Goal: Task Accomplishment & Management: Manage account settings

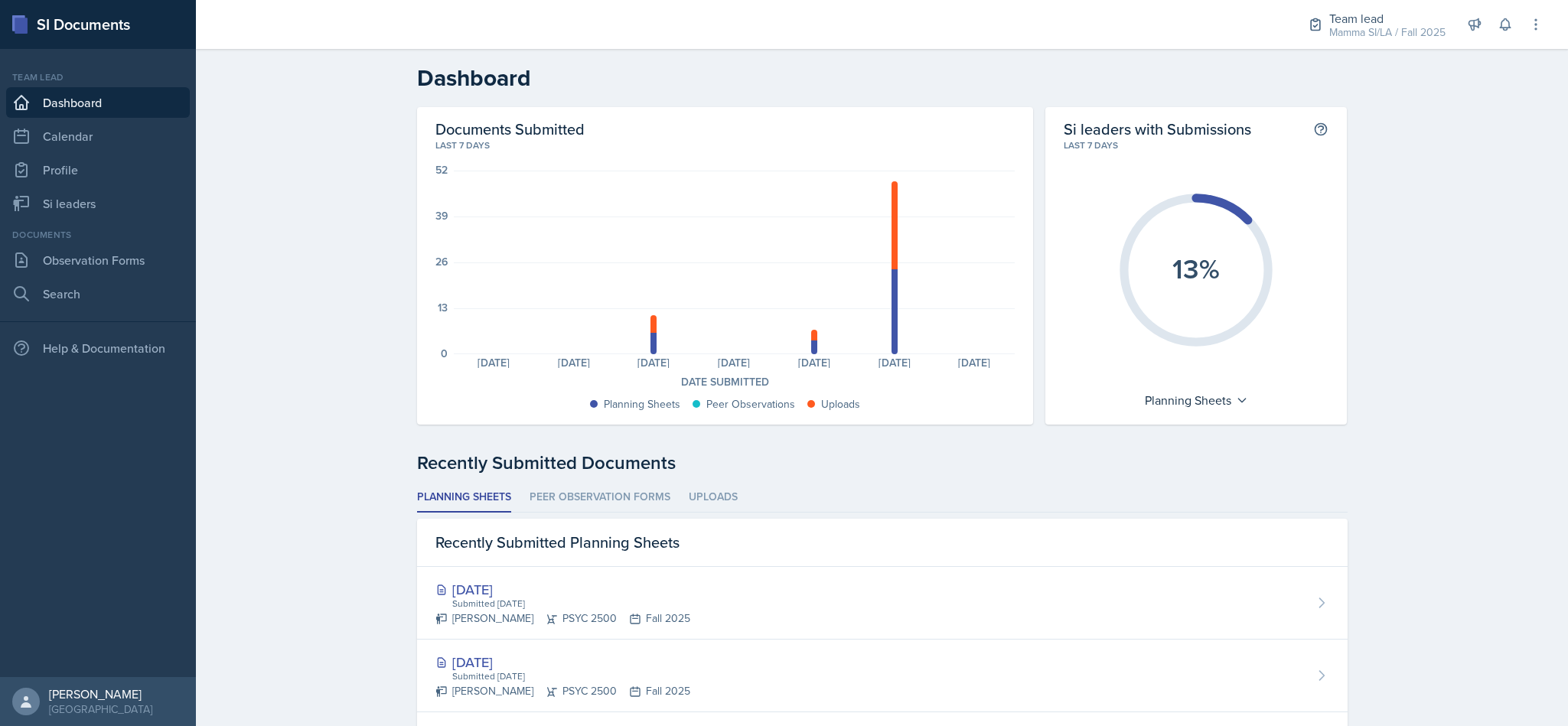
click at [1334, 37] on div "Mamma SI/LA / Fall 2025" at bounding box center [1388, 32] width 117 height 17
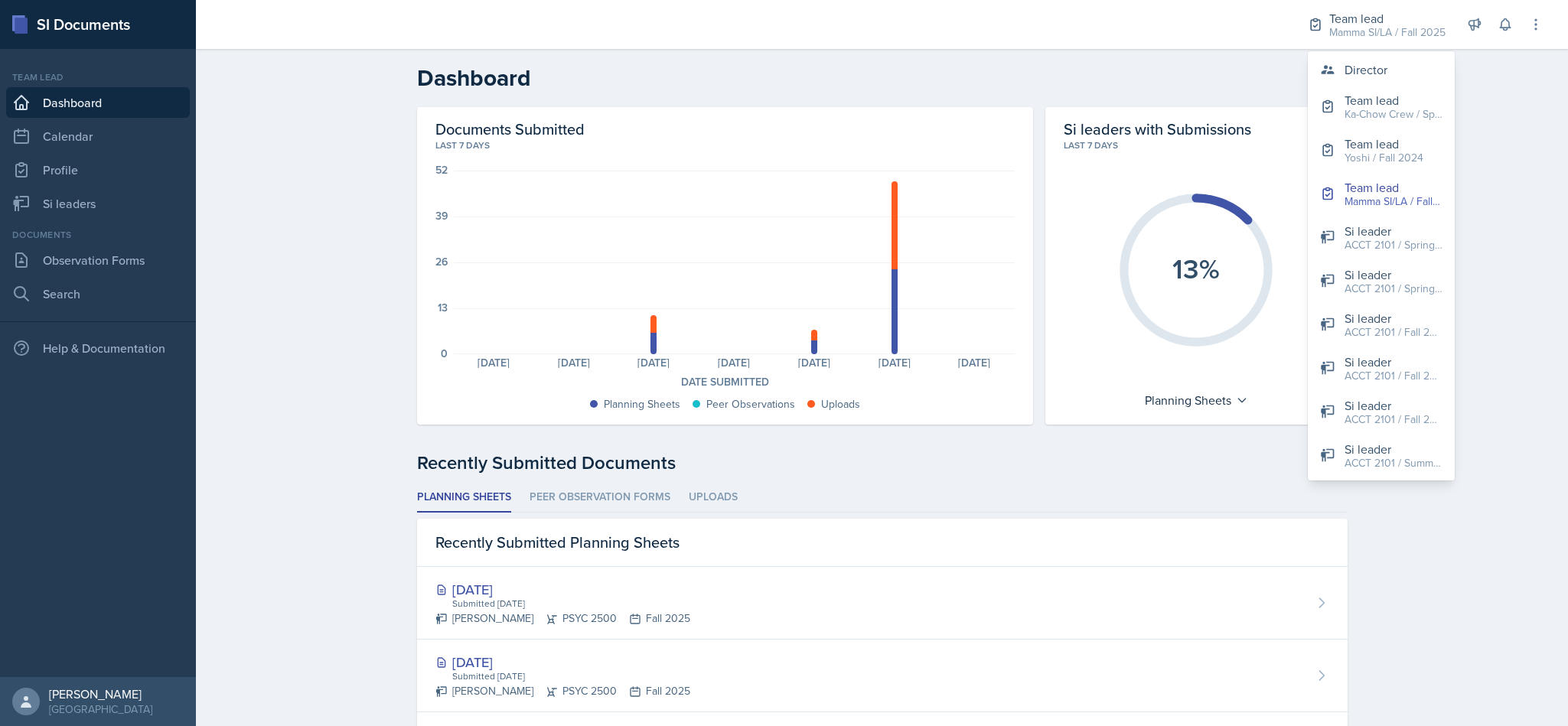
click at [1213, 81] on h2 "Dashboard" at bounding box center [883, 78] width 930 height 27
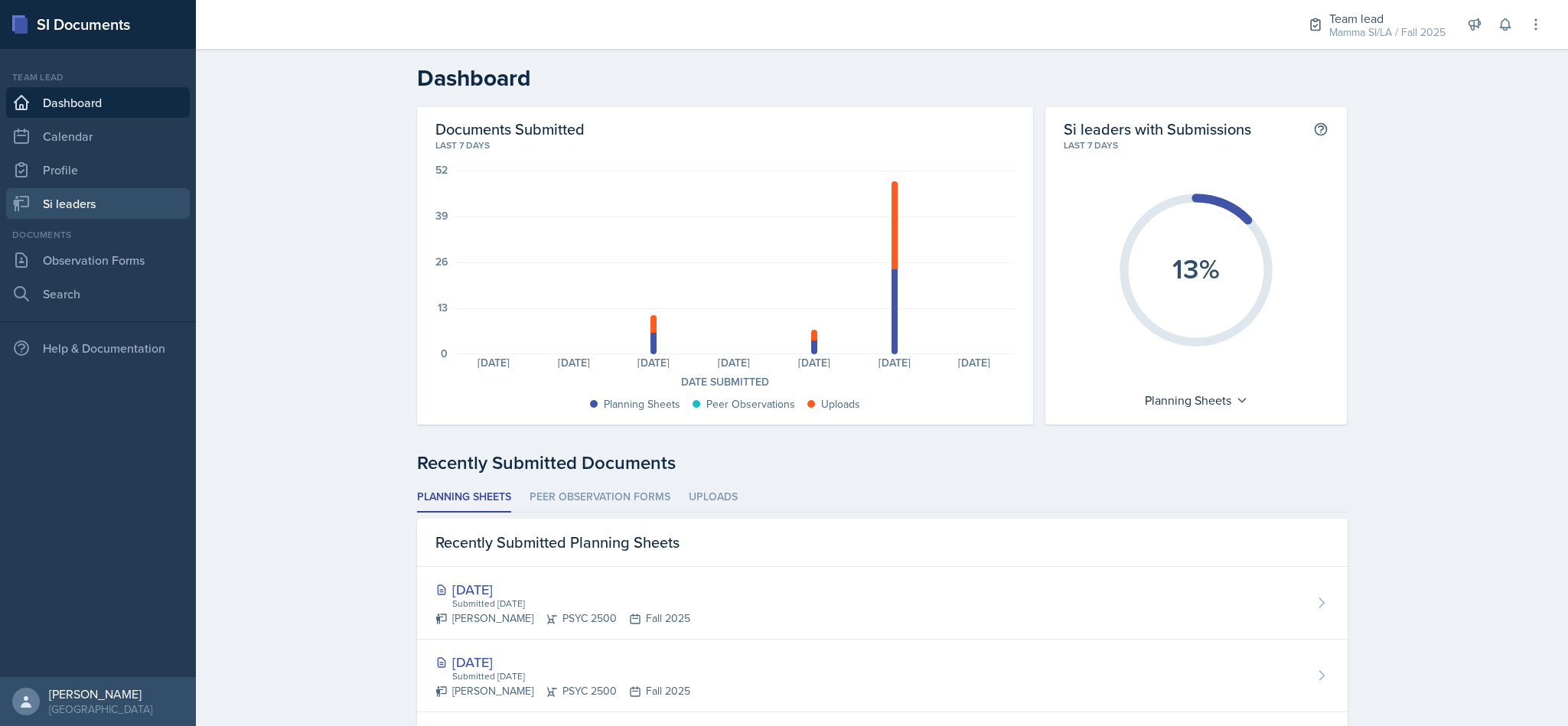
click at [55, 205] on link "Si leaders" at bounding box center [97, 202] width 184 height 30
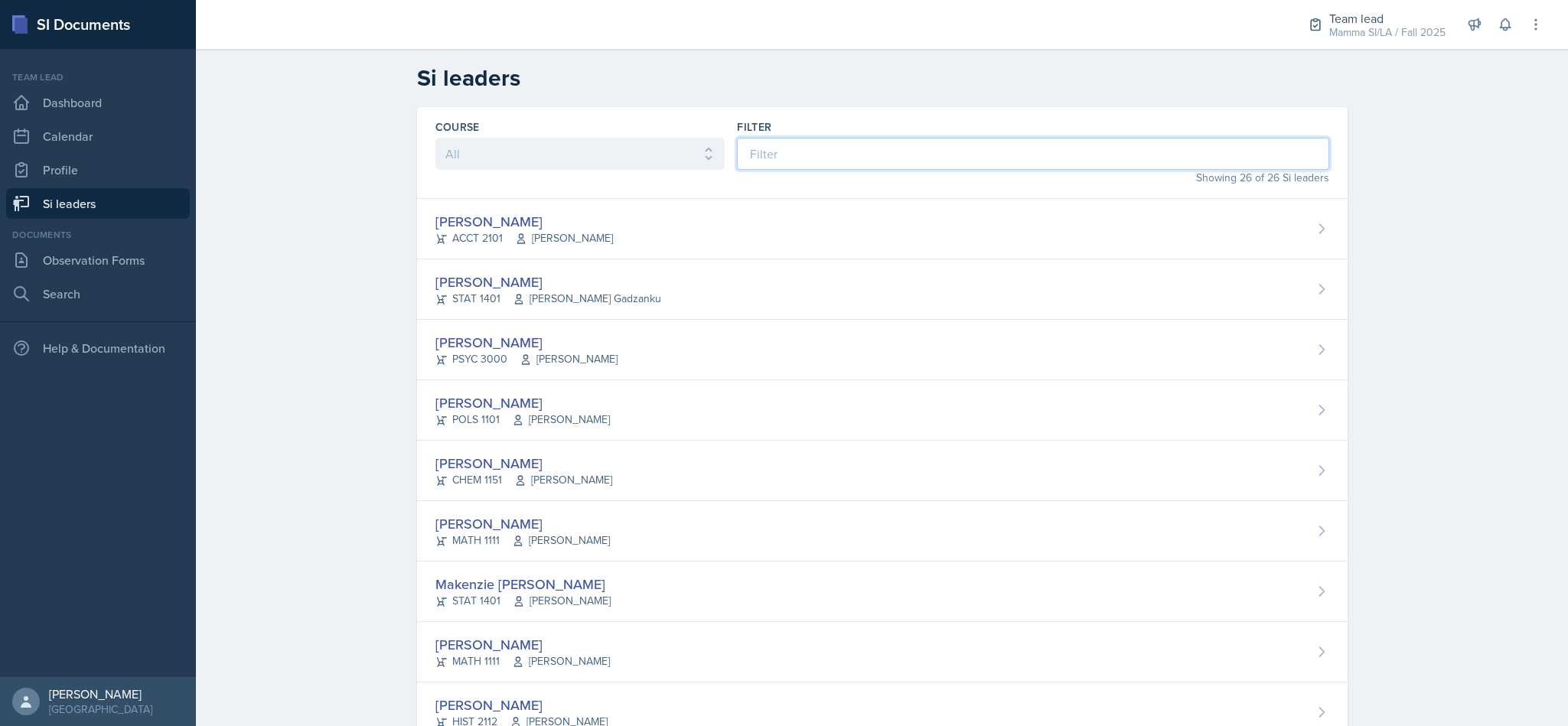
click at [1176, 155] on input at bounding box center [1033, 154] width 592 height 32
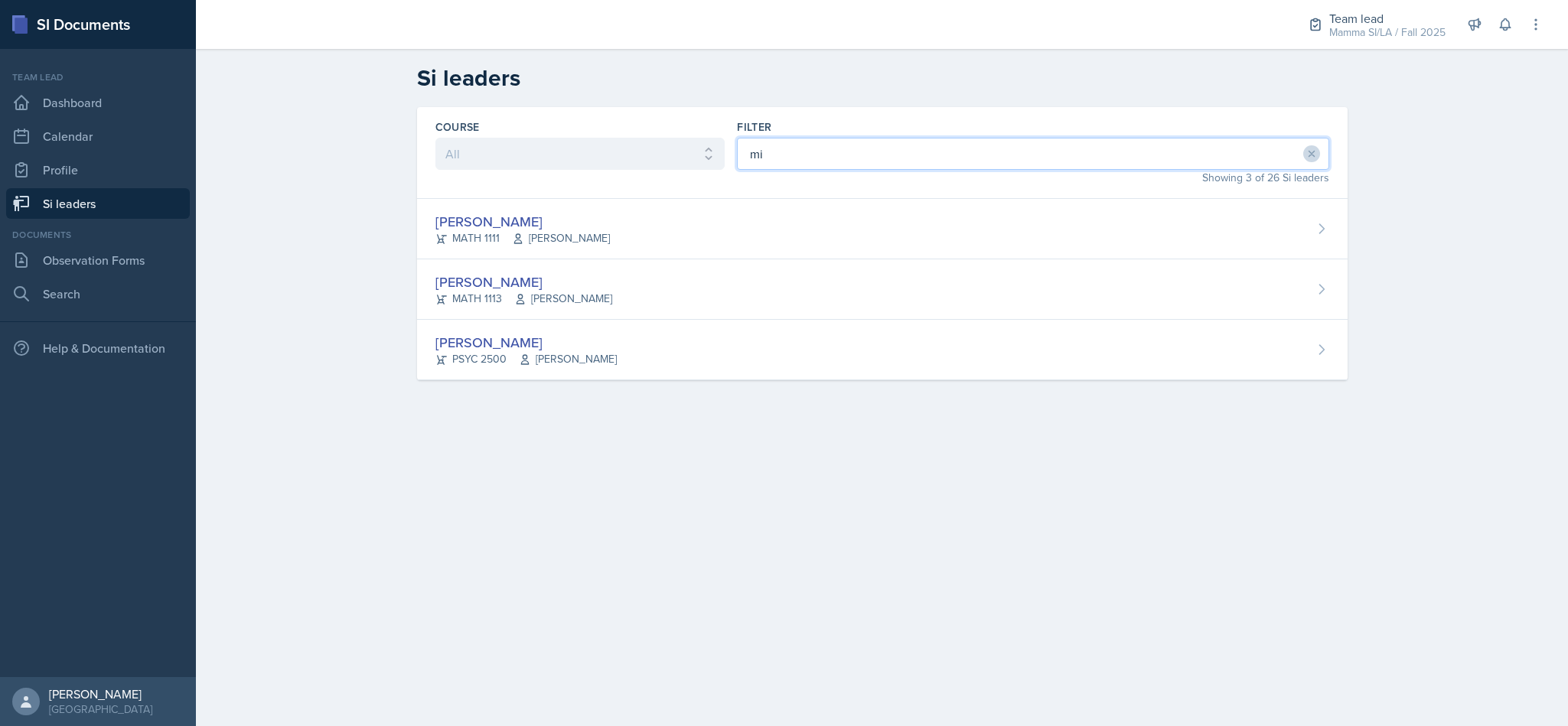
type input "mi"
click at [1173, 307] on div "[PERSON_NAME] MATH 1113 [PERSON_NAME]" at bounding box center [883, 290] width 930 height 60
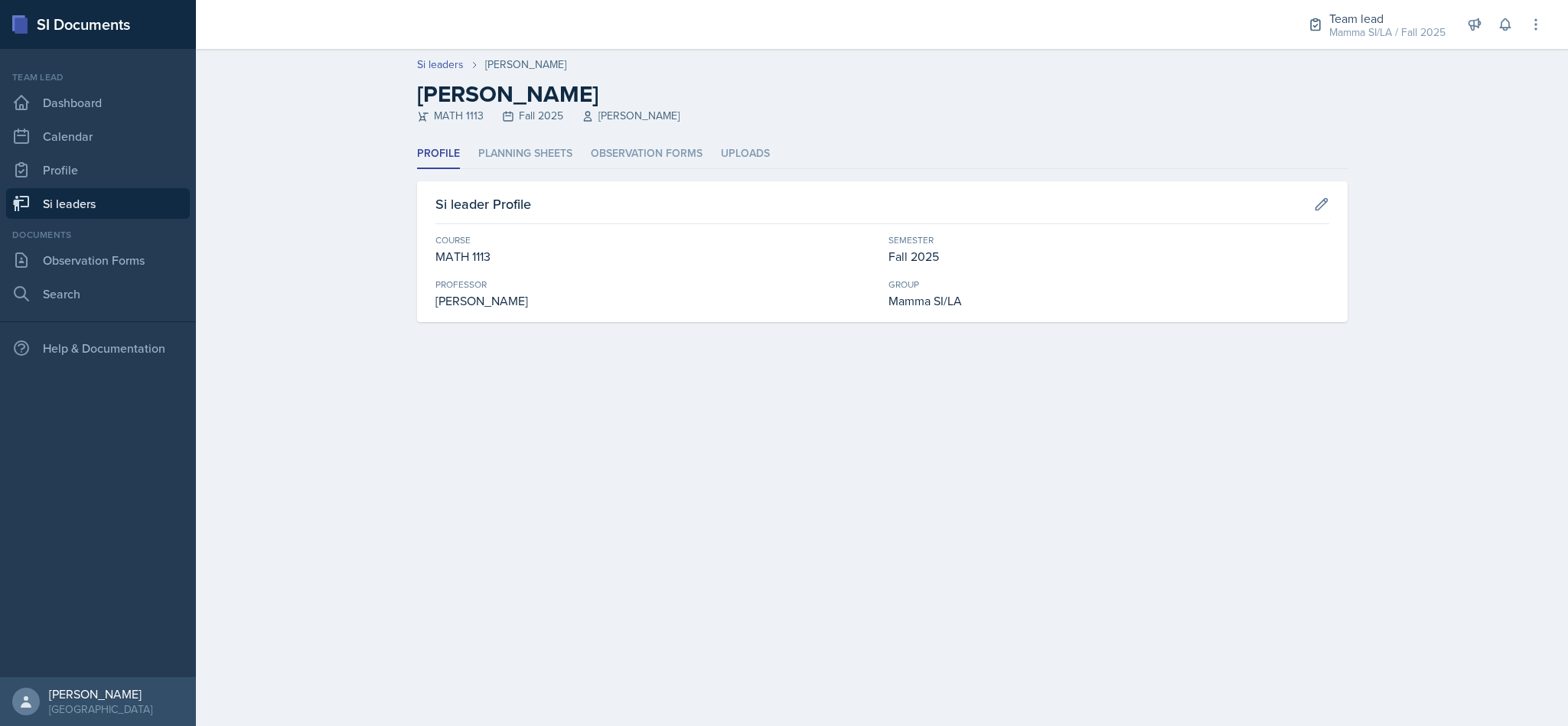
click at [532, 166] on li "Planning Sheets" at bounding box center [525, 154] width 94 height 30
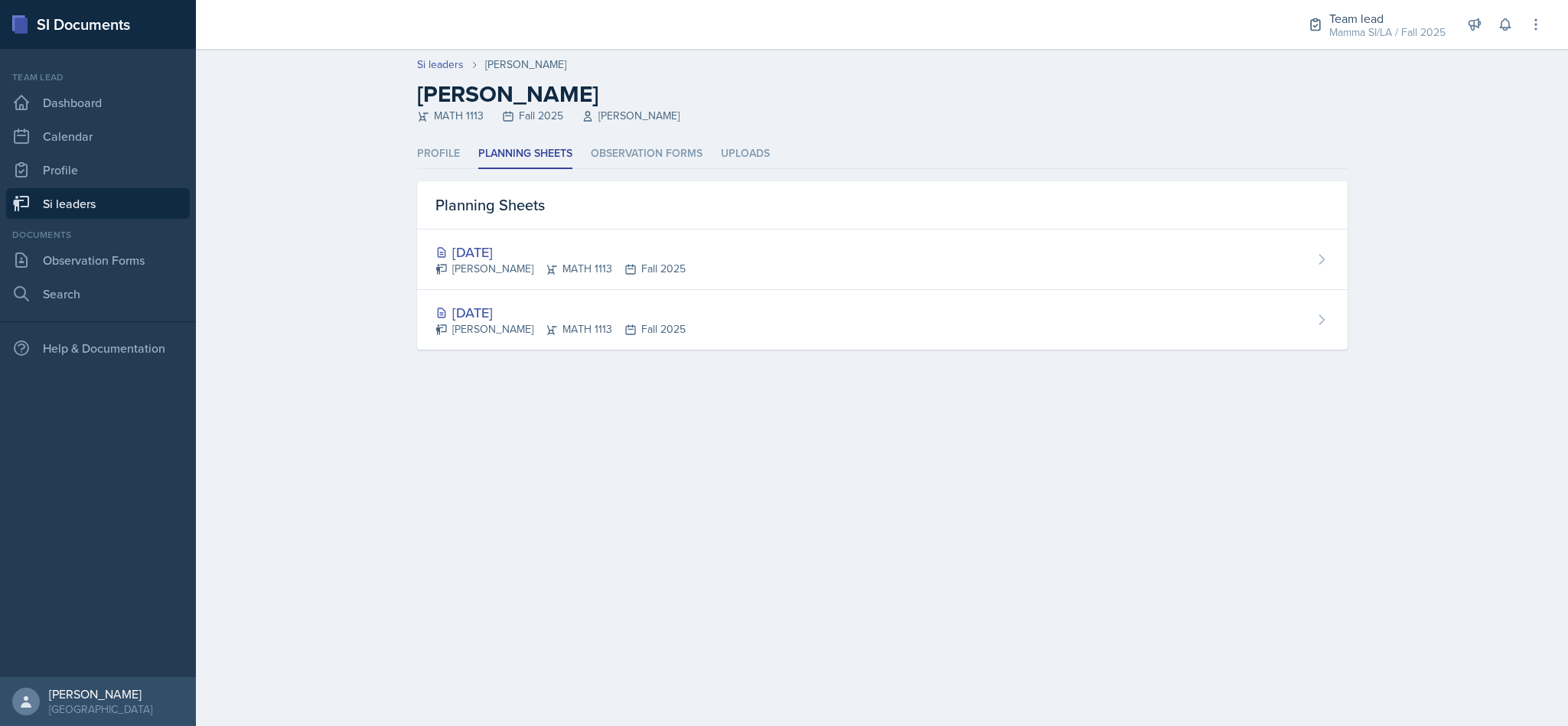
click at [435, 62] on link "Si leaders" at bounding box center [441, 64] width 47 height 17
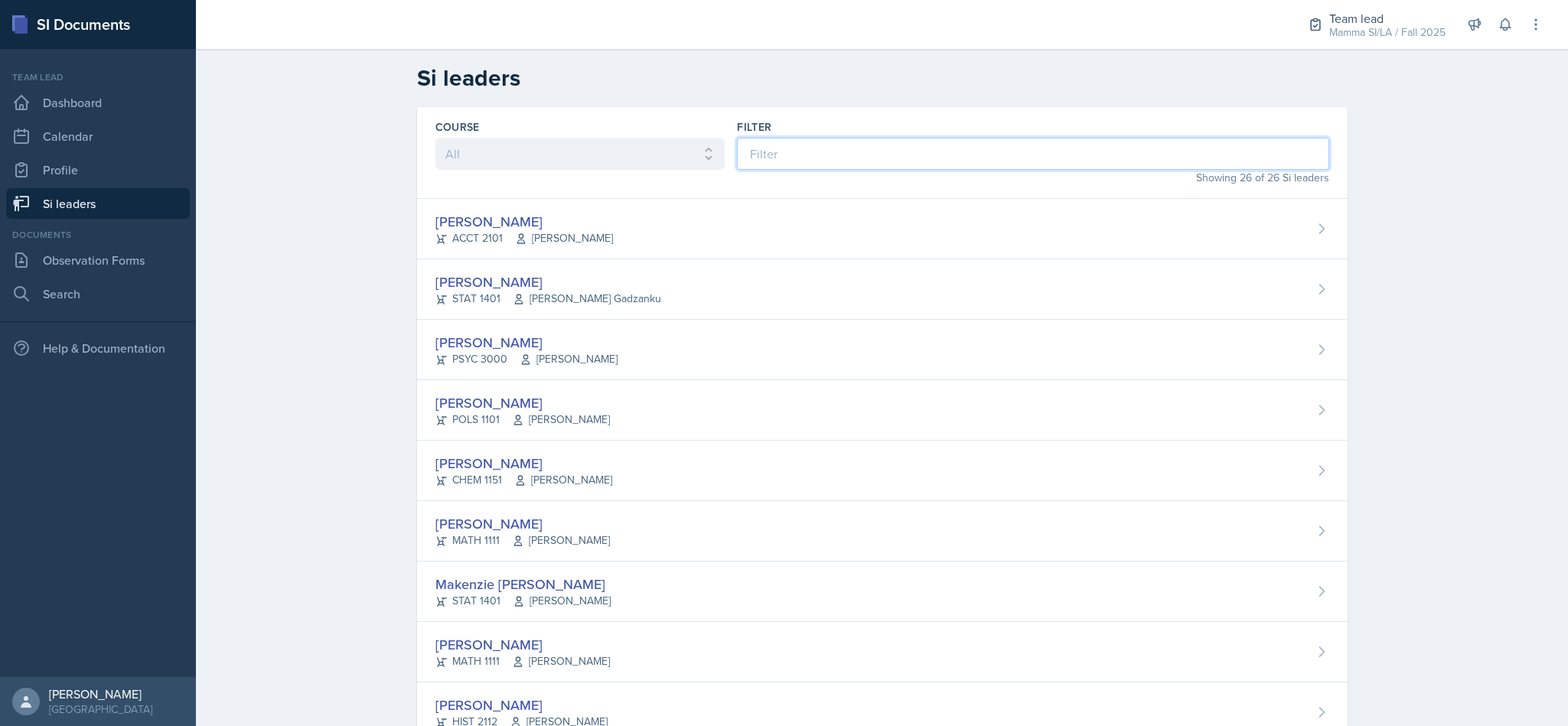
click at [790, 145] on input at bounding box center [1033, 154] width 592 height 32
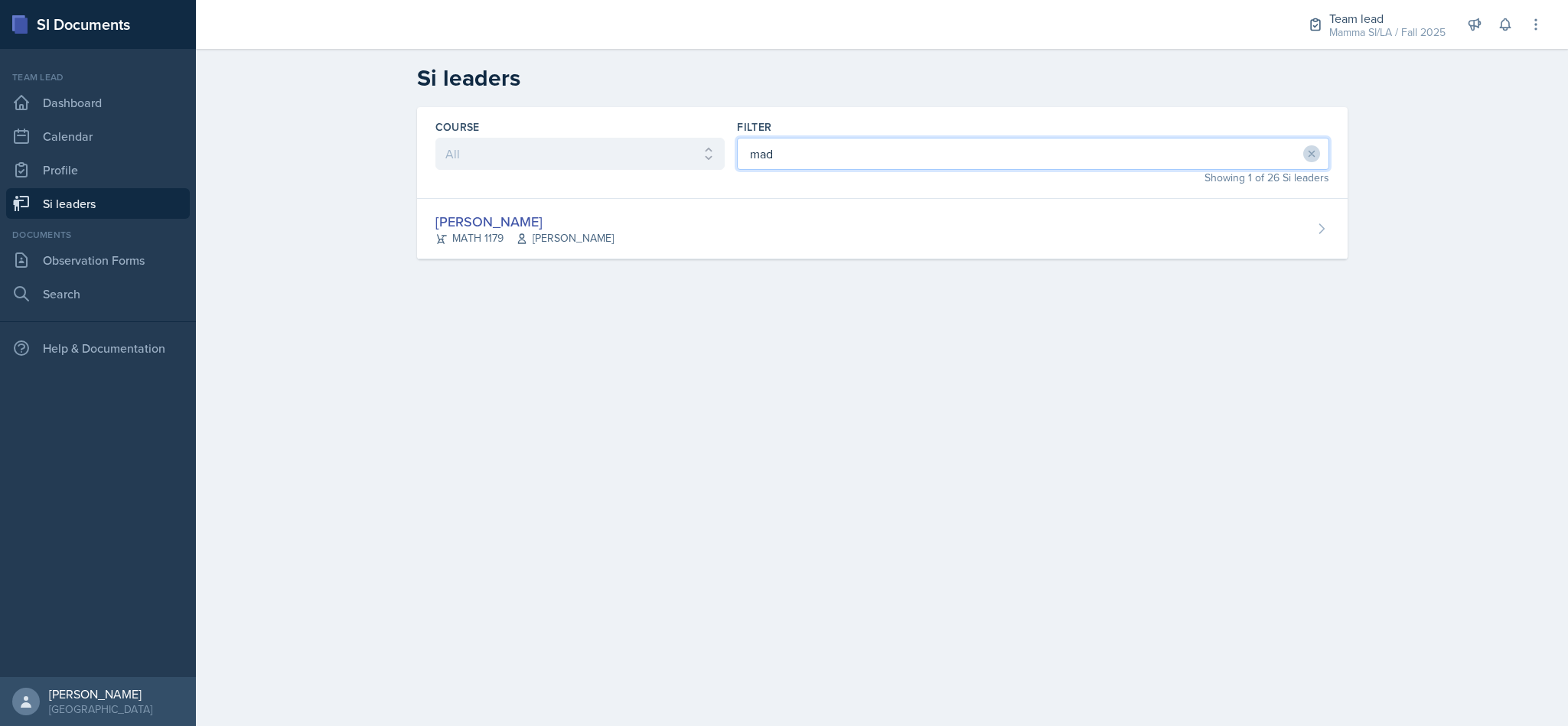
type input "mad"
click at [936, 235] on div "[PERSON_NAME] MATH 1179 [PERSON_NAME]" at bounding box center [883, 229] width 930 height 60
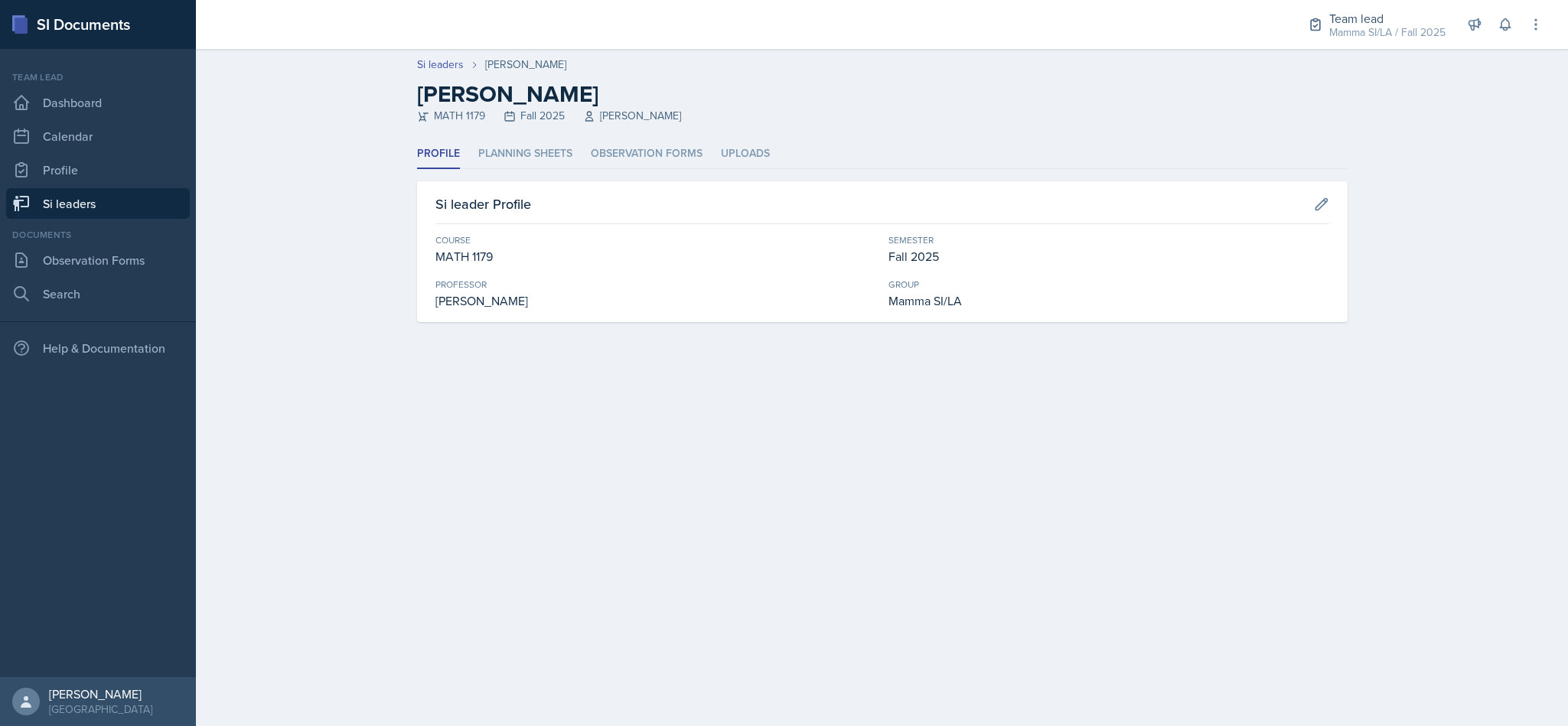
click at [522, 148] on li "Planning Sheets" at bounding box center [525, 154] width 94 height 30
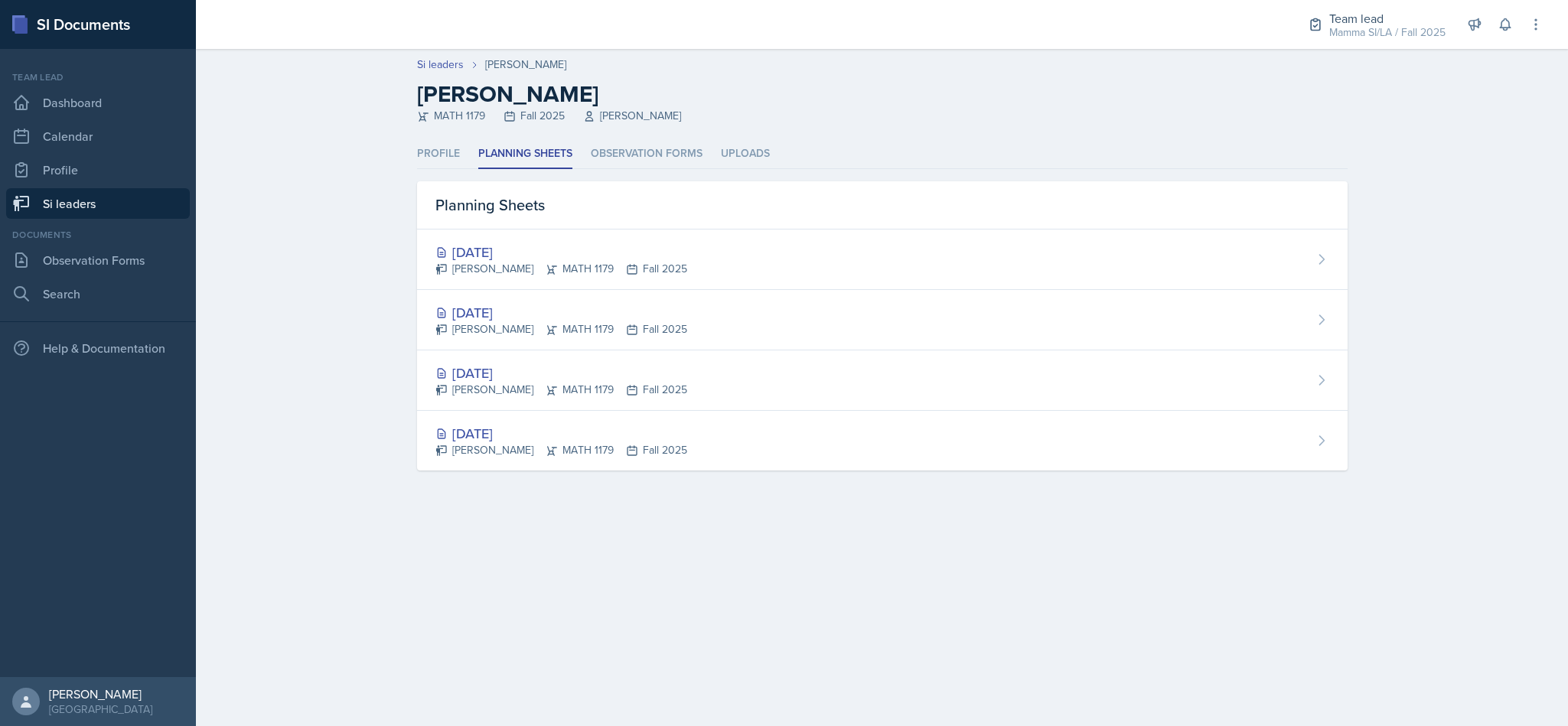
click at [725, 303] on div "[DATE] [PERSON_NAME] MATH 1179 Fall 2025" at bounding box center [883, 320] width 930 height 60
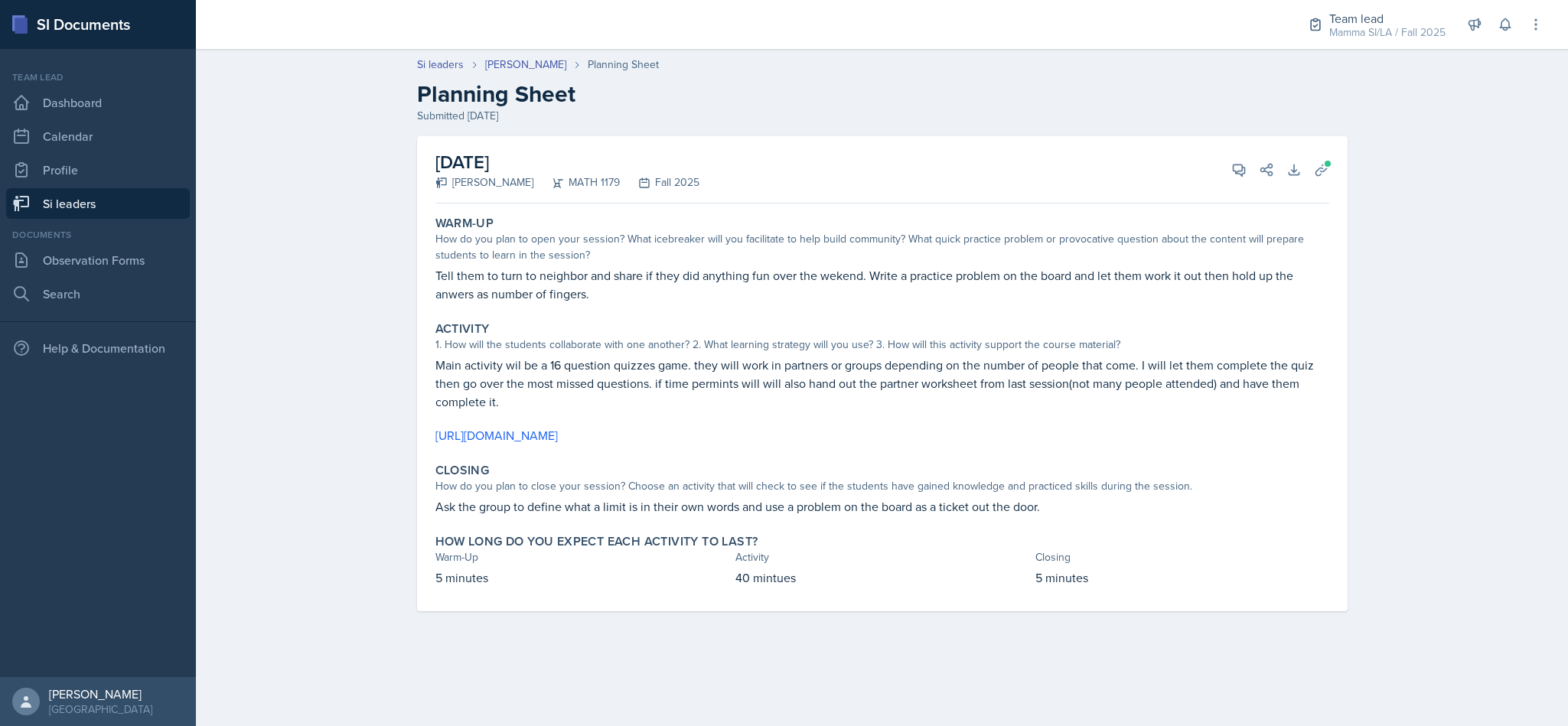
click at [558, 439] on link "[URL][DOMAIN_NAME]" at bounding box center [496, 435] width 123 height 17
click at [1317, 160] on button "Uploads" at bounding box center [1322, 169] width 27 height 27
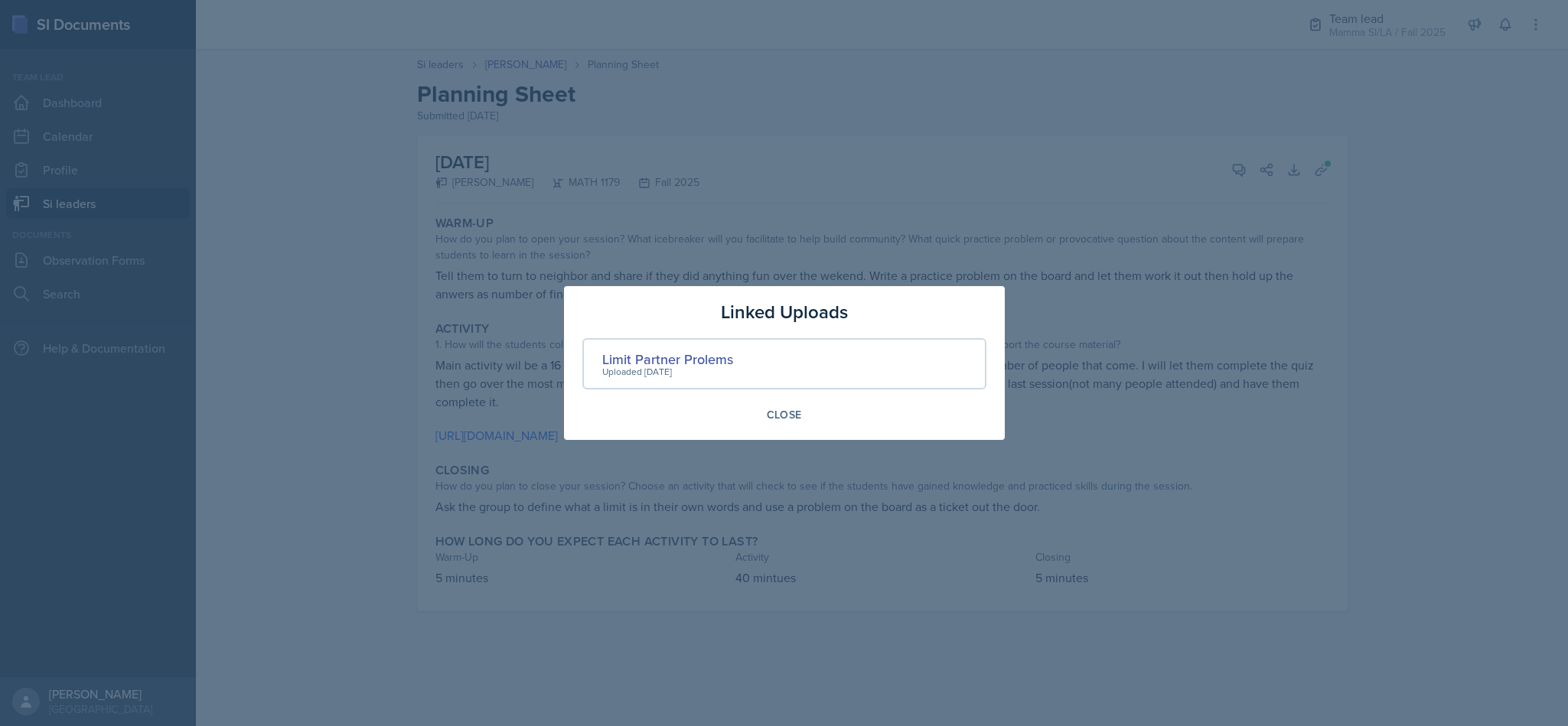
drag, startPoint x: 680, startPoint y: 353, endPoint x: 545, endPoint y: 359, distance: 135.1
click at [519, 368] on div at bounding box center [784, 363] width 1568 height 726
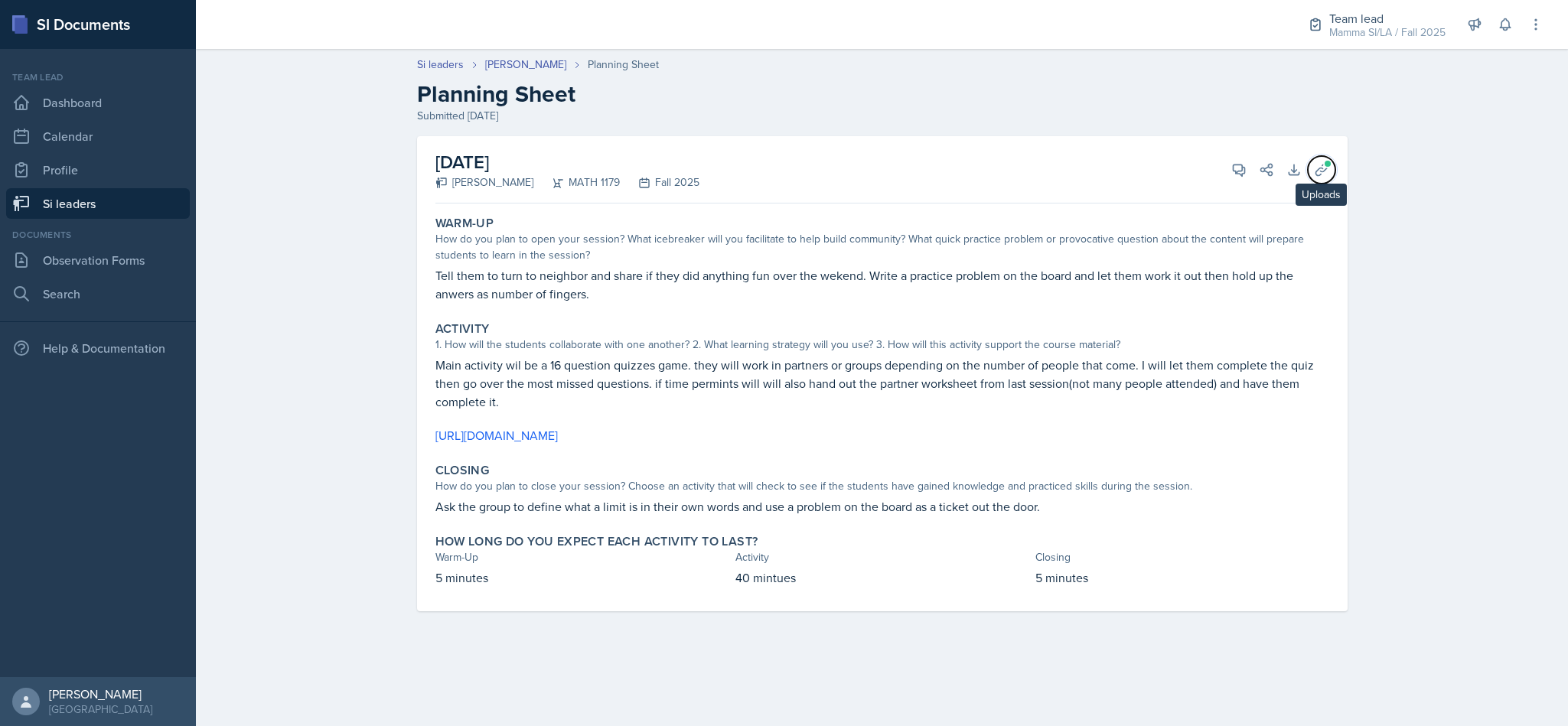
click at [1314, 175] on icon at bounding box center [1322, 170] width 16 height 16
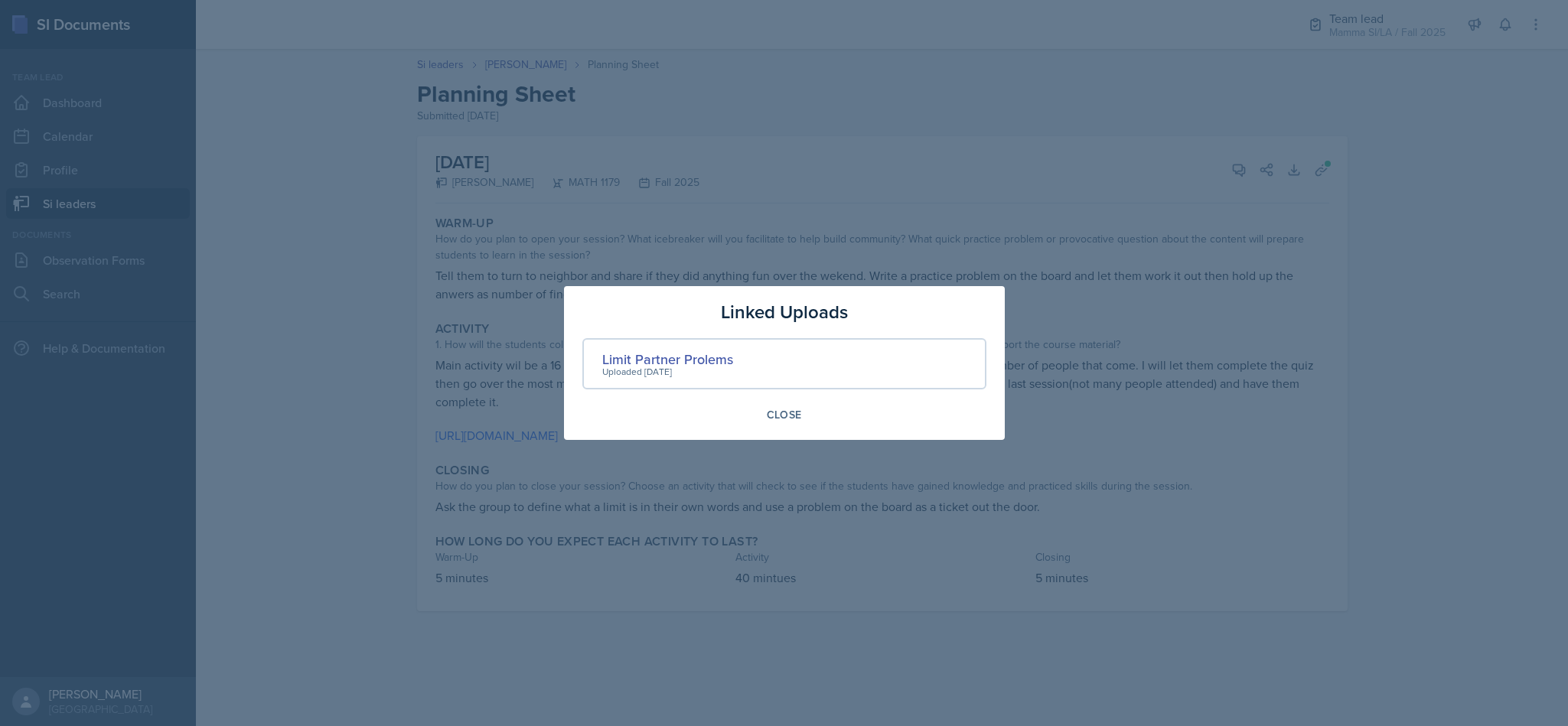
click at [669, 349] on div "Limit Partner Prolems" at bounding box center [668, 359] width 130 height 20
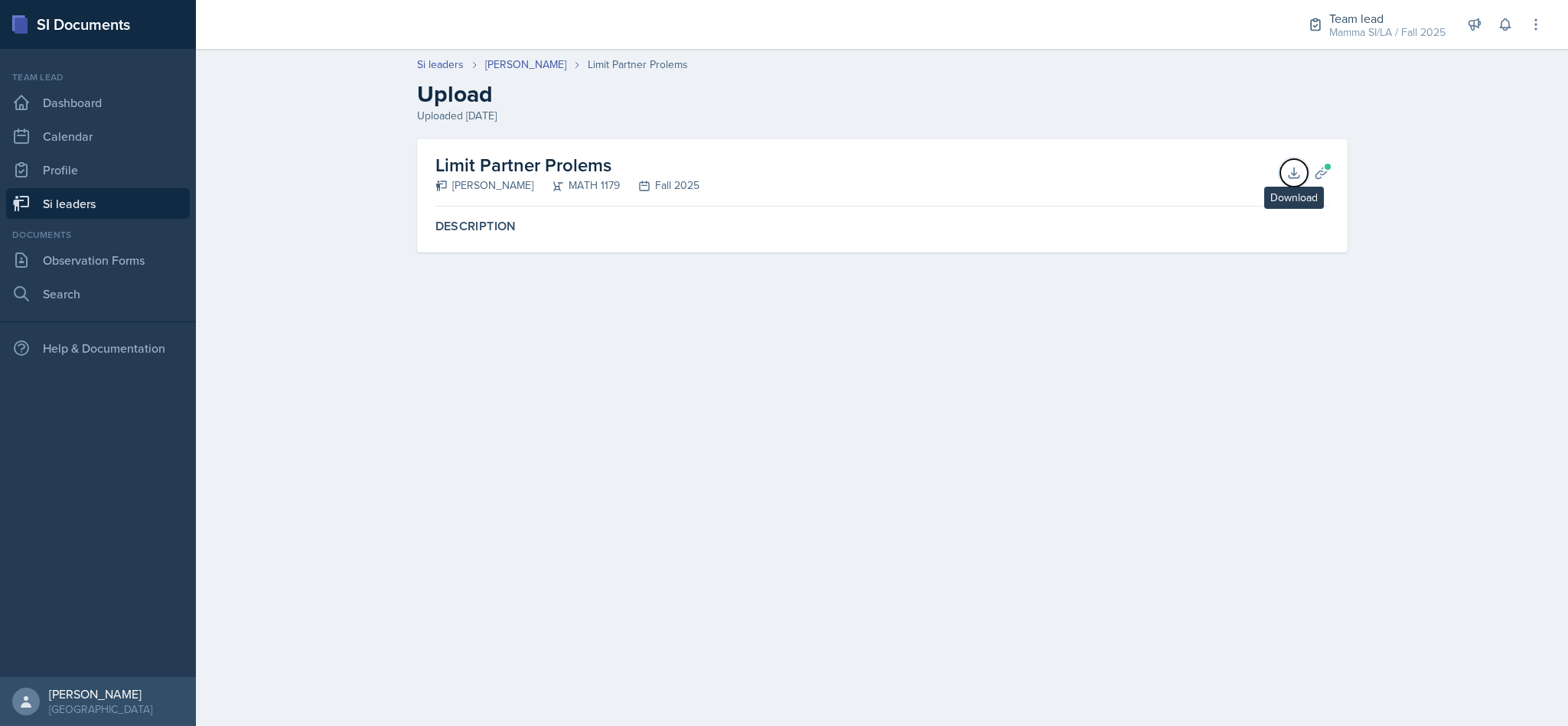
click at [1287, 175] on icon at bounding box center [1295, 173] width 16 height 16
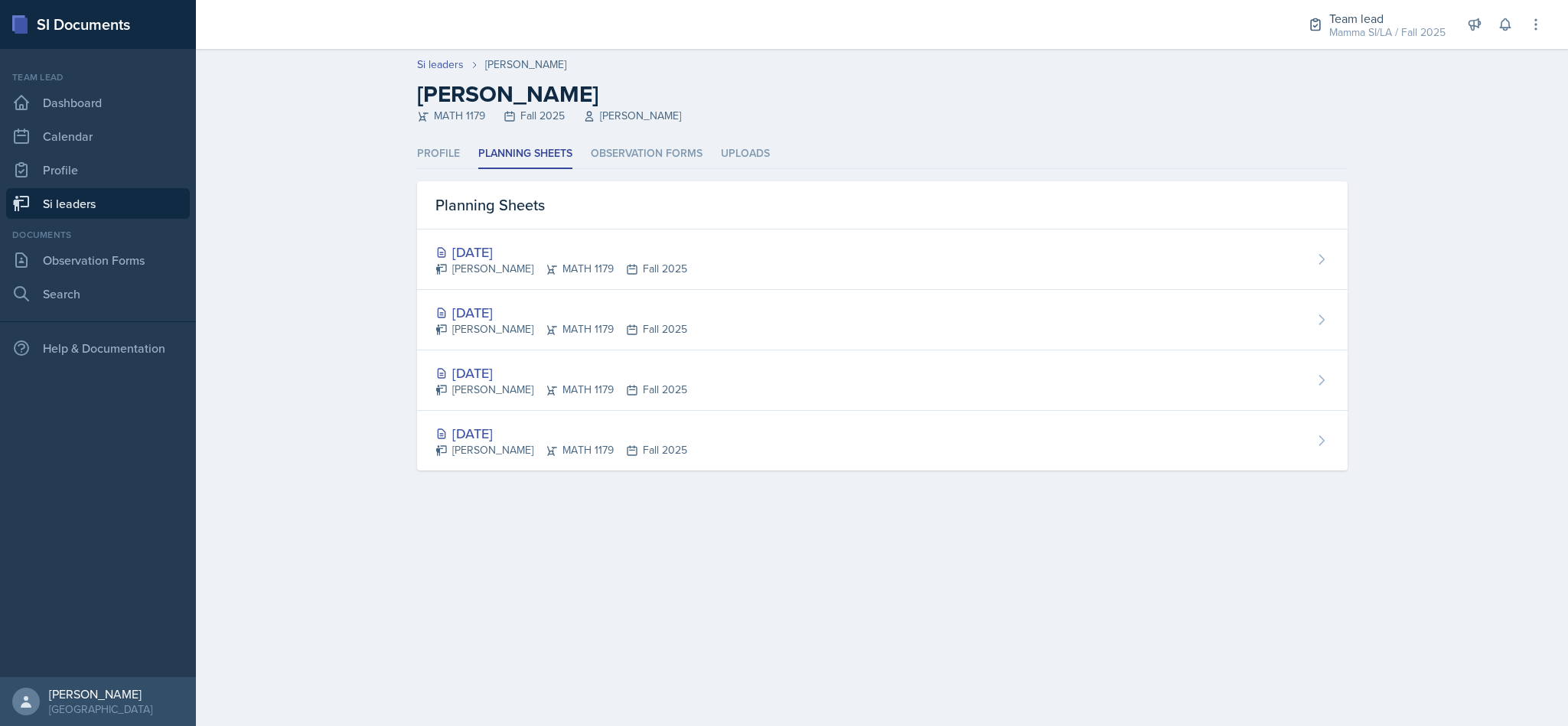
click at [672, 260] on div "[DATE] [PERSON_NAME] MATH 1179 Fall 2025" at bounding box center [561, 259] width 252 height 35
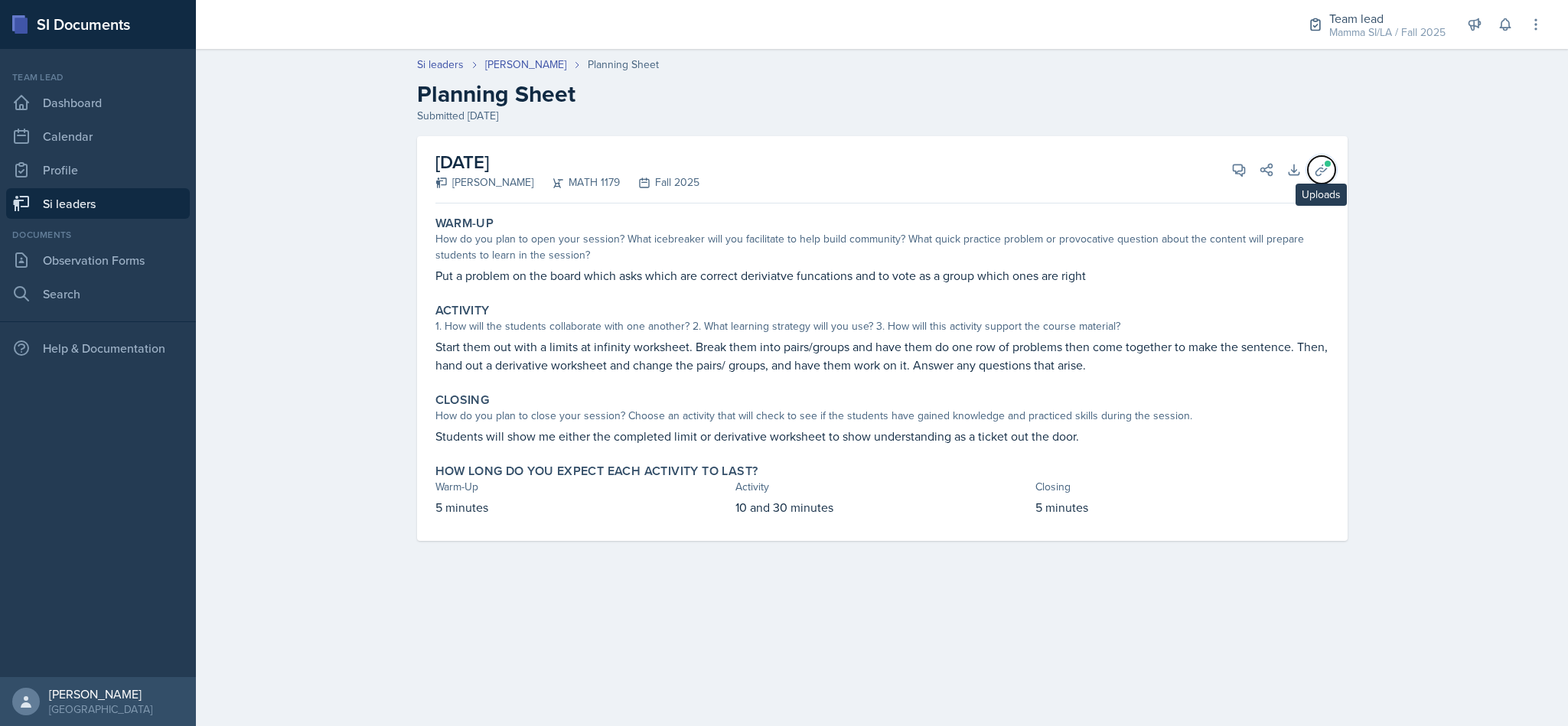
click at [1320, 167] on icon at bounding box center [1322, 169] width 12 height 12
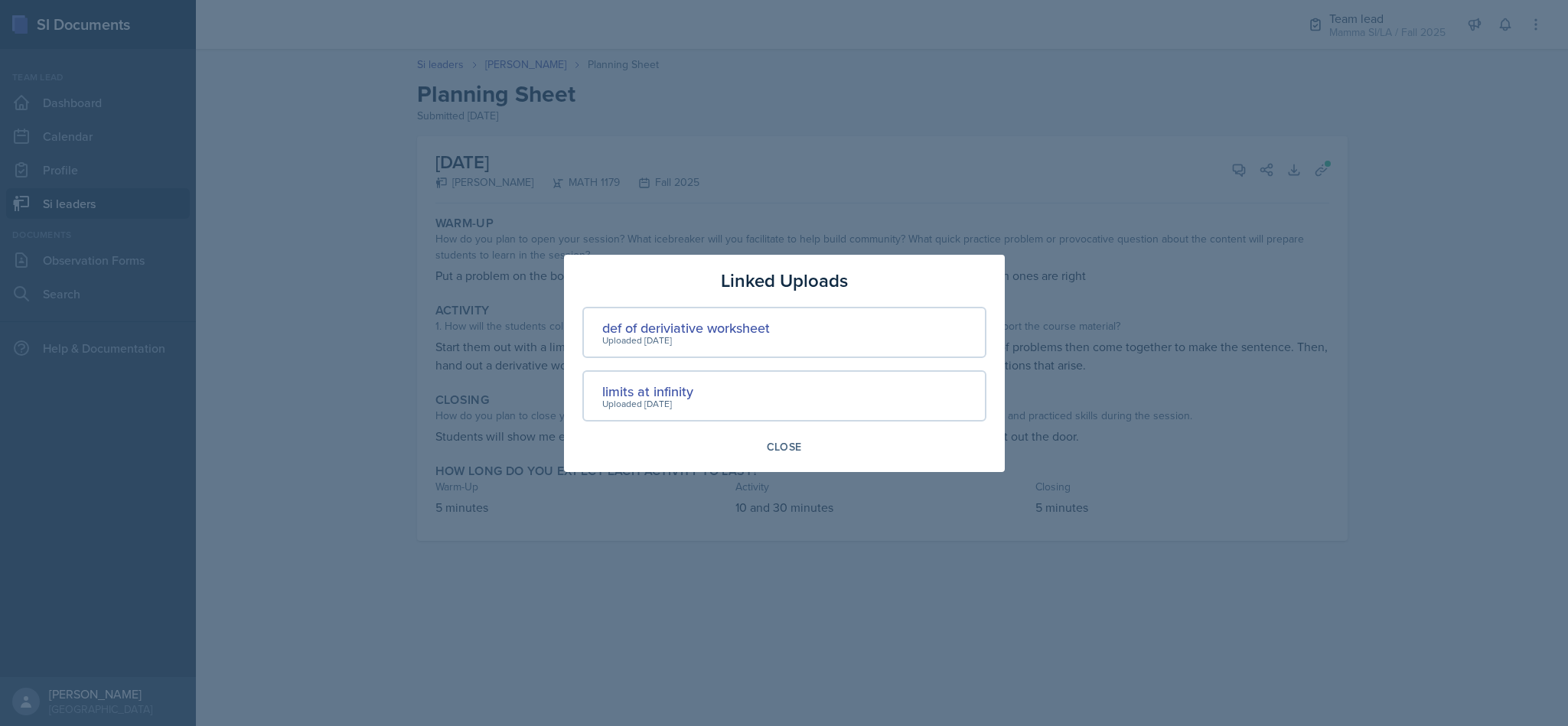
click at [678, 327] on div "def of deriviative worksheet" at bounding box center [686, 327] width 167 height 20
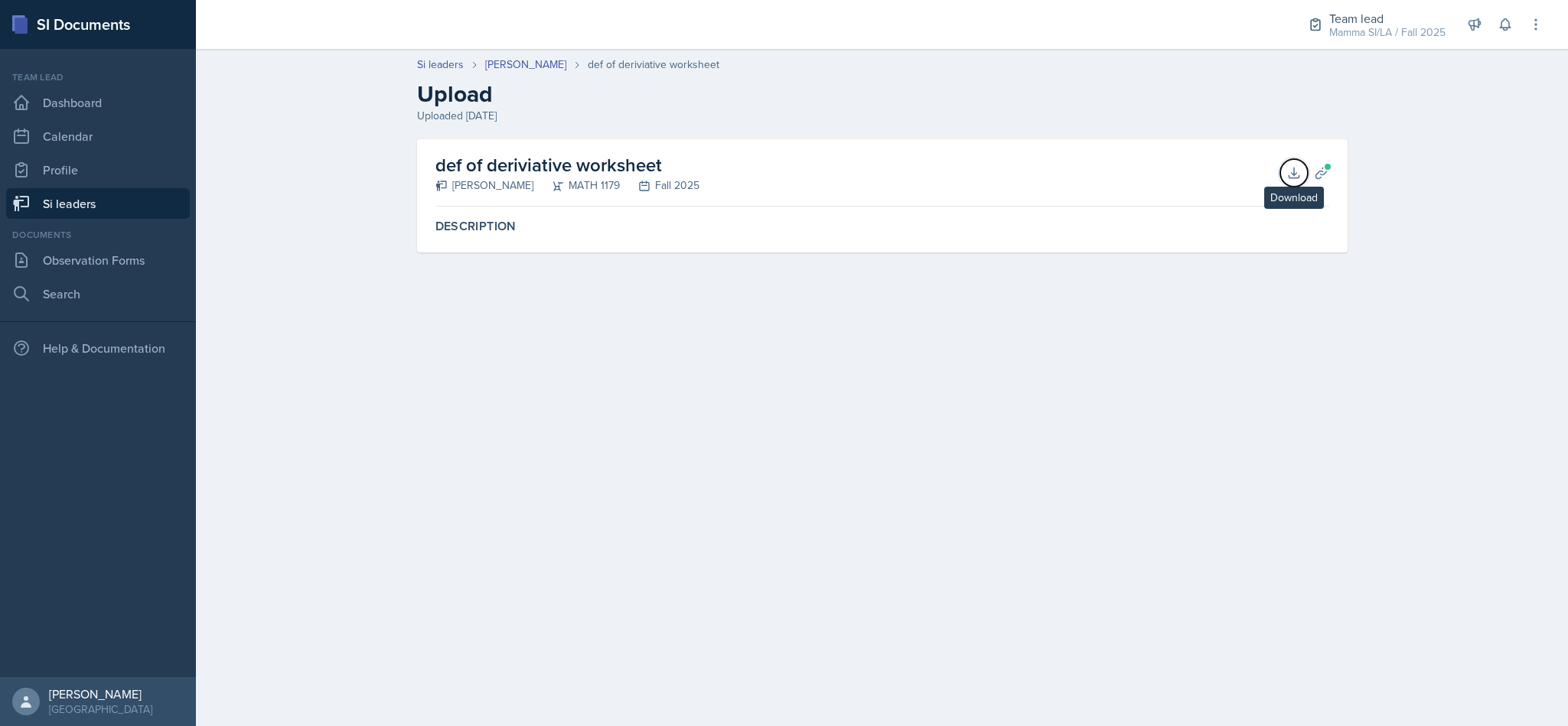
click at [1284, 167] on button "Download" at bounding box center [1295, 173] width 27 height 27
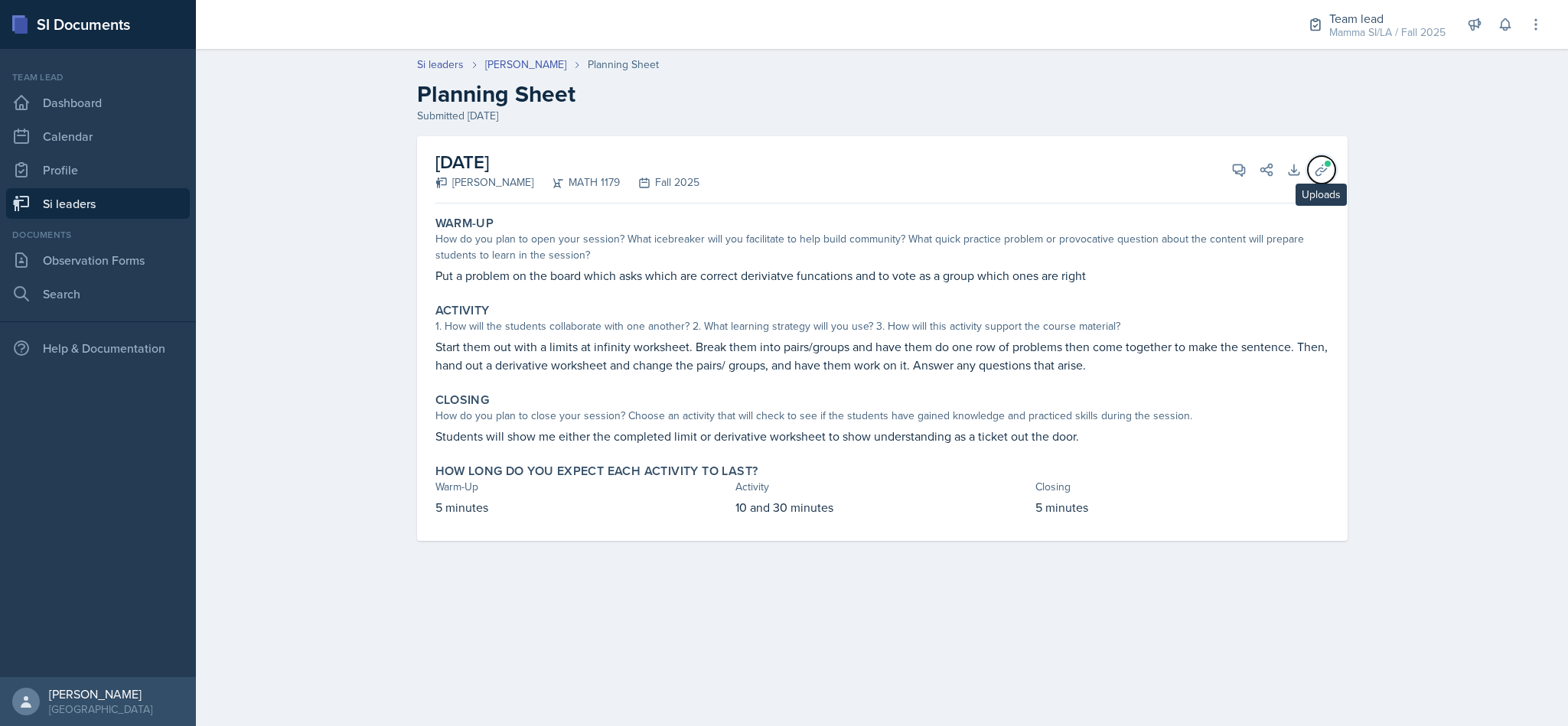
click at [1314, 174] on icon at bounding box center [1322, 170] width 16 height 16
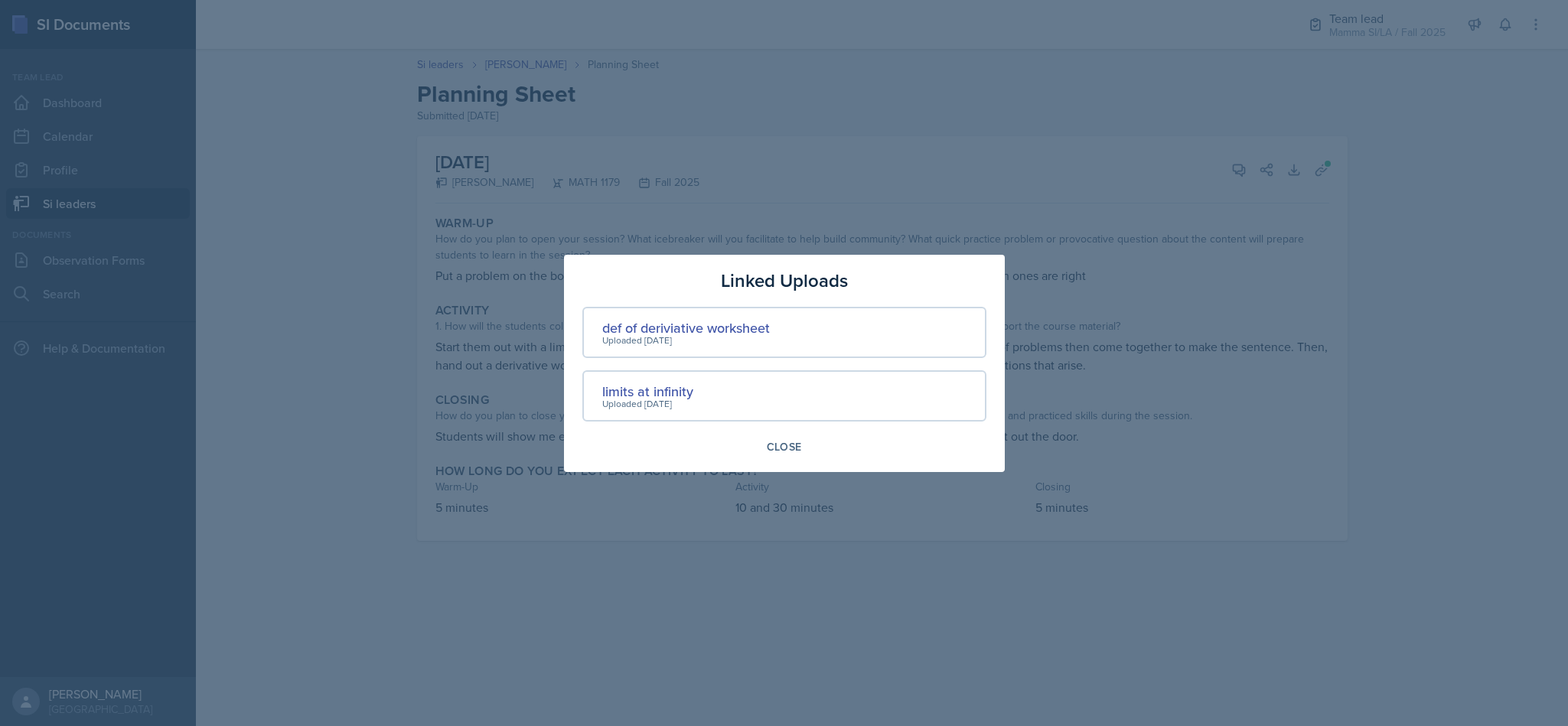
click at [650, 390] on div "limits at infinity" at bounding box center [648, 391] width 91 height 20
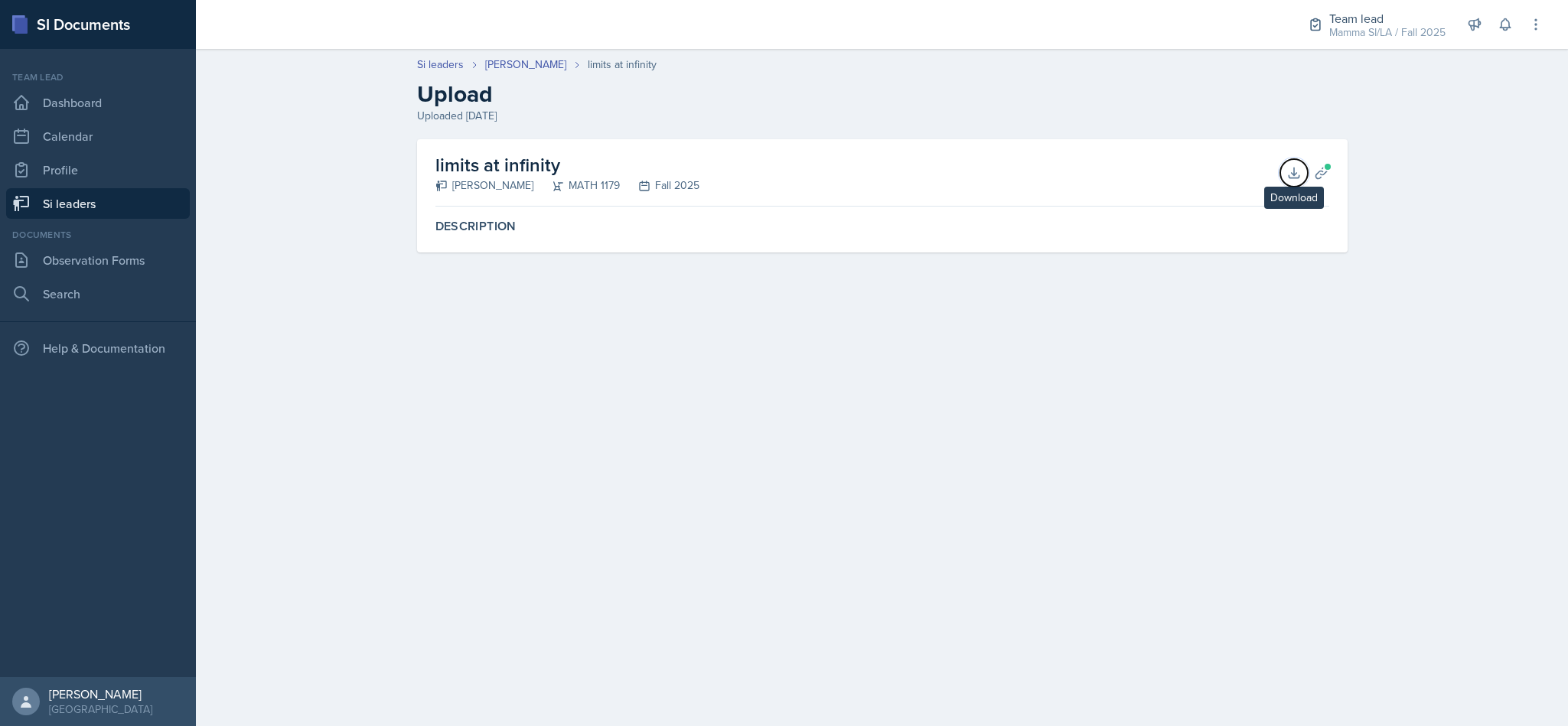
click at [1287, 168] on icon at bounding box center [1295, 173] width 16 height 16
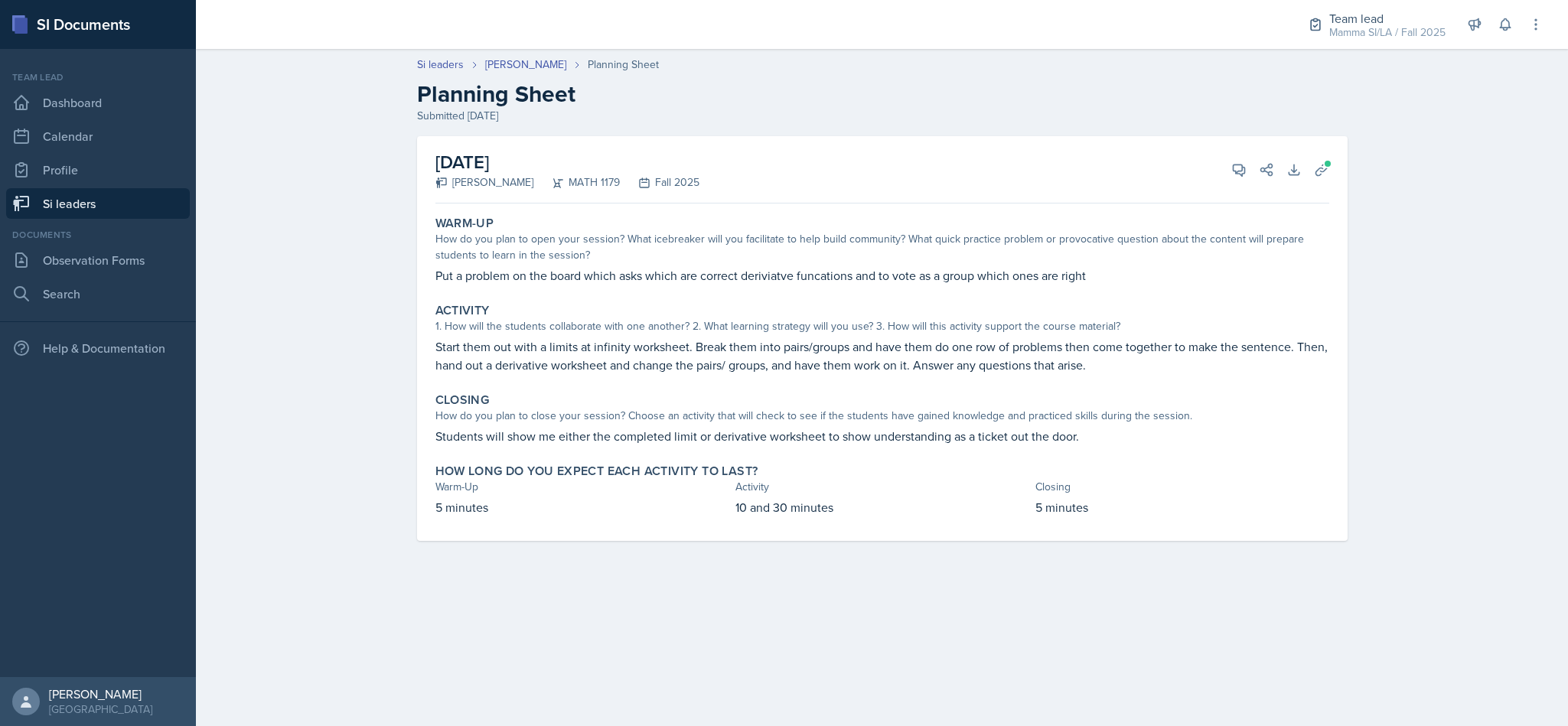
click at [102, 204] on link "Si leaders" at bounding box center [97, 202] width 184 height 30
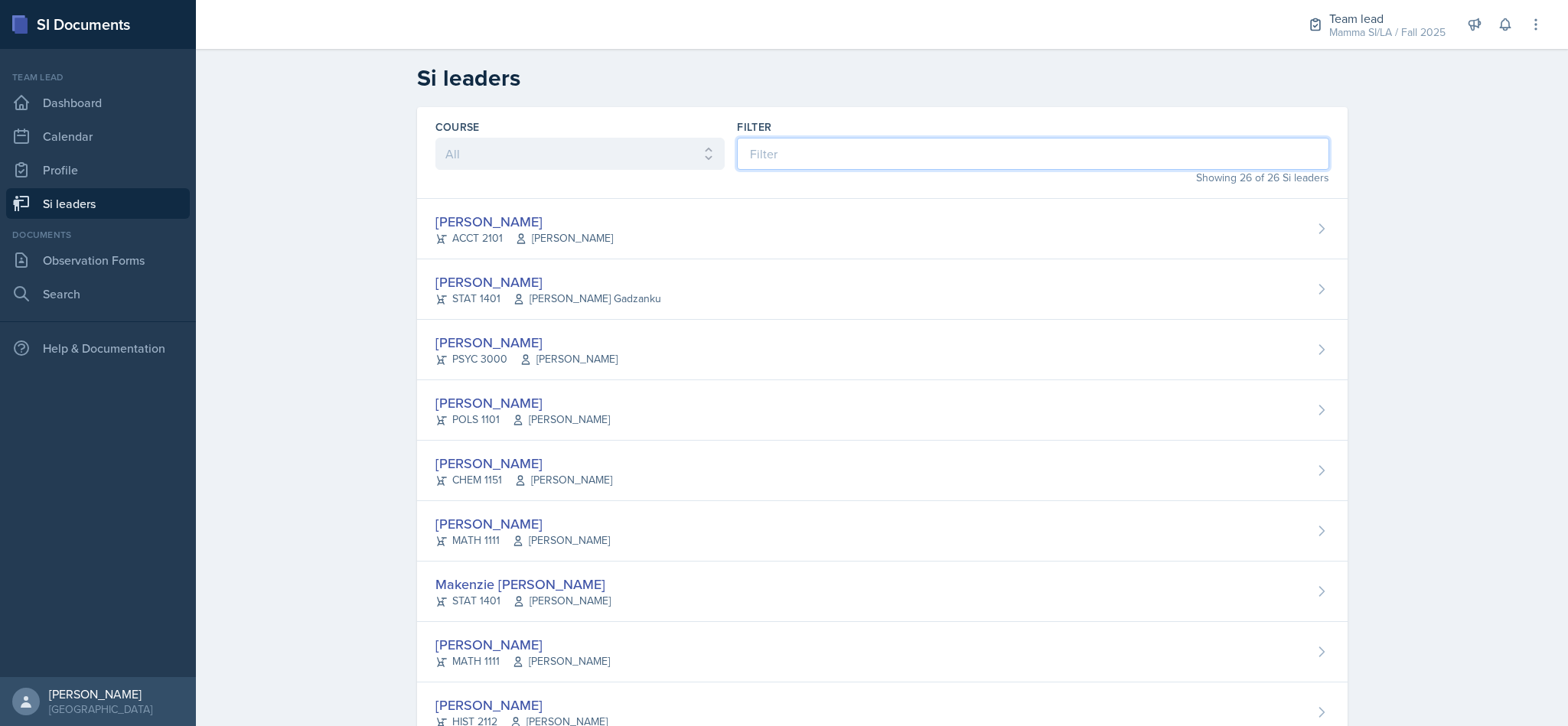
click at [880, 138] on input at bounding box center [1033, 154] width 592 height 32
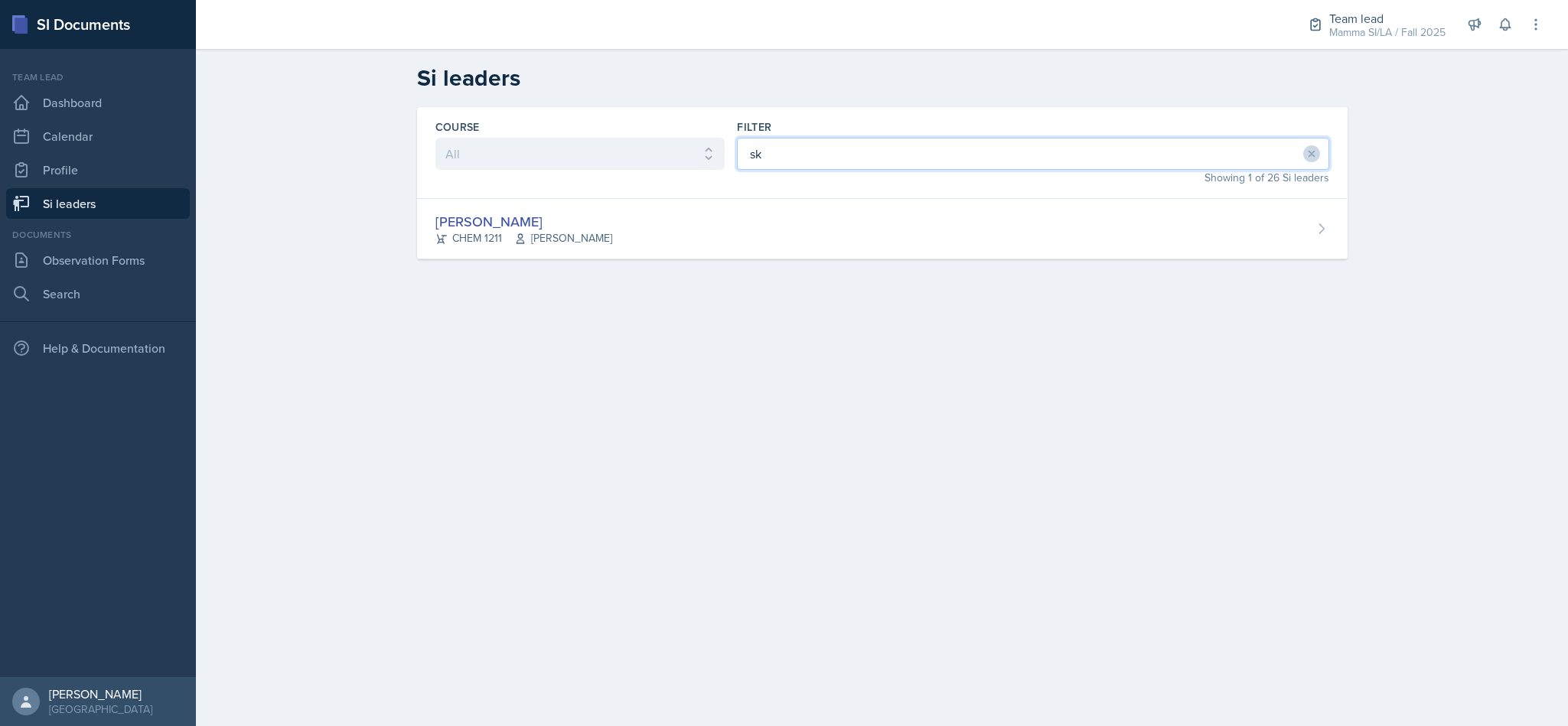
type input "sk"
click at [768, 226] on div "[PERSON_NAME] CHEM 1211 [PERSON_NAME]" at bounding box center [883, 229] width 930 height 60
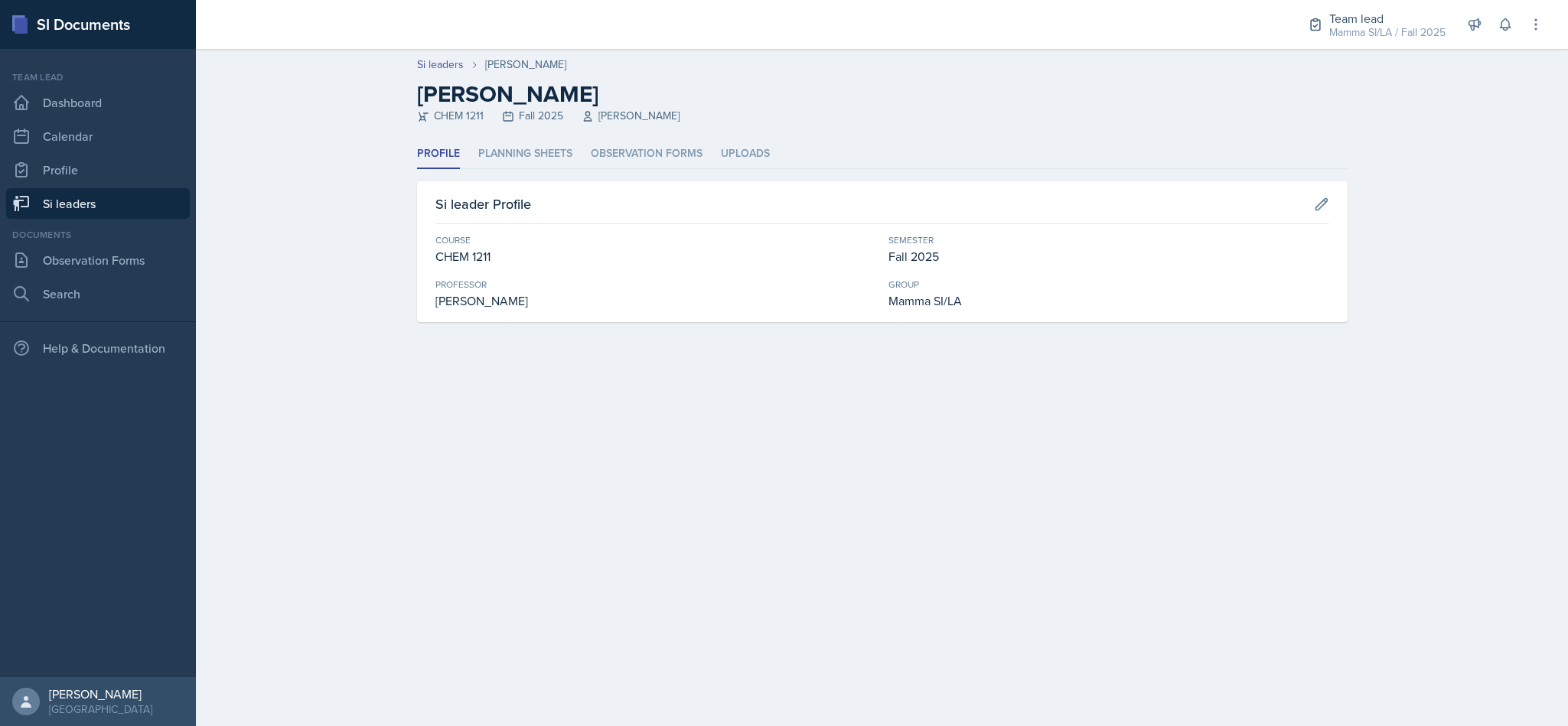
click at [518, 156] on li "Planning Sheets" at bounding box center [525, 154] width 94 height 30
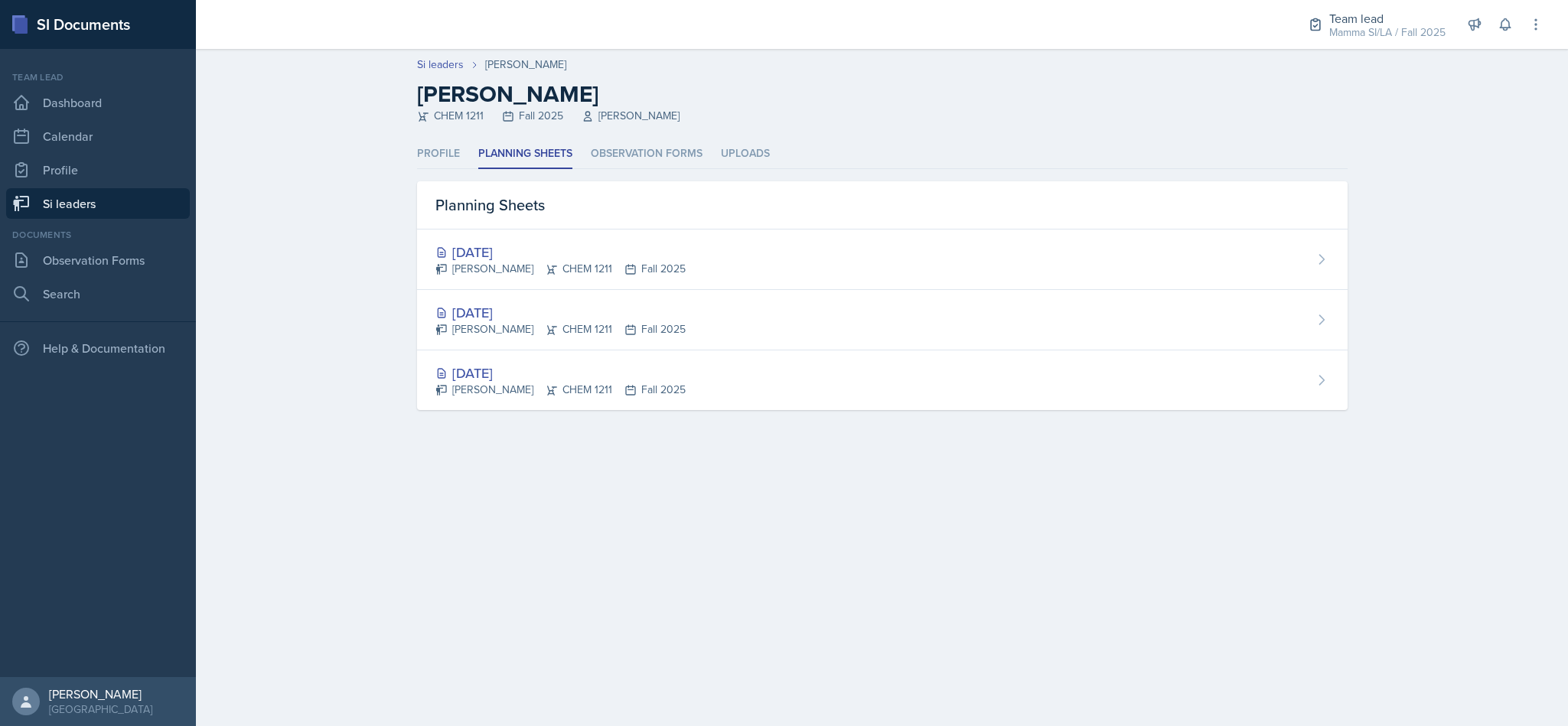
click at [69, 205] on link "Si leaders" at bounding box center [97, 202] width 184 height 30
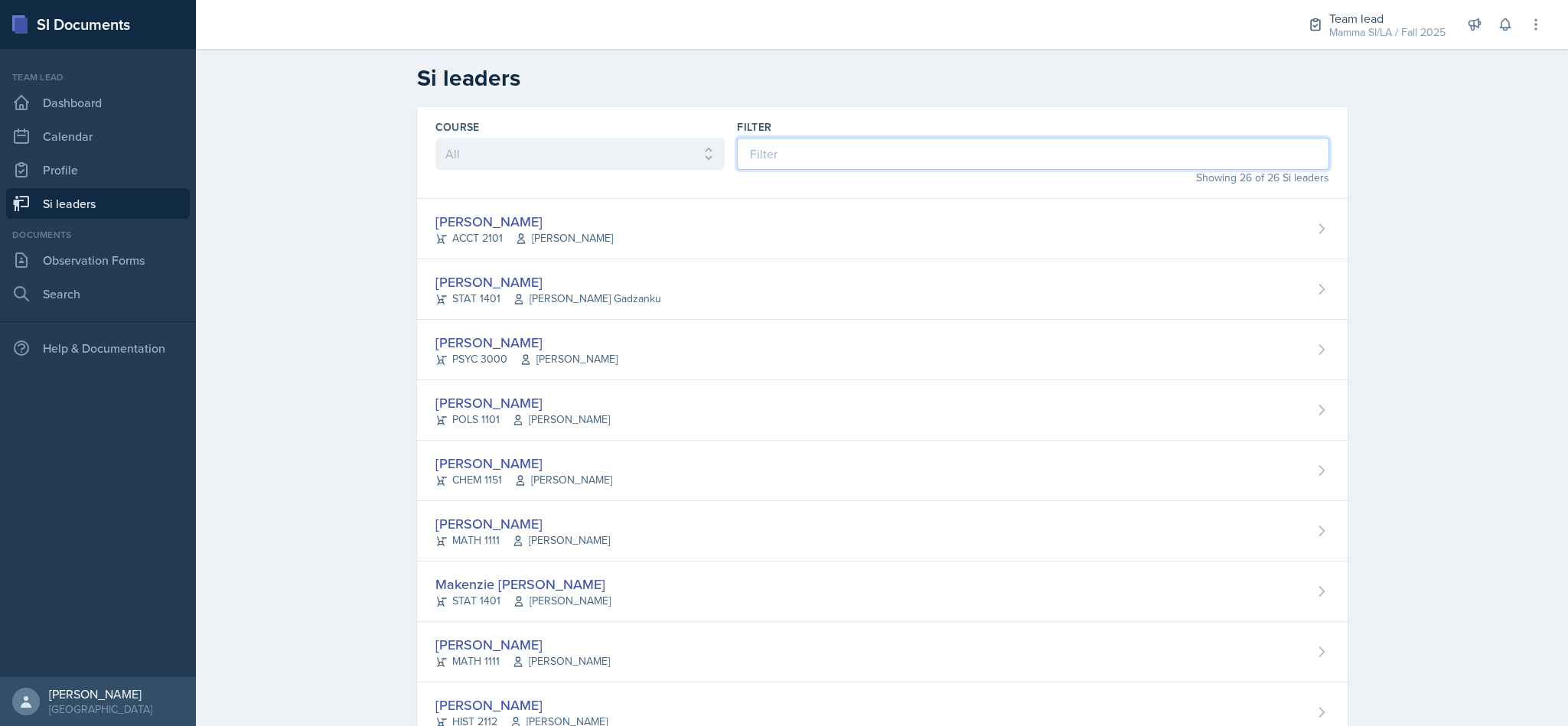
click at [962, 163] on input at bounding box center [1033, 154] width 592 height 32
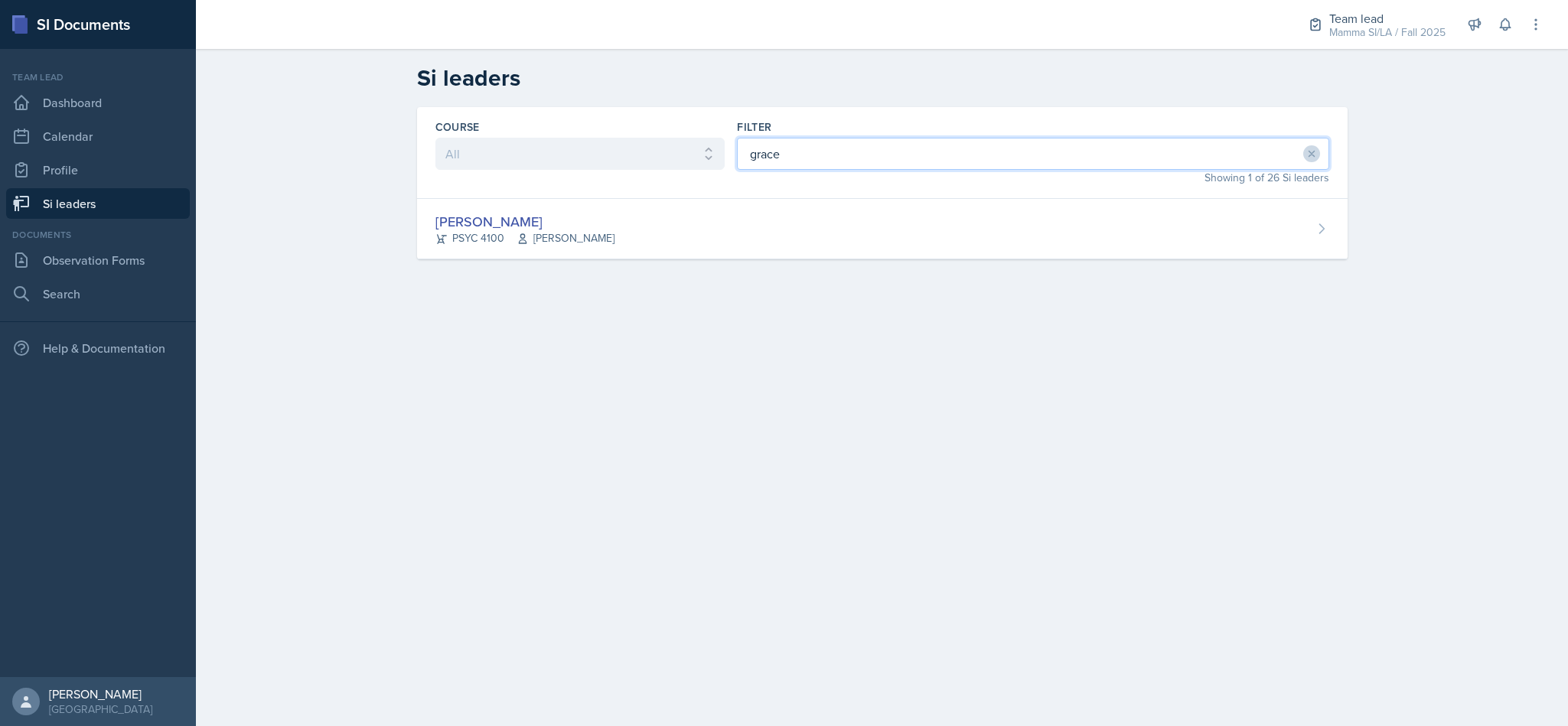
type input "grace"
click at [928, 249] on div "[PERSON_NAME] PSYC 4100 [PERSON_NAME] Story" at bounding box center [883, 229] width 930 height 60
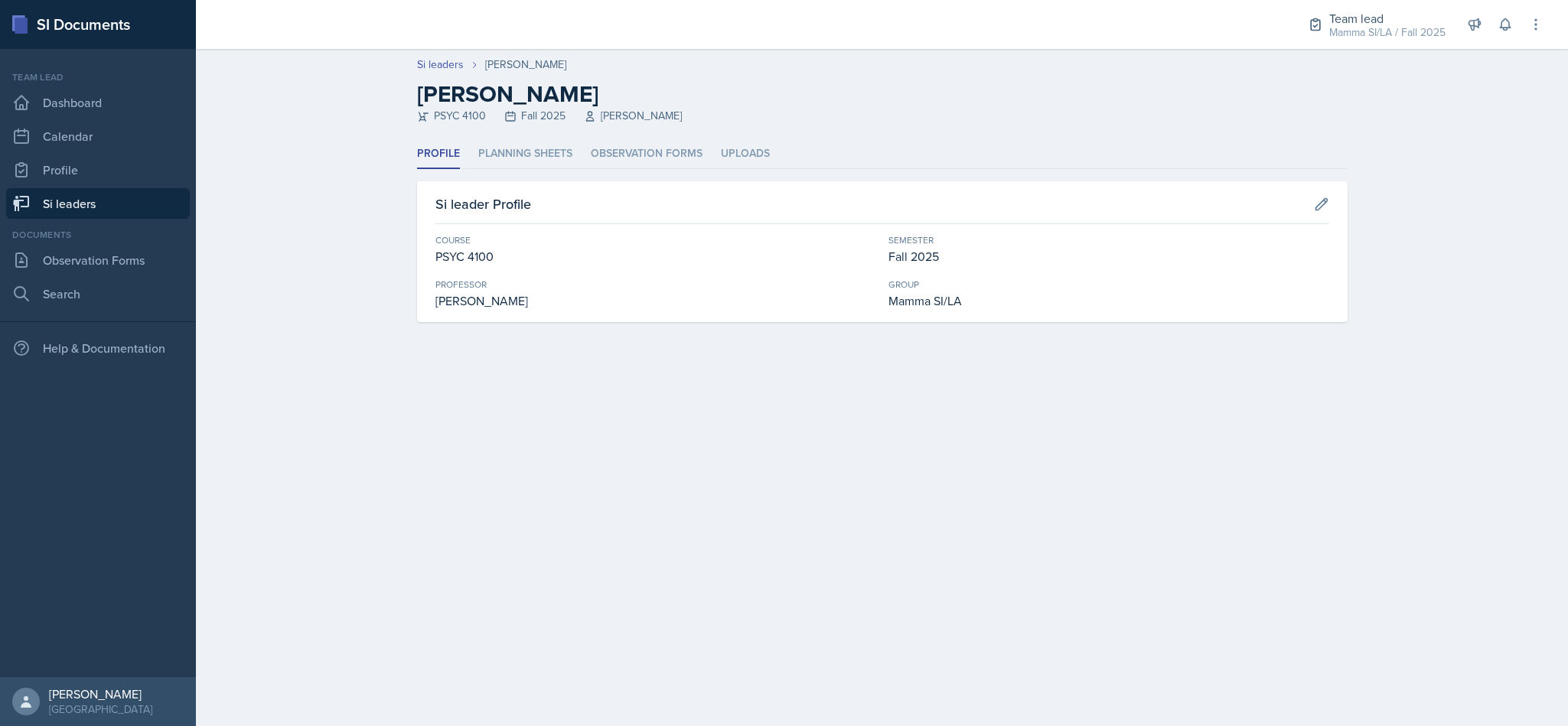
click at [520, 145] on li "Planning Sheets" at bounding box center [525, 154] width 94 height 30
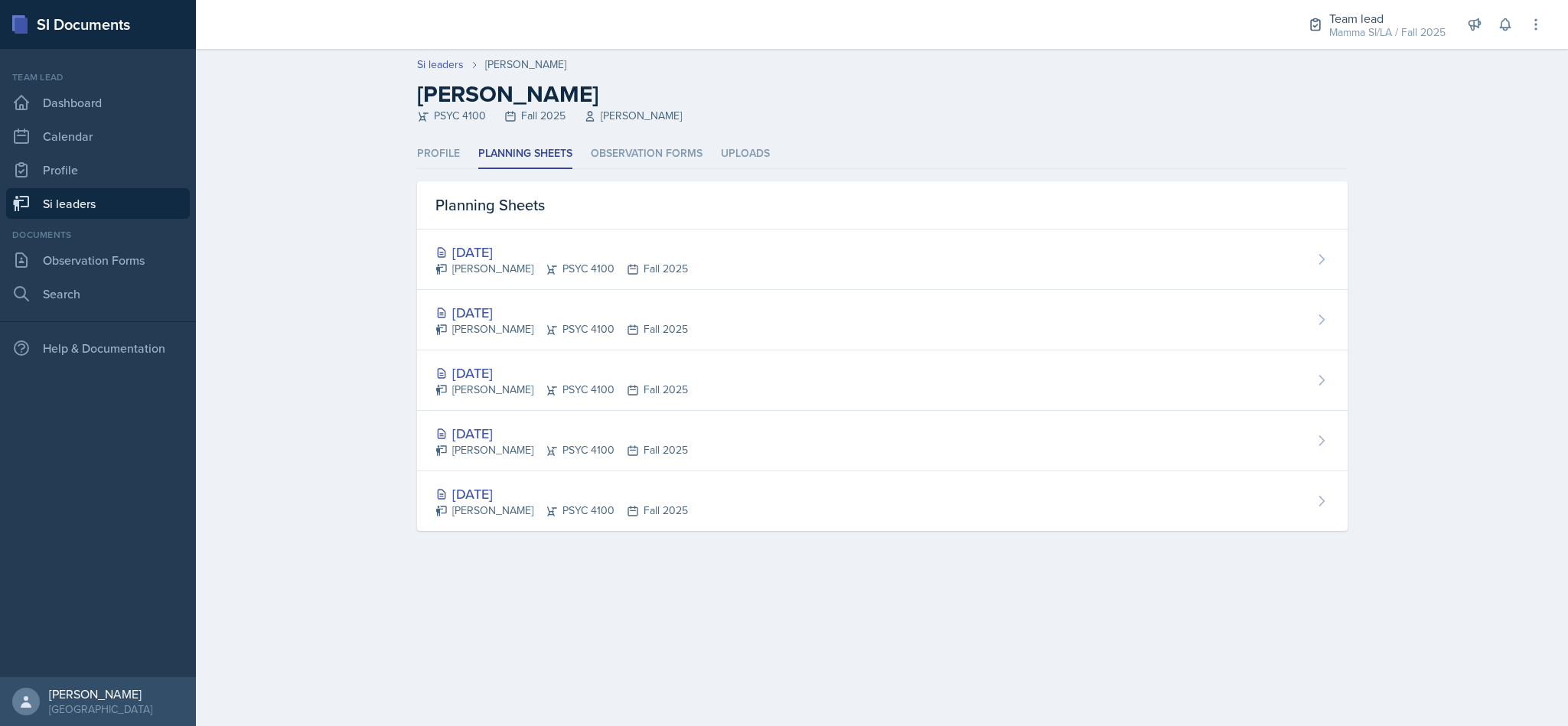
click at [869, 302] on div "[DATE] [PERSON_NAME] PSYC 4100 Fall 2025" at bounding box center [883, 320] width 930 height 60
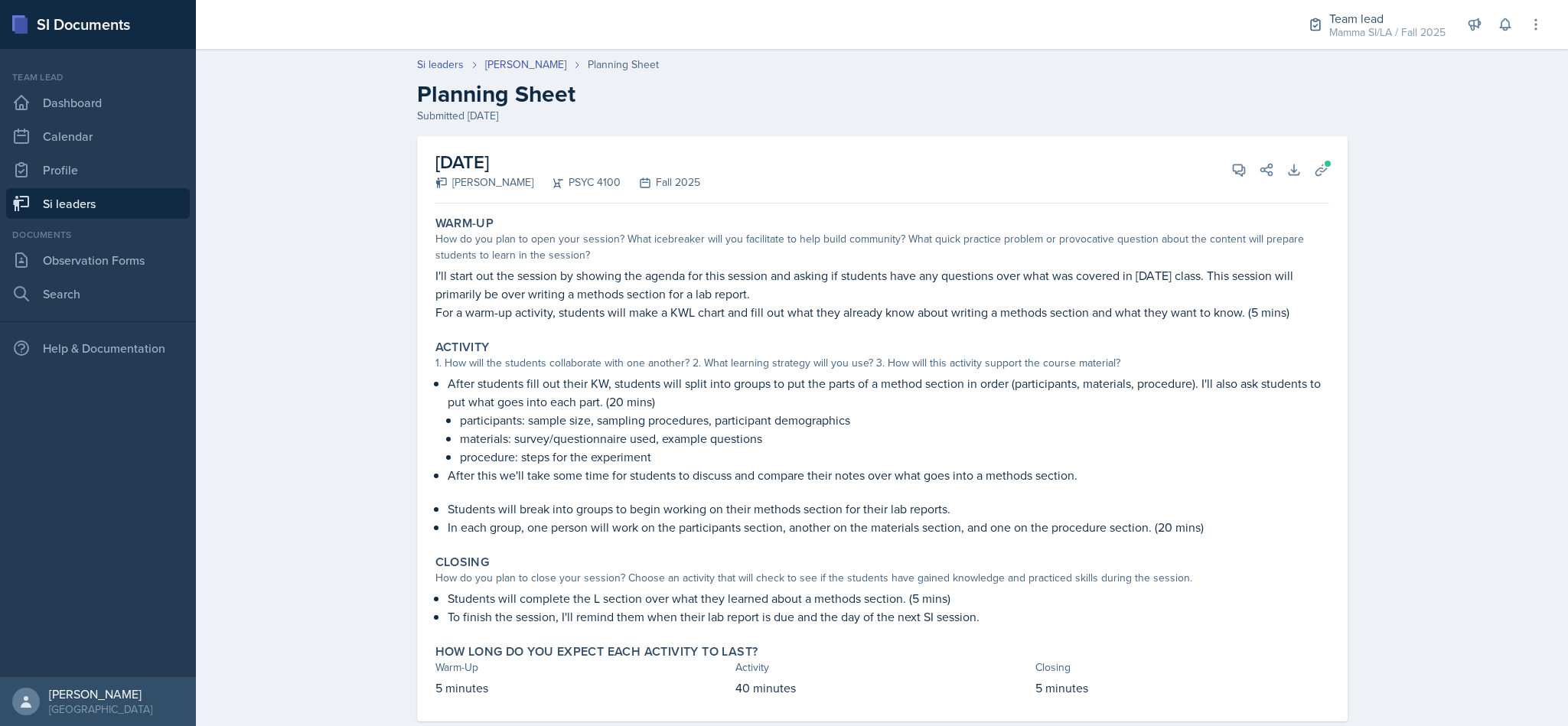
scroll to position [32, 0]
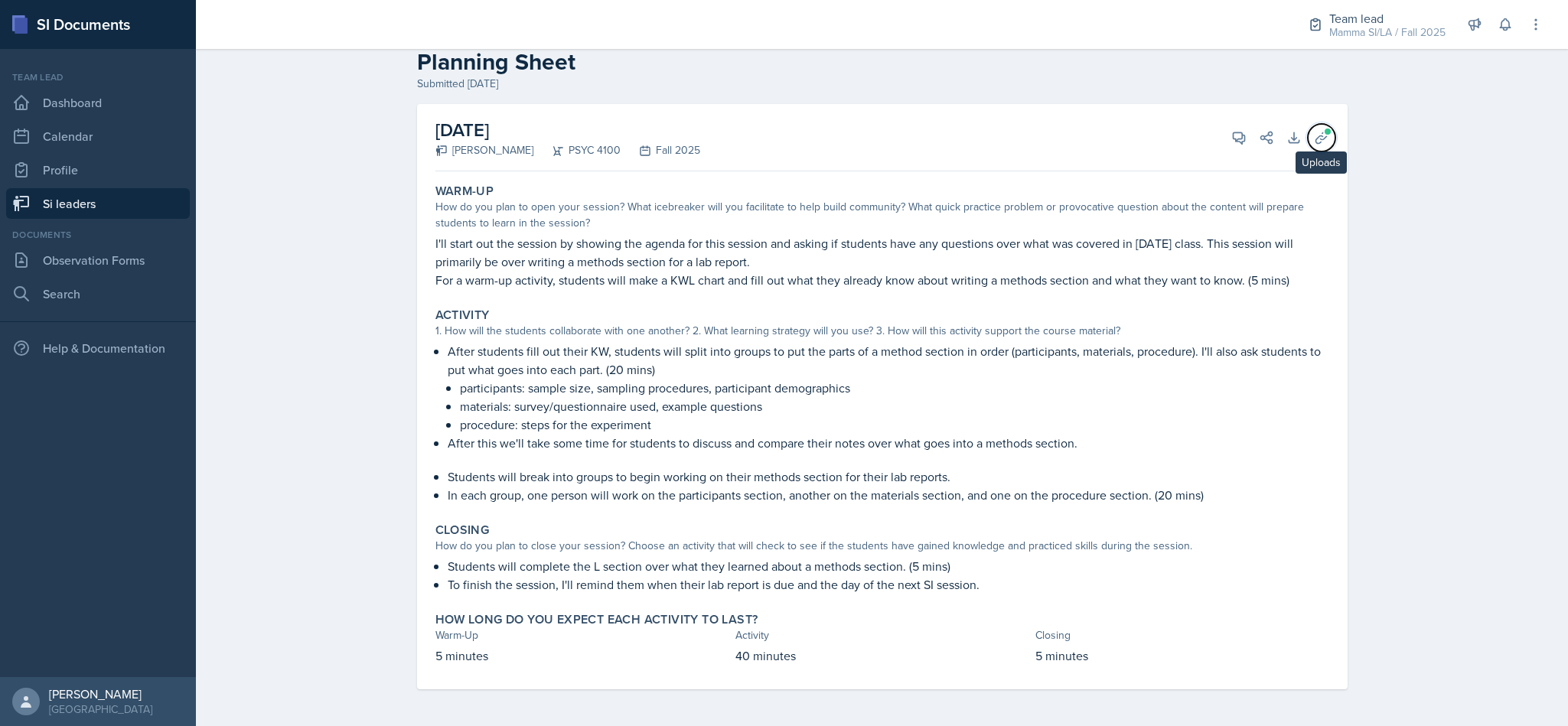
click at [1316, 138] on icon at bounding box center [1322, 137] width 12 height 12
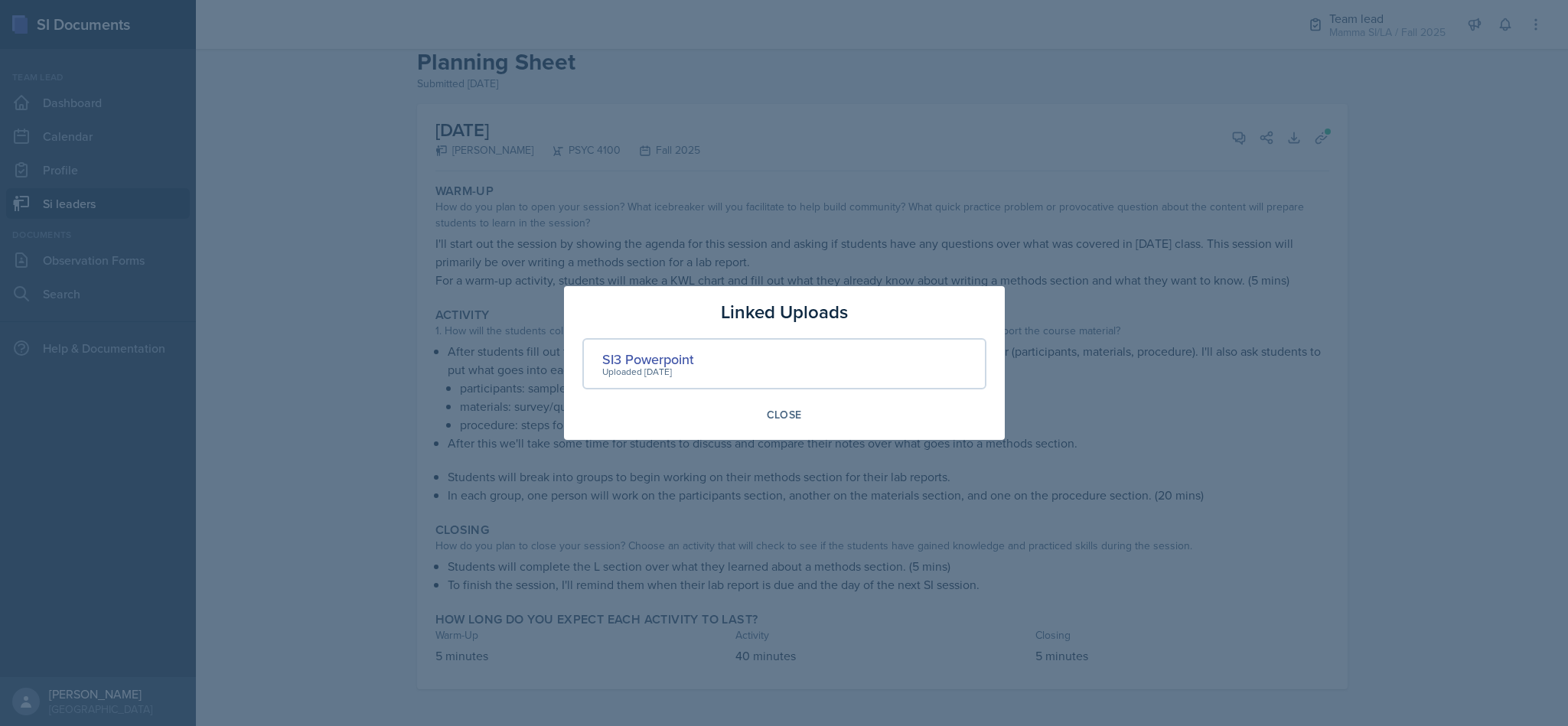
click at [634, 352] on div "SI3 Powerpoint" at bounding box center [648, 359] width 91 height 20
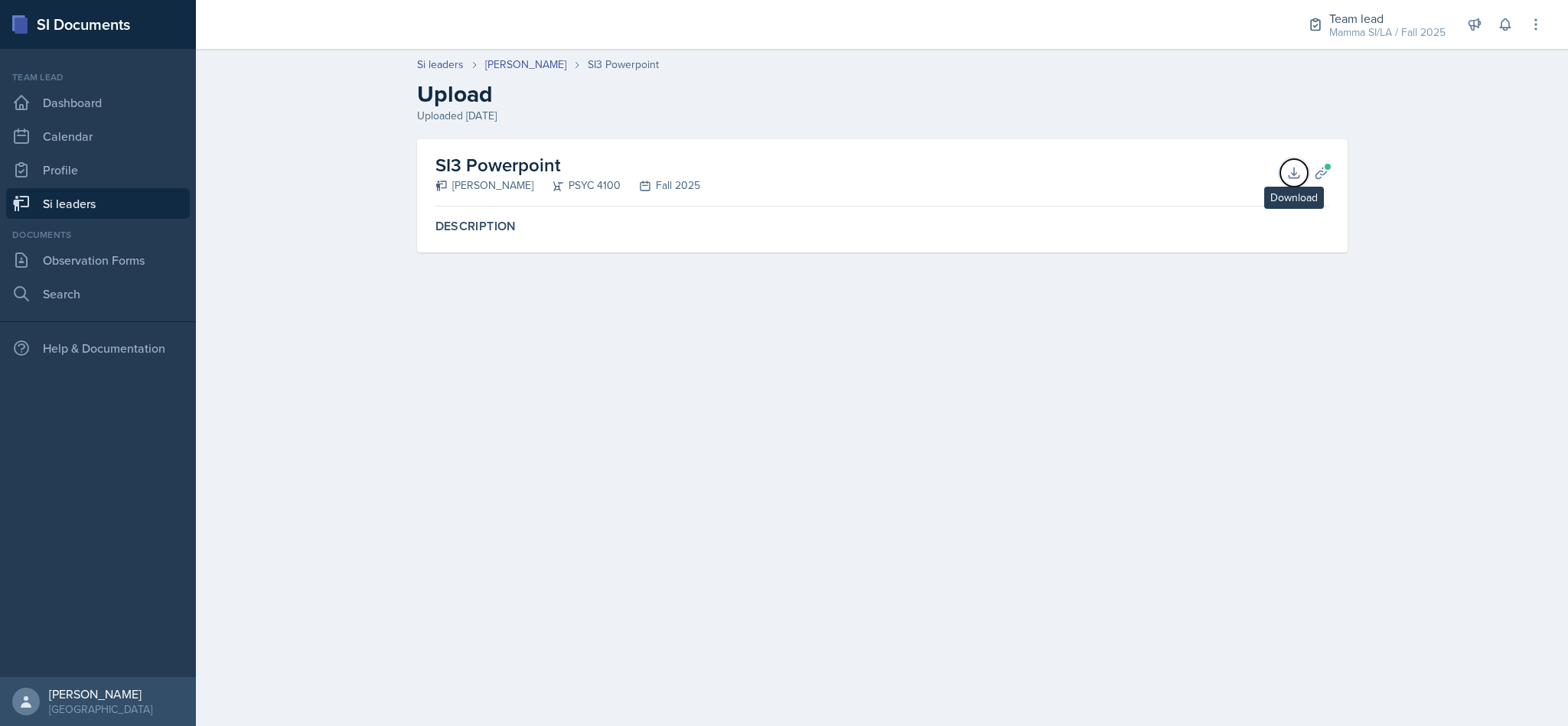
click at [1288, 185] on button "Download" at bounding box center [1295, 173] width 27 height 27
click at [1456, 109] on header "Si leaders Grace Julian SI3 Powerpoint Upload Uploaded Aug 31st, 2025" at bounding box center [882, 90] width 1372 height 98
click at [722, 109] on div "Si leaders Grace Julian SI3 Powerpoint Upload Uploaded Aug 31st, 2025" at bounding box center [882, 90] width 980 height 67
click at [503, 113] on div "Uploaded [DATE]" at bounding box center [883, 116] width 930 height 17
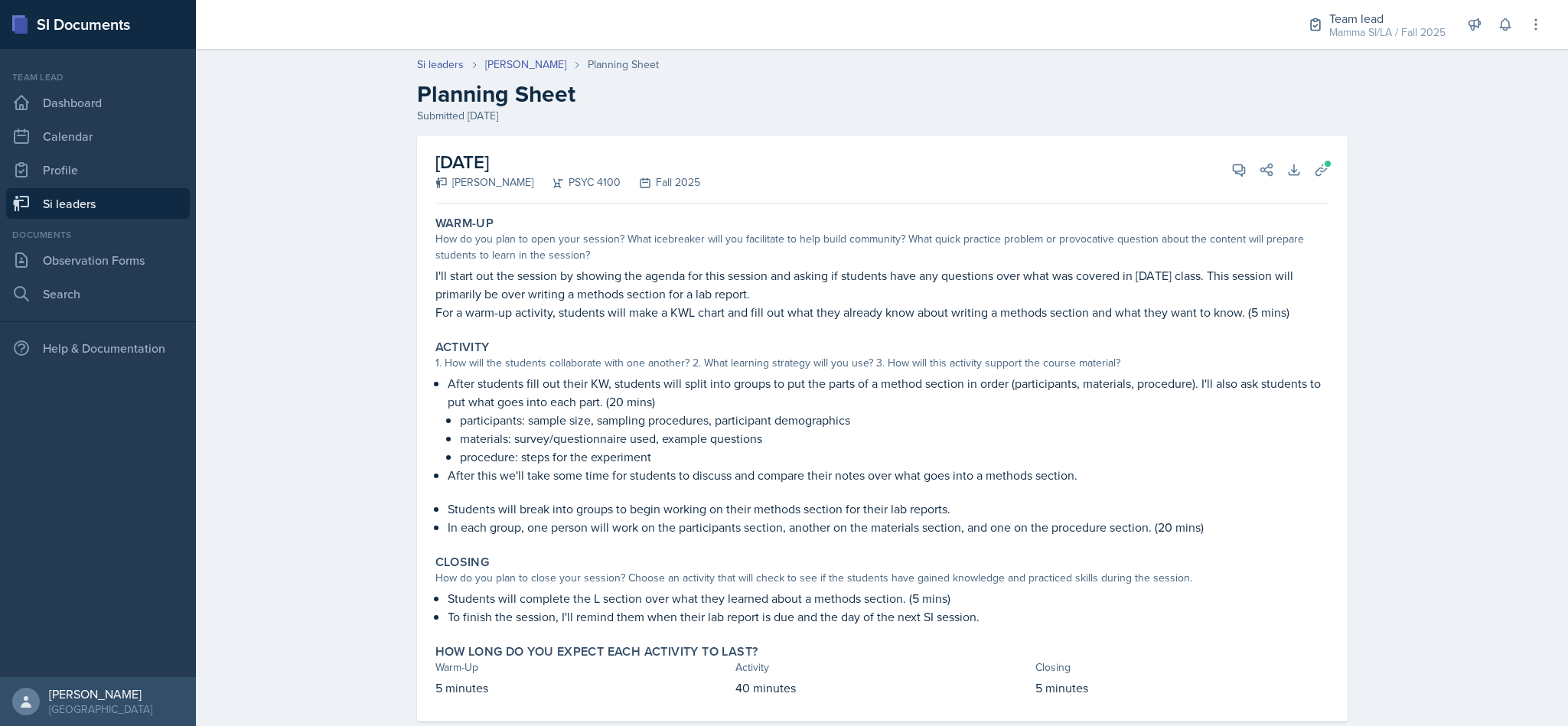
scroll to position [32, 0]
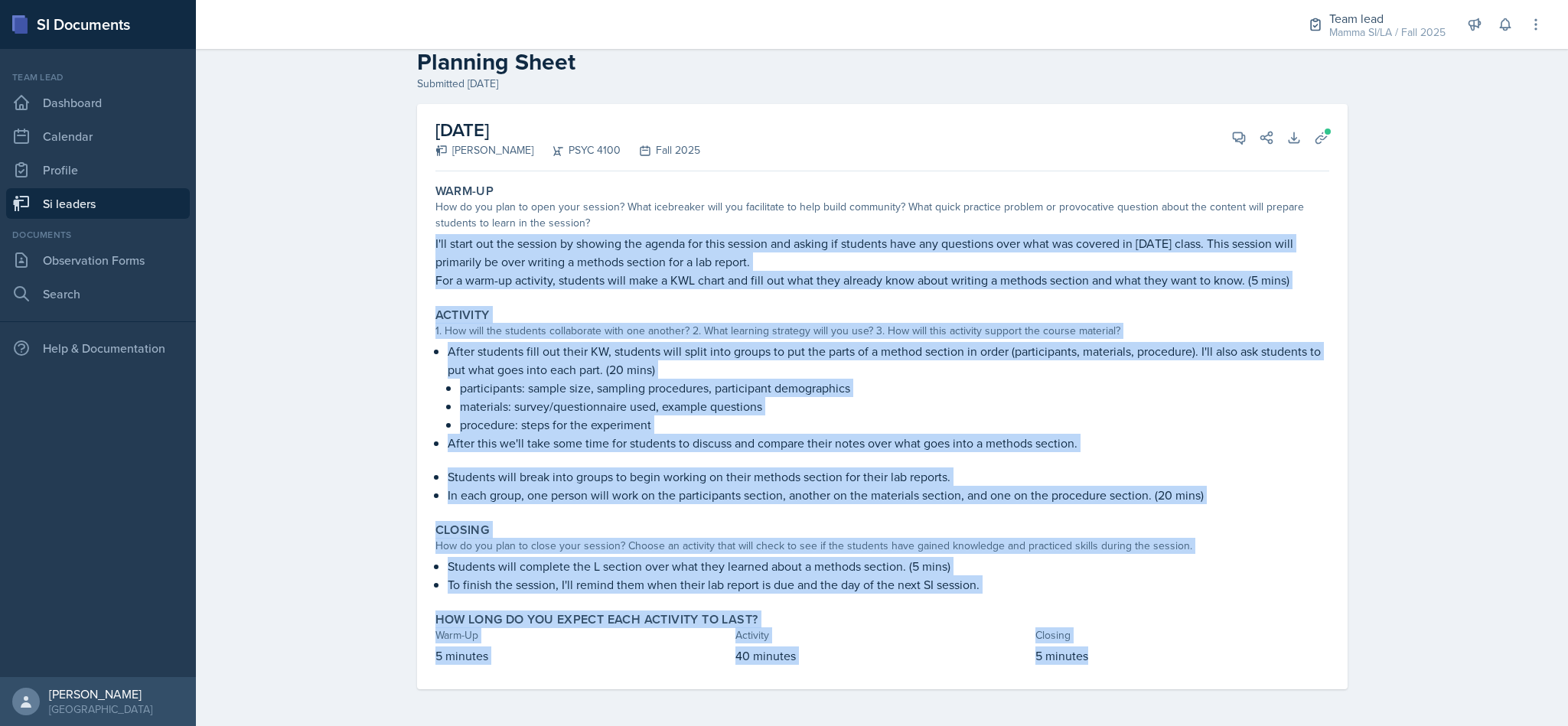
drag, startPoint x: 423, startPoint y: 241, endPoint x: 1167, endPoint y: 654, distance: 850.9
click at [1171, 655] on div "Warm-Up How do you plan to open your session? What icebreaker will you facilita…" at bounding box center [882, 433] width 893 height 512
click at [792, 324] on div "1. How will the students collaborate with one another? 2. What learning strateg…" at bounding box center [882, 331] width 893 height 17
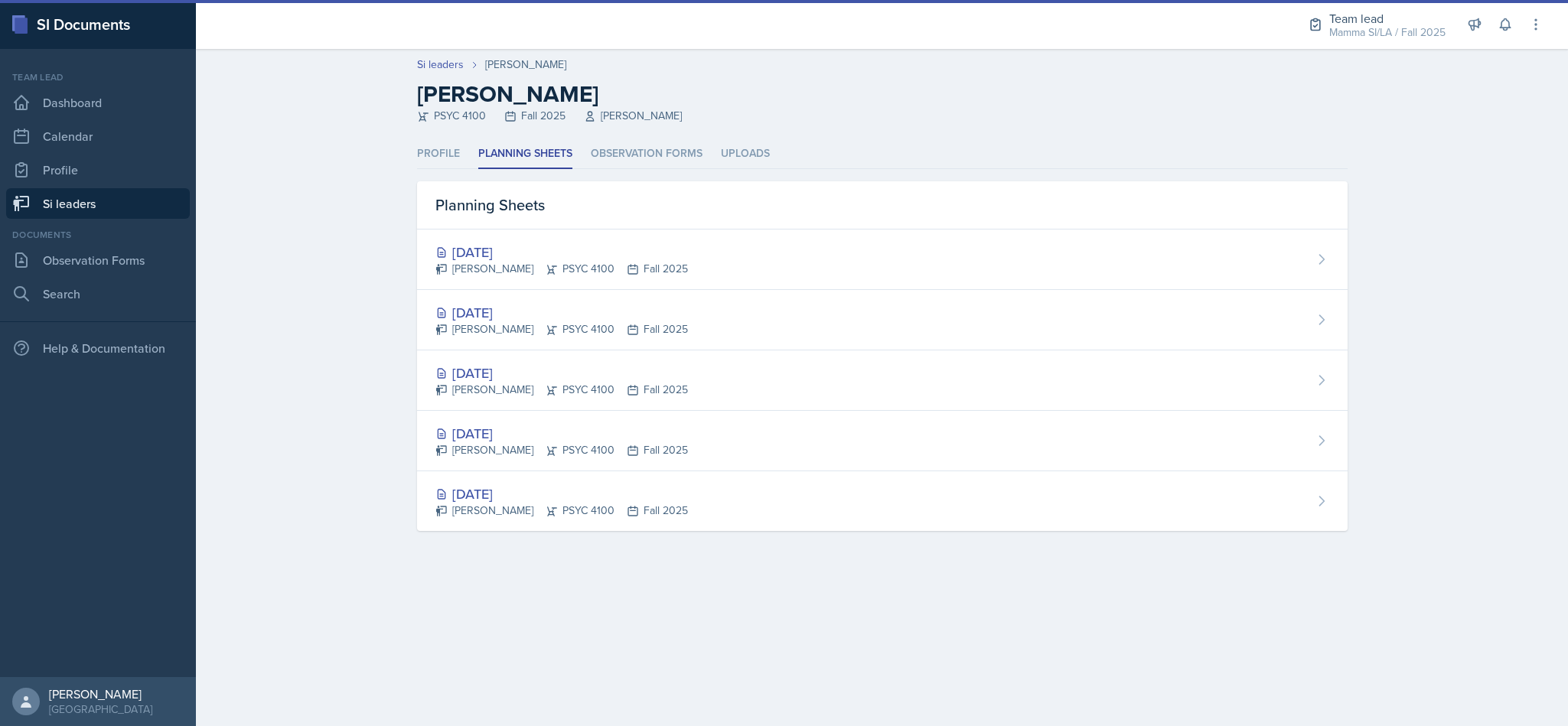
click at [608, 255] on div "[DATE]" at bounding box center [561, 251] width 252 height 20
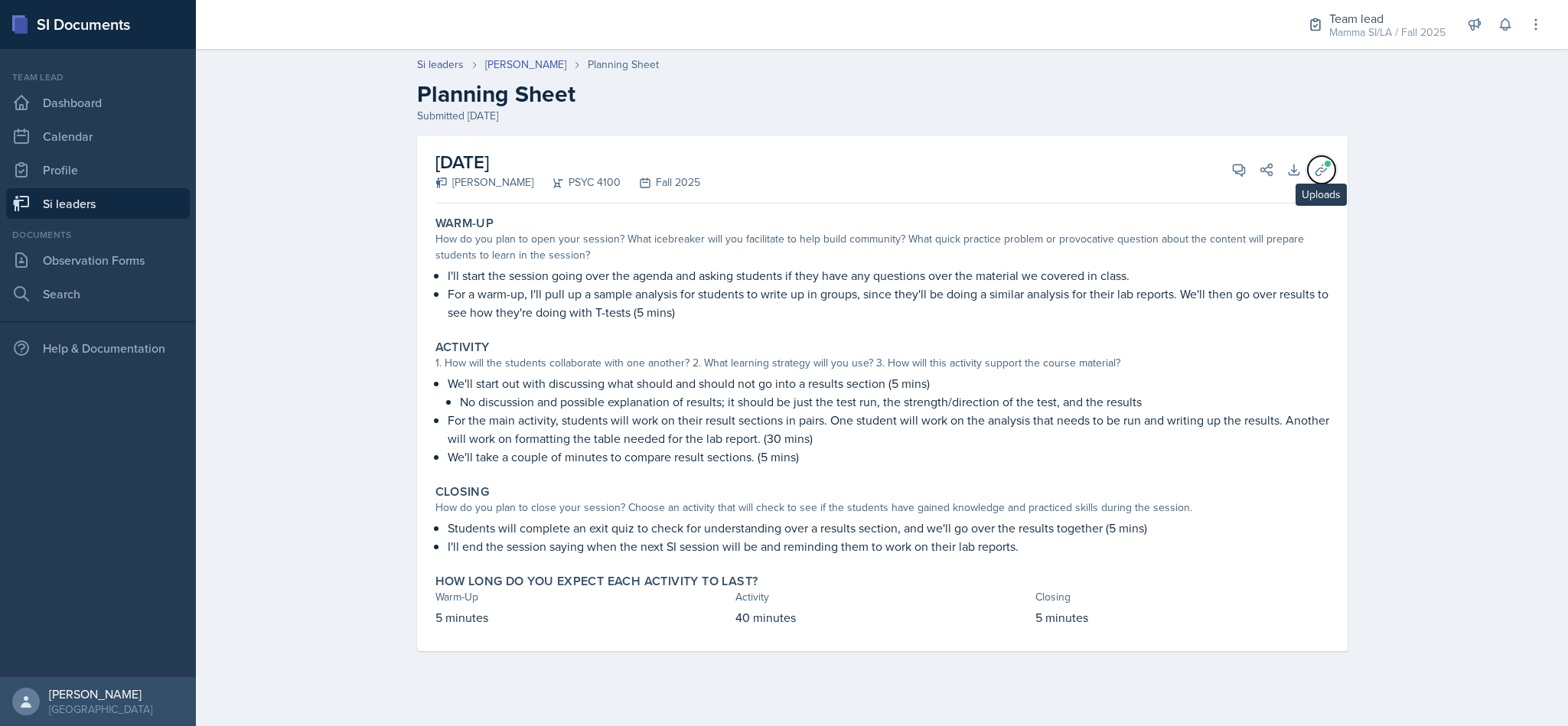
click at [1309, 165] on button "Uploads" at bounding box center [1322, 169] width 27 height 27
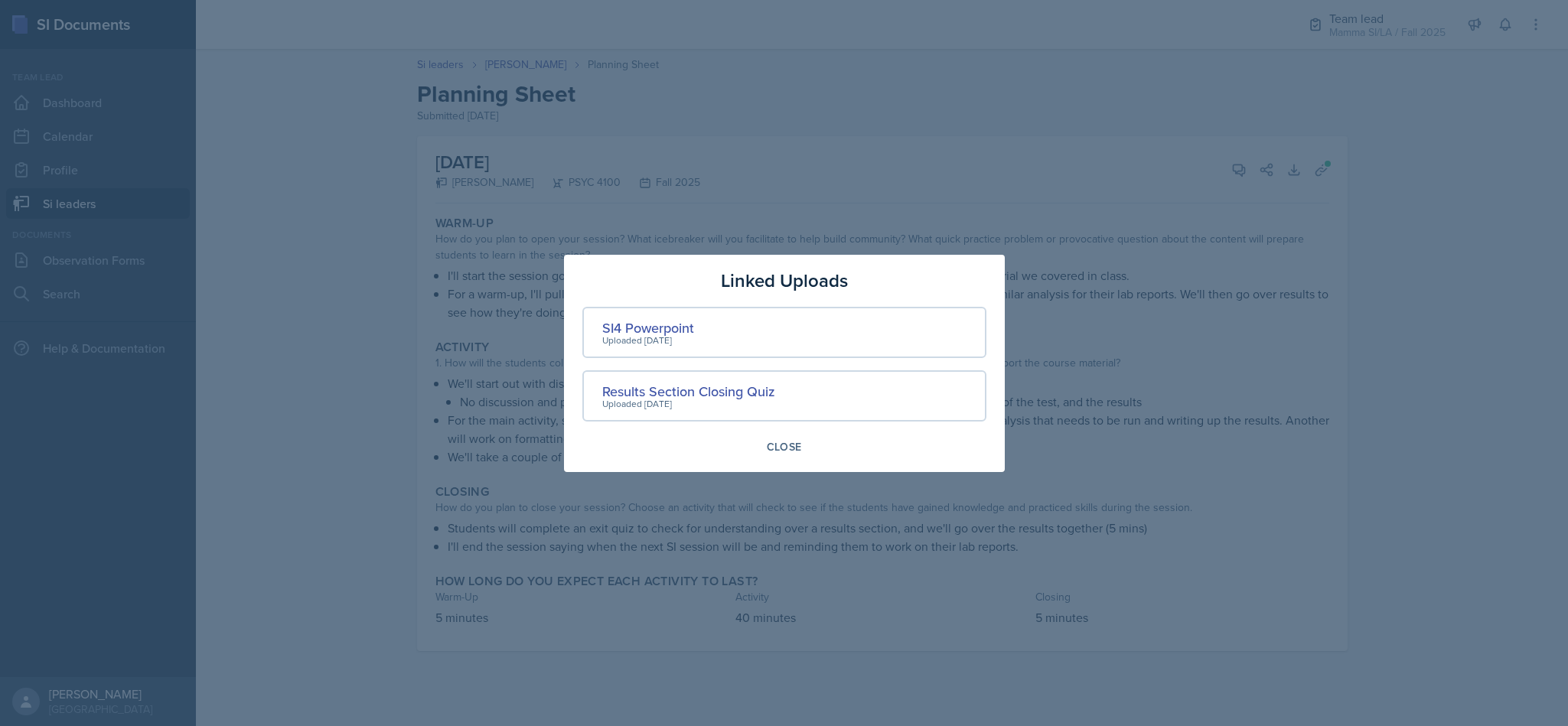
click at [1217, 405] on div at bounding box center [784, 363] width 1568 height 726
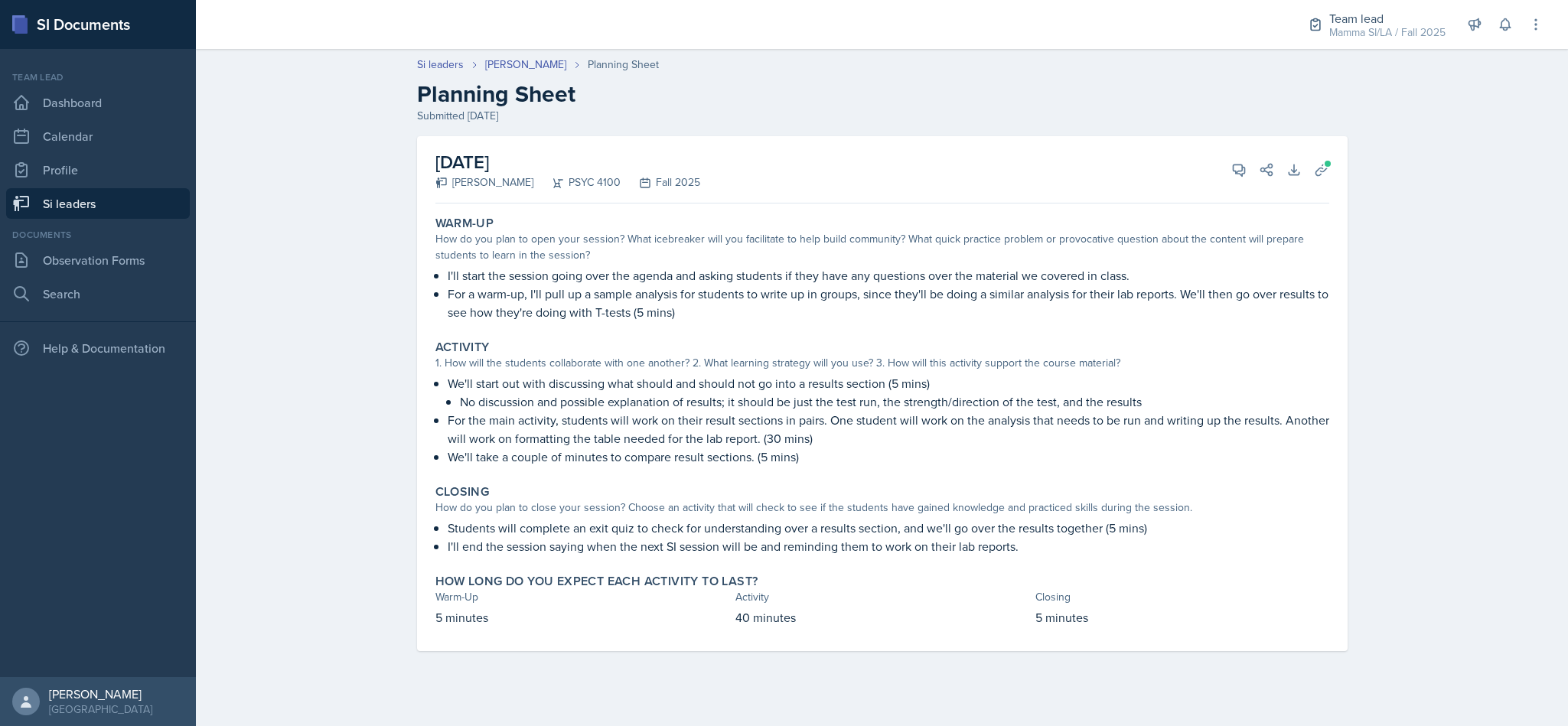
click at [150, 200] on link "Si leaders" at bounding box center [97, 202] width 184 height 30
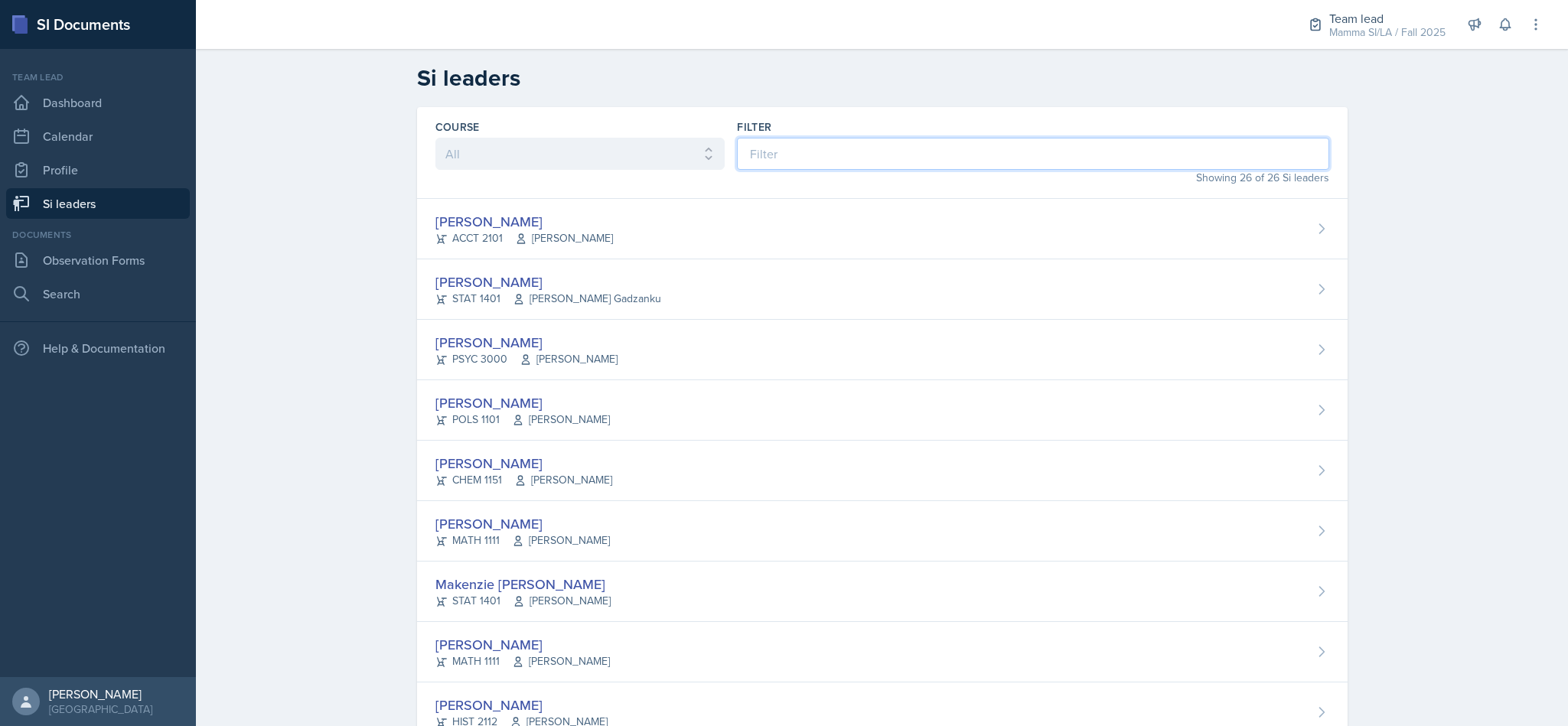
click at [786, 161] on input at bounding box center [1033, 154] width 592 height 32
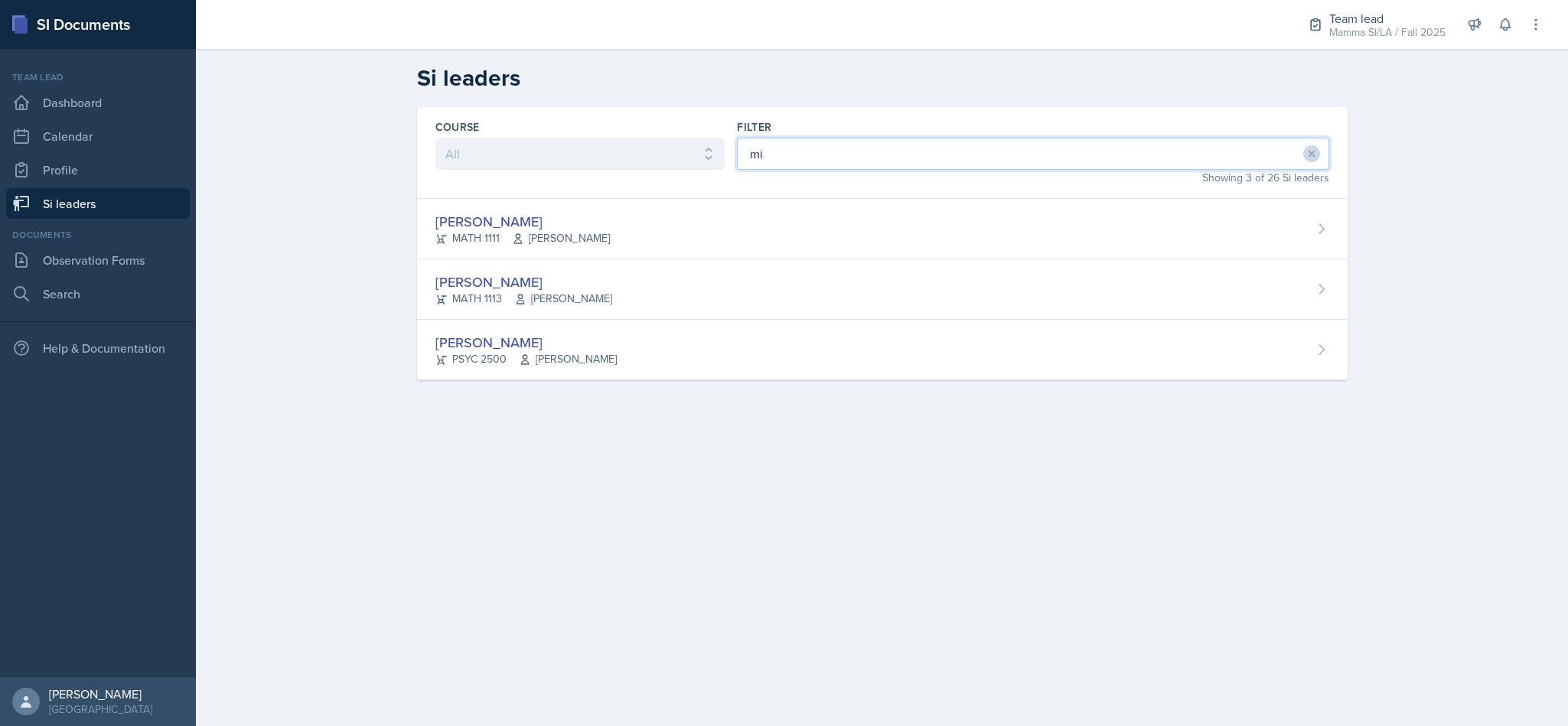
type input "mi"
click at [751, 292] on div "[PERSON_NAME] MATH 1113 [PERSON_NAME]" at bounding box center [883, 290] width 930 height 60
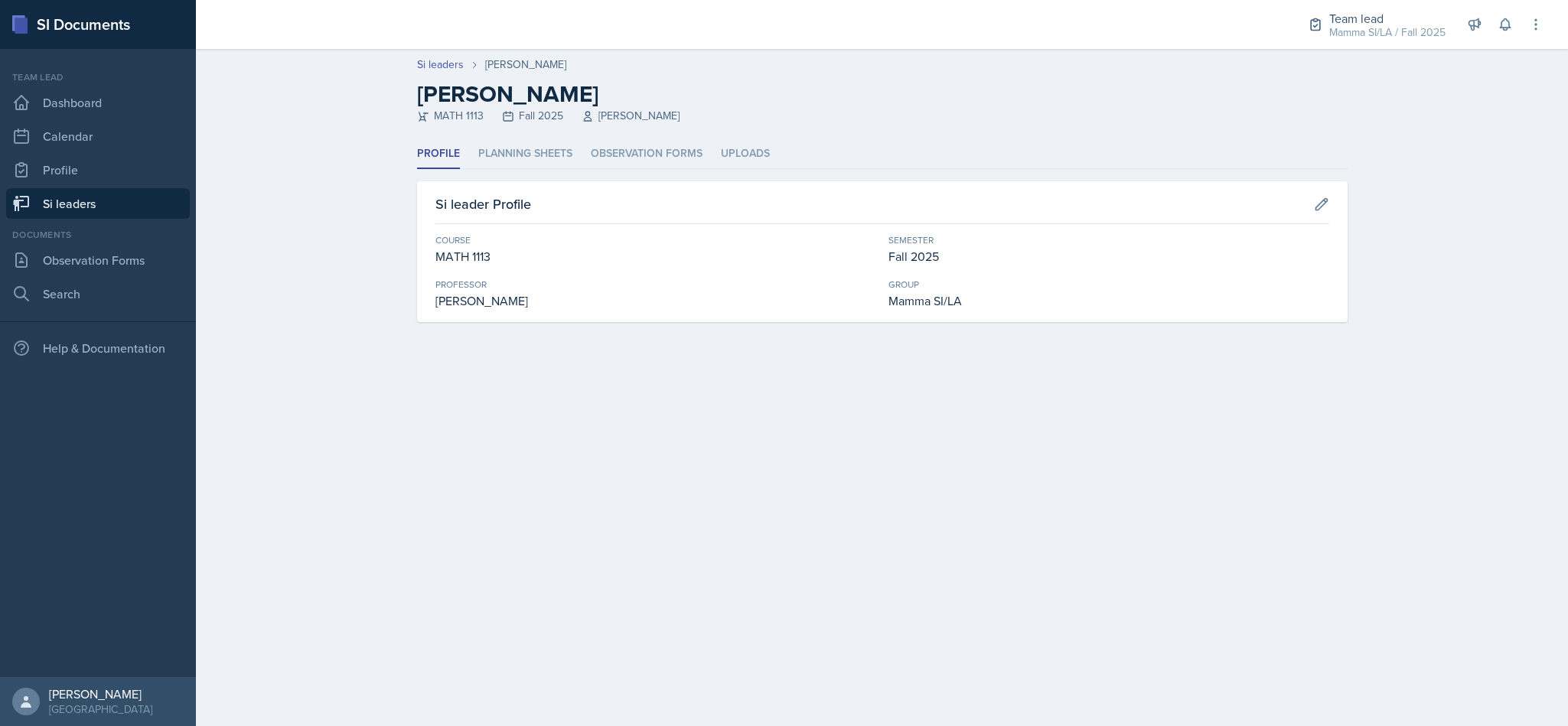
click at [556, 150] on li "Planning Sheets" at bounding box center [525, 154] width 94 height 30
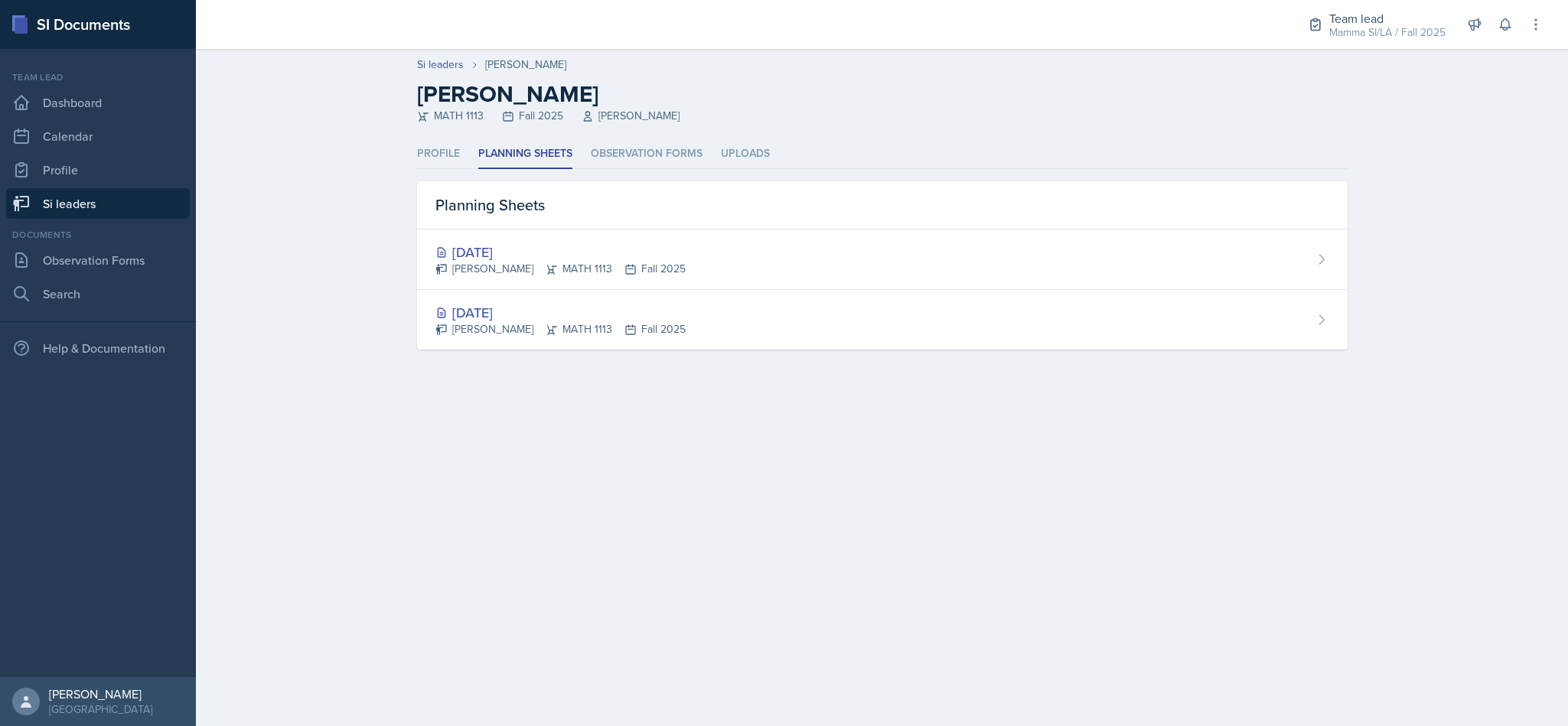
click at [106, 200] on link "Si leaders" at bounding box center [97, 202] width 184 height 30
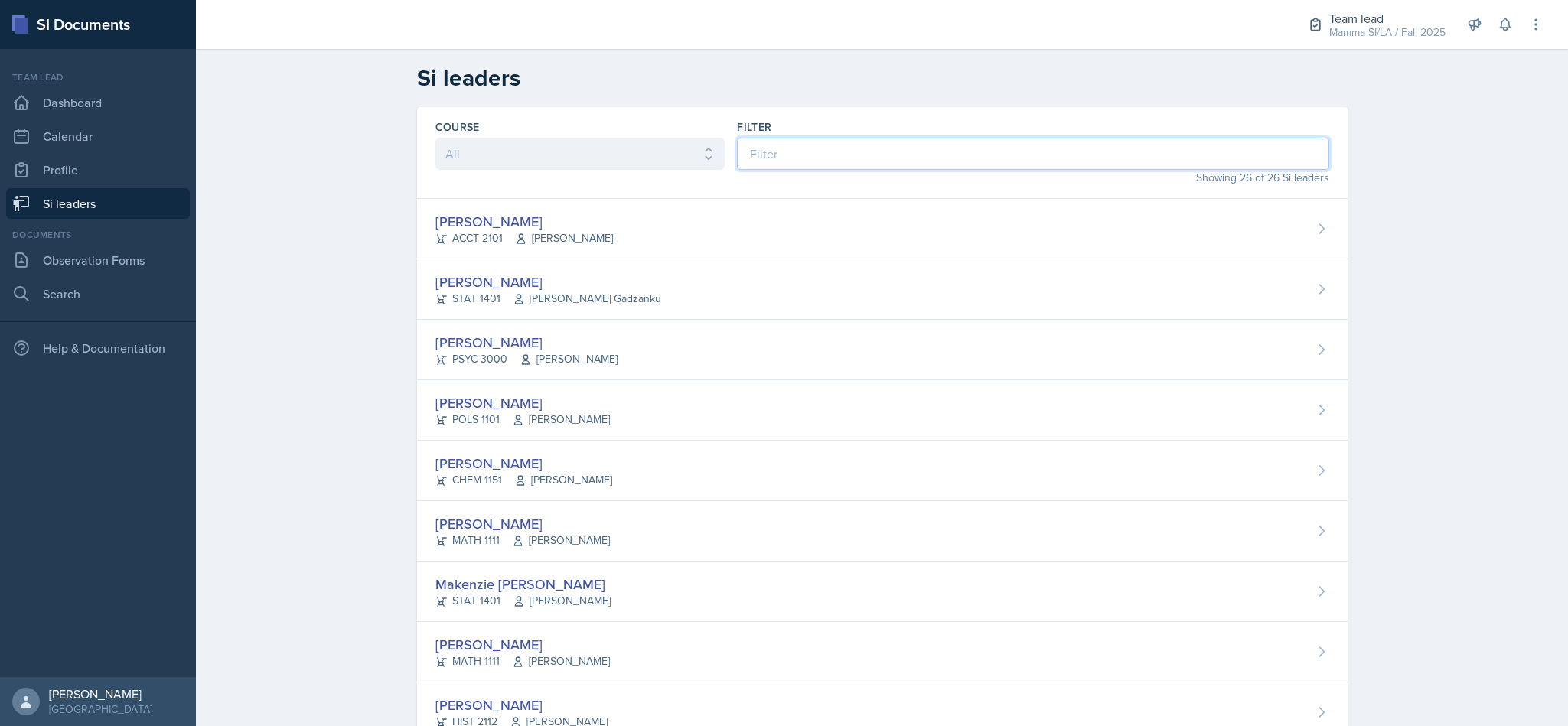
click at [826, 157] on input at bounding box center [1033, 154] width 592 height 32
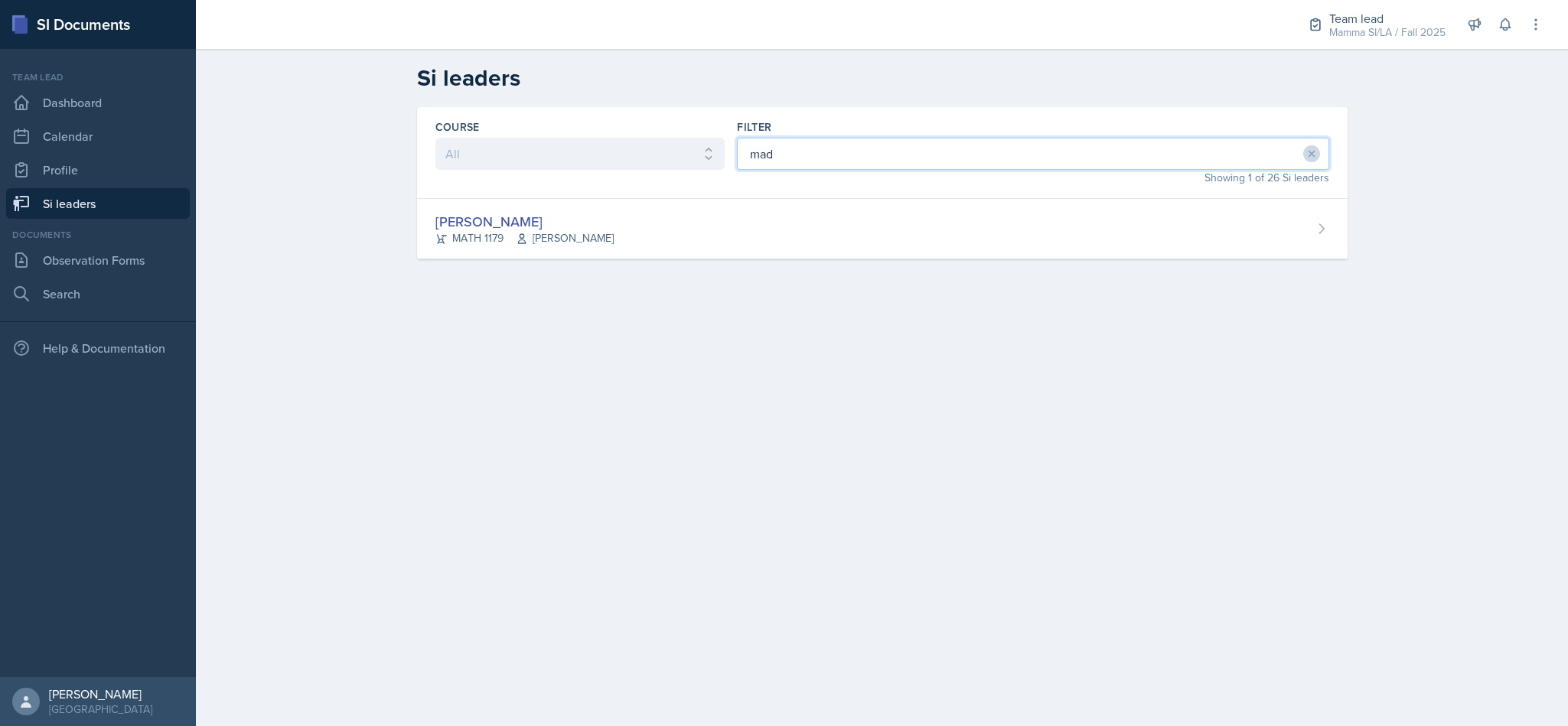
type input "mad"
click at [804, 235] on div "[PERSON_NAME] MATH 1179 [PERSON_NAME]" at bounding box center [883, 229] width 930 height 60
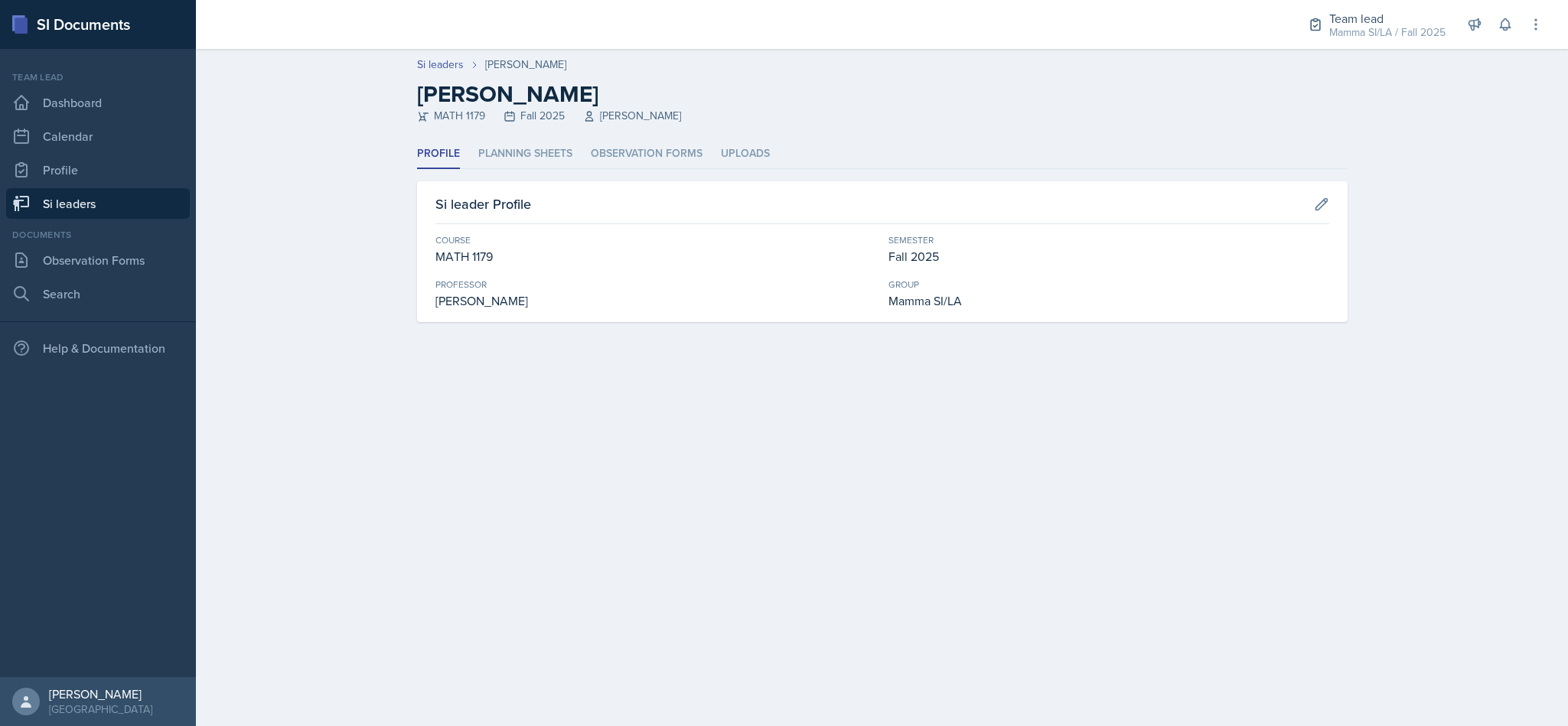
click at [507, 147] on li "Planning Sheets" at bounding box center [525, 154] width 94 height 30
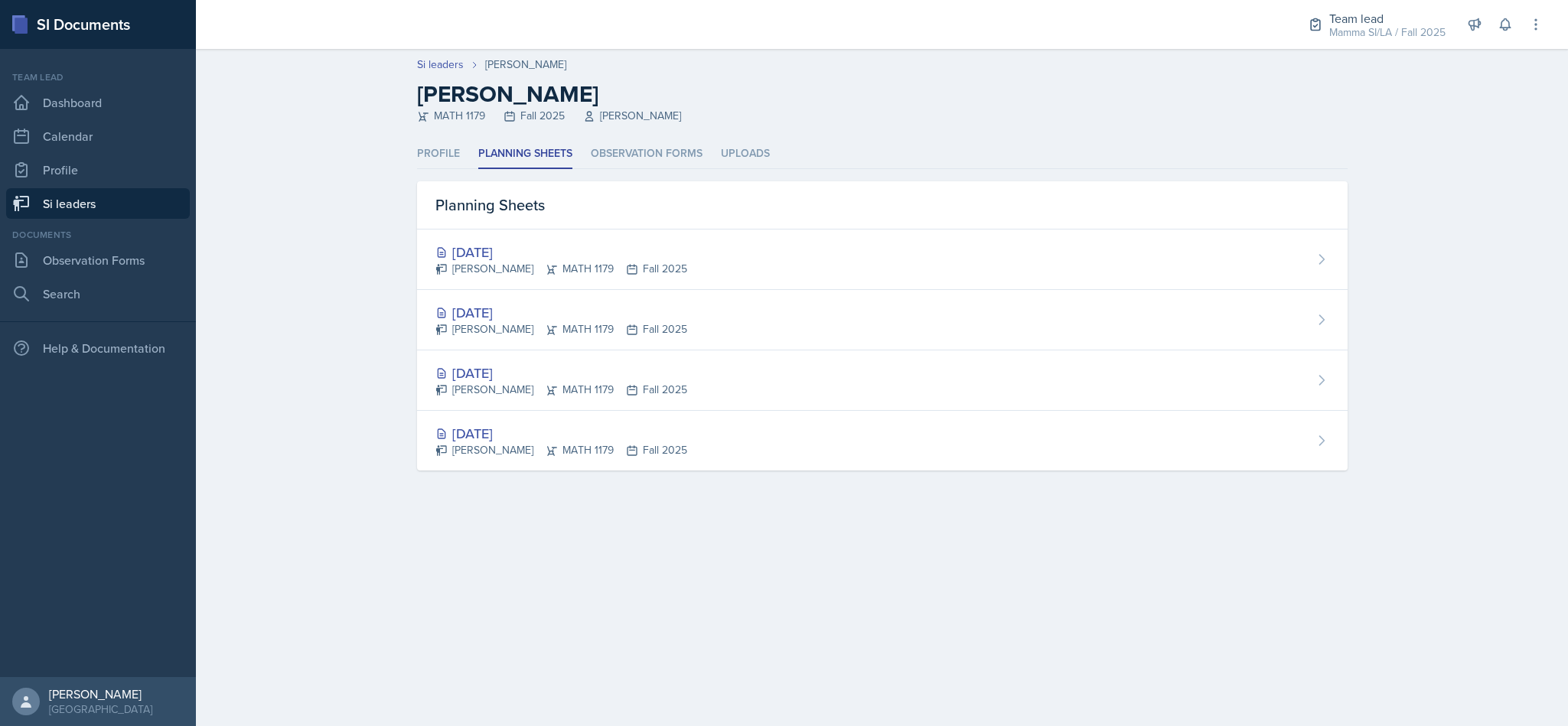
click at [623, 304] on div "[DATE]" at bounding box center [561, 312] width 252 height 20
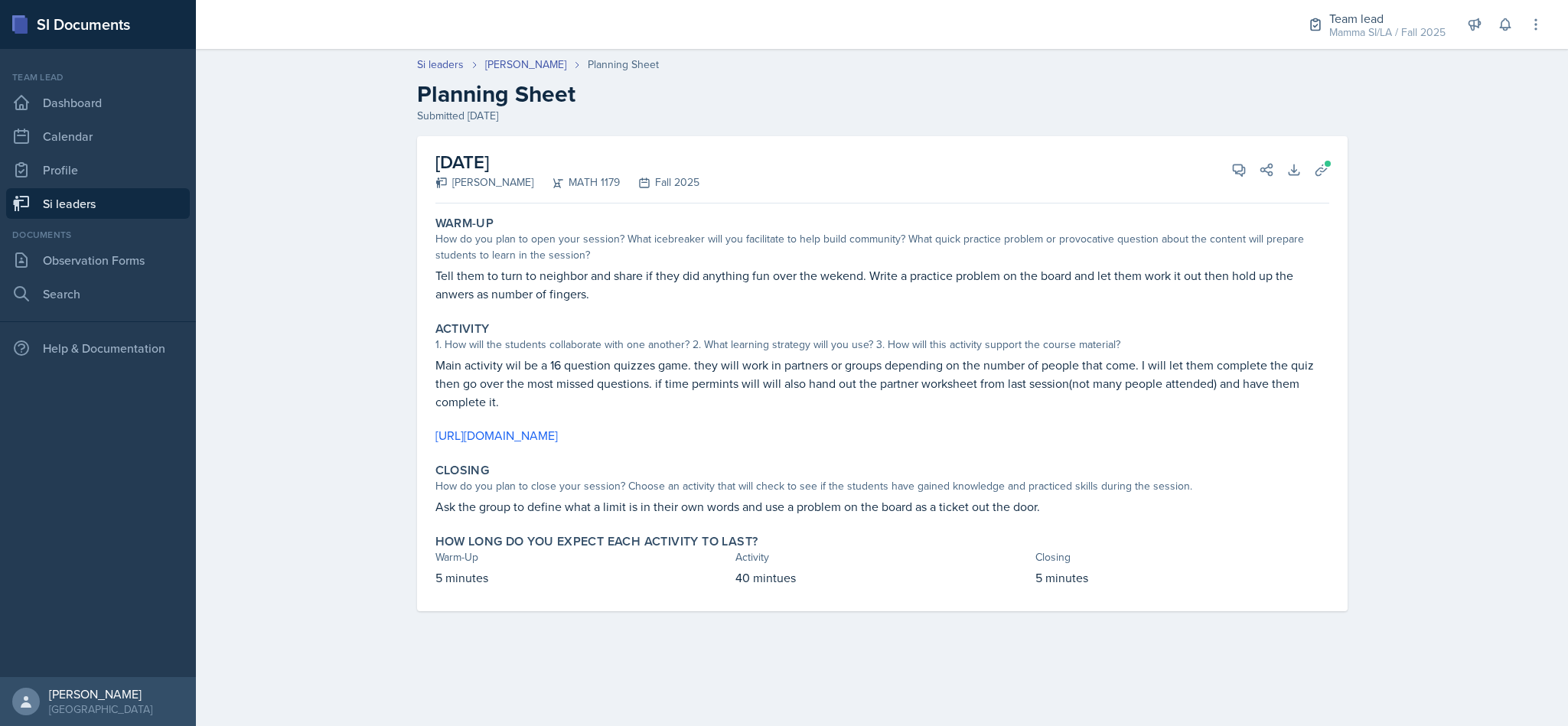
click at [23, 196] on icon at bounding box center [21, 203] width 17 height 16
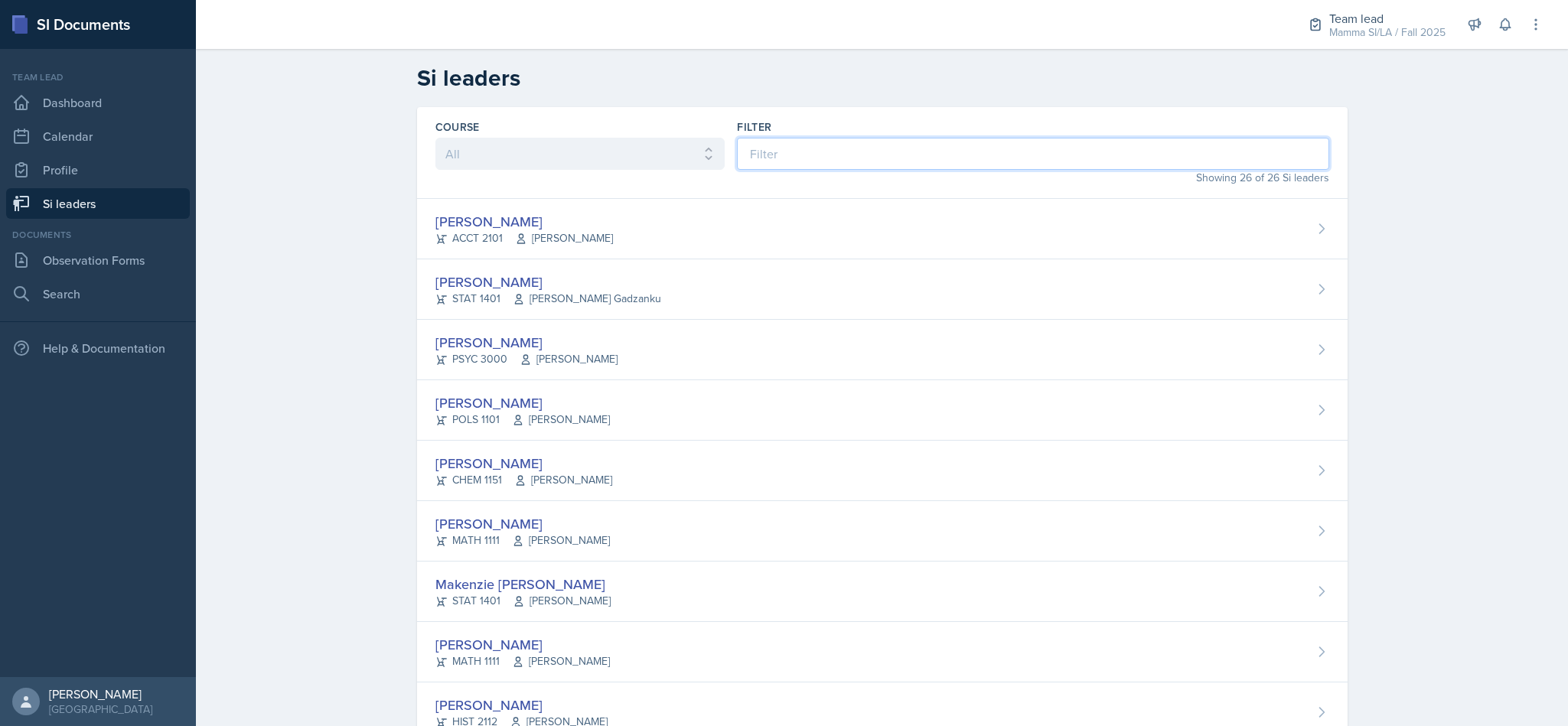
click at [827, 163] on input at bounding box center [1033, 154] width 592 height 32
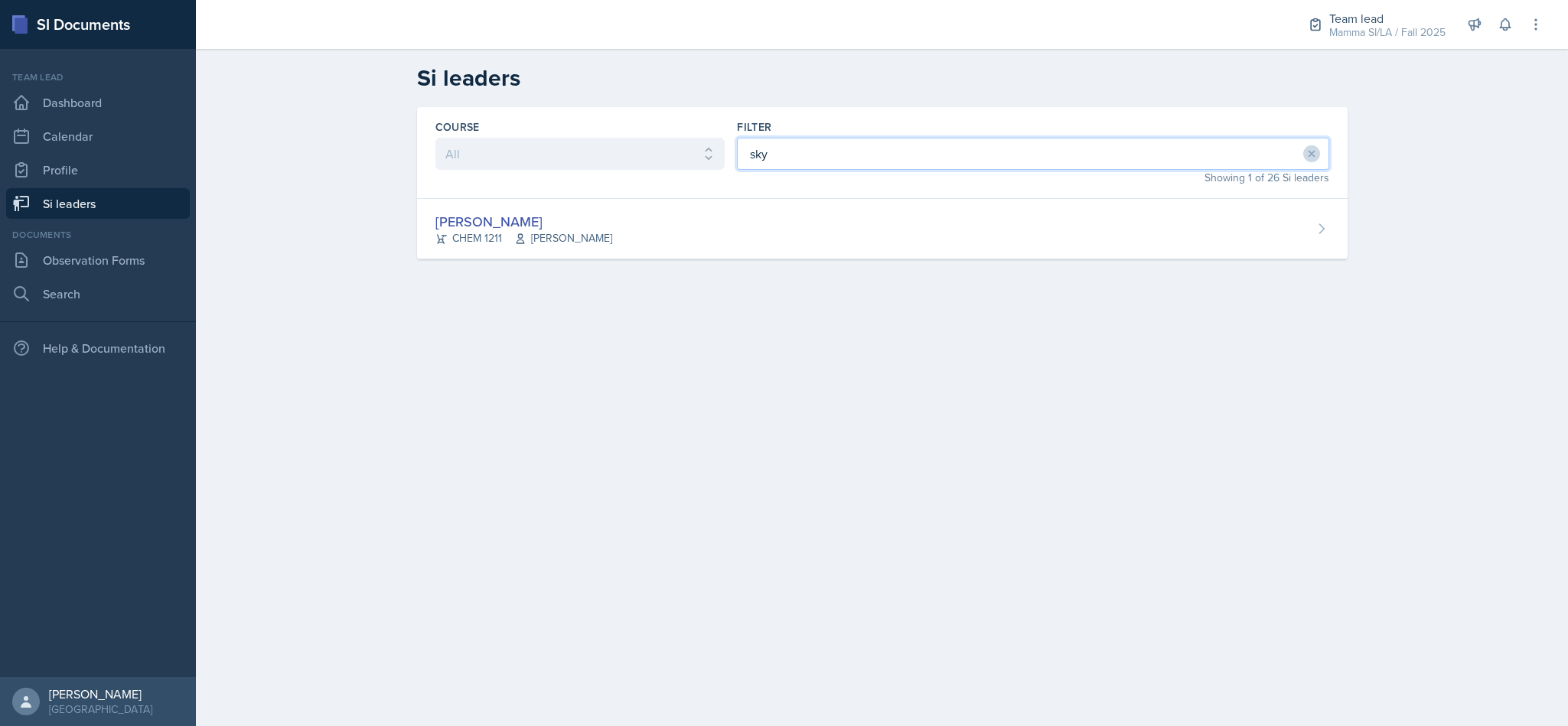
type input "sky"
click at [797, 212] on div "[PERSON_NAME] CHEM 1211 [PERSON_NAME]" at bounding box center [883, 229] width 930 height 60
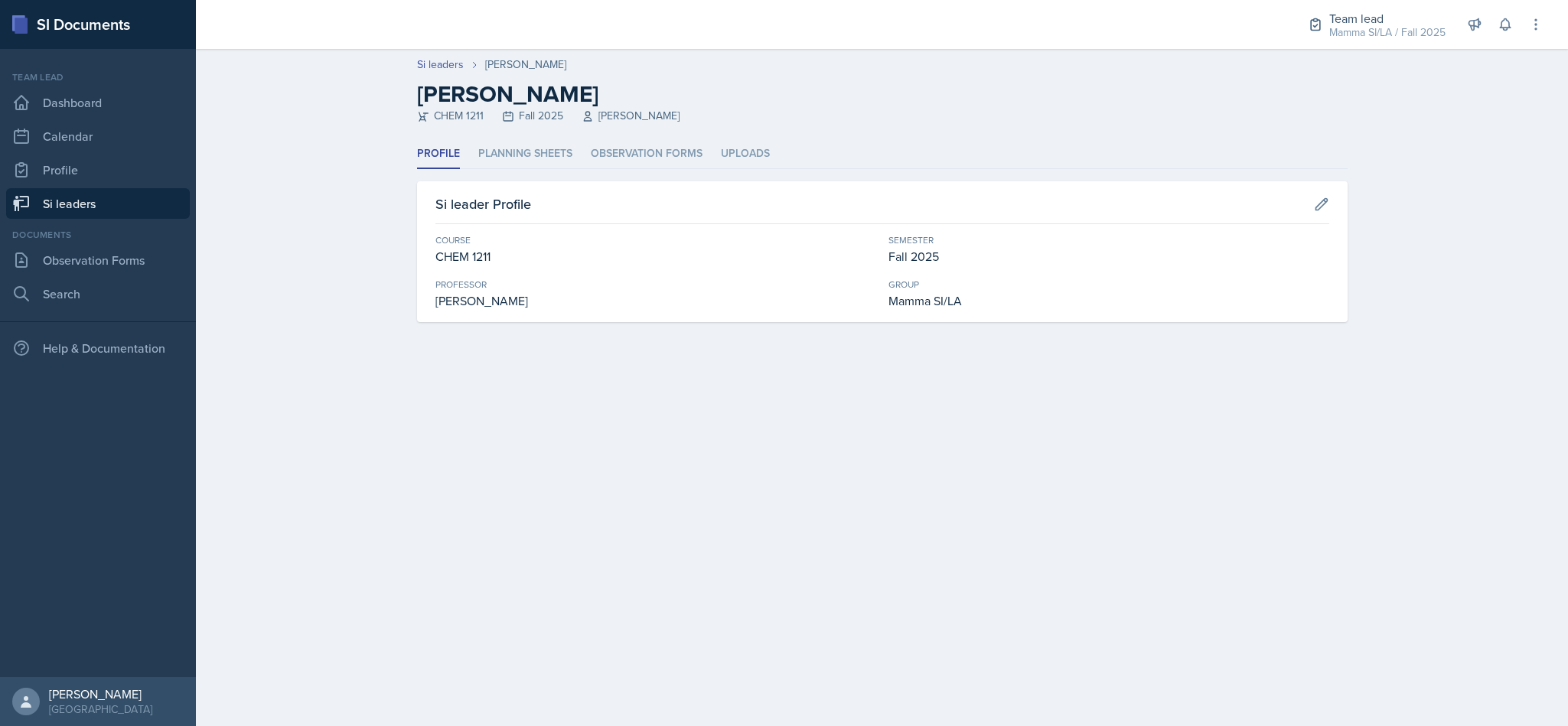
click at [529, 157] on li "Planning Sheets" at bounding box center [525, 154] width 94 height 30
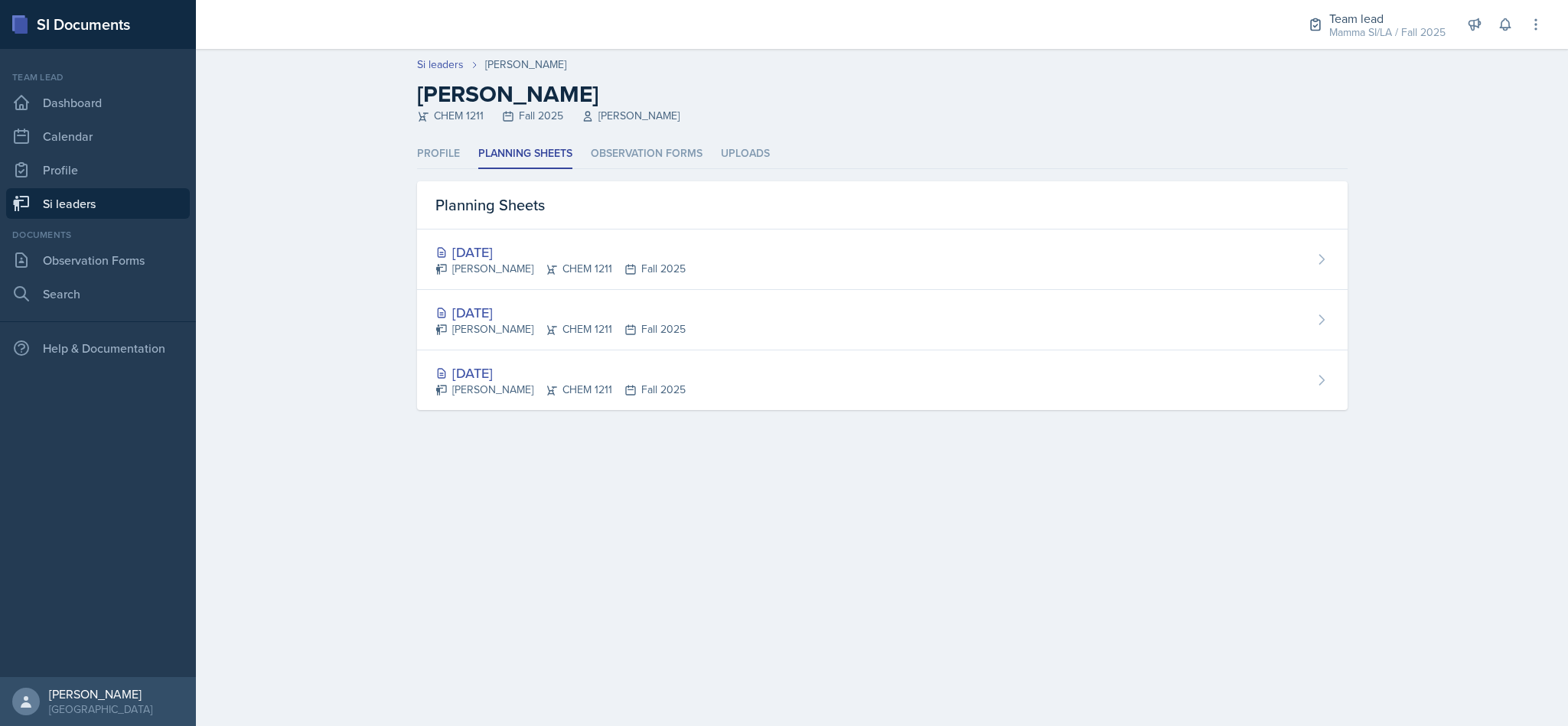
click at [3, 194] on nav "Team lead Dashboard Calendar Profile Si leaders Documents Observation Forms Sea…" at bounding box center [97, 363] width 196 height 629
click at [66, 194] on link "Si leaders" at bounding box center [97, 202] width 184 height 30
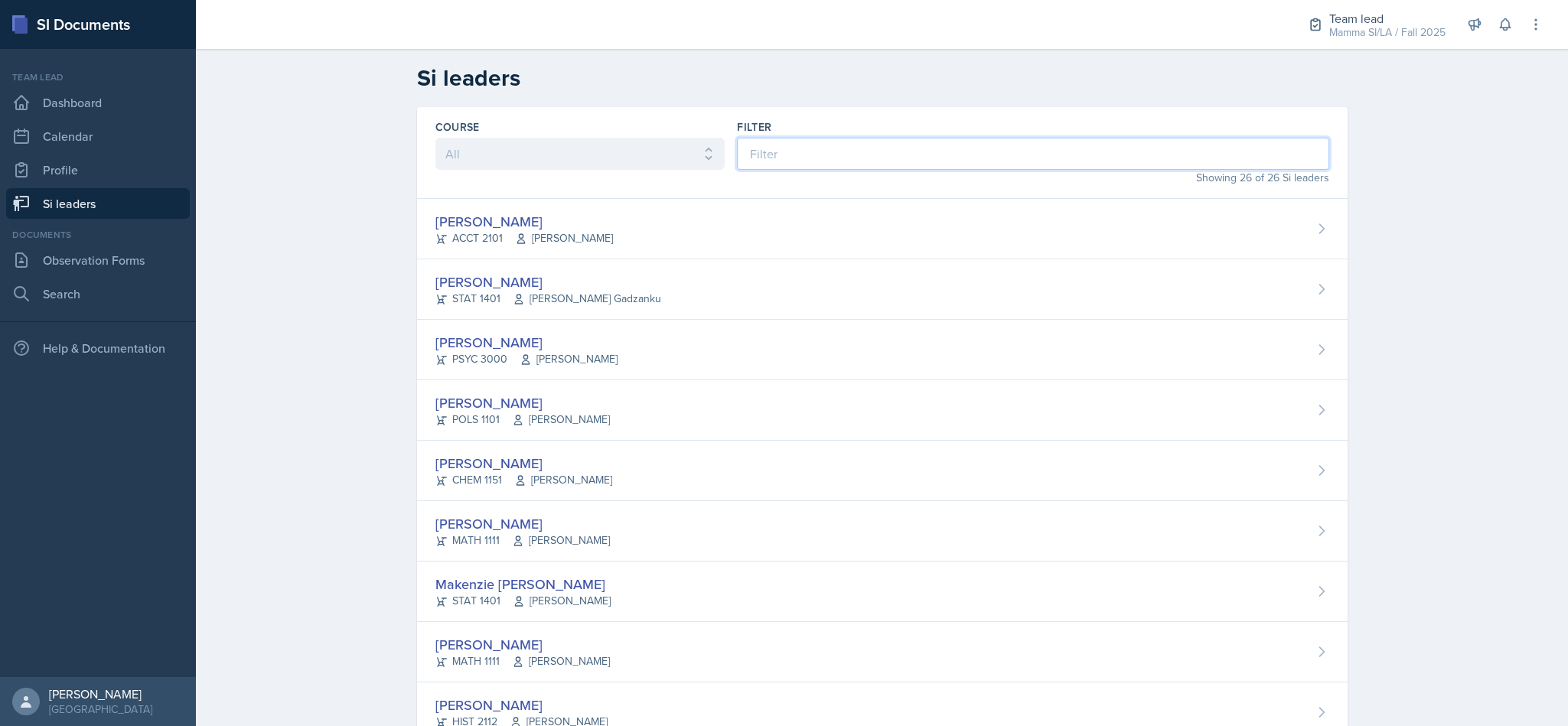
click at [997, 152] on input at bounding box center [1033, 154] width 592 height 32
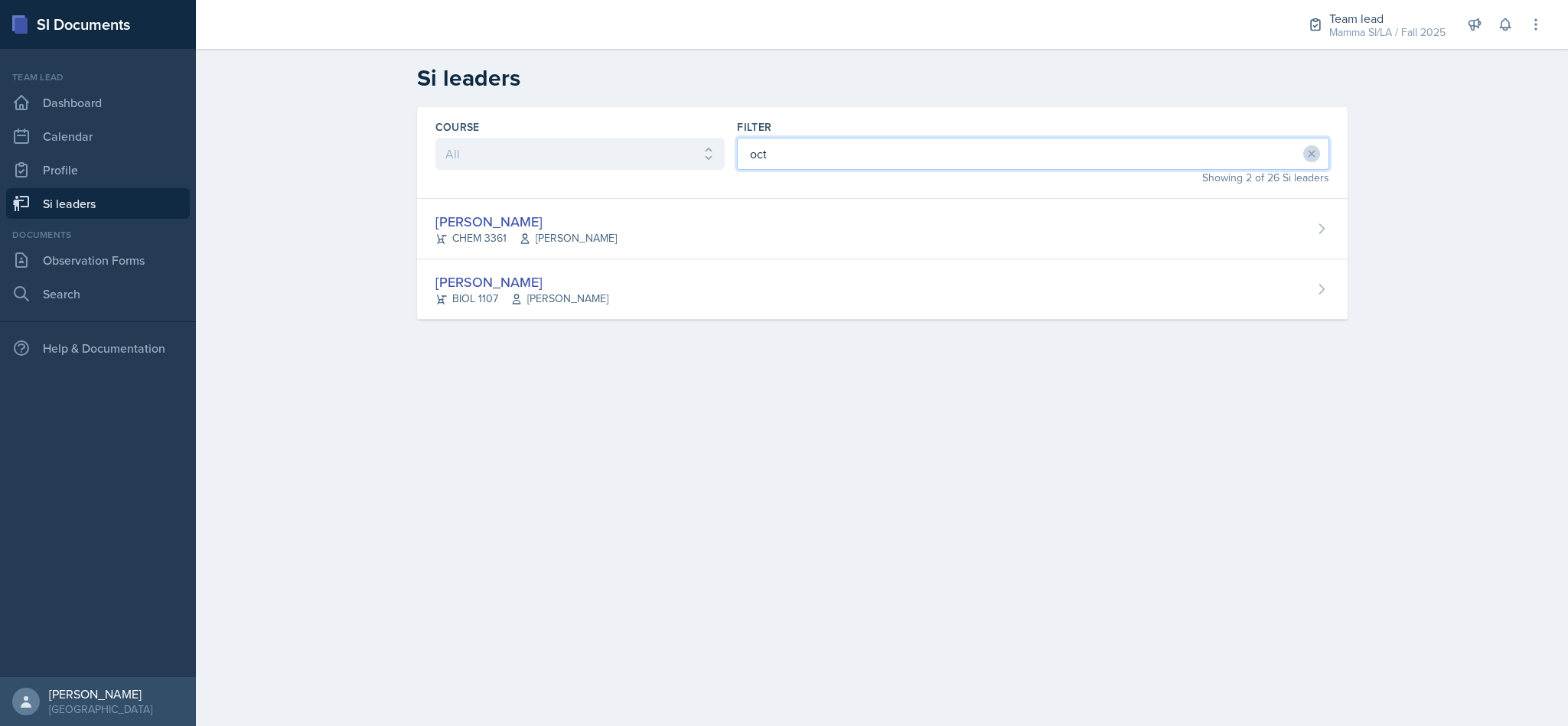
type input "oct"
click at [929, 250] on div "[PERSON_NAME] CHEM 3361 [PERSON_NAME]" at bounding box center [883, 229] width 930 height 60
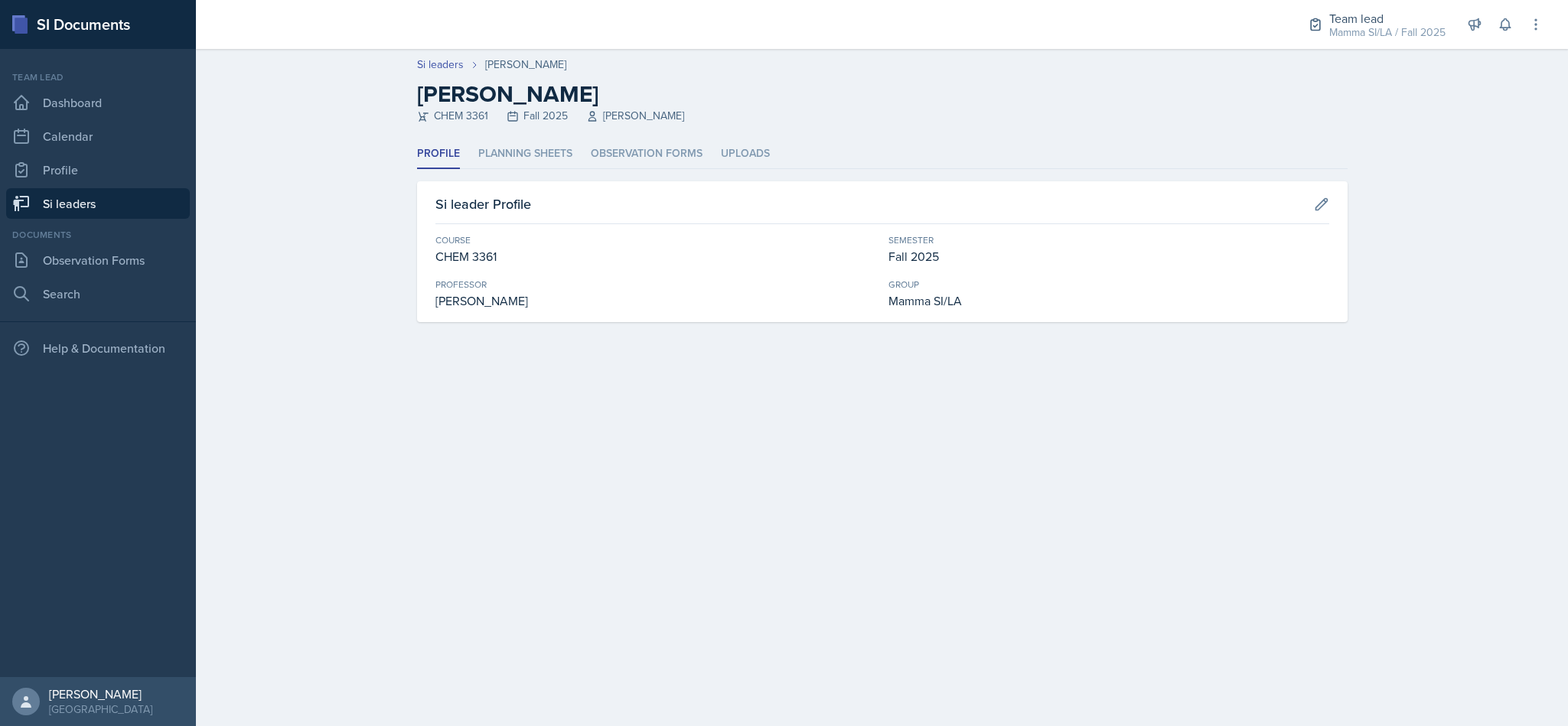
click at [518, 145] on li "Planning Sheets" at bounding box center [525, 154] width 94 height 30
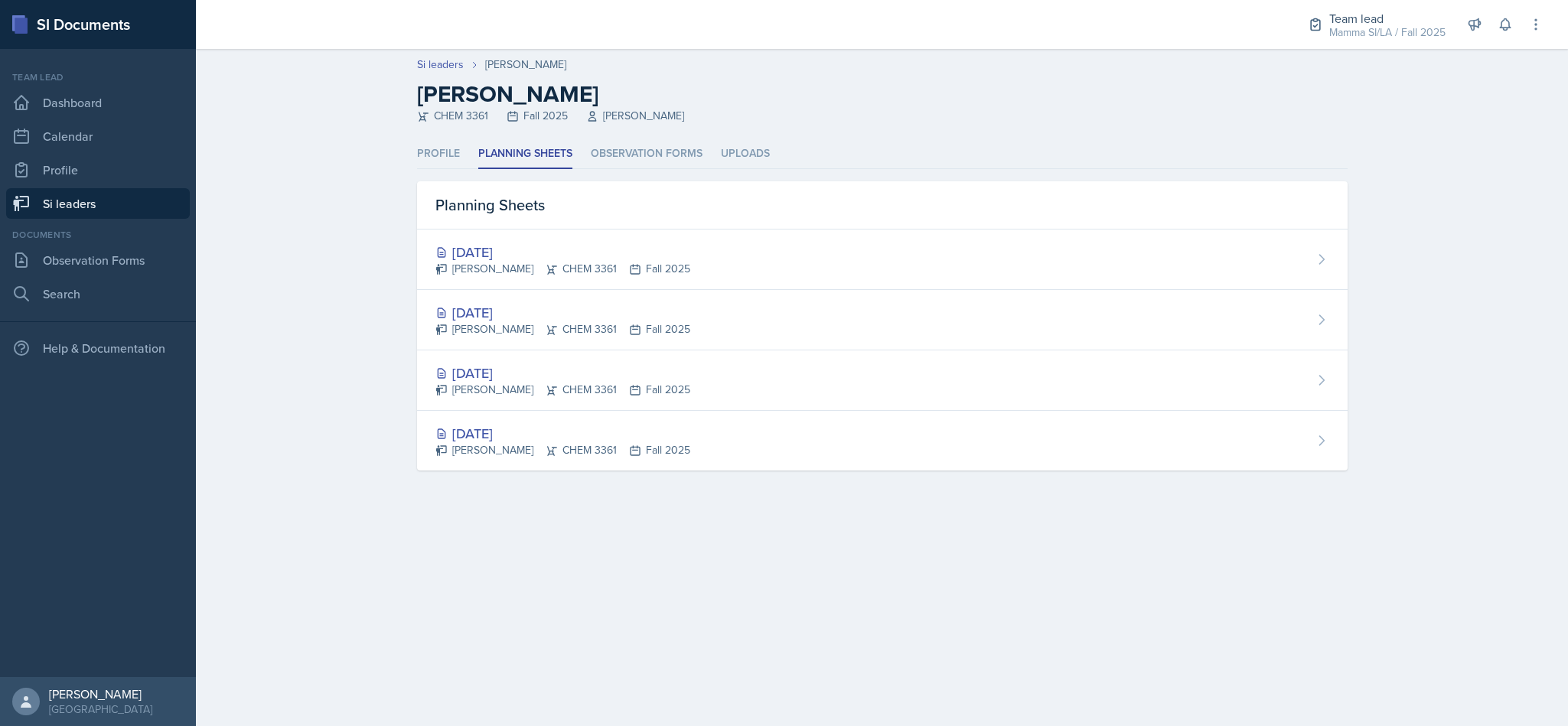
click at [575, 313] on div "[DATE]" at bounding box center [563, 312] width 255 height 20
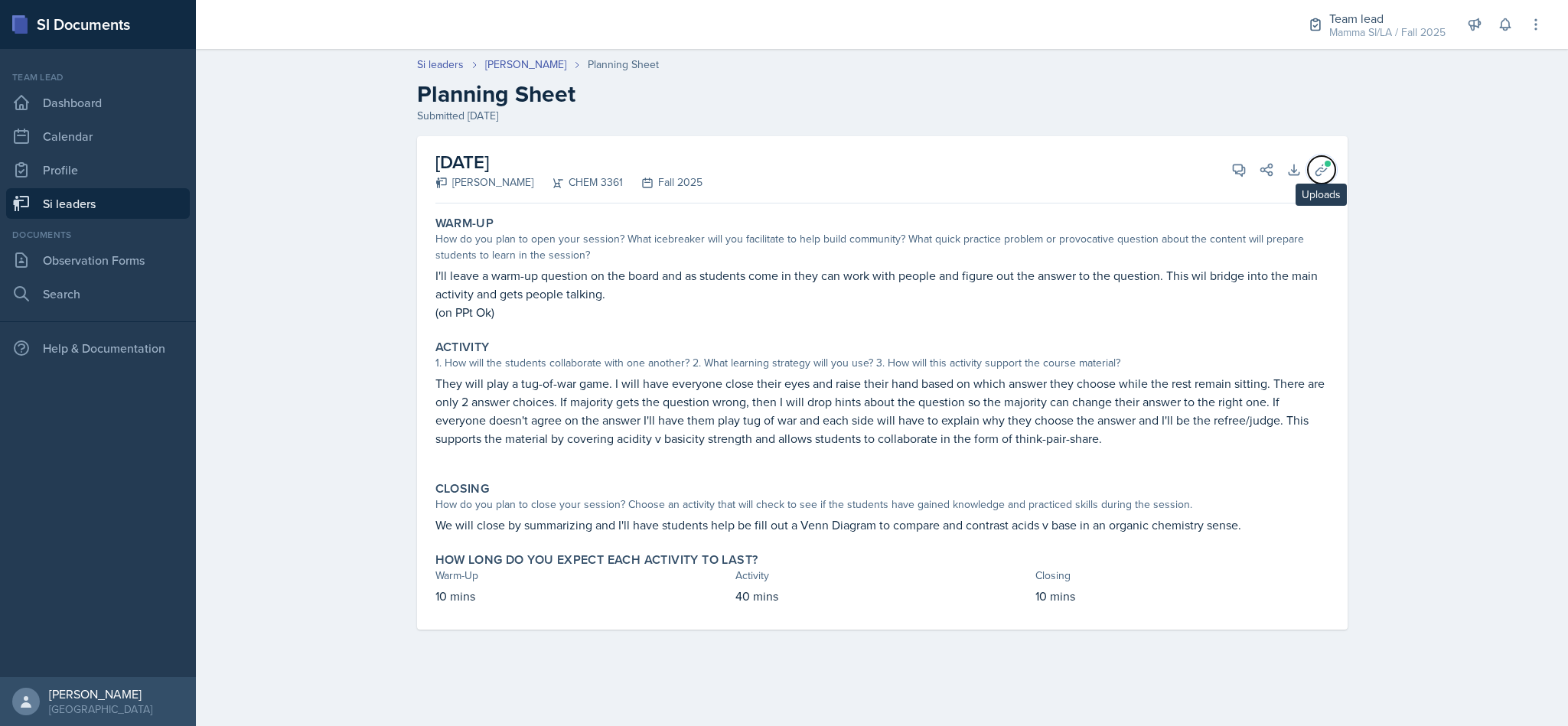
click at [1318, 163] on icon at bounding box center [1322, 170] width 16 height 16
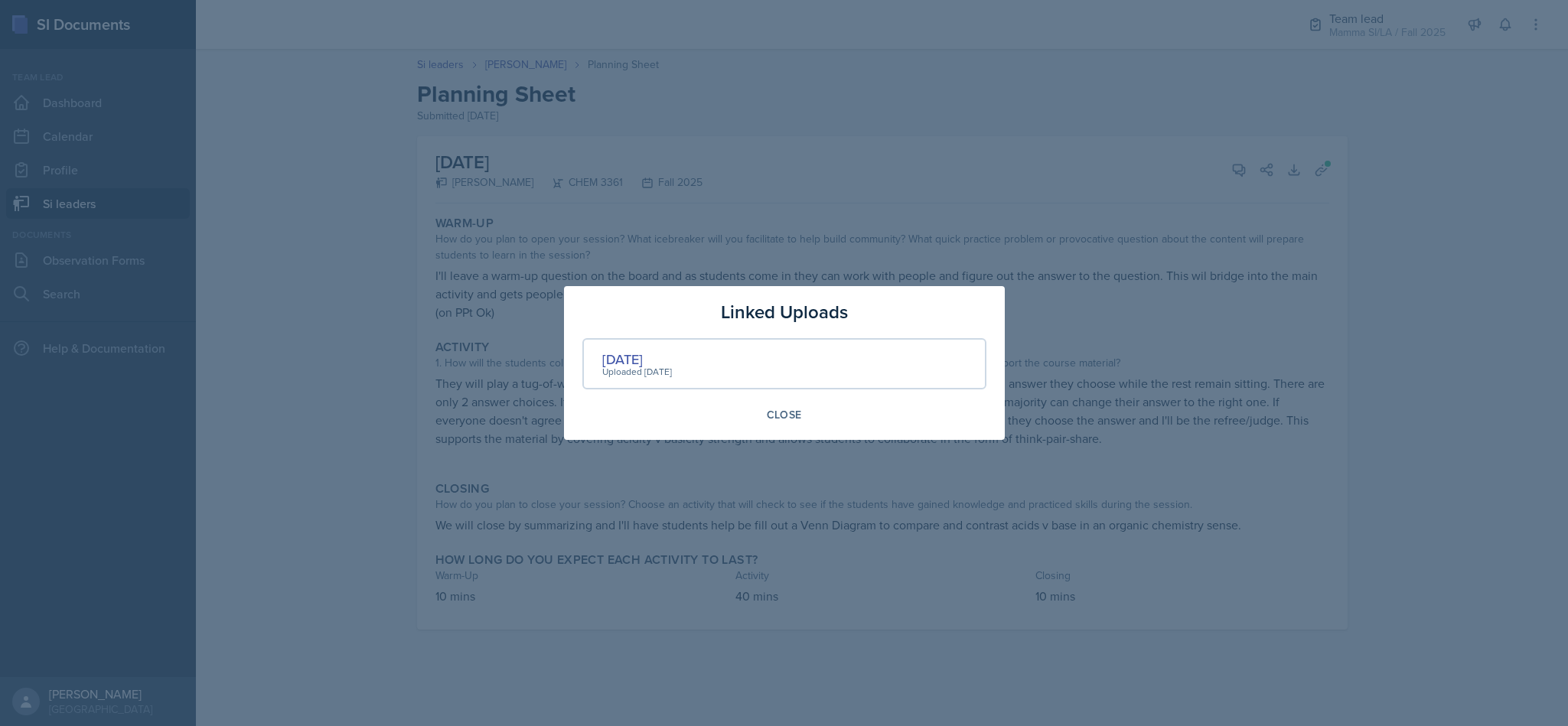
click at [643, 354] on div "[DATE]" at bounding box center [638, 359] width 70 height 20
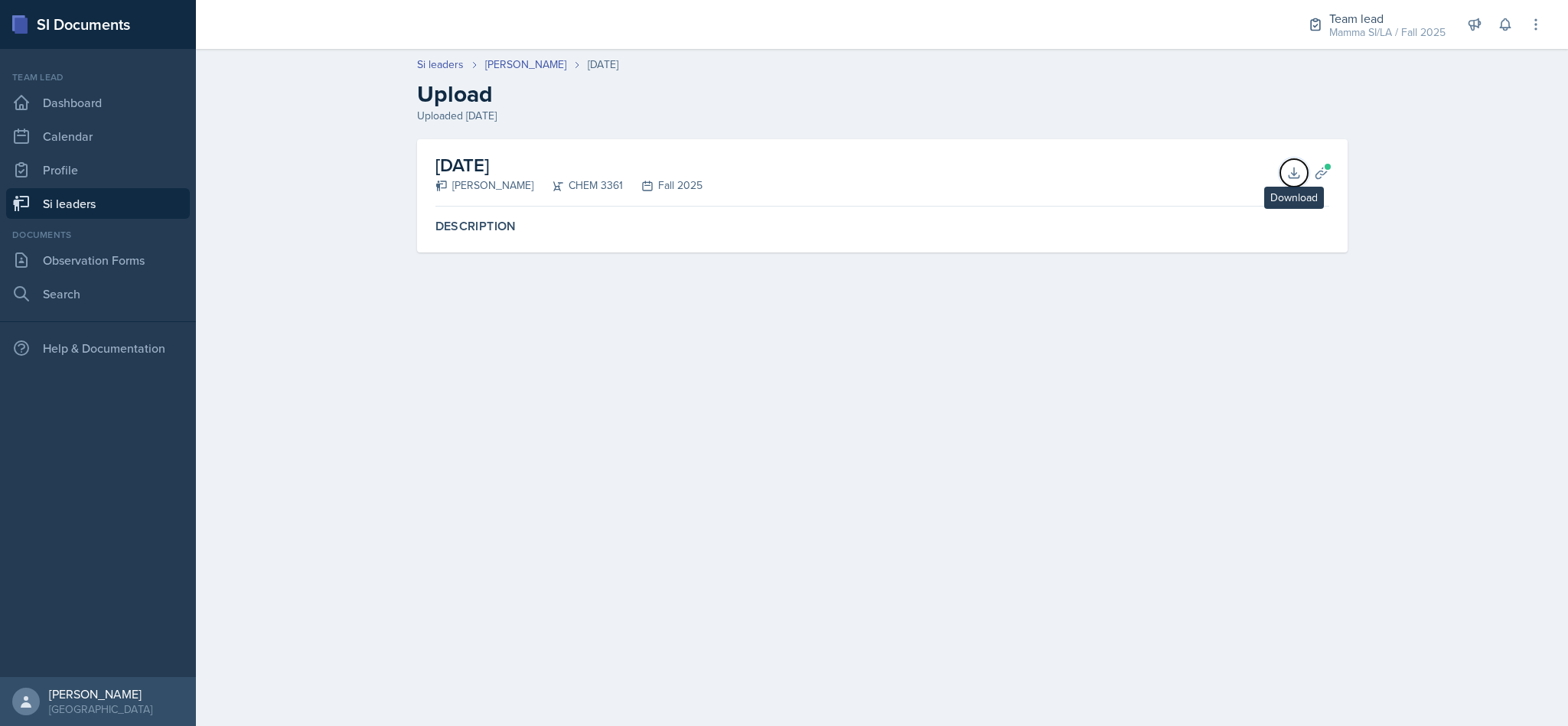
click at [1294, 168] on icon at bounding box center [1294, 172] width 10 height 10
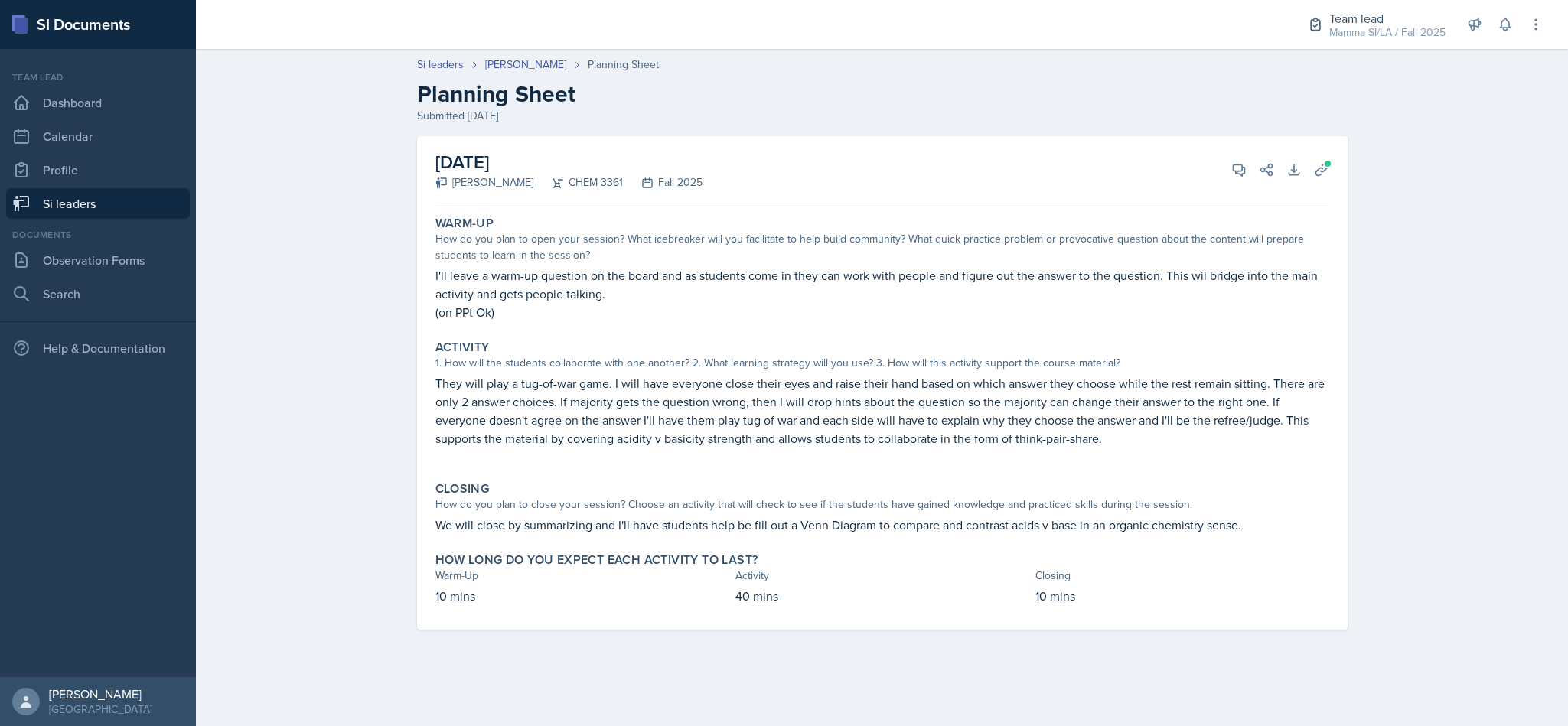
click at [1228, 159] on div "September 3rd, 2025 Octavia Kaham CHEM 3361 Fall 2025 View Comments Comments Se…" at bounding box center [882, 169] width 893 height 67
click at [1229, 165] on button "View Comments" at bounding box center [1239, 169] width 27 height 27
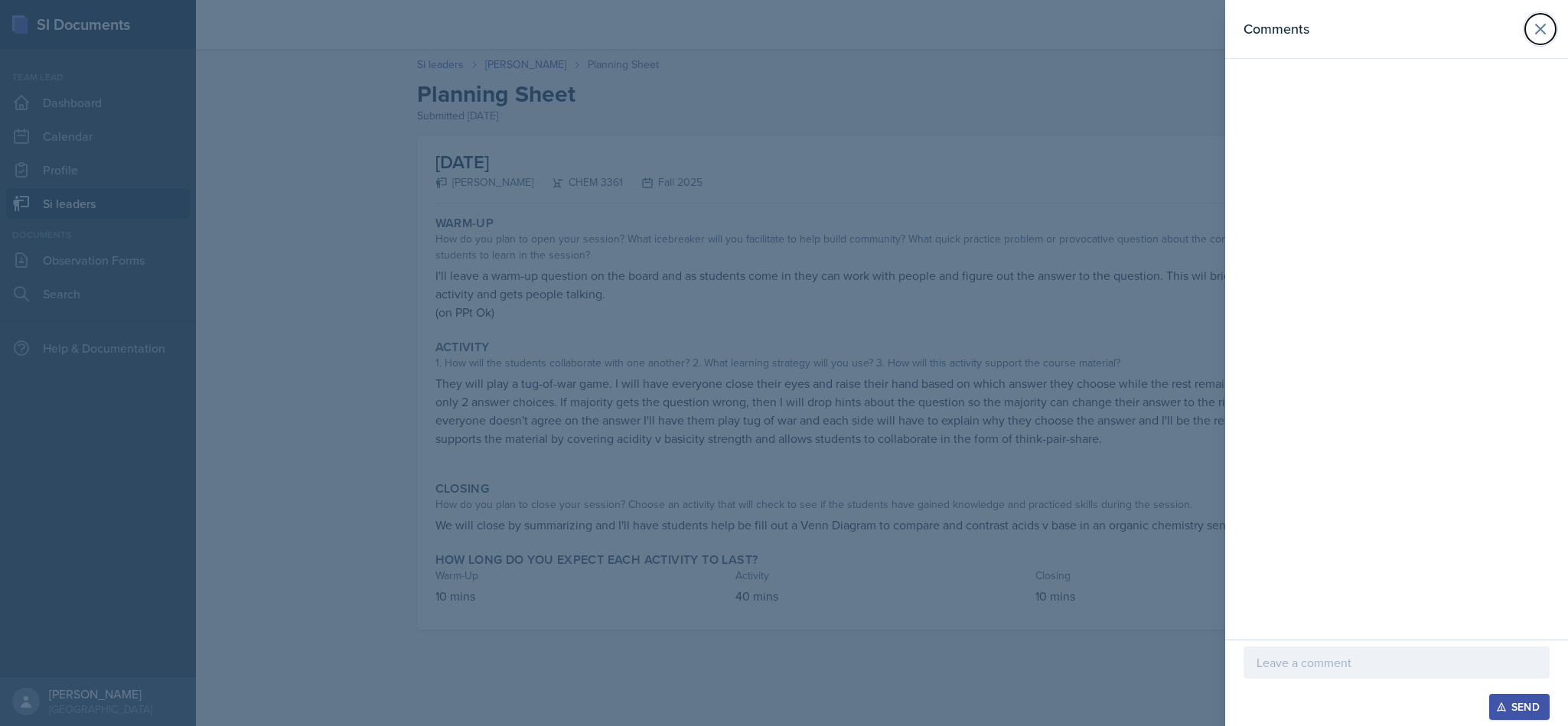
click at [1535, 33] on icon at bounding box center [1540, 28] width 18 height 18
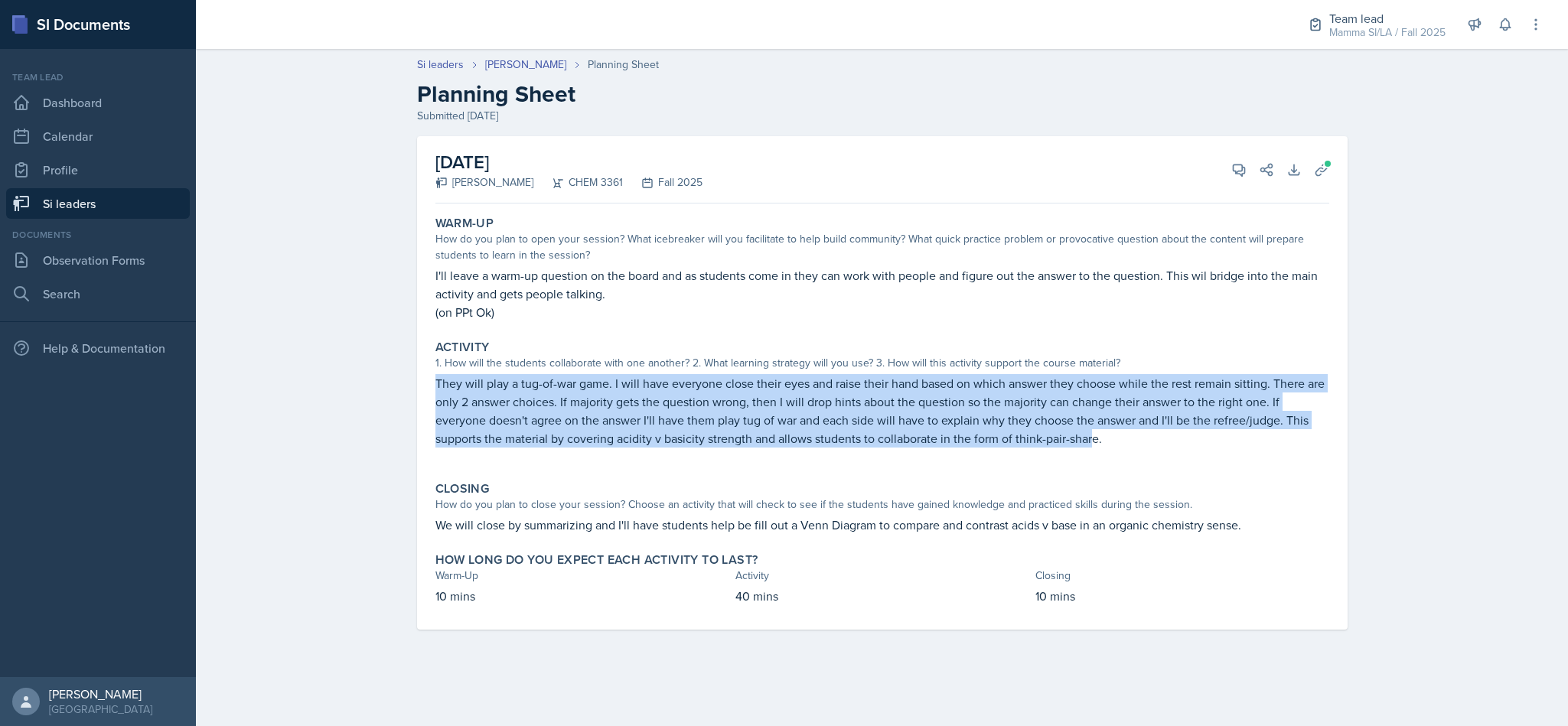
drag, startPoint x: 1091, startPoint y: 434, endPoint x: 384, endPoint y: 373, distance: 709.6
click at [384, 373] on div "Si leaders [PERSON_NAME] Planning Sheet Planning Sheet Submitted [DATE] [DATE] …" at bounding box center [882, 353] width 1372 height 625
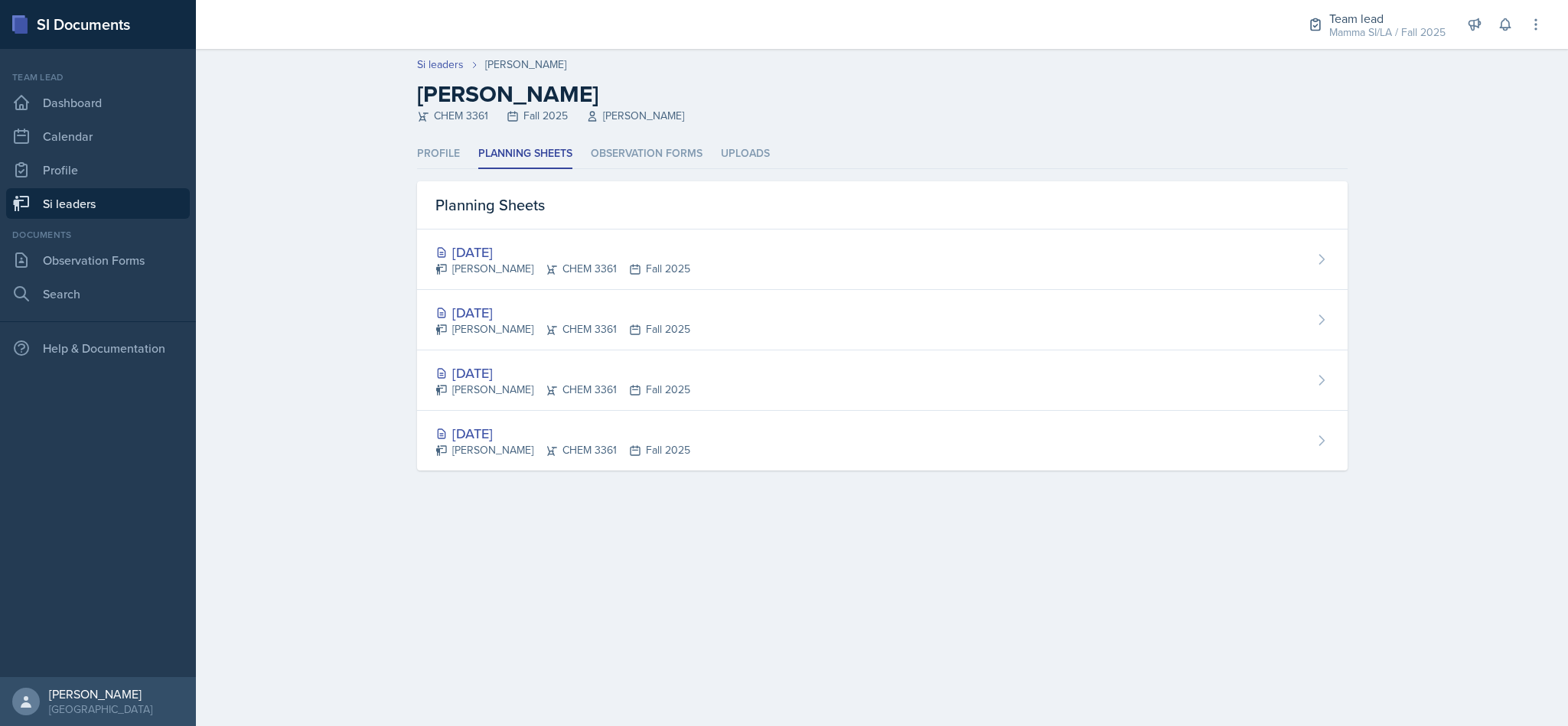
click at [748, 260] on div "[DATE] [PERSON_NAME] CHEM 3361 Fall 2025" at bounding box center [883, 260] width 930 height 60
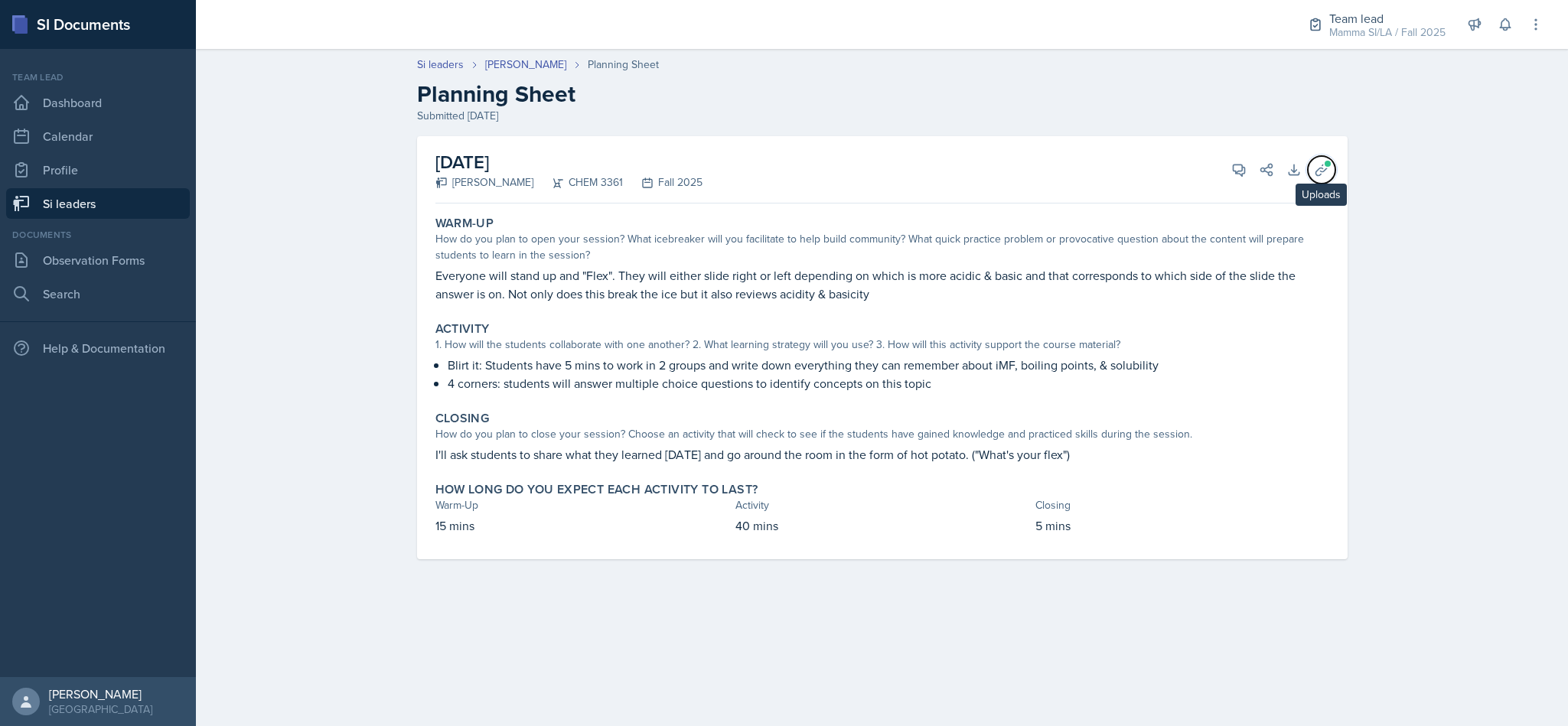
click at [1309, 172] on button "Uploads" at bounding box center [1322, 169] width 27 height 27
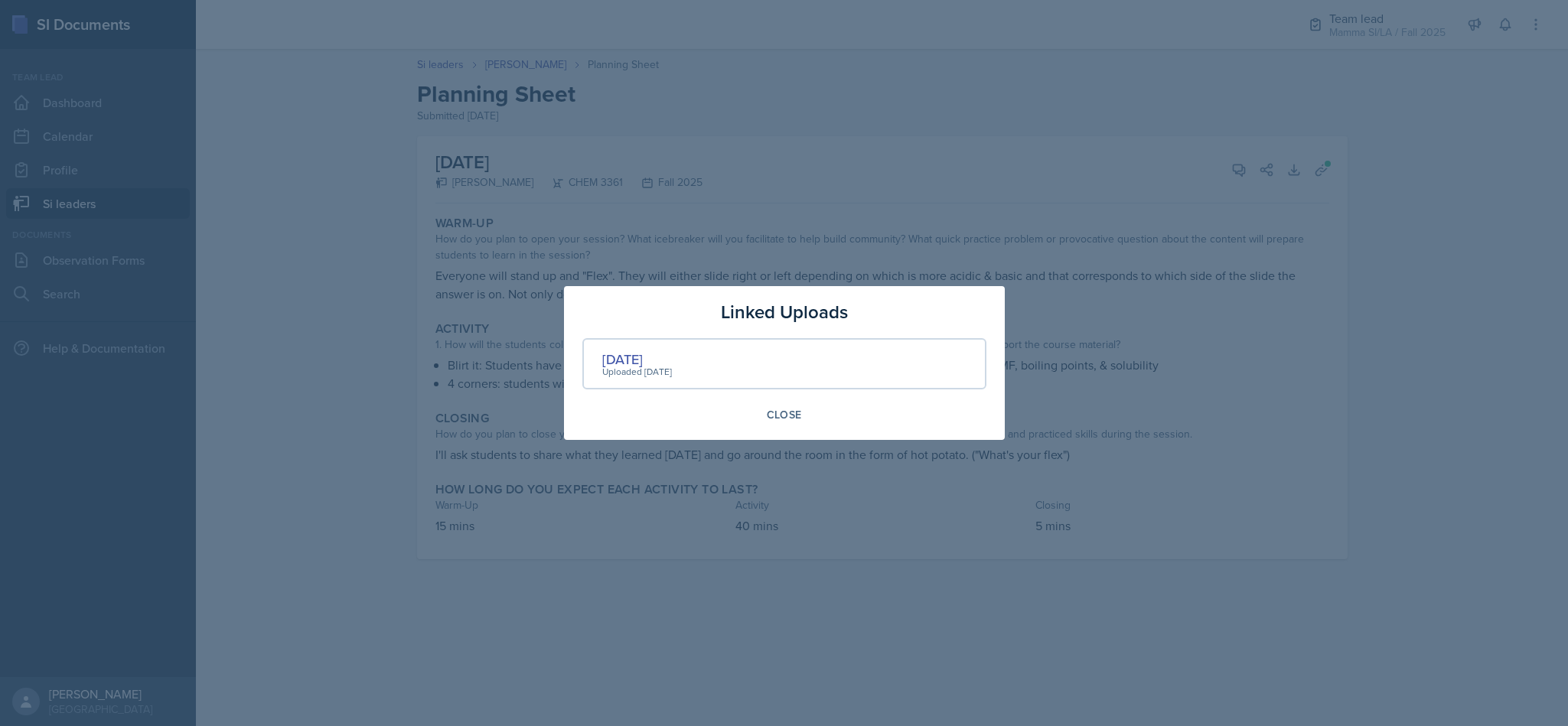
click at [625, 356] on div "[DATE]" at bounding box center [638, 359] width 70 height 20
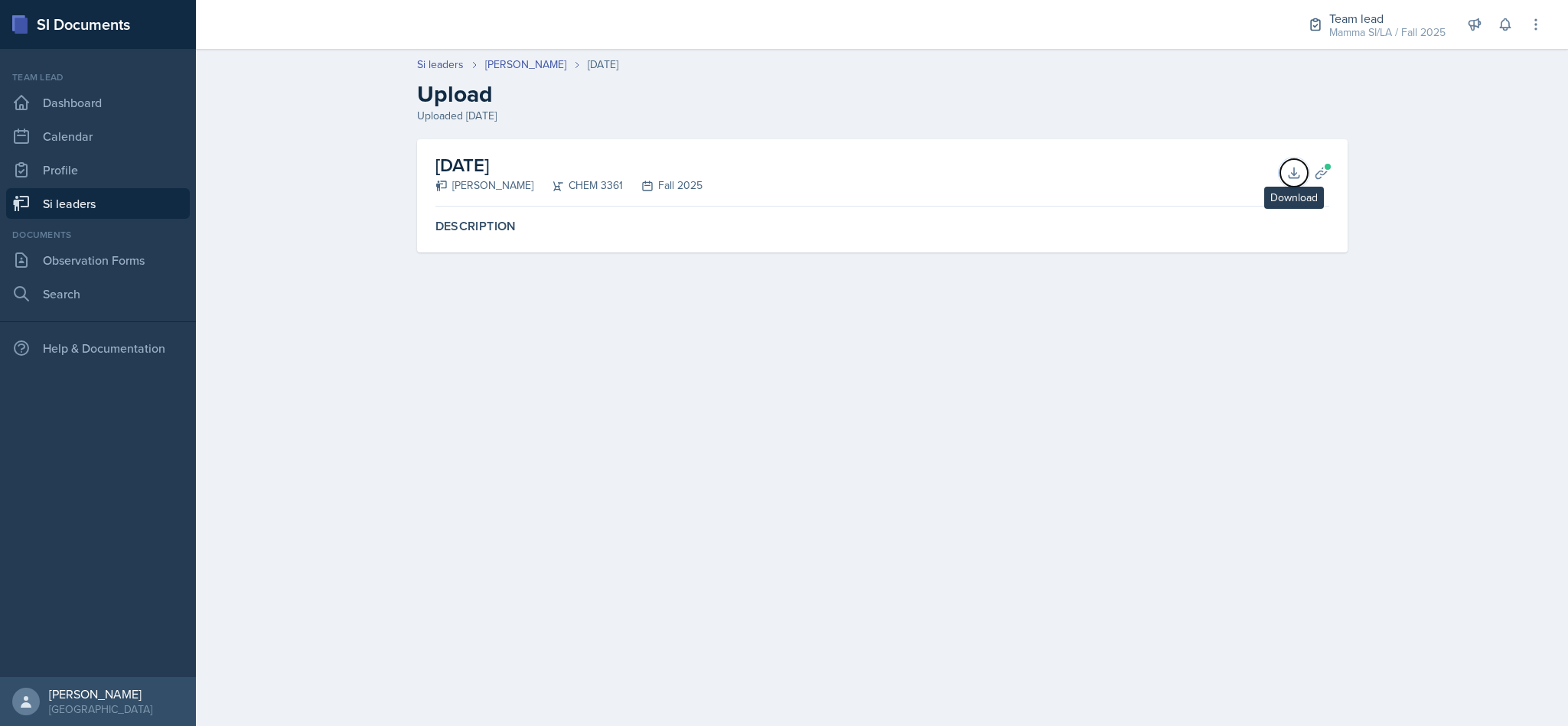
click at [1291, 170] on icon at bounding box center [1295, 173] width 16 height 16
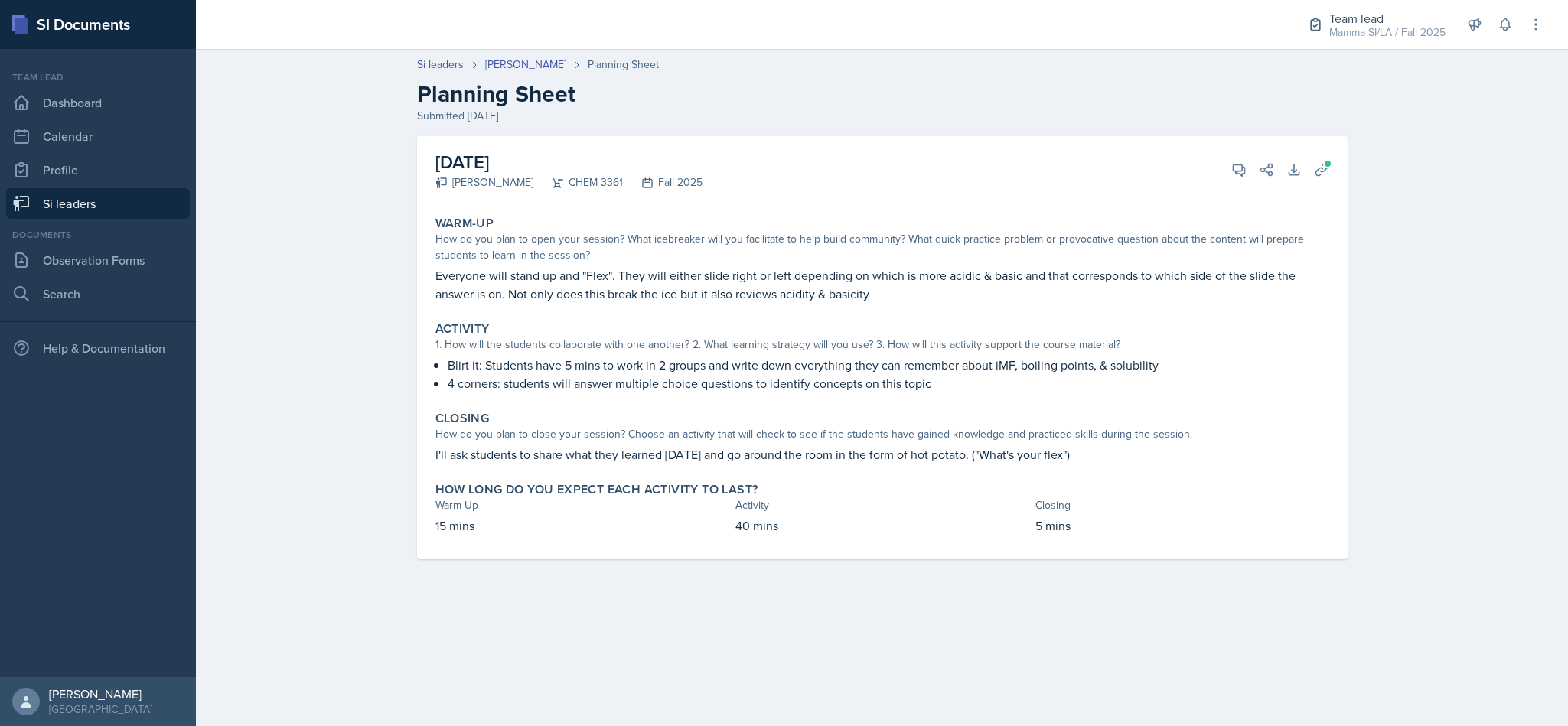
click at [141, 194] on link "Si leaders" at bounding box center [97, 202] width 184 height 30
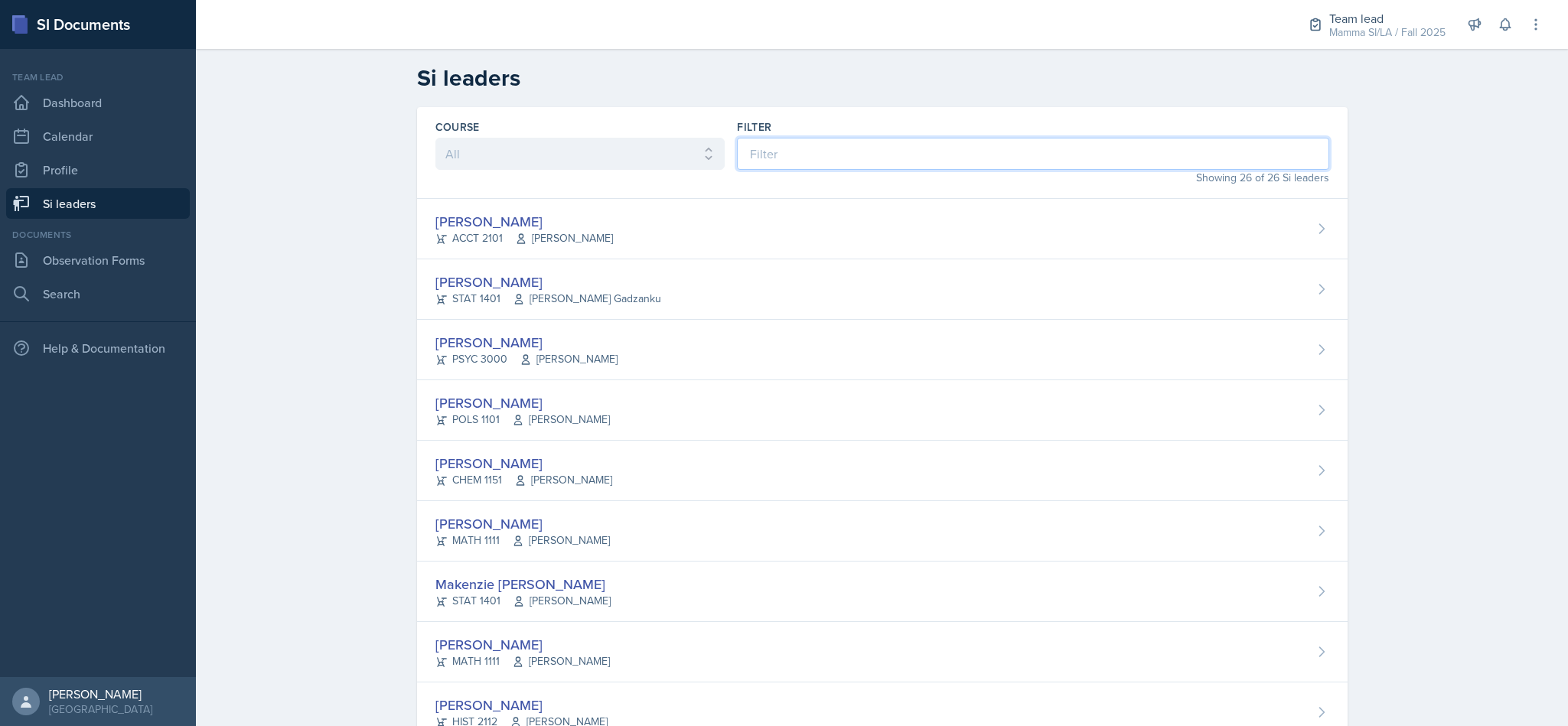
click at [831, 149] on input at bounding box center [1033, 154] width 592 height 32
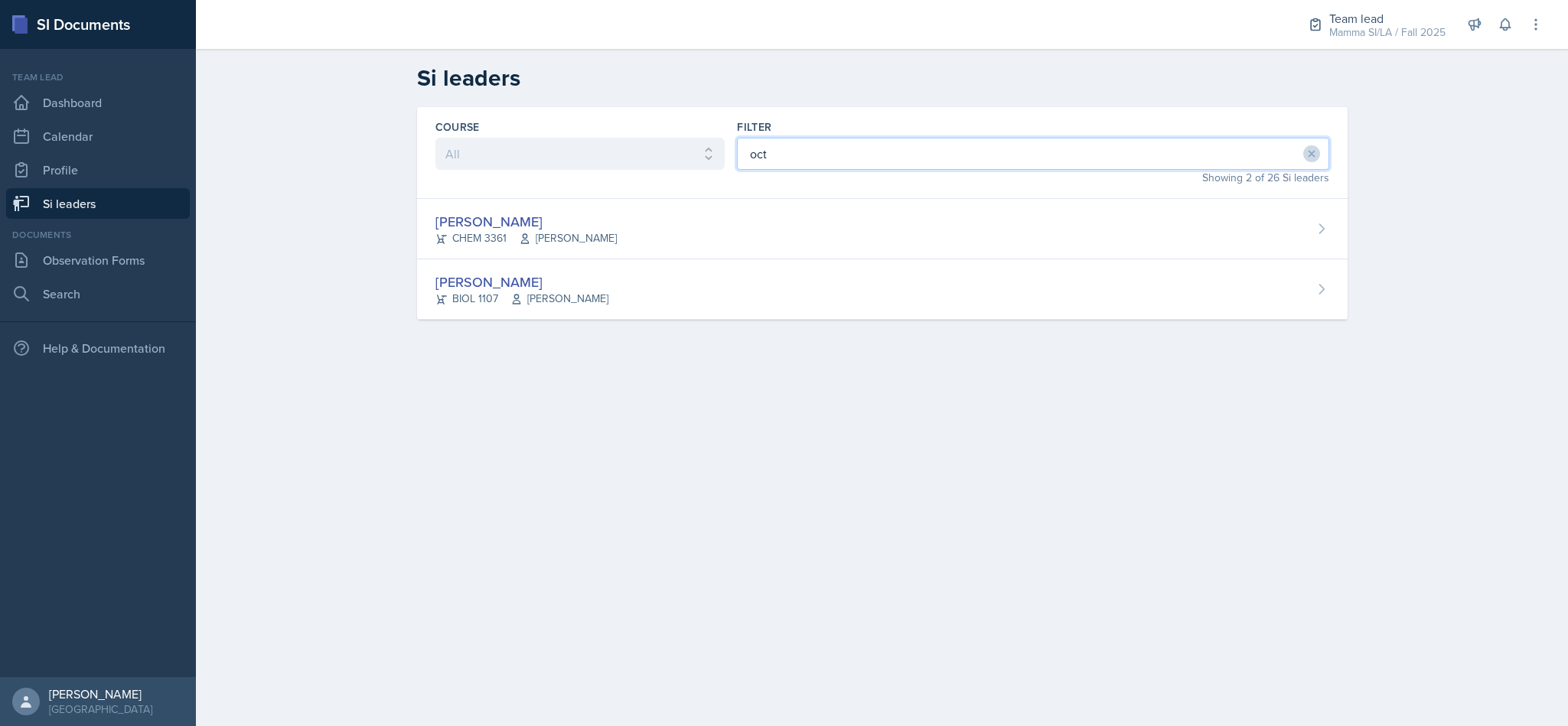
type input "oct"
click at [564, 275] on div "[PERSON_NAME]" at bounding box center [522, 281] width 173 height 20
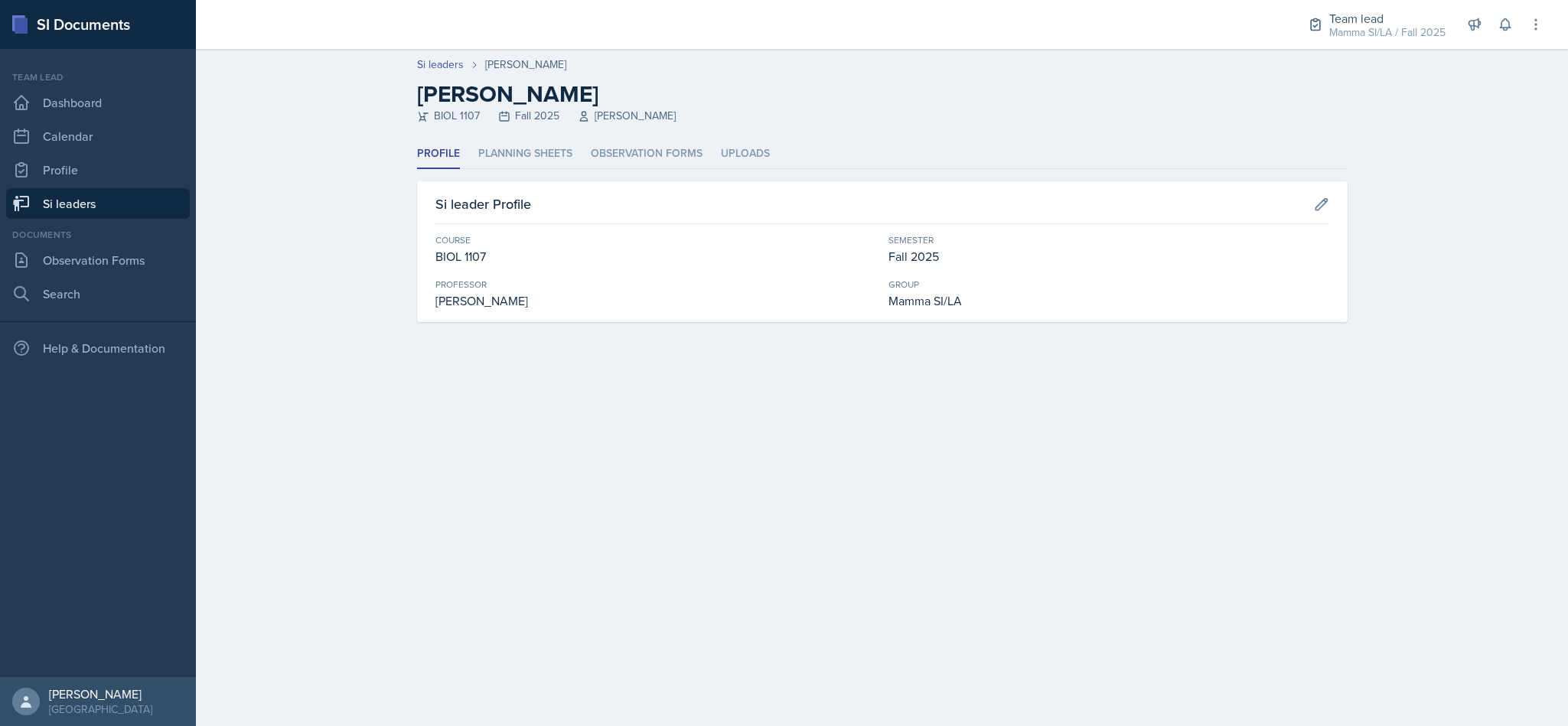
click at [517, 168] on ul "Profile Planning Sheets Observation Forms Uploads" at bounding box center [883, 154] width 930 height 30
click at [522, 163] on li "Planning Sheets" at bounding box center [525, 154] width 94 height 30
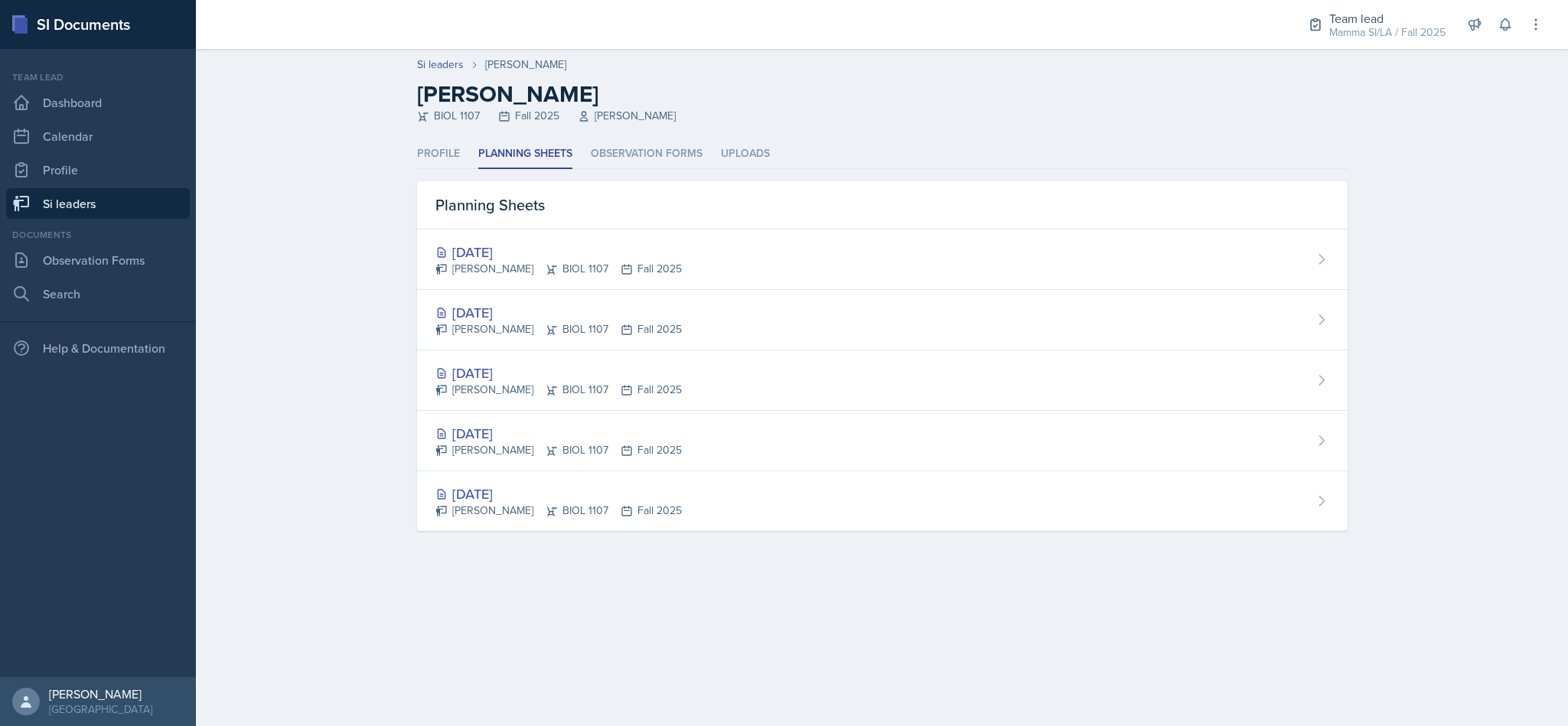
click at [615, 314] on div "[DATE]" at bounding box center [558, 312] width 246 height 20
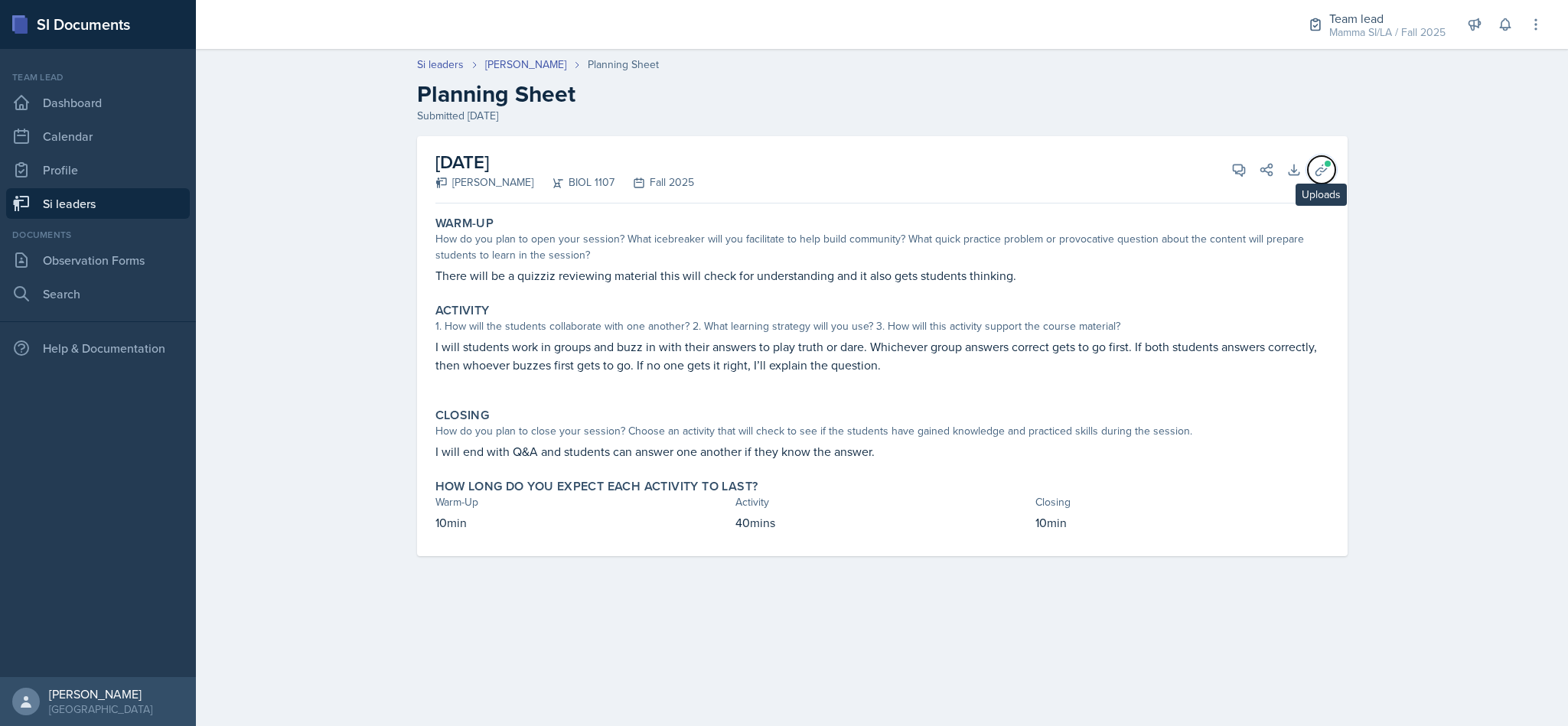
click at [1318, 177] on icon at bounding box center [1322, 170] width 16 height 16
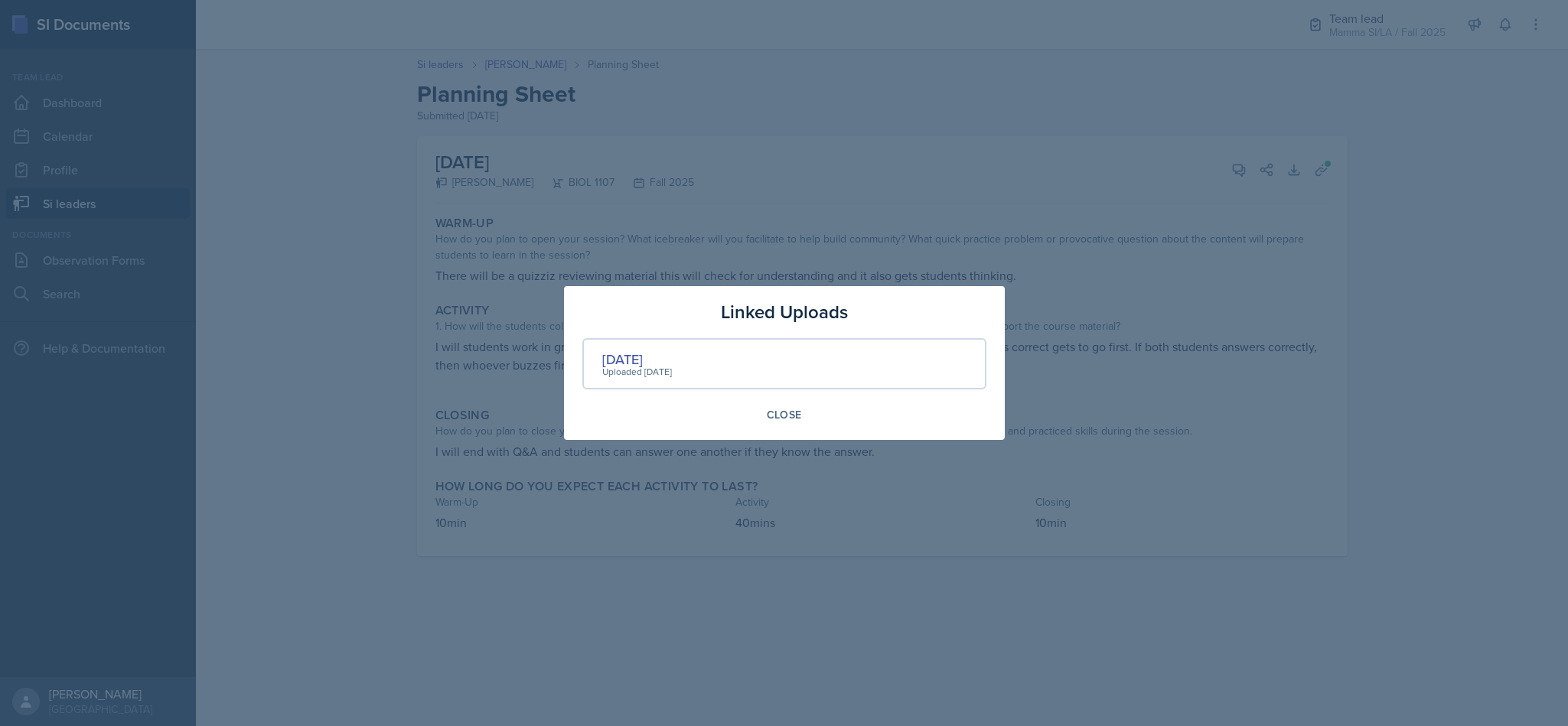
click at [638, 356] on div "[DATE]" at bounding box center [638, 359] width 70 height 20
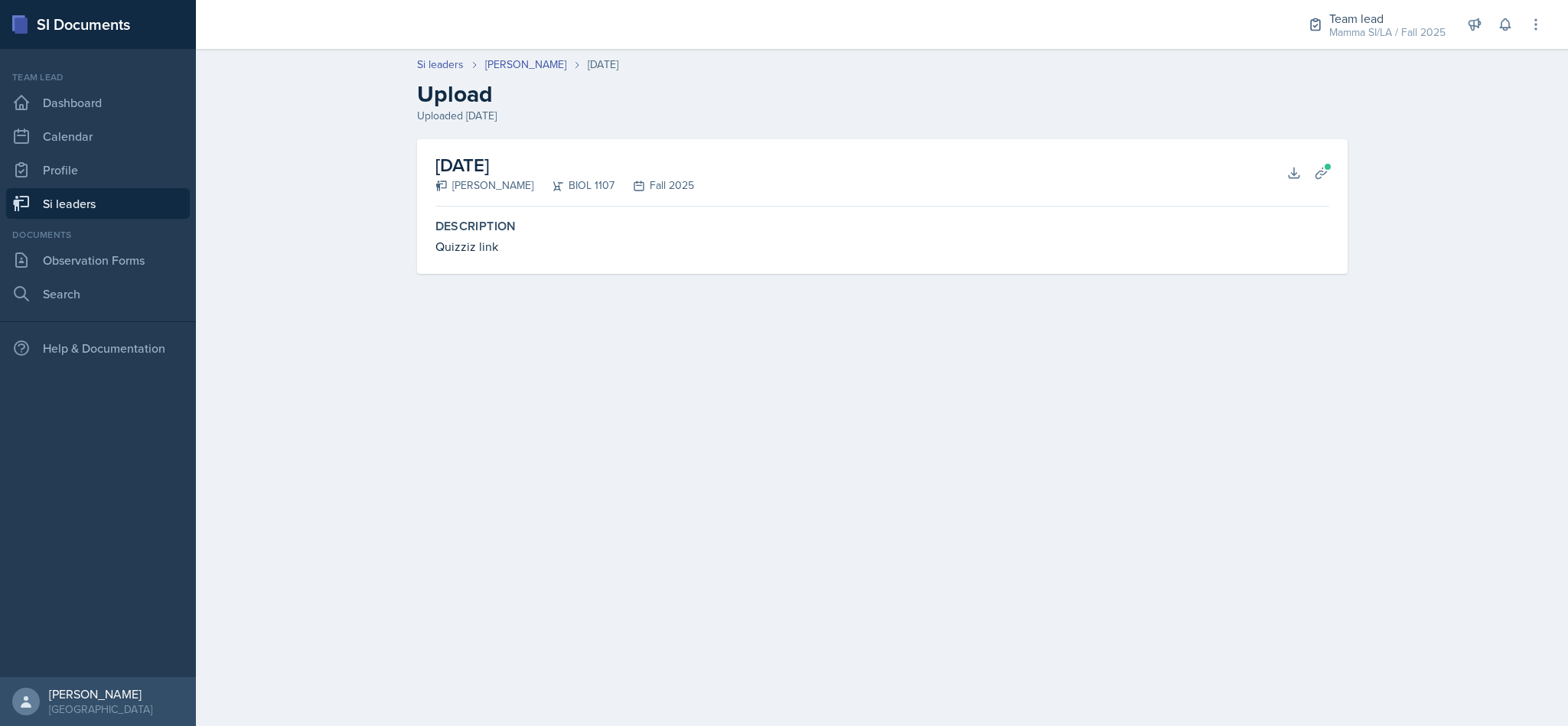
click at [1277, 182] on div "[DATE] [PERSON_NAME] BIOL 1107 Fall 2025 Download Planning Sheets" at bounding box center [882, 172] width 893 height 67
click at [1291, 177] on icon at bounding box center [1294, 172] width 10 height 10
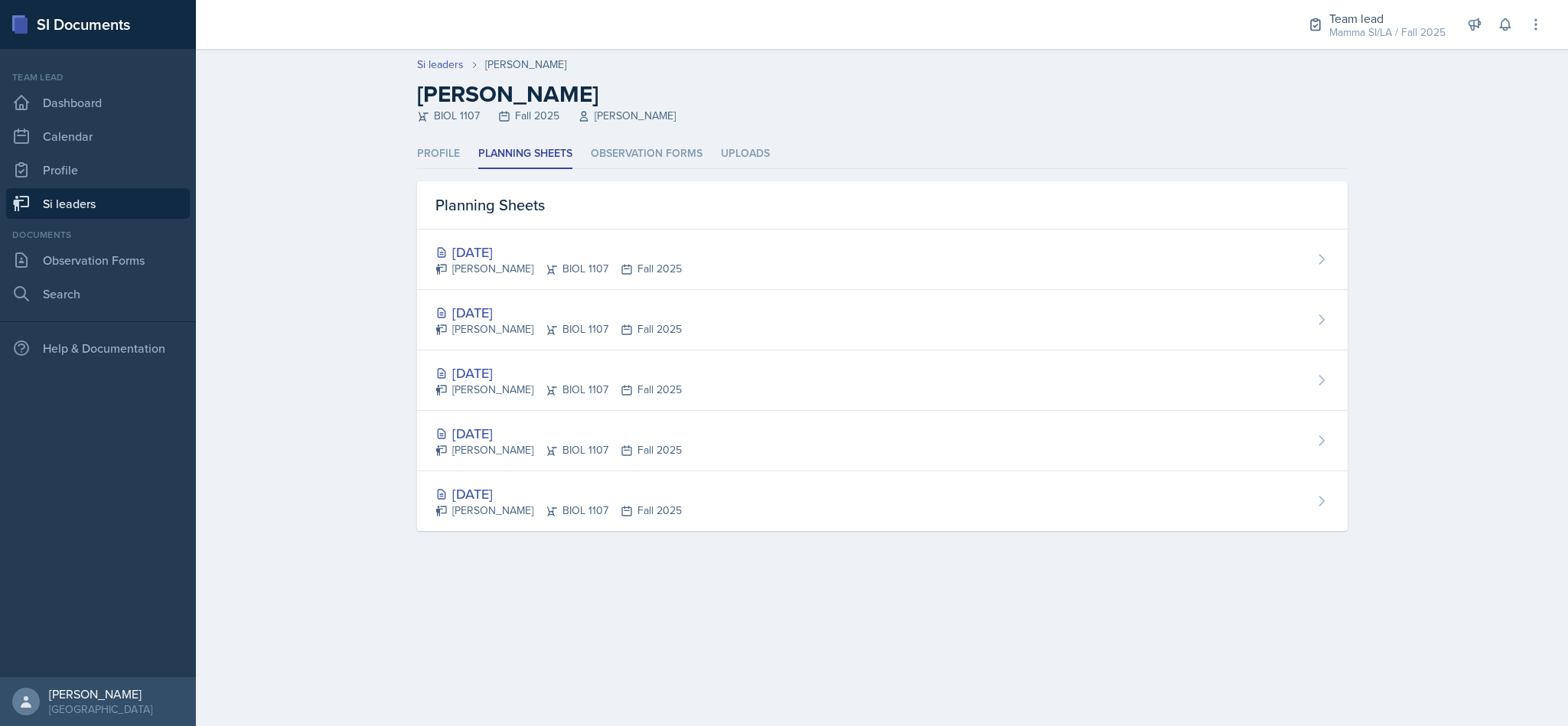
click at [597, 250] on div "[DATE]" at bounding box center [558, 251] width 246 height 20
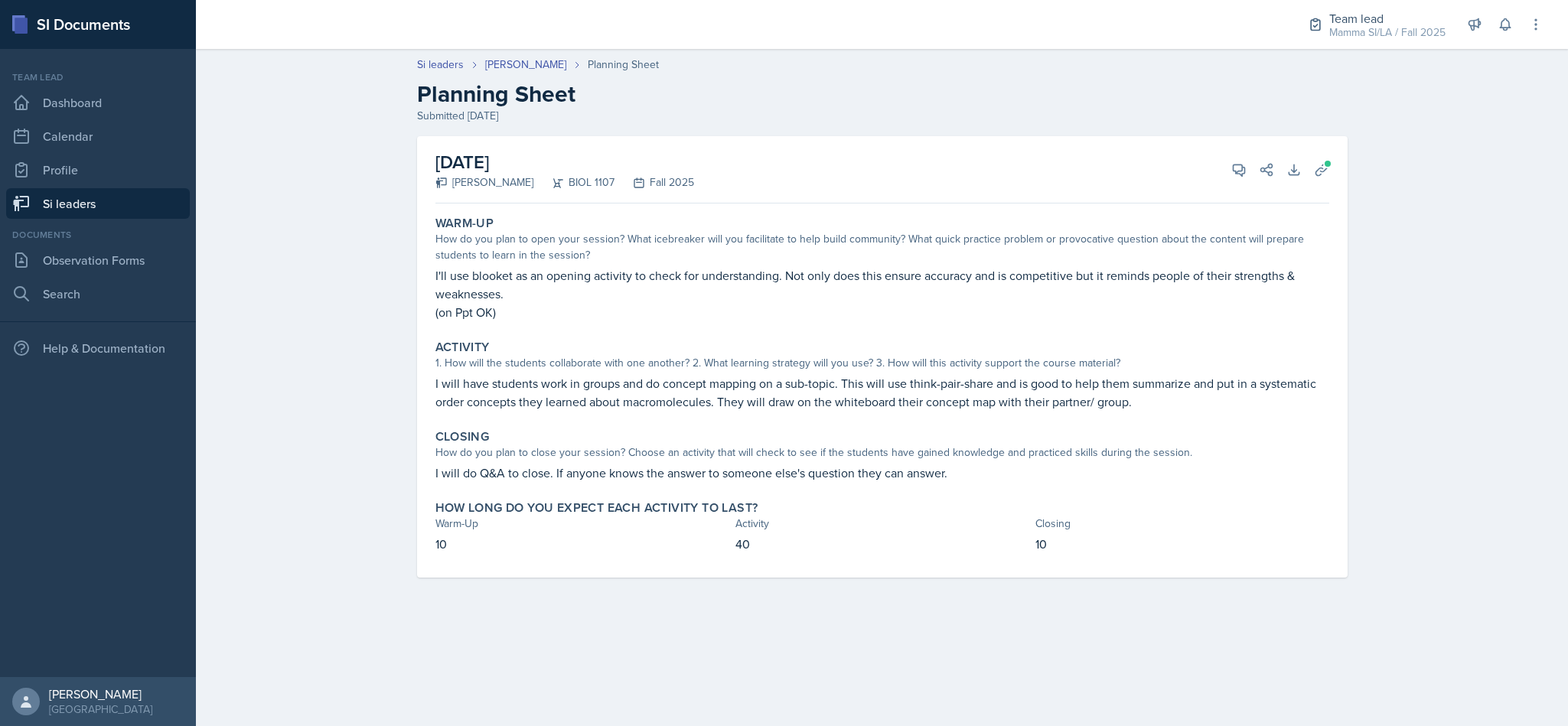
click at [170, 196] on link "Si leaders" at bounding box center [97, 202] width 184 height 30
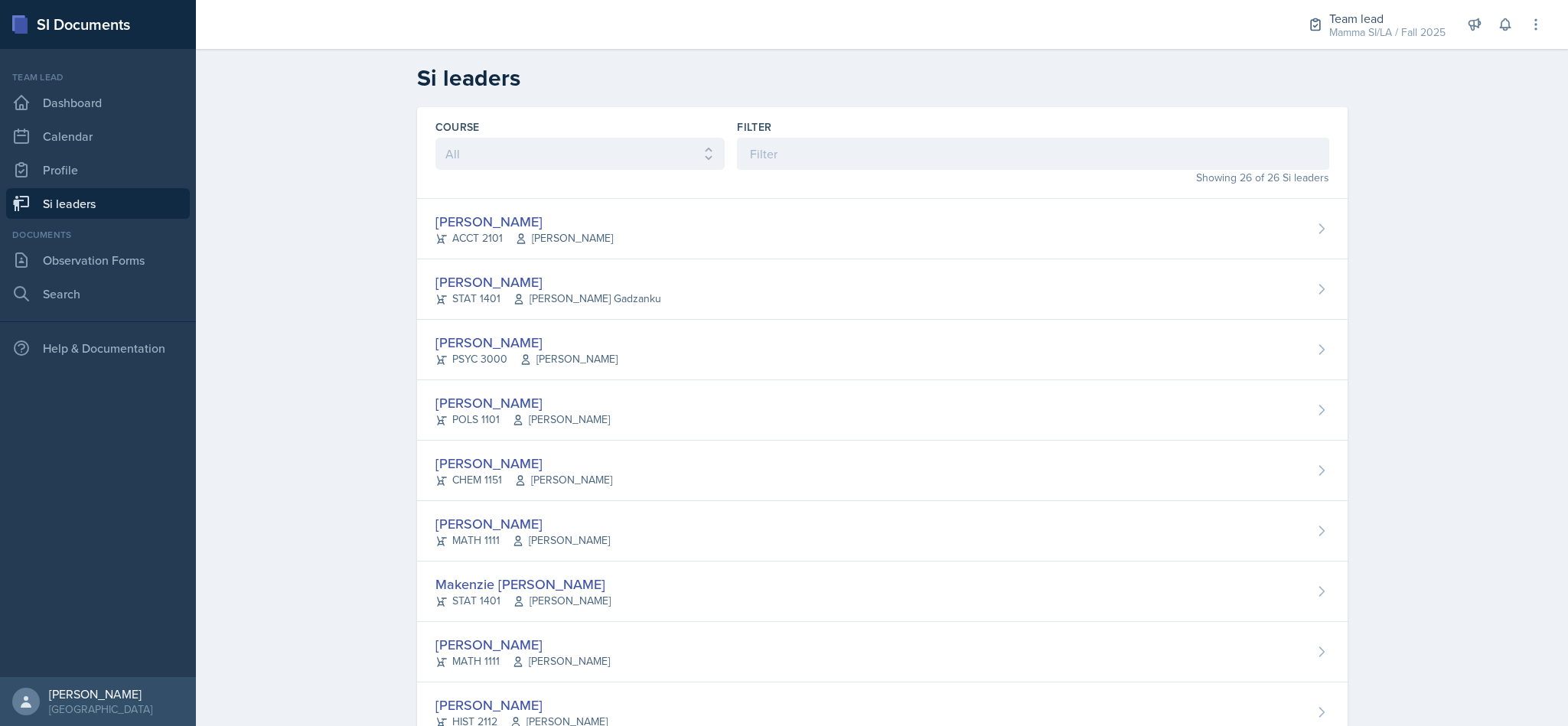
click at [848, 130] on div "Filter" at bounding box center [1033, 127] width 592 height 16
click at [851, 170] on input at bounding box center [1033, 154] width 592 height 32
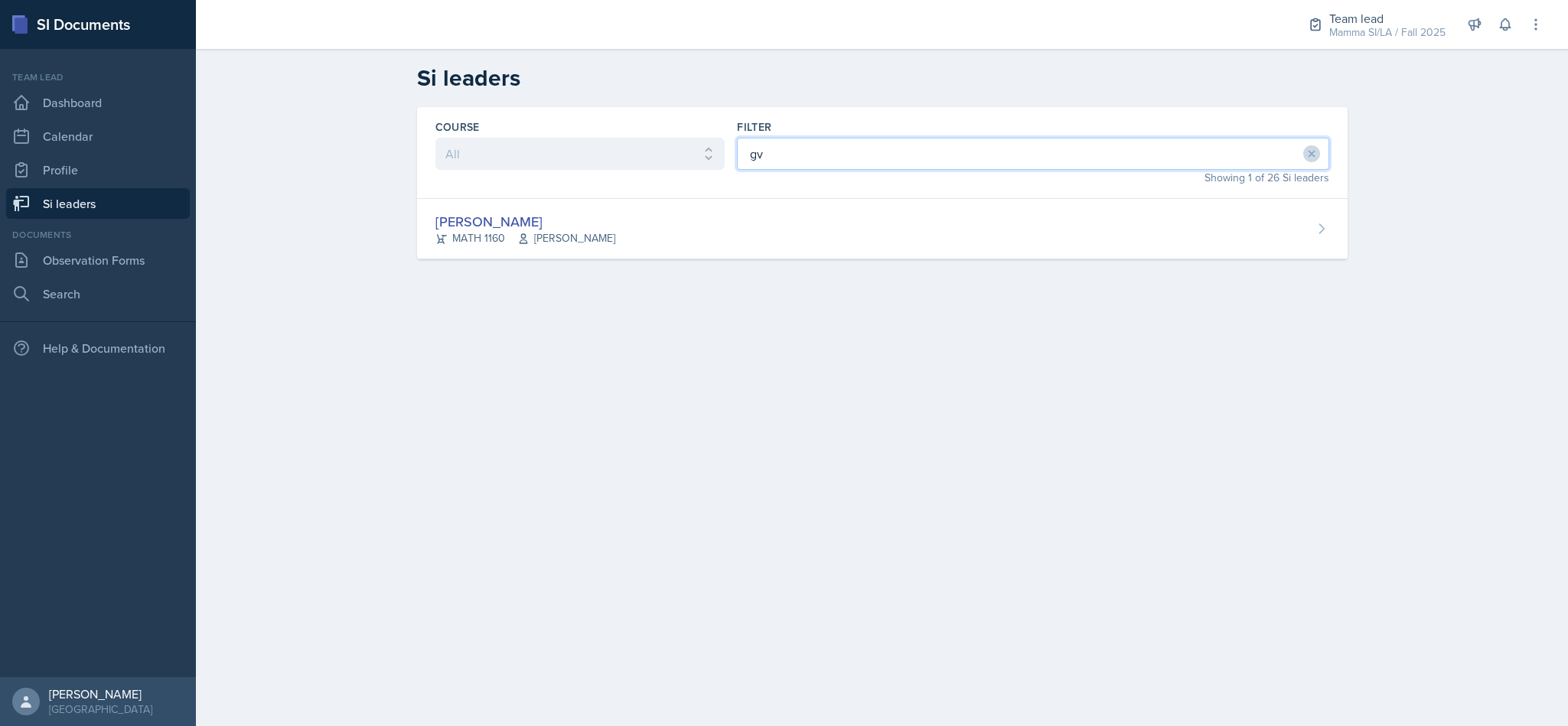
type input "gv"
click at [922, 231] on div "[PERSON_NAME] MATH 1160 [PERSON_NAME]" at bounding box center [883, 229] width 930 height 60
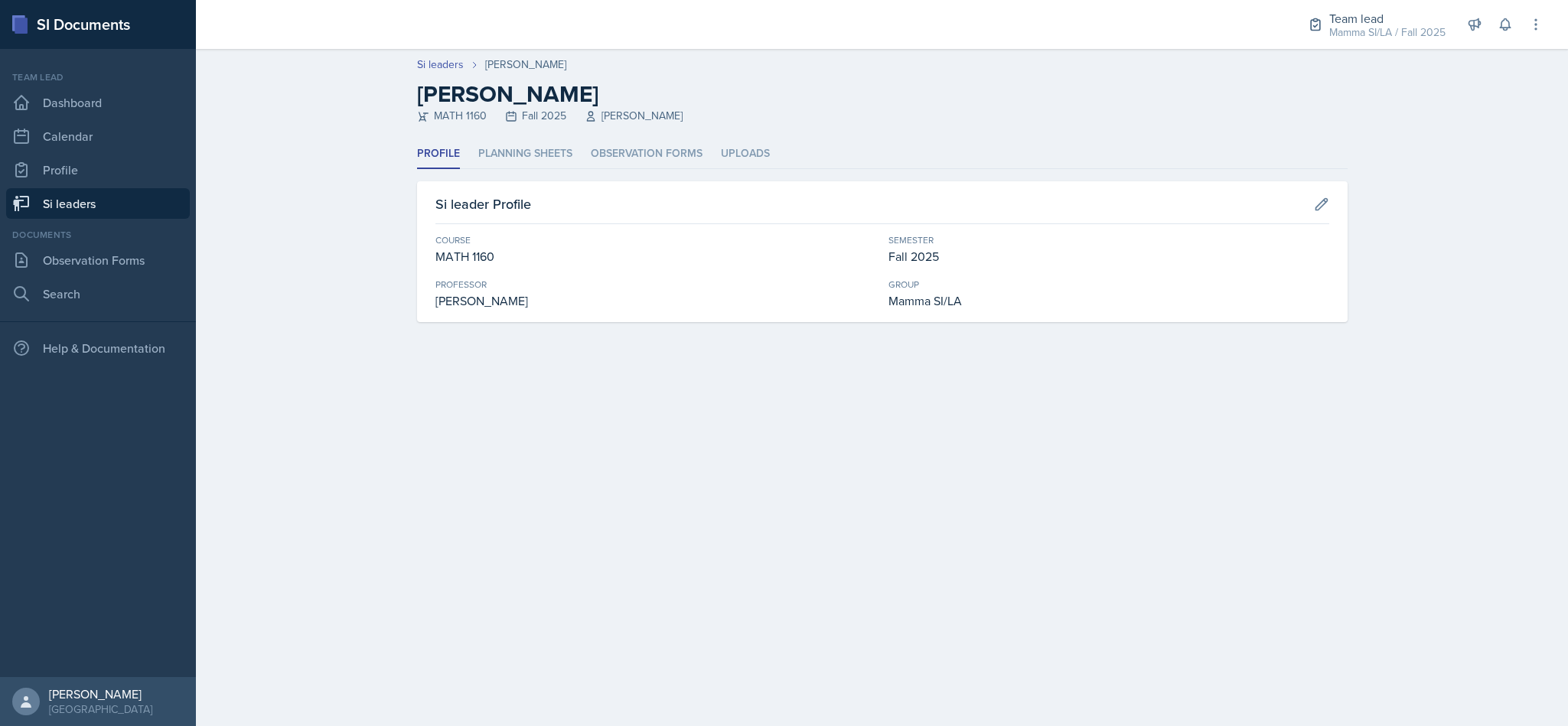
click at [513, 139] on li "Planning Sheets" at bounding box center [525, 154] width 94 height 30
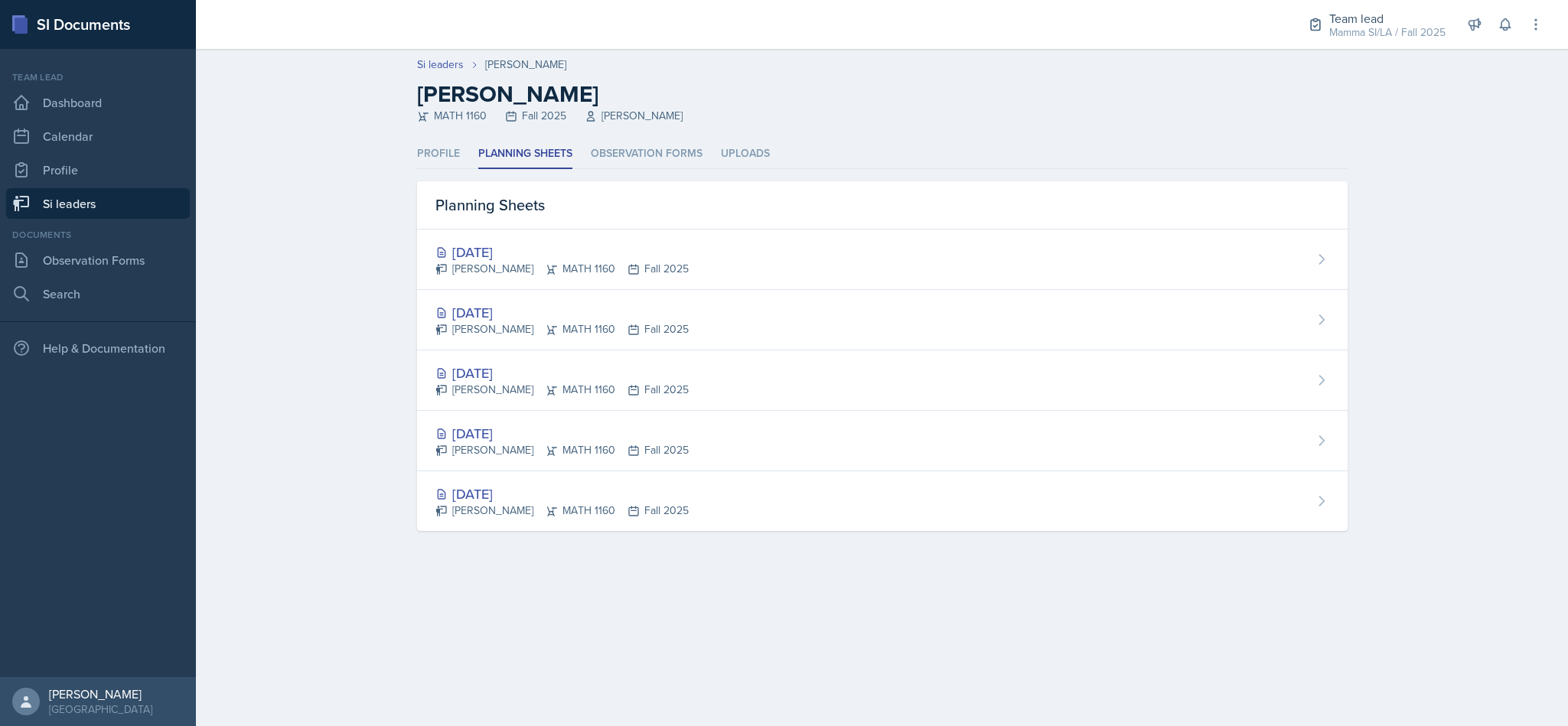
click at [572, 299] on div "[DATE] [PERSON_NAME] MATH 1160 Fall 2025" at bounding box center [883, 320] width 930 height 60
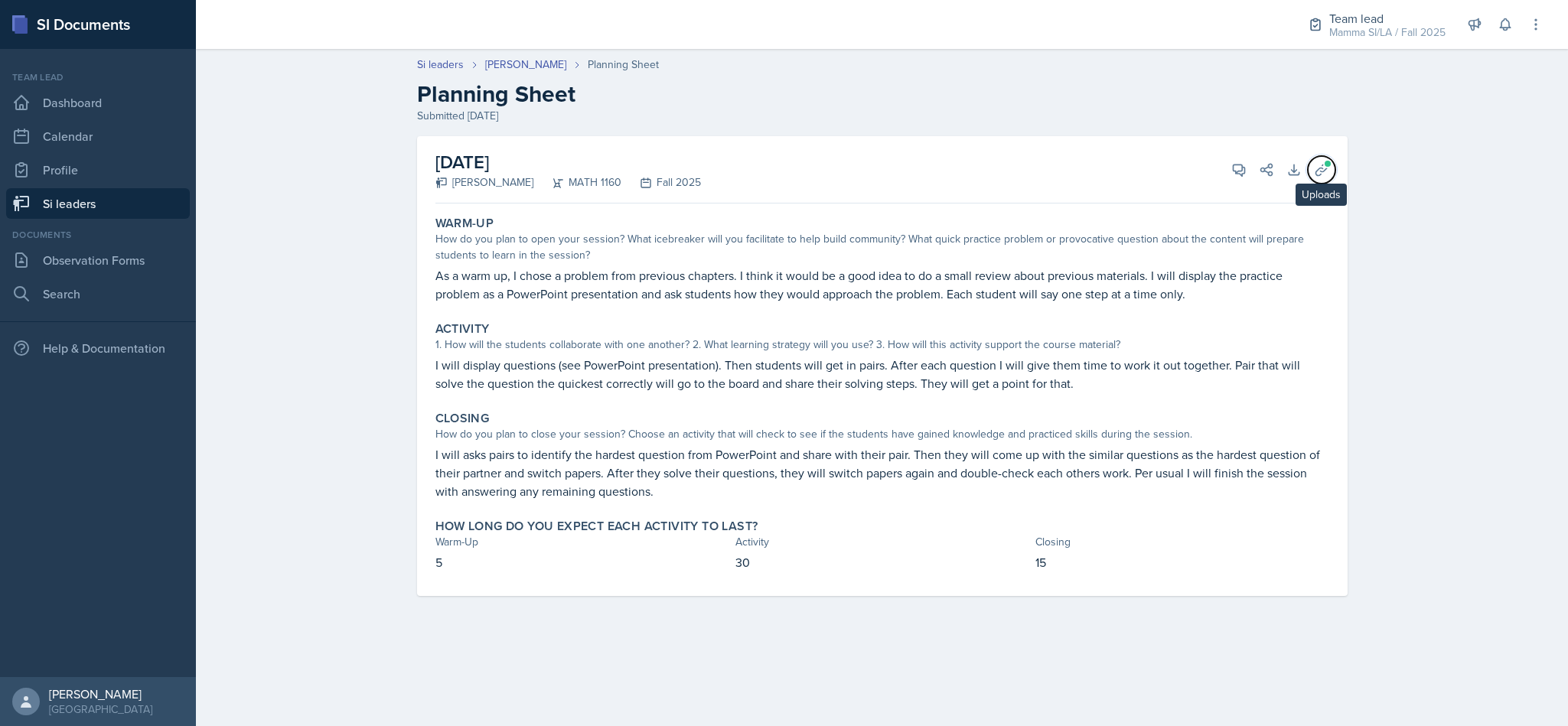
click at [1314, 170] on icon at bounding box center [1322, 170] width 16 height 16
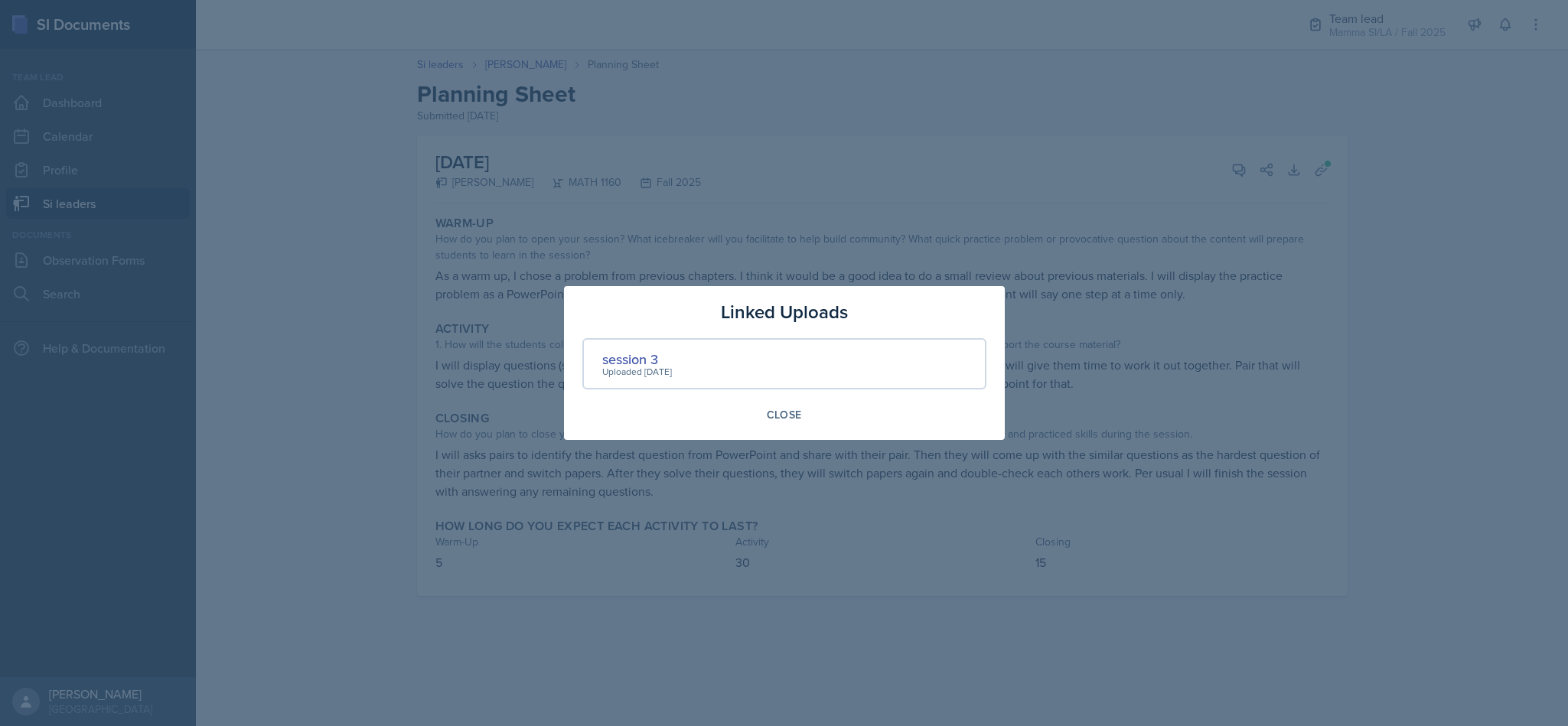
click at [640, 352] on div "session 3" at bounding box center [638, 359] width 70 height 20
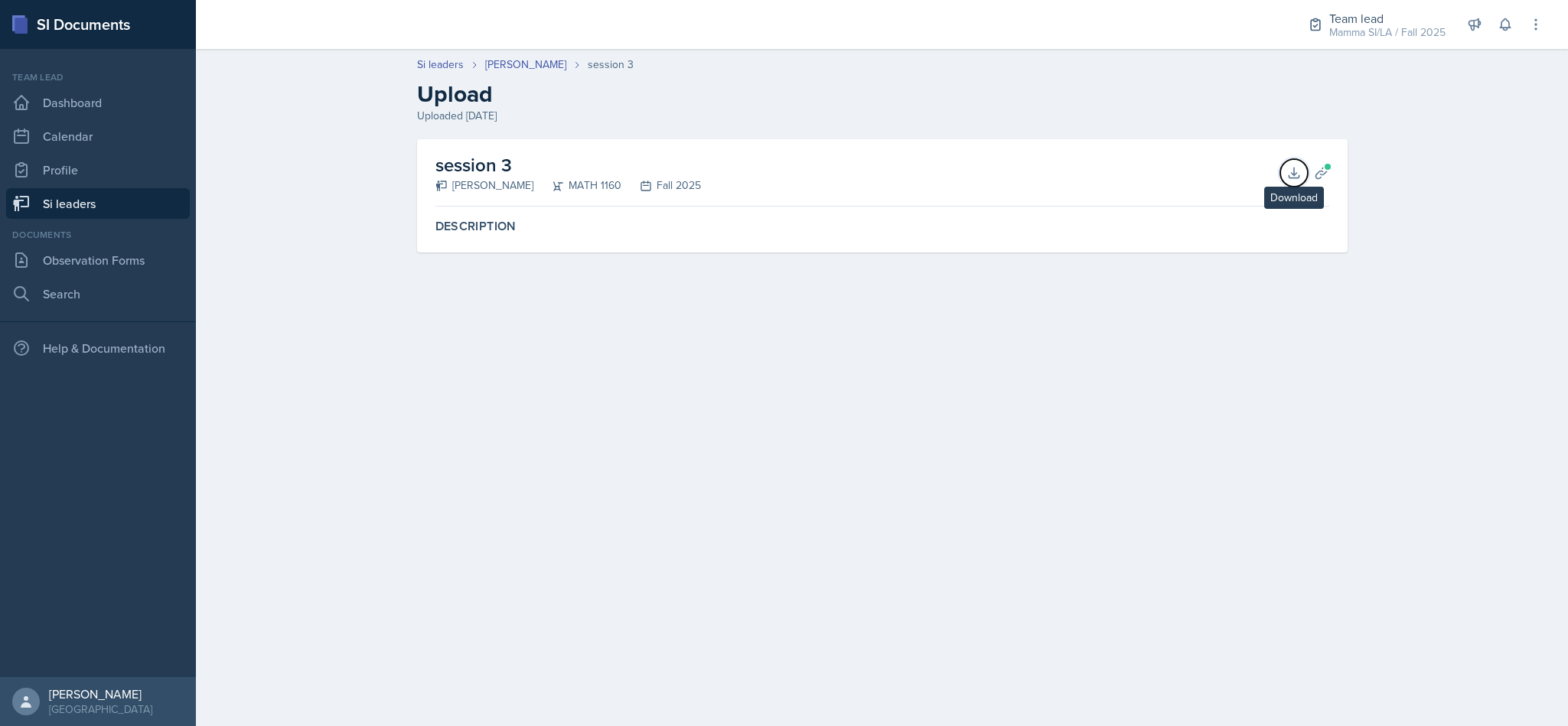
click at [1284, 179] on button "Download" at bounding box center [1295, 173] width 27 height 27
click at [1531, 202] on div "Si leaders [PERSON_NAME] session 3 Upload Uploaded [DATE] session 3 [PERSON_NAM…" at bounding box center [882, 164] width 1372 height 248
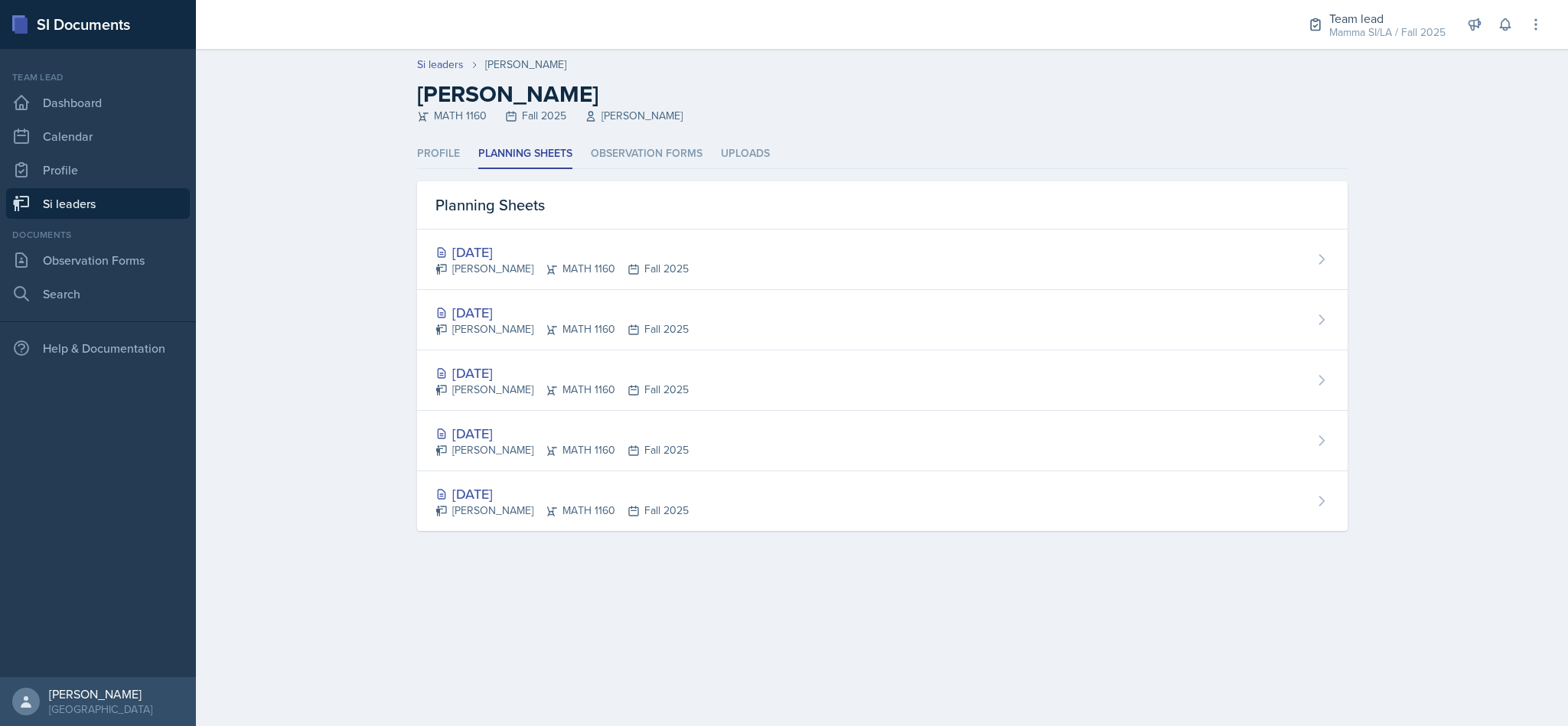
click at [554, 248] on div "[DATE]" at bounding box center [562, 251] width 253 height 20
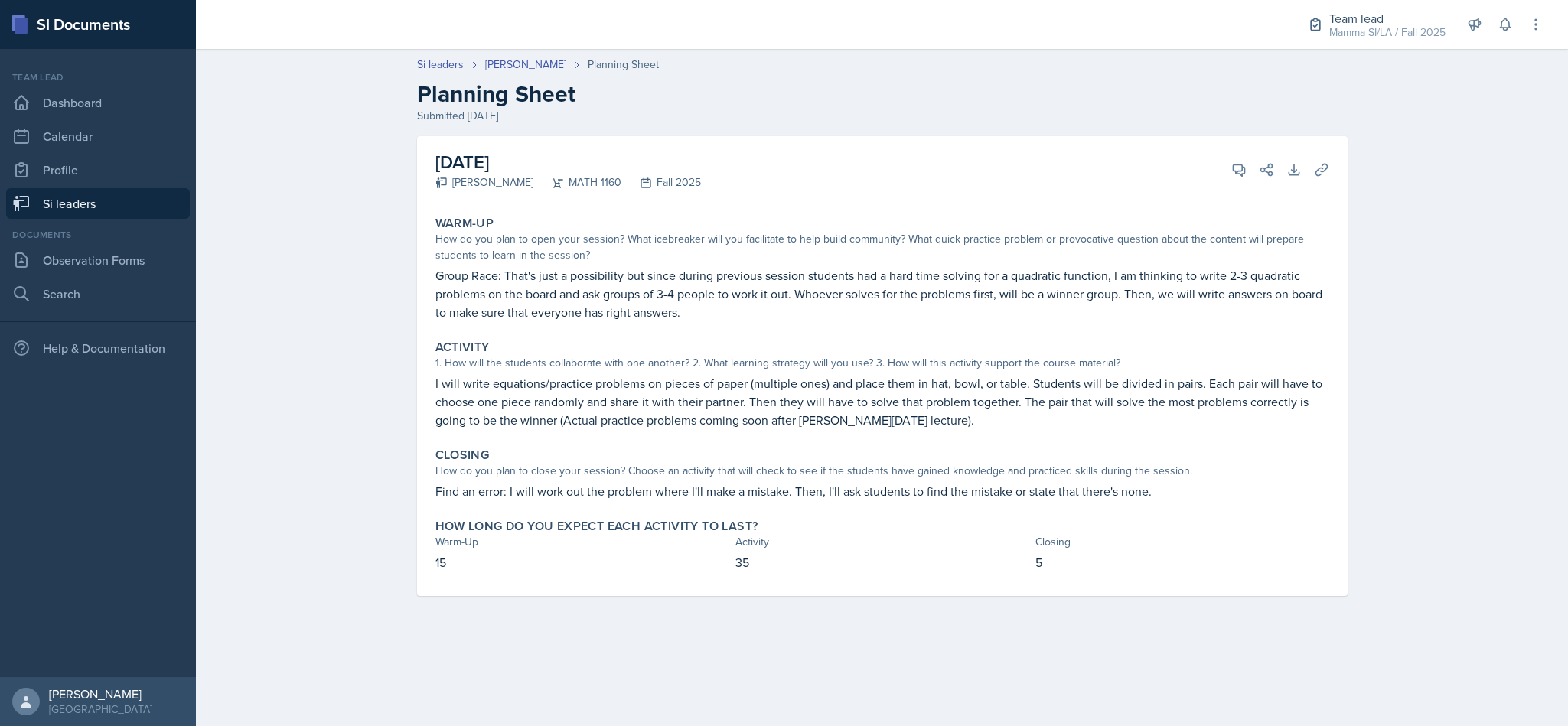
click at [74, 193] on link "Si leaders" at bounding box center [97, 202] width 184 height 30
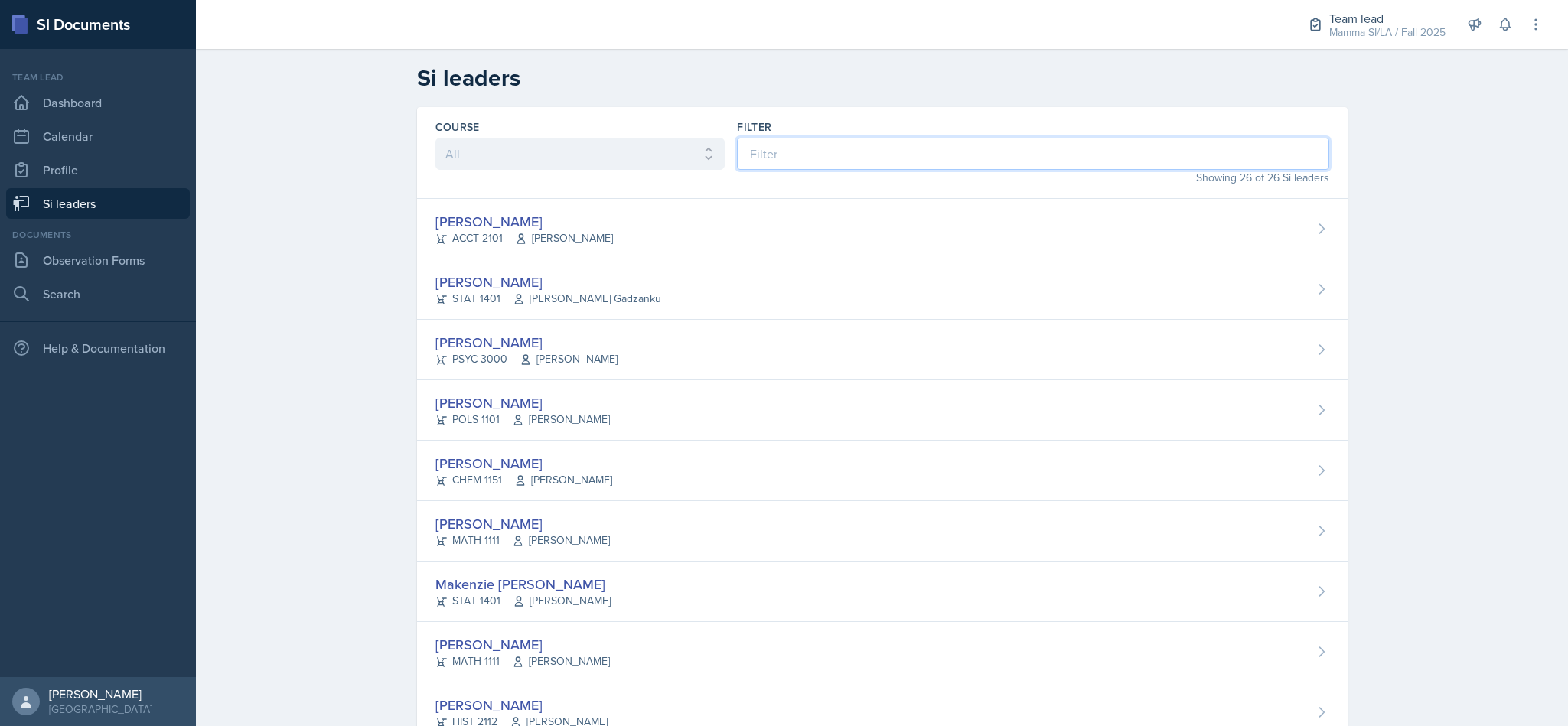
click at [861, 156] on input at bounding box center [1033, 154] width 592 height 32
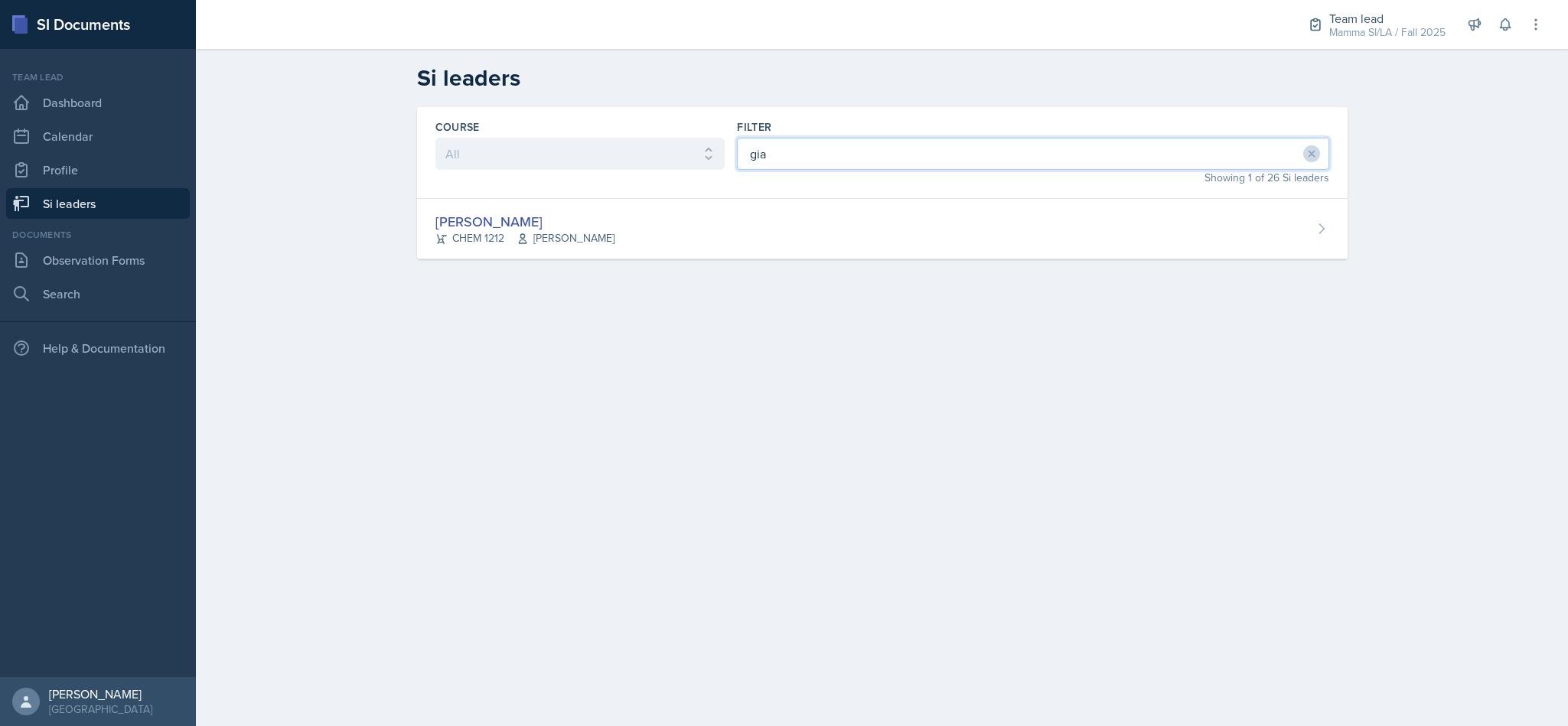
type input "gia"
click at [804, 258] on div "[PERSON_NAME] CHEM 1212 [PERSON_NAME]" at bounding box center [883, 229] width 930 height 60
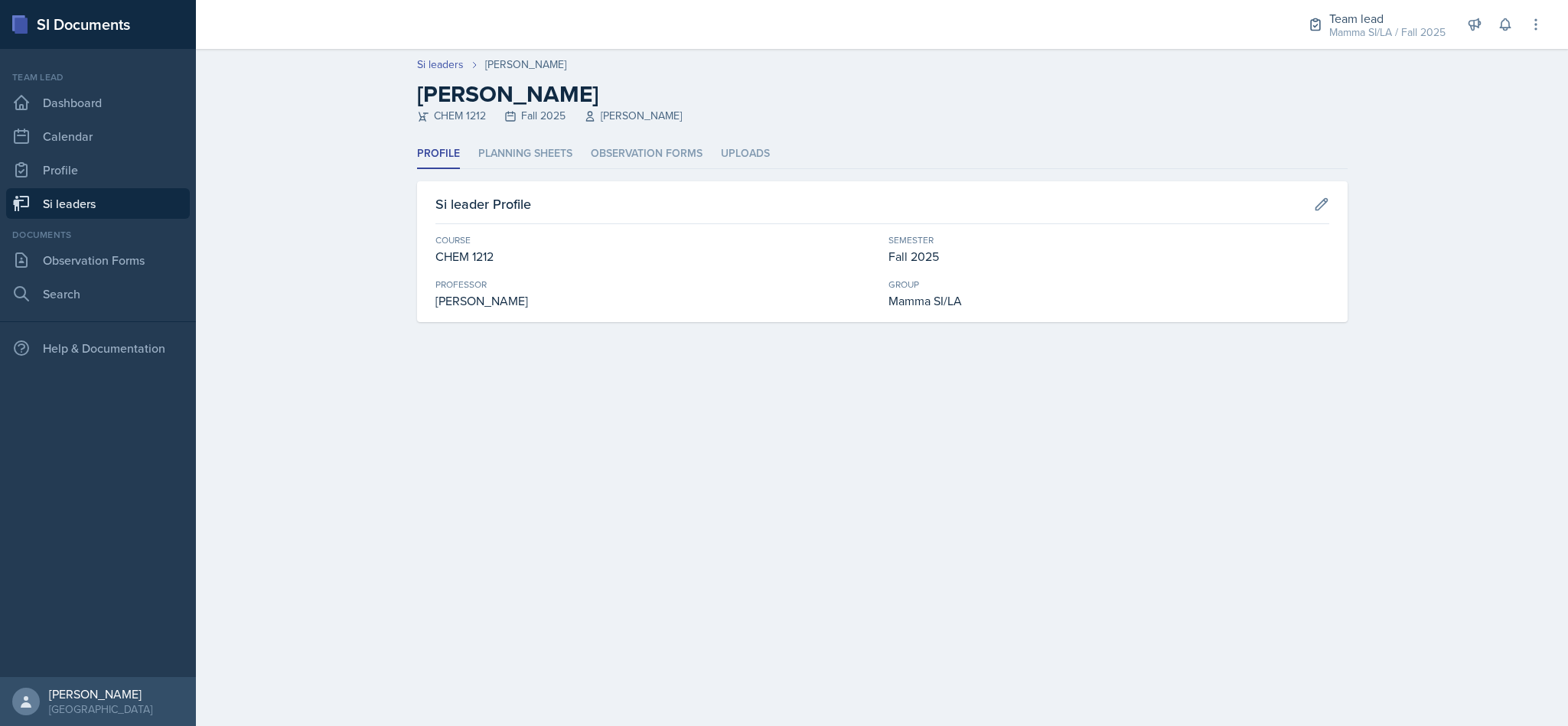
click at [527, 145] on li "Planning Sheets" at bounding box center [525, 154] width 94 height 30
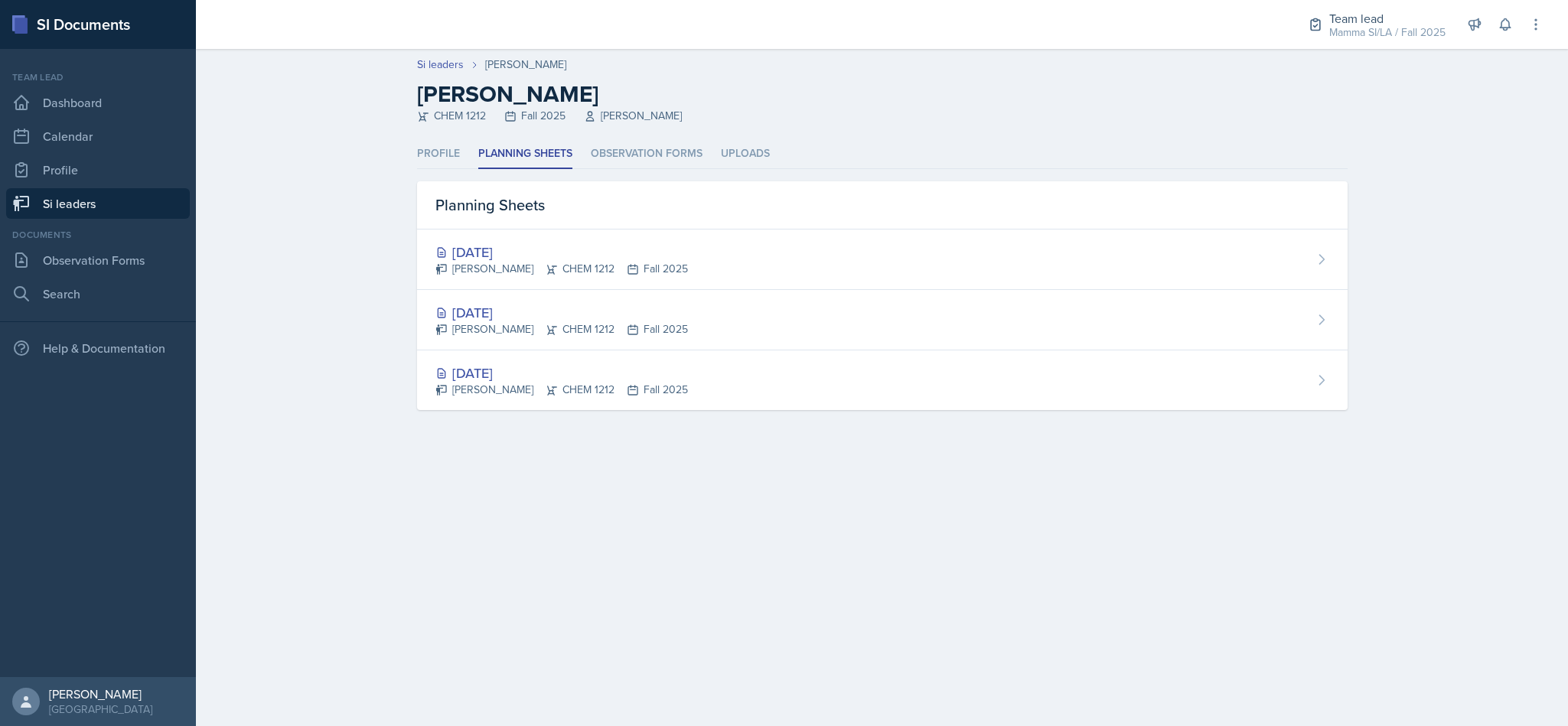
click at [584, 258] on div "[DATE]" at bounding box center [561, 251] width 252 height 20
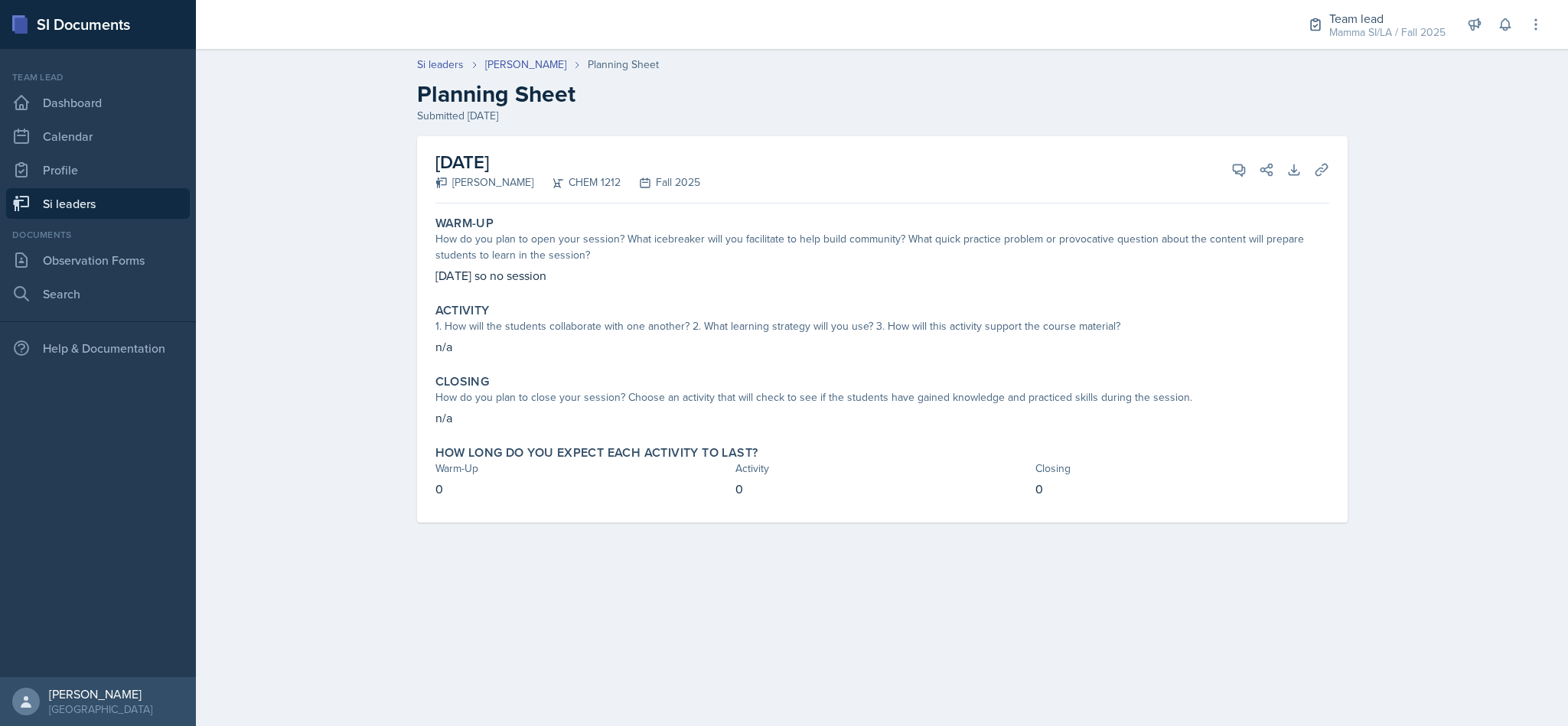
click at [106, 189] on link "Si leaders" at bounding box center [97, 202] width 184 height 30
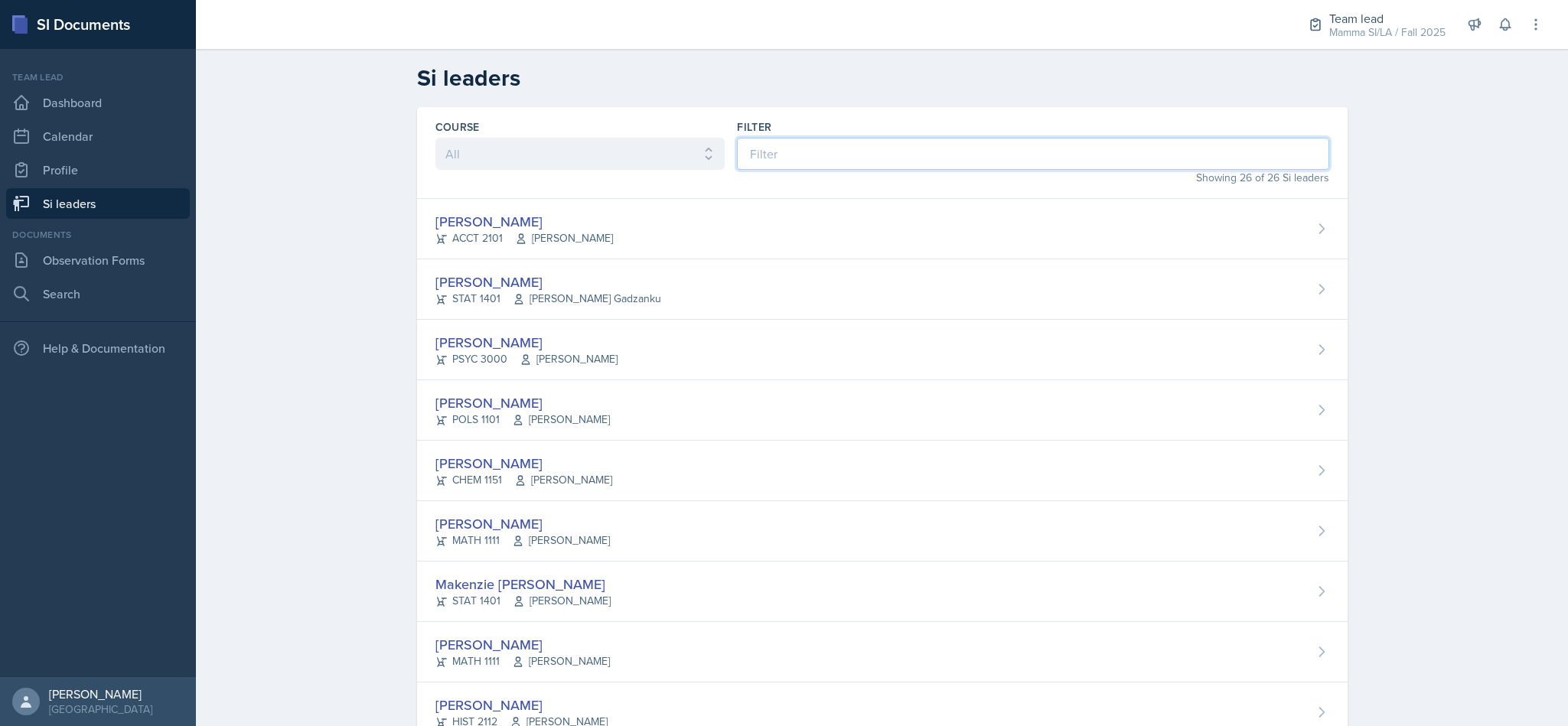
click at [807, 149] on input at bounding box center [1033, 154] width 592 height 32
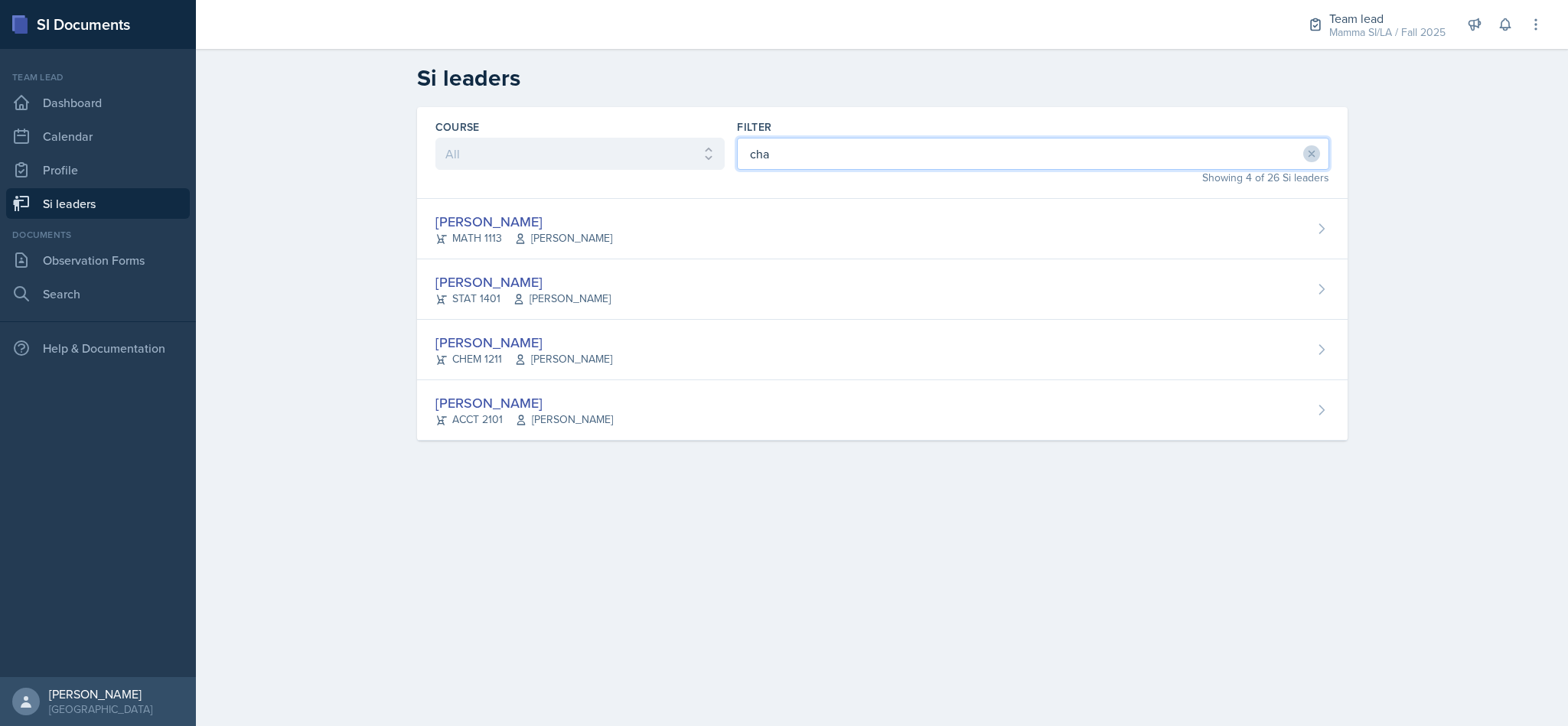
type input "cha"
click at [750, 275] on div "[PERSON_NAME] STAT 1401 [PERSON_NAME]" at bounding box center [883, 290] width 930 height 60
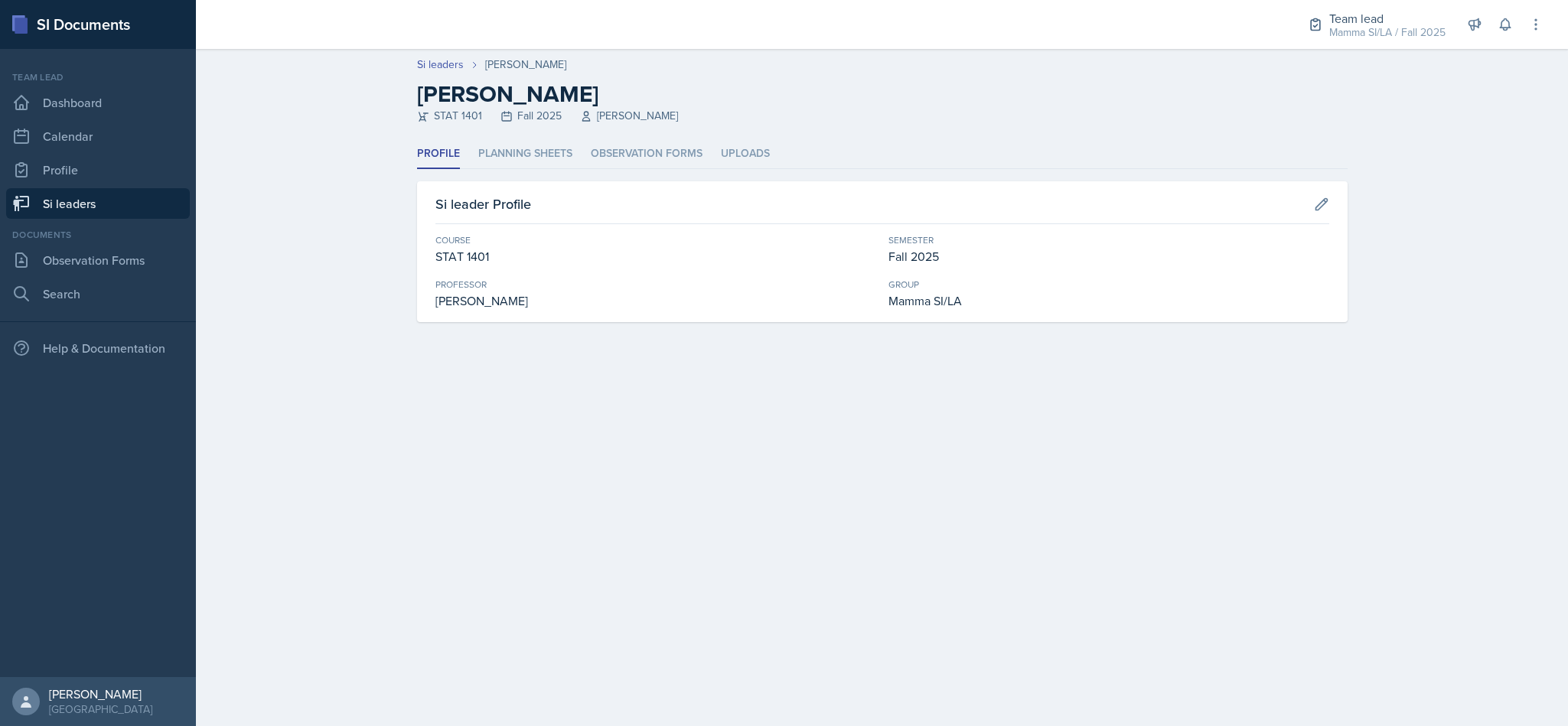
click at [535, 145] on li "Planning Sheets" at bounding box center [525, 154] width 94 height 30
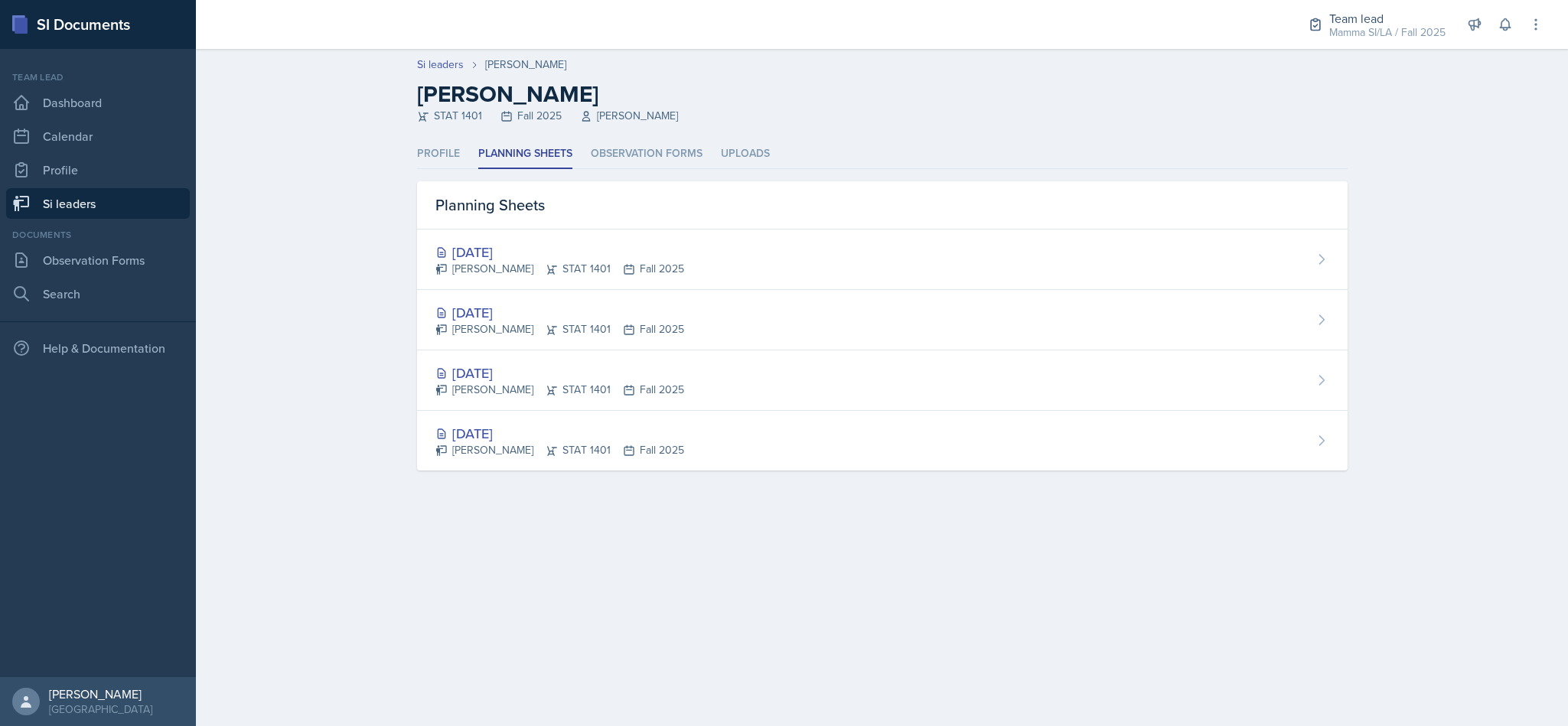
click at [680, 304] on div "[DATE]" at bounding box center [560, 312] width 249 height 20
click at [633, 262] on div "[PERSON_NAME] STAT 1401 Fall 2025" at bounding box center [560, 269] width 249 height 17
click at [1331, 17] on div "Team lead" at bounding box center [1388, 18] width 117 height 18
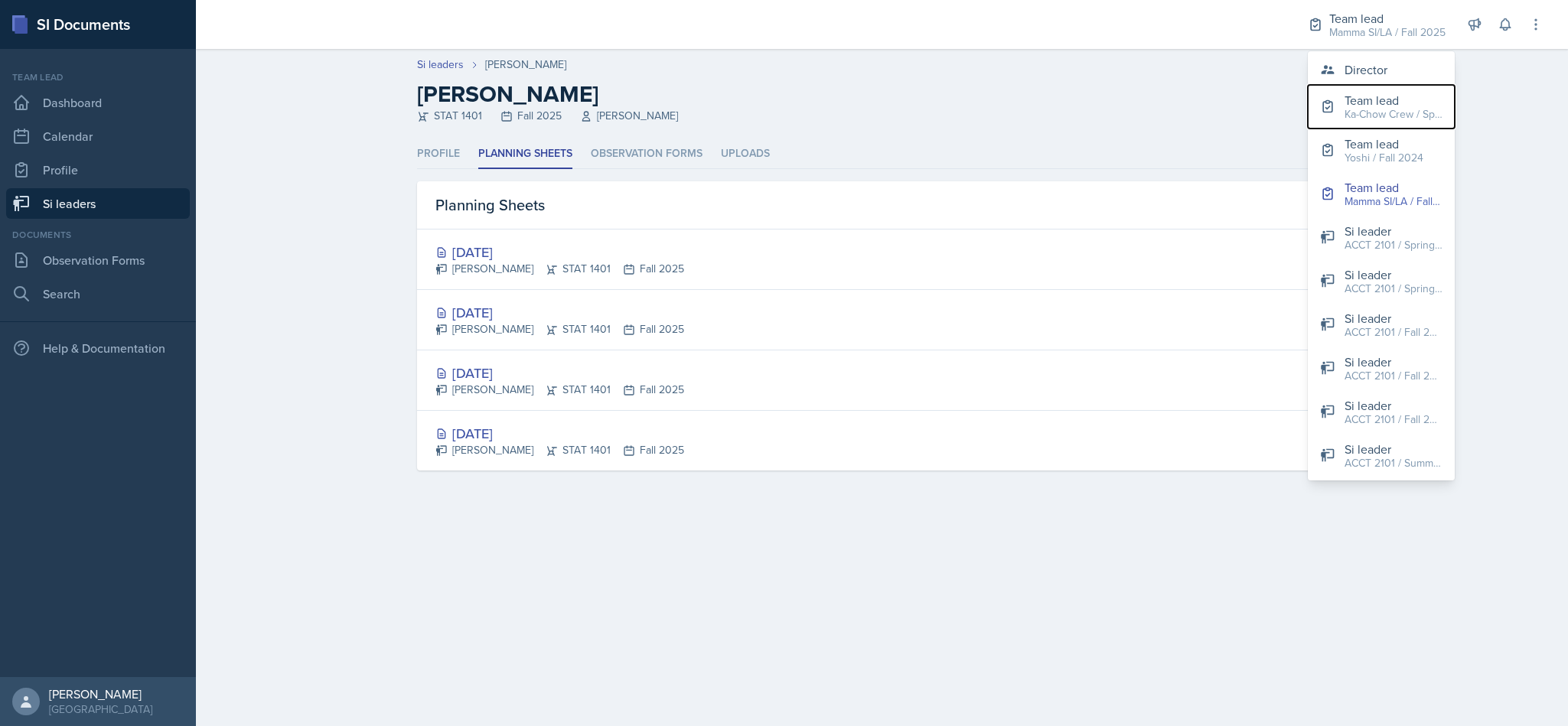
click at [1369, 83] on div "Director Team lead Ka-Chow Crew / Spring 2025 Team lead Yoshi / Fall 2024 Team …" at bounding box center [1381, 266] width 147 height 429
click at [1377, 14] on div "Team lead" at bounding box center [1388, 18] width 117 height 18
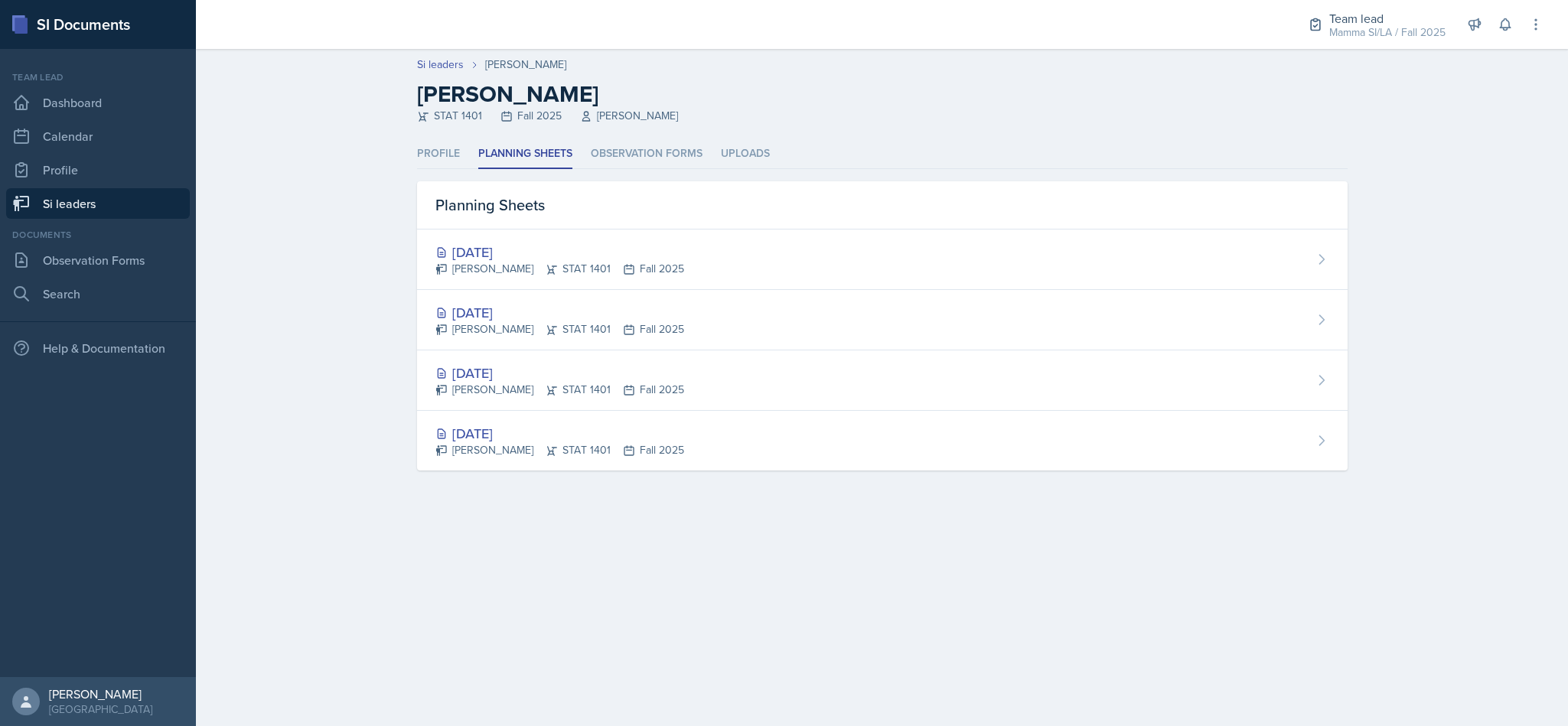
click at [1363, 39] on div "Mamma SI/LA / Fall 2025" at bounding box center [1388, 32] width 117 height 17
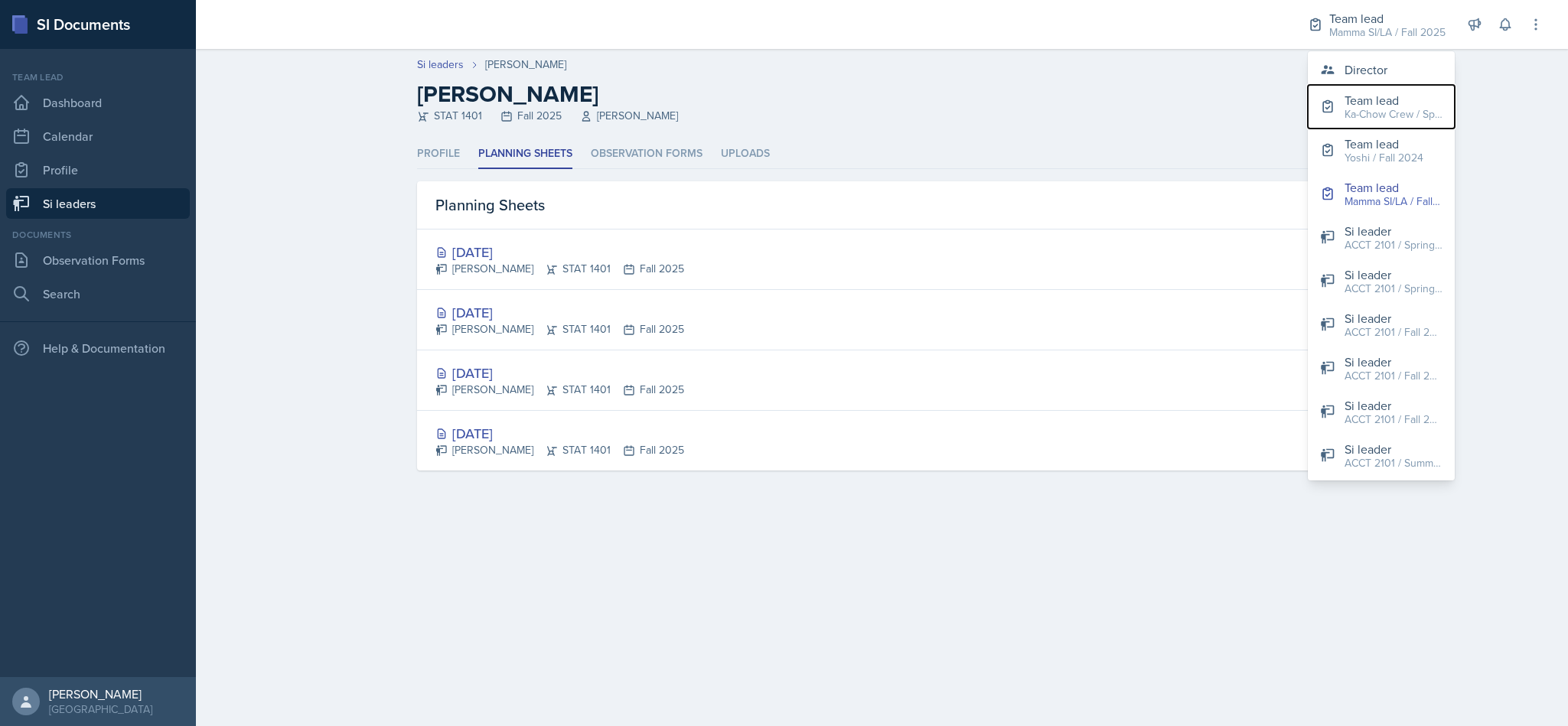
click at [1368, 85] on button "Team lead Ka-Chow Crew / Spring 2025" at bounding box center [1381, 106] width 147 height 44
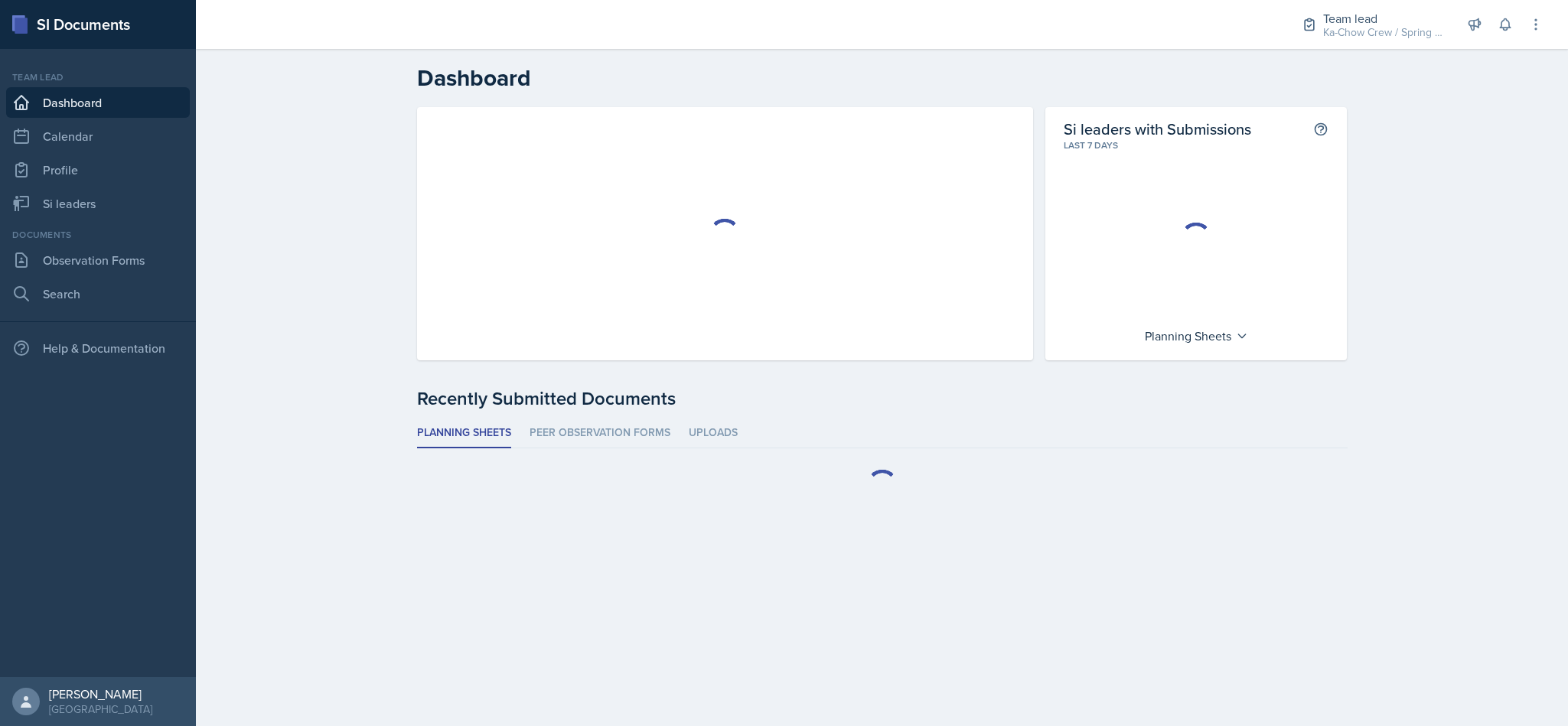
click at [1368, 28] on div "Ka-Chow Crew / Spring 2025" at bounding box center [1385, 32] width 123 height 17
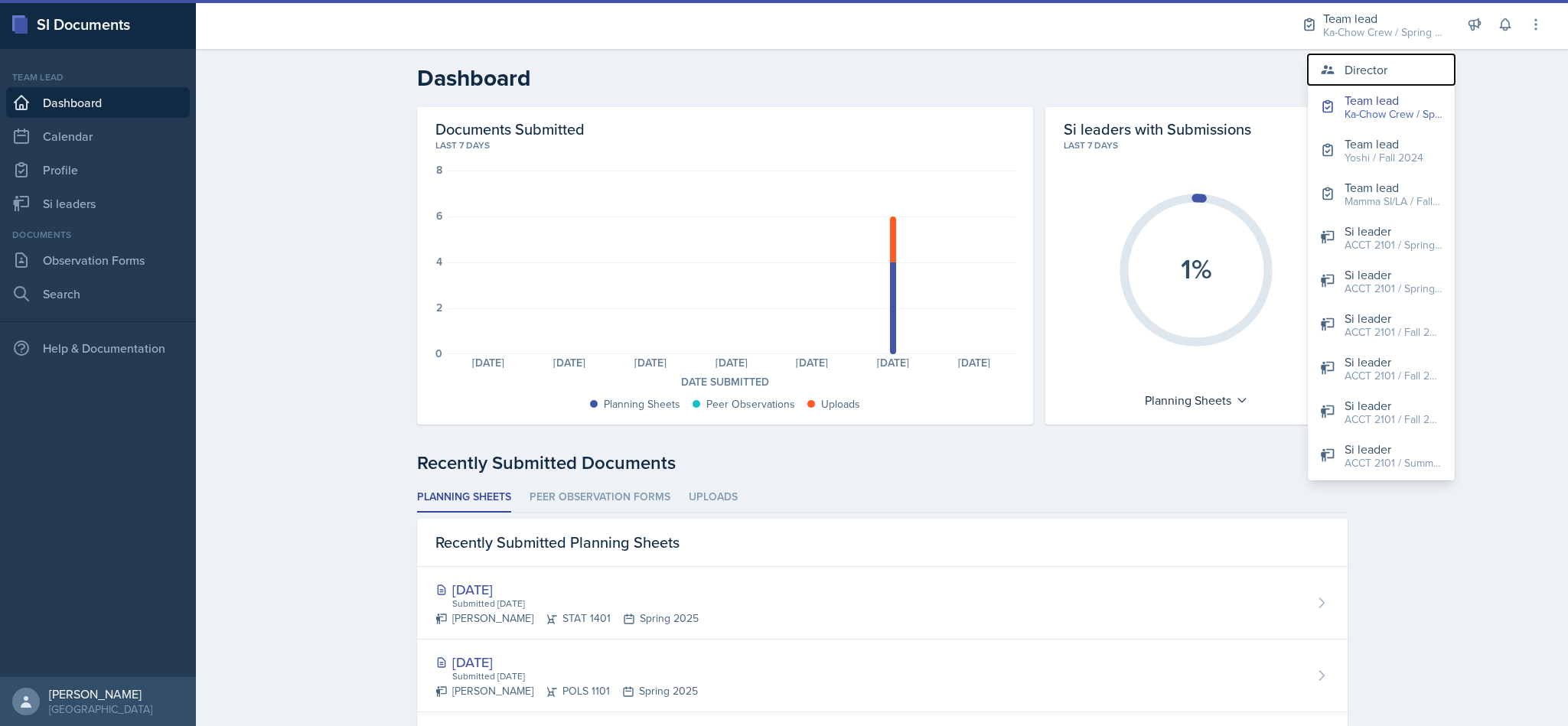
click at [1363, 57] on button "Director" at bounding box center [1381, 69] width 147 height 30
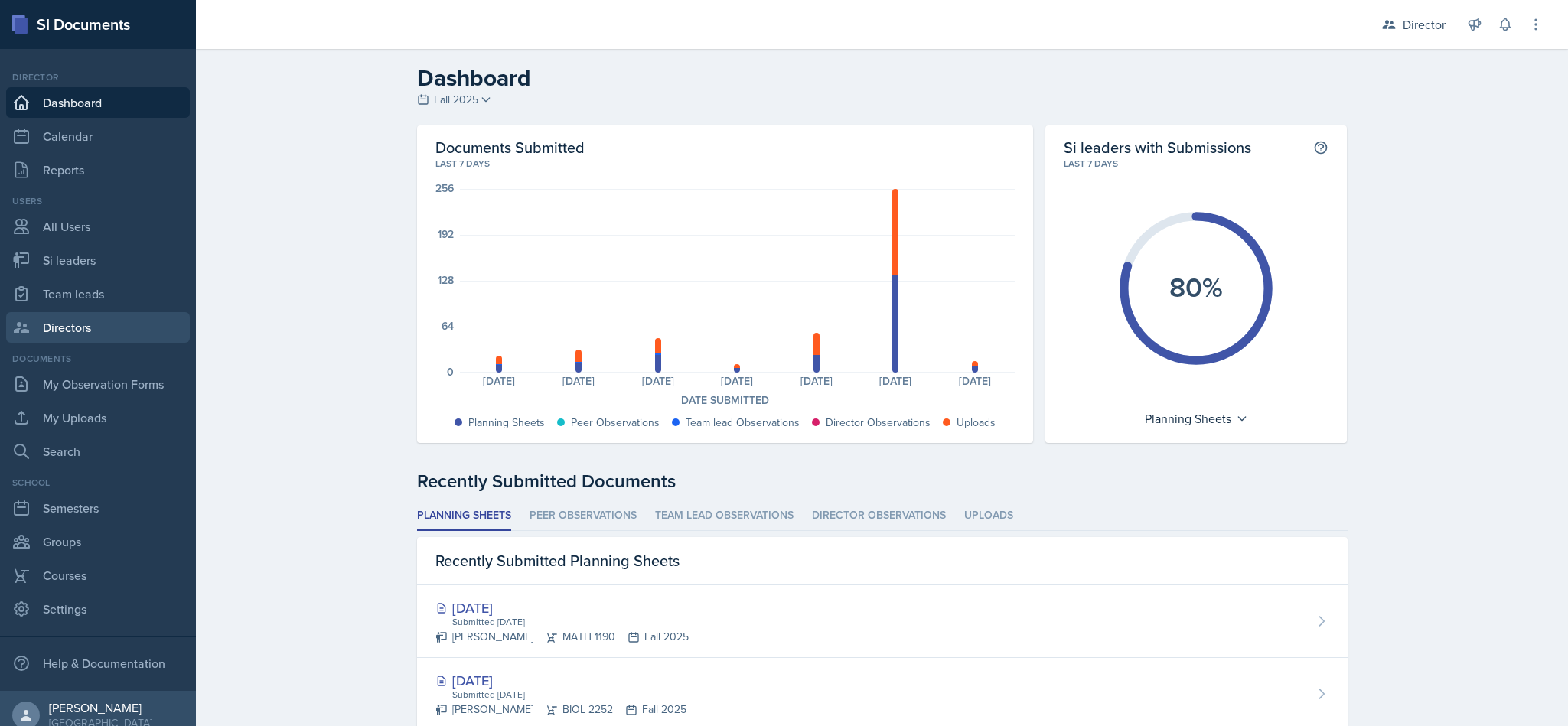
click at [110, 340] on link "Directors" at bounding box center [97, 327] width 184 height 30
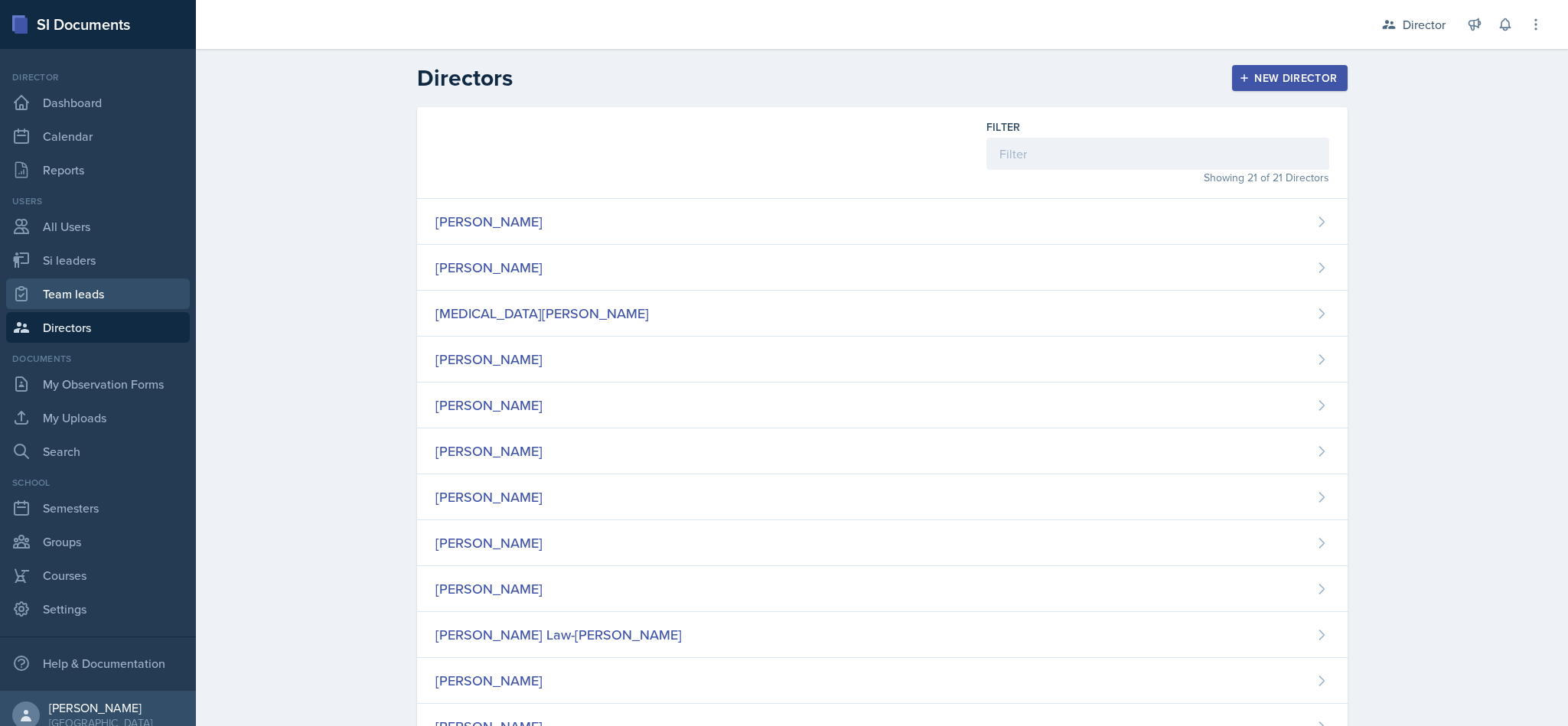
click at [81, 288] on link "Team leads" at bounding box center [97, 293] width 184 height 30
select select "2bed604d-1099-4043-b1bc-2365e8740244"
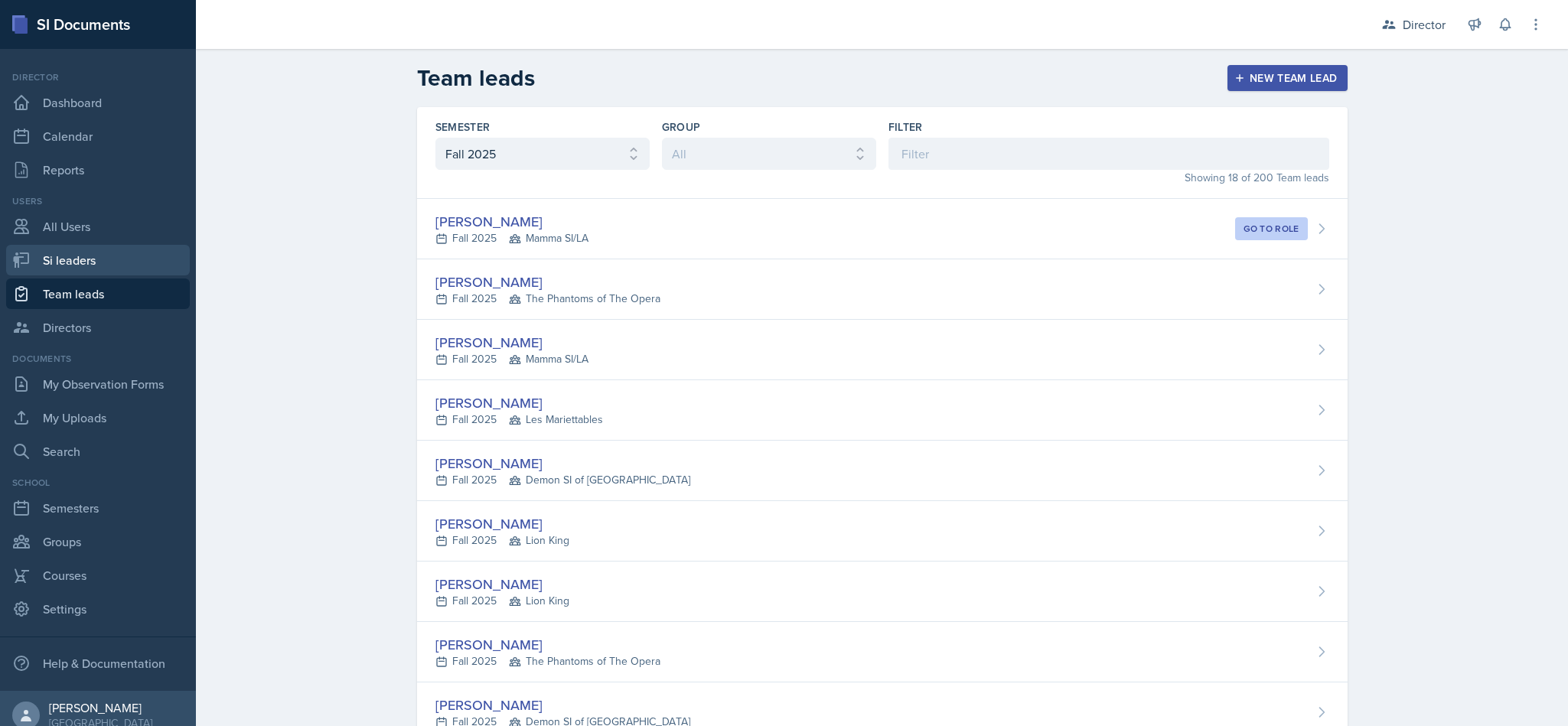
click at [111, 267] on link "Si leaders" at bounding box center [97, 260] width 184 height 30
select select "2bed604d-1099-4043-b1bc-2365e8740244"
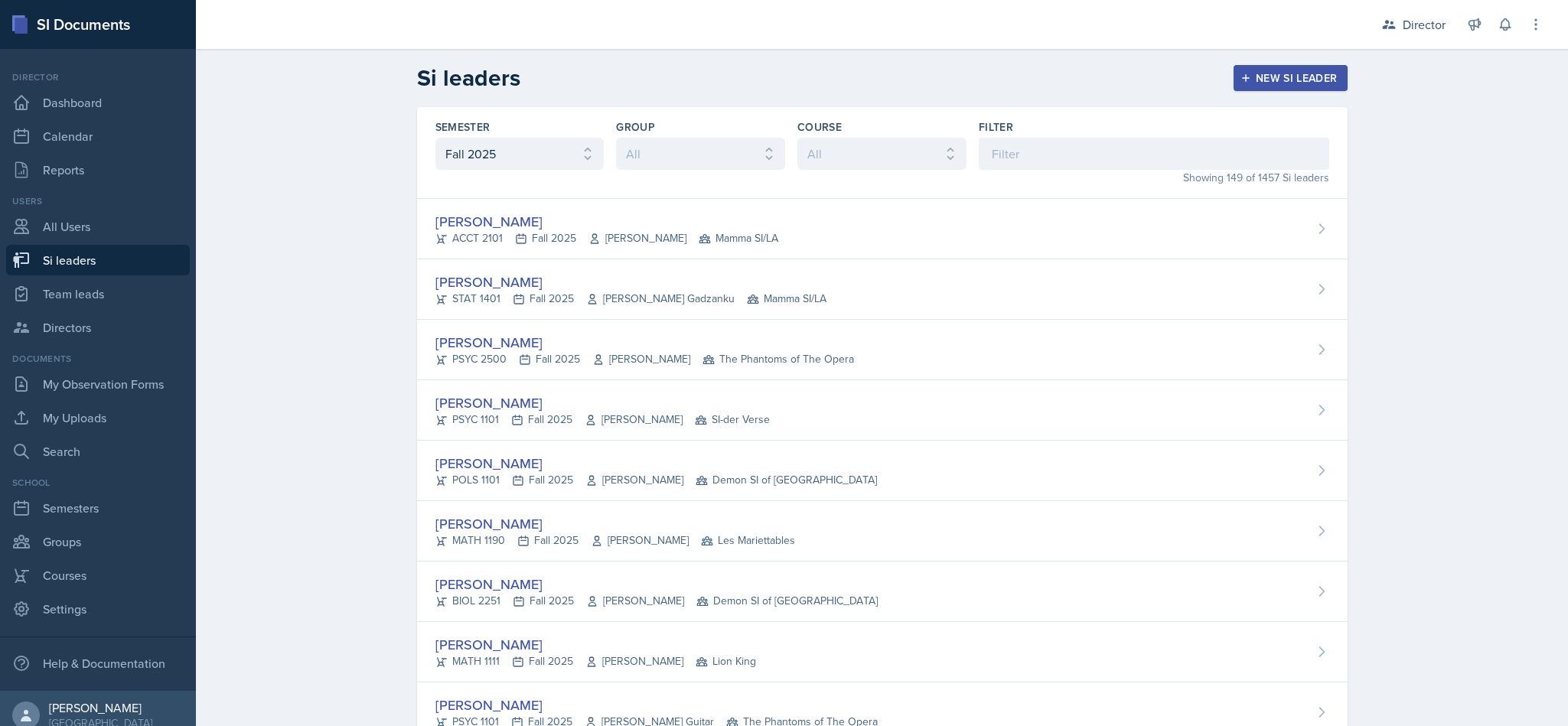
click at [55, 251] on link "Si leaders" at bounding box center [97, 260] width 184 height 30
click at [1055, 145] on input at bounding box center [1154, 154] width 350 height 32
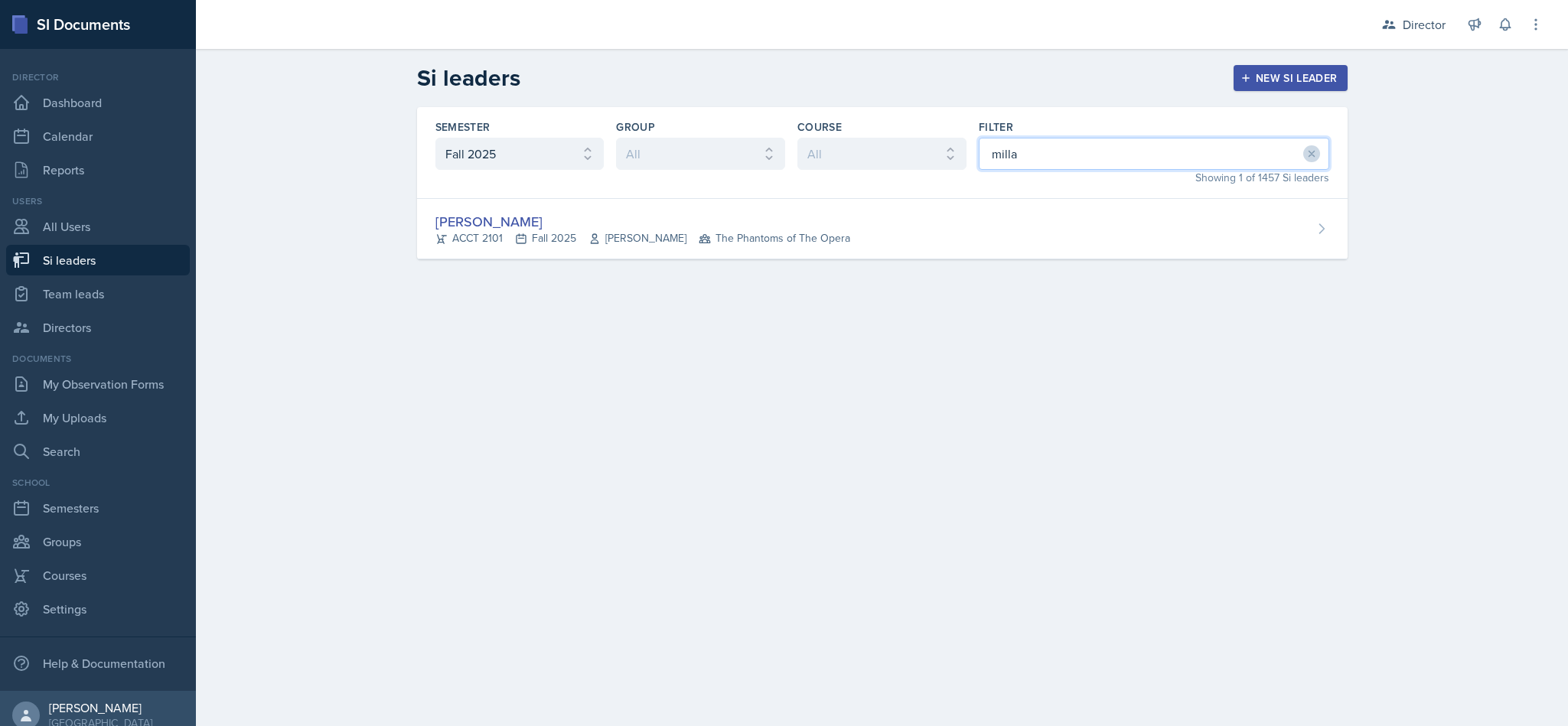
type input "milla"
click at [1066, 230] on div "[PERSON_NAME] ACCT 2101 Fall 2025 [PERSON_NAME] The Phantoms of The Opera" at bounding box center [883, 229] width 930 height 60
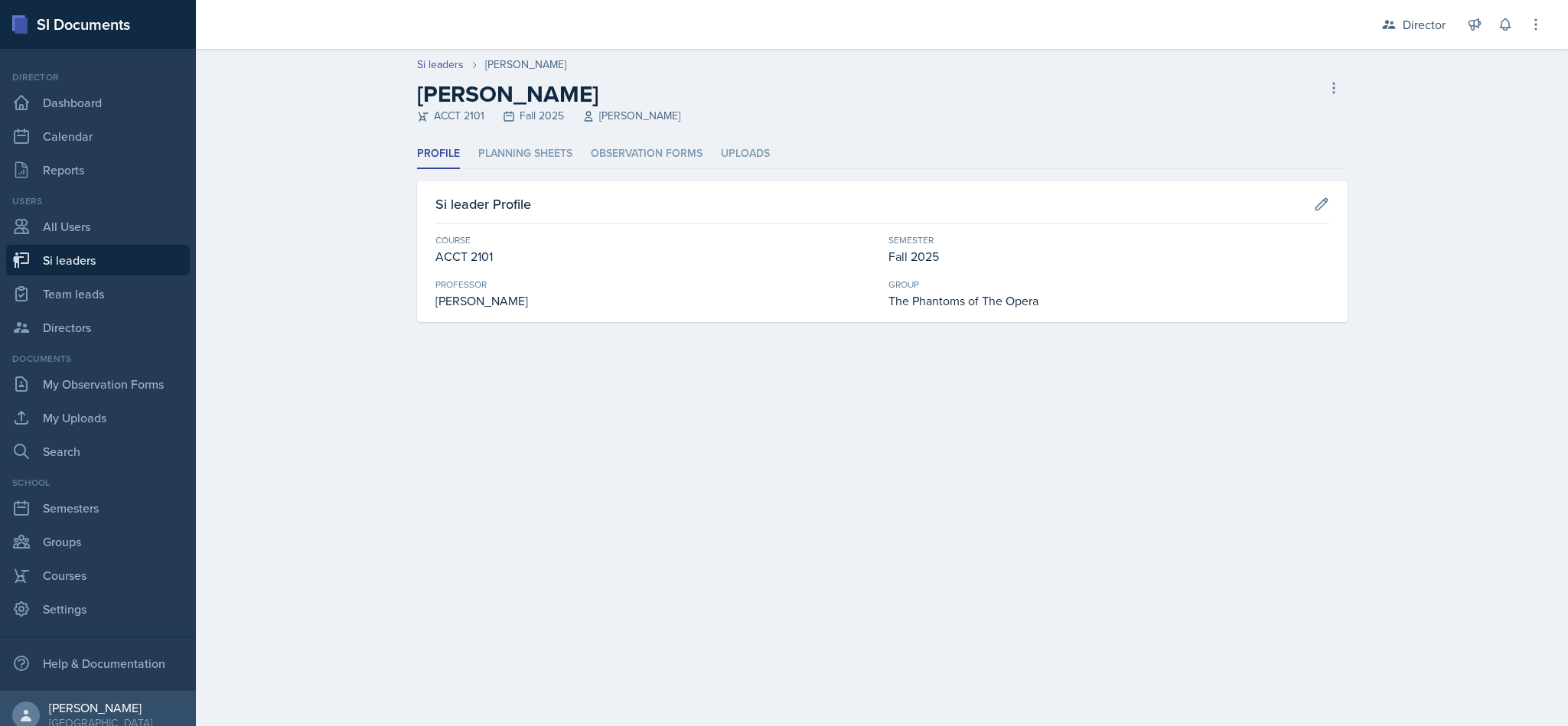
drag, startPoint x: 561, startPoint y: 136, endPoint x: 554, endPoint y: 141, distance: 8.6
click at [558, 138] on div "Si leaders [PERSON_NAME] [PERSON_NAME] ACCT 2101 Fall 2025 [PERSON_NAME] Delete…" at bounding box center [882, 203] width 1372 height 309
click at [551, 143] on li "Planning Sheets" at bounding box center [525, 154] width 94 height 30
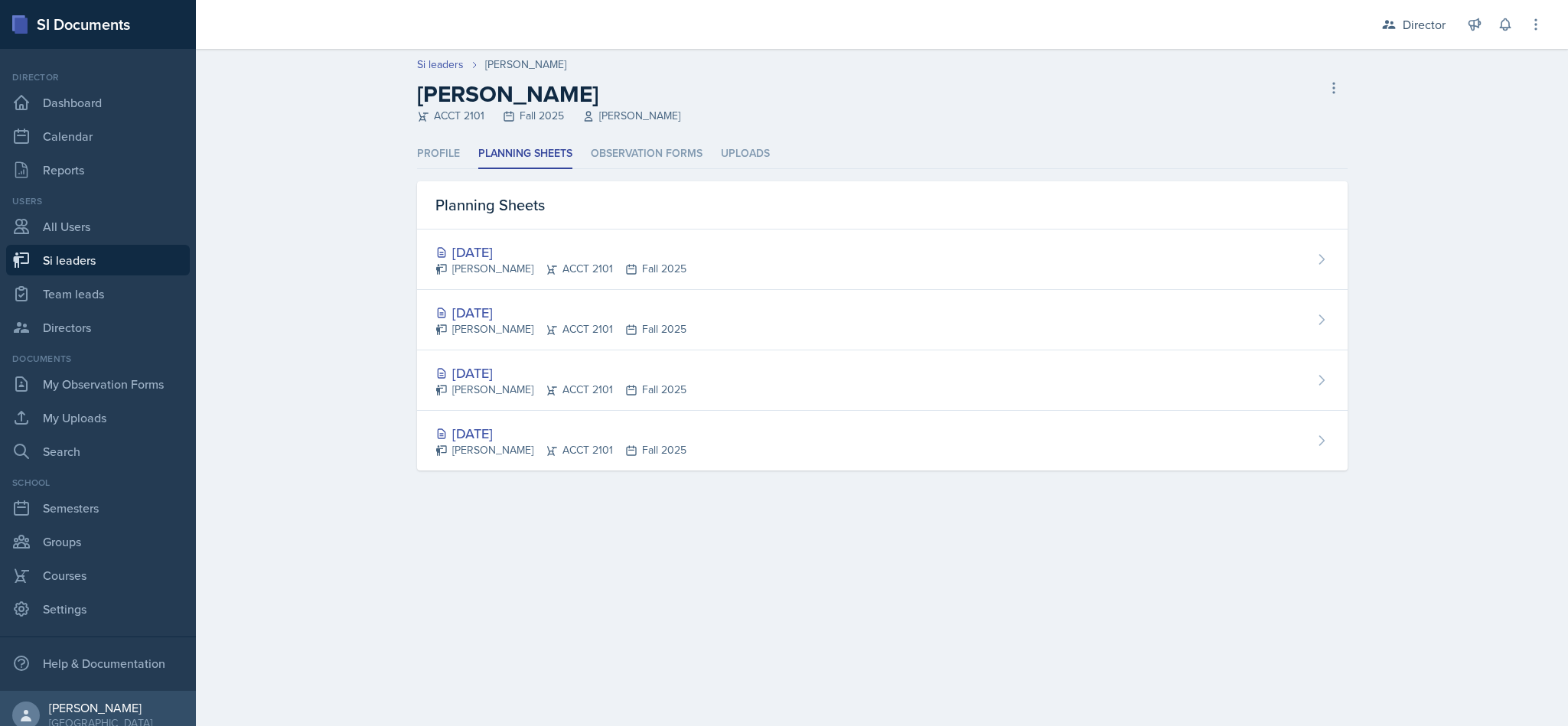
click at [733, 331] on div "[DATE] [PERSON_NAME] ACCT 2101 Fall 2025" at bounding box center [883, 320] width 930 height 60
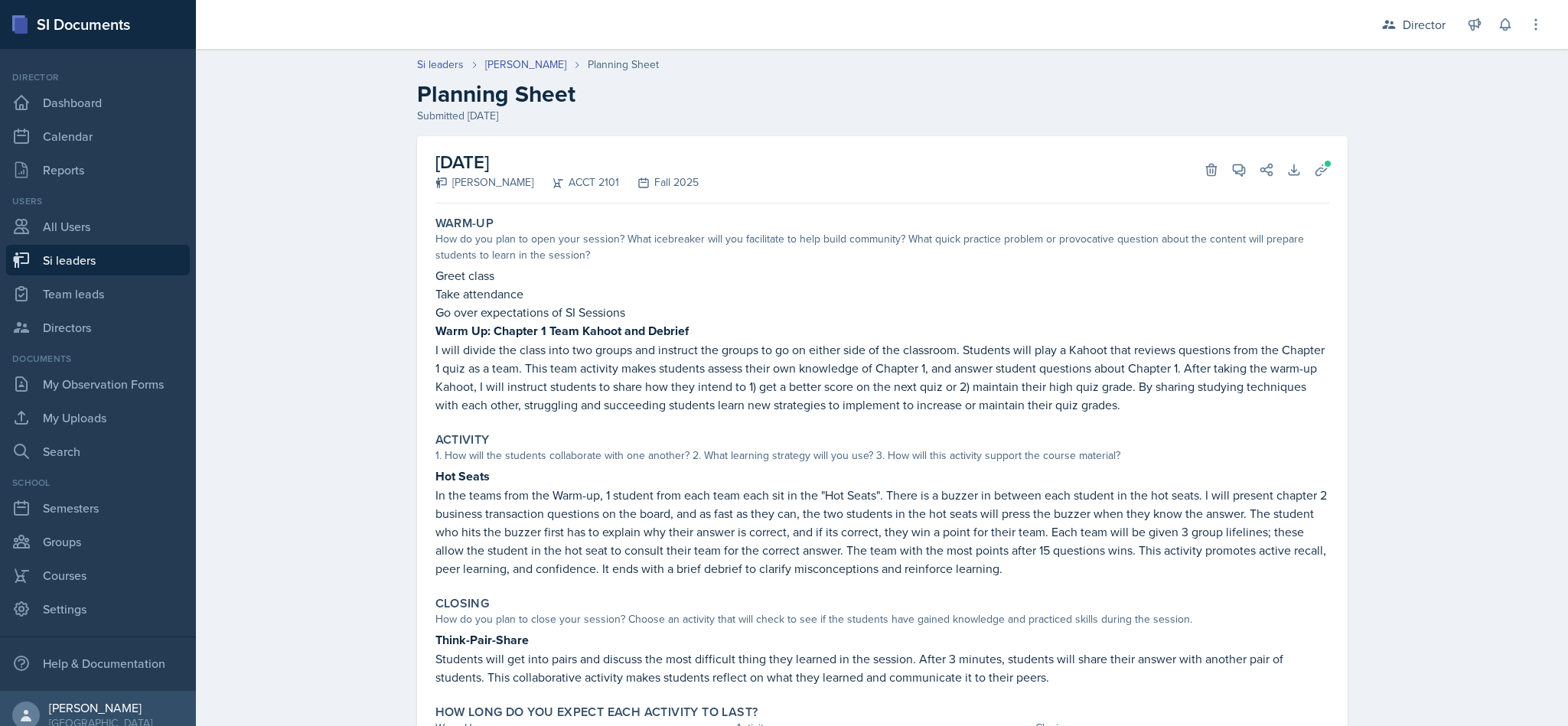
scroll to position [90, 0]
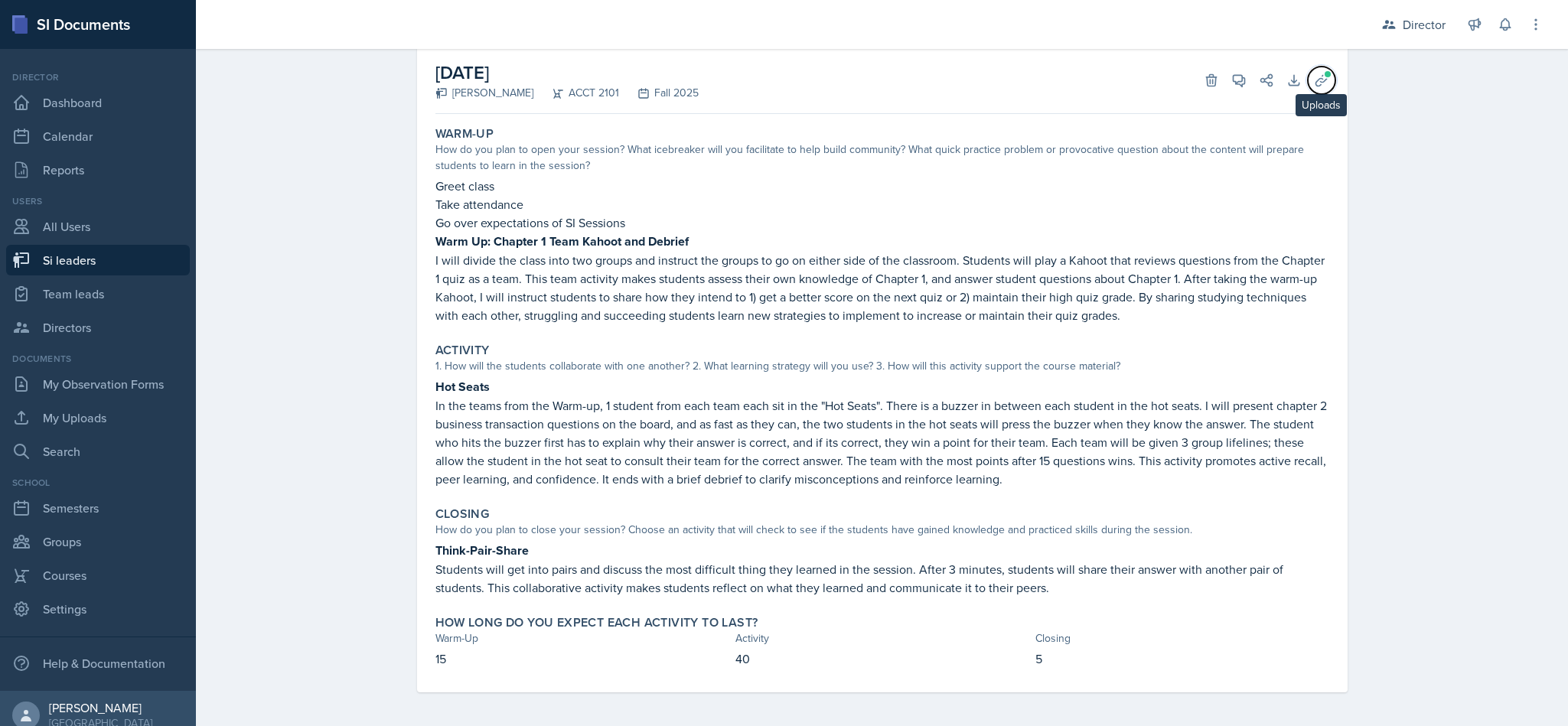
click at [1314, 81] on icon at bounding box center [1322, 81] width 16 height 16
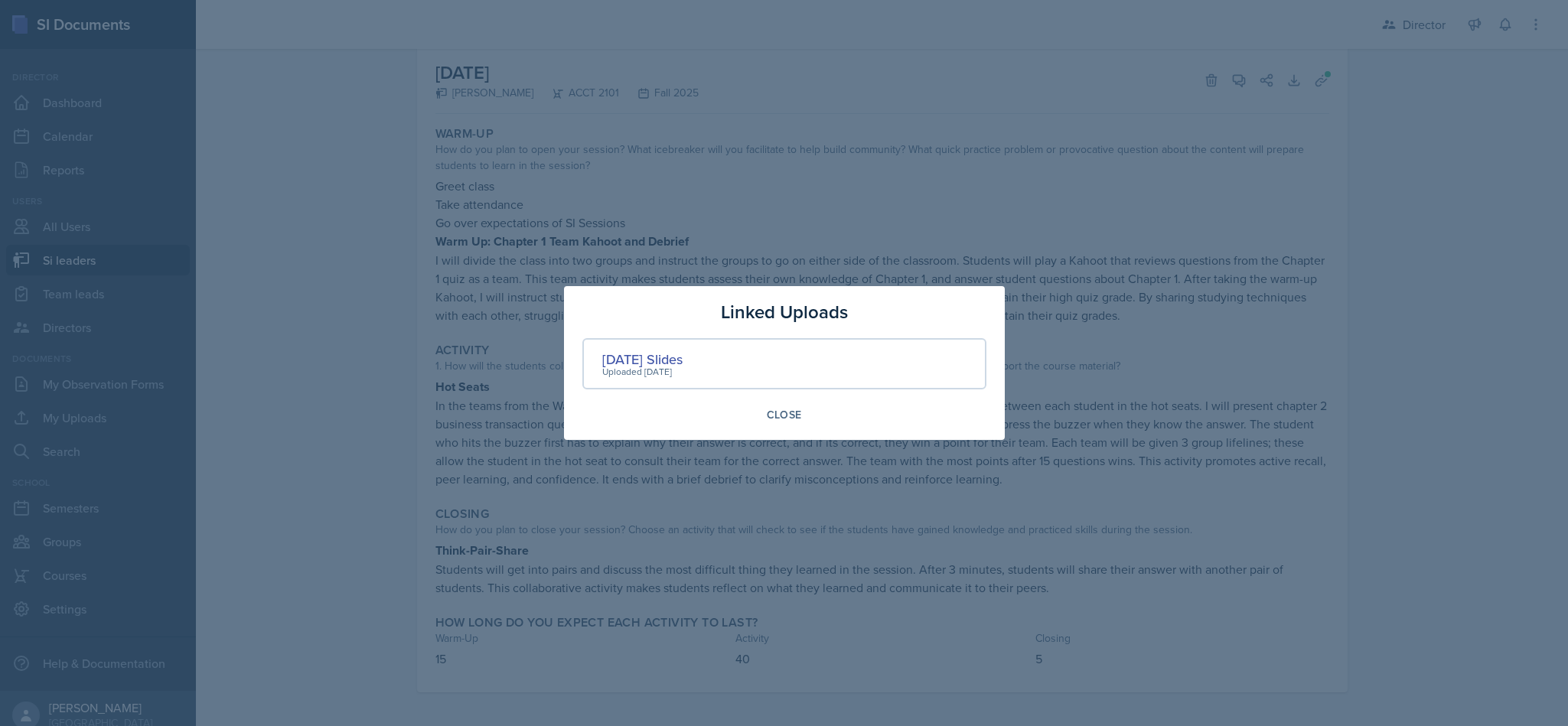
click at [669, 365] on div "Uploaded [DATE]" at bounding box center [642, 372] width 81 height 14
click at [665, 352] on div "[DATE] Slides" at bounding box center [642, 359] width 81 height 20
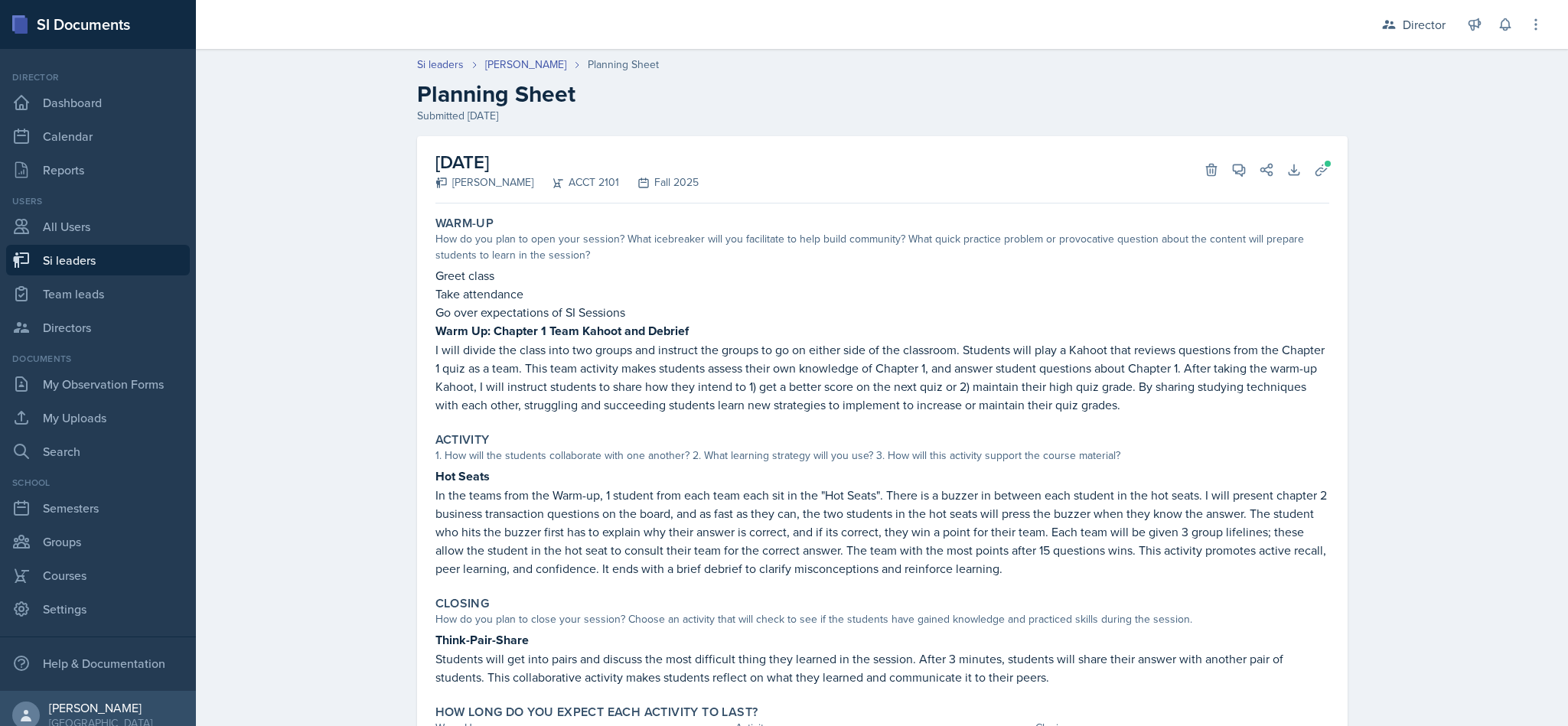
scroll to position [90, 0]
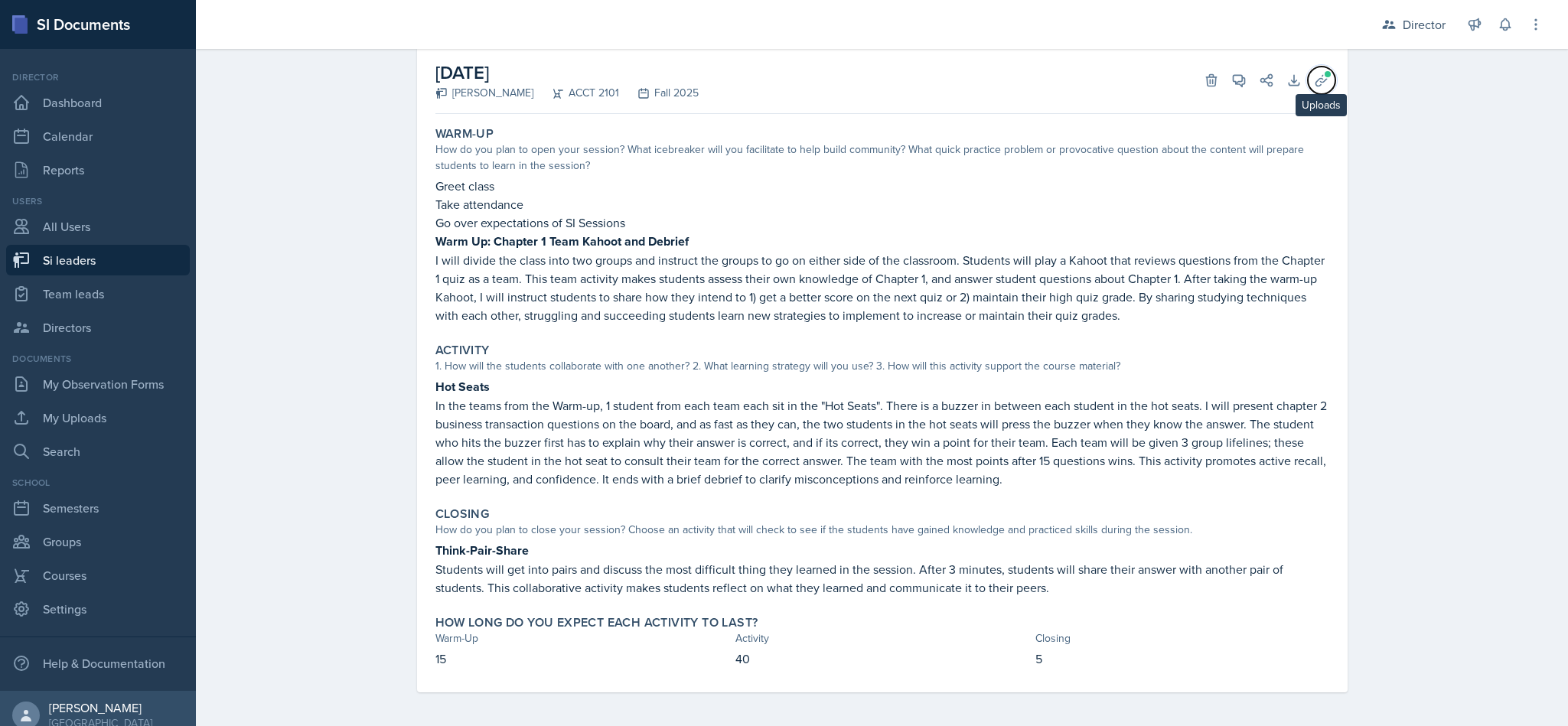
click at [1314, 81] on icon at bounding box center [1322, 81] width 16 height 16
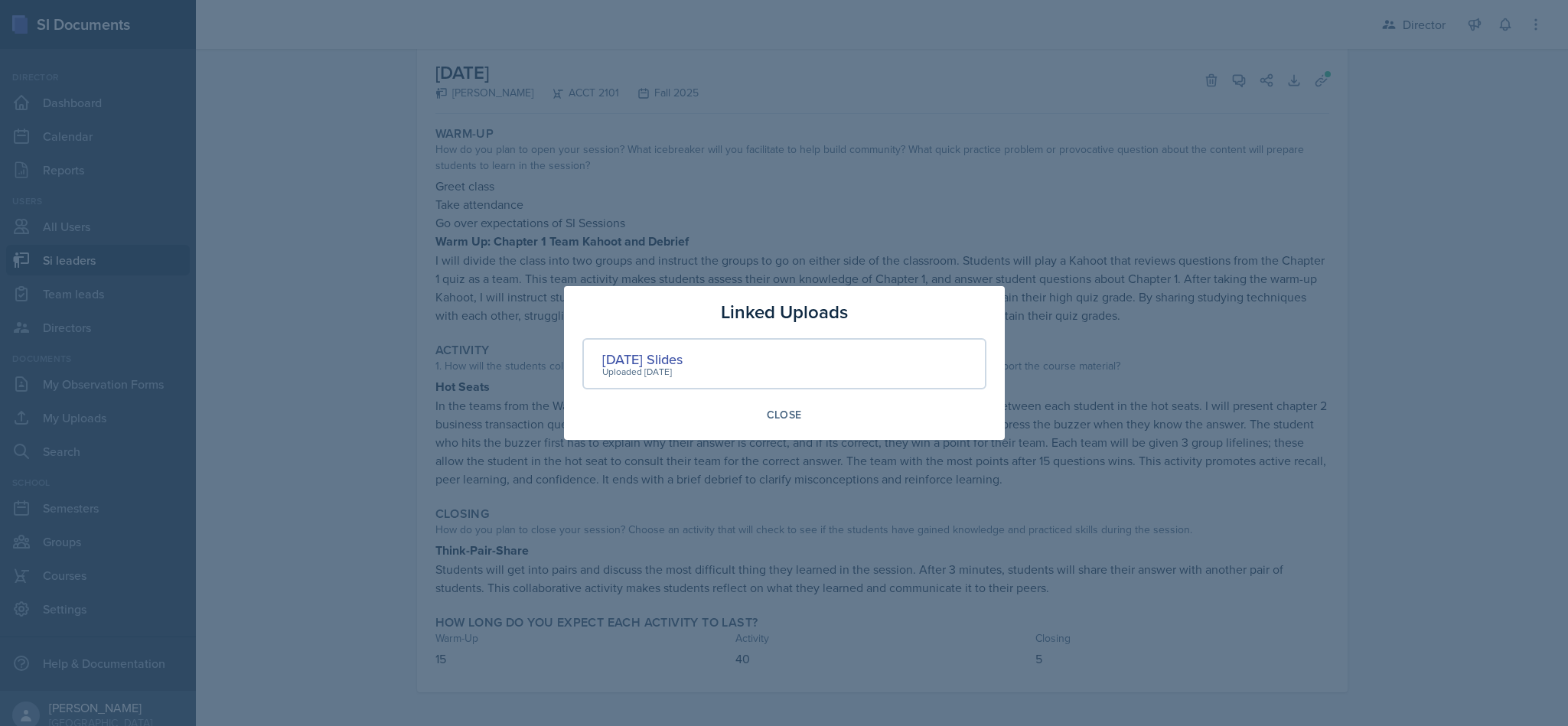
click at [671, 349] on div "[DATE] Slides" at bounding box center [642, 359] width 81 height 20
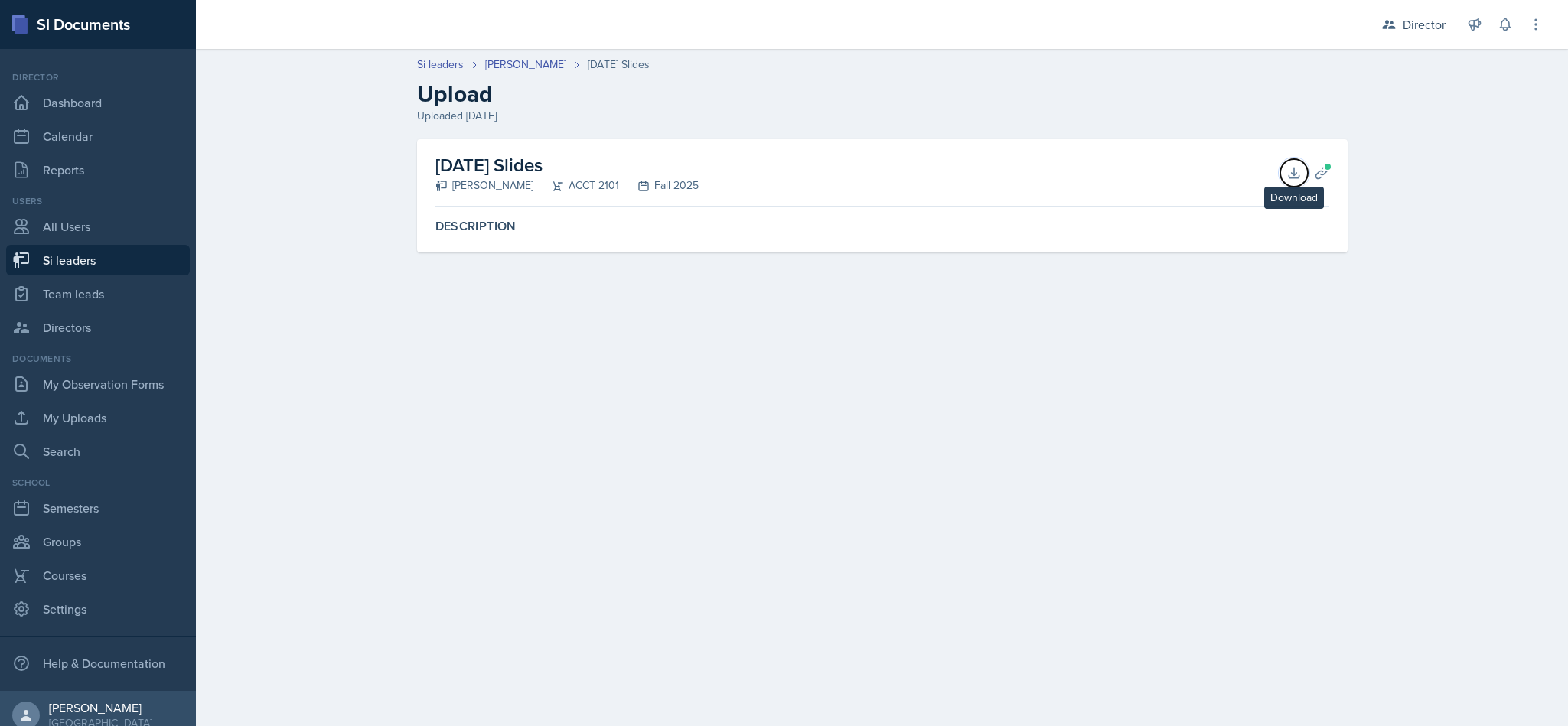
click at [1299, 173] on icon at bounding box center [1295, 173] width 16 height 16
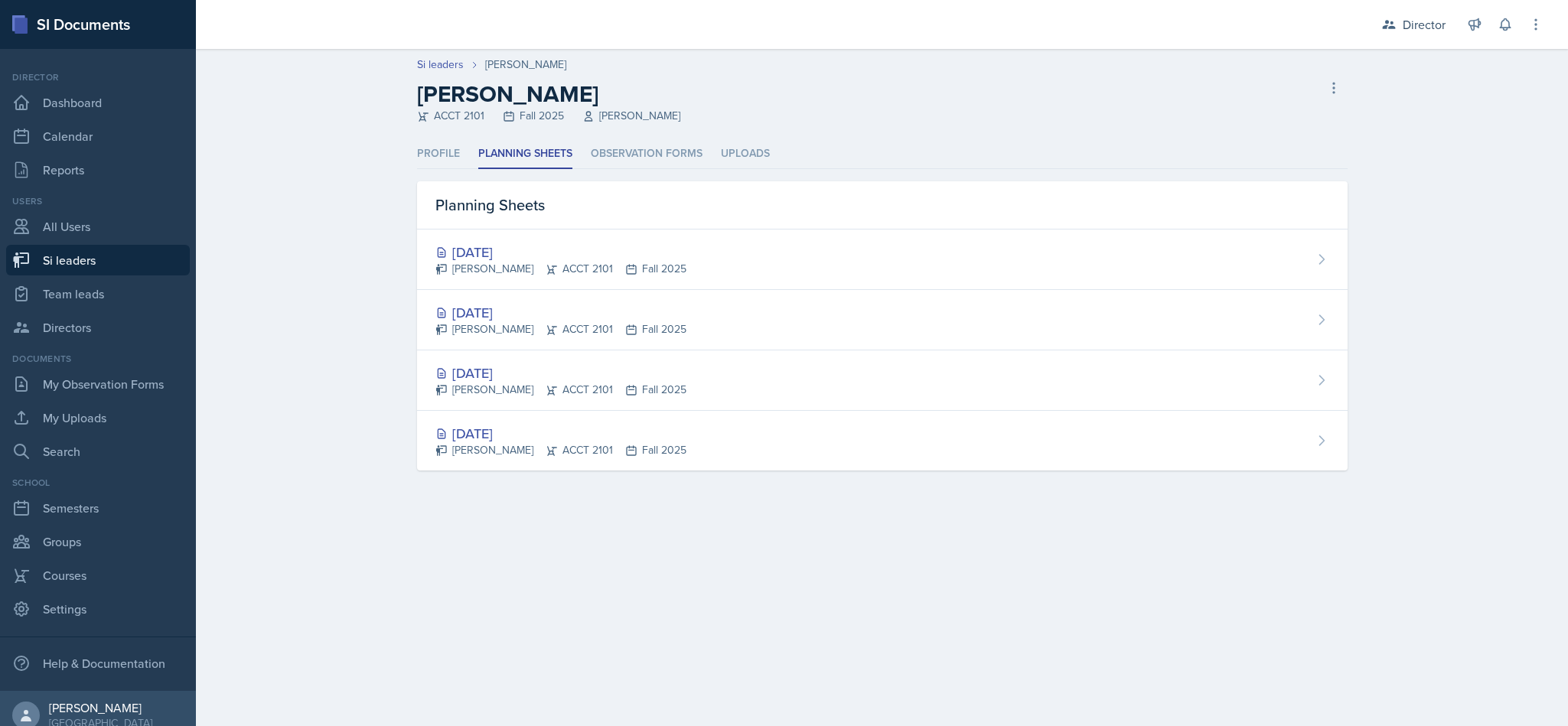
click at [657, 260] on div "[DATE]" at bounding box center [561, 251] width 251 height 20
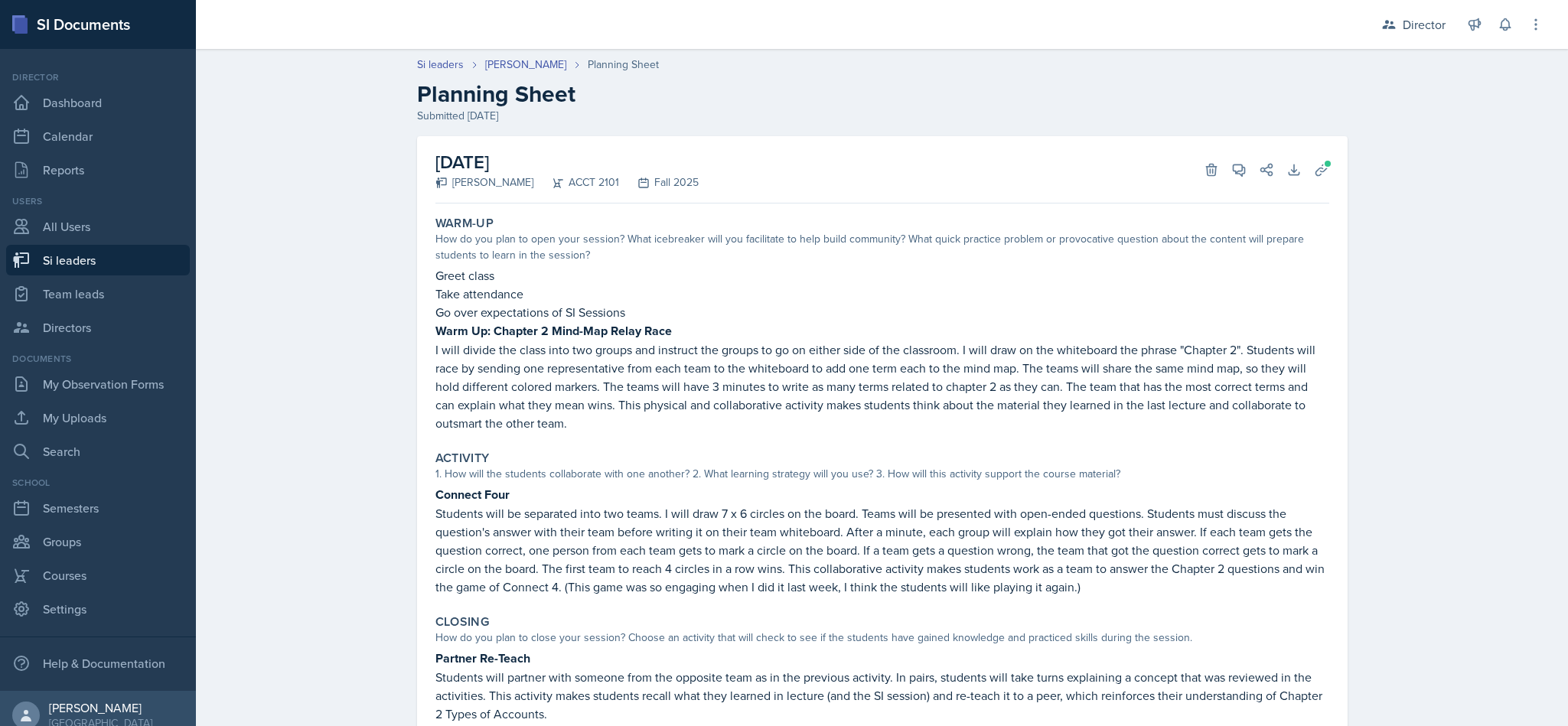
click at [432, 64] on link "Si leaders" at bounding box center [441, 64] width 47 height 17
select select "2bed604d-1099-4043-b1bc-2365e8740244"
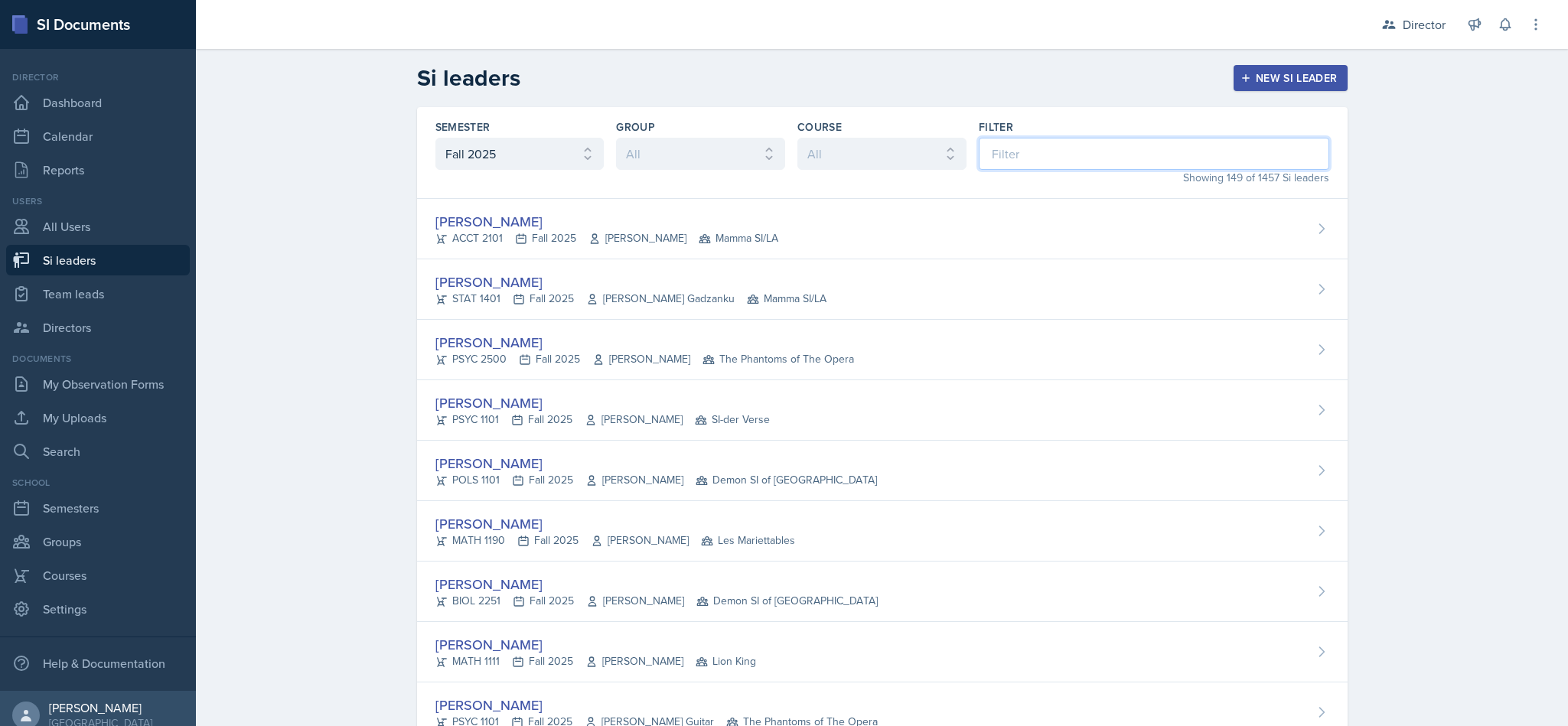
click at [1093, 163] on input at bounding box center [1154, 154] width 350 height 32
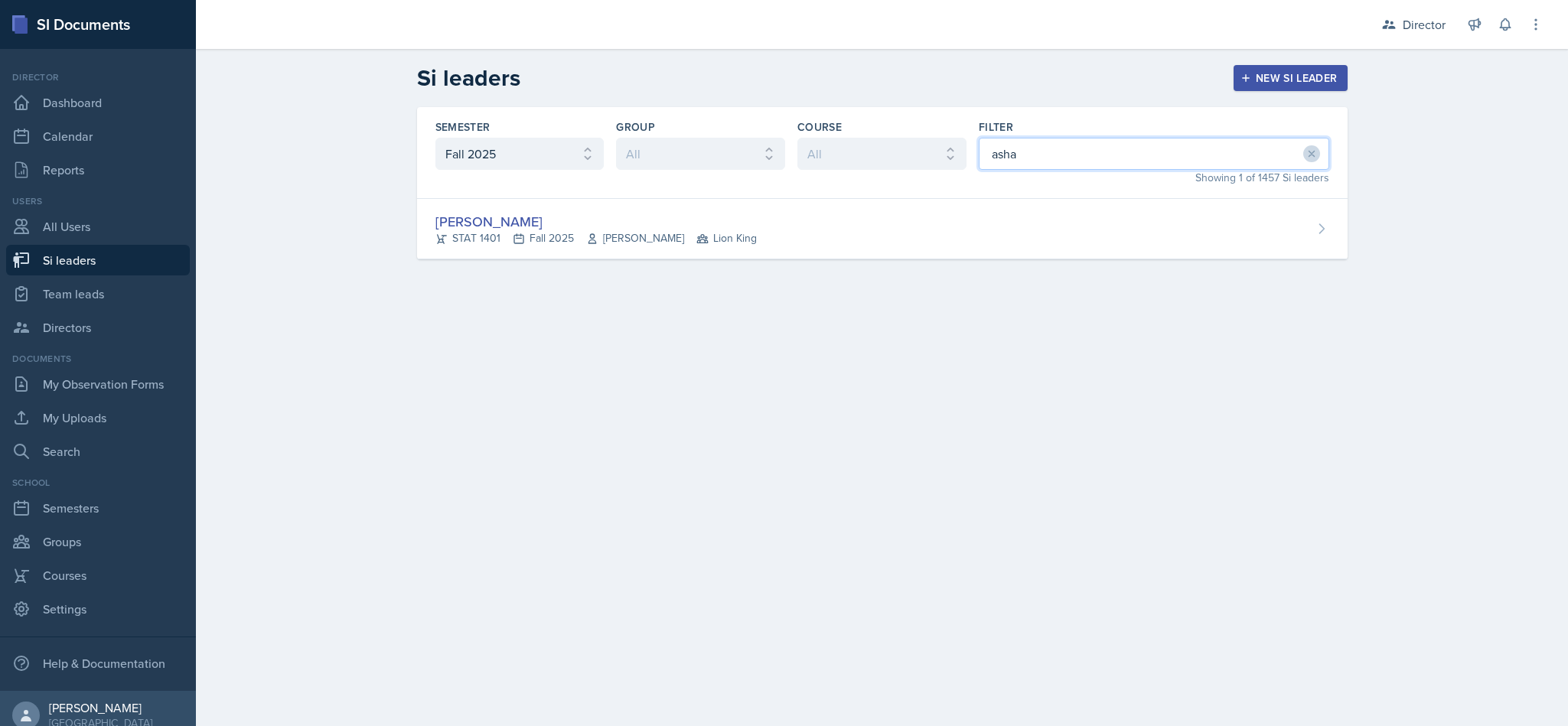
type input "asha"
click at [792, 241] on div "[PERSON_NAME] STAT 1401 Fall 2025 [PERSON_NAME] Lion King" at bounding box center [883, 229] width 930 height 60
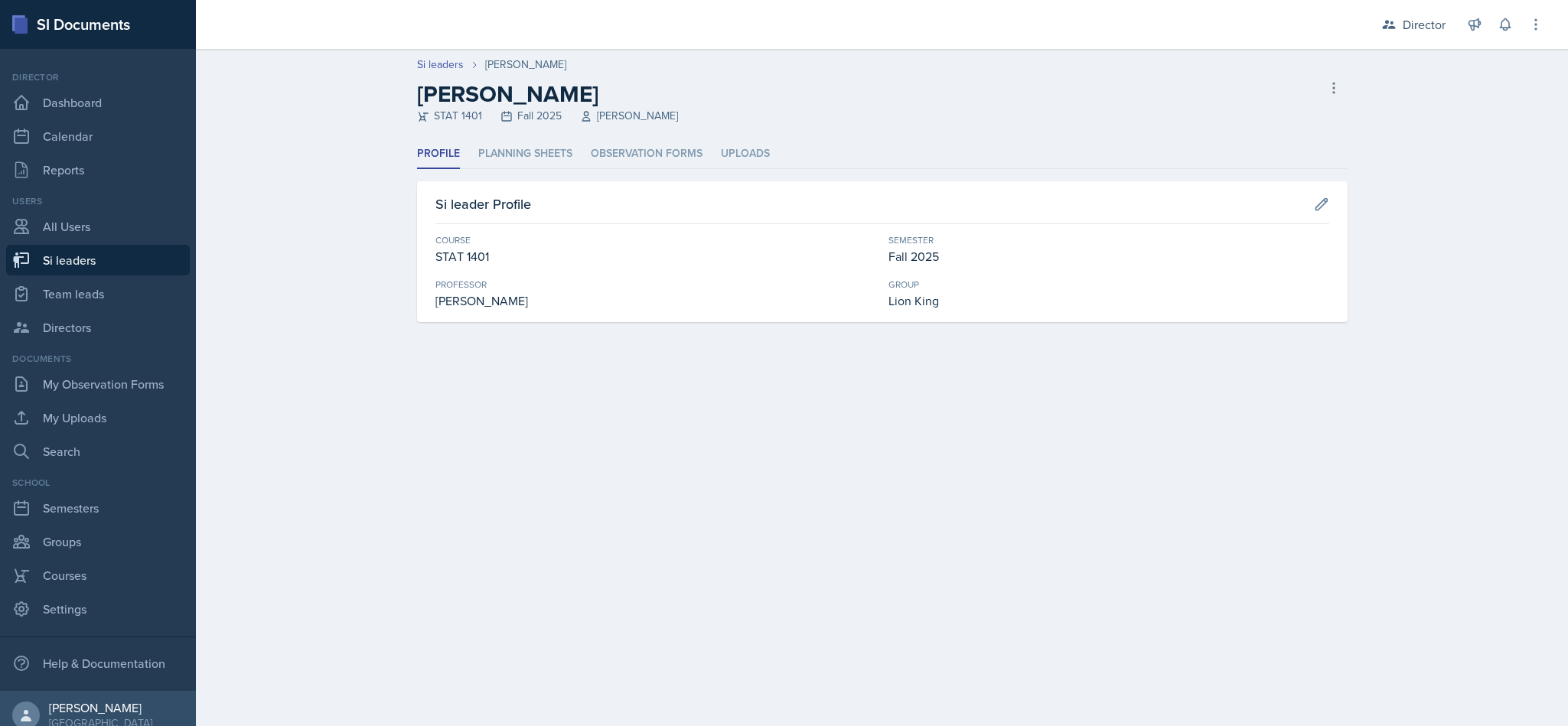
click at [513, 168] on ul "Profile Planning Sheets Observation Forms Uploads" at bounding box center [883, 154] width 930 height 30
click at [529, 143] on li "Planning Sheets" at bounding box center [525, 154] width 94 height 30
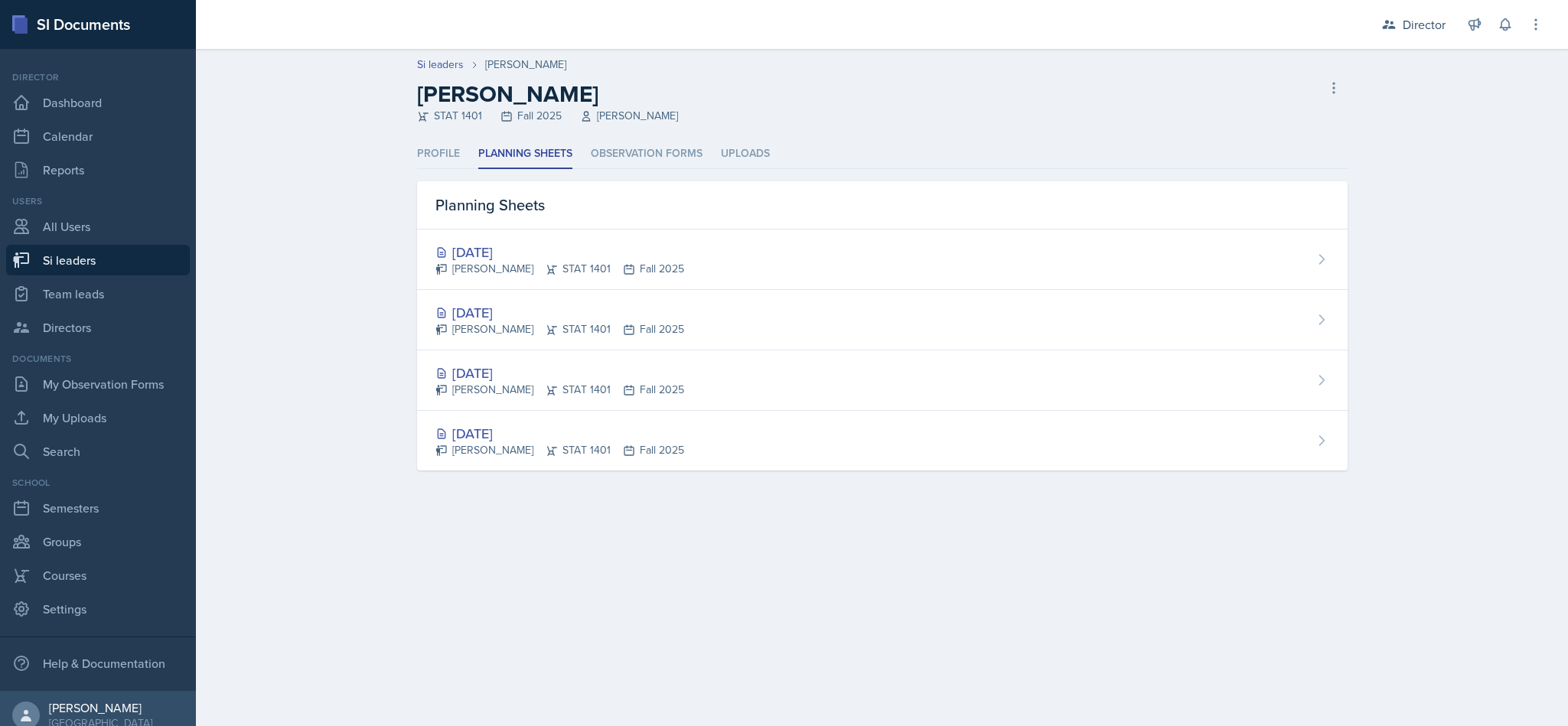
click at [659, 309] on div "[DATE]" at bounding box center [560, 312] width 249 height 20
click at [646, 243] on div "[DATE]" at bounding box center [560, 251] width 249 height 20
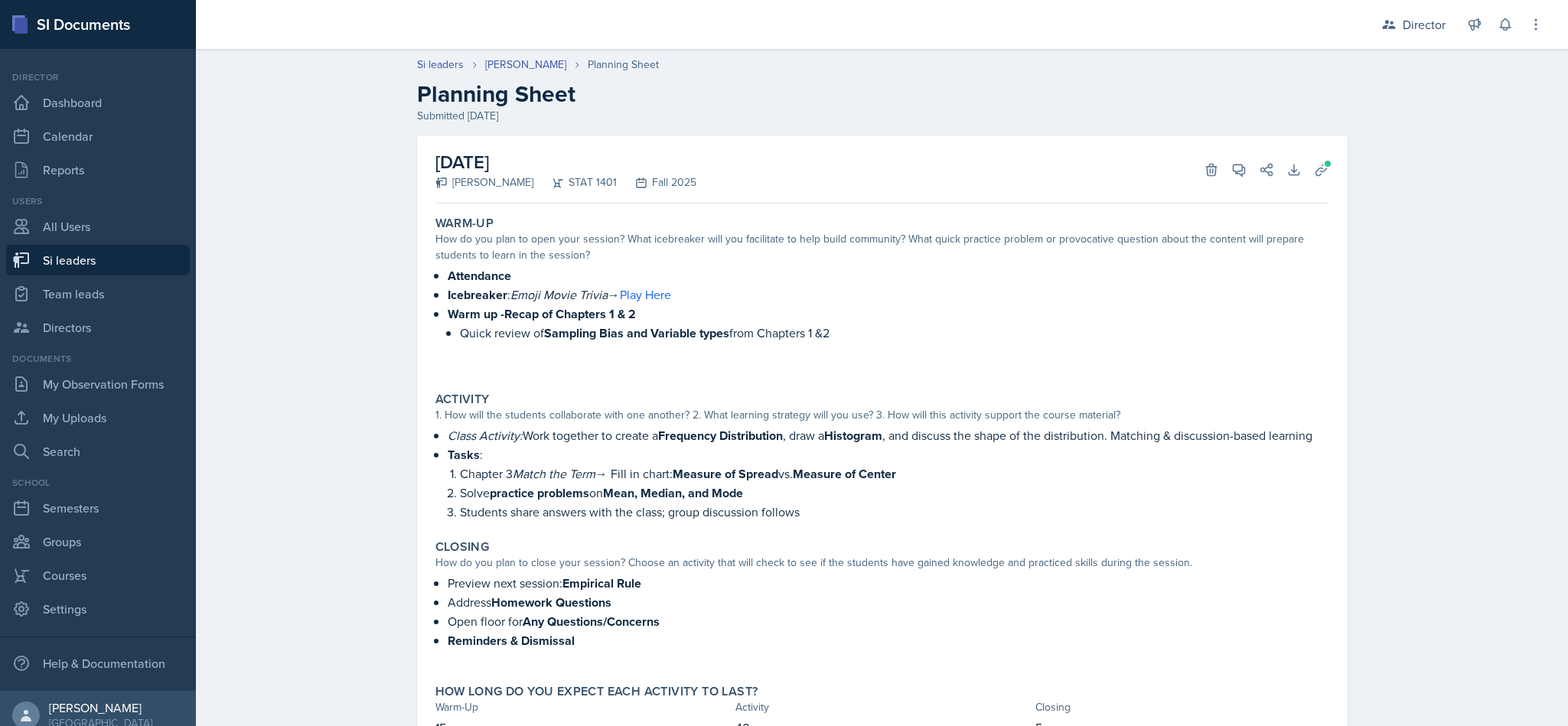
scroll to position [62, 0]
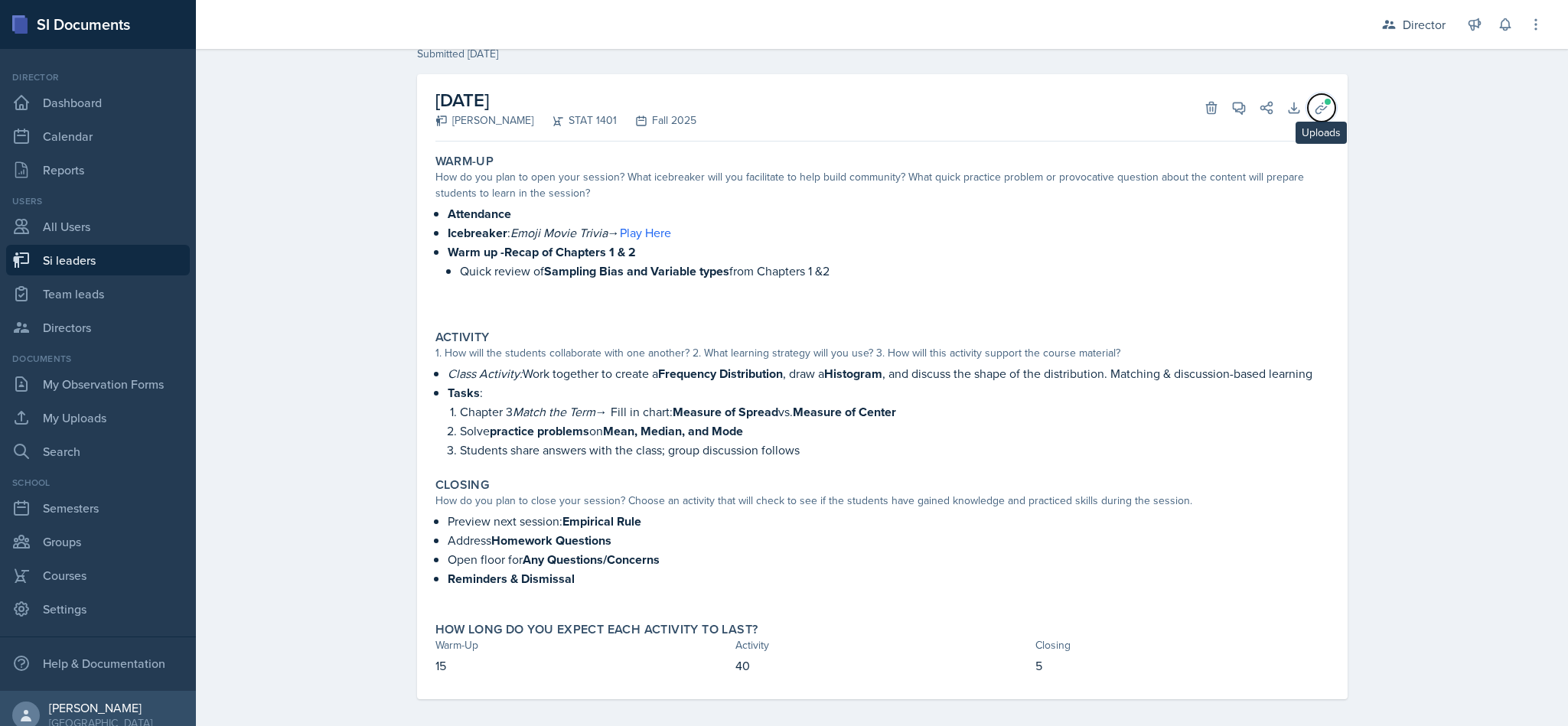
click at [1324, 102] on span at bounding box center [1328, 101] width 9 height 9
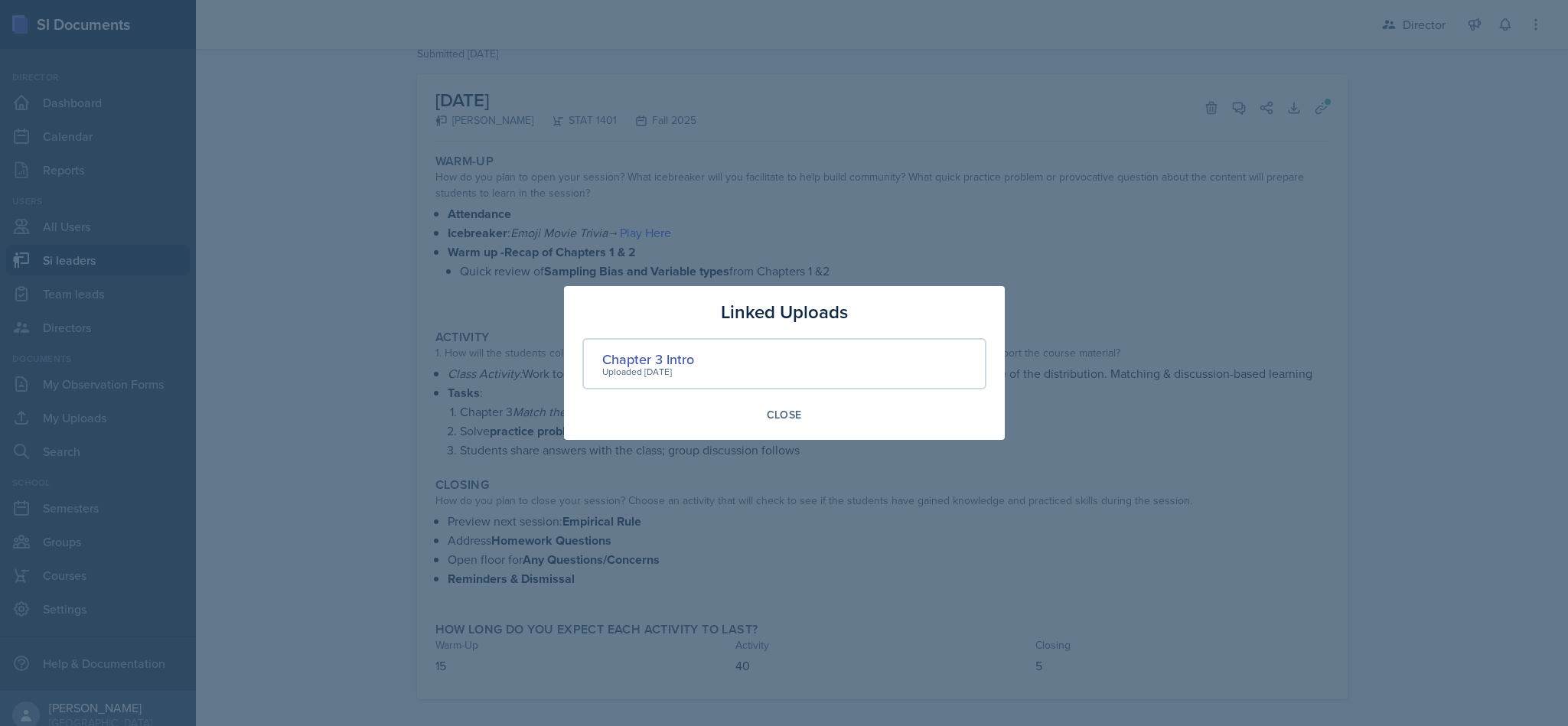
click at [675, 359] on div "Chapter 3 Intro" at bounding box center [648, 359] width 91 height 20
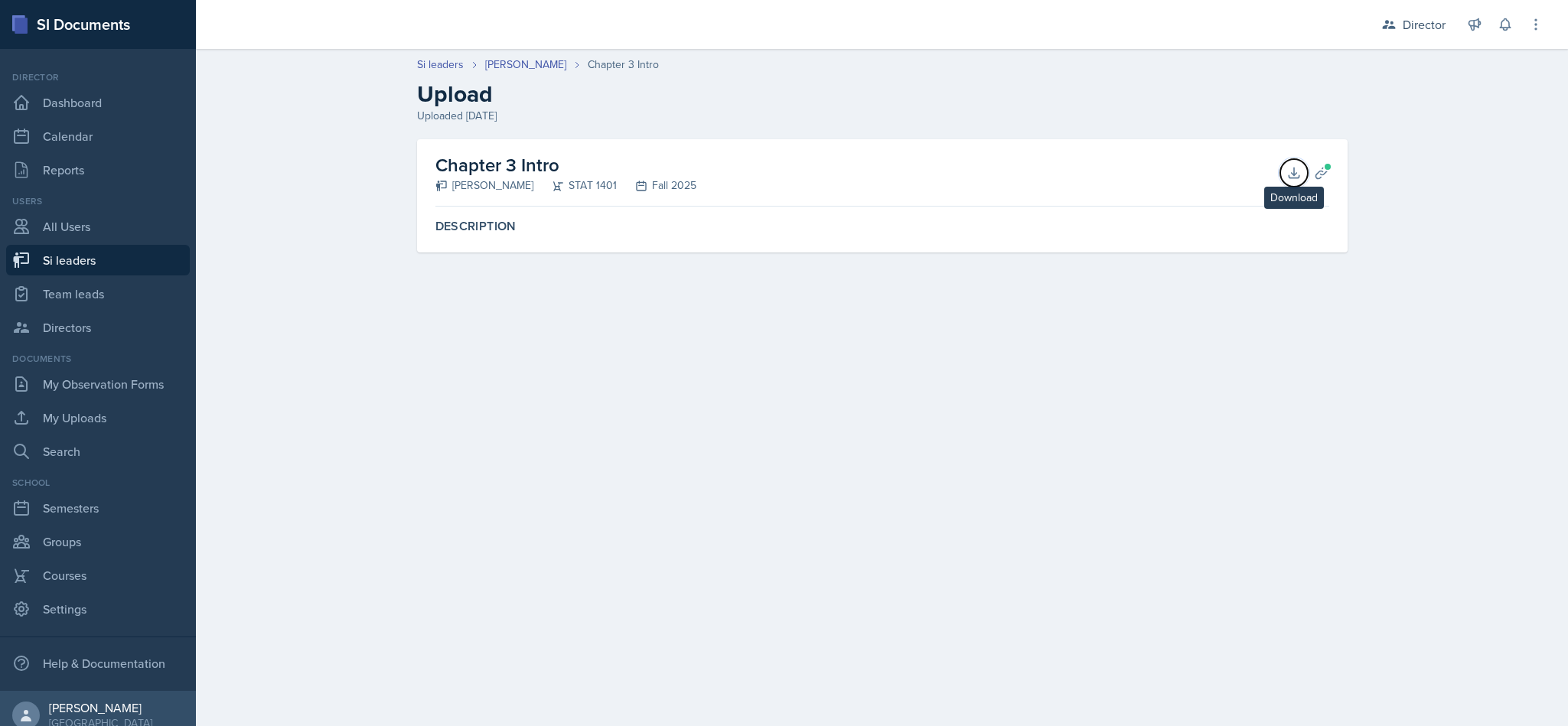
click at [1302, 174] on button "Download" at bounding box center [1295, 173] width 27 height 27
click at [1536, 638] on main "Si leaders [PERSON_NAME] Chapter 3 Intro Upload Uploaded [DATE] Chapter 3 Intro…" at bounding box center [882, 387] width 1372 height 677
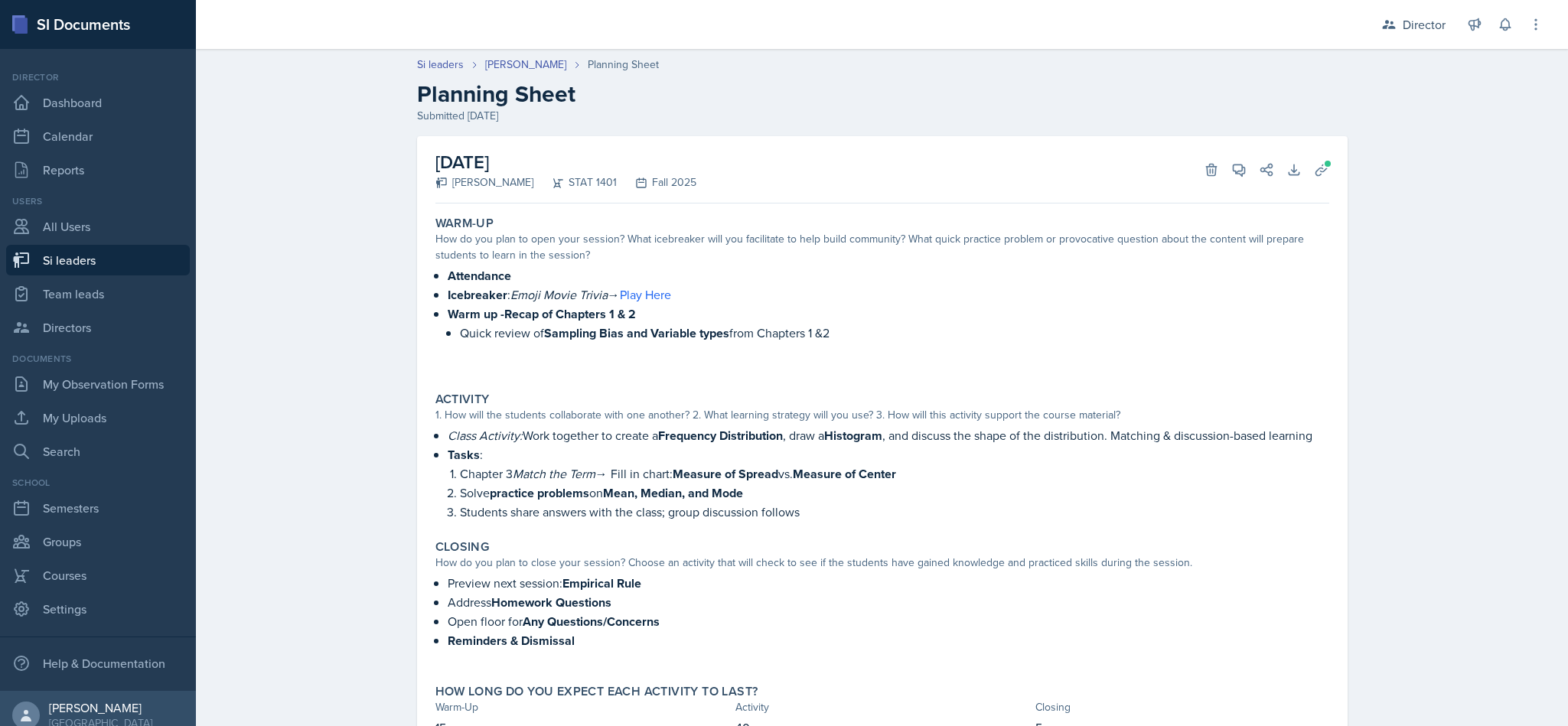
click at [436, 70] on link "Si leaders" at bounding box center [441, 64] width 47 height 17
select select "2bed604d-1099-4043-b1bc-2365e8740244"
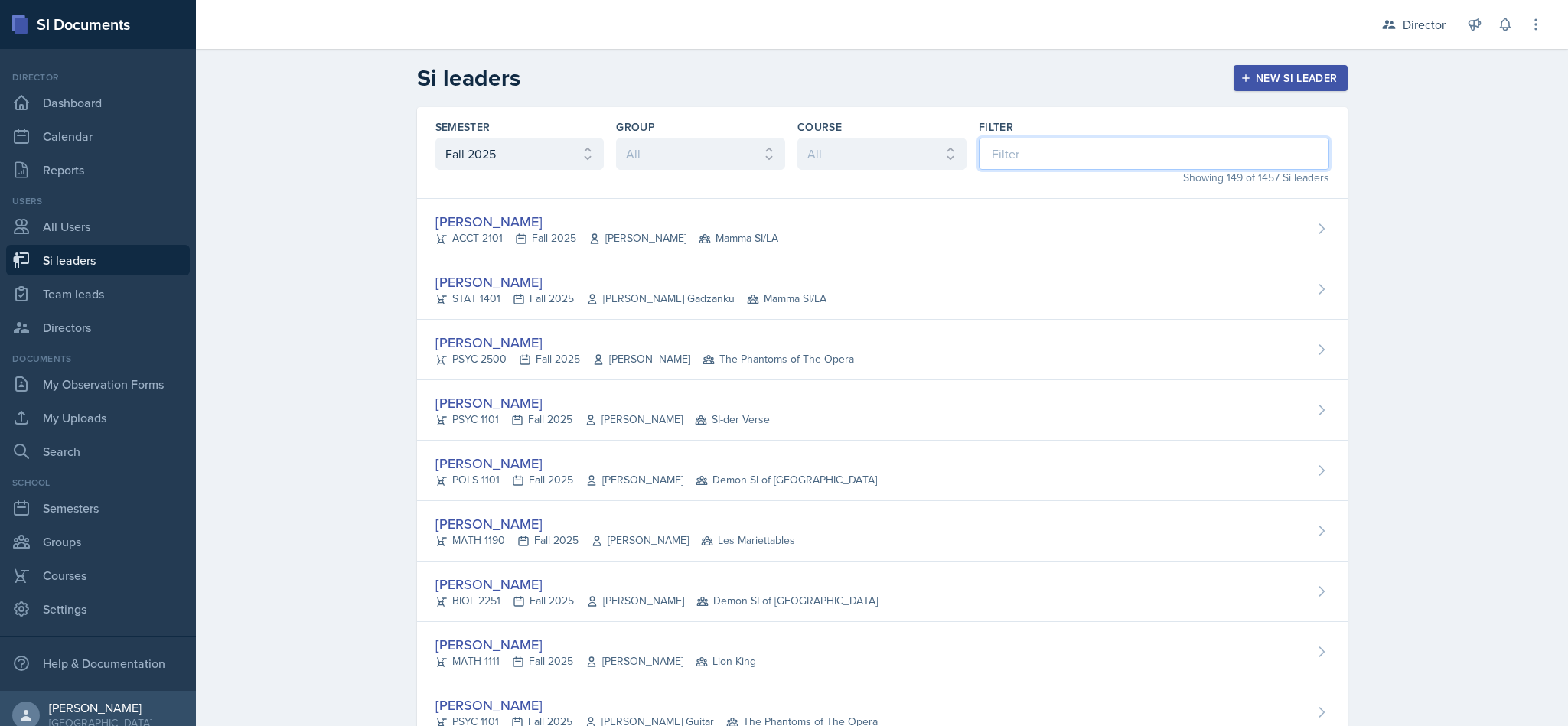
click at [994, 162] on input at bounding box center [1154, 154] width 350 height 32
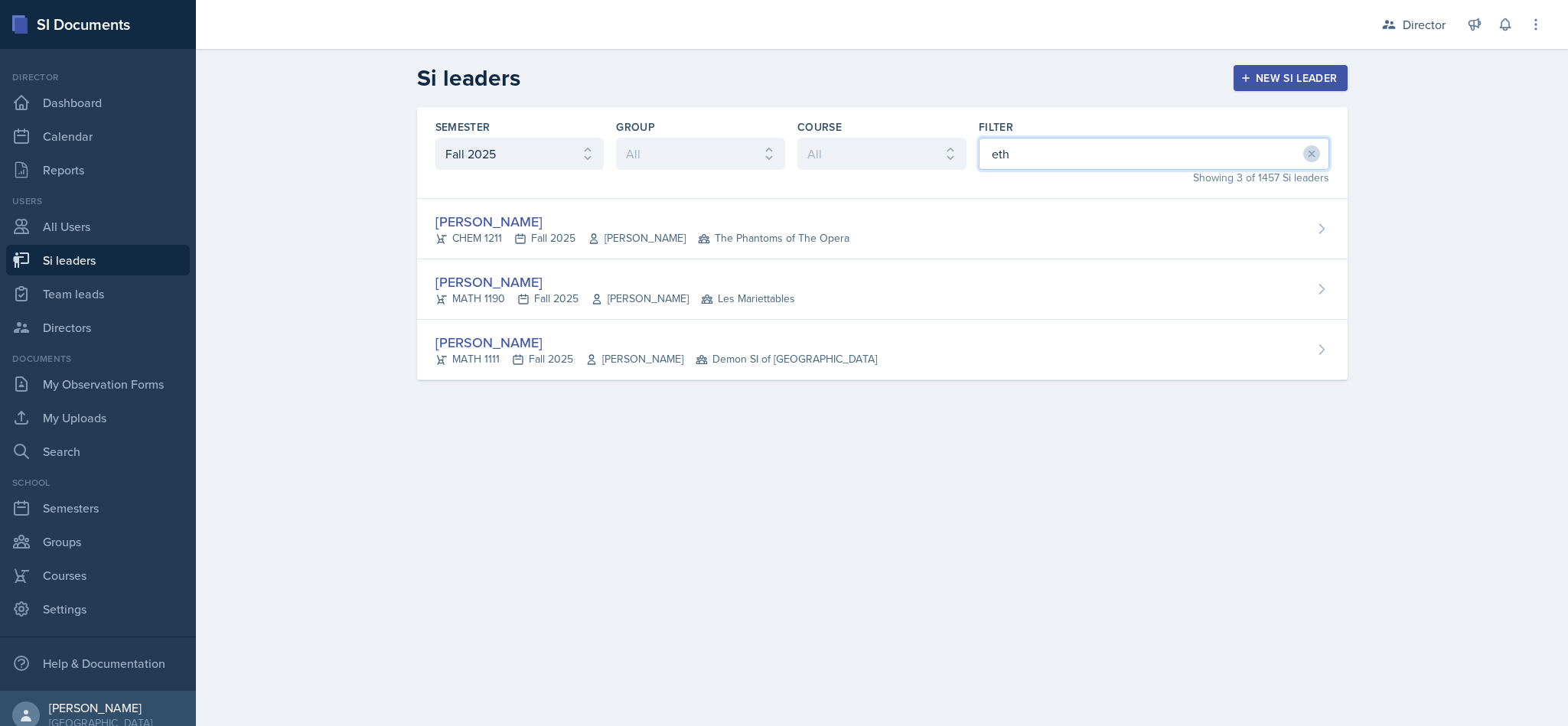
type input "eth"
click at [704, 295] on span "Les Mariettables" at bounding box center [748, 299] width 94 height 17
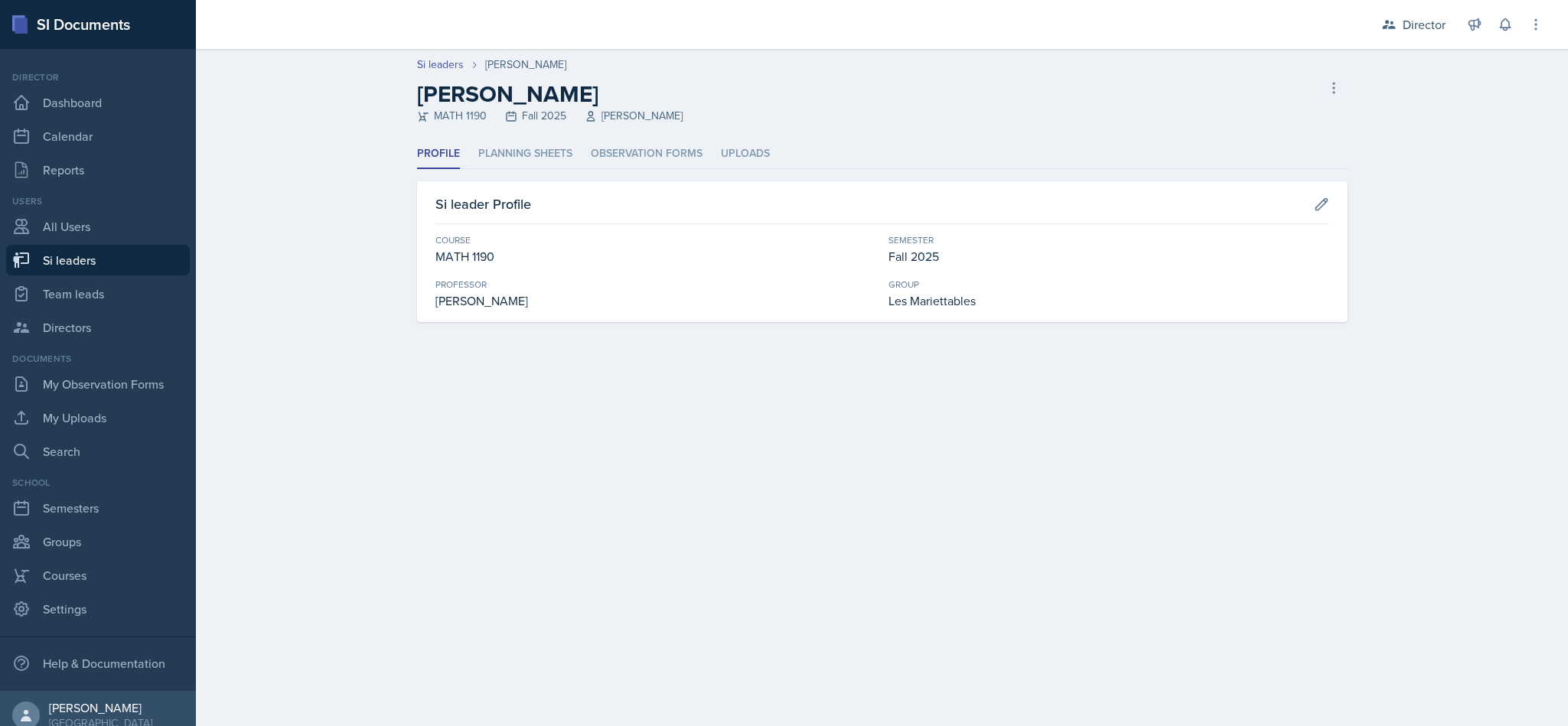
click at [513, 143] on li "Planning Sheets" at bounding box center [525, 154] width 94 height 30
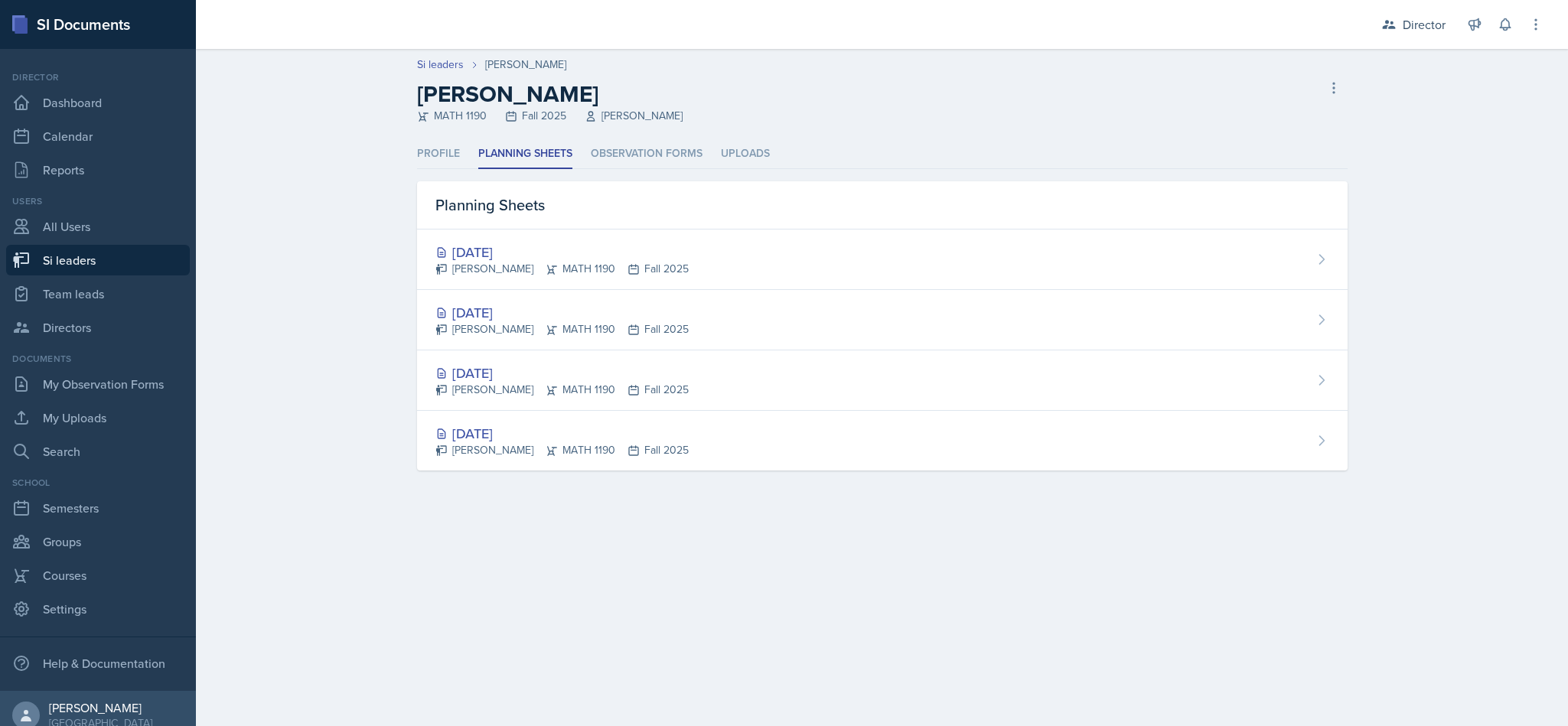
select select "2bed604d-1099-4043-b1bc-2365e8740244"
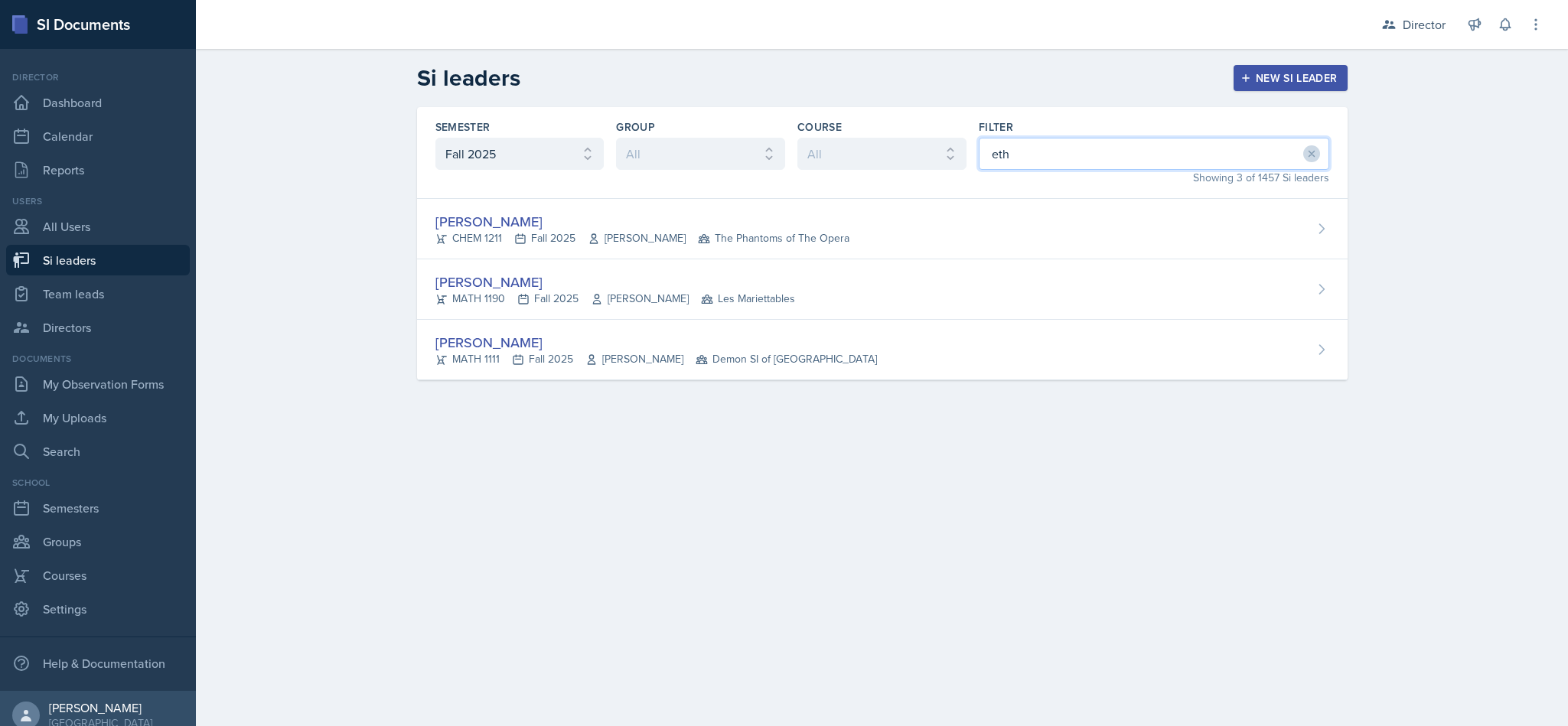
click at [1040, 162] on input "eth" at bounding box center [1154, 154] width 350 height 32
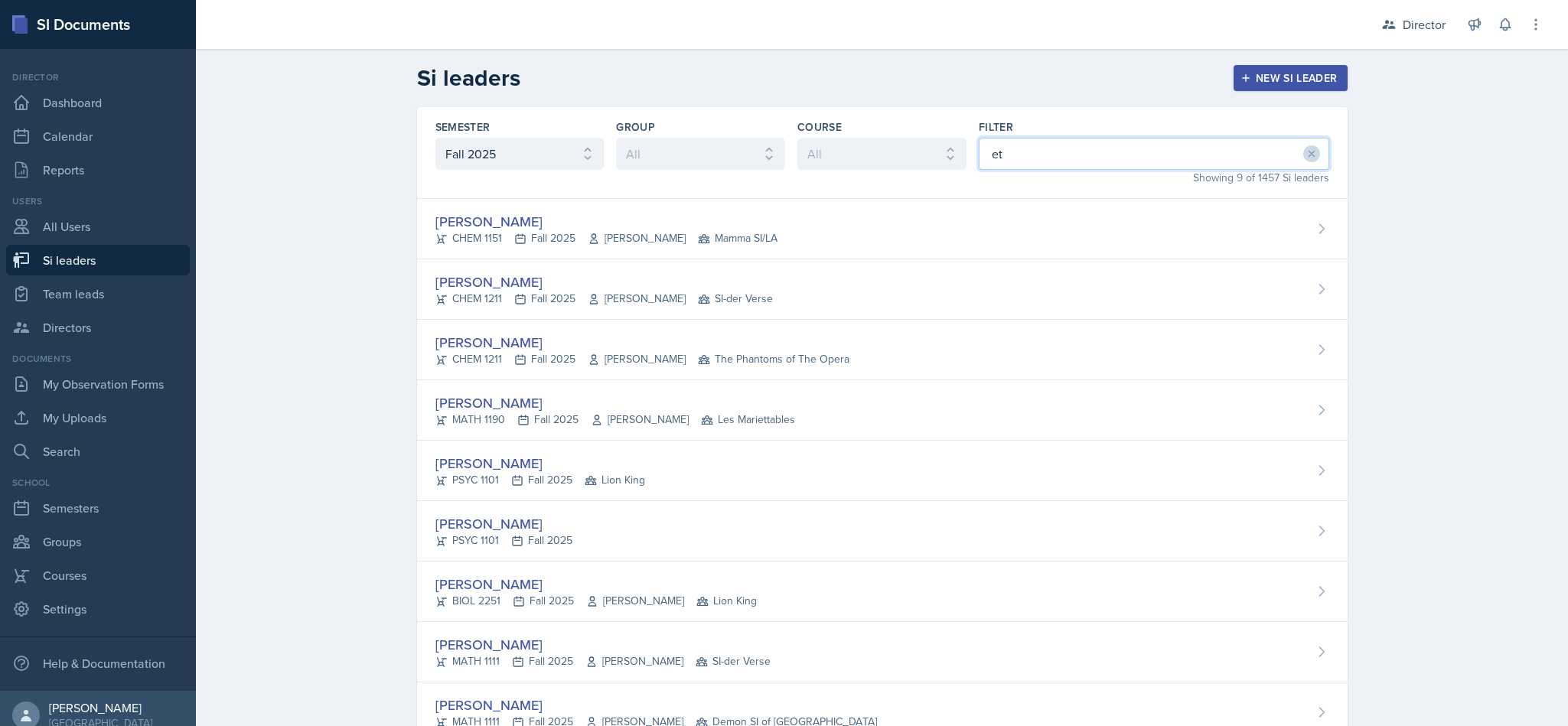
type input "e"
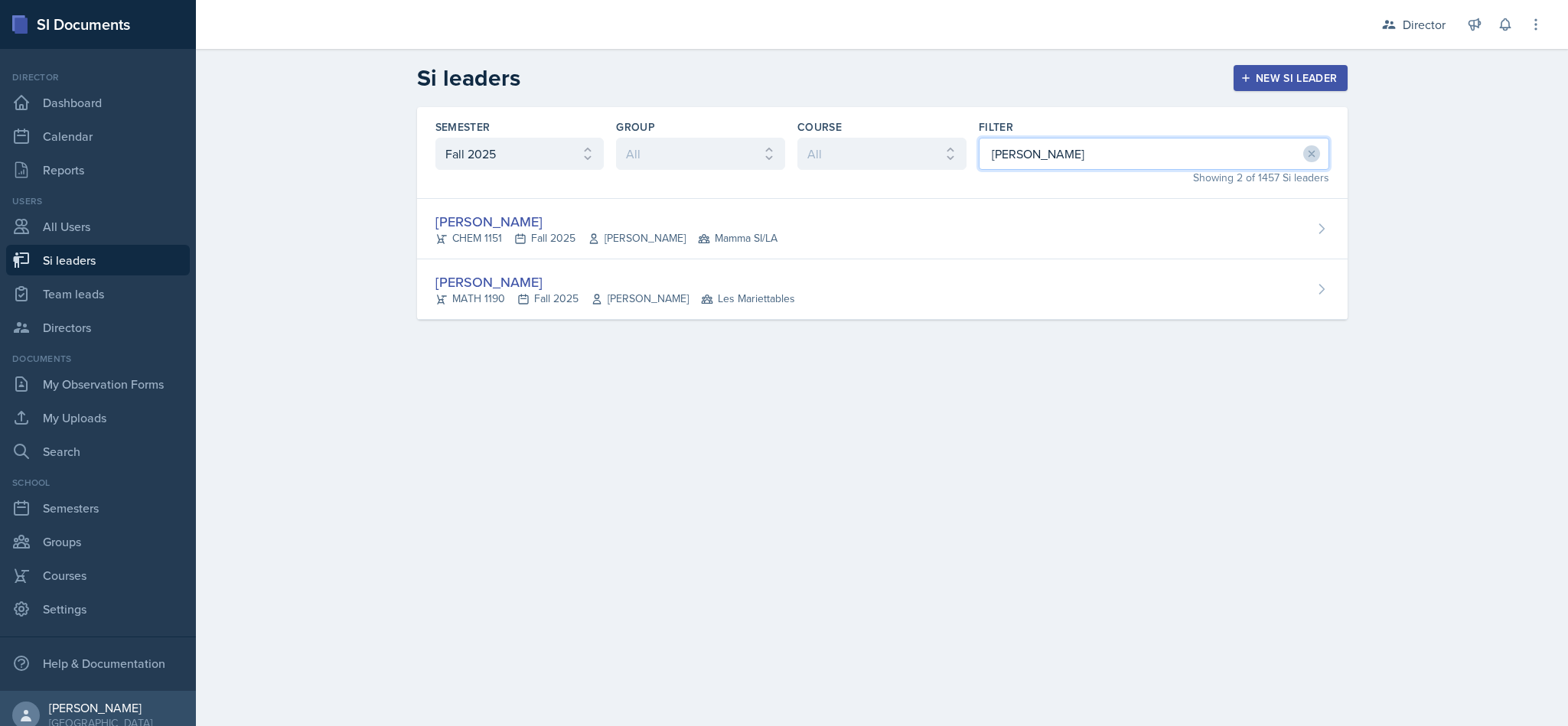
type input "[PERSON_NAME]"
click at [976, 285] on div "[PERSON_NAME] MATH 1190 Fall 2025 [PERSON_NAME] Les Mariettables" at bounding box center [883, 290] width 930 height 60
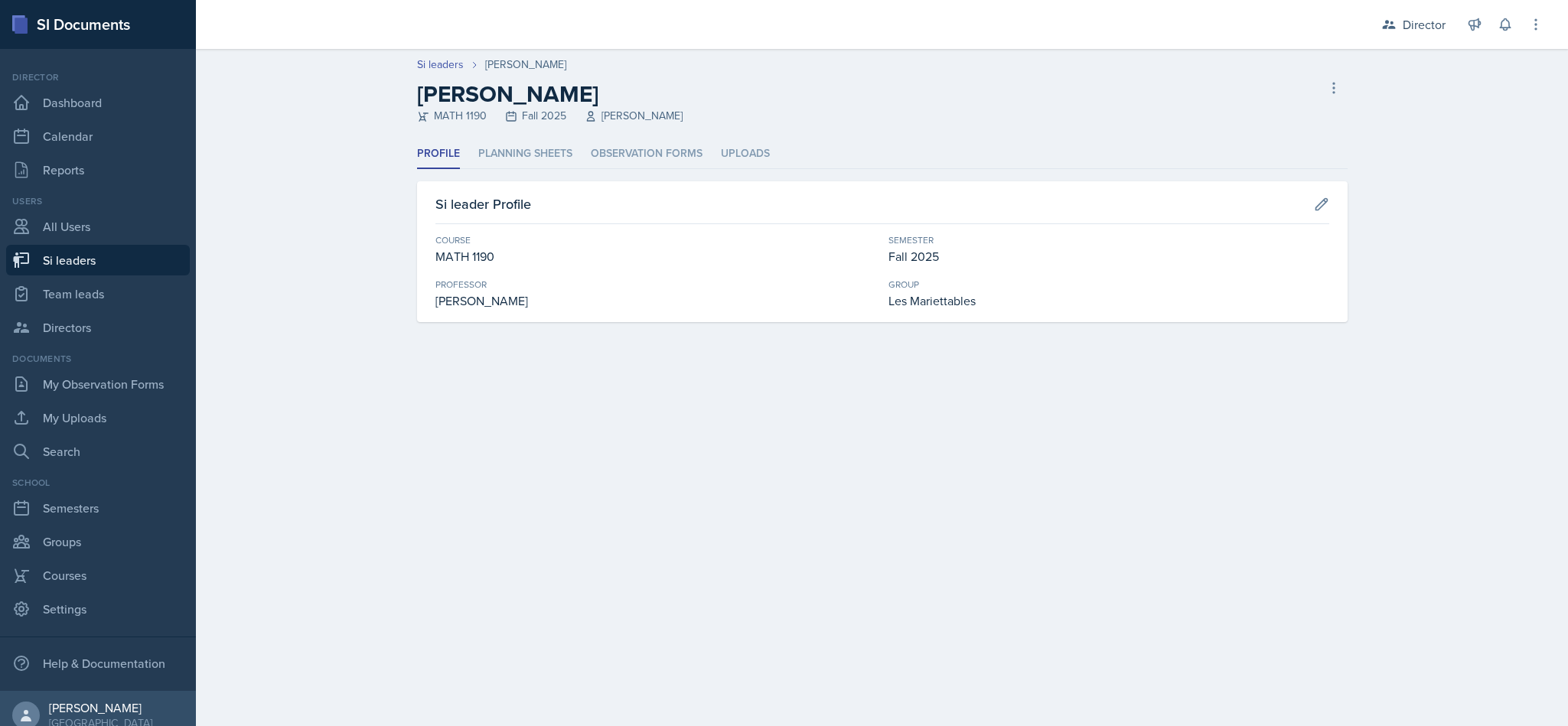
click at [530, 175] on div "Profile Planning Sheets Observation Forms Uploads Profile Planning Sheets Obser…" at bounding box center [883, 231] width 930 height 183
click at [524, 160] on li "Planning Sheets" at bounding box center [525, 154] width 94 height 30
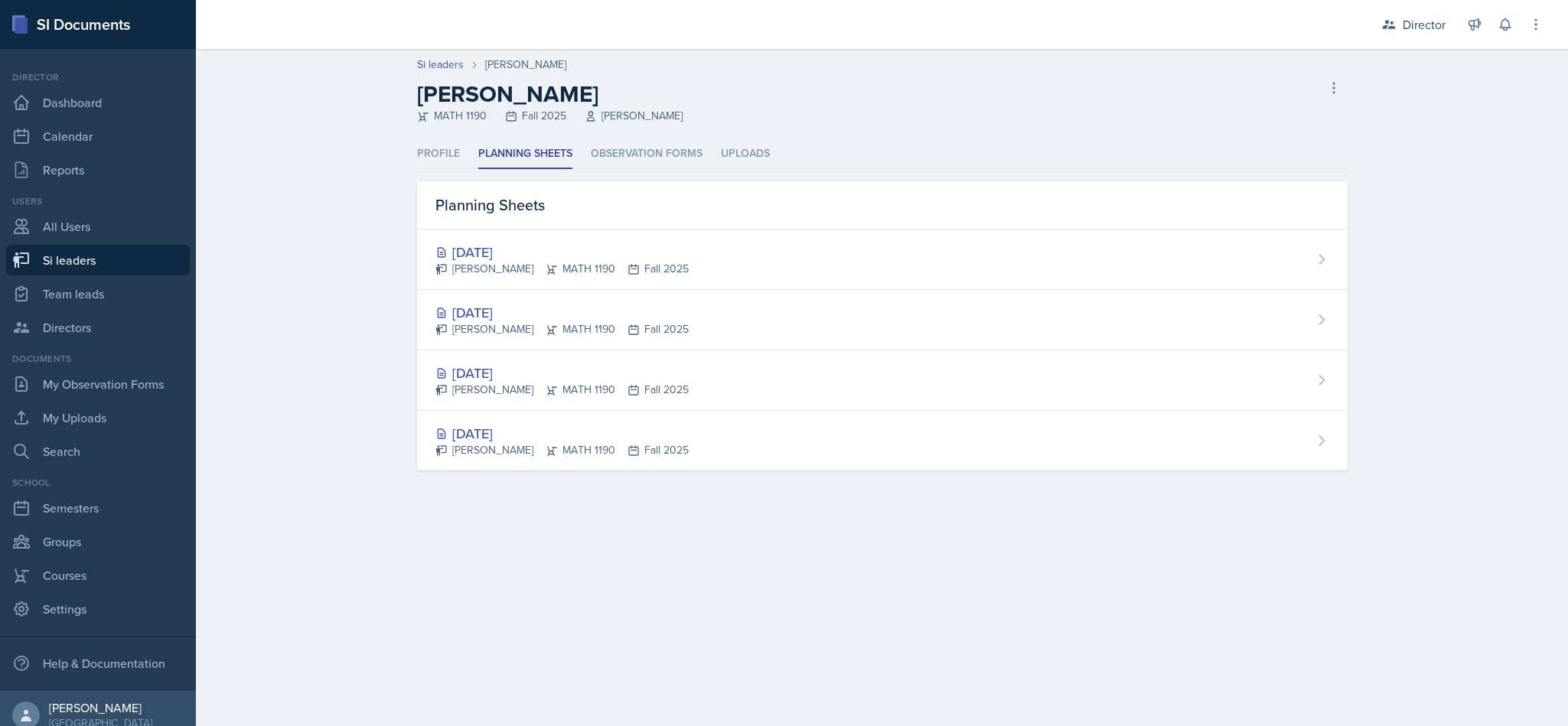
drag, startPoint x: 657, startPoint y: 303, endPoint x: 671, endPoint y: 304, distance: 14.0
click at [659, 304] on div "[DATE]" at bounding box center [562, 312] width 253 height 20
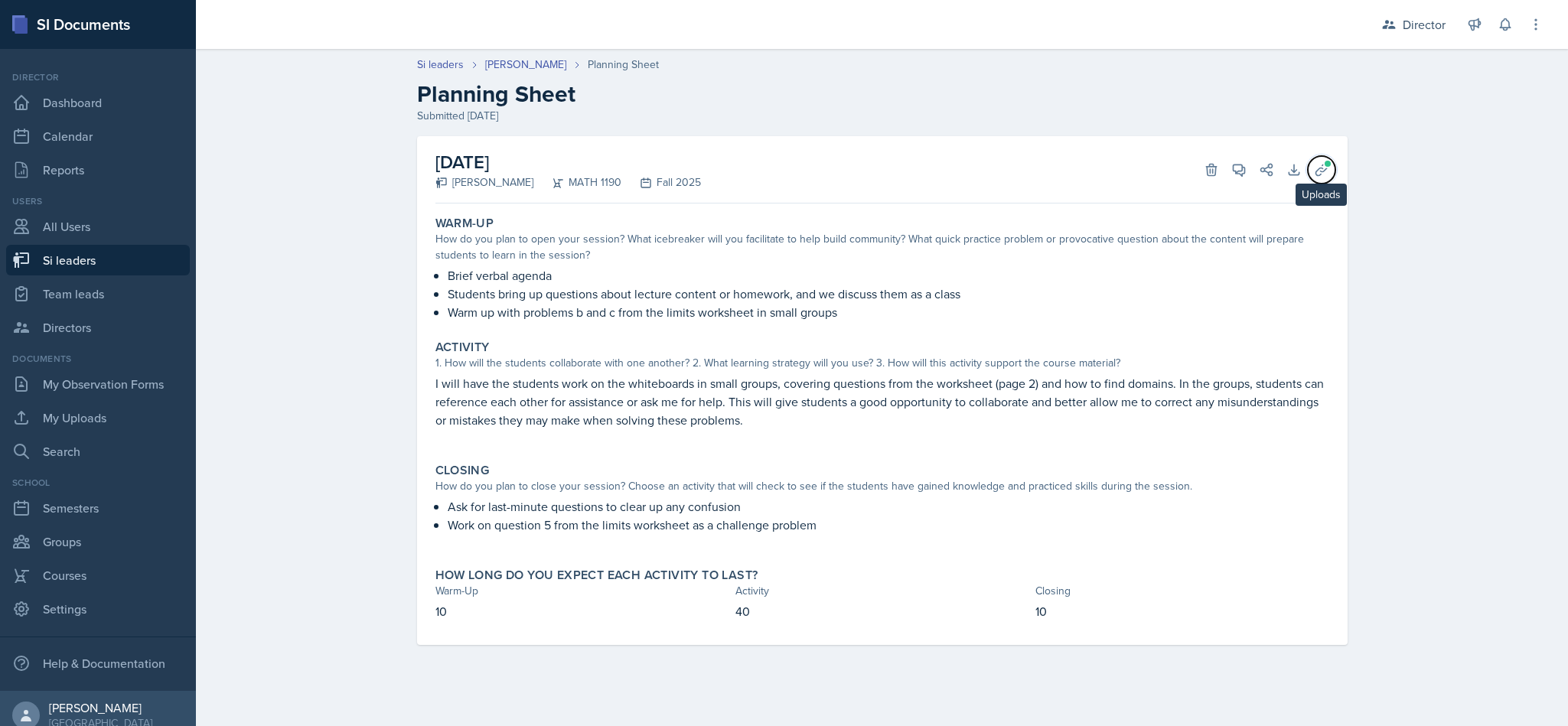
click at [1328, 166] on span at bounding box center [1328, 163] width 9 height 9
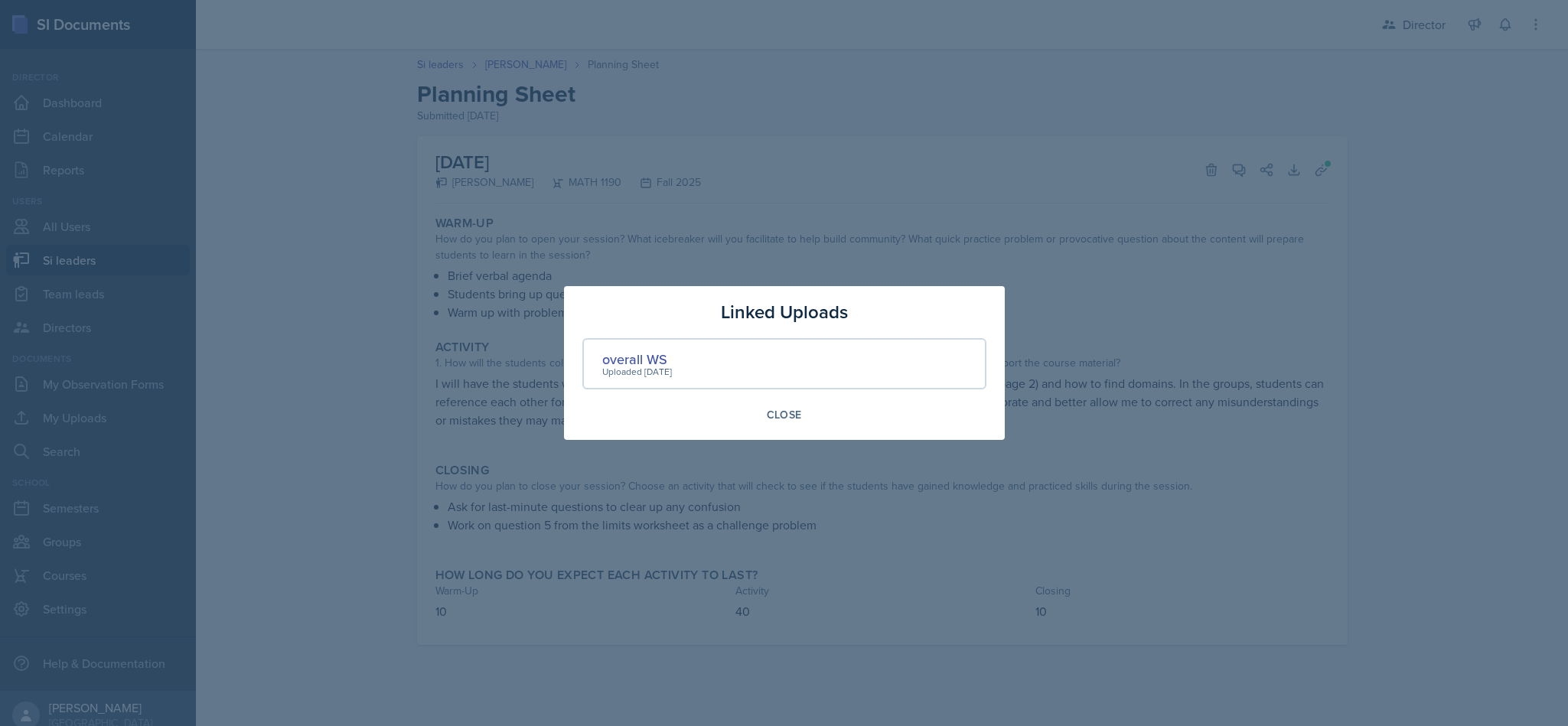
click at [618, 365] on div "Uploaded [DATE]" at bounding box center [638, 372] width 70 height 14
click at [623, 358] on div "overall WS" at bounding box center [638, 359] width 70 height 20
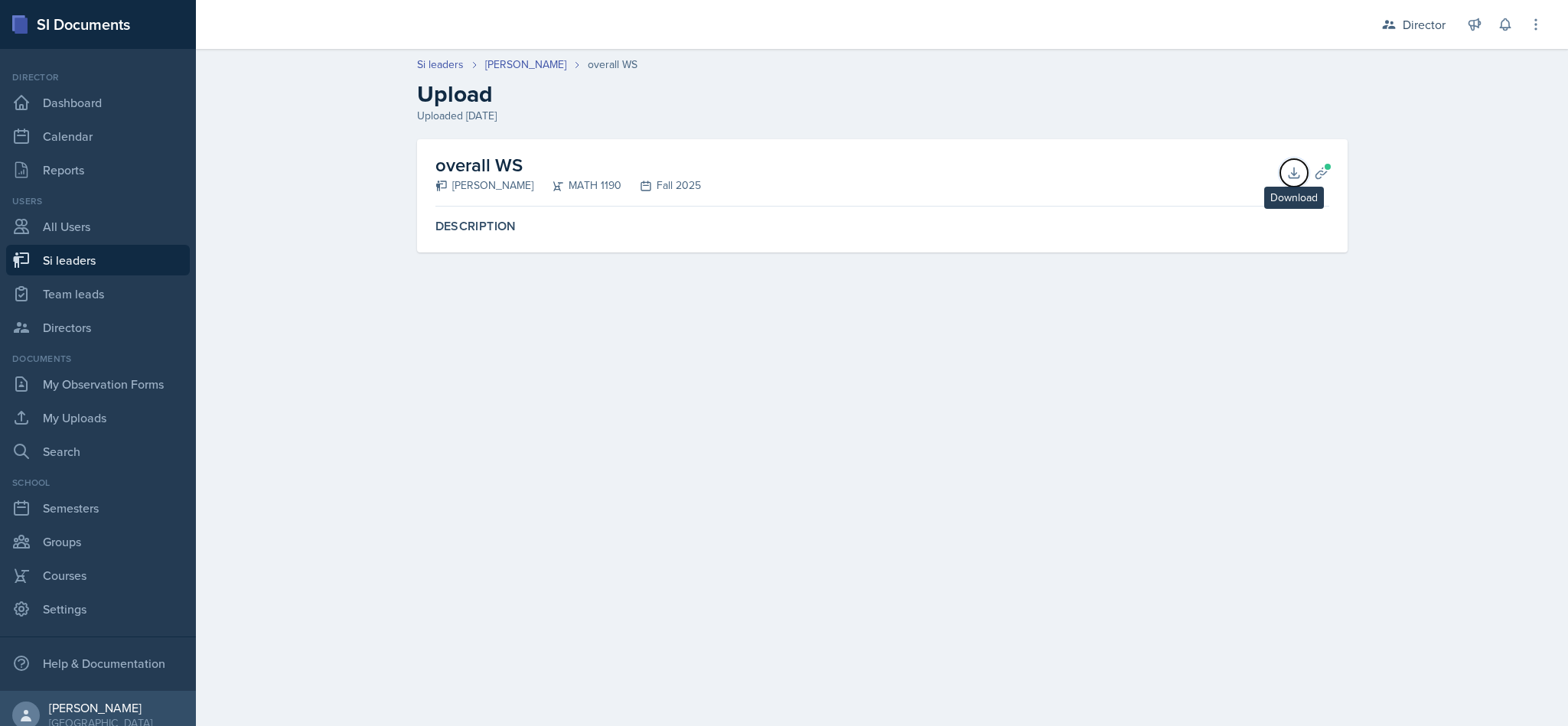
click at [1282, 174] on button "Download" at bounding box center [1295, 173] width 27 height 27
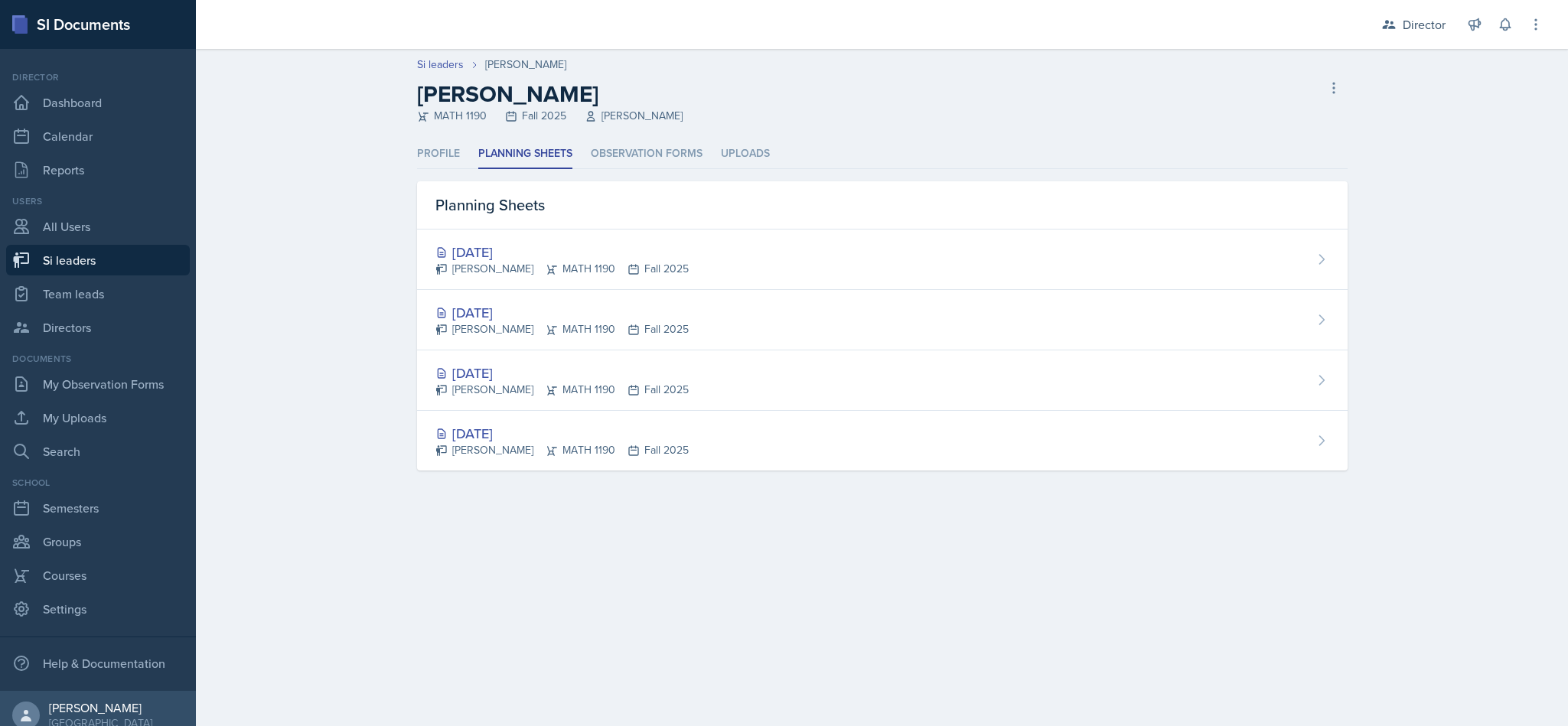
click at [615, 264] on div "[PERSON_NAME] MATH 1190 Fall 2025" at bounding box center [562, 269] width 253 height 17
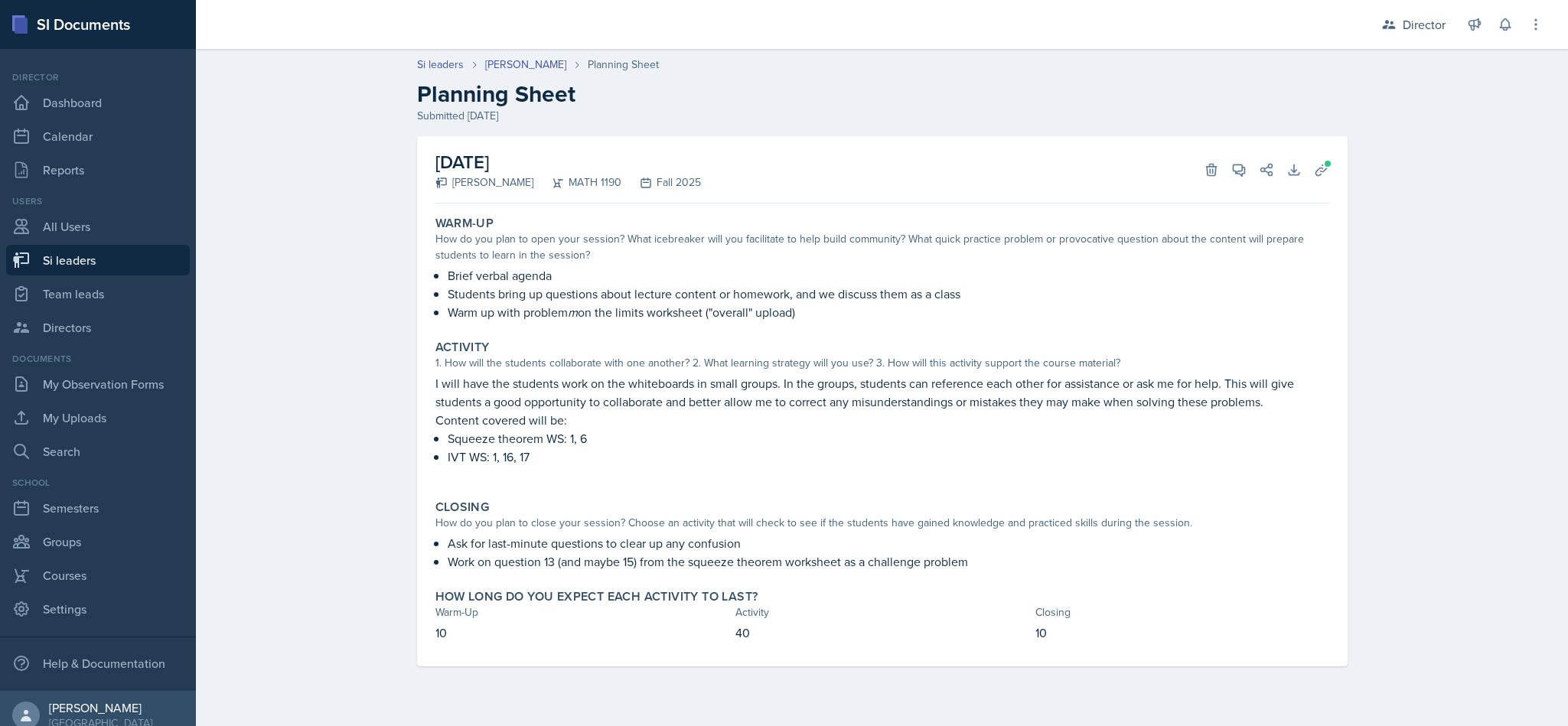
click at [88, 260] on link "Si leaders" at bounding box center [97, 260] width 184 height 30
select select "2bed604d-1099-4043-b1bc-2365e8740244"
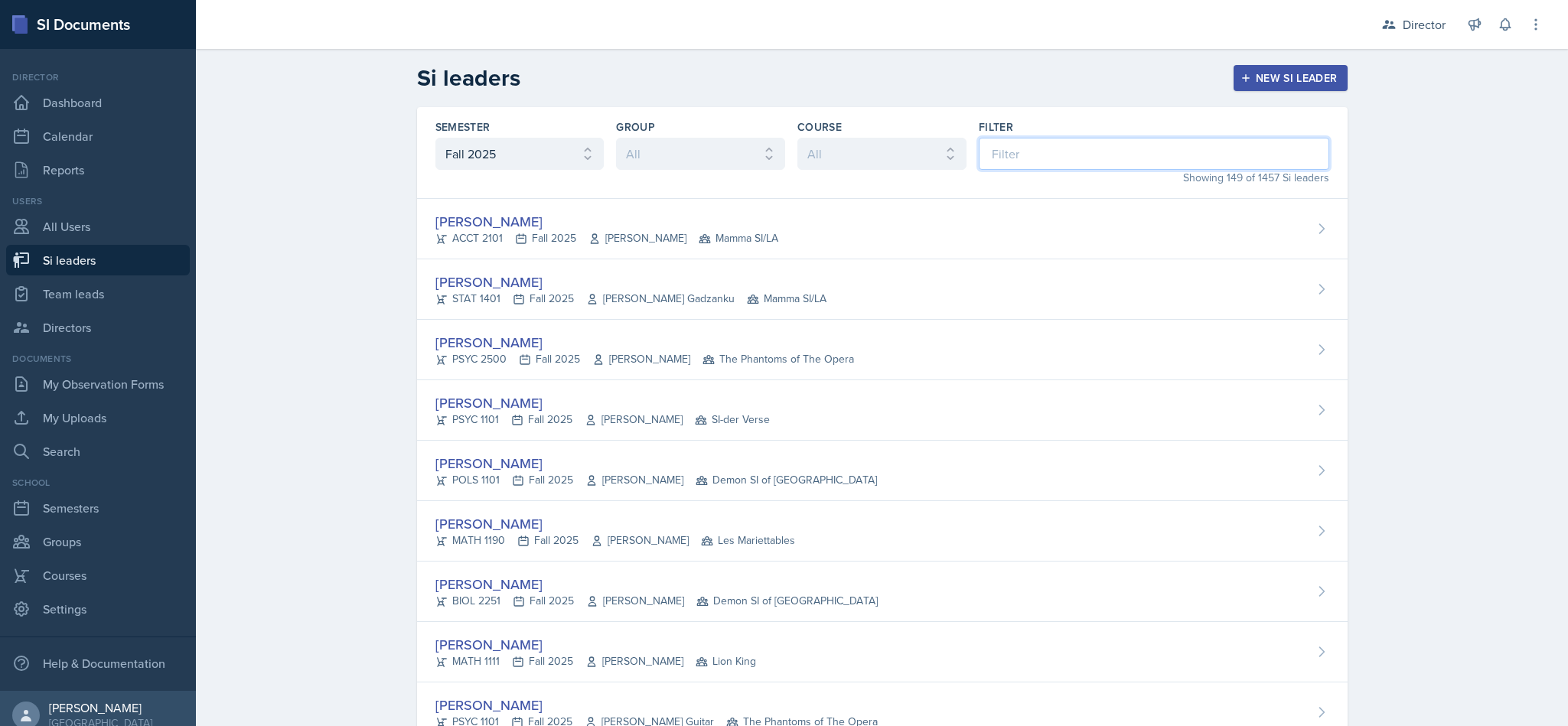
click at [1064, 156] on input at bounding box center [1154, 154] width 350 height 32
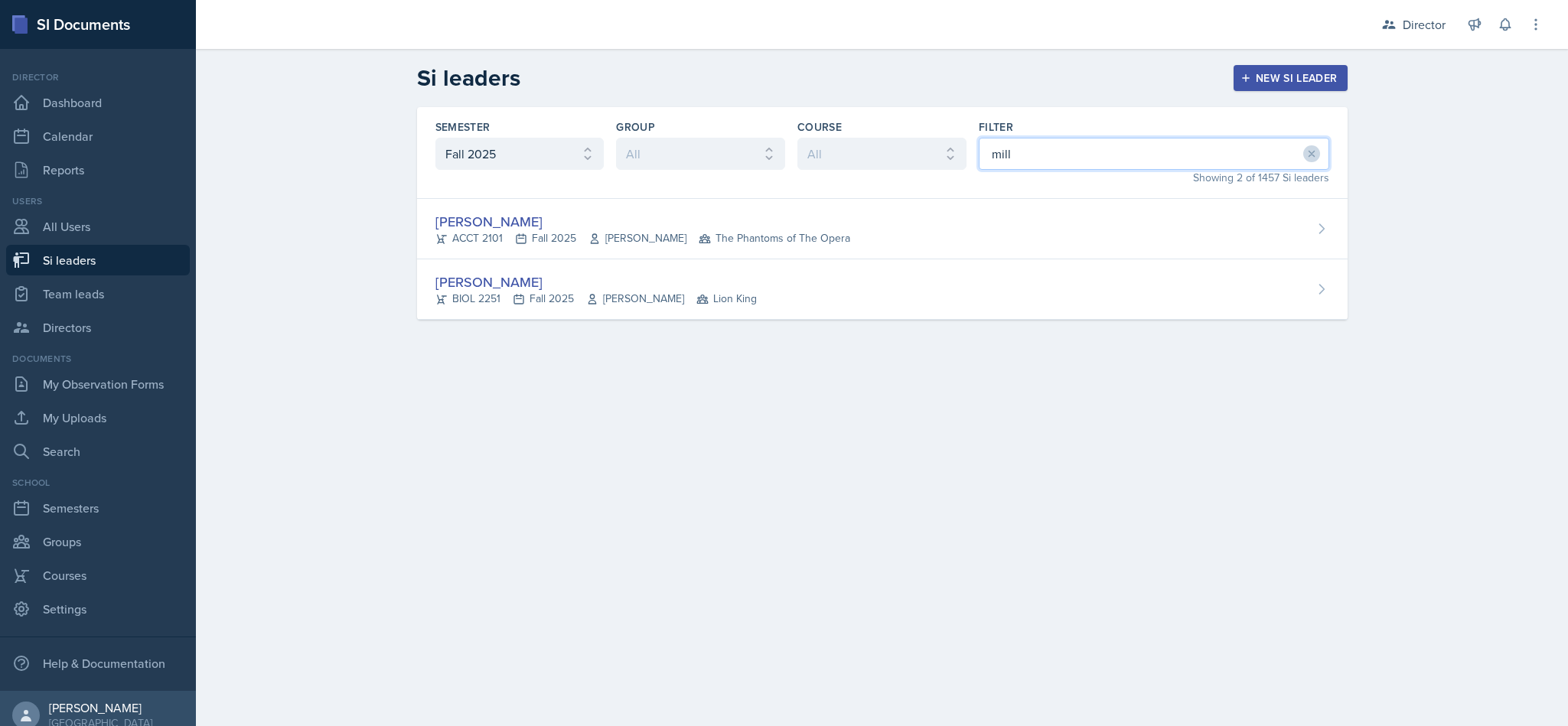
type input "mill"
click at [682, 213] on div "[PERSON_NAME]" at bounding box center [642, 221] width 415 height 20
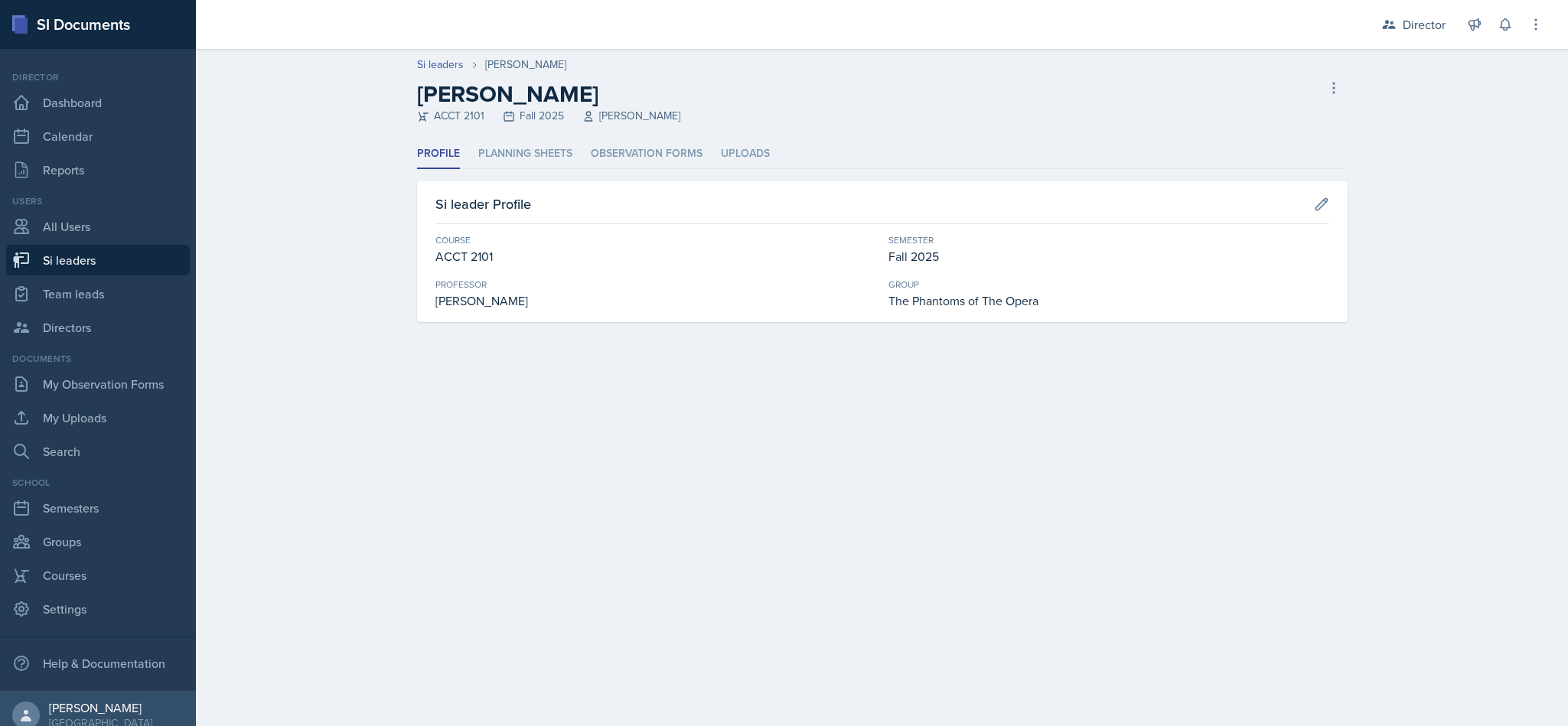
click at [547, 148] on li "Planning Sheets" at bounding box center [525, 154] width 94 height 30
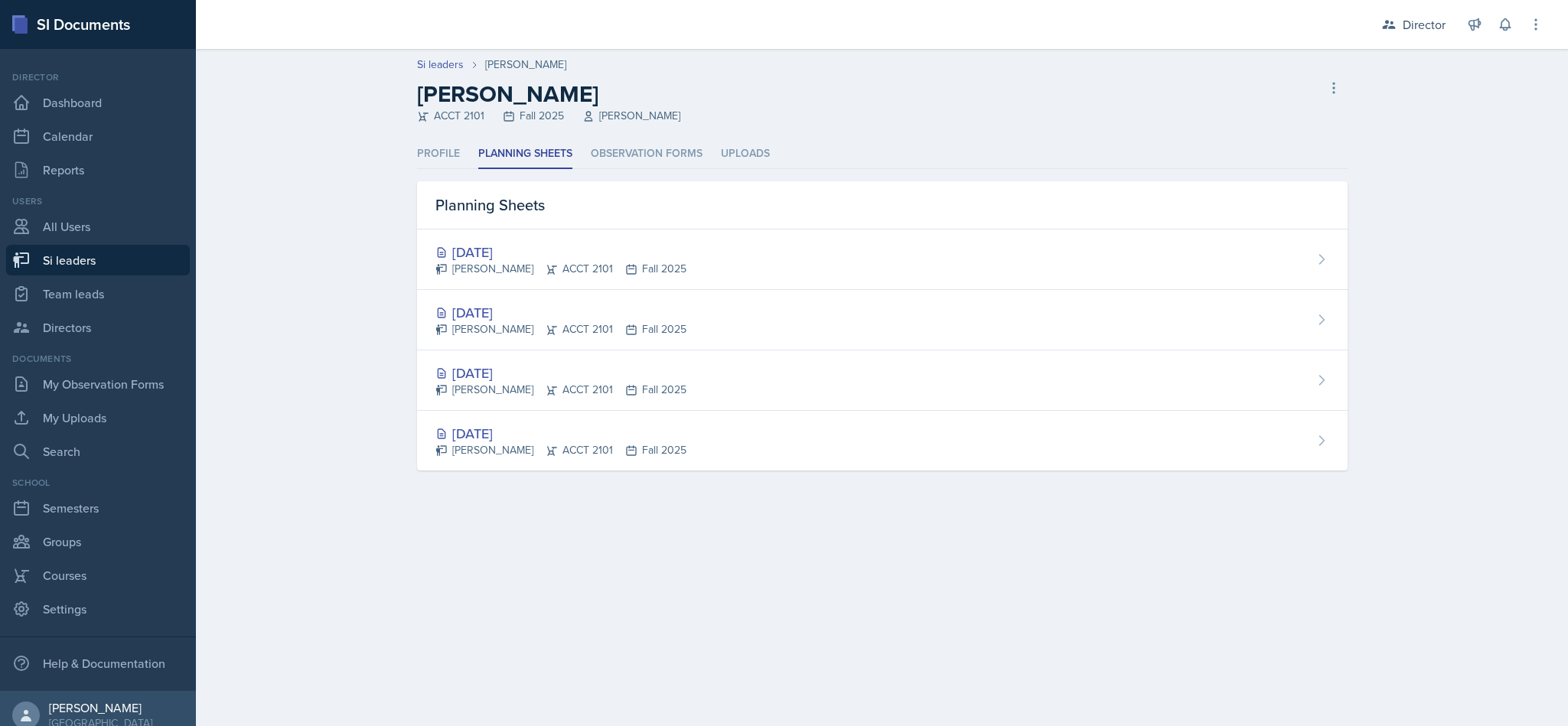
click at [655, 299] on div "[DATE] [PERSON_NAME] ACCT 2101 Fall 2025" at bounding box center [883, 320] width 930 height 60
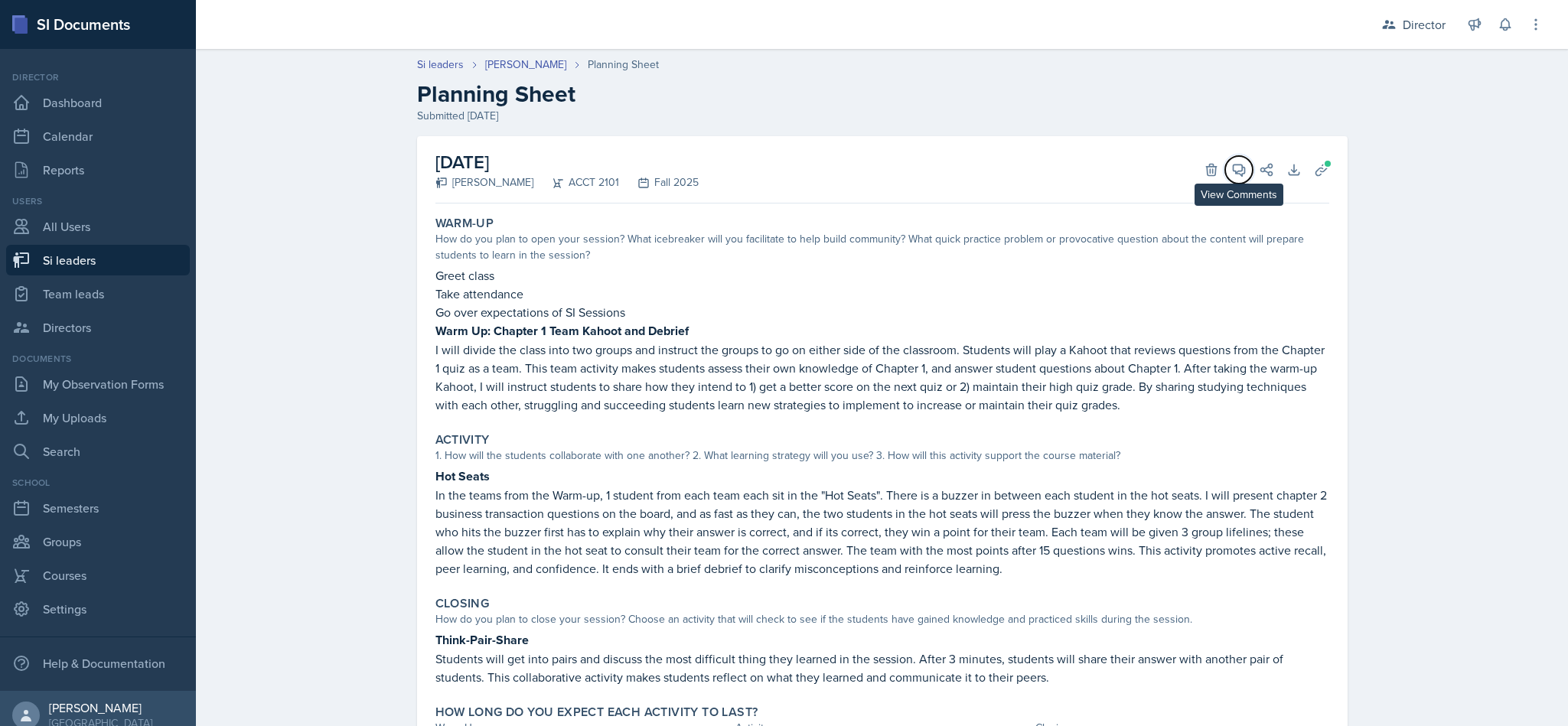
click at [1233, 173] on icon at bounding box center [1239, 170] width 12 height 12
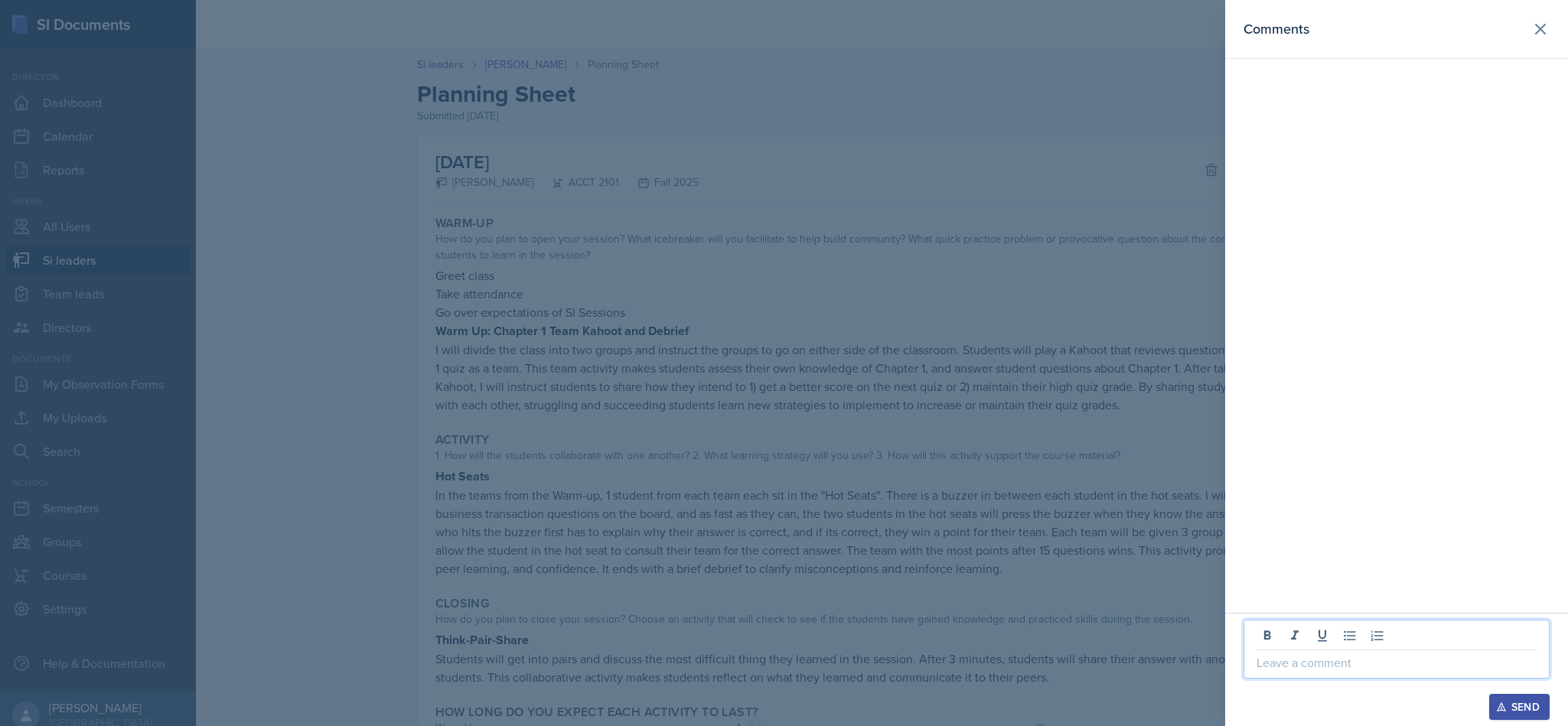
click at [1356, 659] on p at bounding box center [1397, 663] width 280 height 18
click at [1318, 662] on p at bounding box center [1397, 663] width 280 height 18
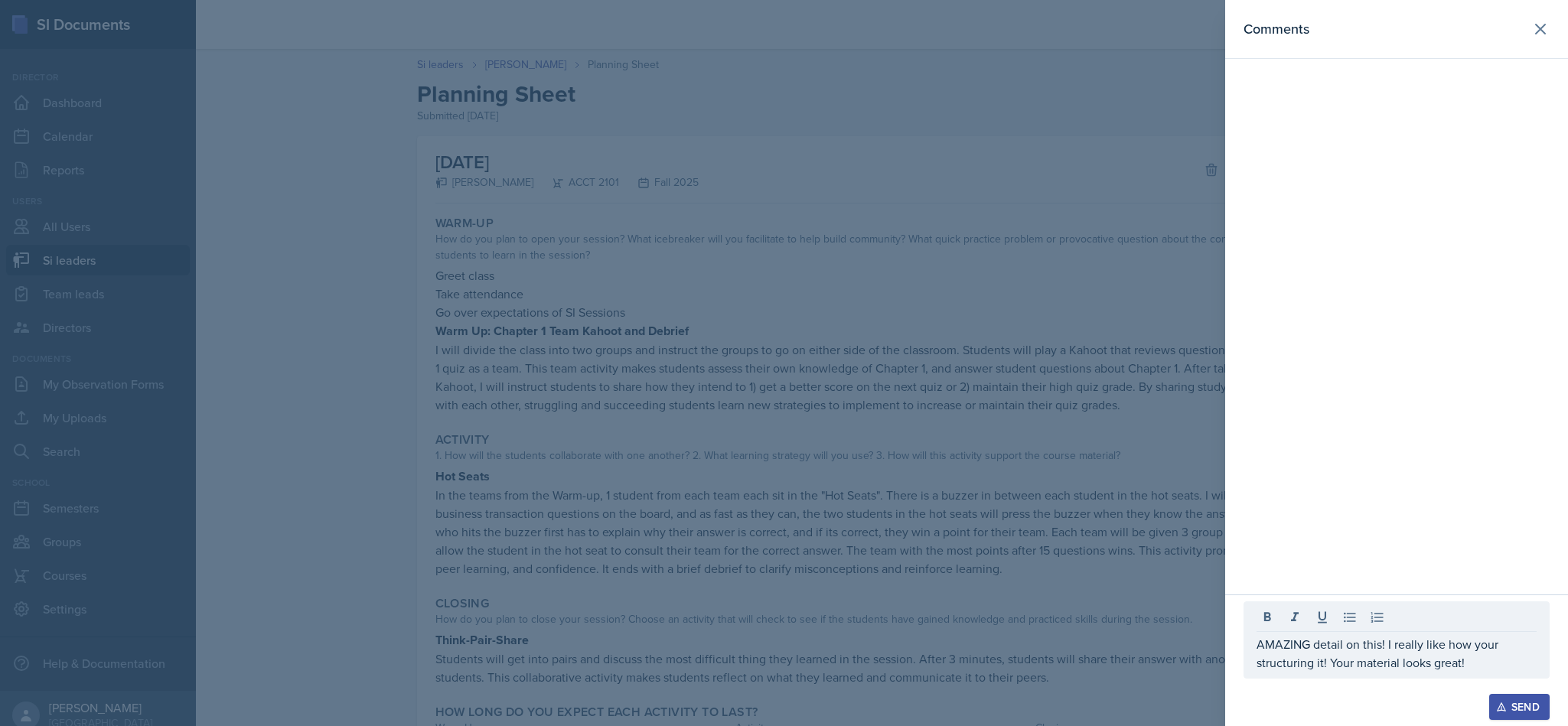
click at [1513, 701] on div "Send" at bounding box center [1519, 707] width 41 height 13
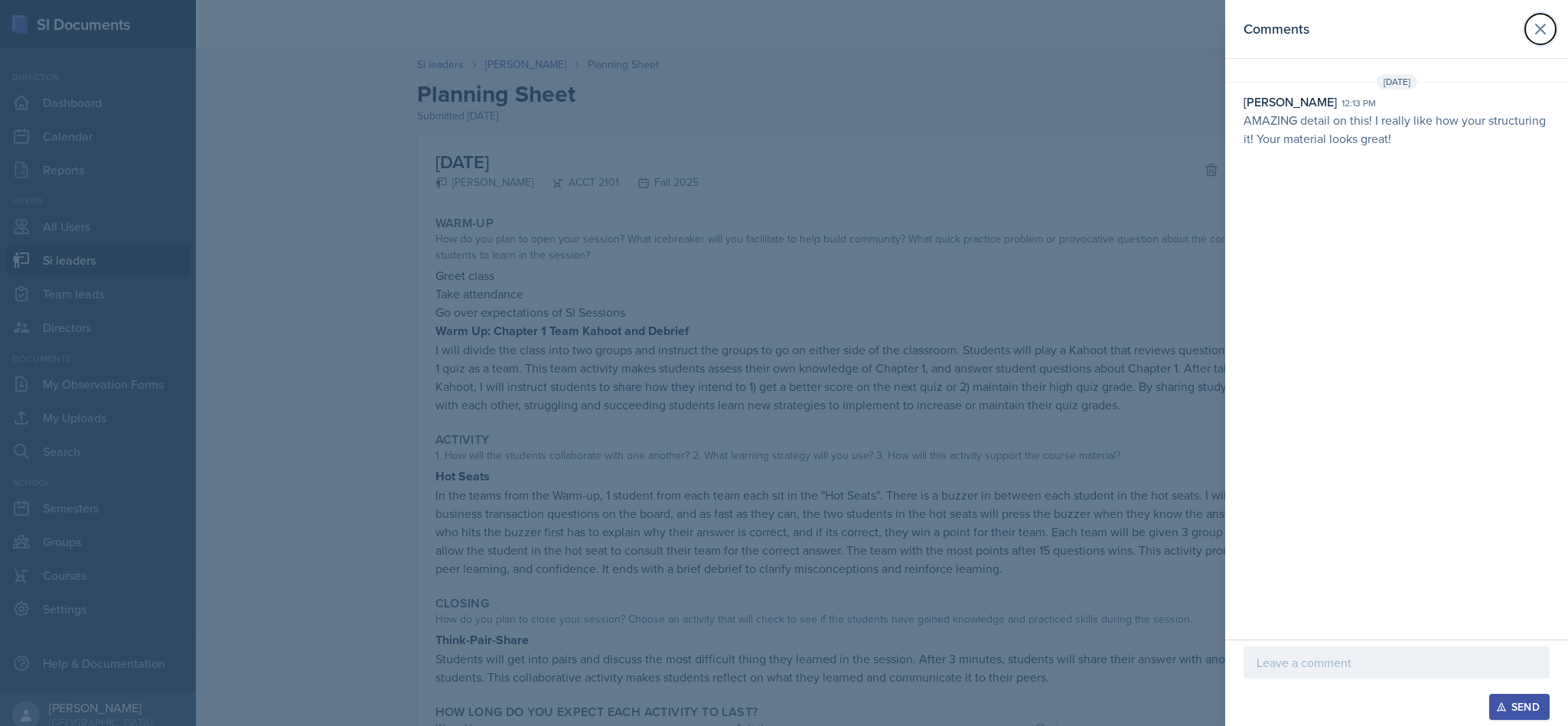
click at [1539, 23] on icon at bounding box center [1540, 28] width 18 height 18
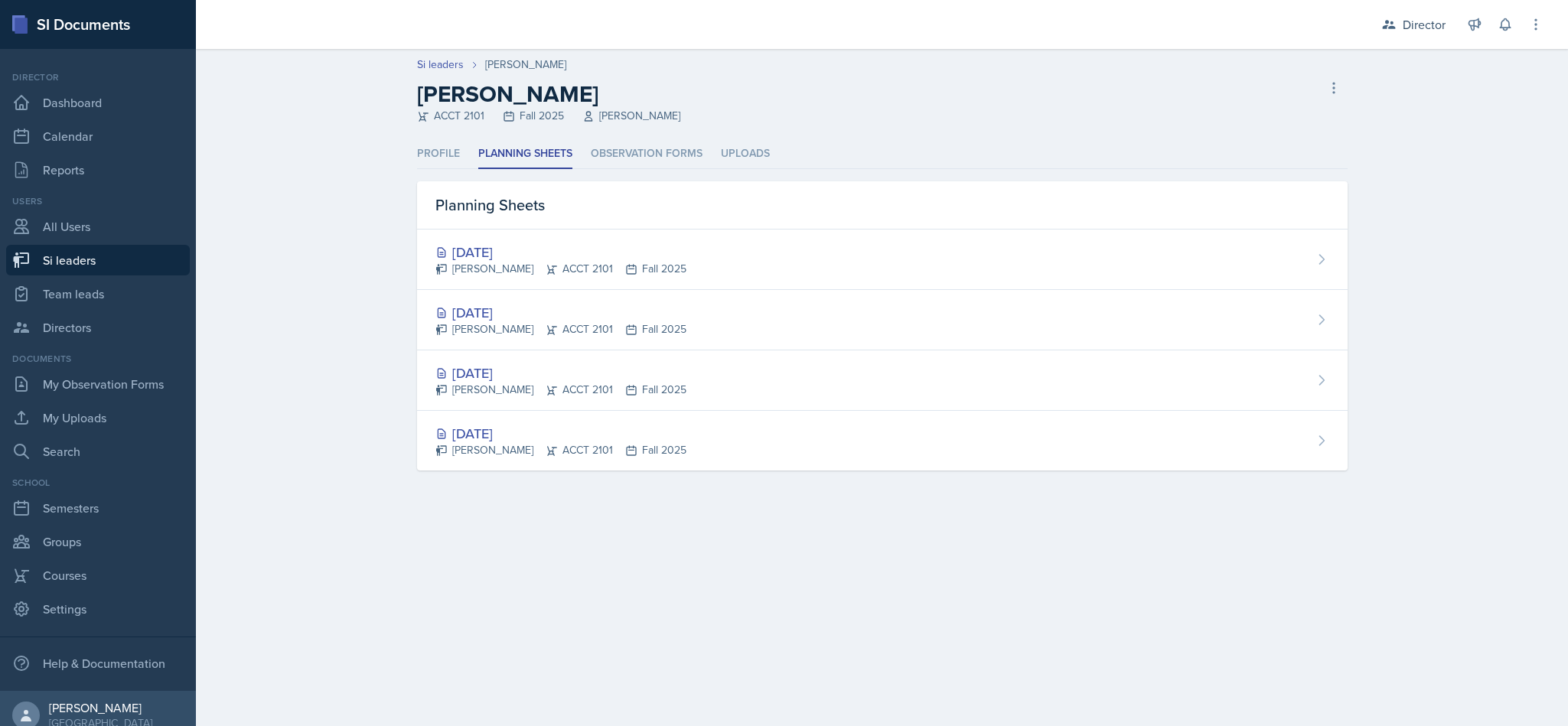
click at [584, 263] on div "[PERSON_NAME] ACCT 2101 Fall 2025" at bounding box center [561, 269] width 251 height 17
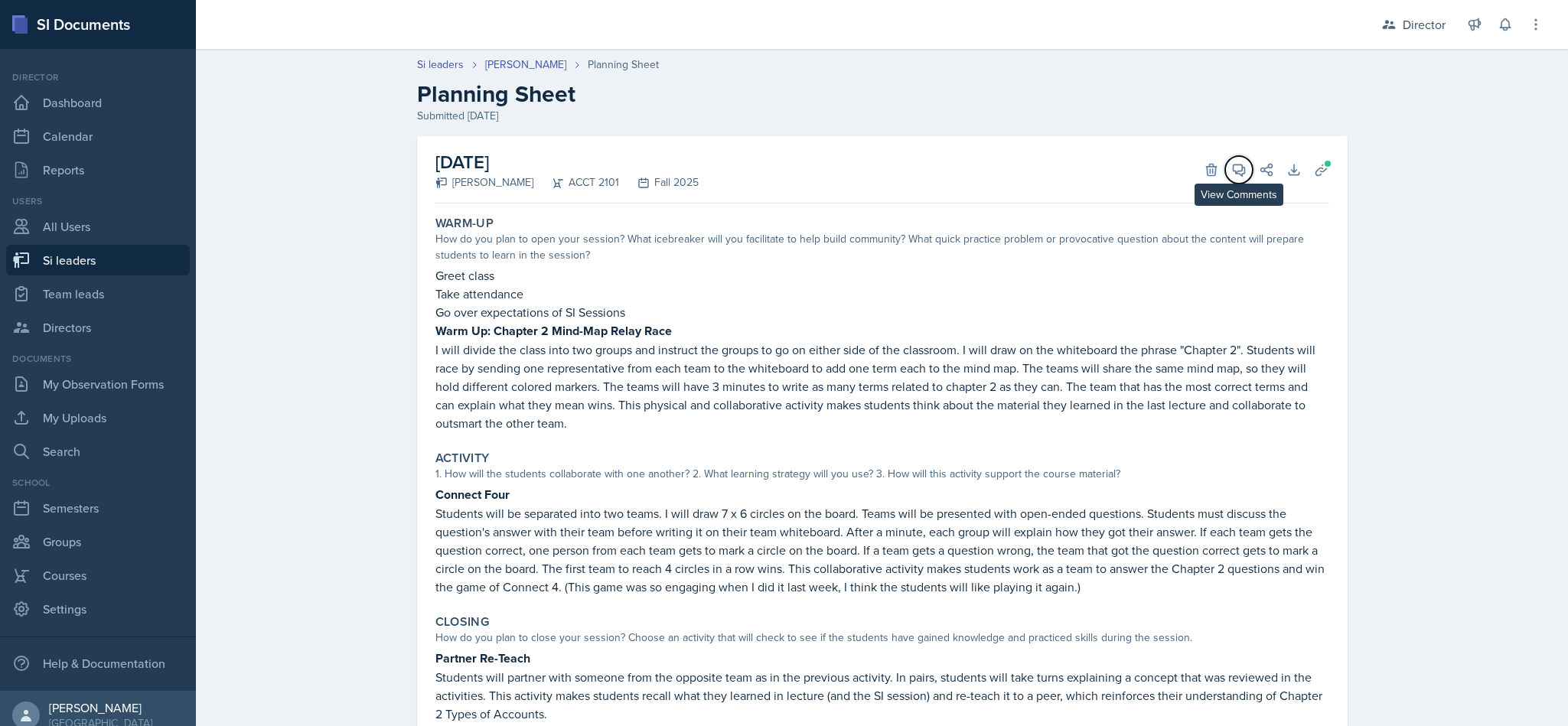
click at [1241, 165] on span at bounding box center [1245, 164] width 8 height 8
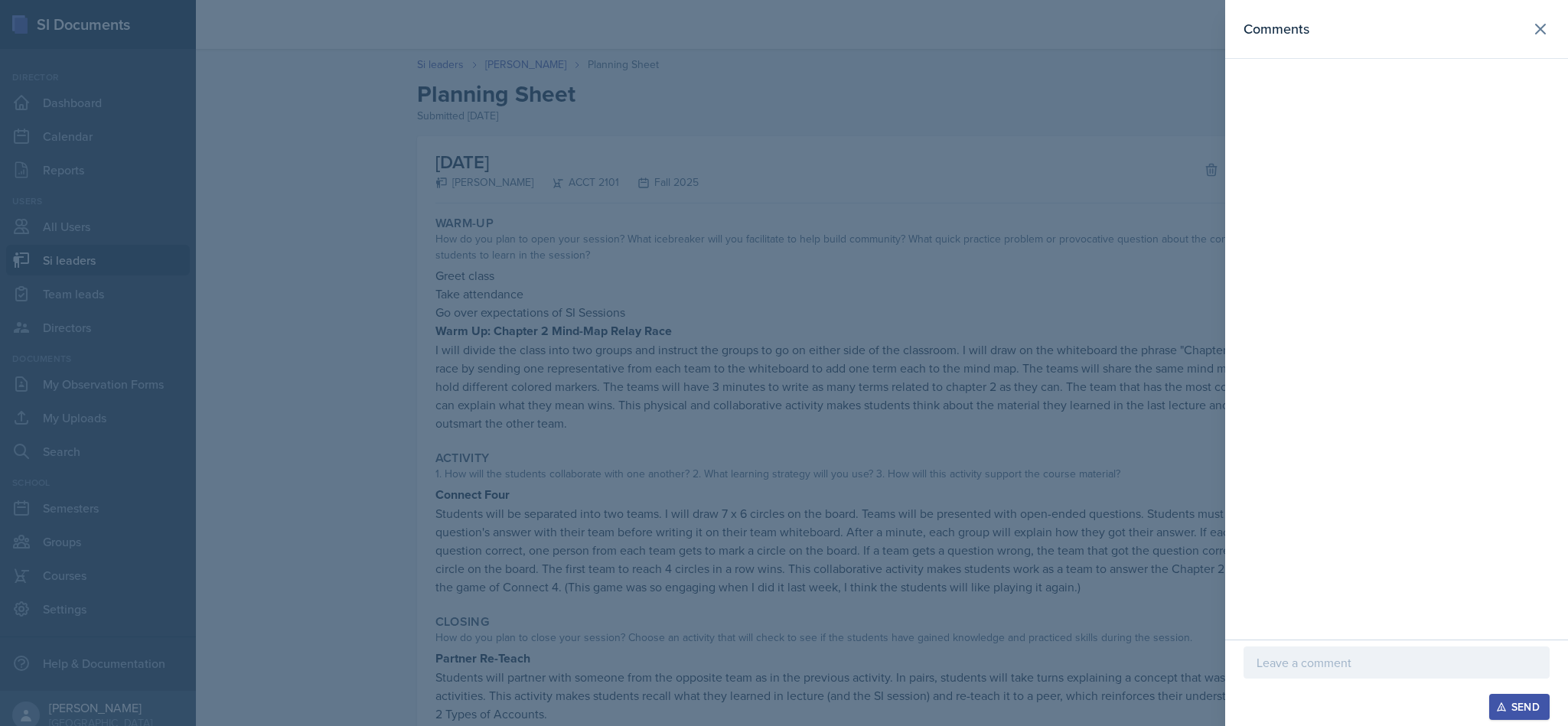
click at [1362, 666] on p at bounding box center [1397, 663] width 280 height 18
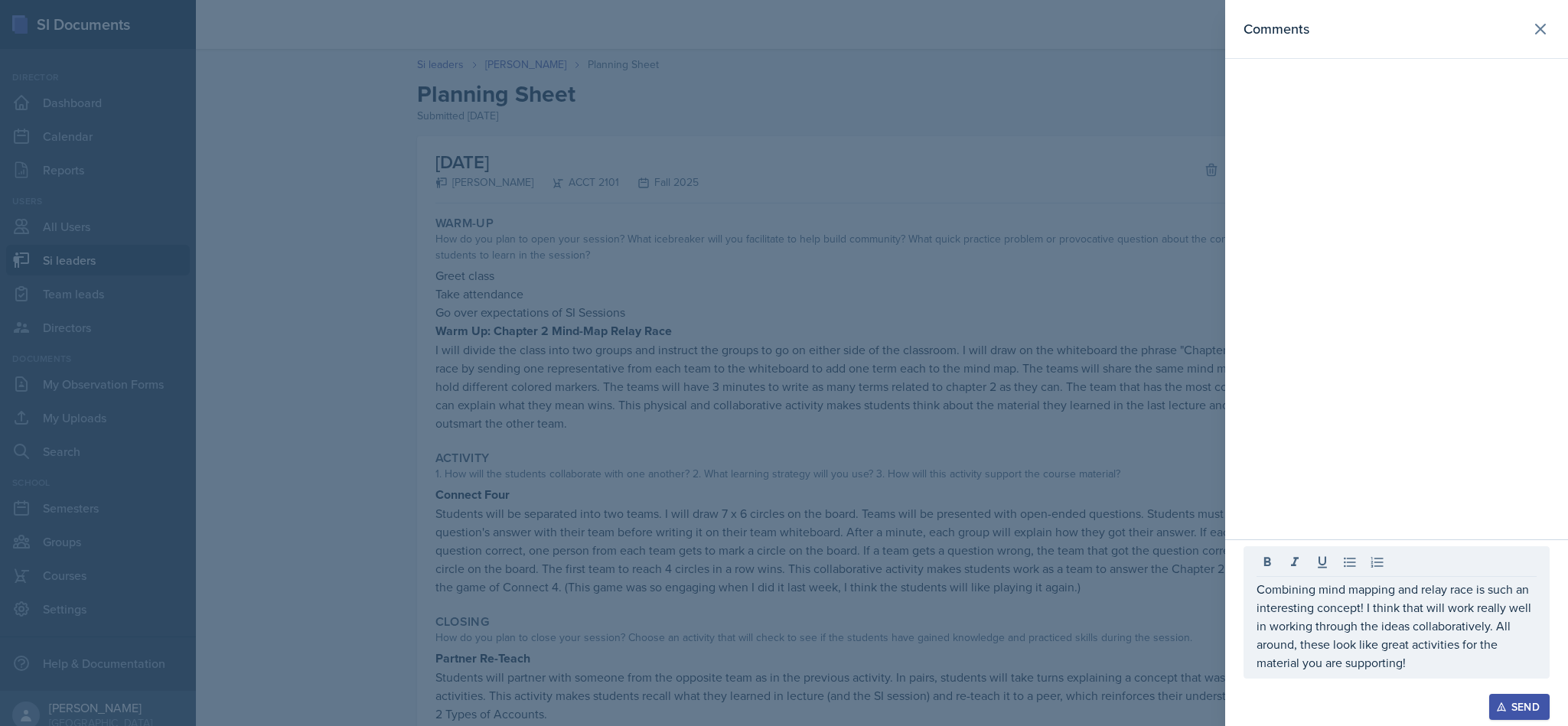
click at [1512, 698] on button "Send" at bounding box center [1519, 707] width 60 height 26
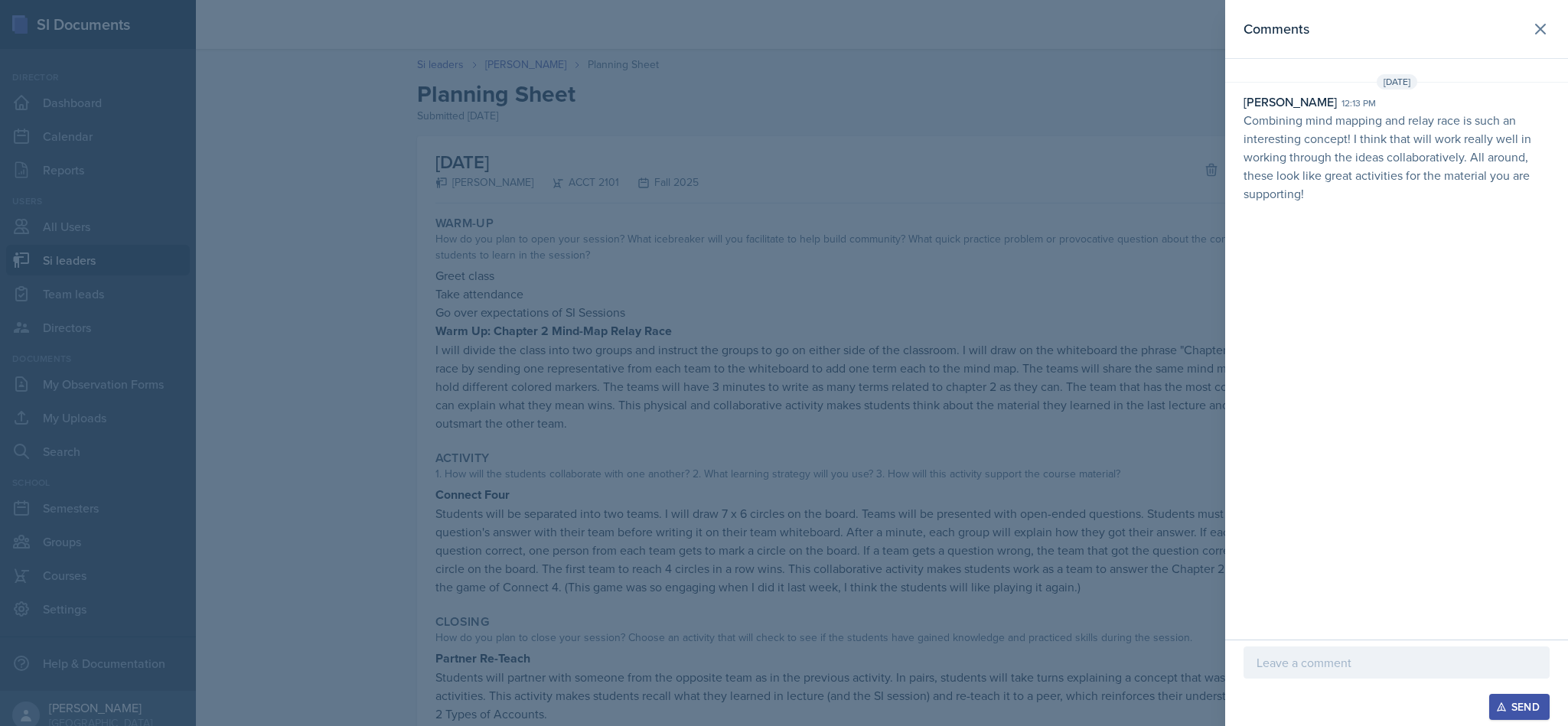
click at [532, 314] on div at bounding box center [784, 363] width 1568 height 726
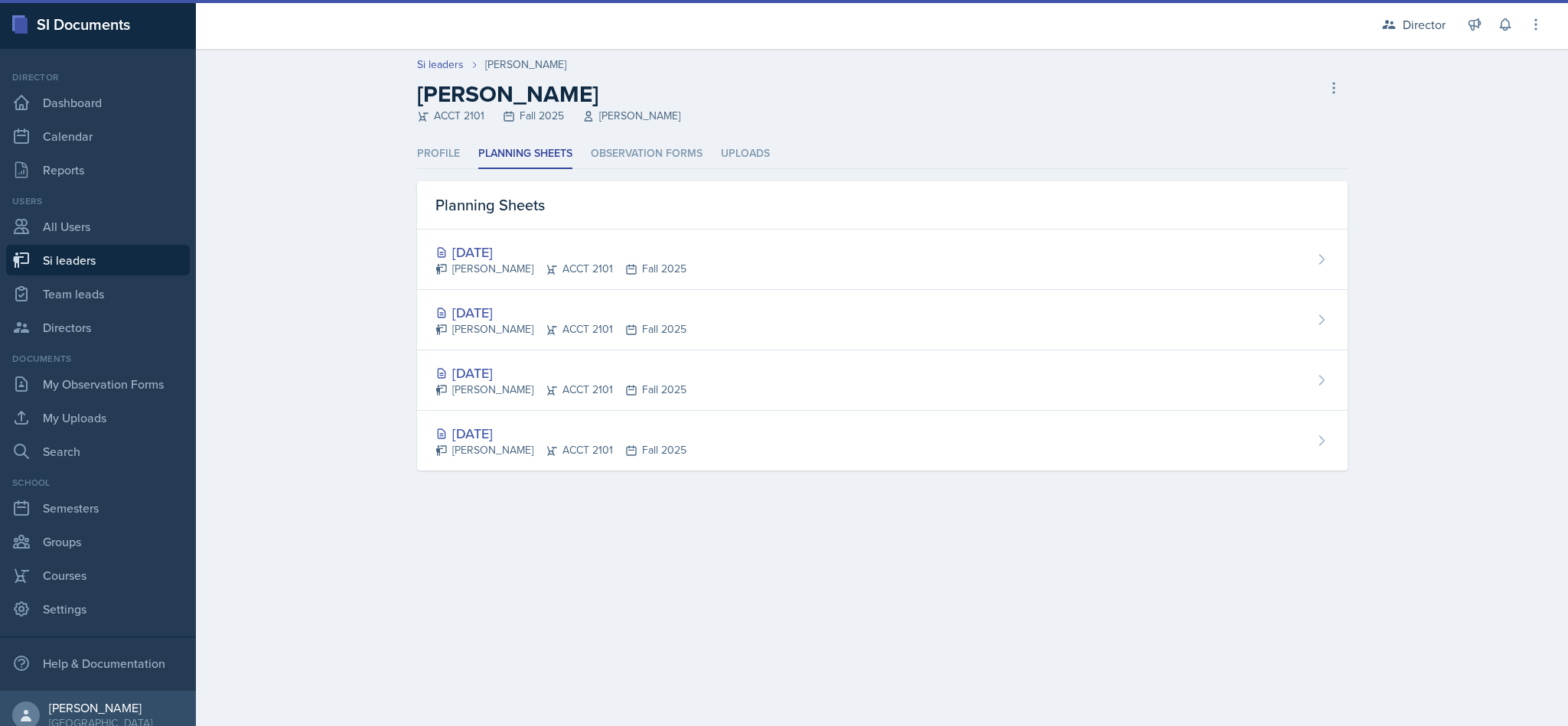
click at [424, 66] on link "Si leaders" at bounding box center [441, 64] width 47 height 17
select select "2bed604d-1099-4043-b1bc-2365e8740244"
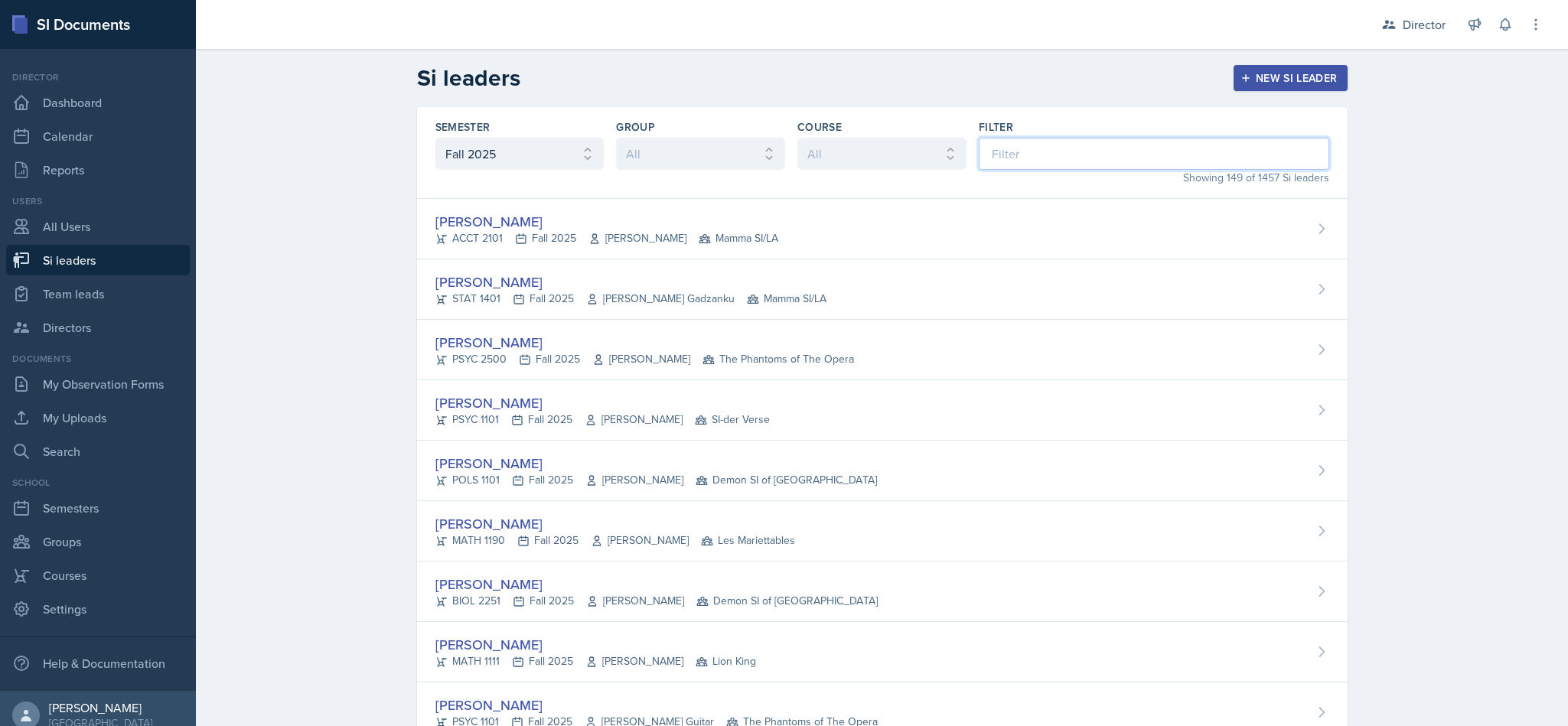
click at [997, 154] on input at bounding box center [1154, 154] width 350 height 32
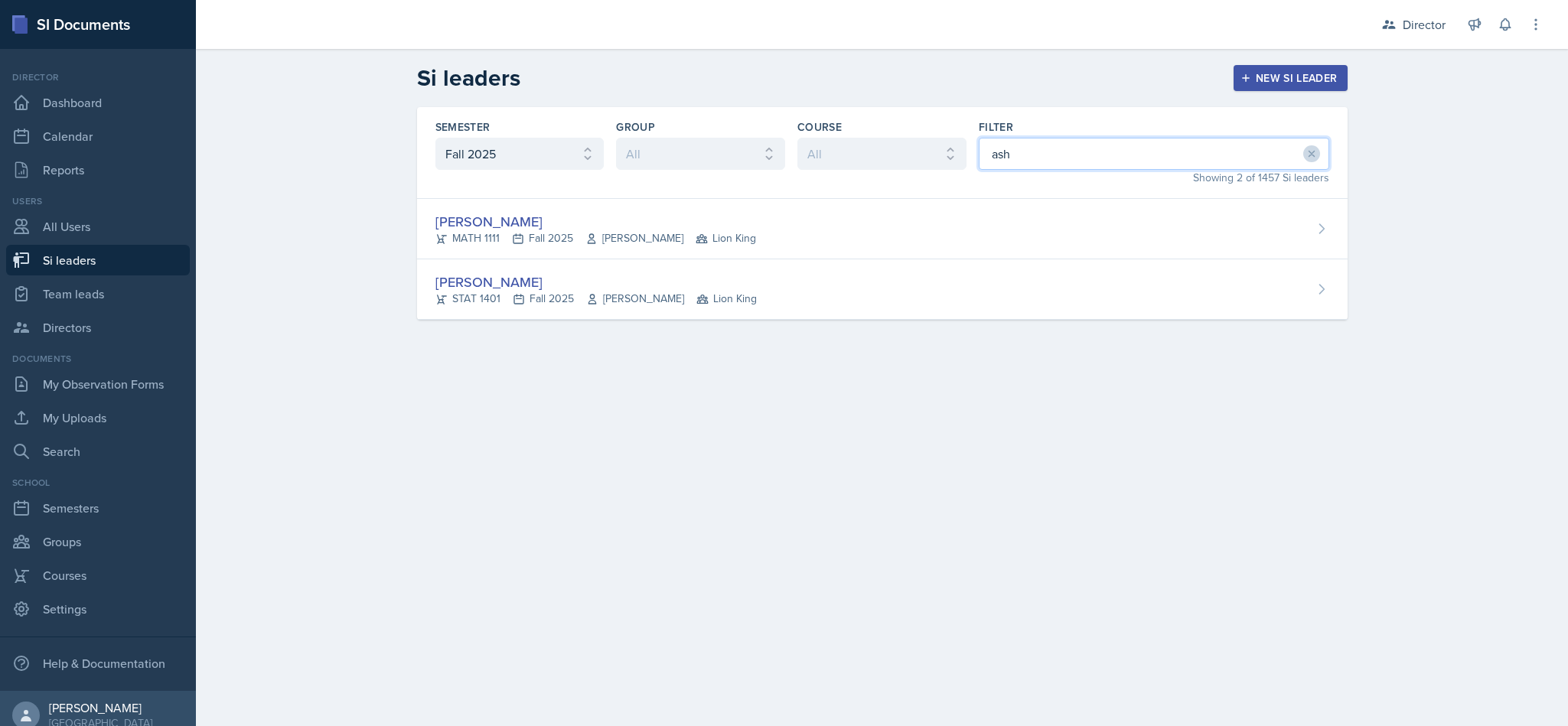
type input "ash"
click at [666, 287] on div "[PERSON_NAME]" at bounding box center [596, 281] width 321 height 20
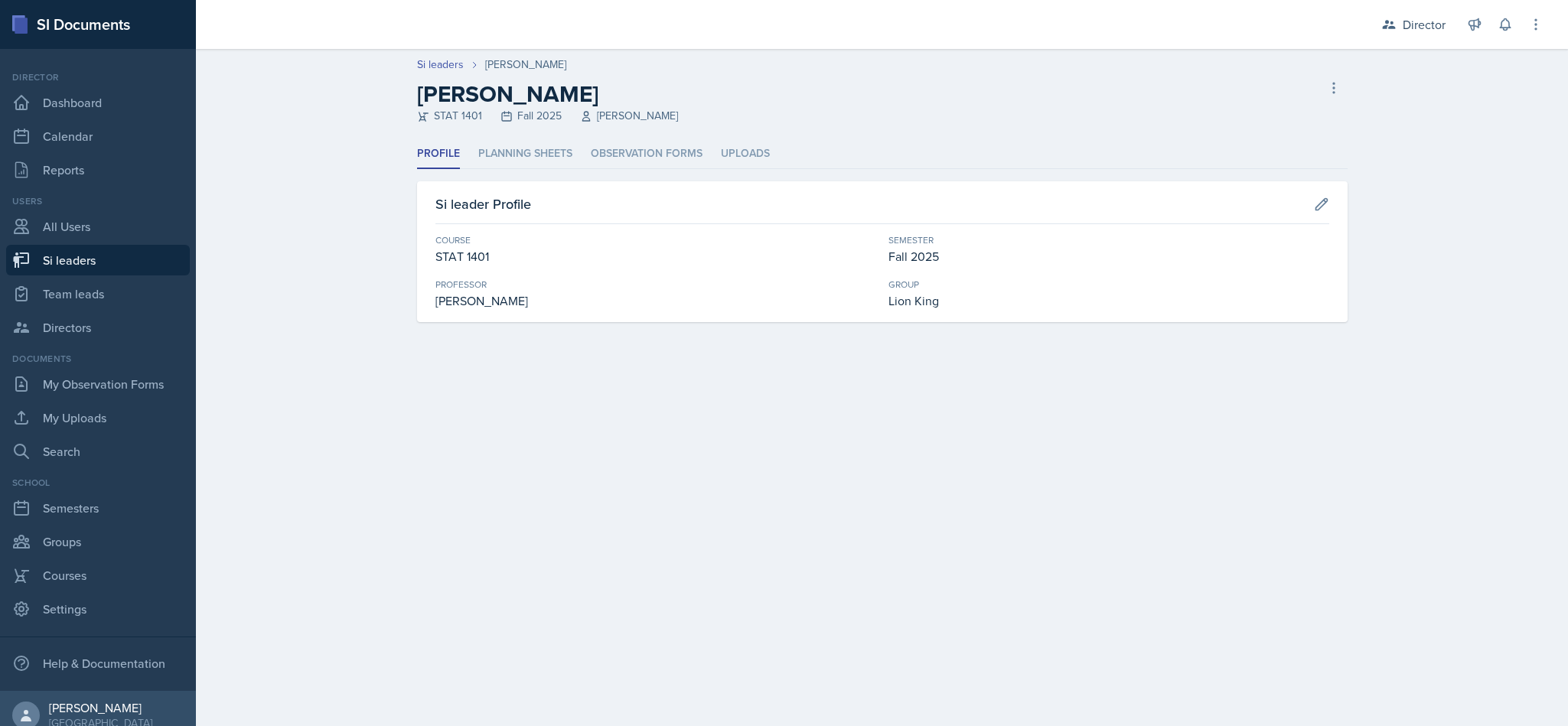
click at [535, 159] on li "Planning Sheets" at bounding box center [525, 154] width 94 height 30
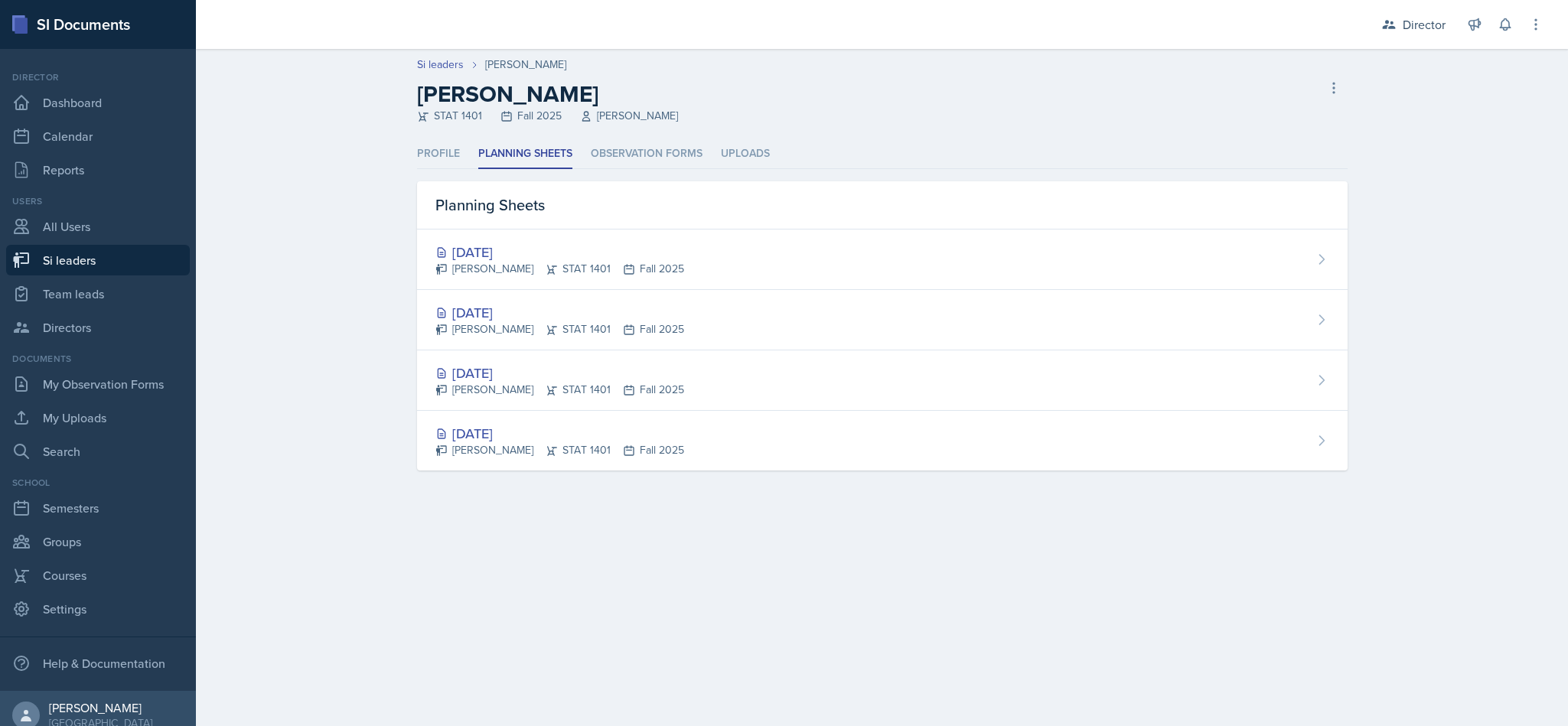
click at [579, 324] on div "[PERSON_NAME] STAT 1401 Fall 2025" at bounding box center [560, 329] width 249 height 17
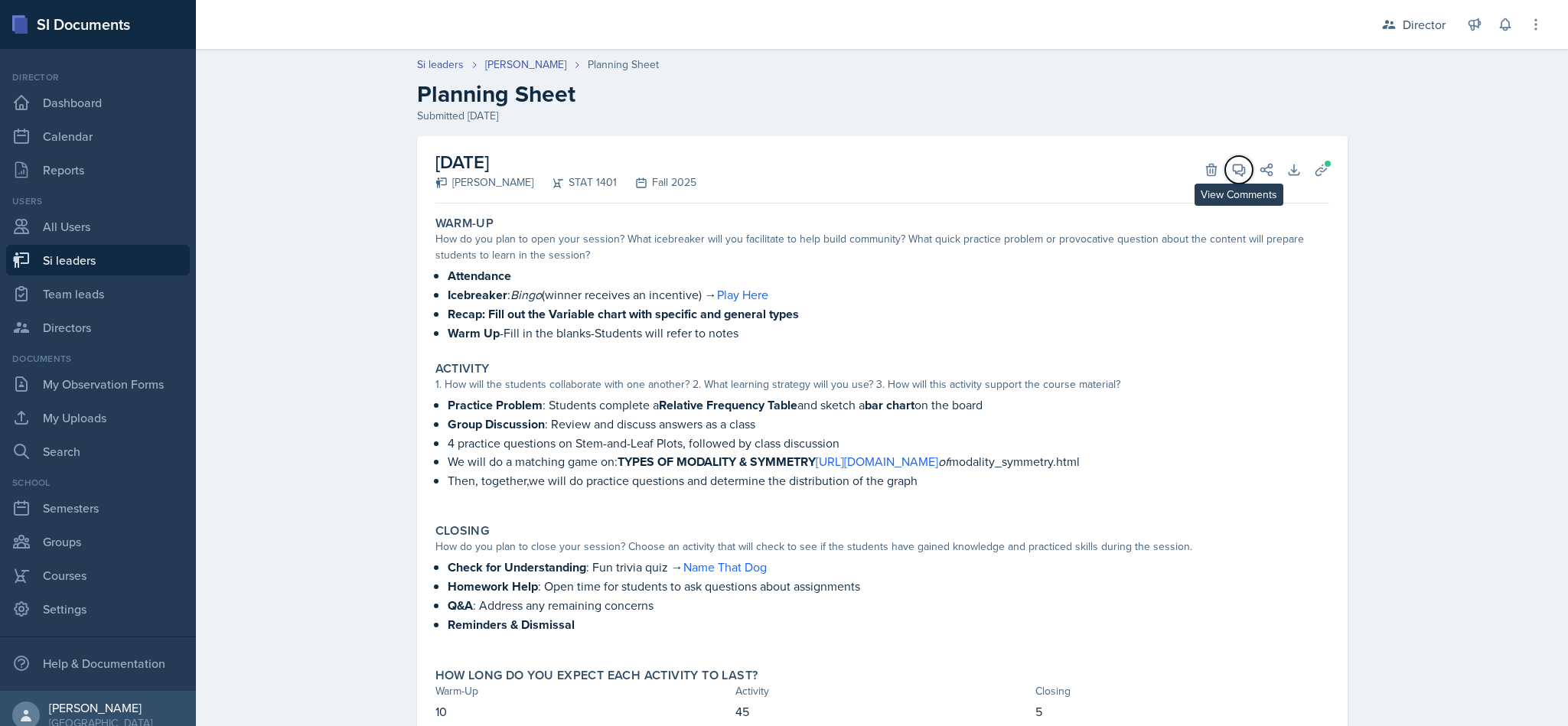
click at [1235, 179] on button "View Comments" at bounding box center [1239, 169] width 27 height 27
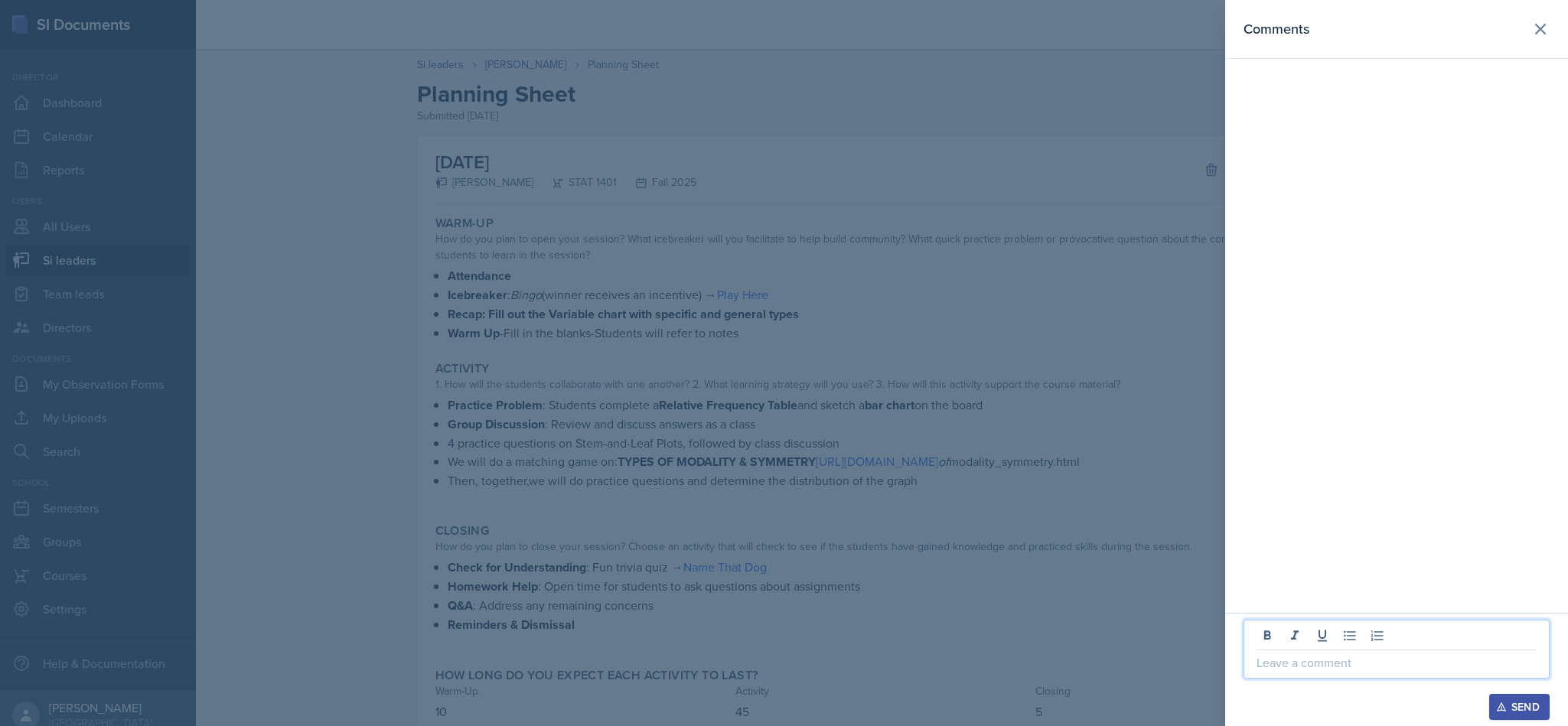
click at [1337, 662] on p at bounding box center [1397, 663] width 280 height 18
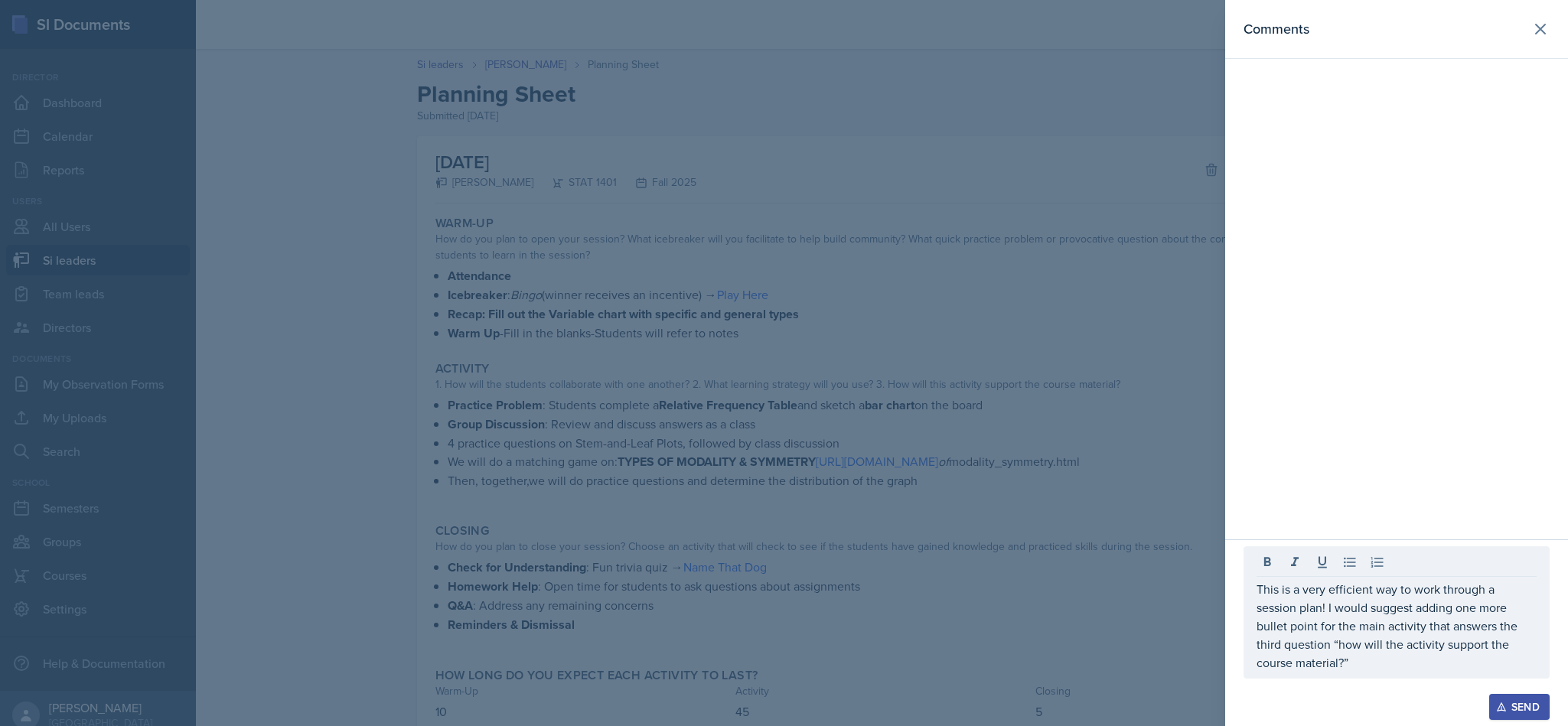
click at [1498, 696] on button "Send" at bounding box center [1519, 707] width 60 height 26
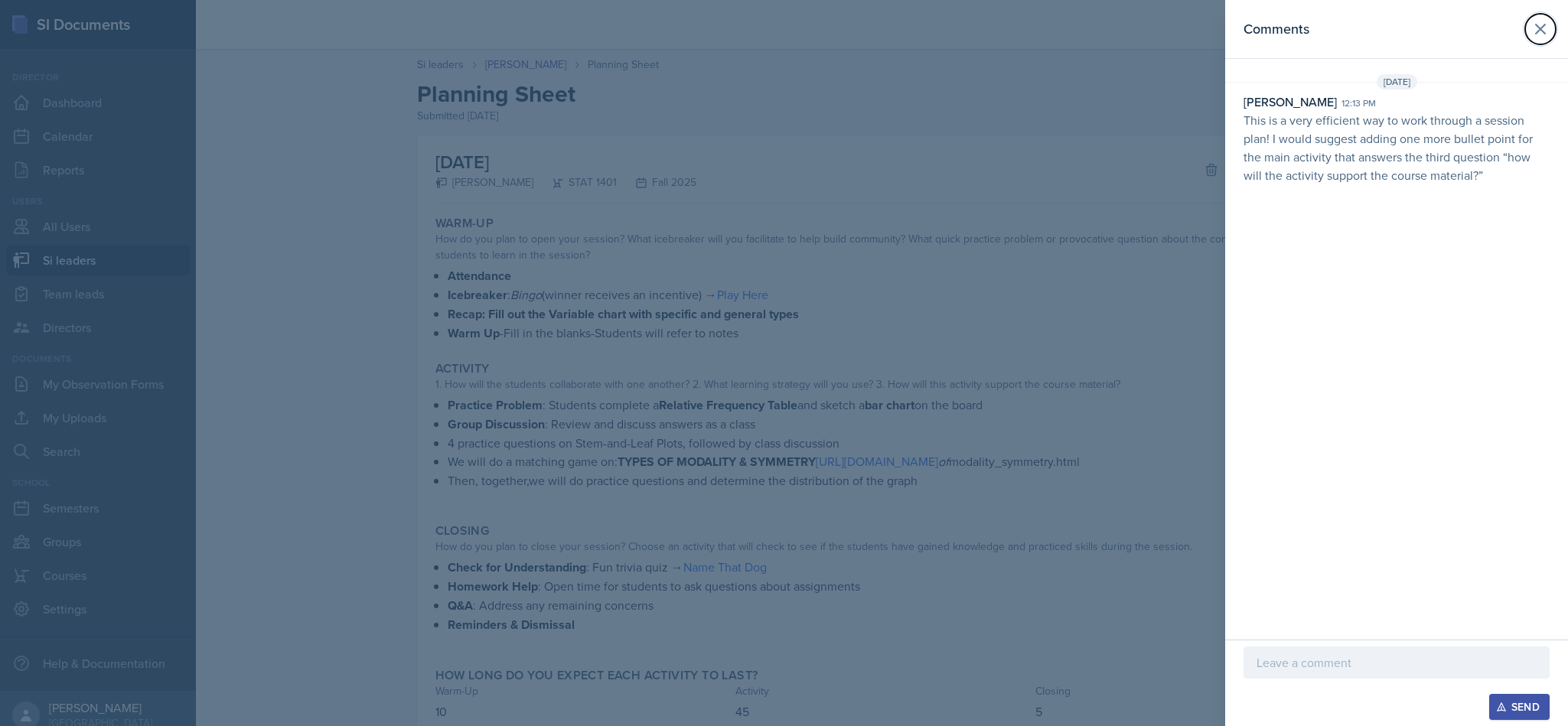
click at [1532, 32] on icon at bounding box center [1540, 28] width 18 height 18
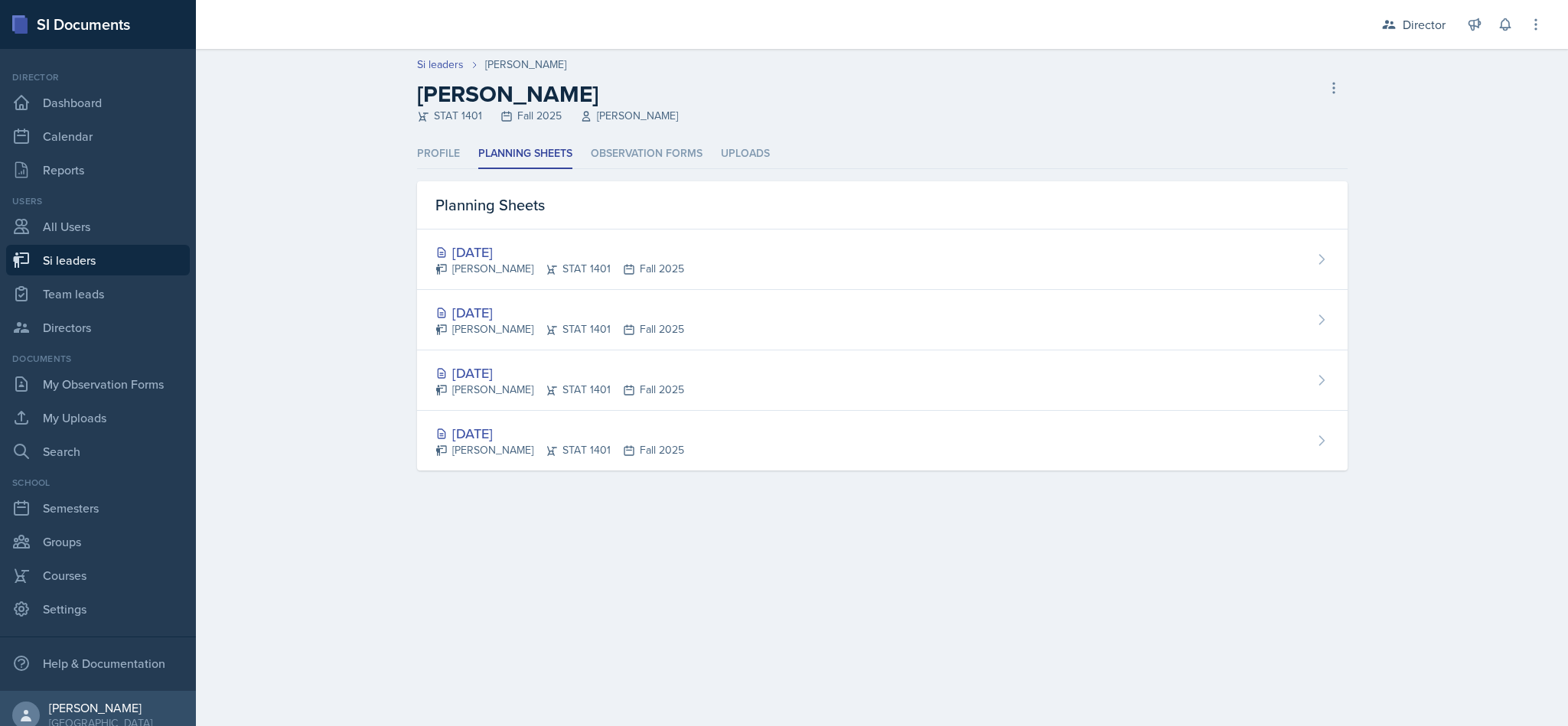
click at [621, 245] on div "[DATE]" at bounding box center [560, 251] width 249 height 20
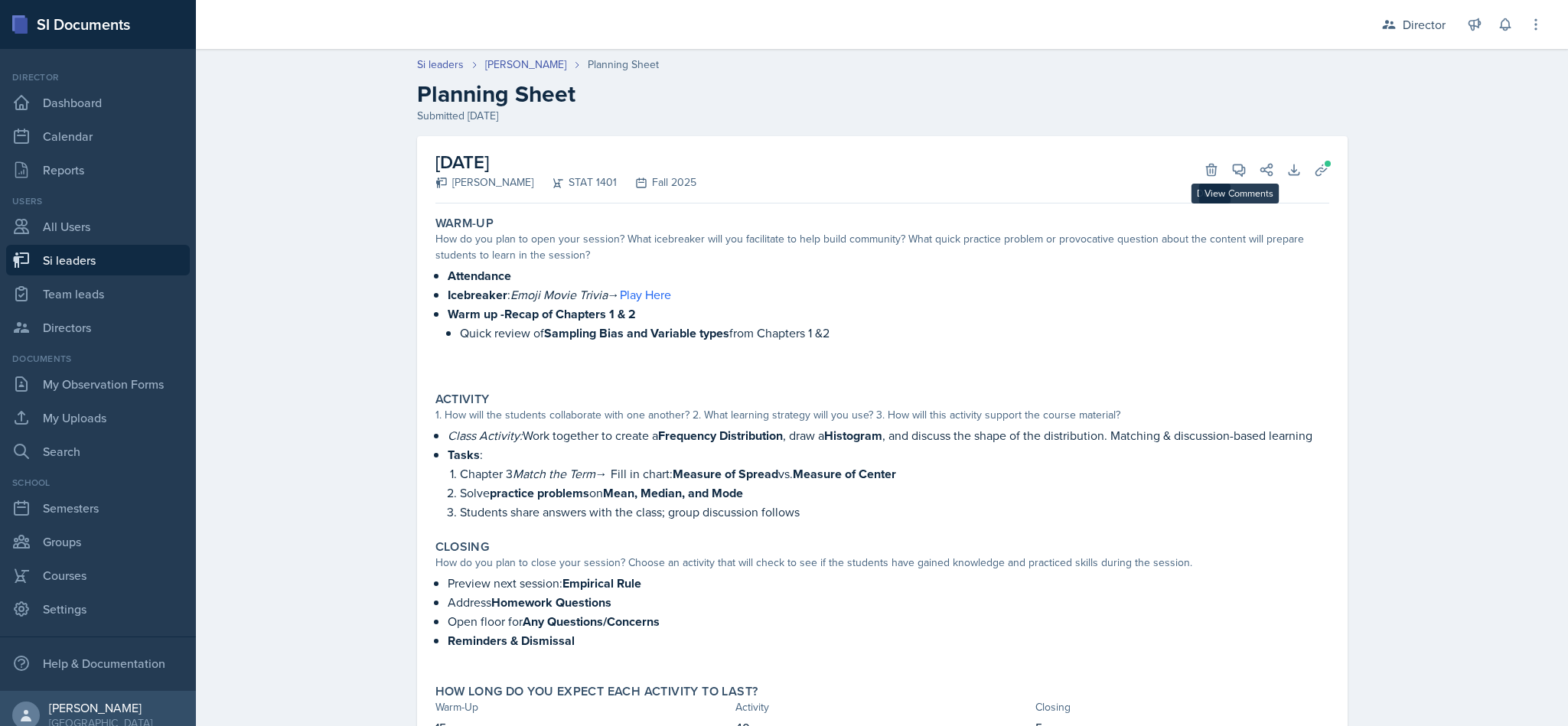
click at [1220, 163] on div "View Comments Comments Send Share" at bounding box center [1247, 170] width 55 height 16
click at [1231, 163] on icon at bounding box center [1239, 170] width 16 height 16
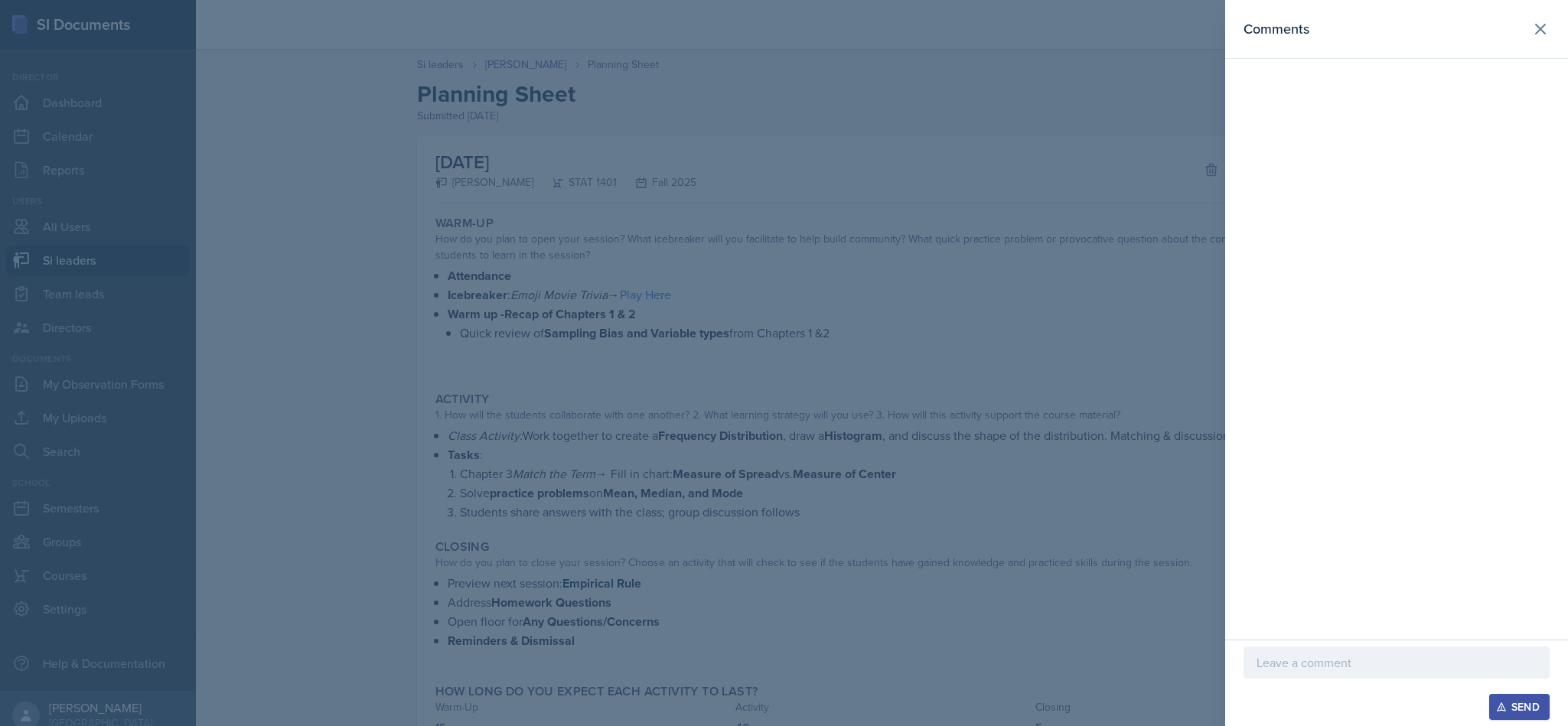
click at [1326, 668] on p at bounding box center [1397, 663] width 280 height 18
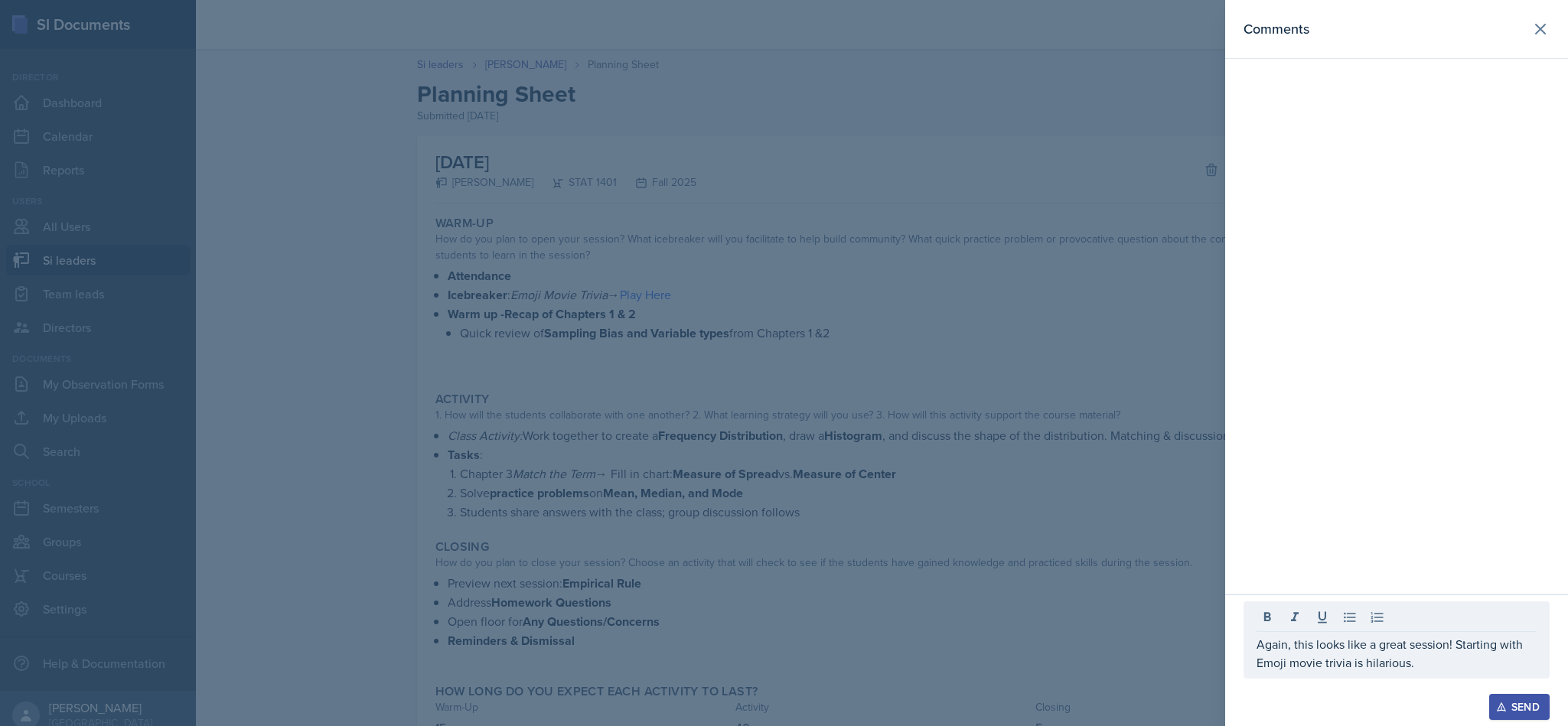
click at [1522, 701] on div "Send" at bounding box center [1519, 707] width 41 height 13
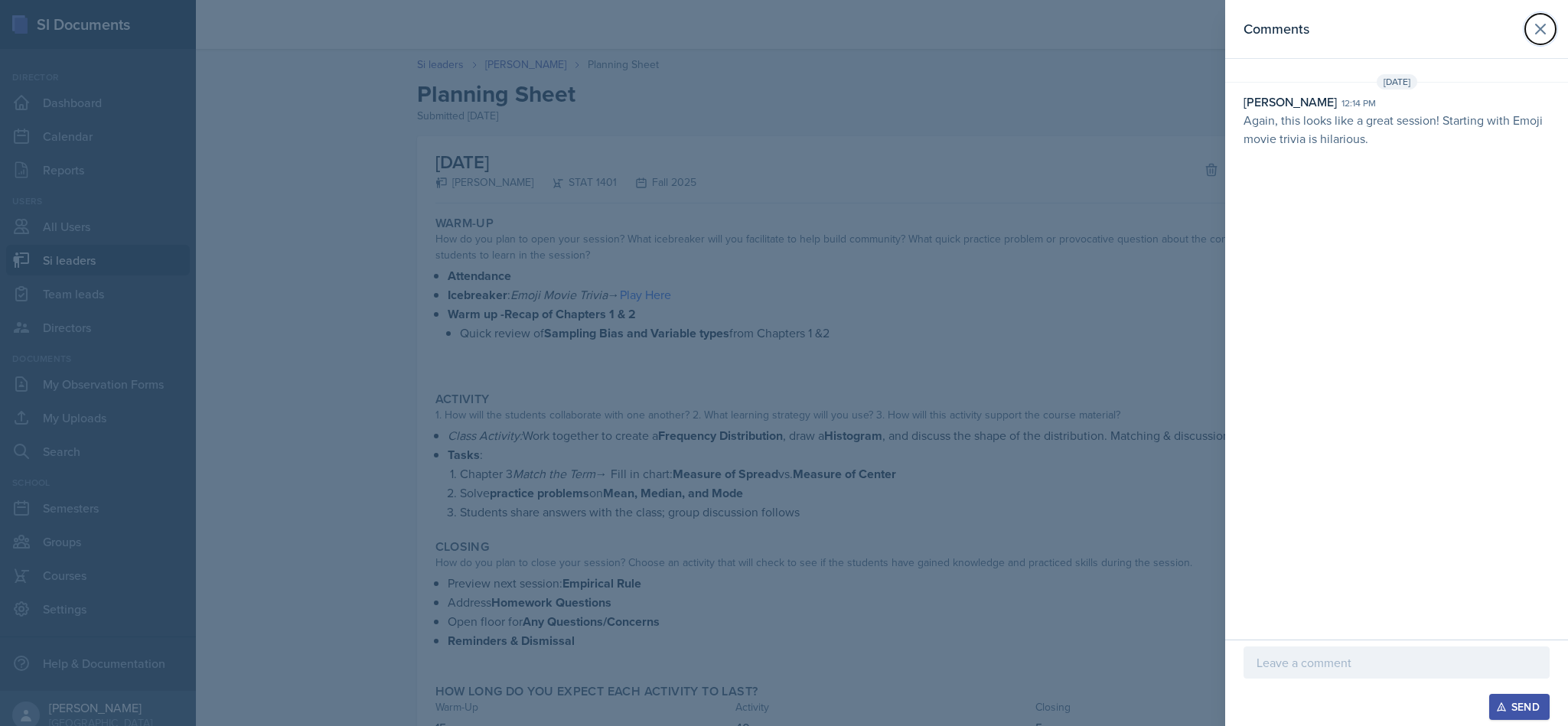
click at [1537, 20] on icon at bounding box center [1540, 28] width 18 height 18
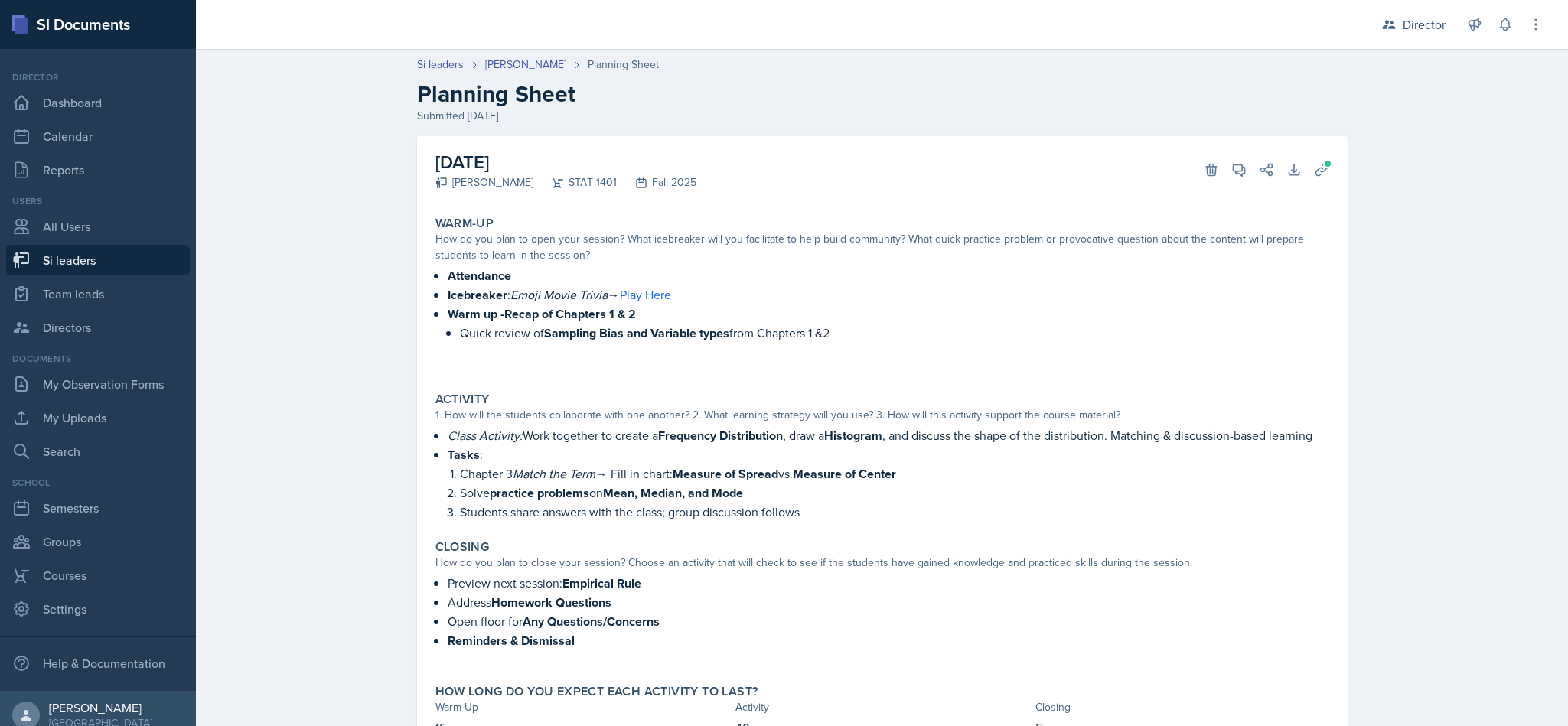
click at [127, 256] on link "Si leaders" at bounding box center [97, 260] width 184 height 30
select select "2bed604d-1099-4043-b1bc-2365e8740244"
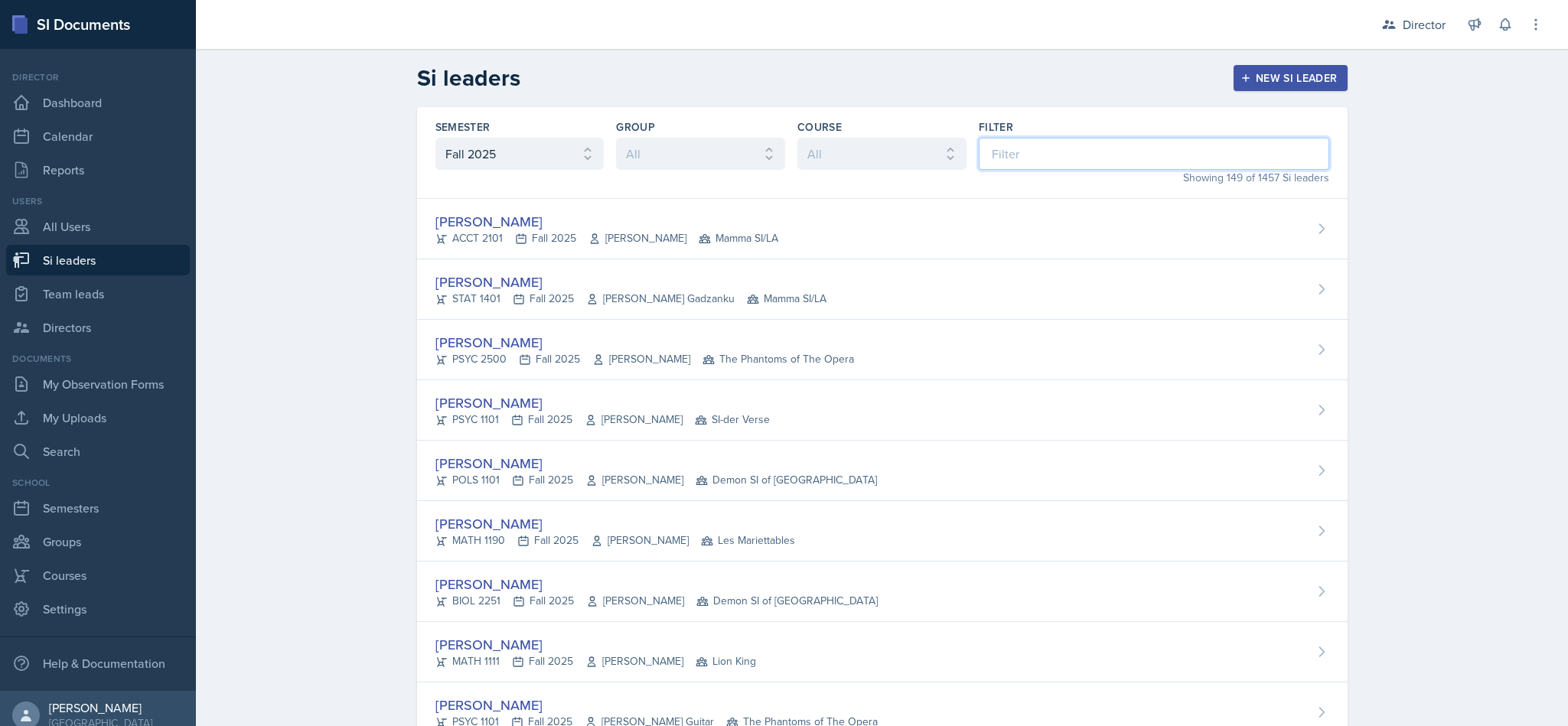
click at [1048, 165] on input at bounding box center [1154, 154] width 350 height 32
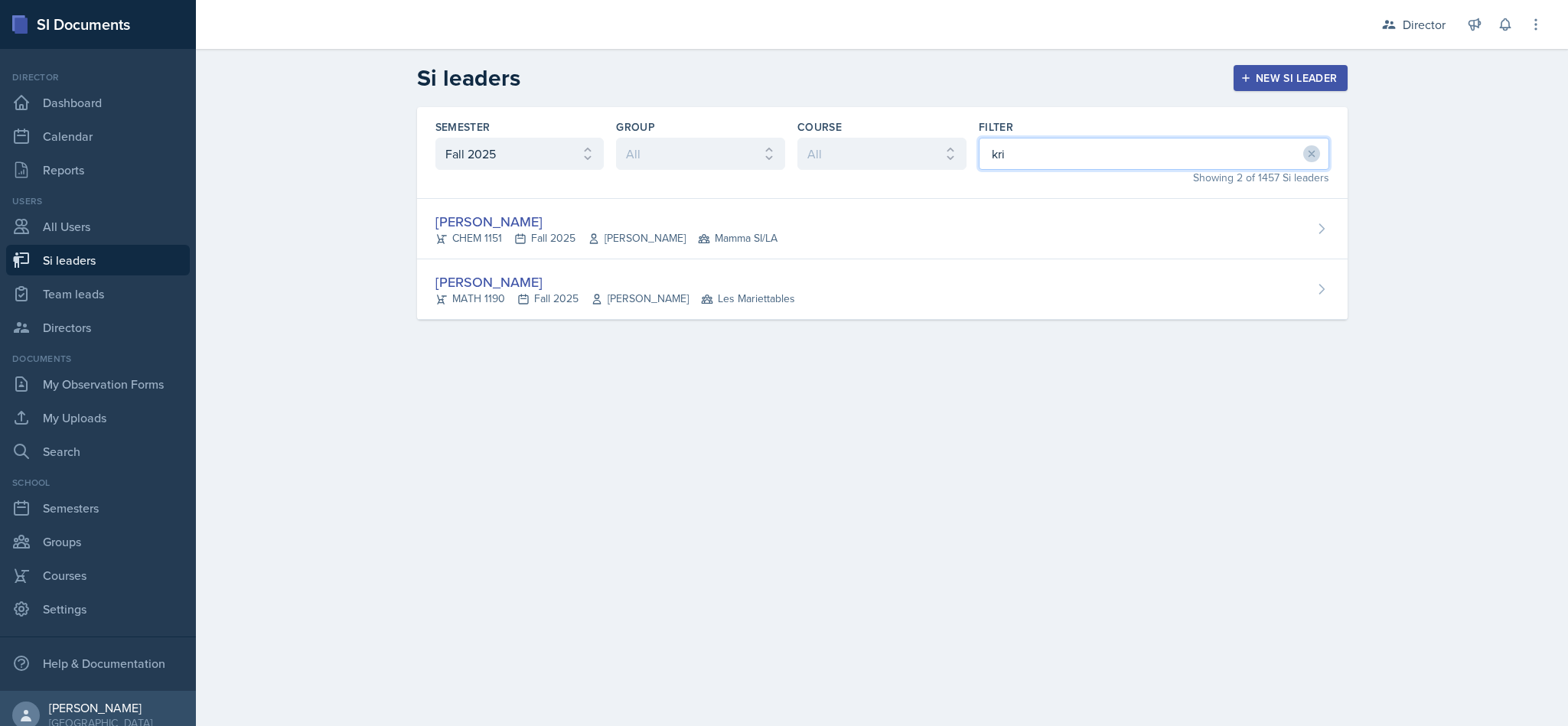
type input "kri"
click at [652, 273] on div "[PERSON_NAME]" at bounding box center [615, 281] width 360 height 20
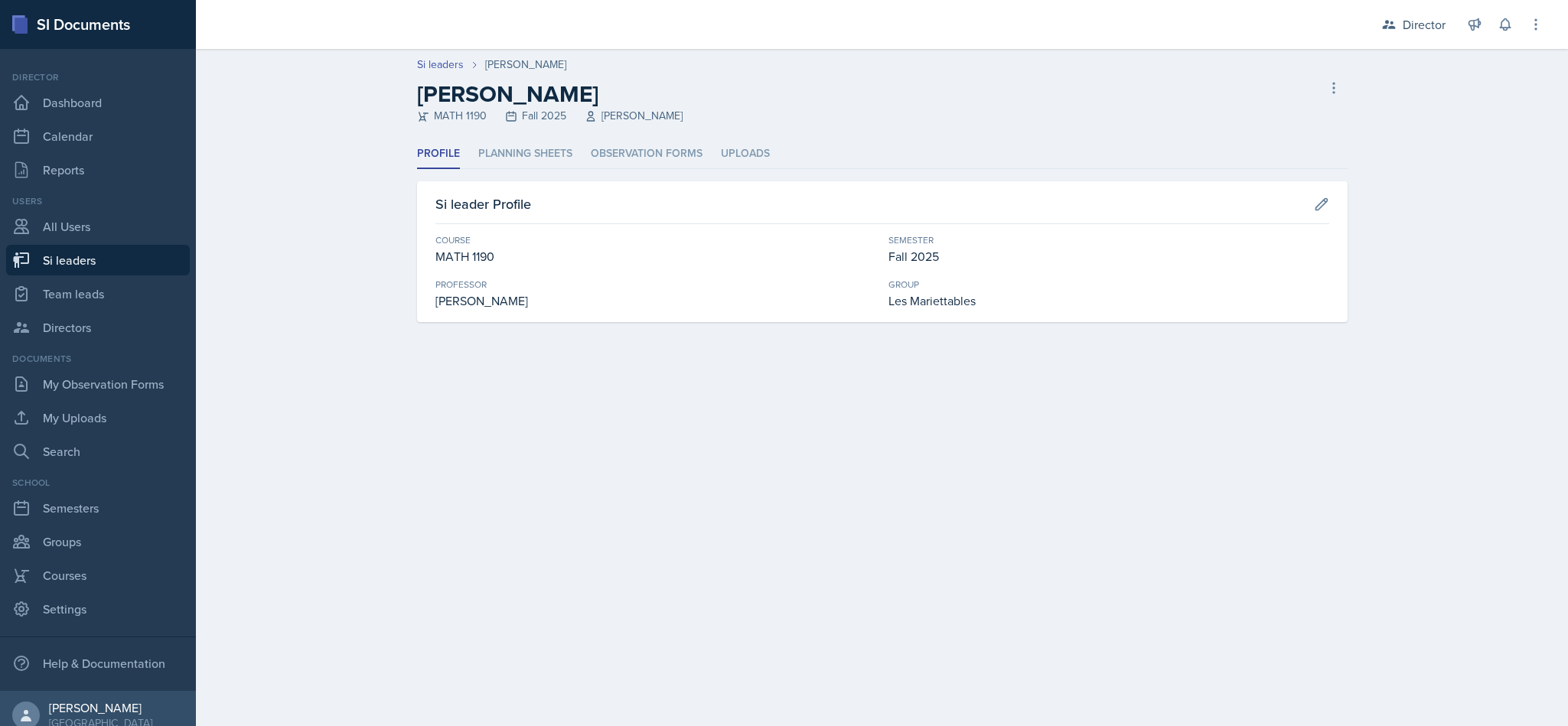
click at [529, 145] on li "Planning Sheets" at bounding box center [525, 154] width 94 height 30
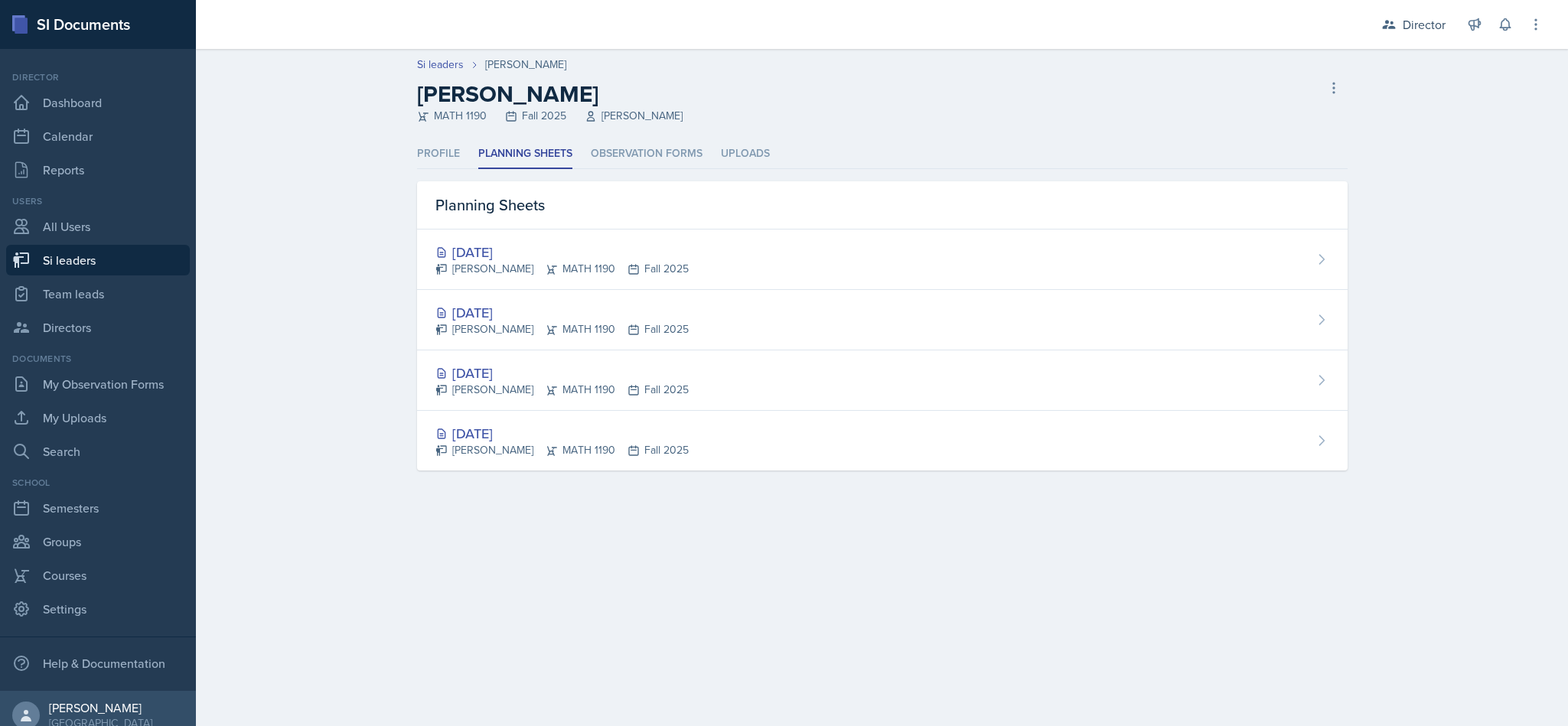
click at [647, 307] on div "[DATE]" at bounding box center [562, 312] width 253 height 20
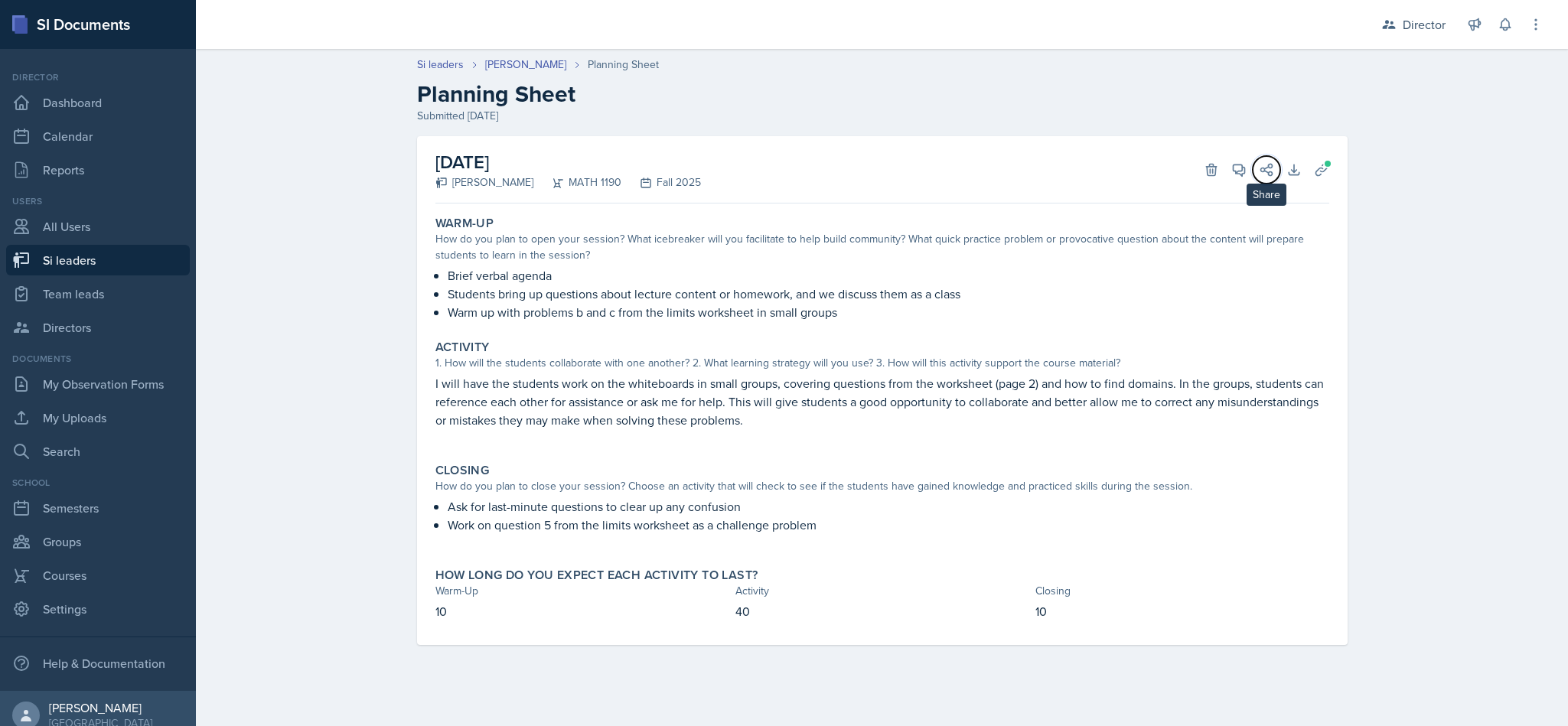
click at [1261, 165] on icon at bounding box center [1267, 170] width 16 height 16
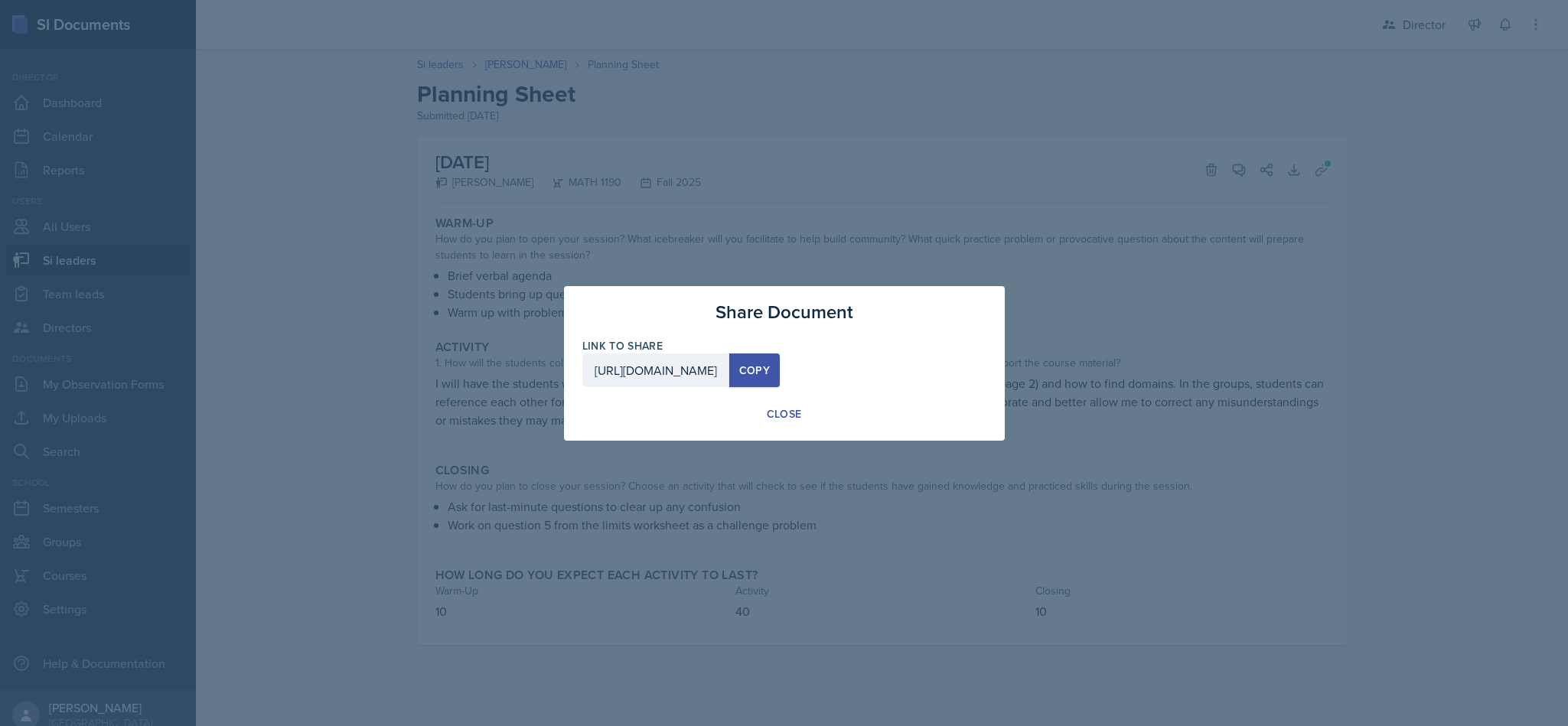
click at [792, 418] on div "Close" at bounding box center [784, 415] width 35 height 16
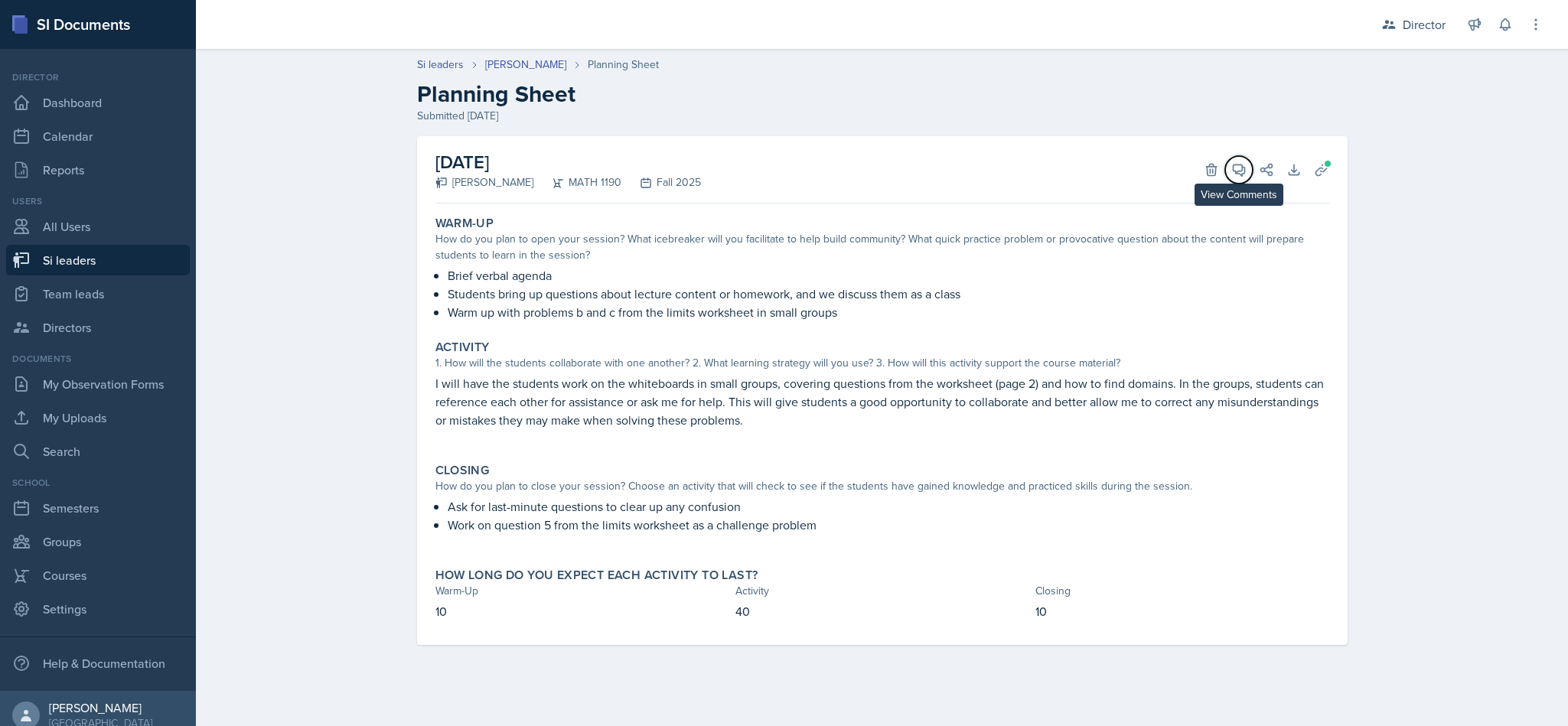
click at [1243, 167] on span at bounding box center [1245, 164] width 8 height 8
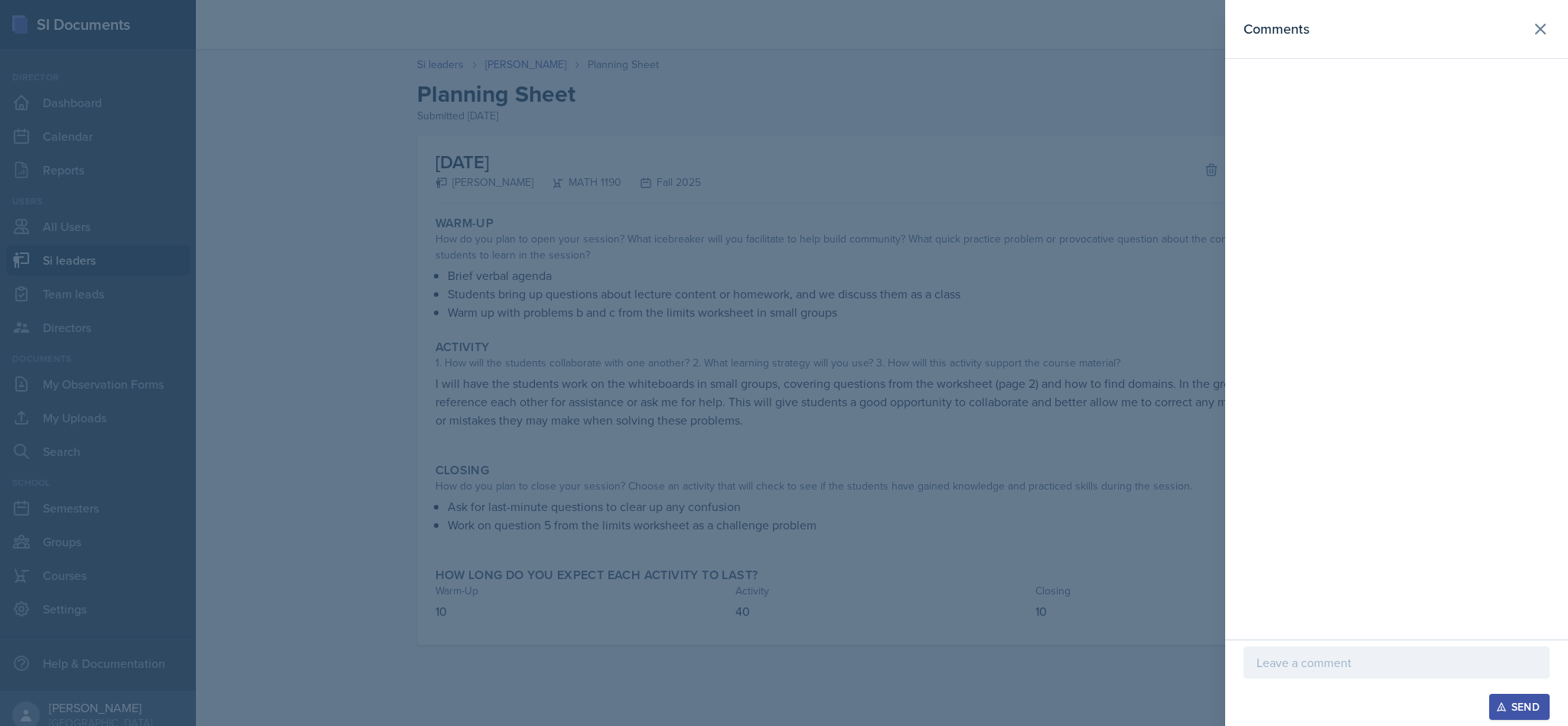
click at [1330, 635] on div "Comments" at bounding box center [1397, 319] width 343 height 639
click at [1325, 659] on p at bounding box center [1397, 663] width 280 height 18
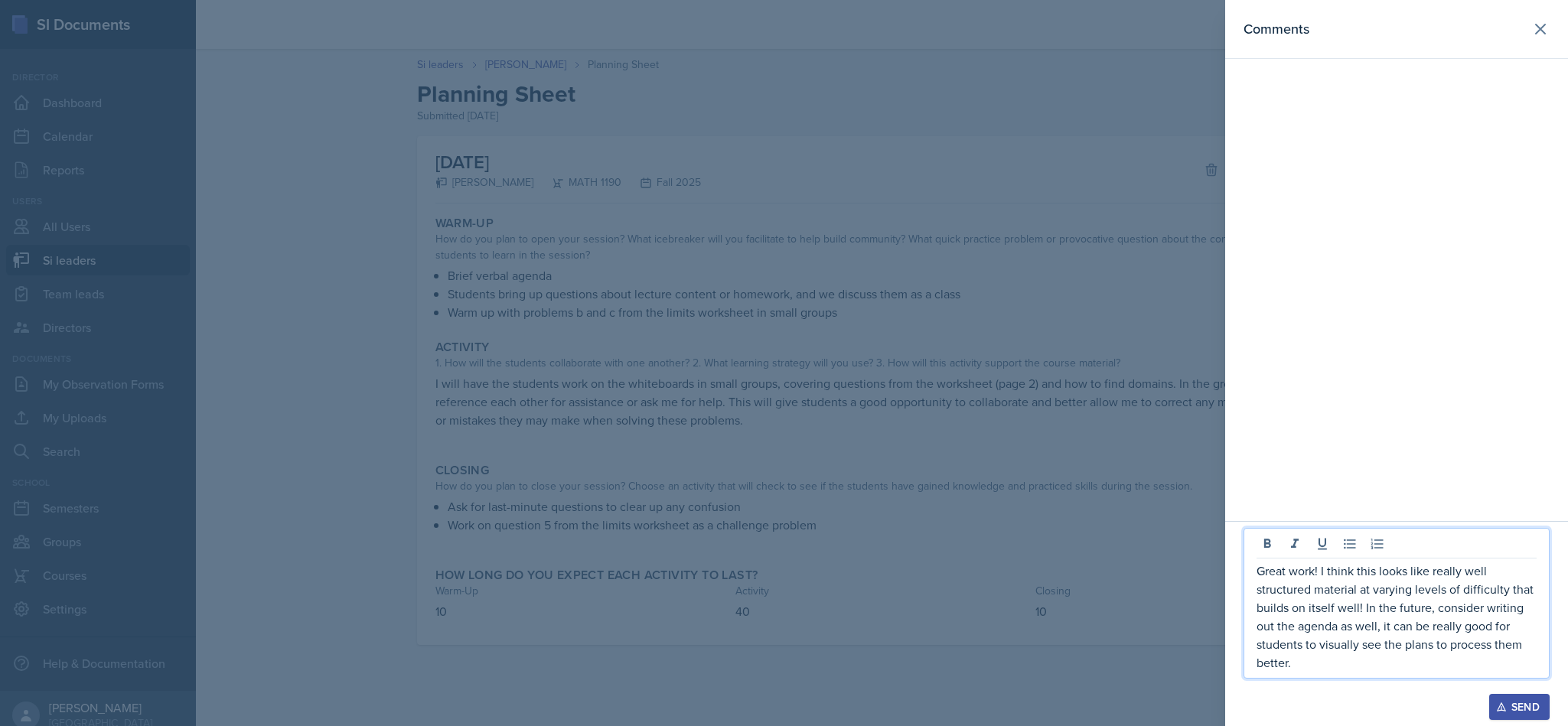
click at [1523, 708] on div "Send" at bounding box center [1519, 707] width 41 height 13
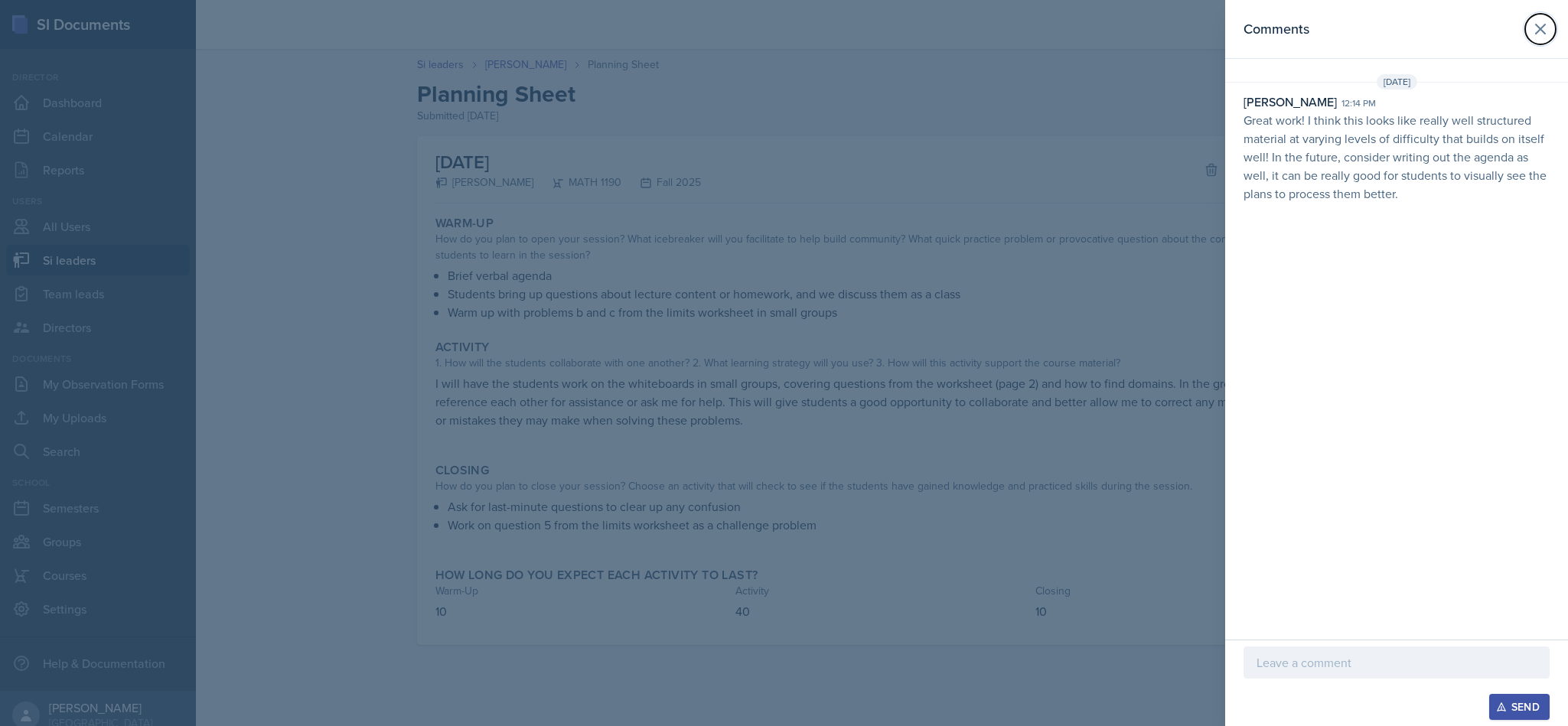
click at [1539, 35] on icon at bounding box center [1540, 28] width 18 height 18
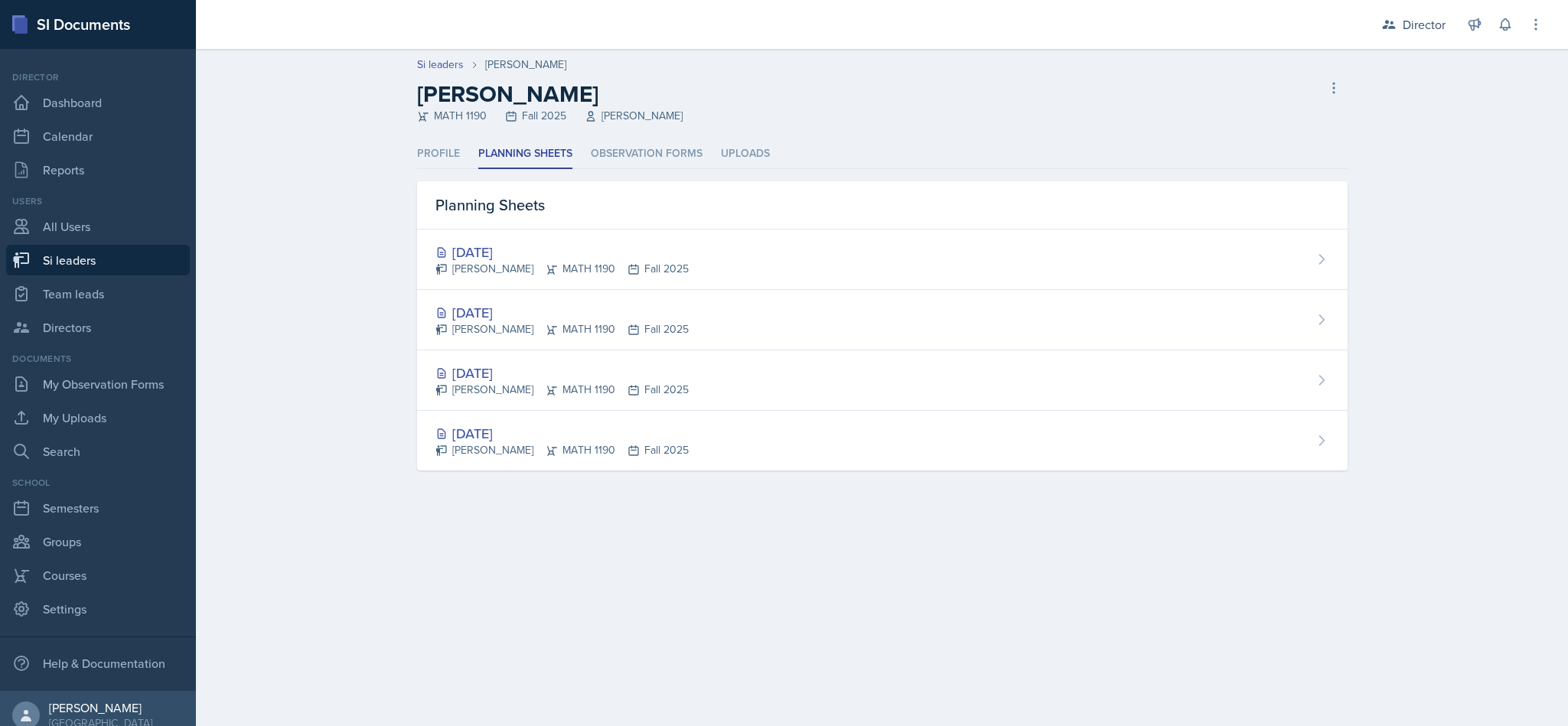
click at [595, 260] on div "[DATE]" at bounding box center [562, 251] width 253 height 20
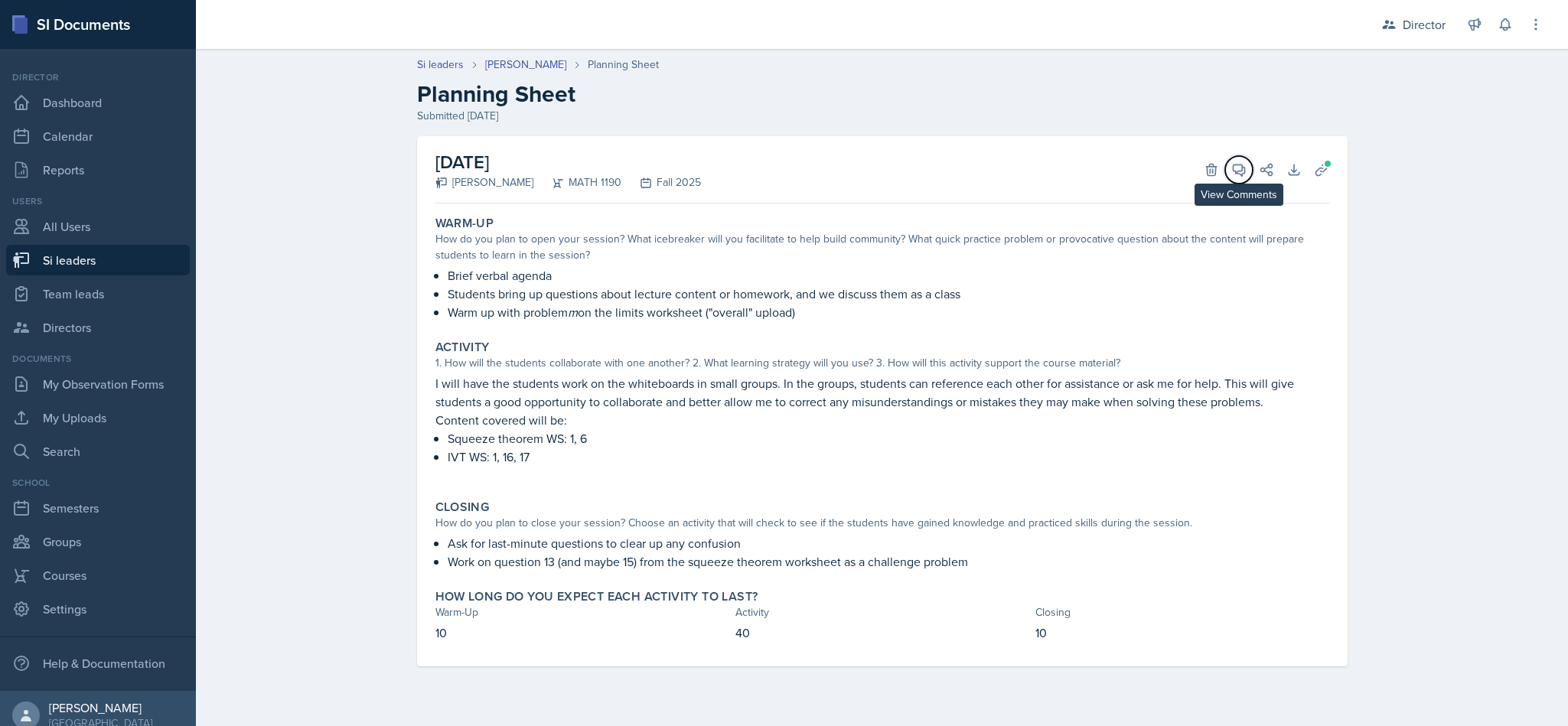
click at [1238, 180] on button "View Comments" at bounding box center [1239, 169] width 27 height 27
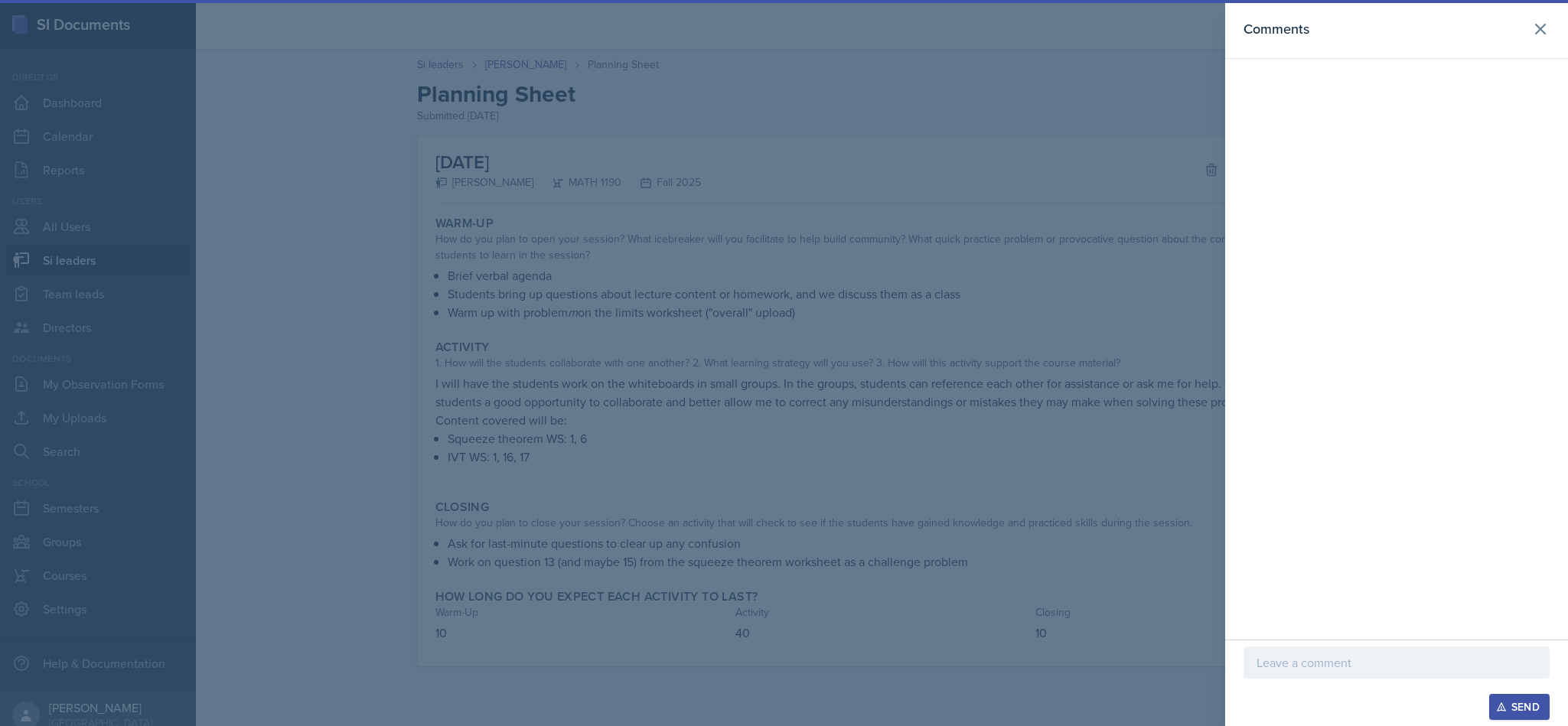
click at [1360, 661] on p at bounding box center [1397, 663] width 280 height 18
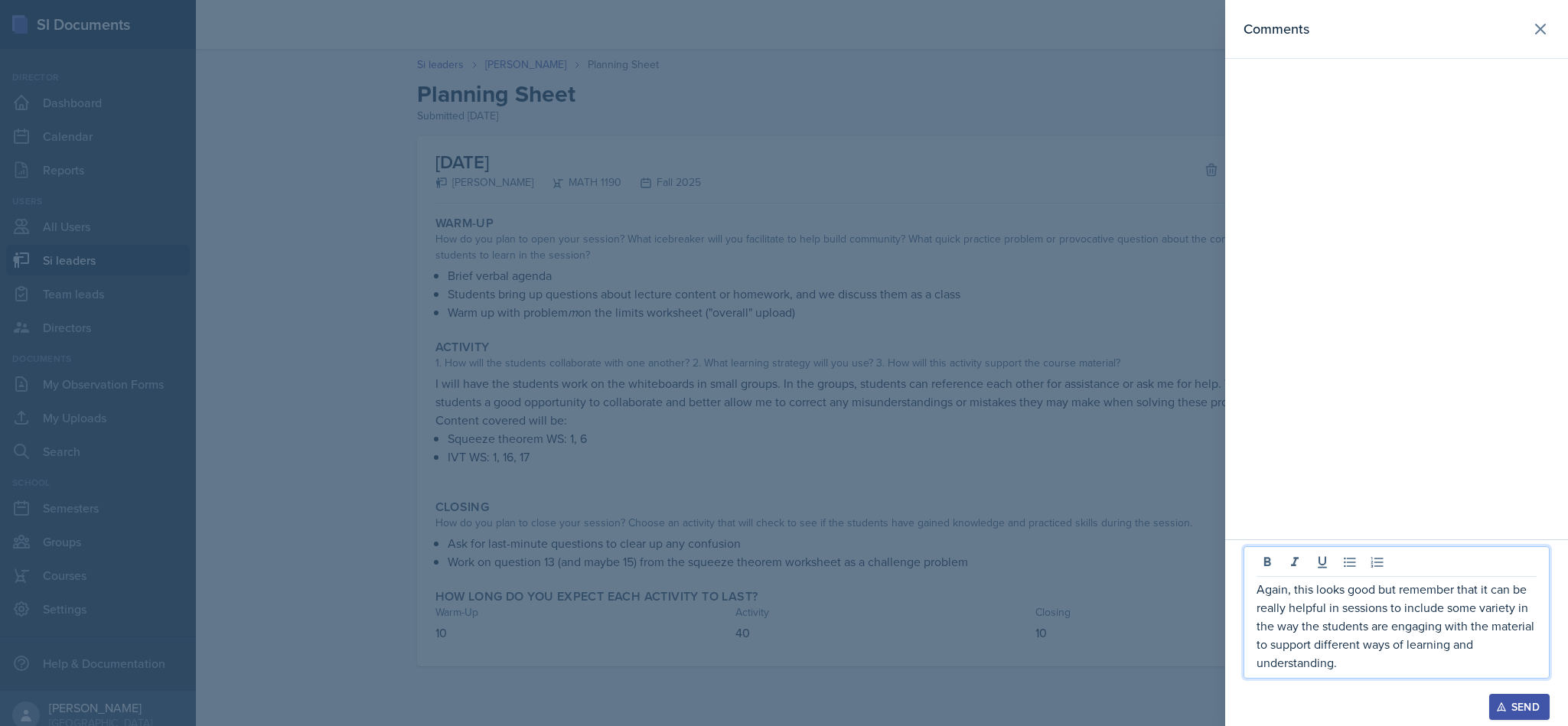
click at [1520, 704] on div "Send" at bounding box center [1519, 707] width 41 height 13
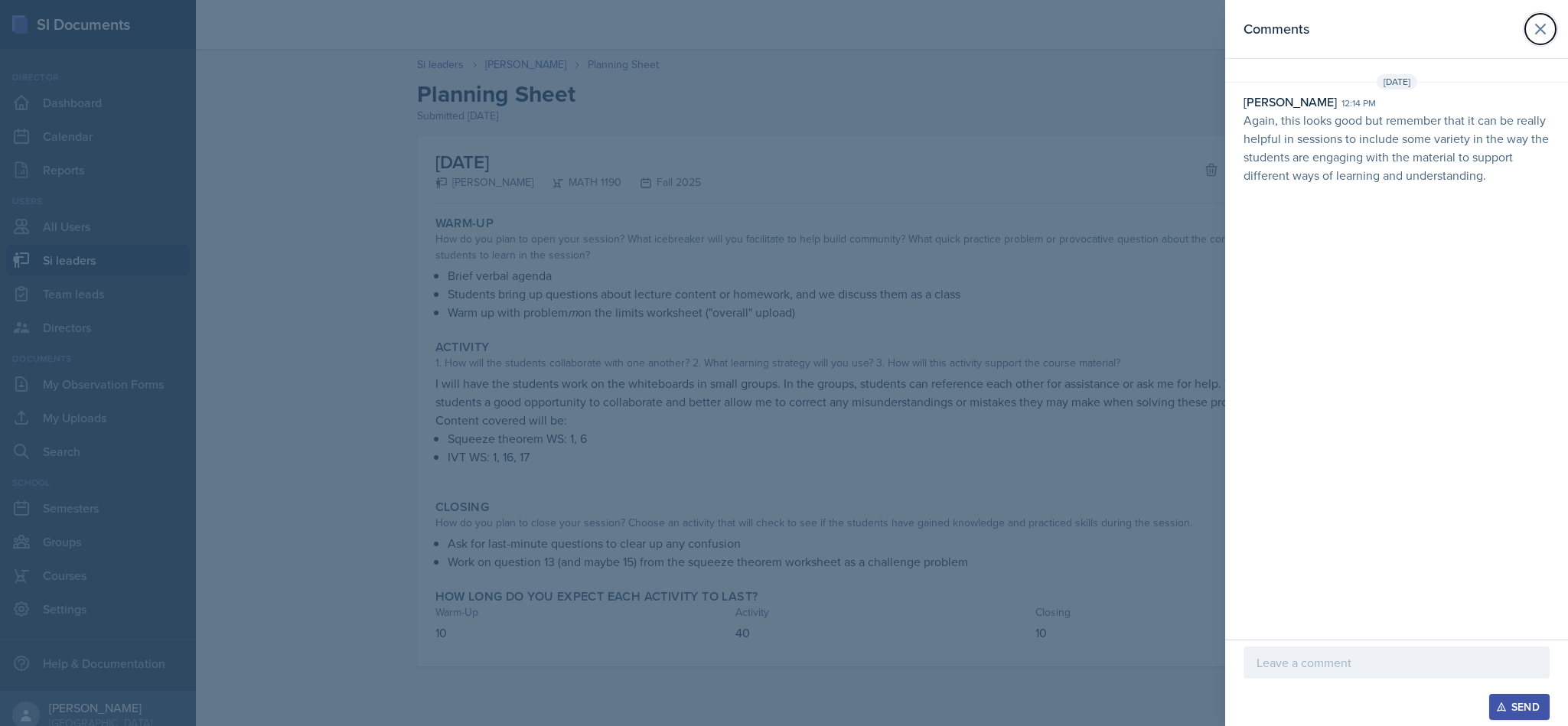
click at [1546, 40] on button at bounding box center [1540, 28] width 30 height 30
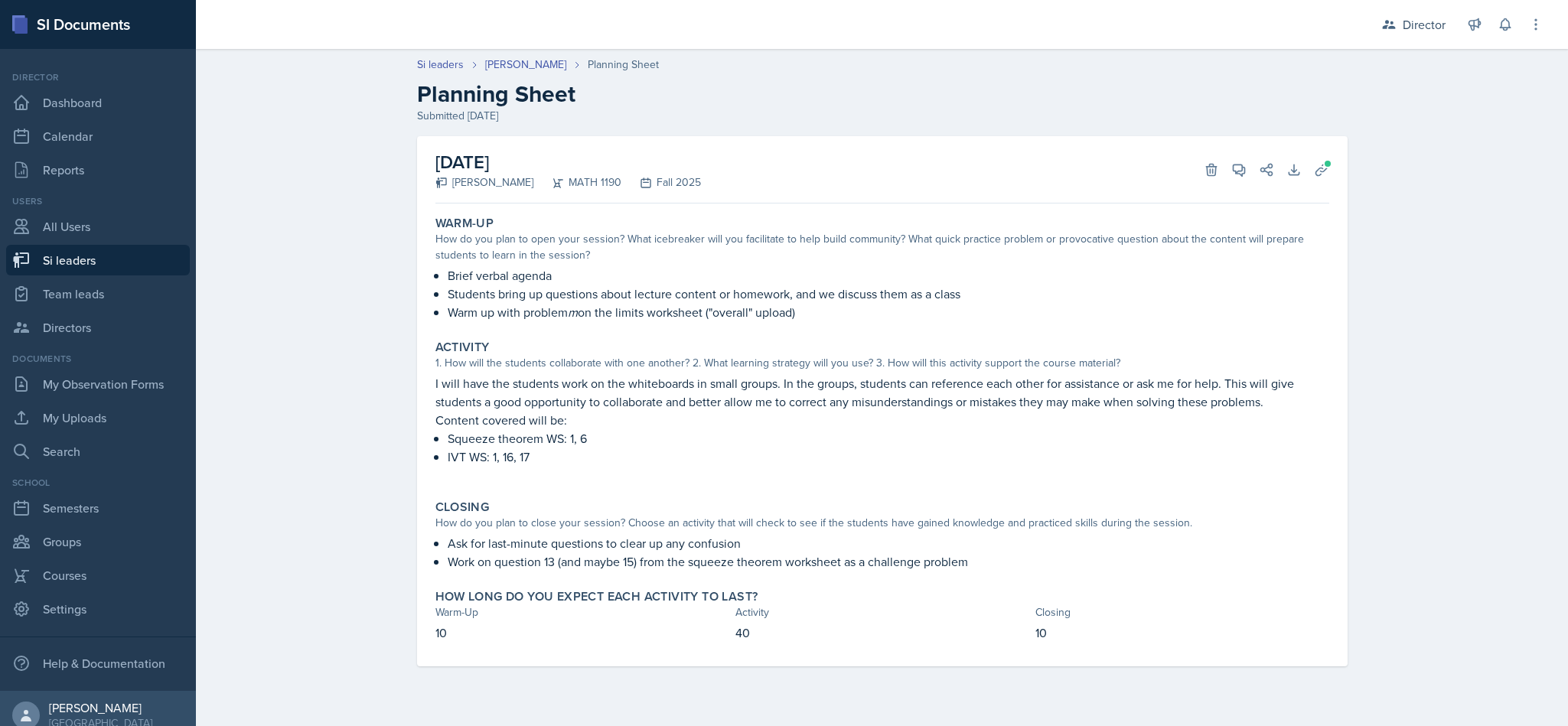
click at [1431, 13] on div "Director" at bounding box center [1413, 24] width 83 height 27
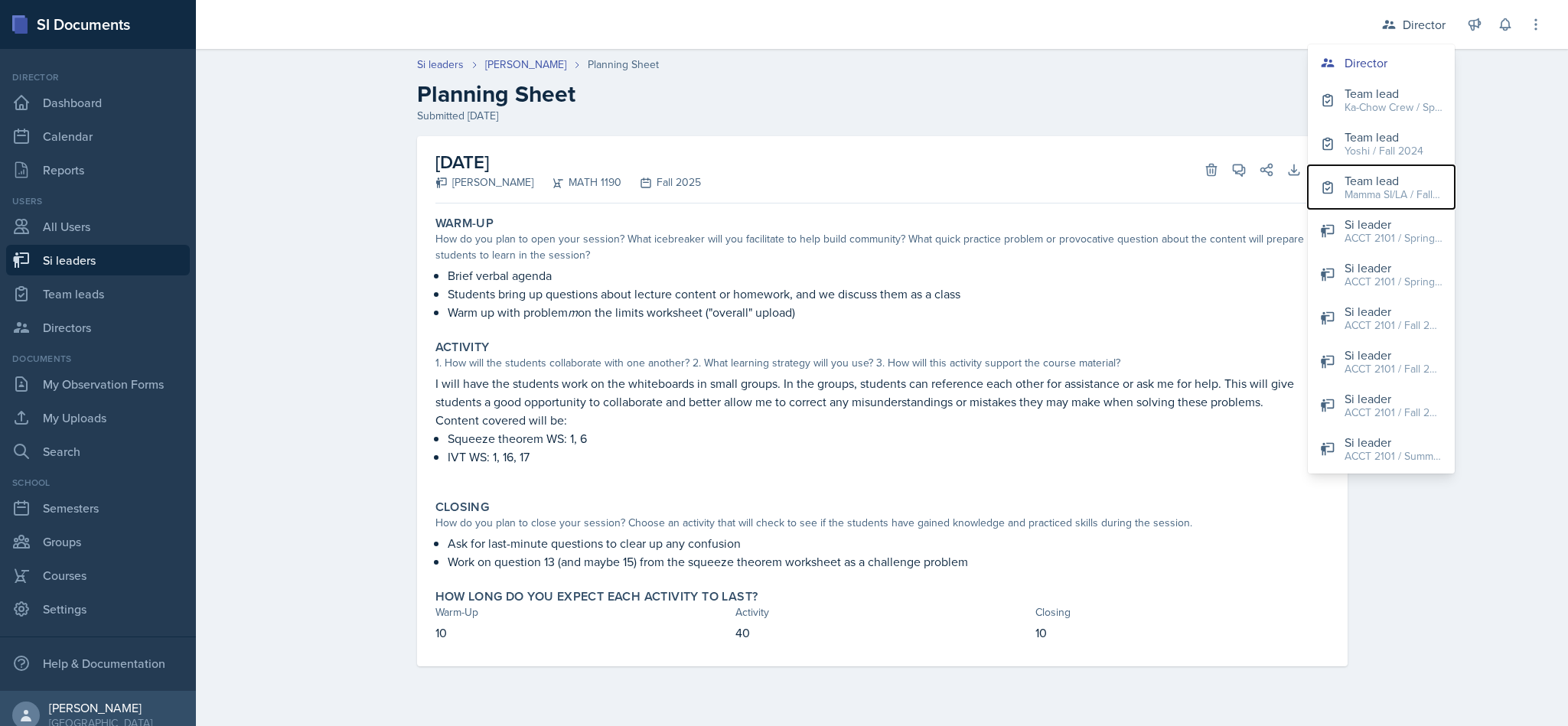
click at [1397, 175] on div "Team lead" at bounding box center [1394, 180] width 98 height 18
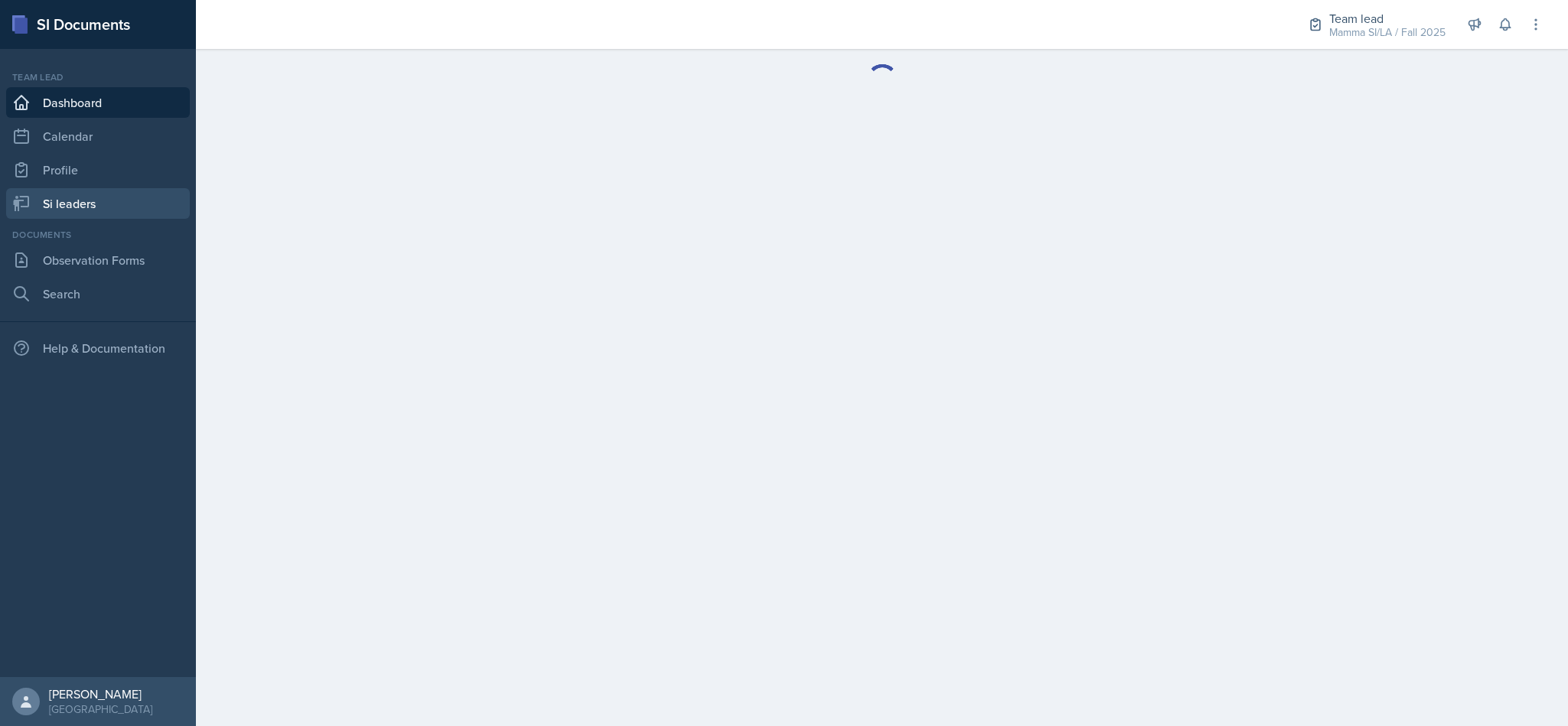
click at [134, 200] on link "Si leaders" at bounding box center [97, 202] width 184 height 30
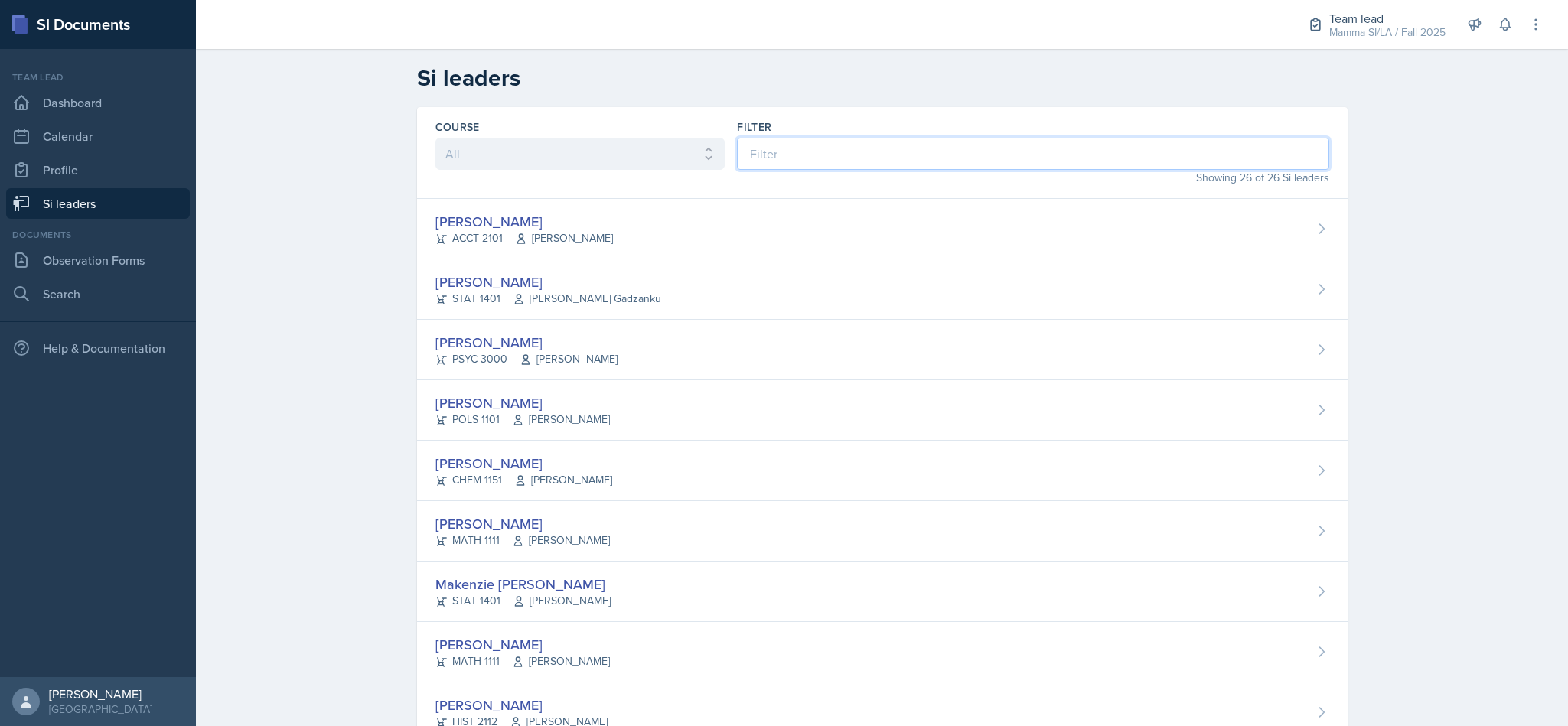
click at [820, 156] on input at bounding box center [1033, 154] width 592 height 32
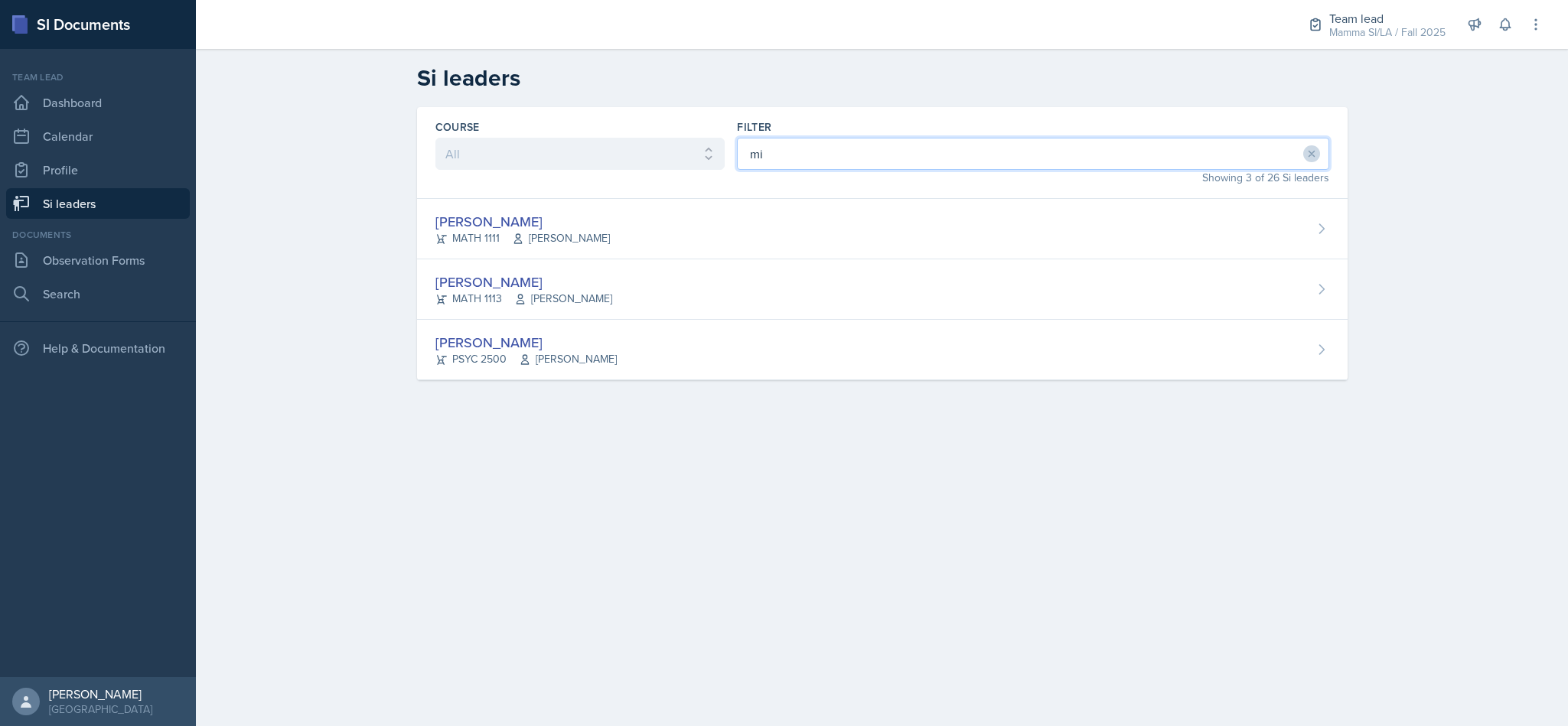
type input "mi"
click at [749, 289] on div "[PERSON_NAME] MATH 1113 [PERSON_NAME]" at bounding box center [883, 290] width 930 height 60
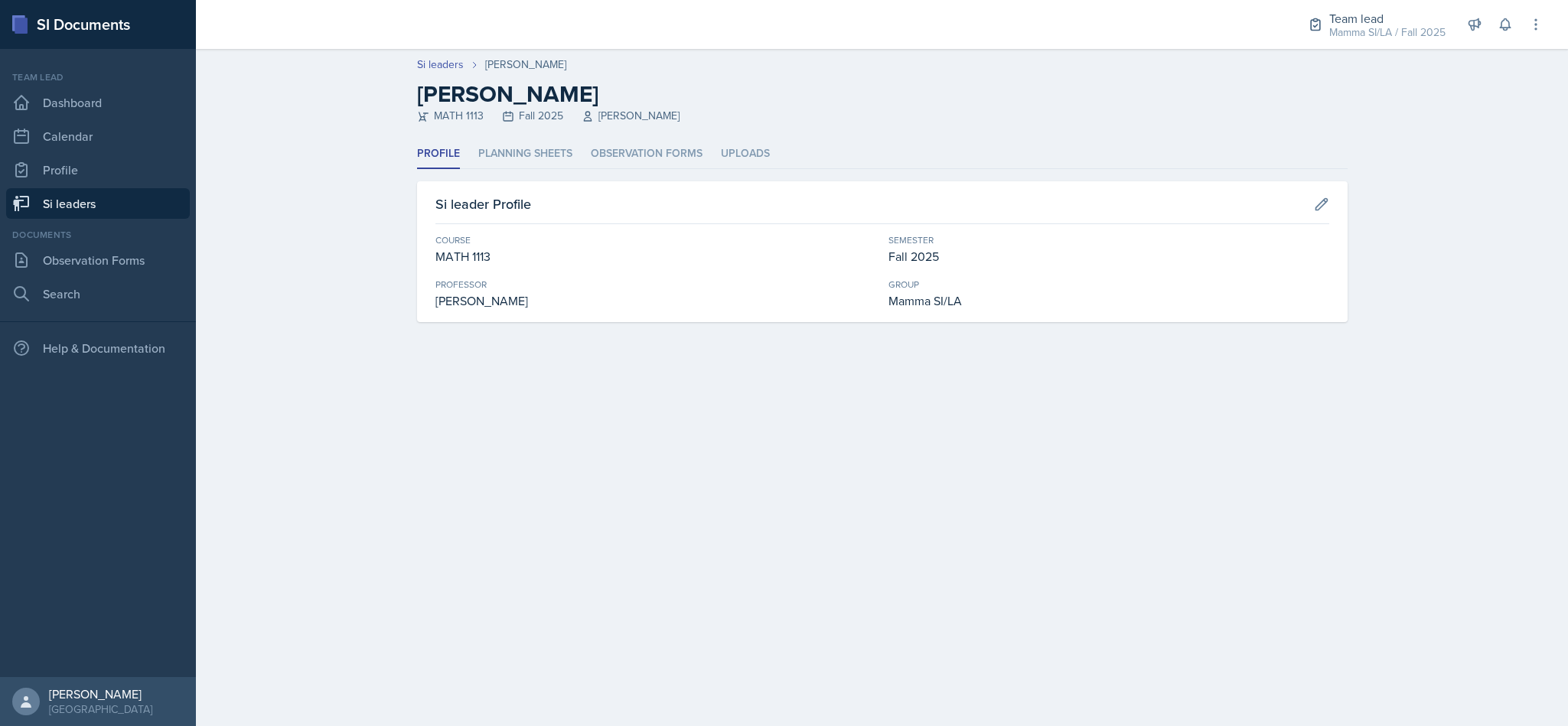
click at [563, 155] on li "Planning Sheets" at bounding box center [525, 154] width 94 height 30
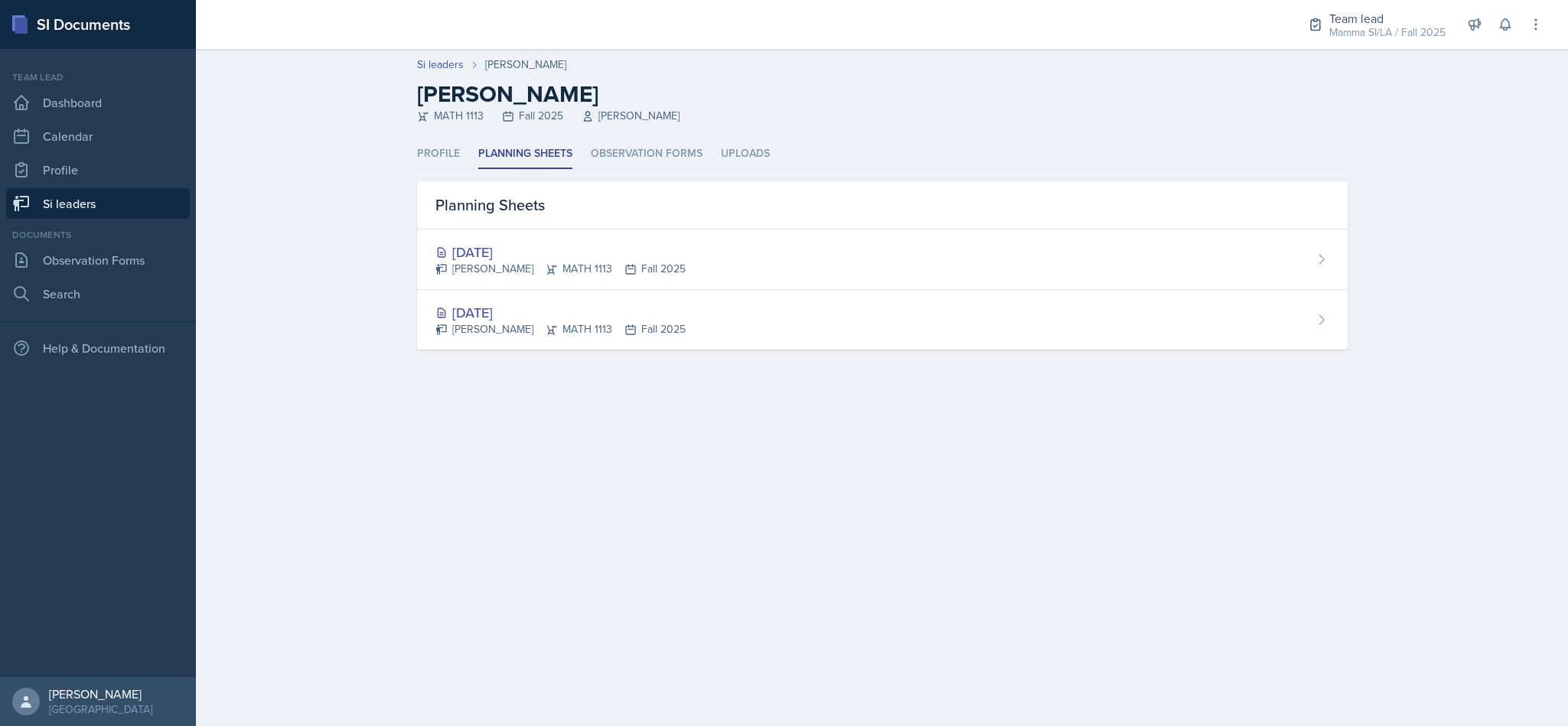
click at [148, 188] on link "Si leaders" at bounding box center [97, 202] width 184 height 30
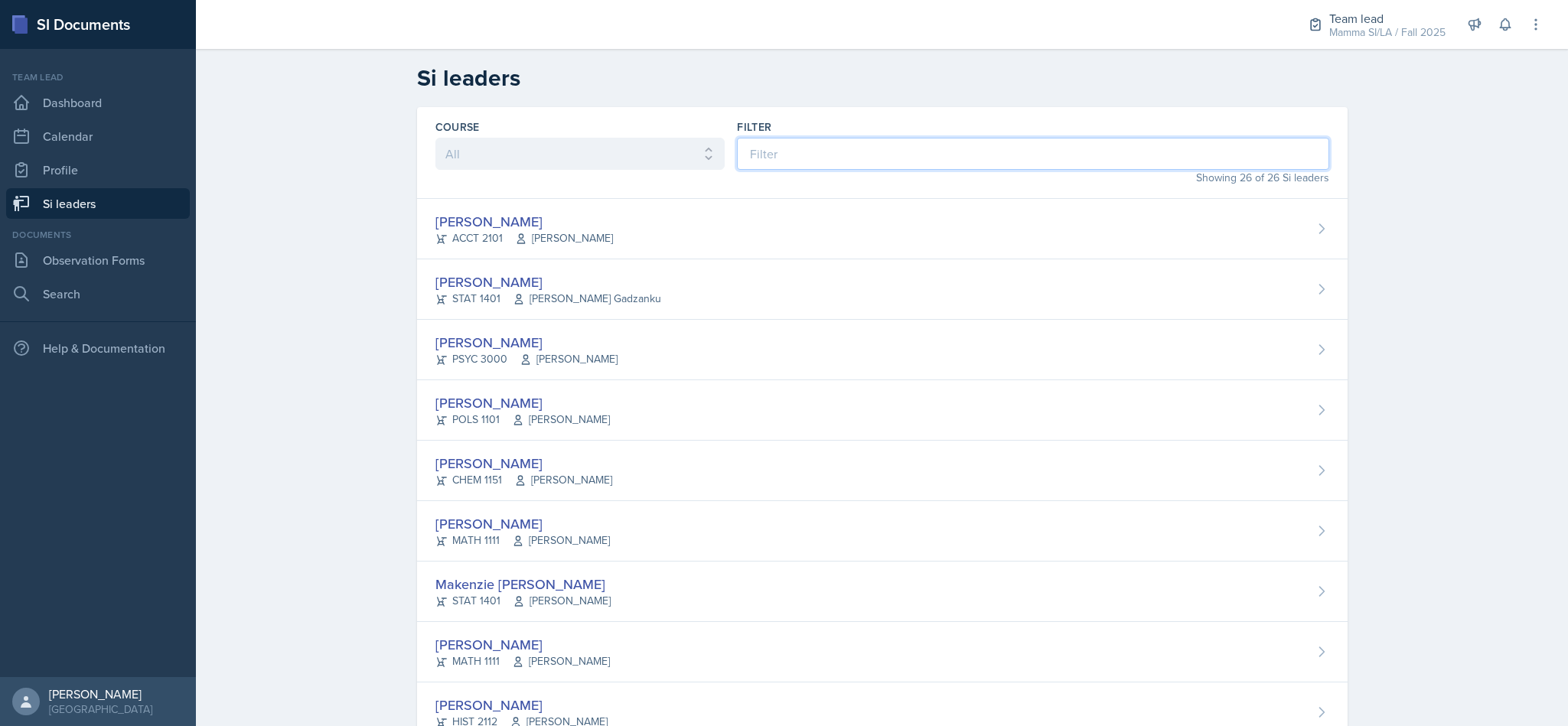
click at [865, 141] on input at bounding box center [1033, 154] width 592 height 32
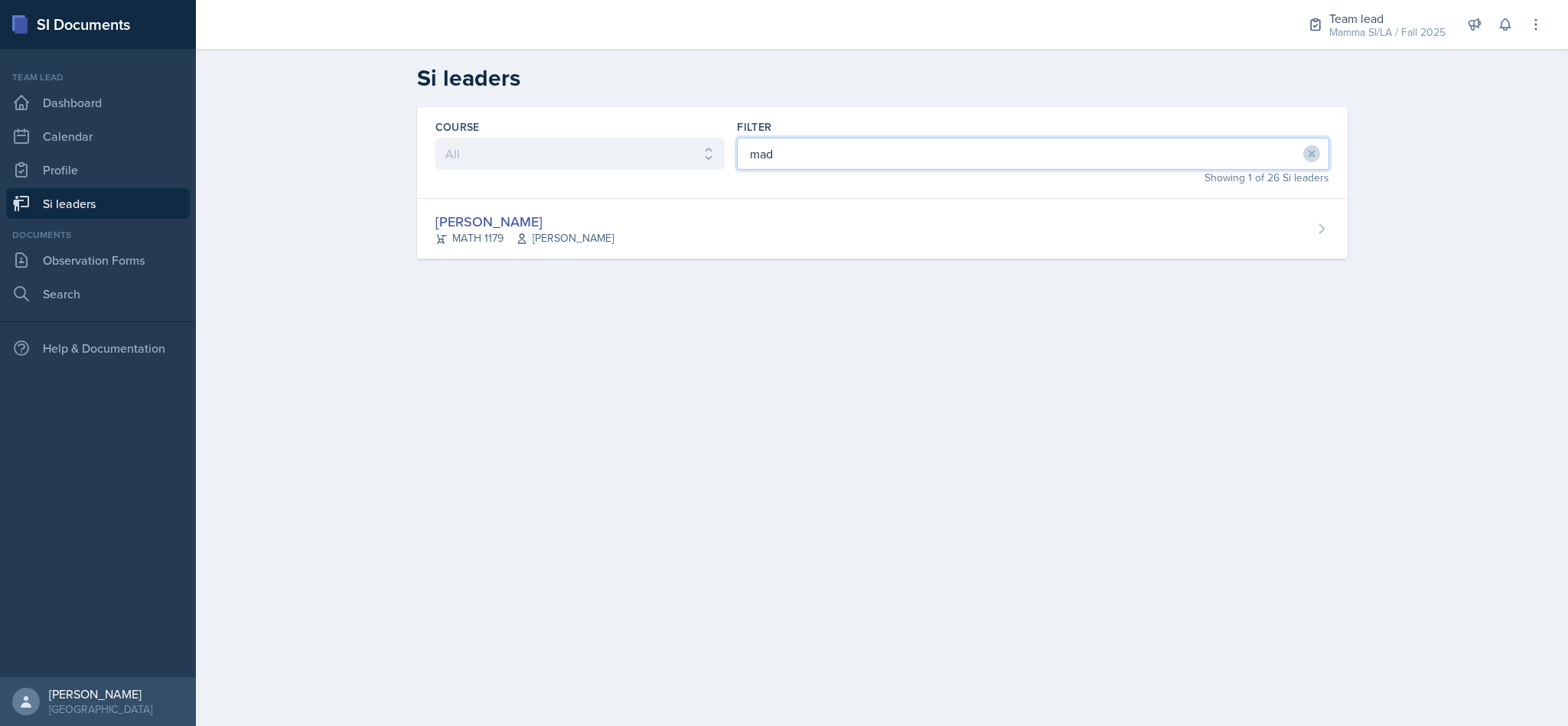
type input "mad"
click at [723, 238] on div "[PERSON_NAME] MATH 1179 [PERSON_NAME]" at bounding box center [883, 229] width 930 height 60
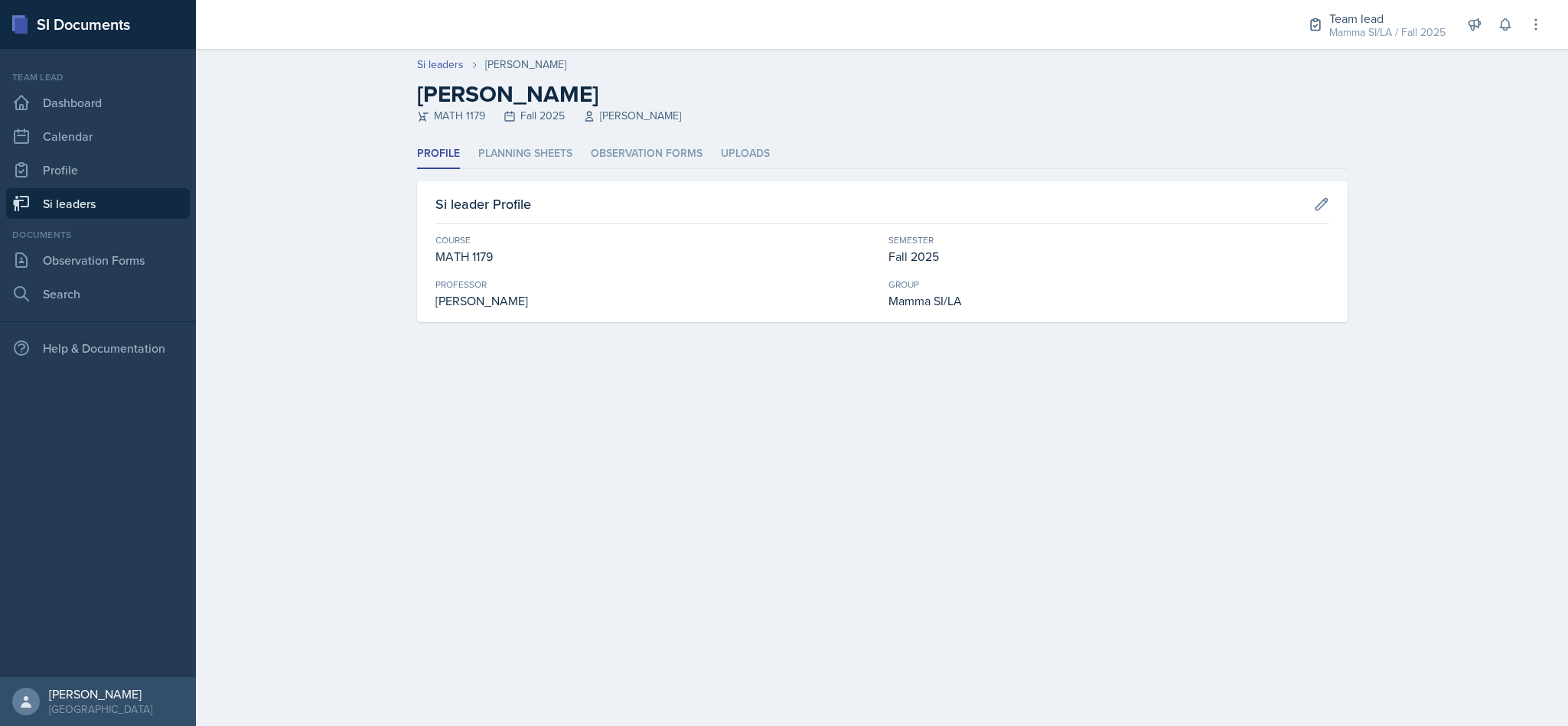
click at [499, 155] on li "Planning Sheets" at bounding box center [525, 154] width 94 height 30
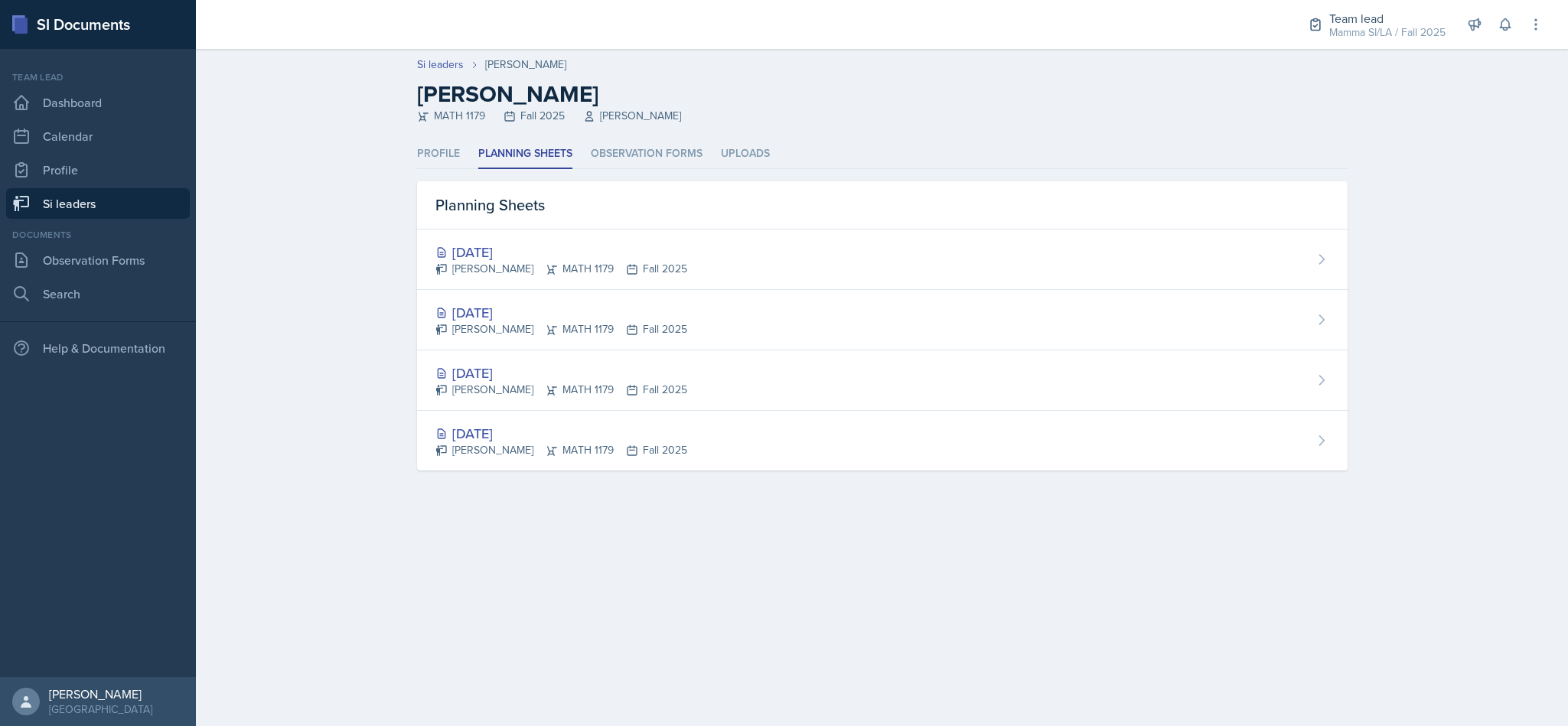
click at [632, 304] on div "[DATE]" at bounding box center [561, 312] width 252 height 20
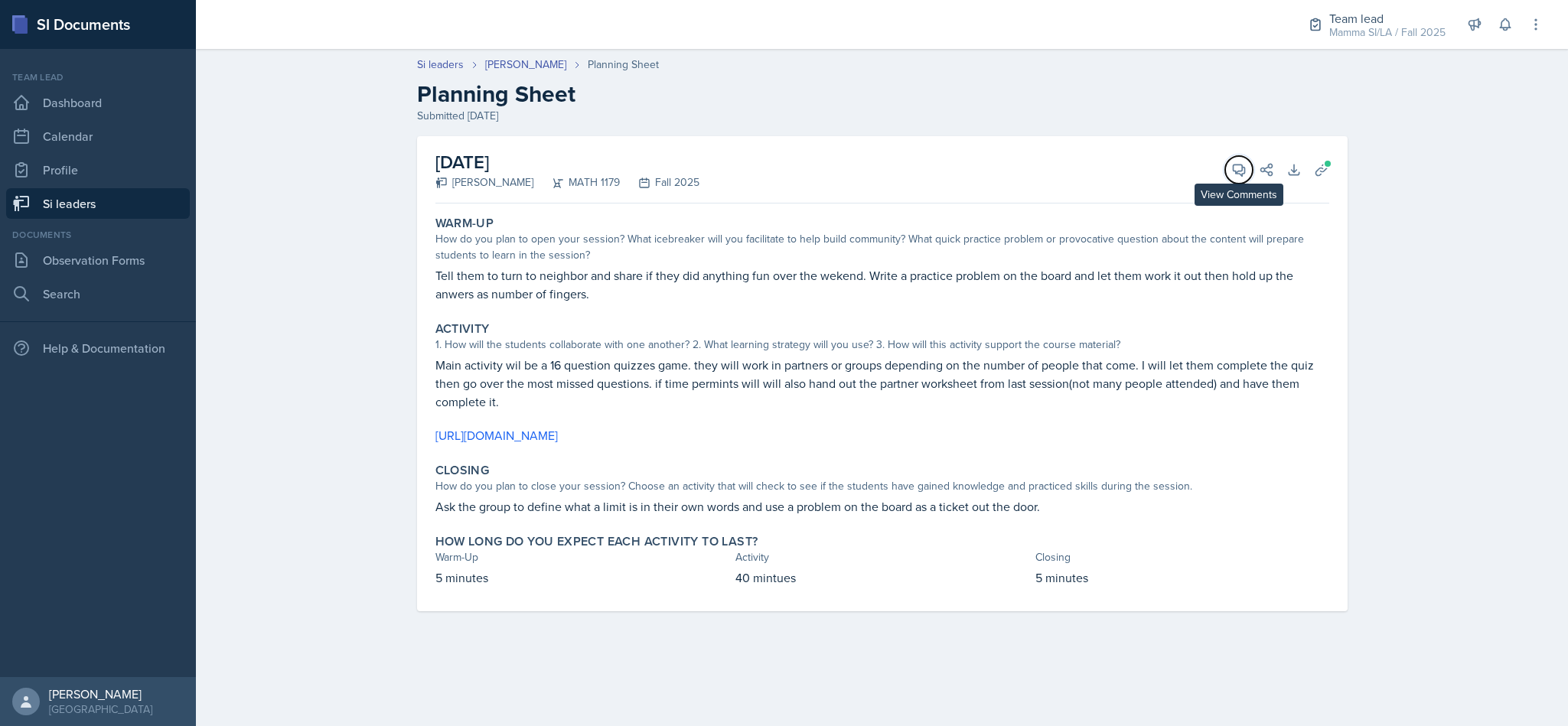
click at [1245, 172] on icon at bounding box center [1239, 170] width 12 height 12
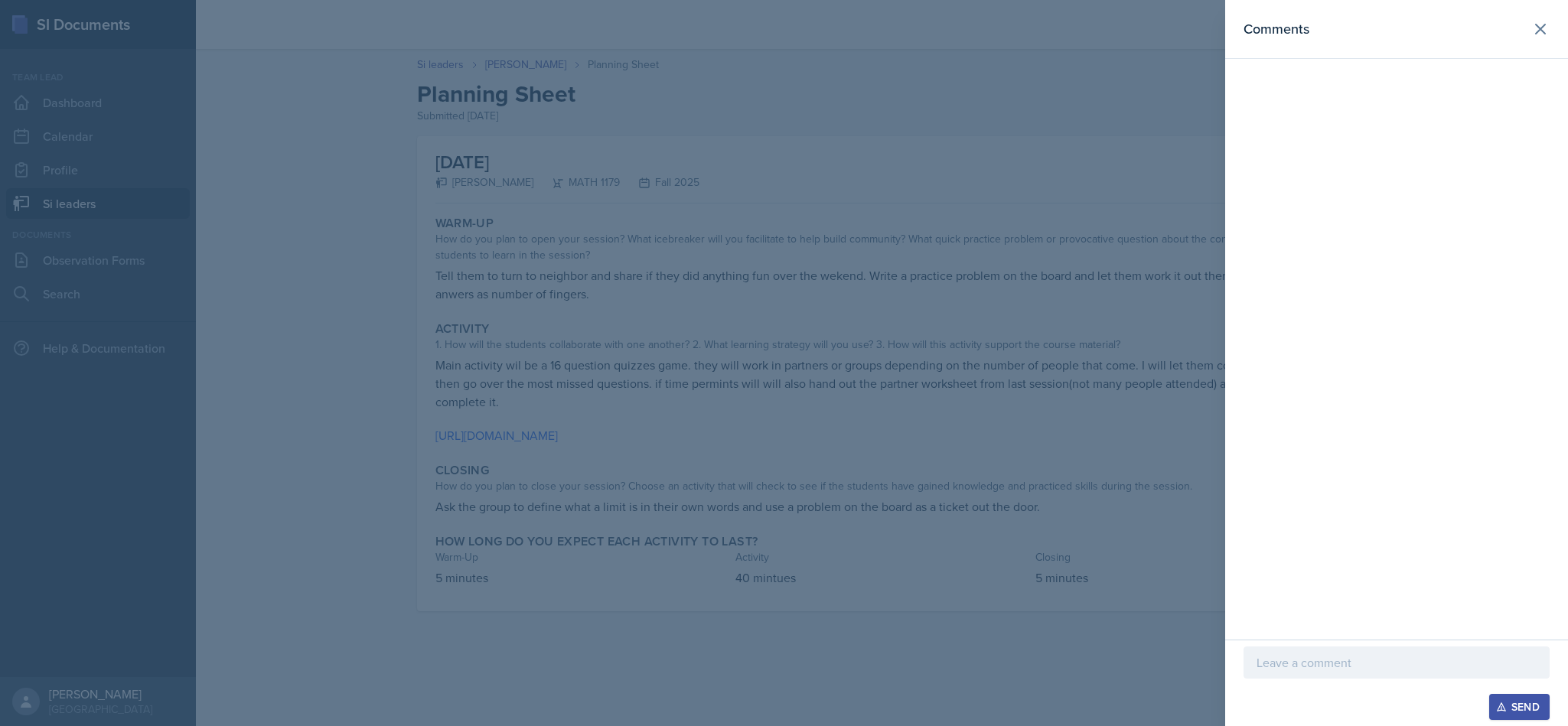
click at [1324, 667] on div at bounding box center [1397, 662] width 307 height 32
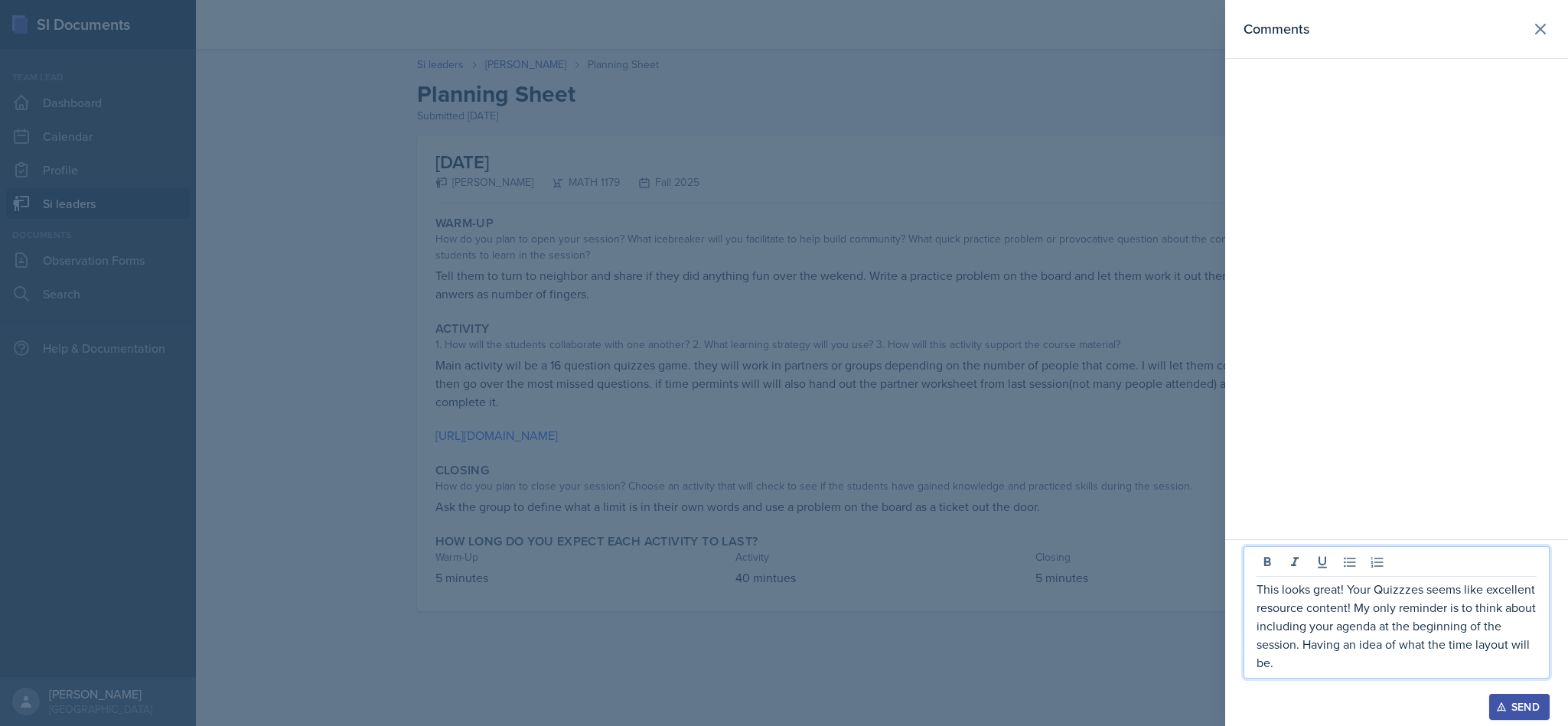
click at [1507, 703] on div "Send" at bounding box center [1519, 707] width 41 height 13
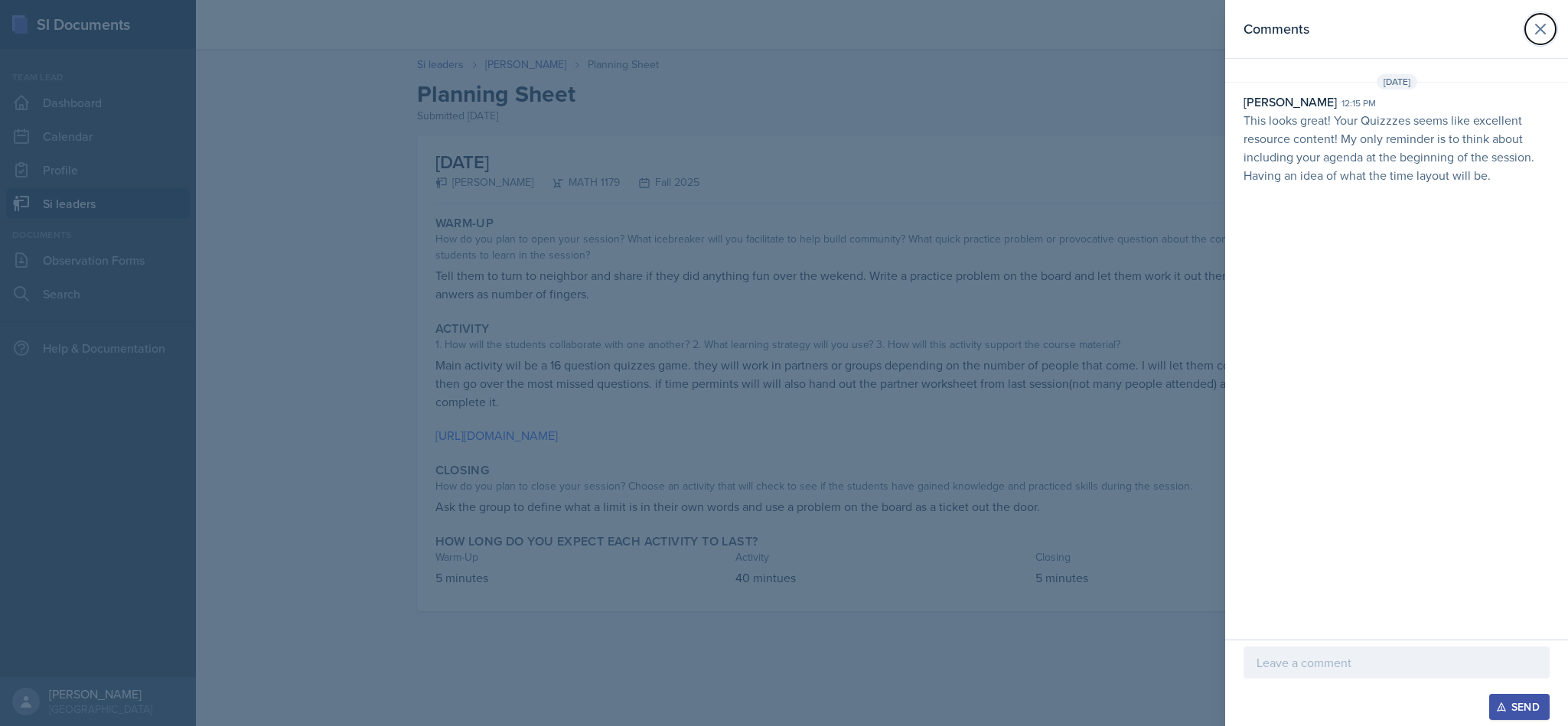
click at [1546, 40] on button at bounding box center [1540, 28] width 30 height 30
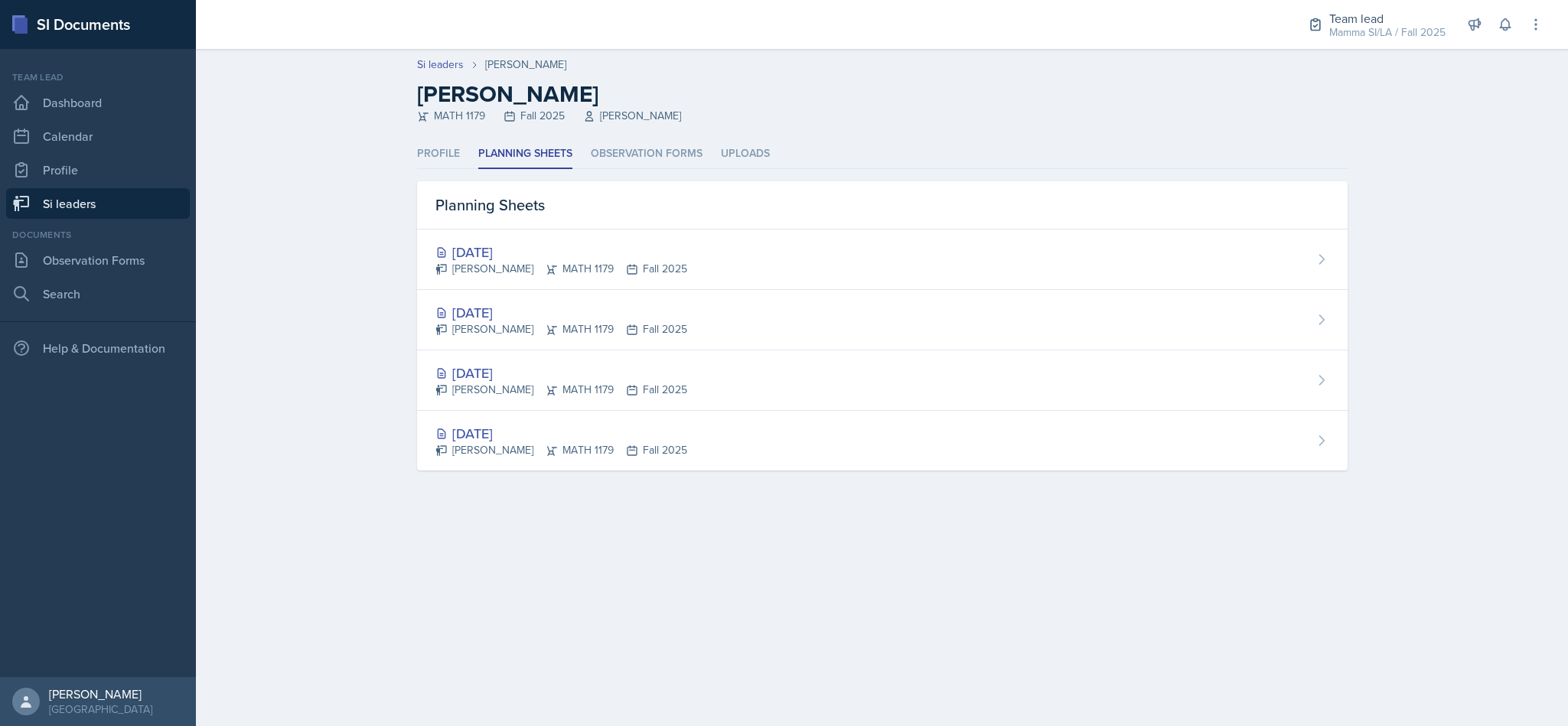
click at [654, 264] on div "[PERSON_NAME] MATH 1179 Fall 2025" at bounding box center [561, 269] width 252 height 17
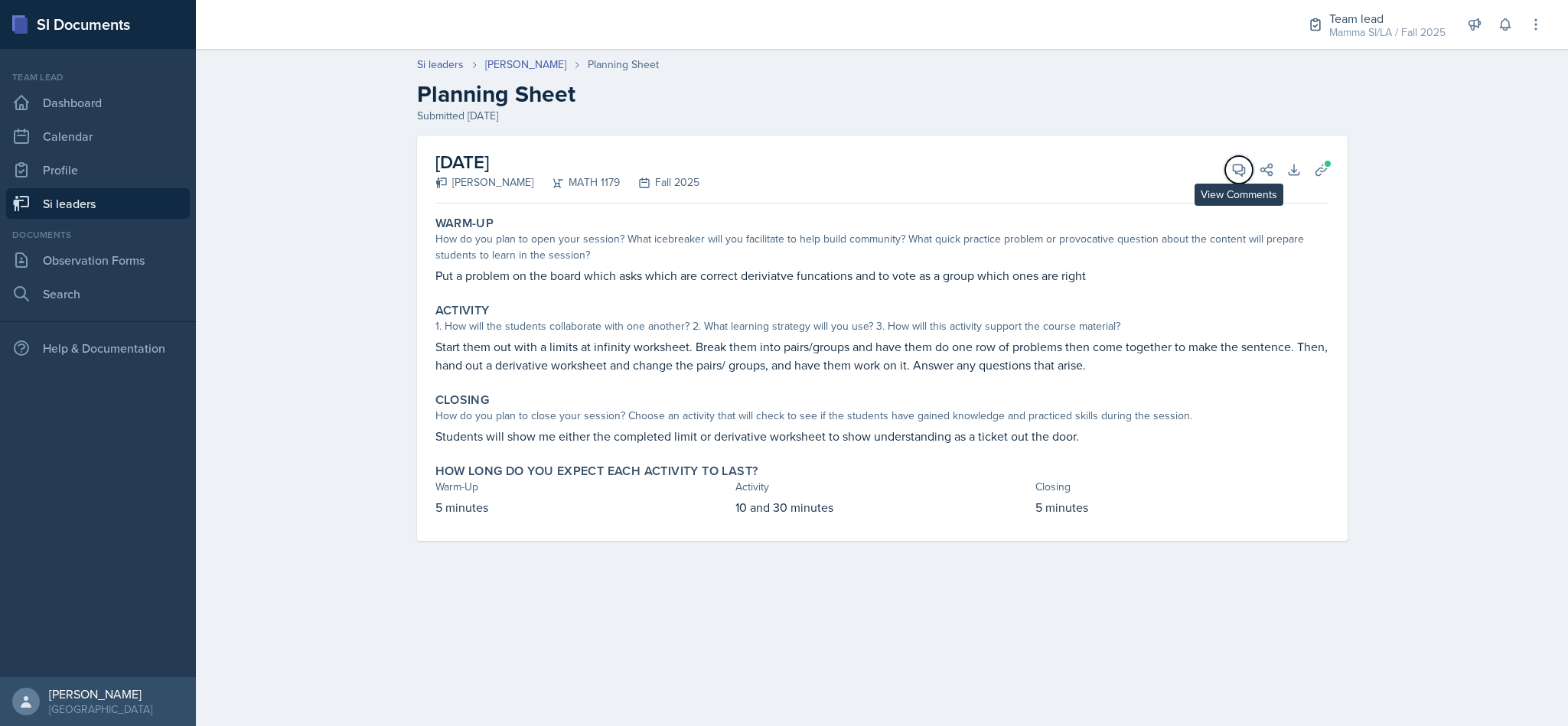
click at [1243, 165] on span at bounding box center [1245, 164] width 8 height 8
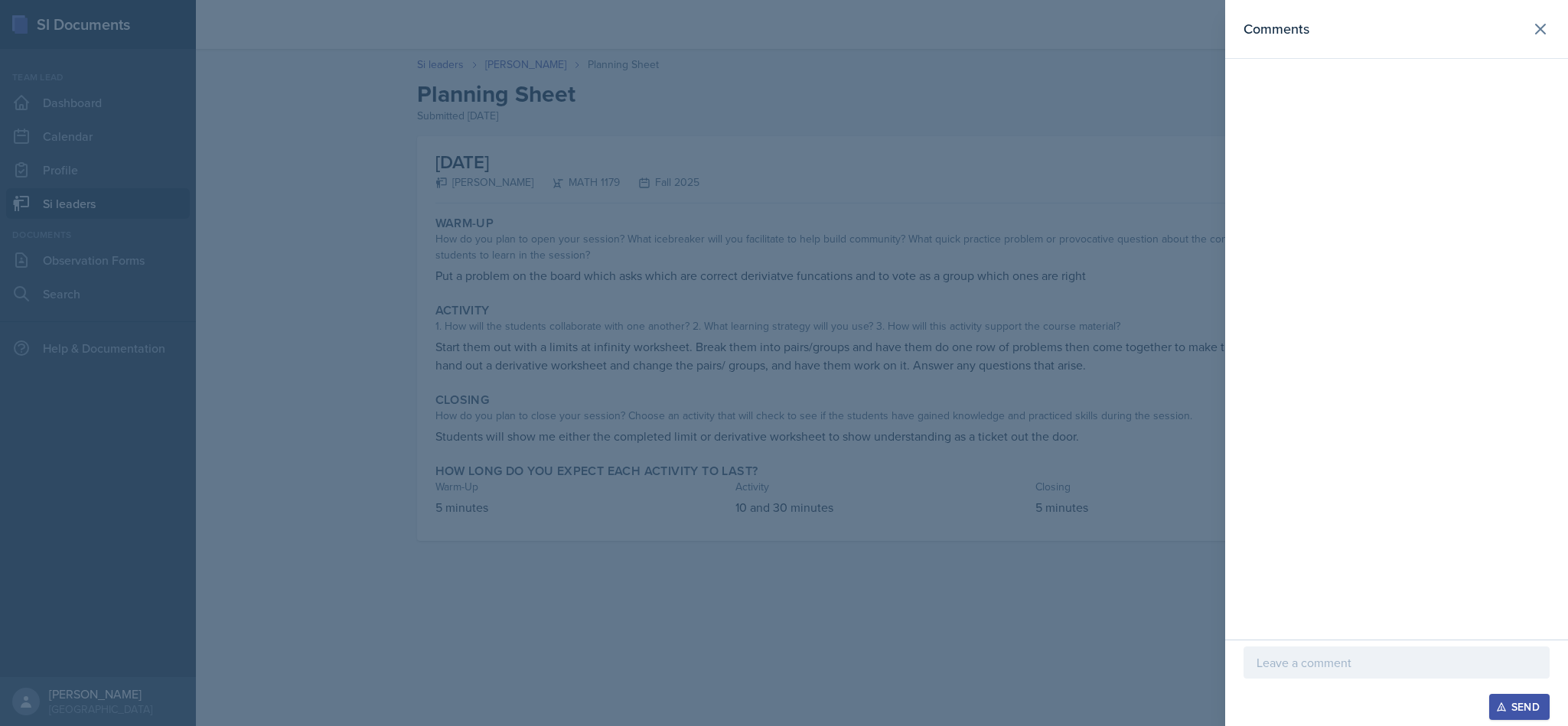
click at [1367, 675] on div at bounding box center [1397, 662] width 307 height 32
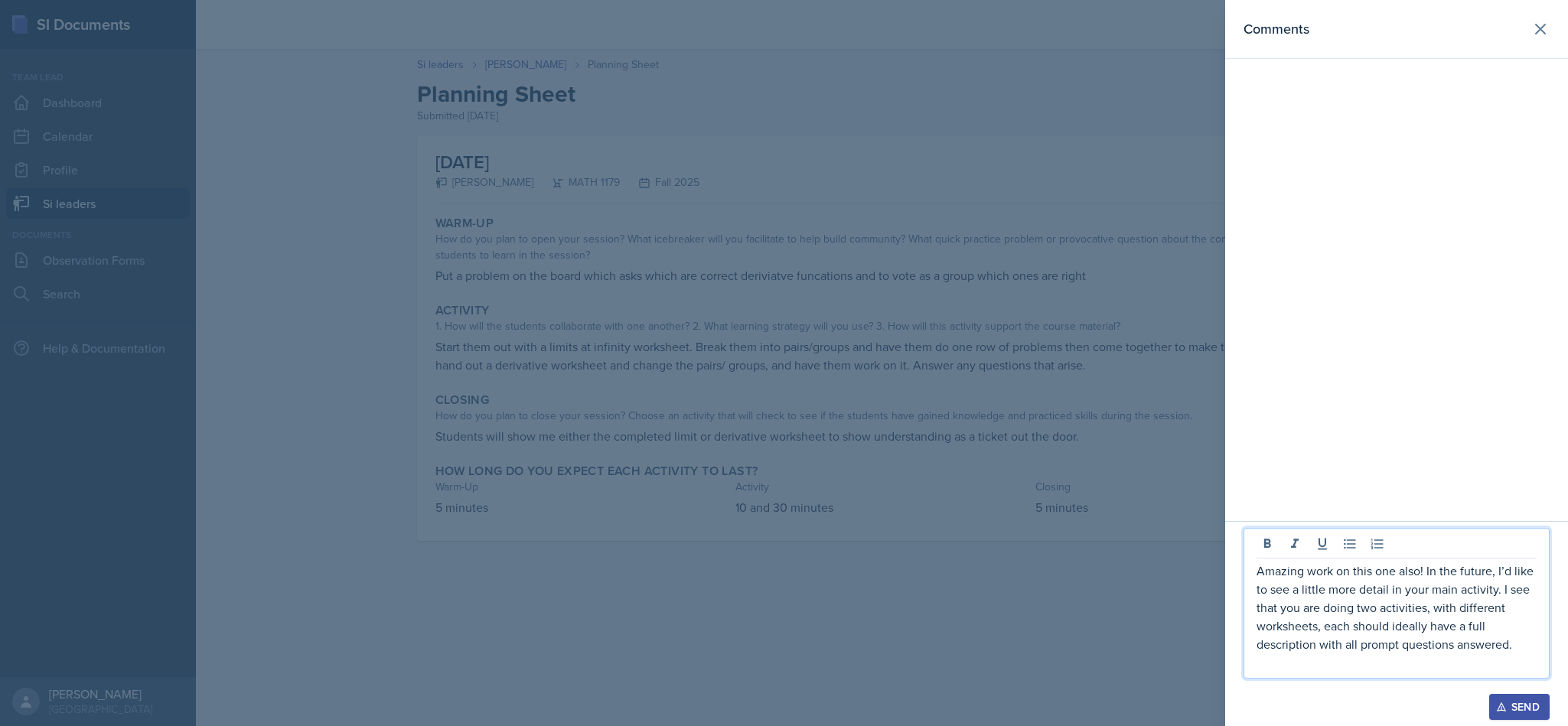
click at [1509, 692] on div at bounding box center [1397, 686] width 307 height 16
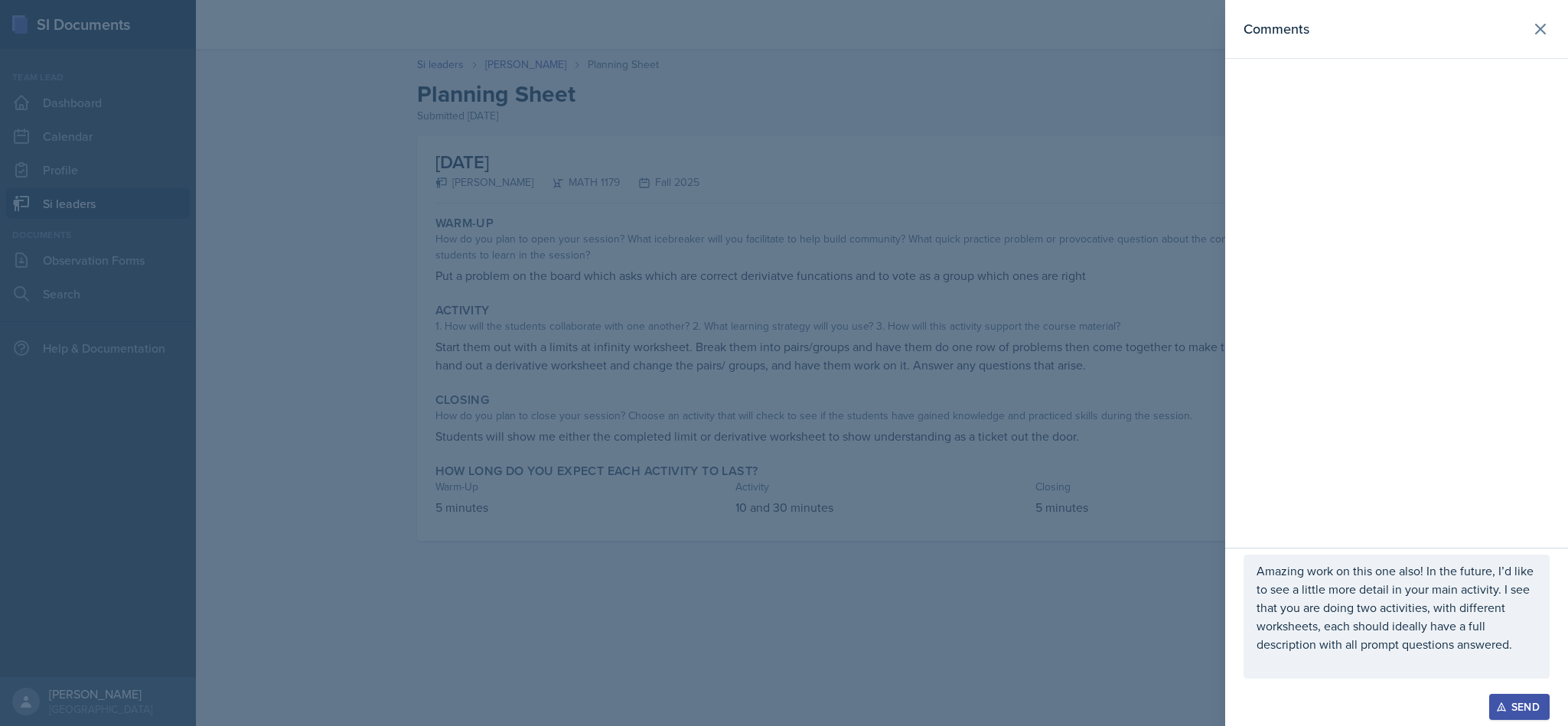
click at [1518, 697] on button "Send" at bounding box center [1519, 707] width 60 height 26
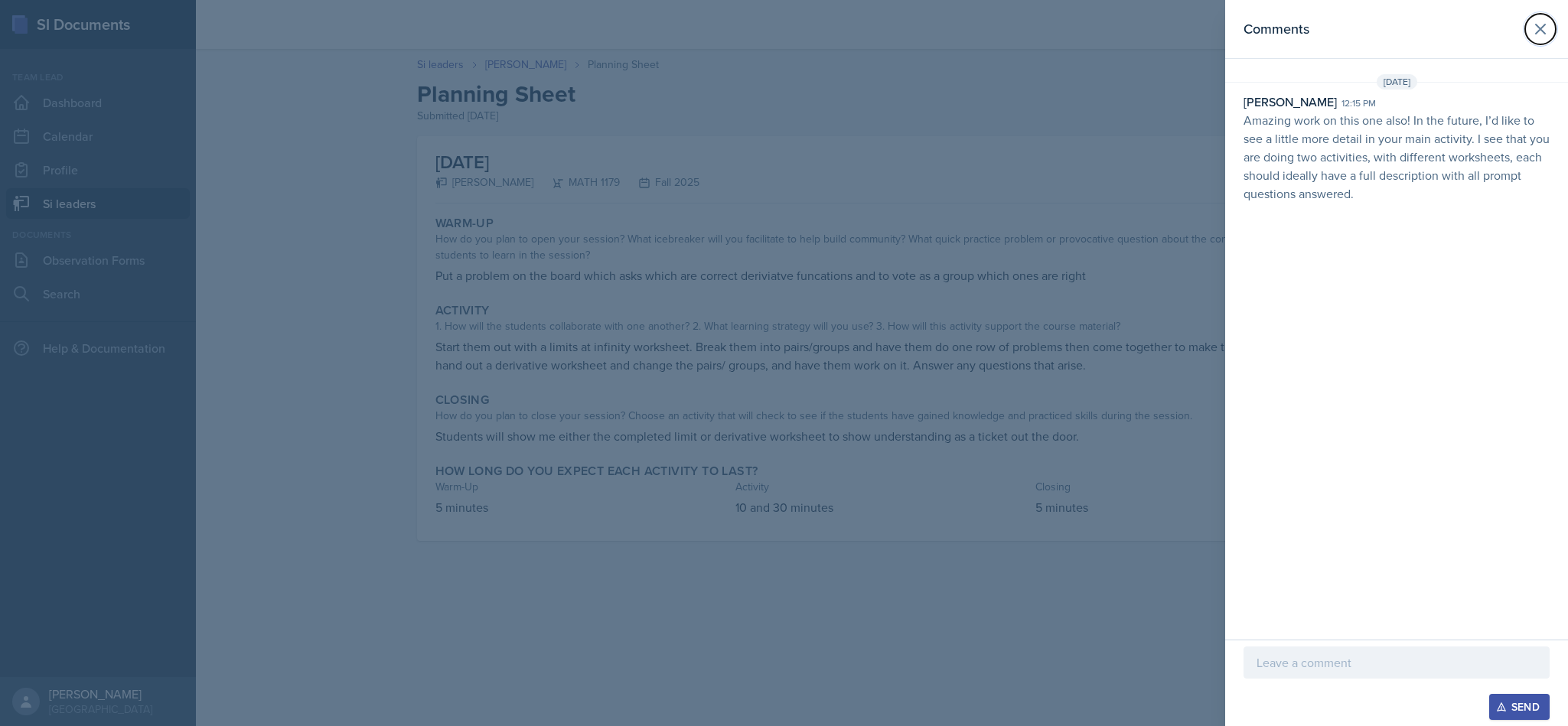
click at [1546, 35] on icon at bounding box center [1540, 28] width 18 height 18
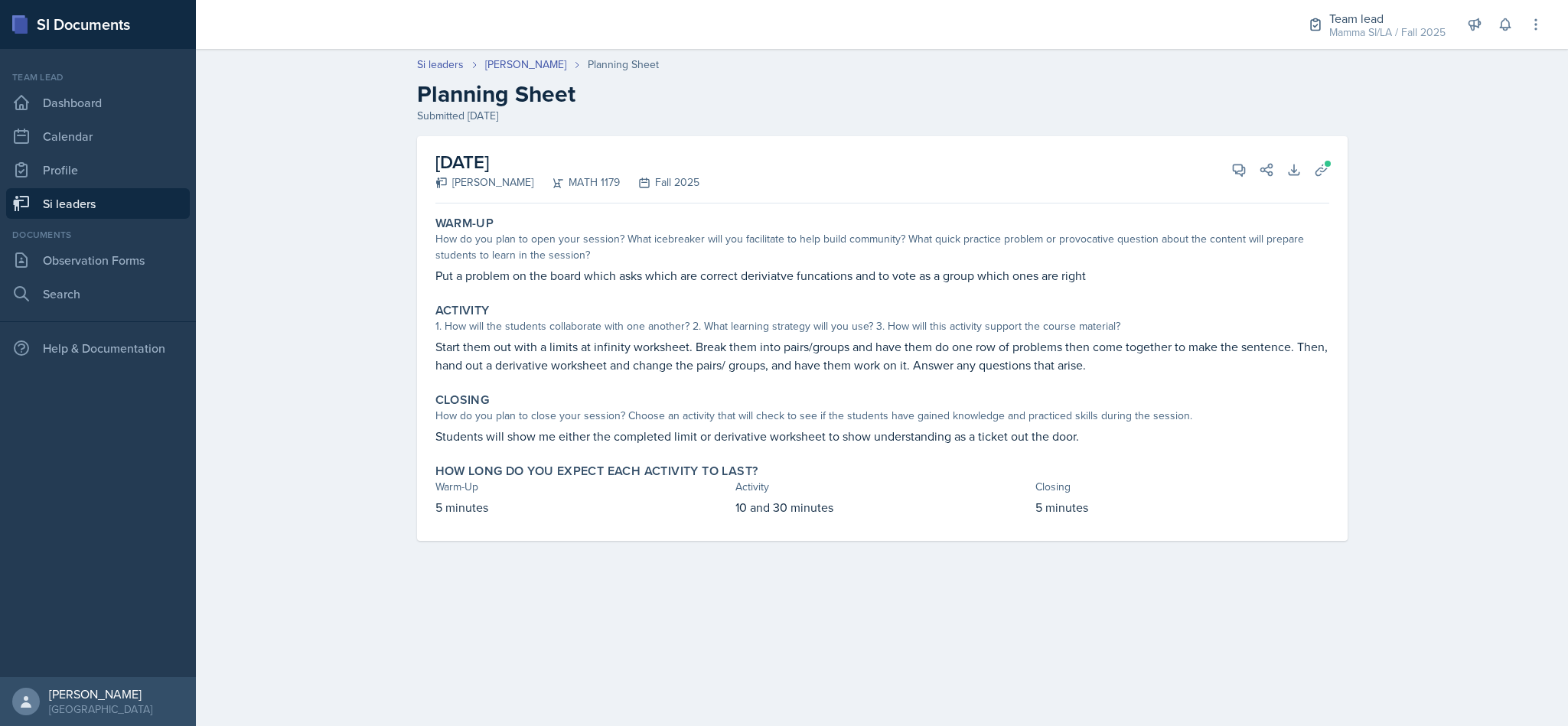
click at [94, 200] on link "Si leaders" at bounding box center [97, 202] width 184 height 30
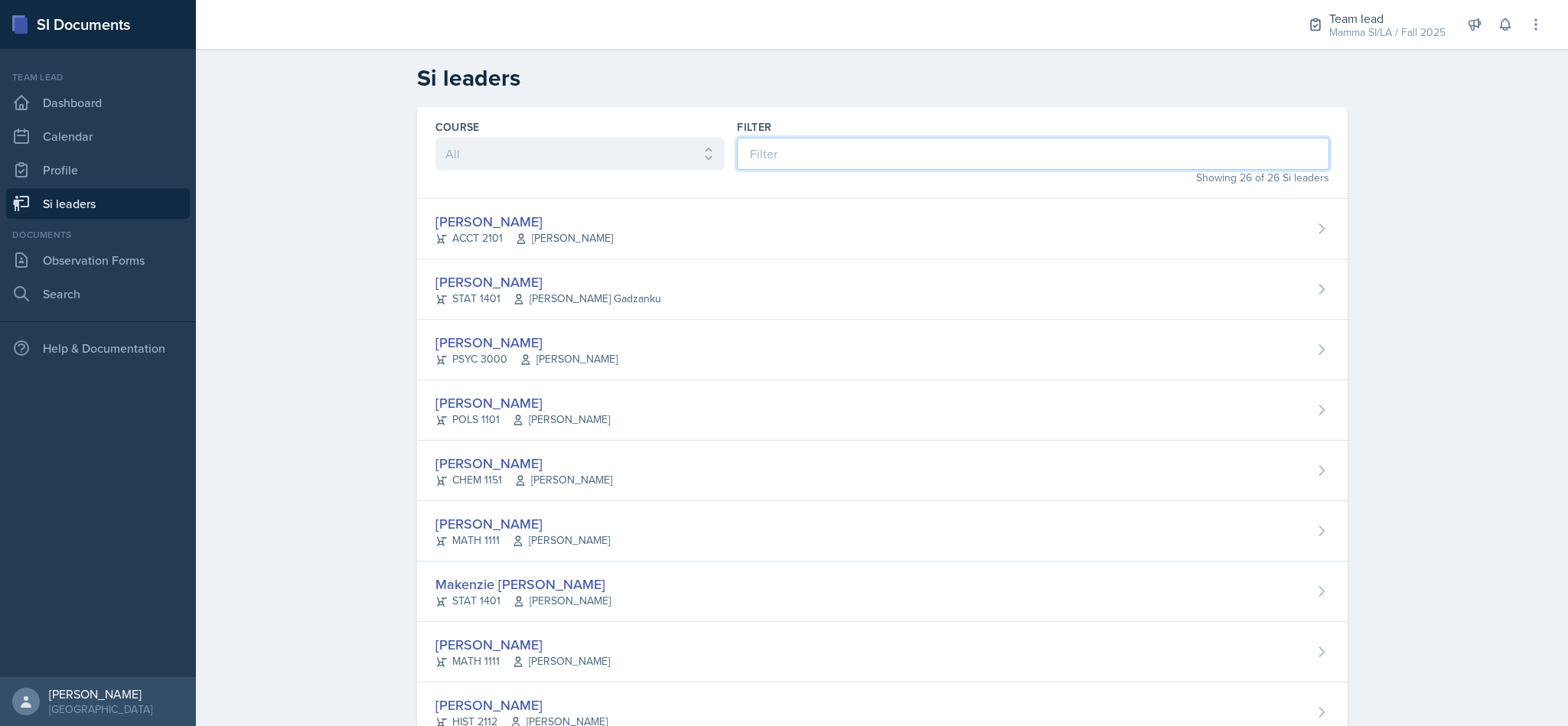
click at [820, 150] on input at bounding box center [1033, 154] width 592 height 32
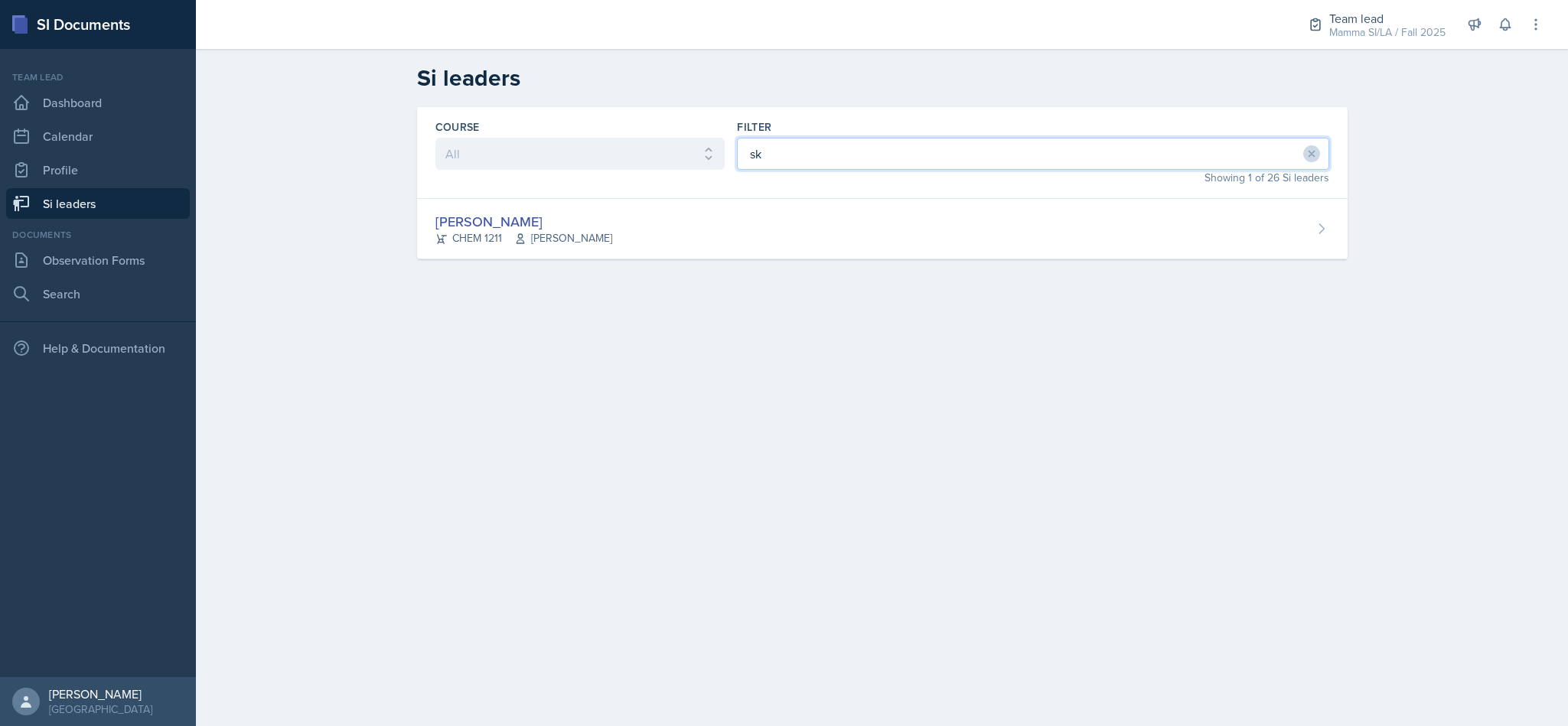
type input "sk"
click at [765, 205] on div "[PERSON_NAME] CHEM 1211 [PERSON_NAME]" at bounding box center [883, 229] width 930 height 60
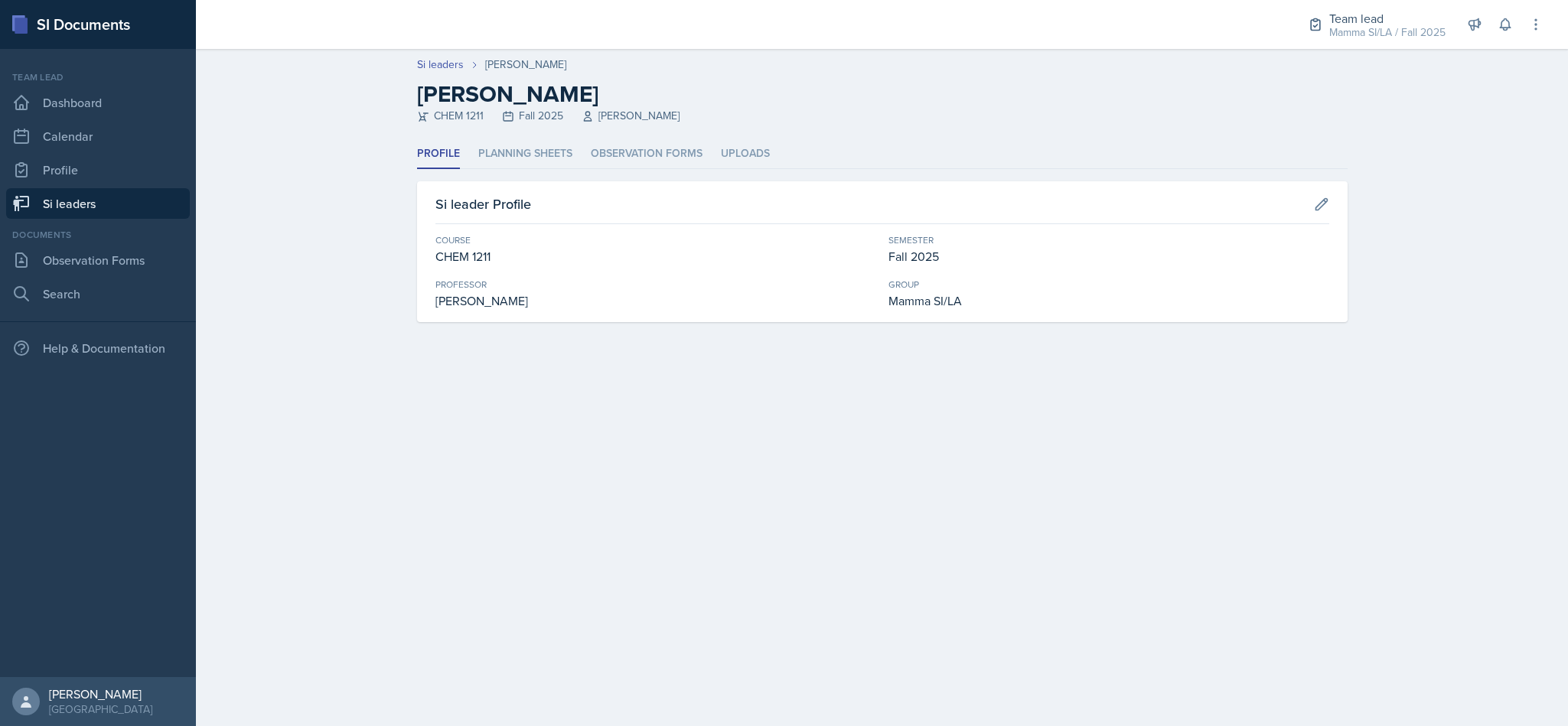
click at [483, 148] on li "Planning Sheets" at bounding box center [525, 154] width 94 height 30
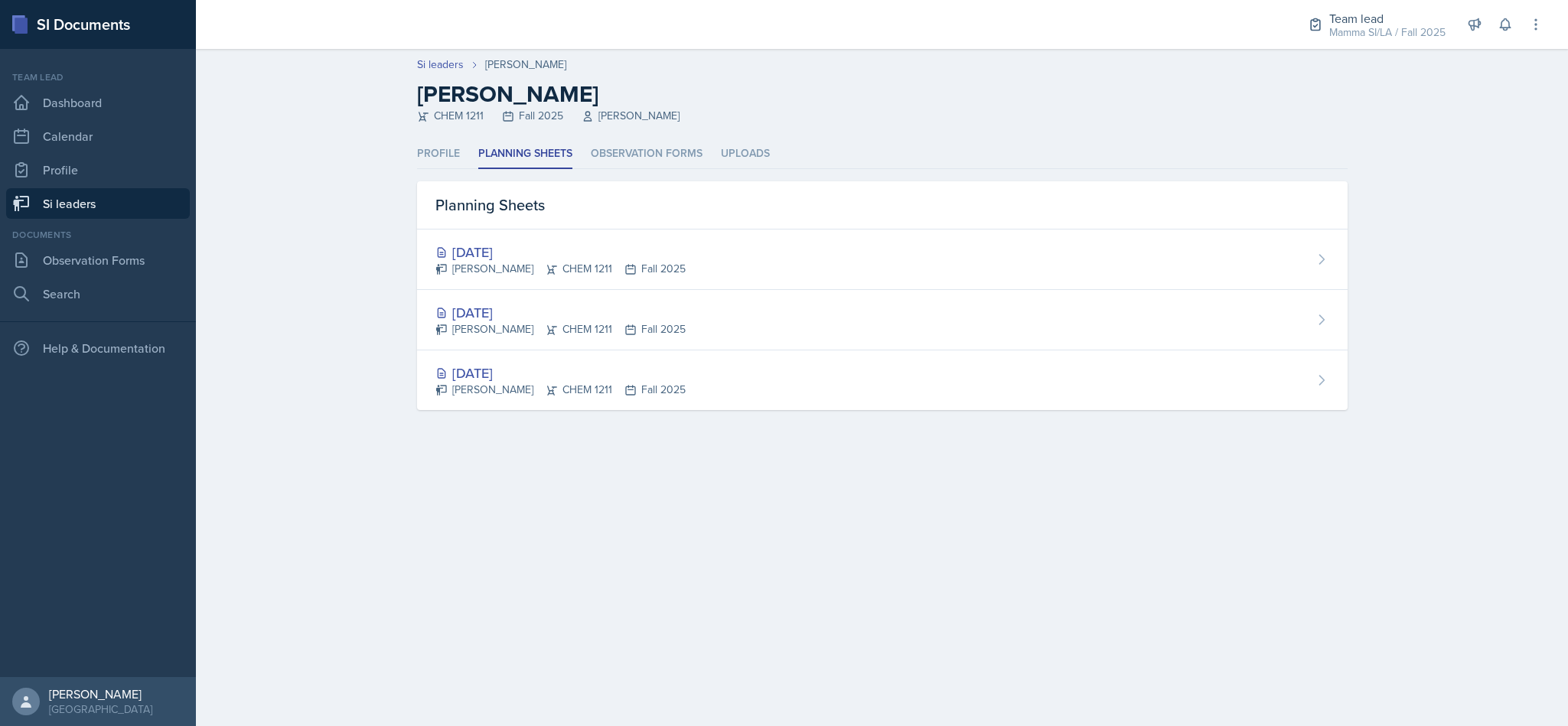
click at [74, 196] on link "Si leaders" at bounding box center [97, 202] width 184 height 30
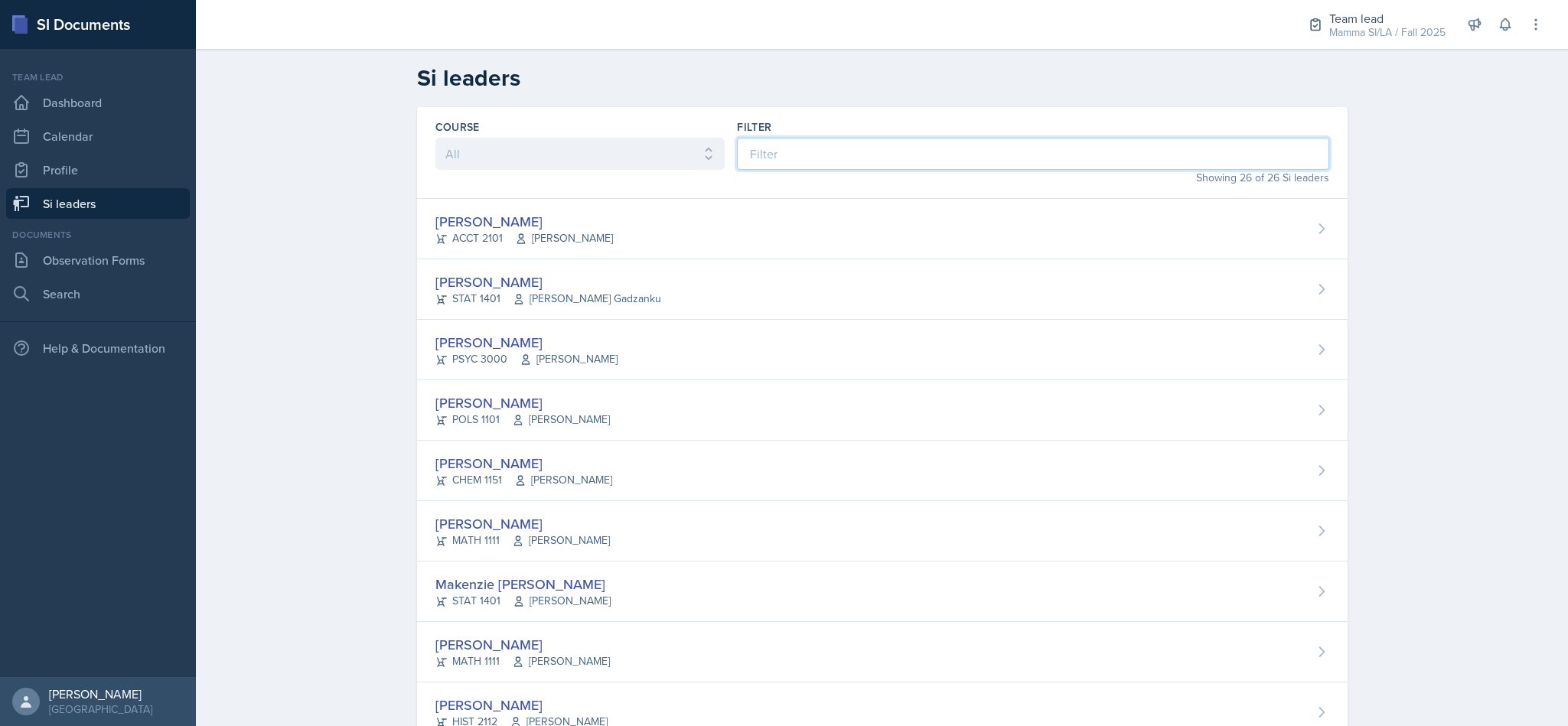
click at [972, 145] on input at bounding box center [1033, 154] width 592 height 32
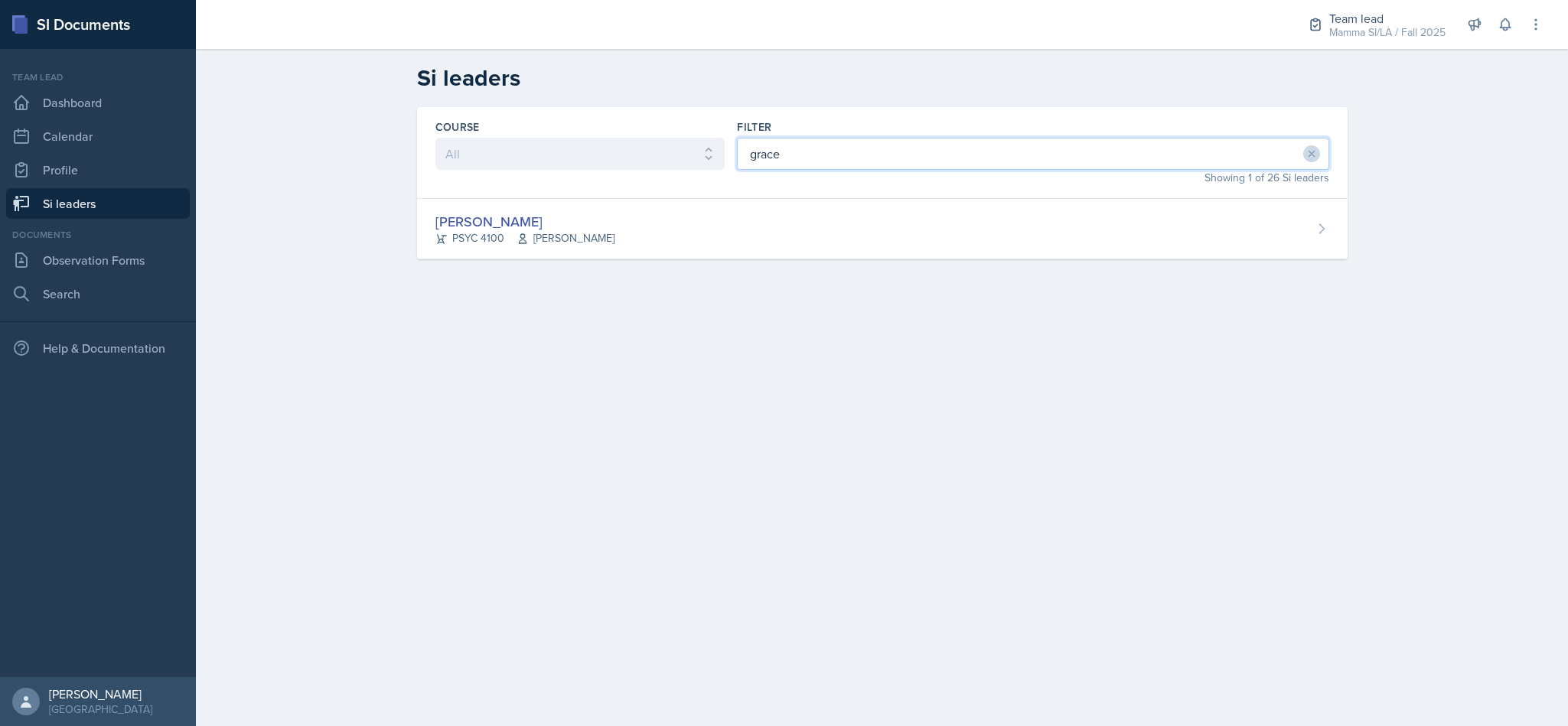
type input "grace"
click at [792, 269] on div "Course All ACCT 2101 ACCT 2102 ACCT 4050 ANTH 1102 ANTH 3301 ARCH 1000 ARCH 100…" at bounding box center [882, 201] width 980 height 189
click at [783, 235] on div "[PERSON_NAME] PSYC 4100 [PERSON_NAME] Story" at bounding box center [883, 229] width 930 height 60
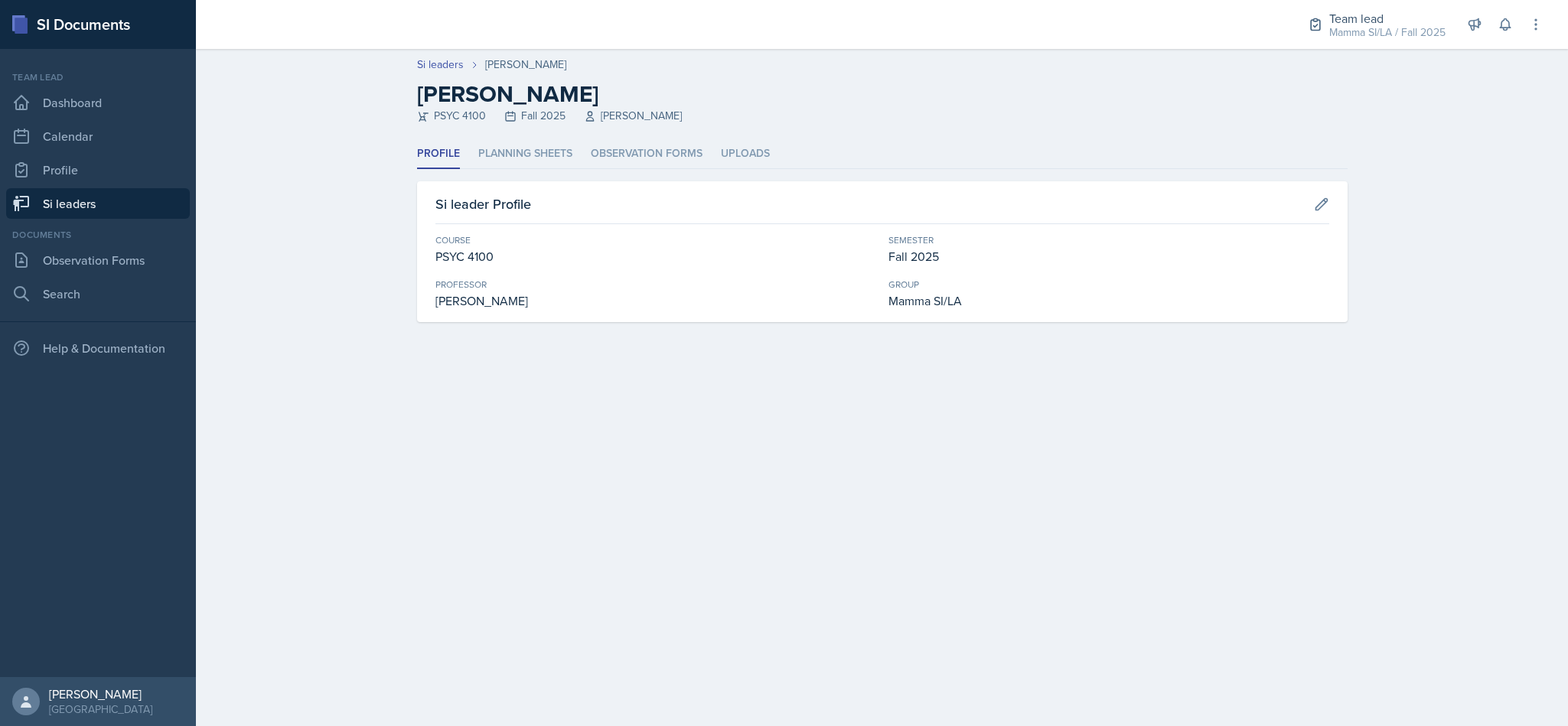
click at [537, 138] on header "Si leaders [PERSON_NAME] [PERSON_NAME] PSYC 4100 Fall 2025 [PERSON_NAME] Story" at bounding box center [882, 93] width 1372 height 91
click at [529, 168] on ul "Profile Planning Sheets Observation Forms Uploads" at bounding box center [883, 154] width 930 height 30
click at [535, 152] on li "Planning Sheets" at bounding box center [525, 154] width 94 height 30
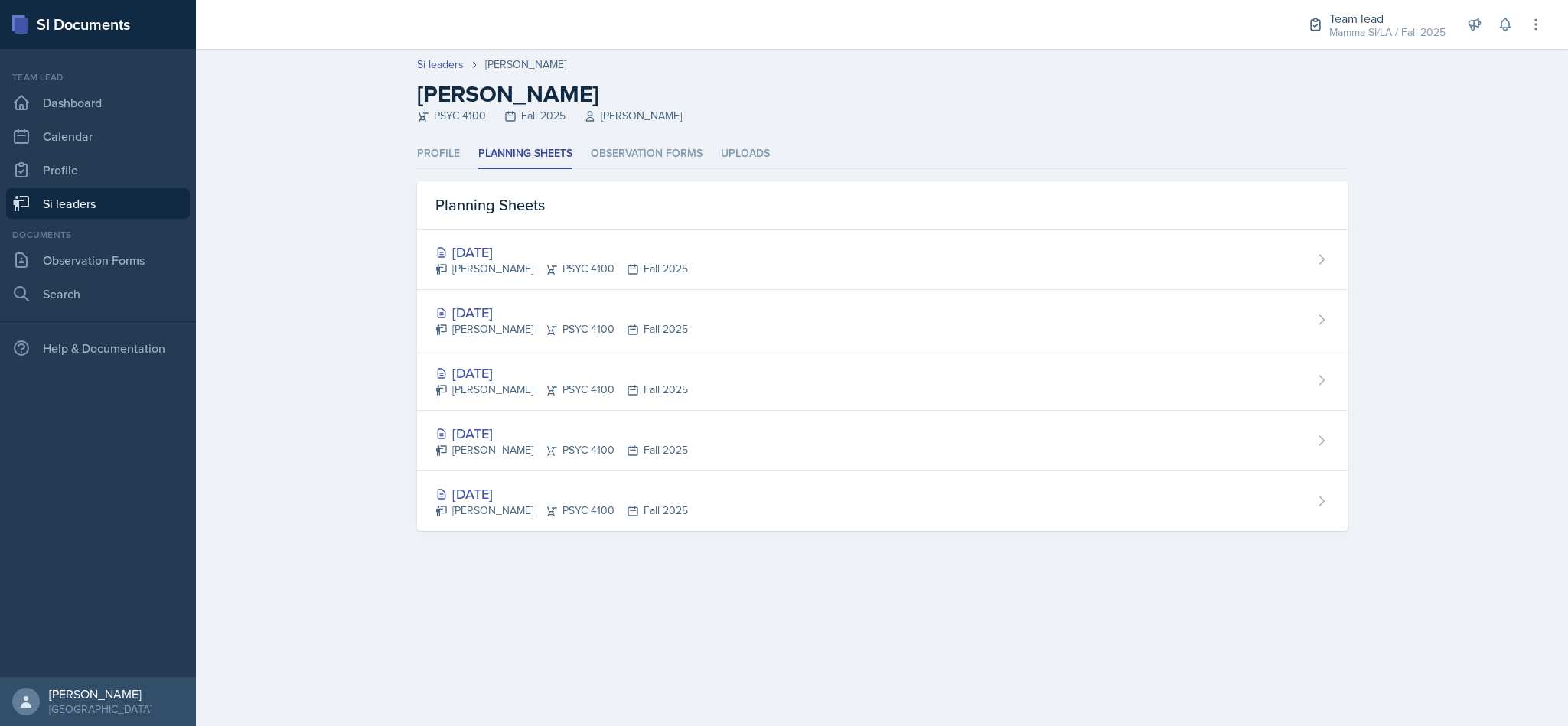
click at [613, 320] on div "[DATE]" at bounding box center [561, 312] width 252 height 20
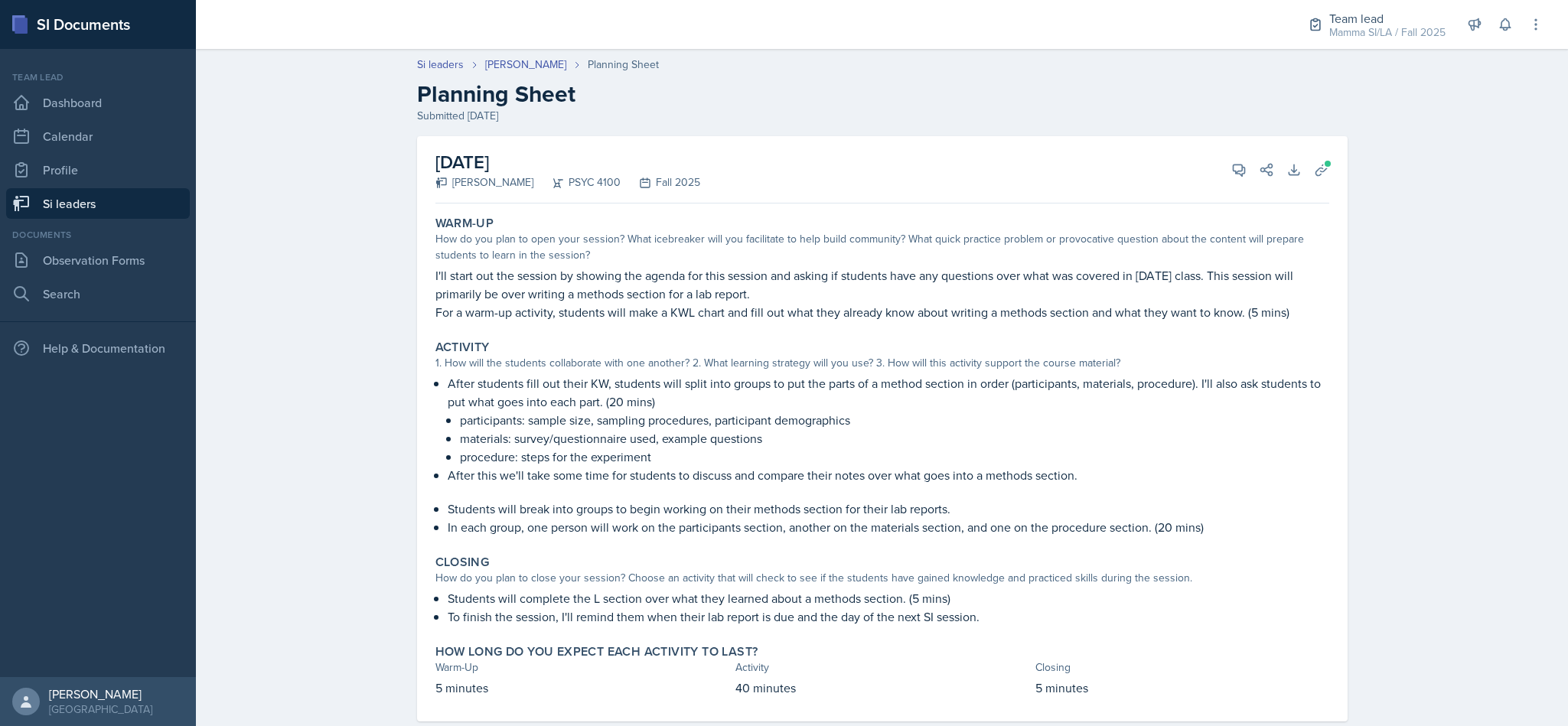
click at [618, 334] on div "Activity 1. How will the students collaborate with one another? 2. What learnin…" at bounding box center [882, 438] width 906 height 209
click at [1228, 159] on button "View Comments" at bounding box center [1239, 169] width 27 height 27
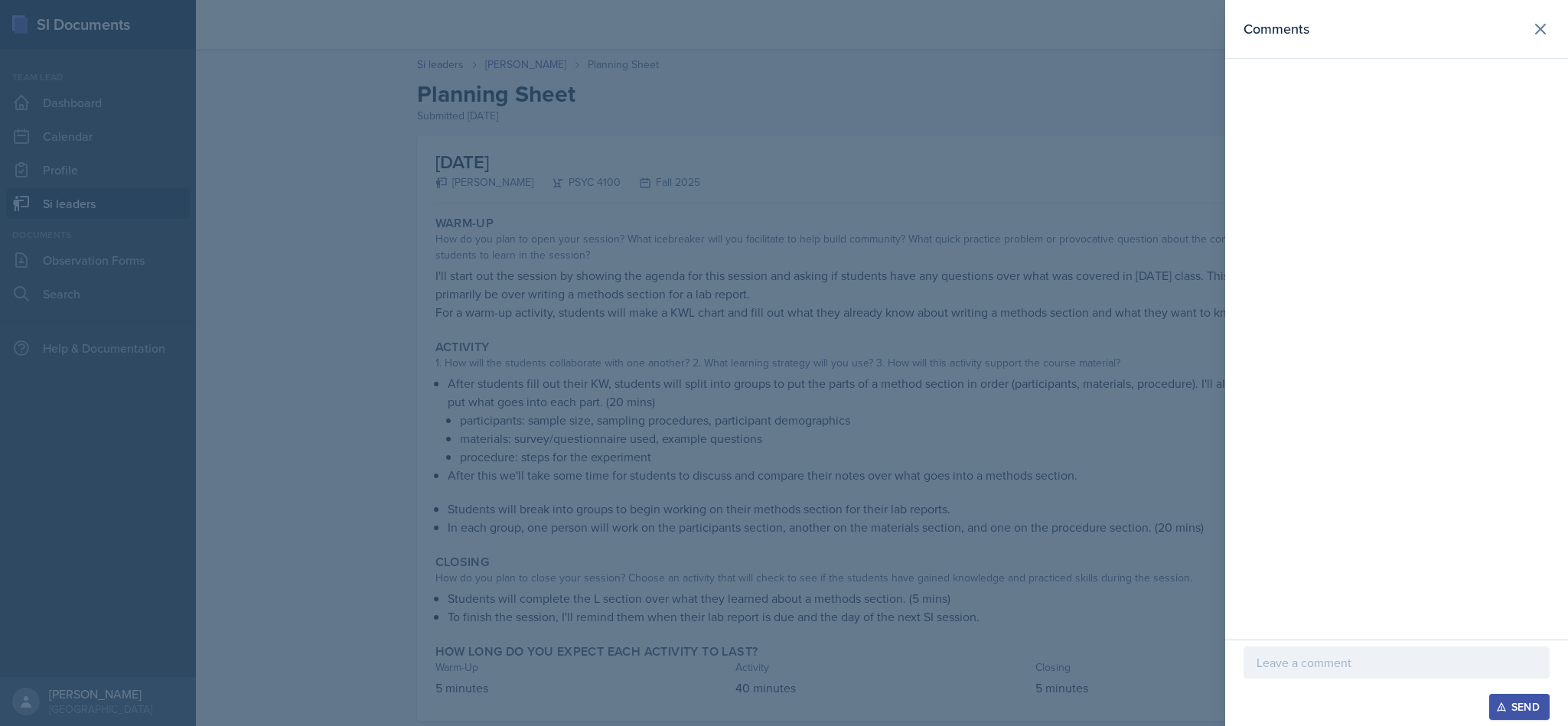
click at [1325, 665] on p at bounding box center [1397, 663] width 280 height 18
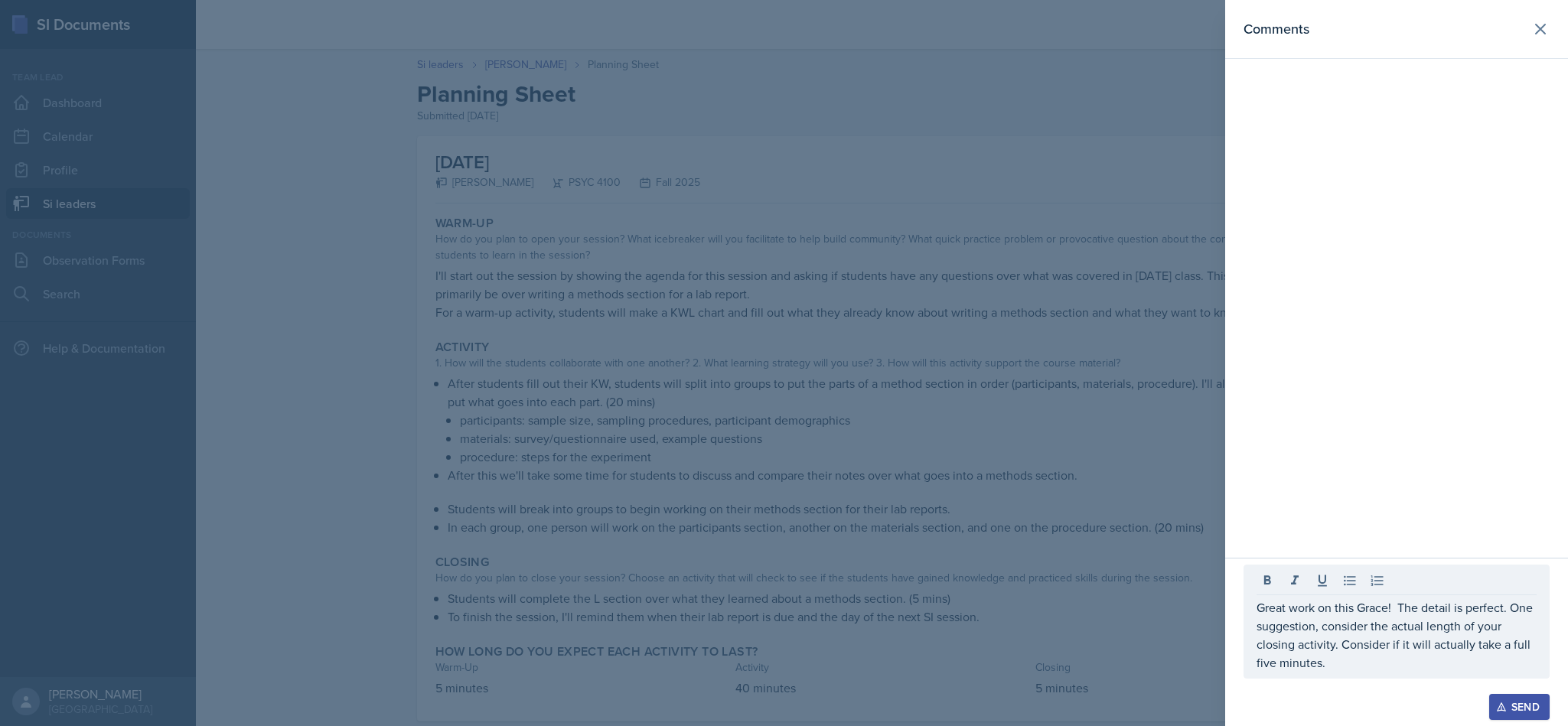
click at [1511, 703] on div "Send" at bounding box center [1519, 707] width 41 height 13
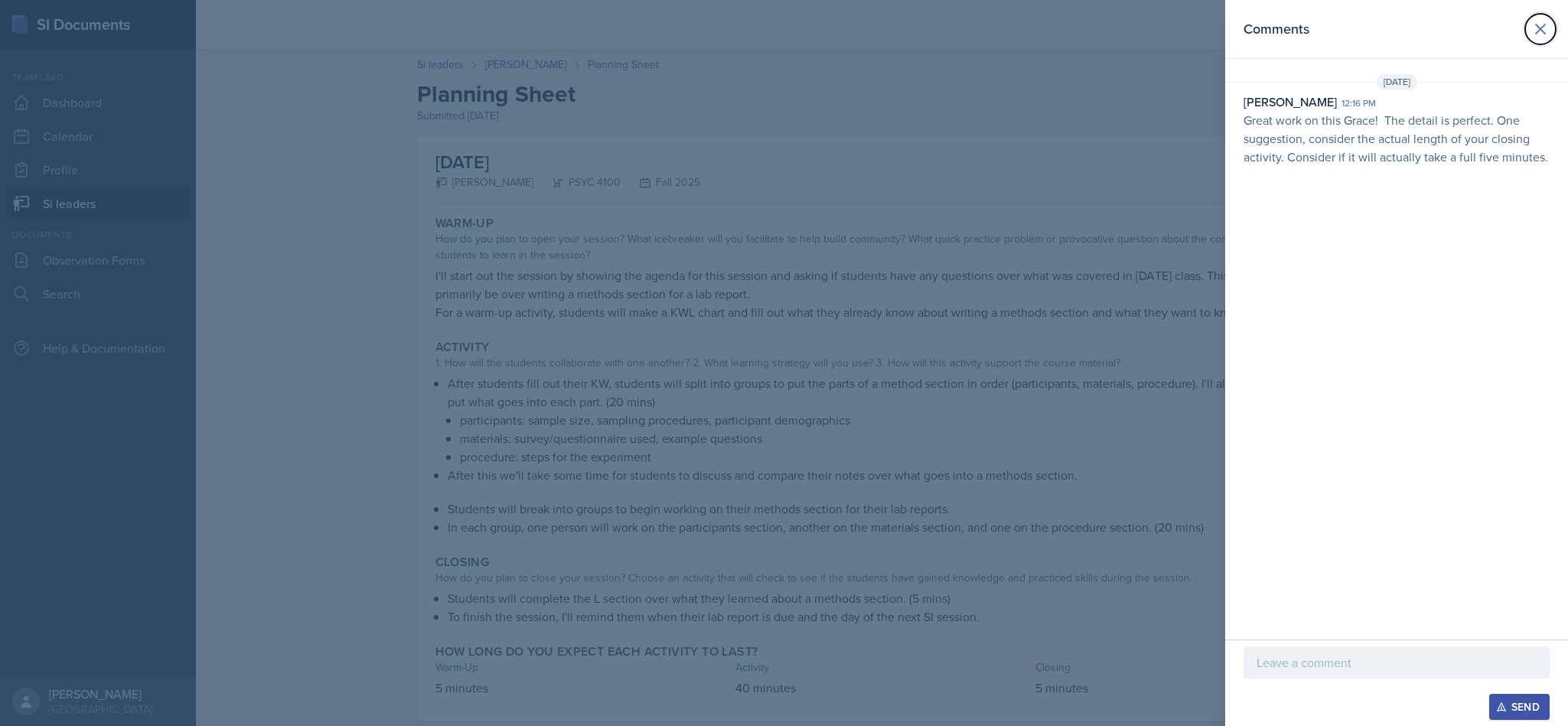
click at [1546, 30] on icon at bounding box center [1540, 28] width 18 height 18
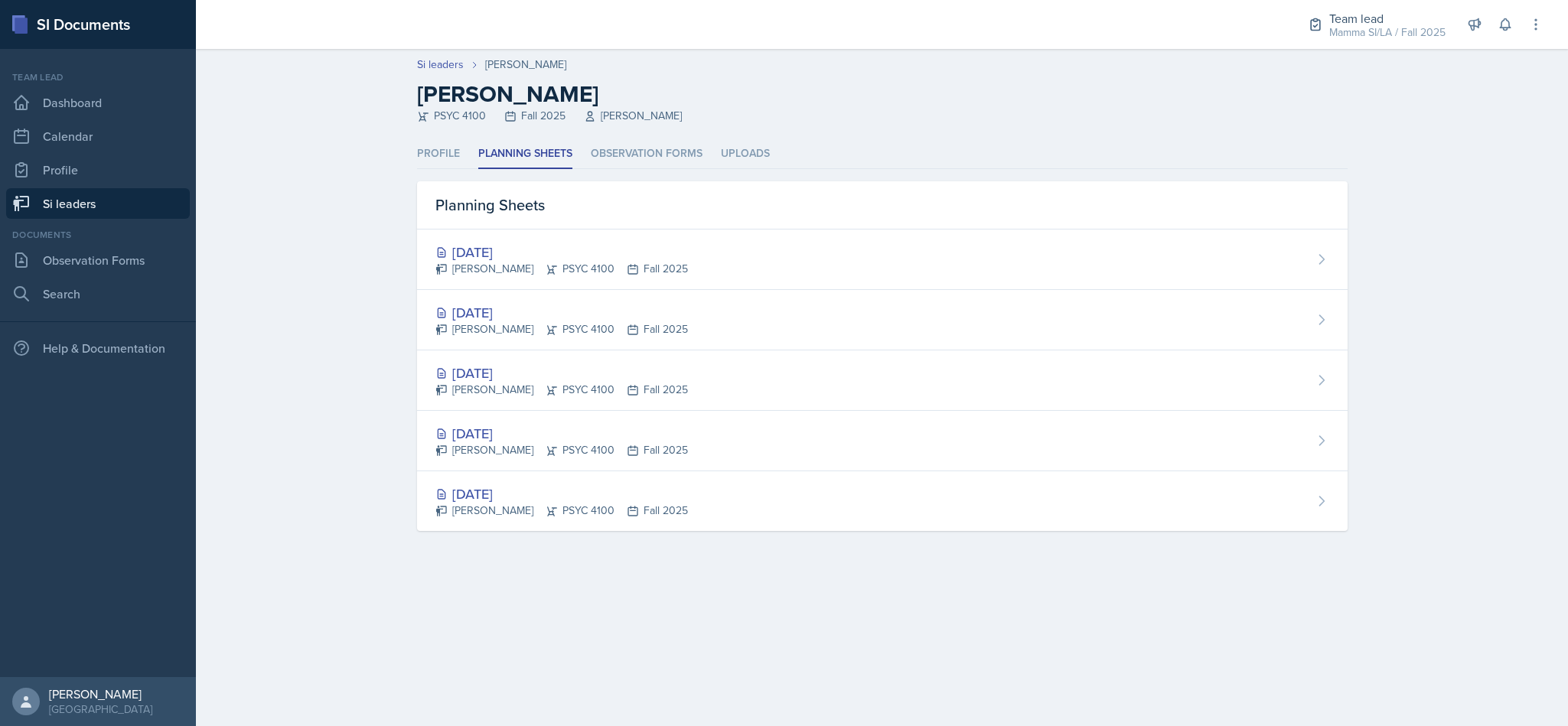
click at [686, 245] on div "[DATE] [PERSON_NAME] PSYC 4100 Fall 2025" at bounding box center [883, 260] width 930 height 60
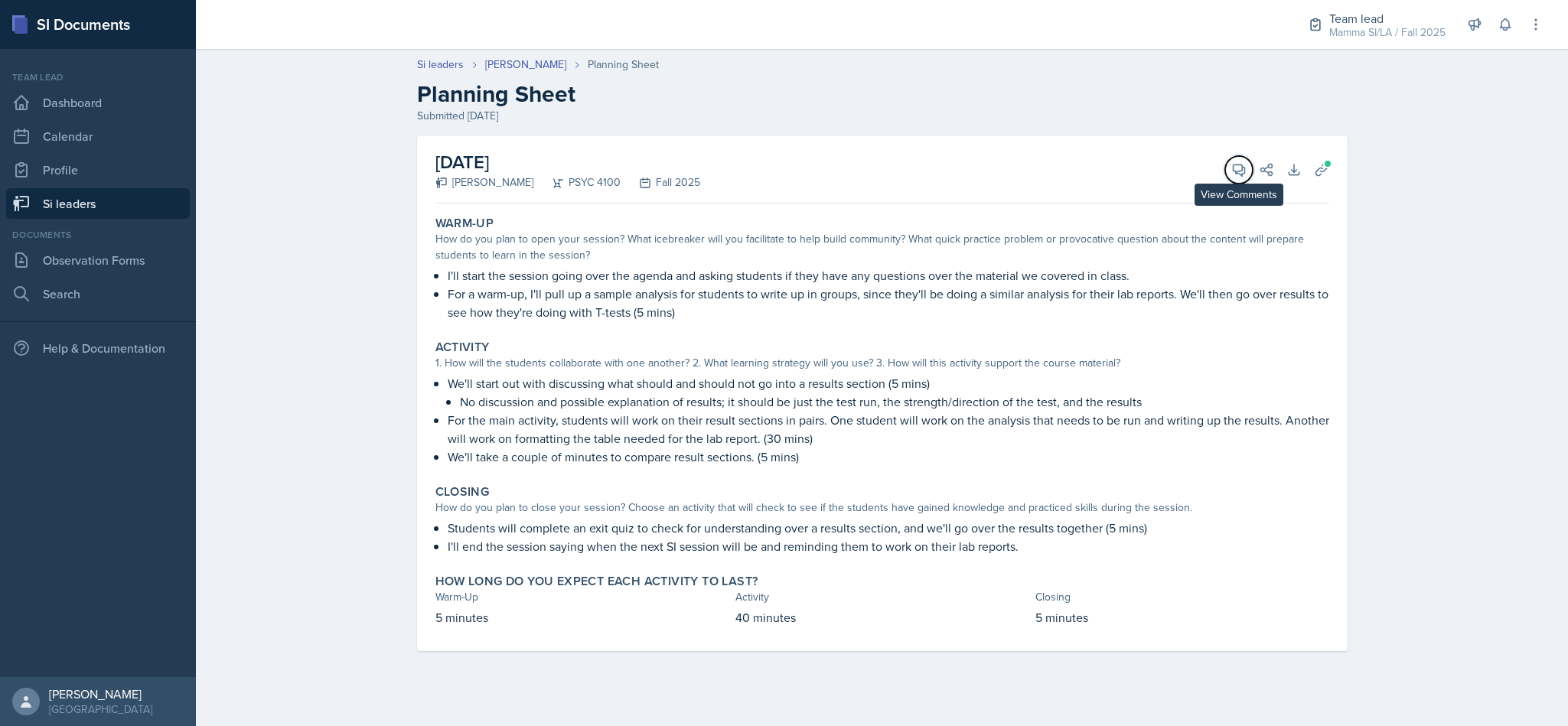
click at [1243, 177] on icon at bounding box center [1239, 170] width 16 height 16
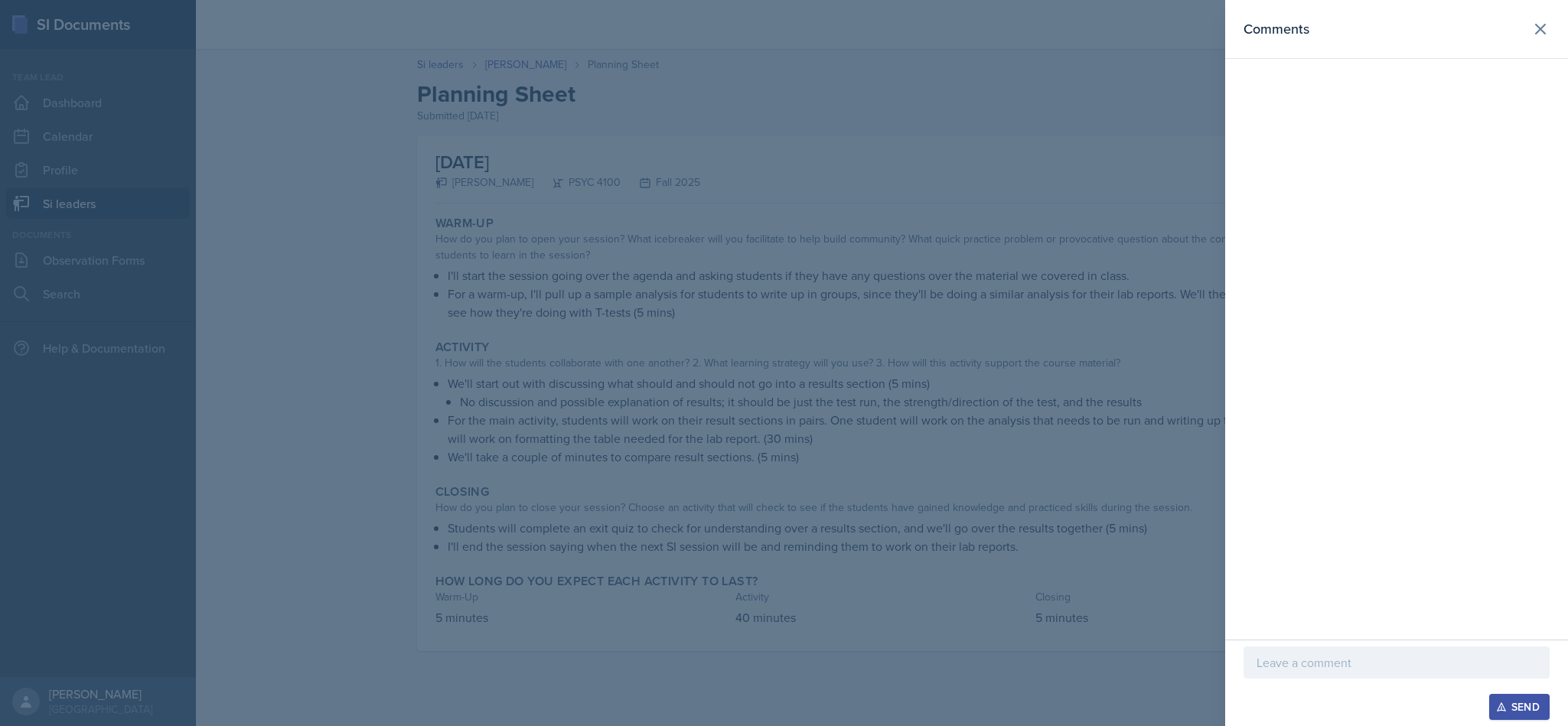
click at [1417, 643] on div "Send" at bounding box center [1397, 682] width 343 height 87
click at [1392, 657] on p at bounding box center [1397, 663] width 280 height 18
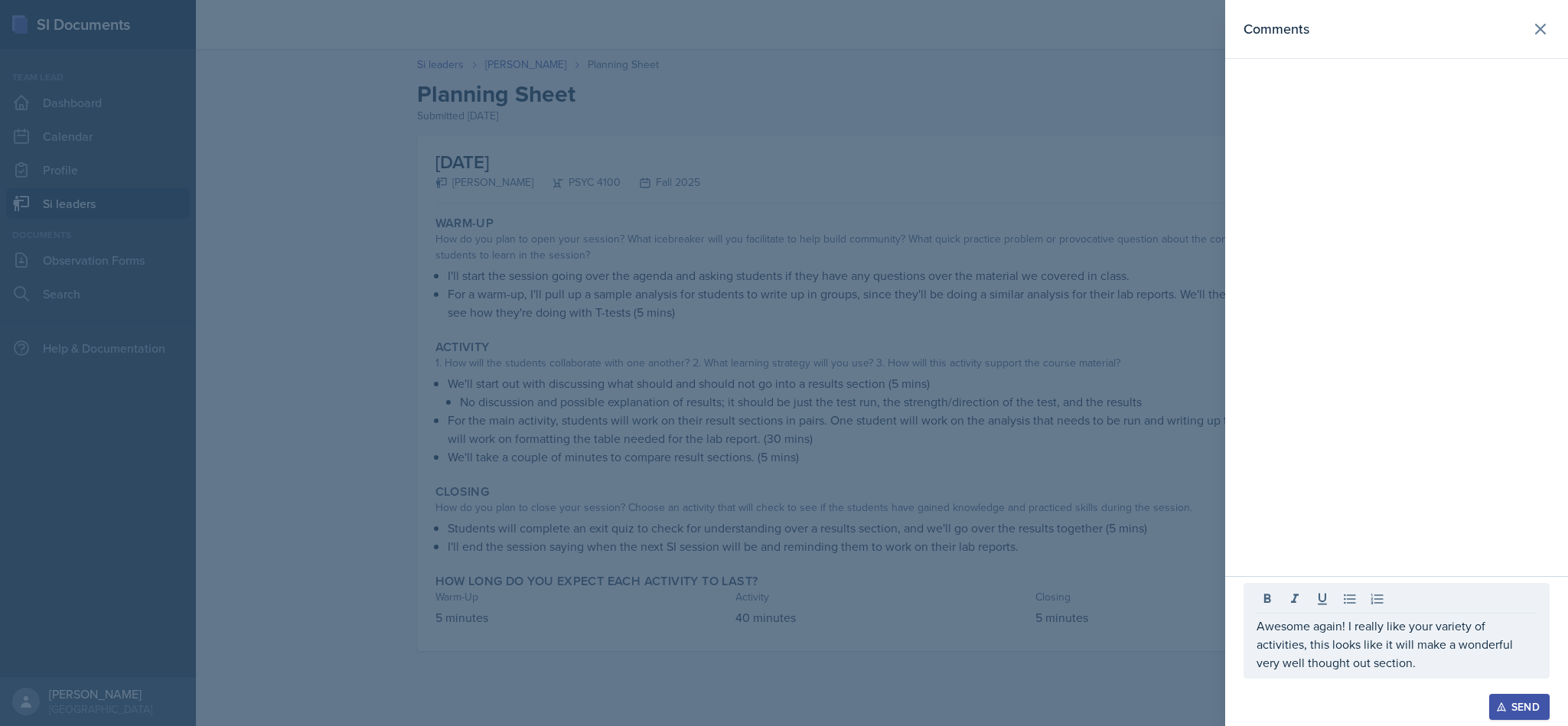
click at [1524, 701] on div "Send" at bounding box center [1519, 707] width 41 height 13
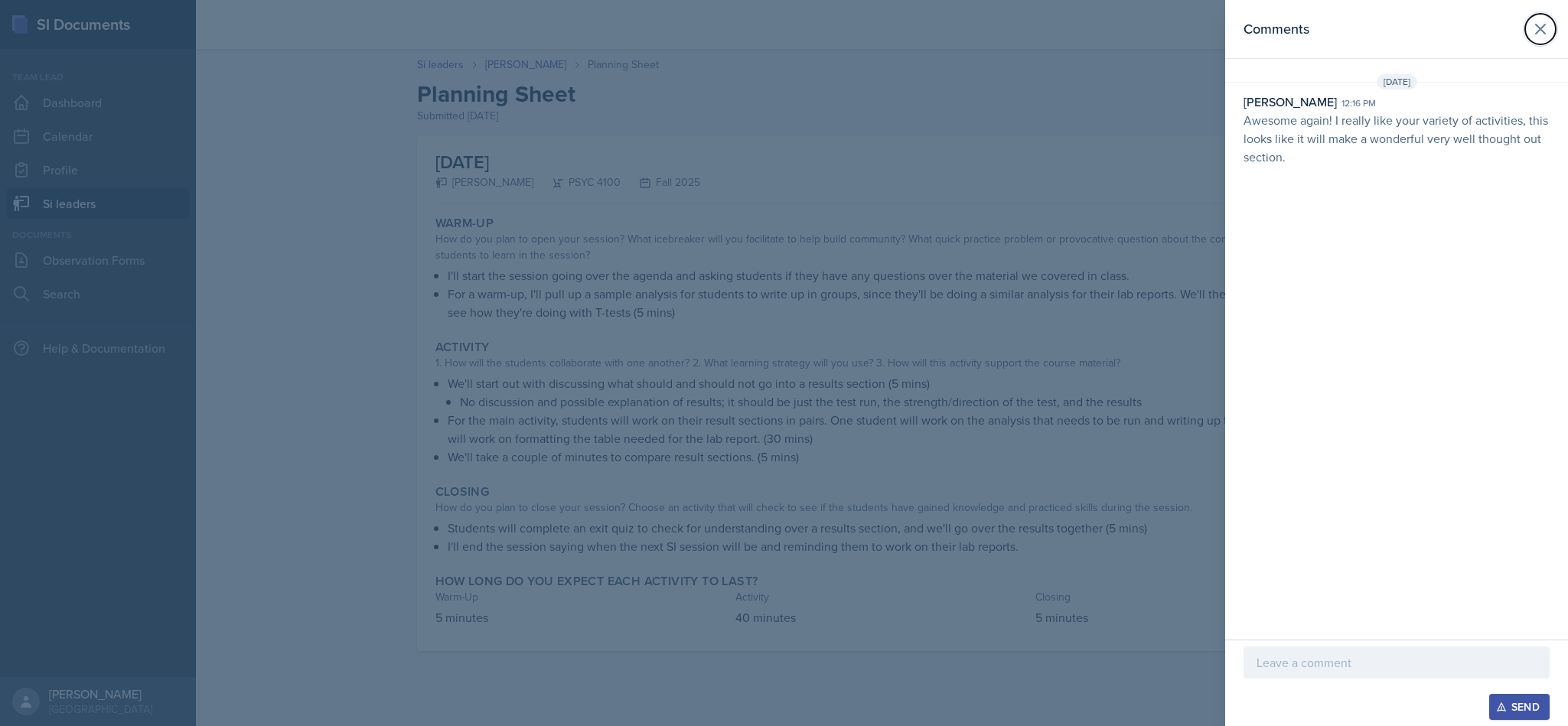
click at [1541, 30] on icon at bounding box center [1540, 28] width 18 height 18
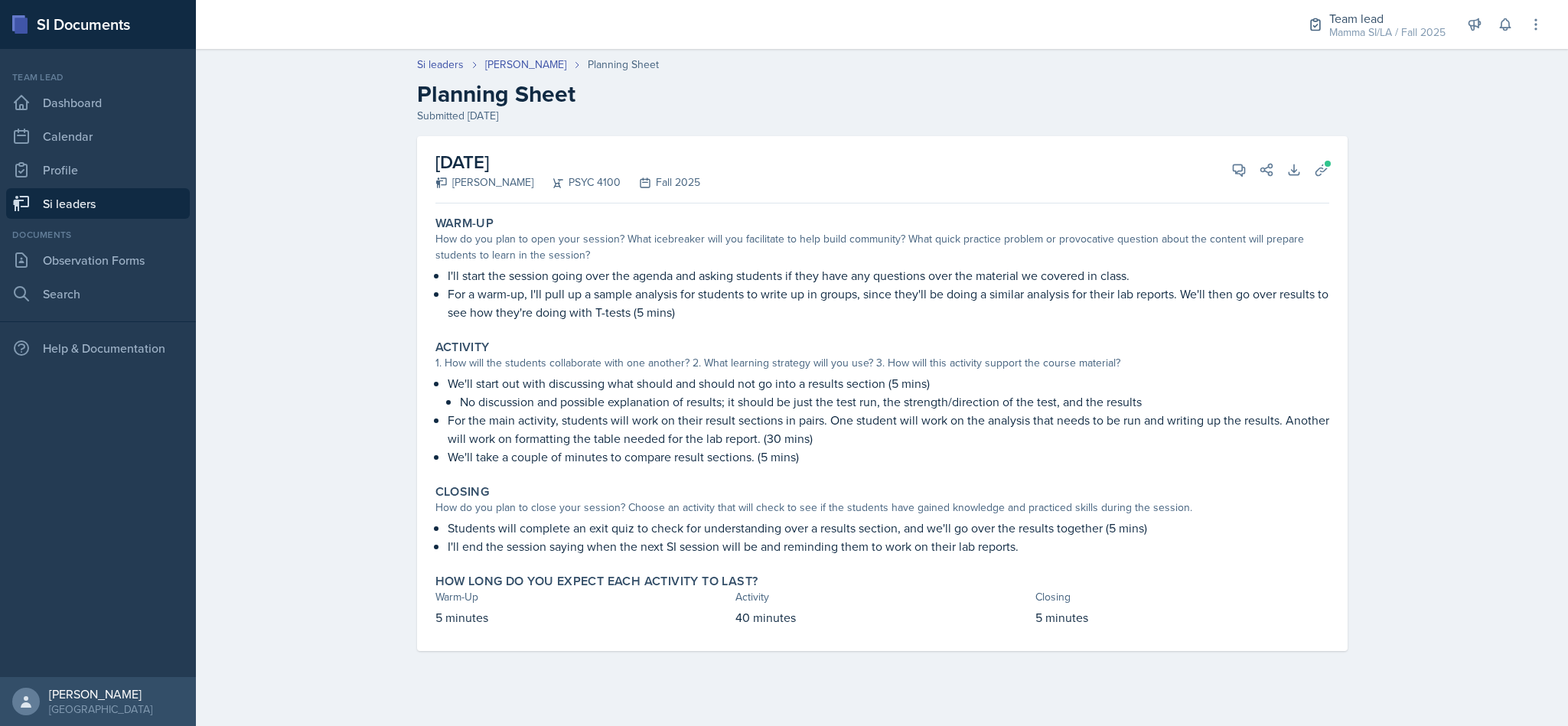
click at [94, 196] on link "Si leaders" at bounding box center [97, 202] width 184 height 30
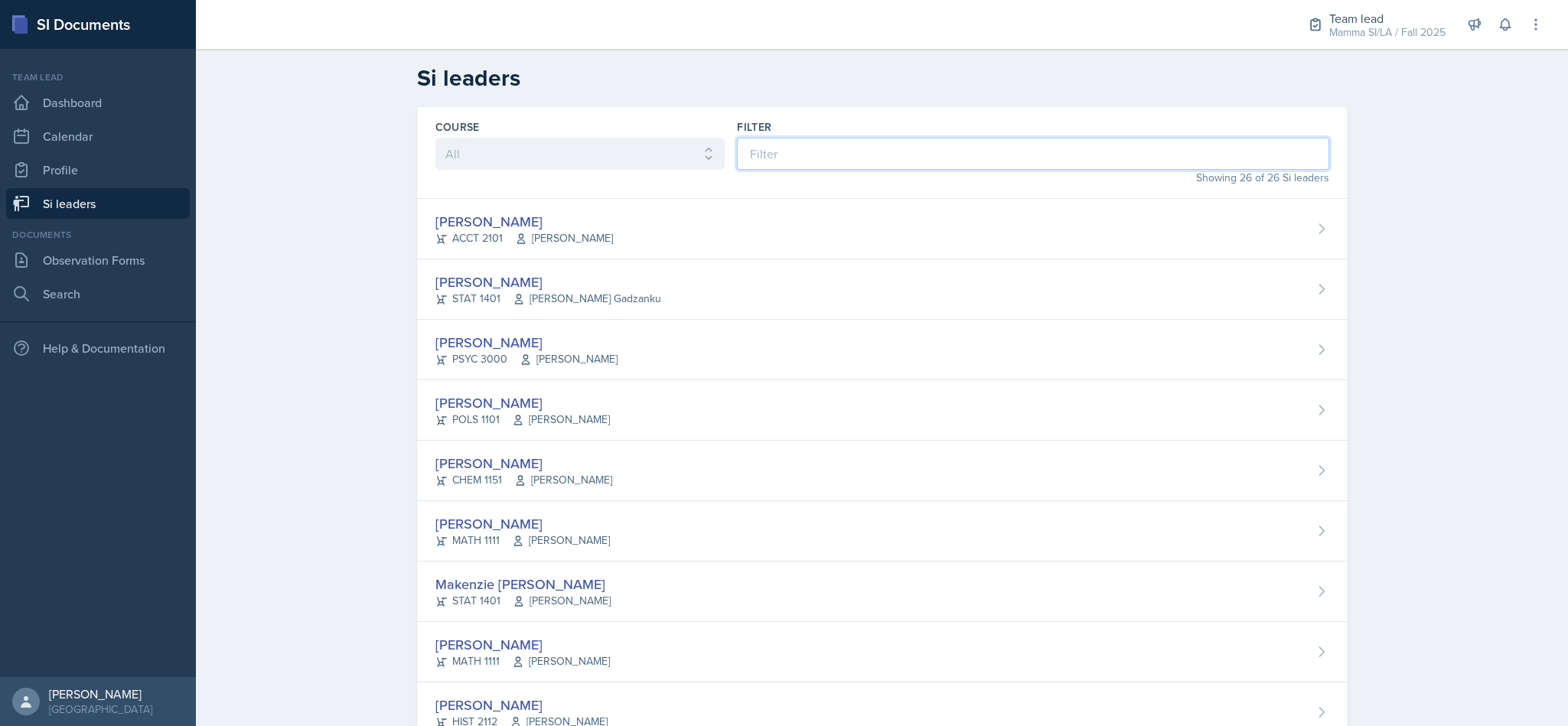
click at [797, 147] on input at bounding box center [1033, 154] width 592 height 32
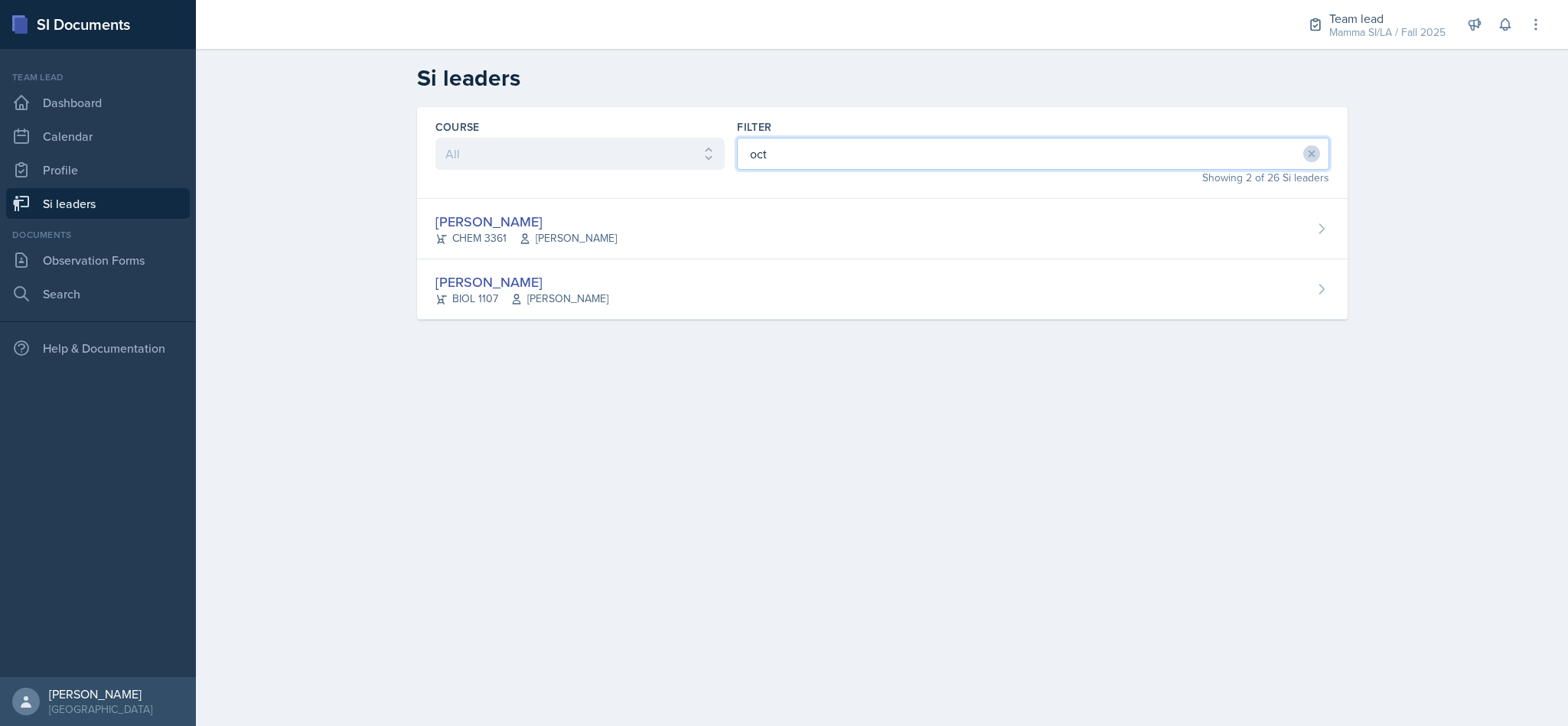
type input "oct"
click at [936, 206] on div "[PERSON_NAME] CHEM 3361 [PERSON_NAME]" at bounding box center [883, 229] width 930 height 60
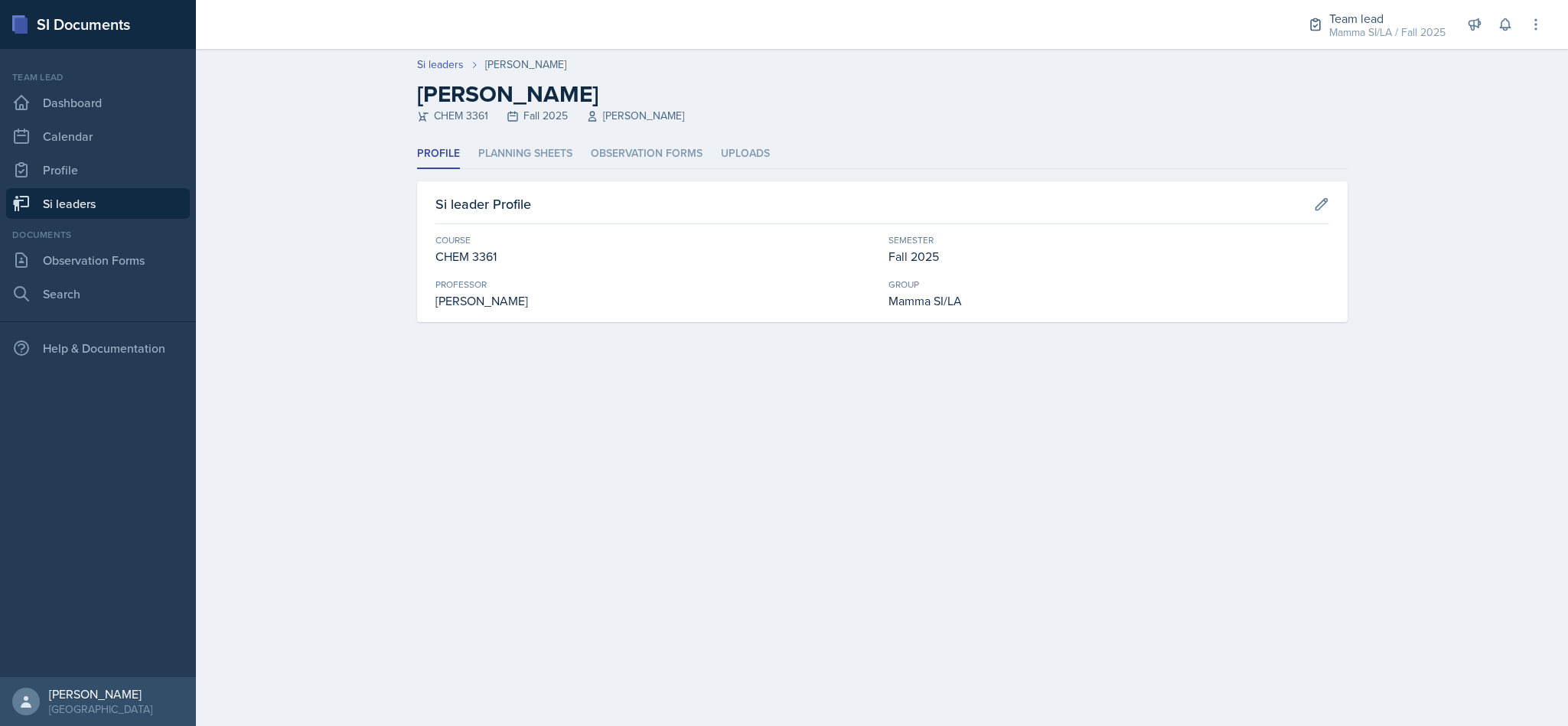
click at [526, 157] on li "Planning Sheets" at bounding box center [525, 154] width 94 height 30
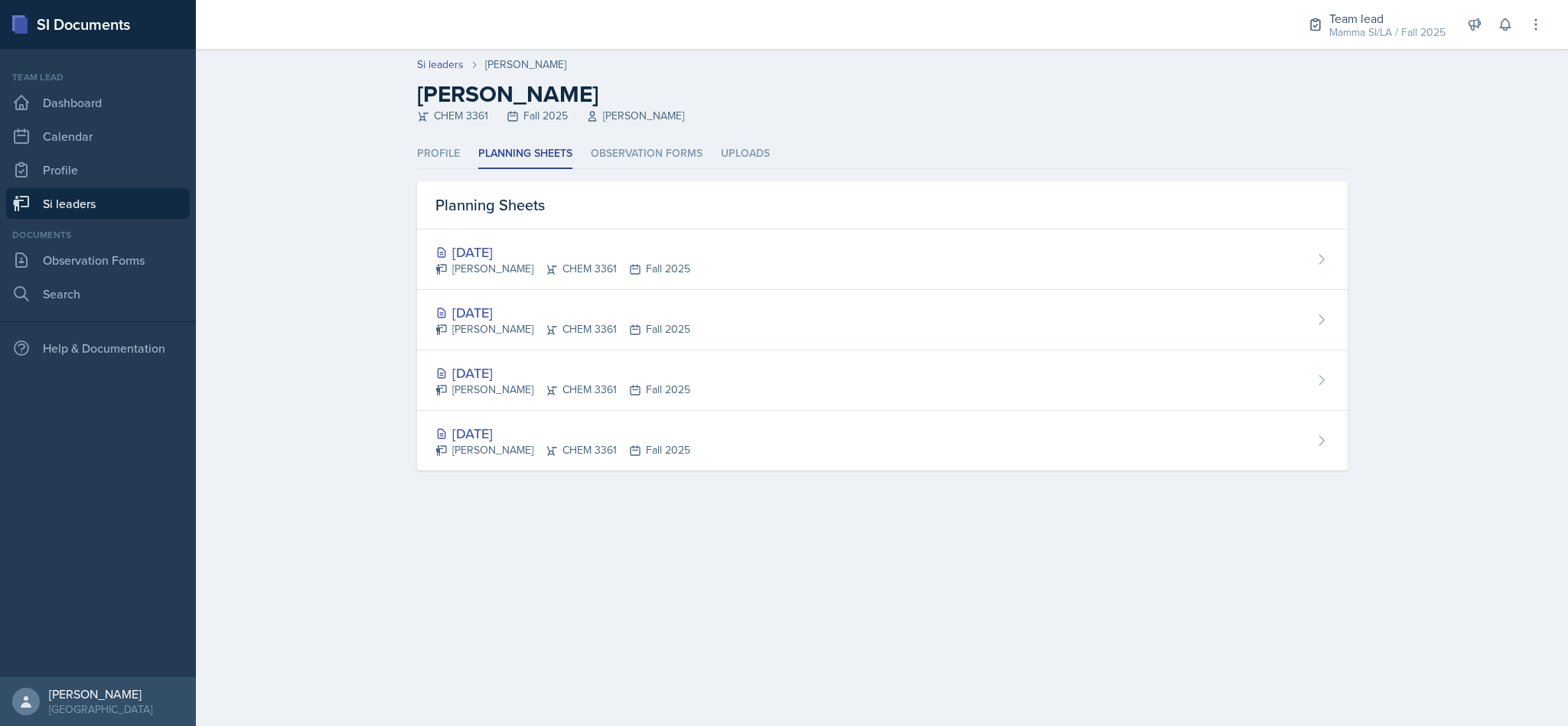
click at [625, 301] on div "[DATE] [PERSON_NAME] CHEM 3361 Fall 2025" at bounding box center [883, 320] width 930 height 60
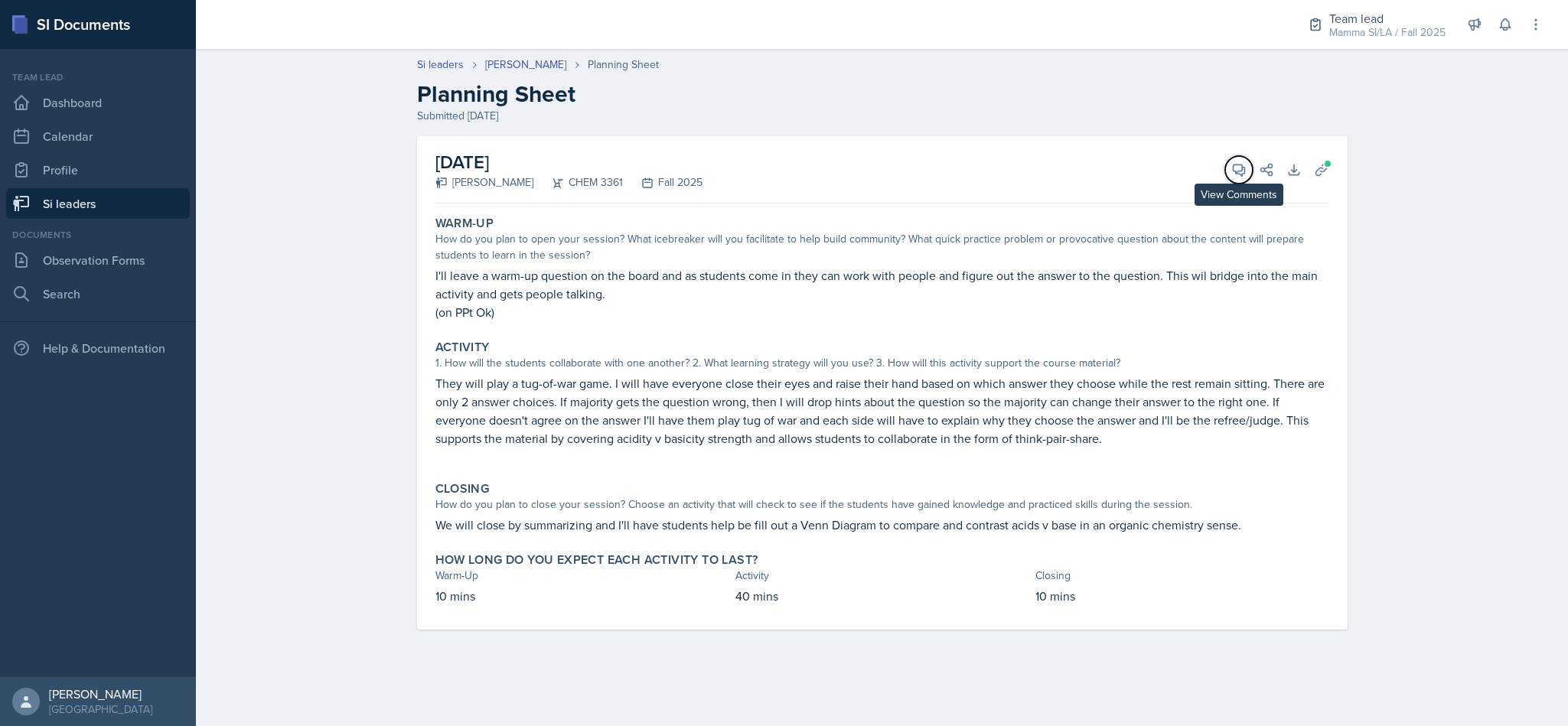
click at [1236, 174] on icon at bounding box center [1239, 170] width 16 height 16
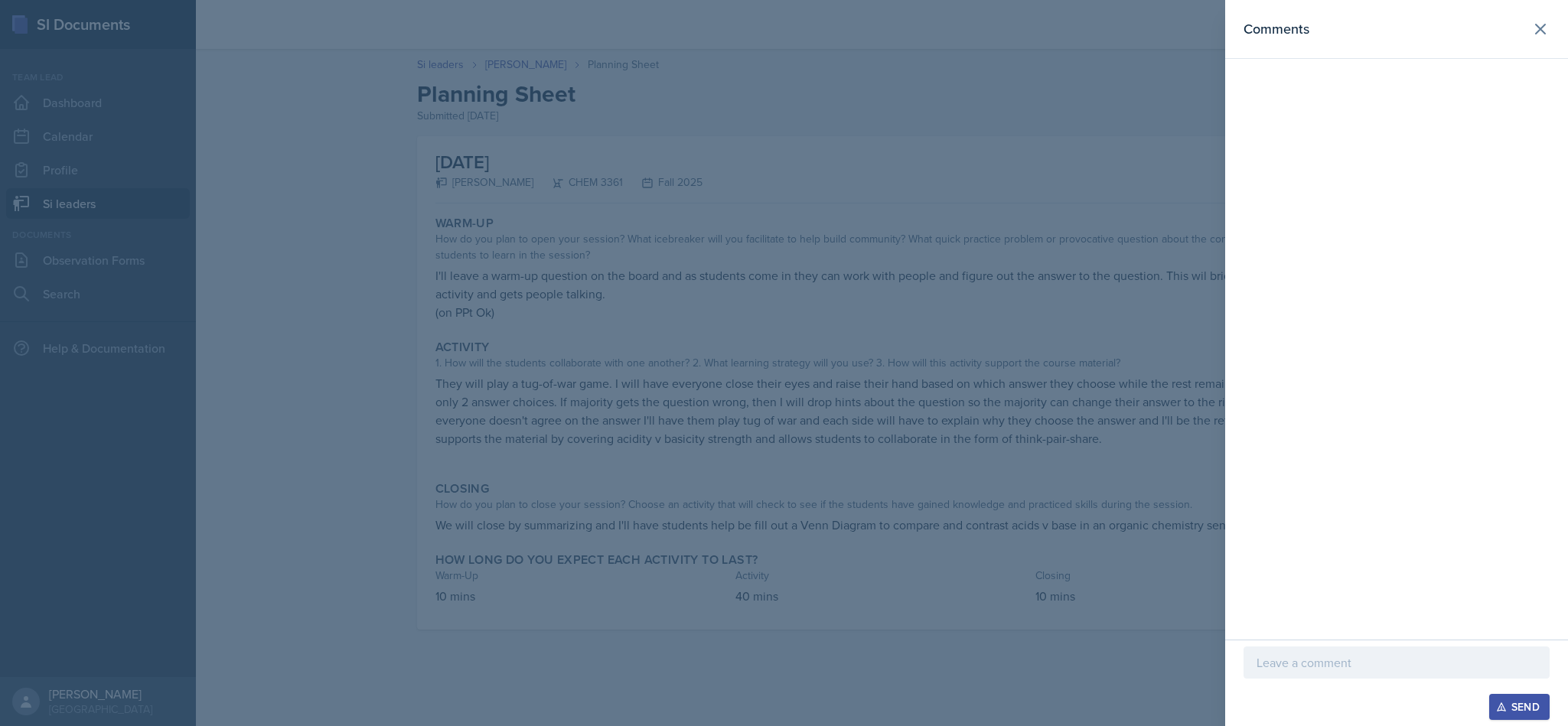
click at [1324, 643] on div "Send" at bounding box center [1397, 682] width 343 height 87
click at [1324, 664] on p at bounding box center [1397, 663] width 280 height 18
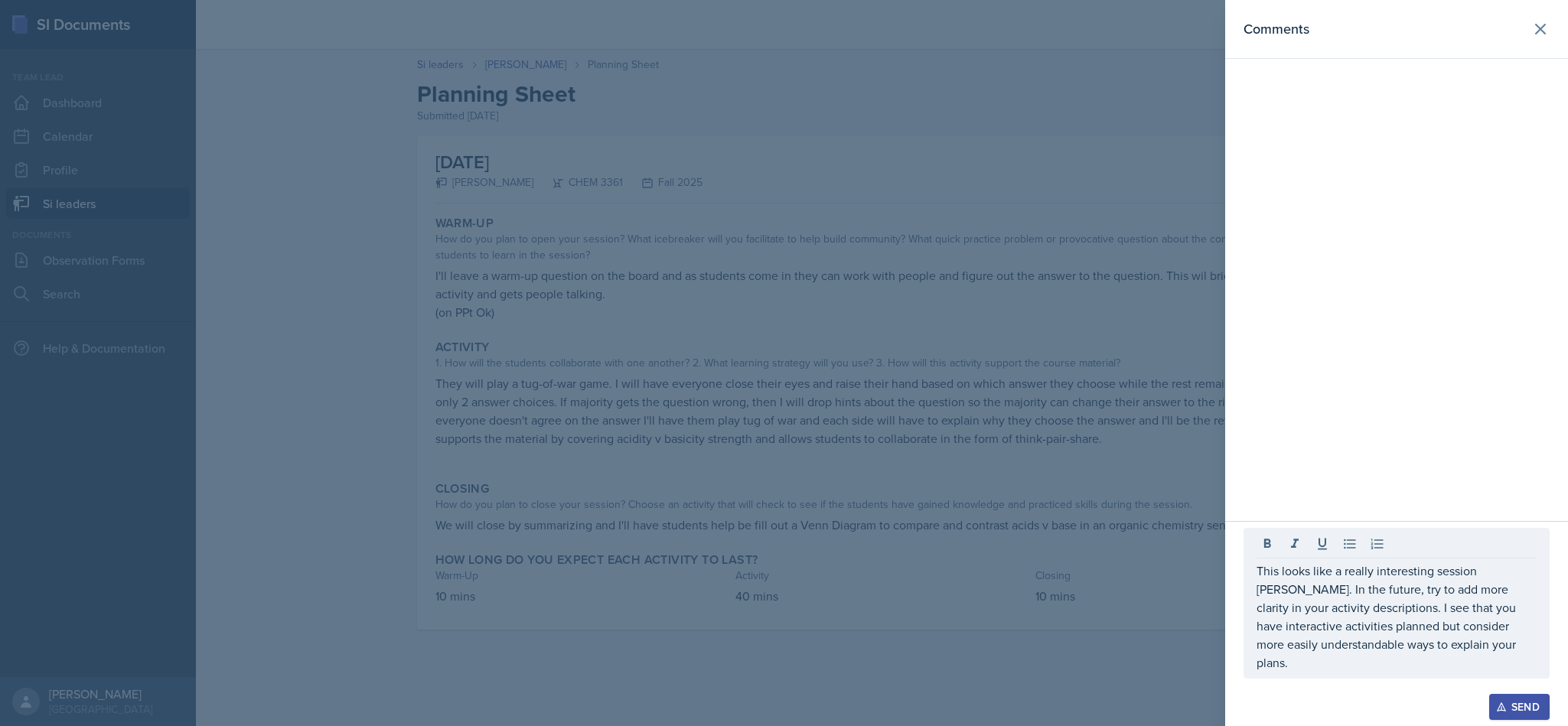
click at [1503, 696] on button "Send" at bounding box center [1519, 707] width 60 height 26
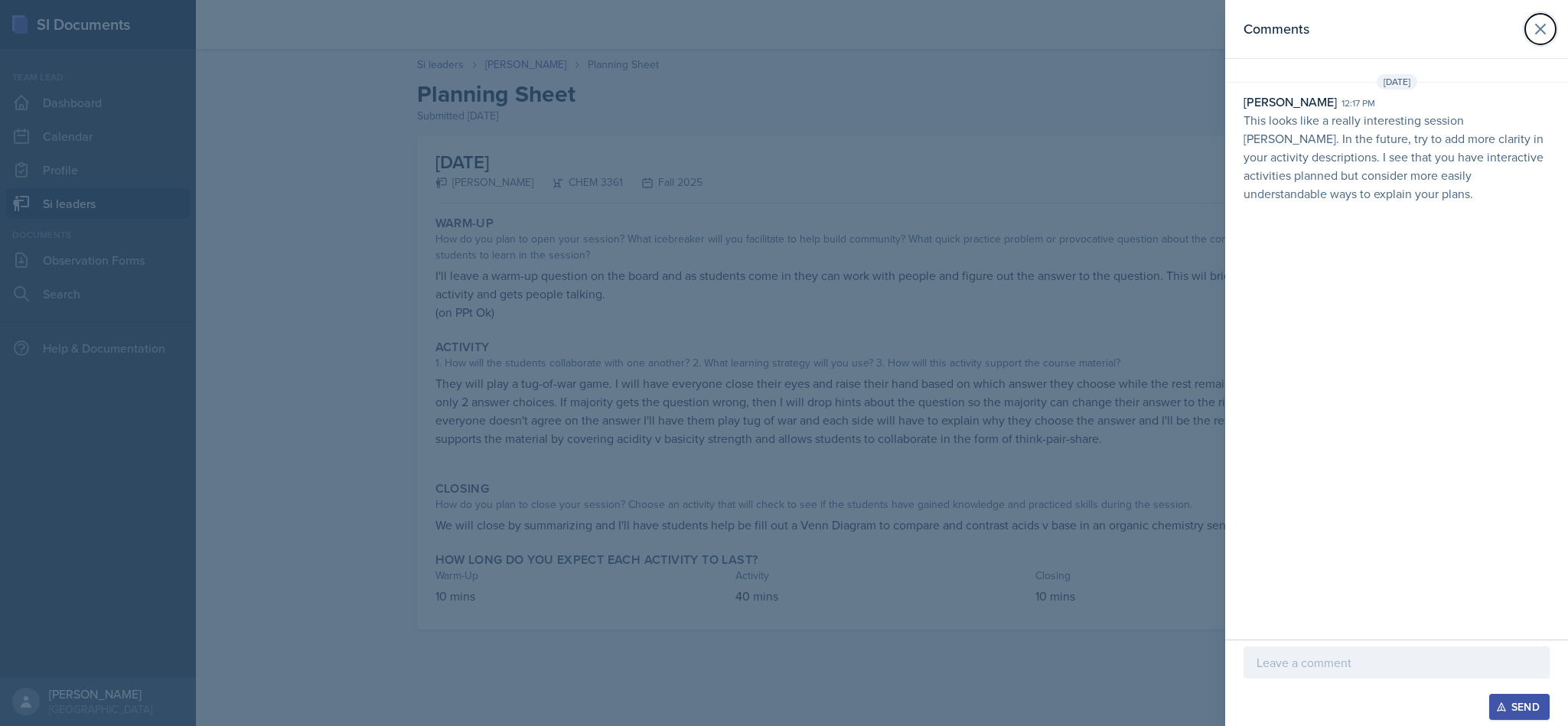
click at [1544, 35] on icon at bounding box center [1540, 28] width 18 height 18
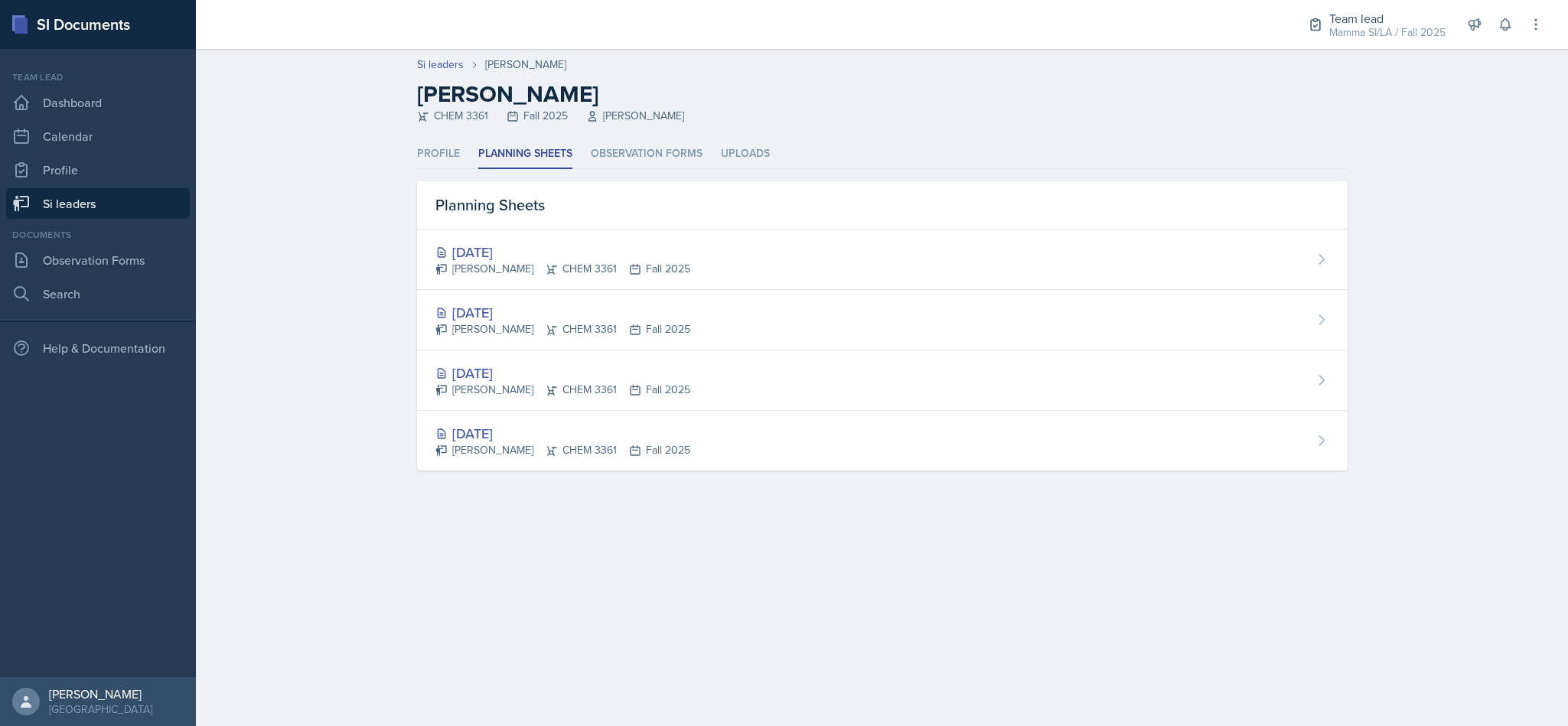
click at [657, 241] on div "[DATE]" at bounding box center [563, 251] width 255 height 20
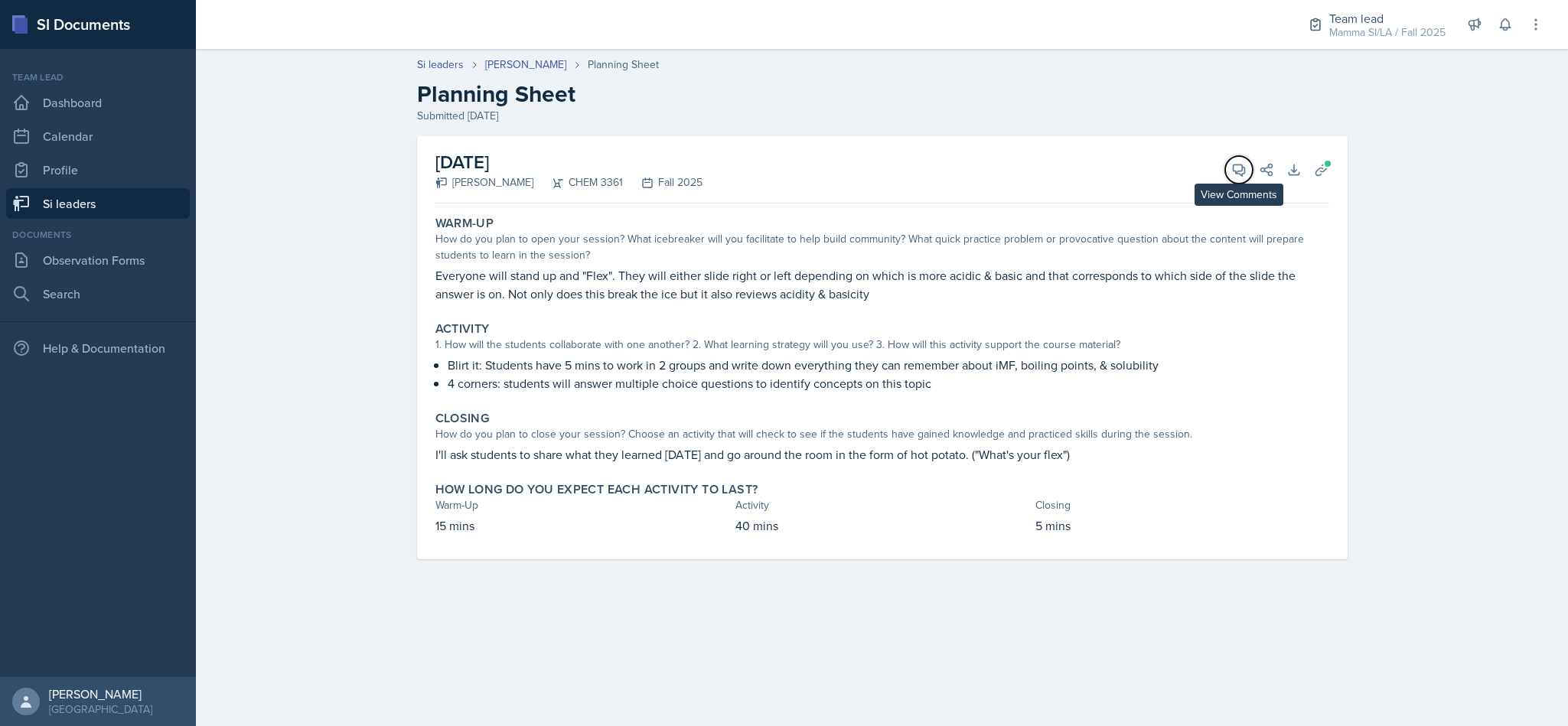
click at [1234, 163] on icon at bounding box center [1239, 170] width 16 height 16
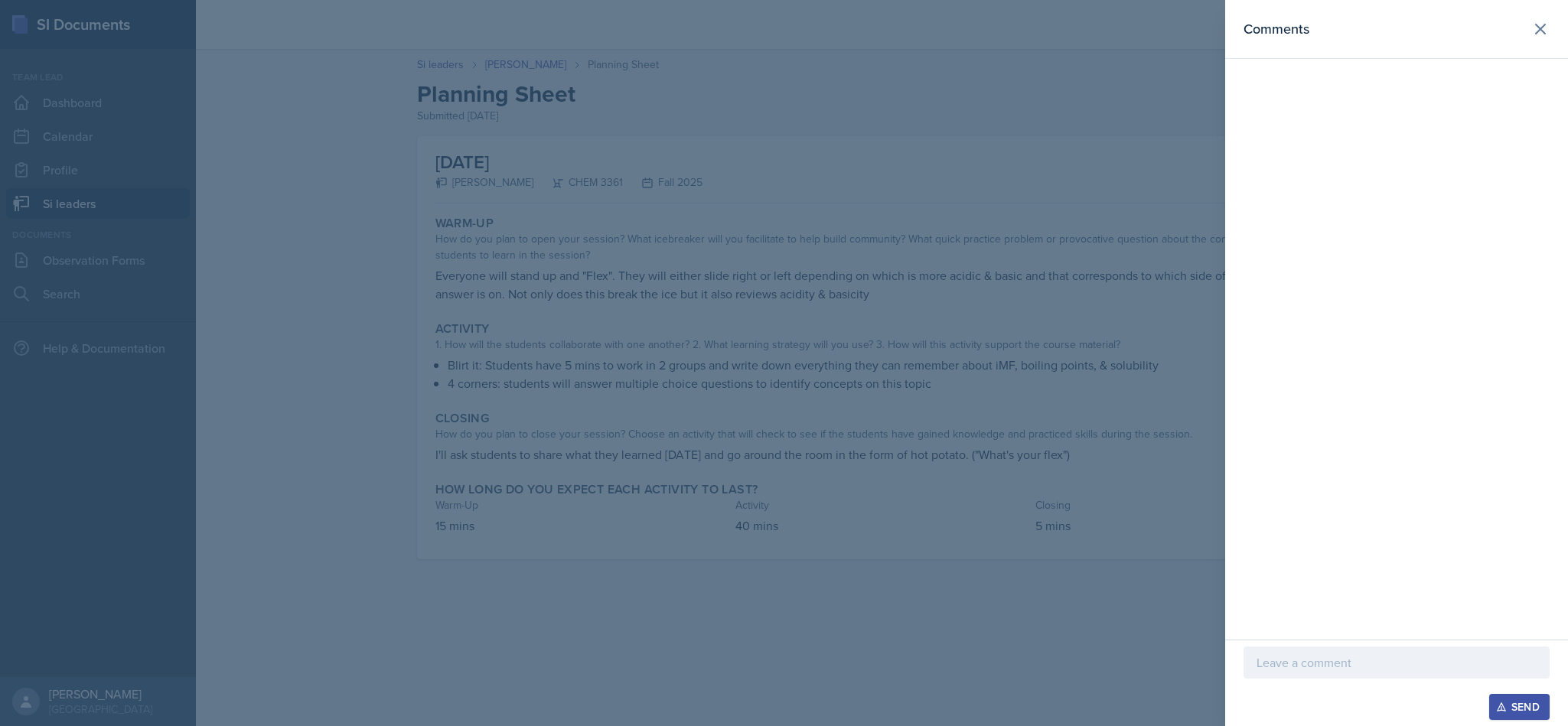
click at [1352, 675] on div at bounding box center [1397, 662] width 307 height 32
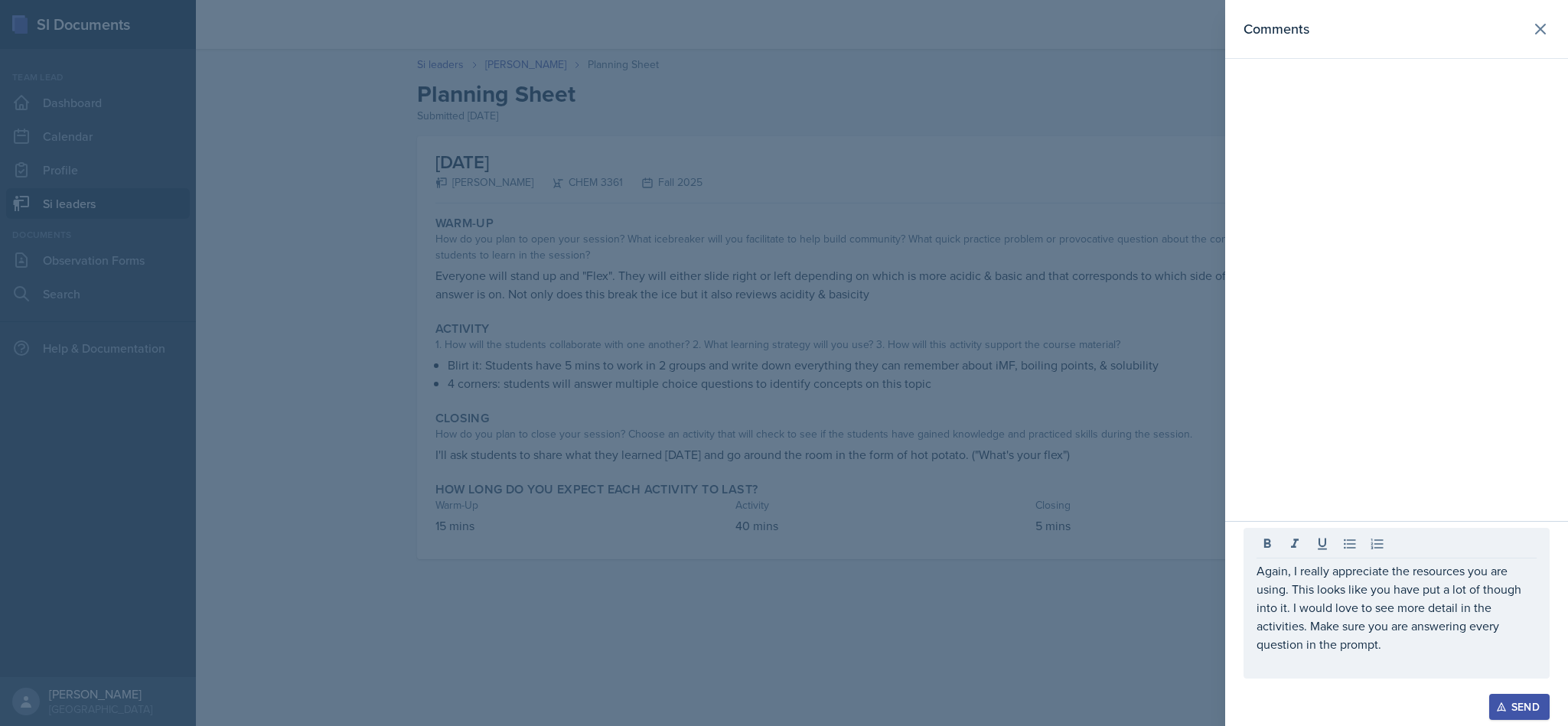
click at [1502, 694] on button "Send" at bounding box center [1519, 707] width 60 height 26
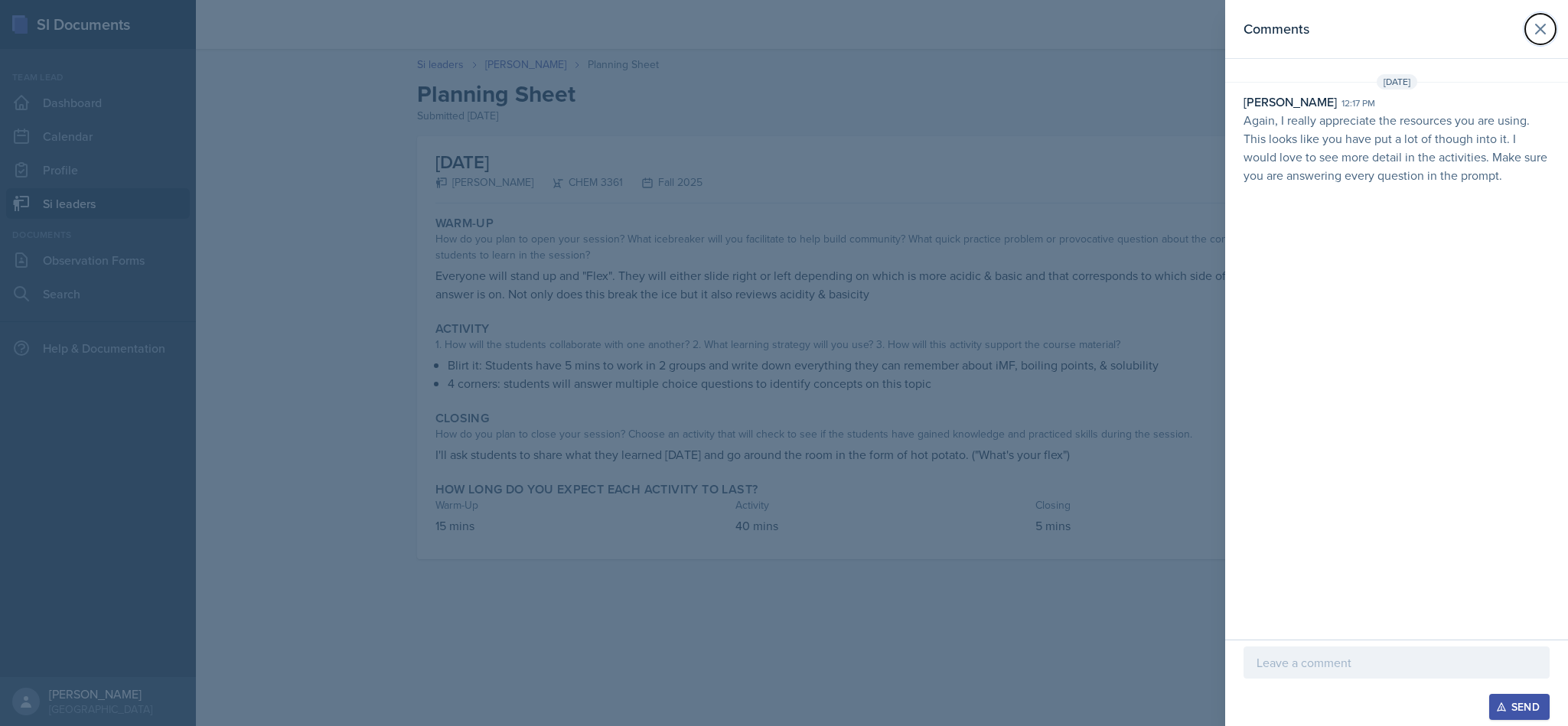
click at [1544, 23] on icon at bounding box center [1540, 28] width 18 height 18
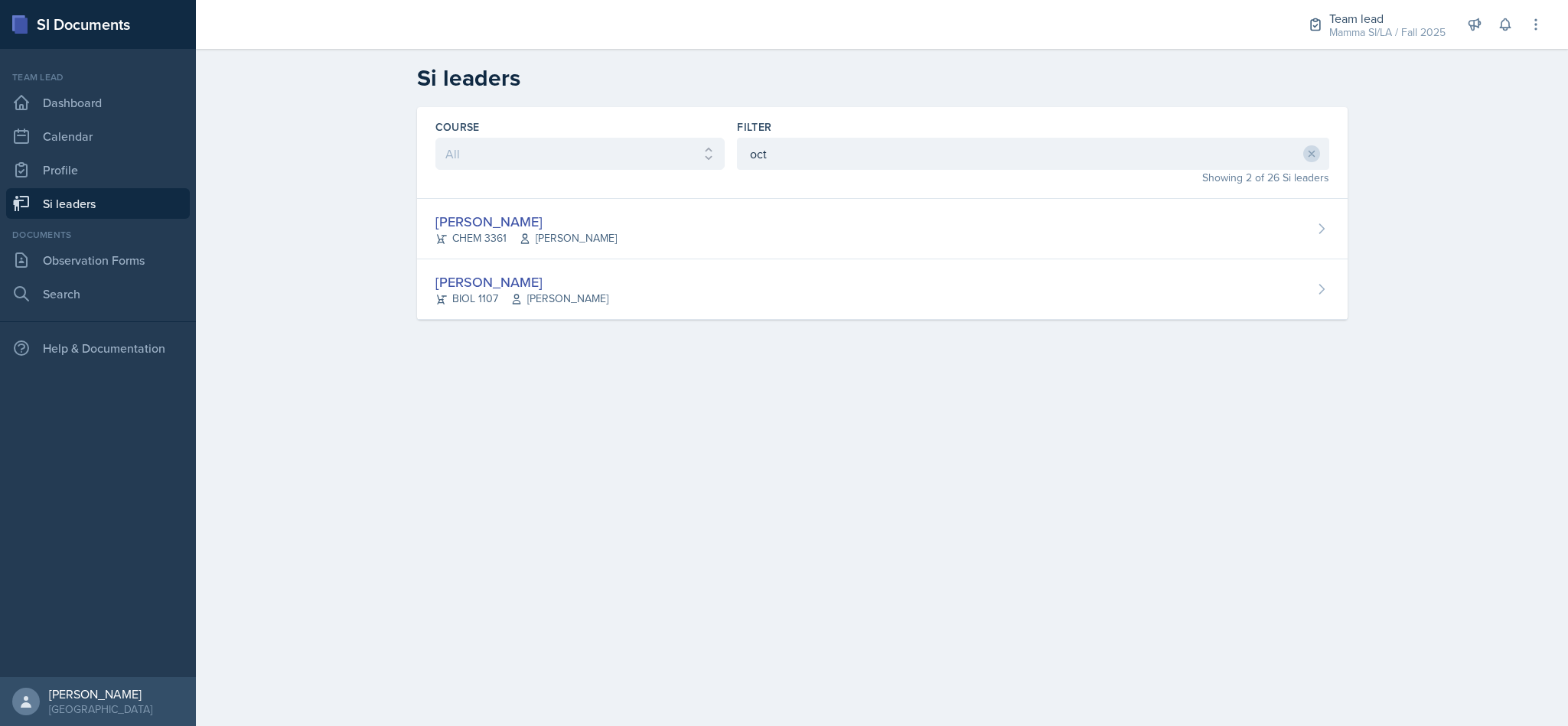
click at [675, 292] on div "[PERSON_NAME] BIOL 1107 [PERSON_NAME]" at bounding box center [883, 290] width 930 height 60
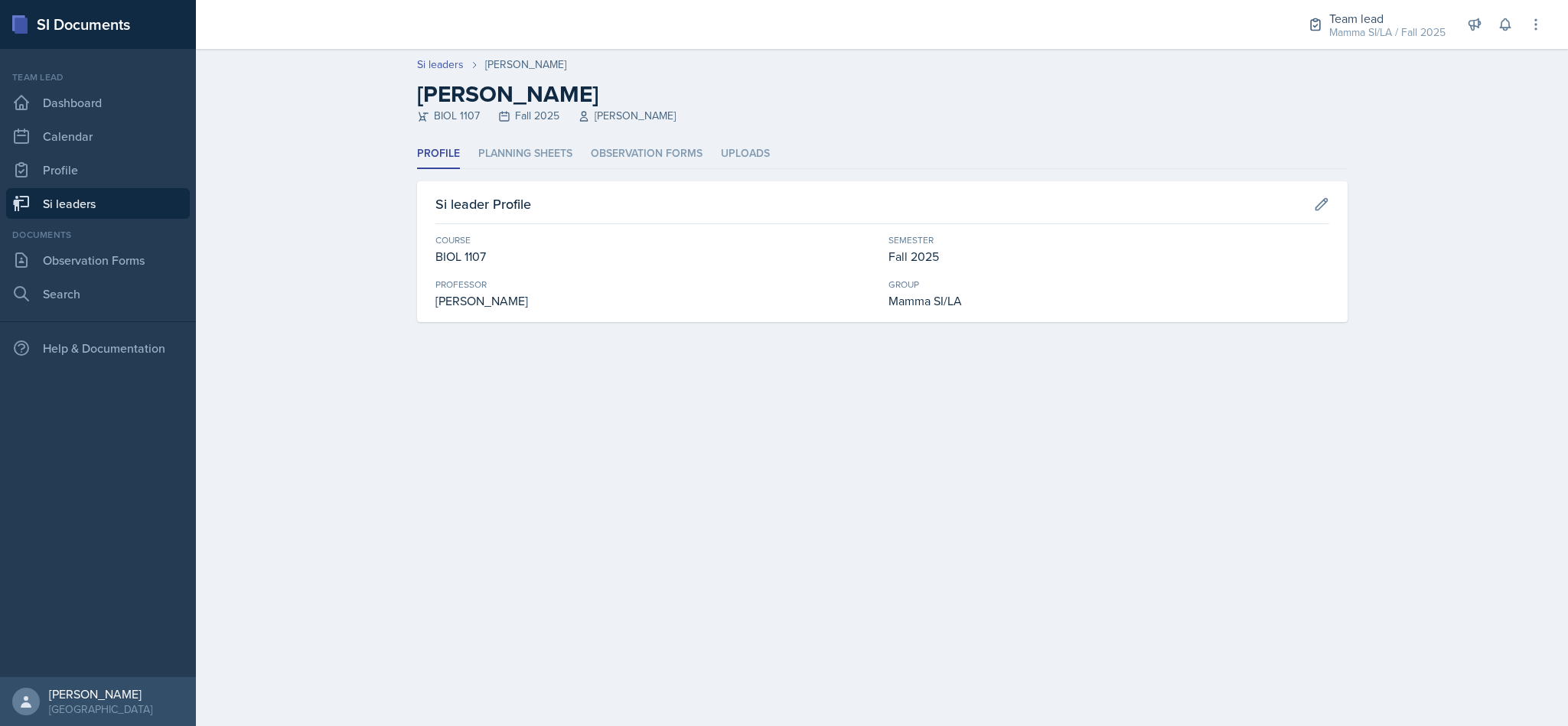
click at [518, 155] on li "Planning Sheets" at bounding box center [525, 154] width 94 height 30
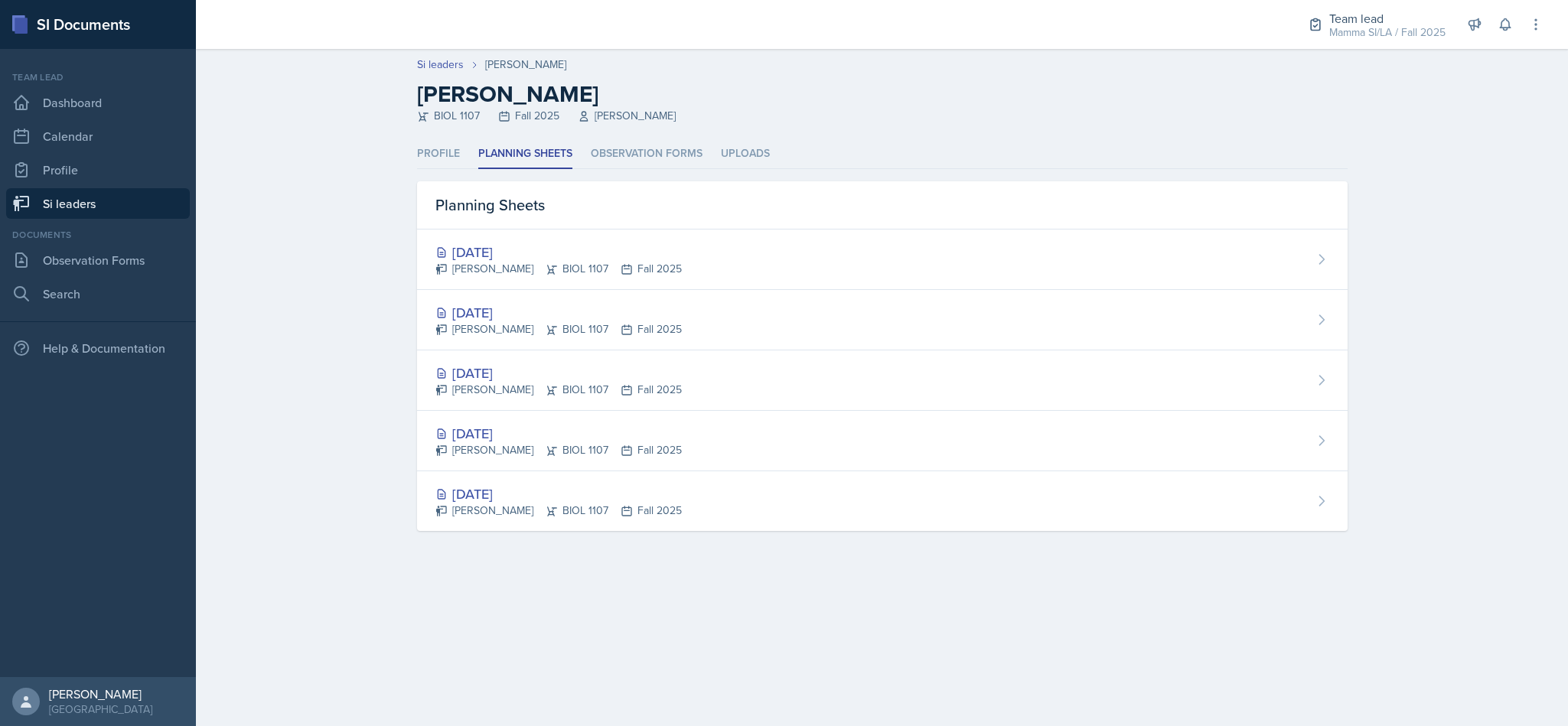
click at [647, 315] on div "[DATE]" at bounding box center [558, 312] width 246 height 20
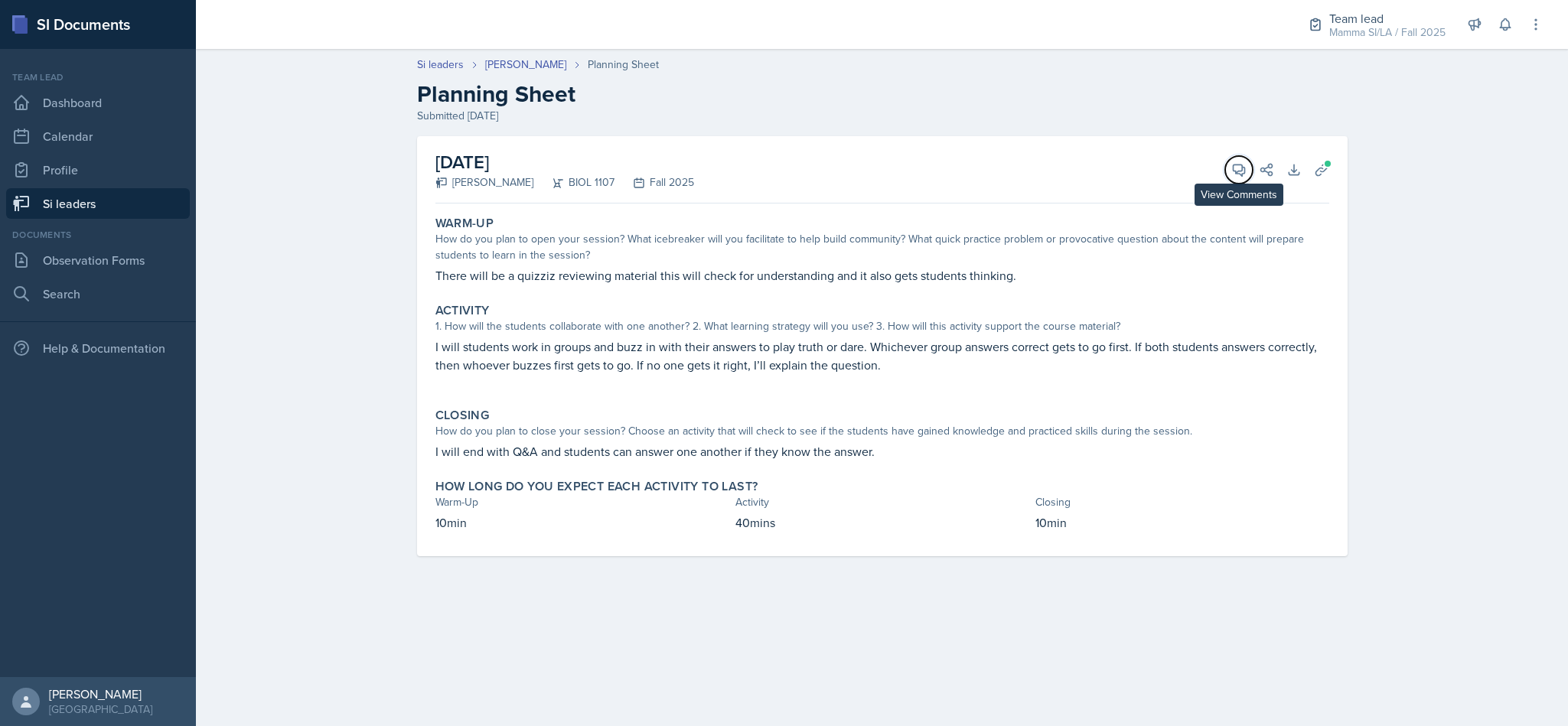
click at [1227, 174] on button "View Comments" at bounding box center [1239, 169] width 27 height 27
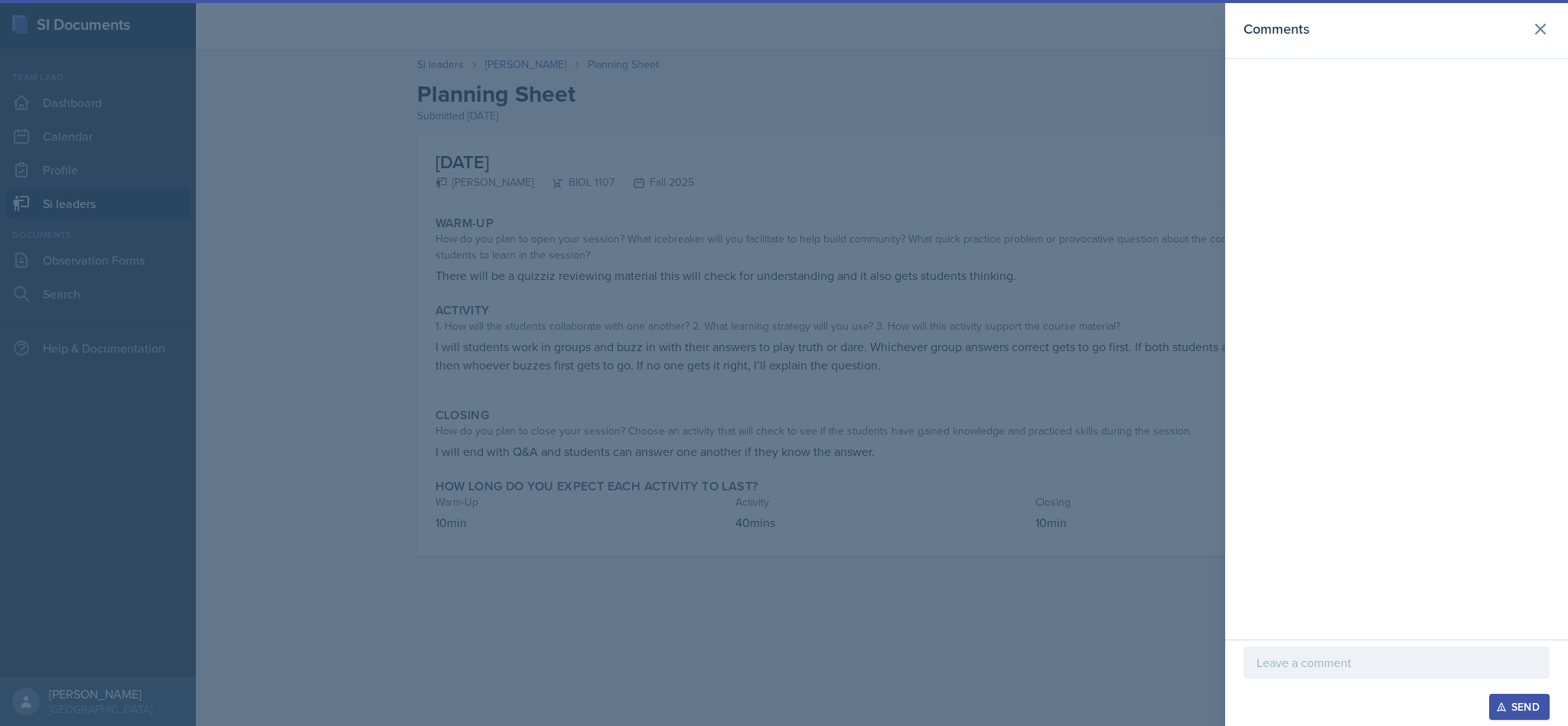
click at [1334, 655] on p at bounding box center [1397, 663] width 280 height 18
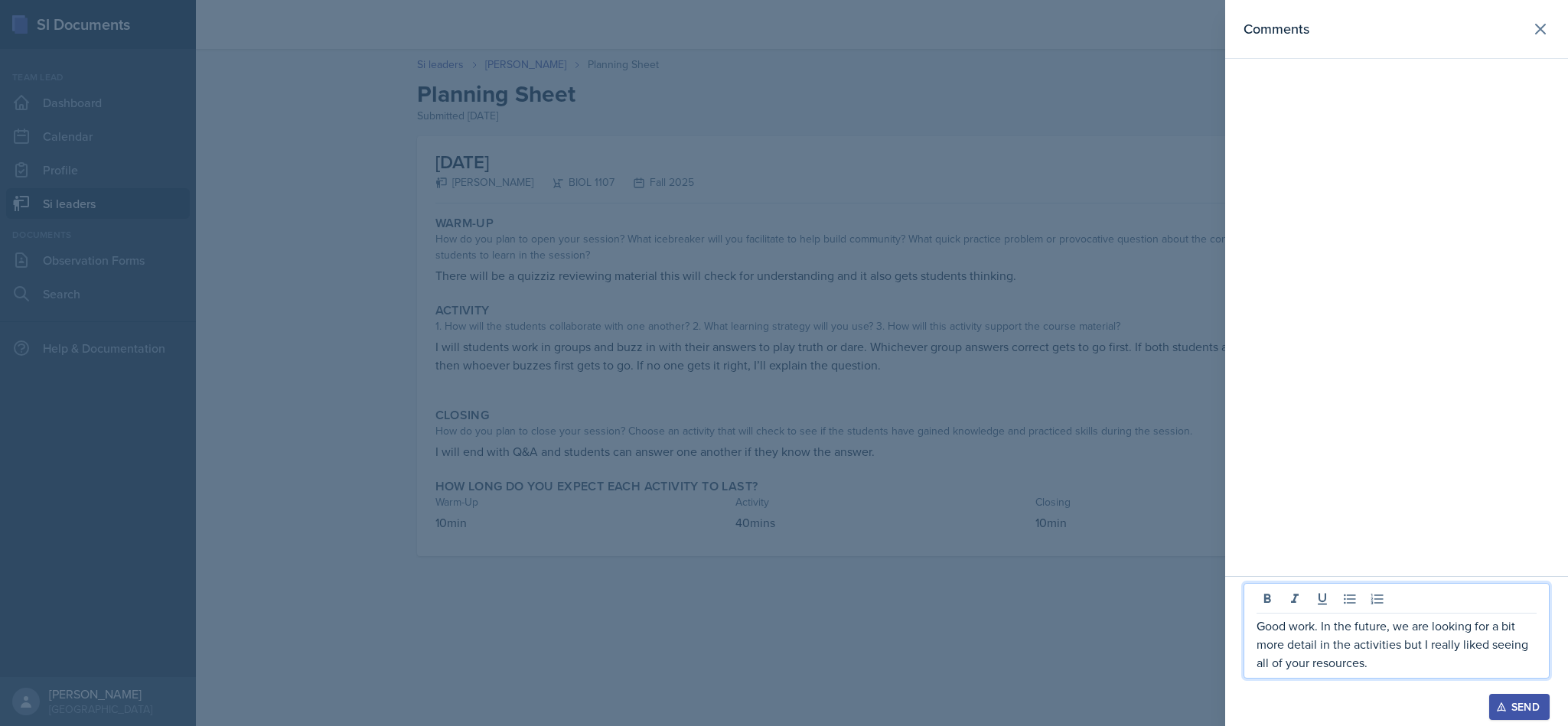
click at [1517, 701] on div "Send" at bounding box center [1519, 707] width 41 height 13
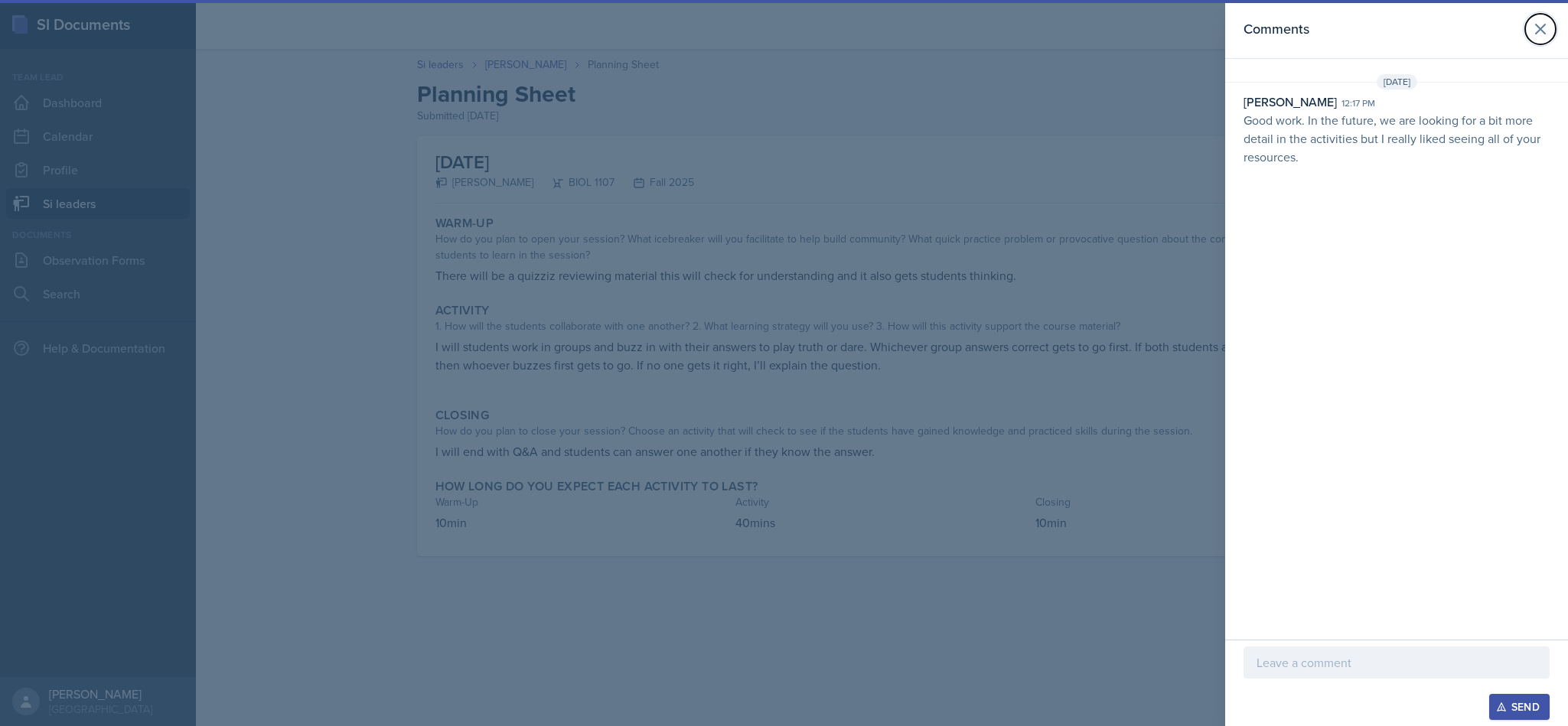
click at [1536, 33] on icon at bounding box center [1540, 28] width 9 height 9
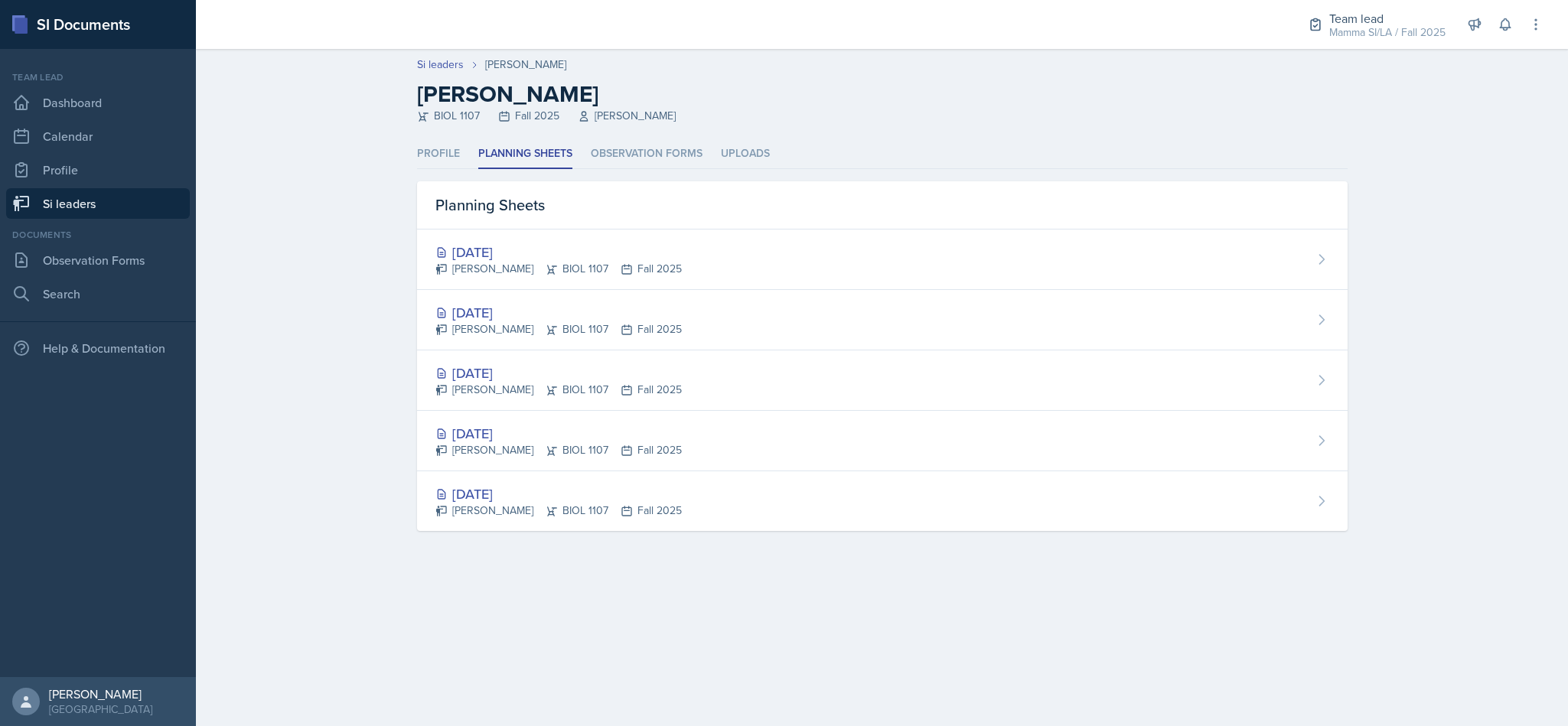
click at [737, 275] on div "[DATE] [PERSON_NAME] BIOL 1107 Fall 2025" at bounding box center [883, 260] width 930 height 60
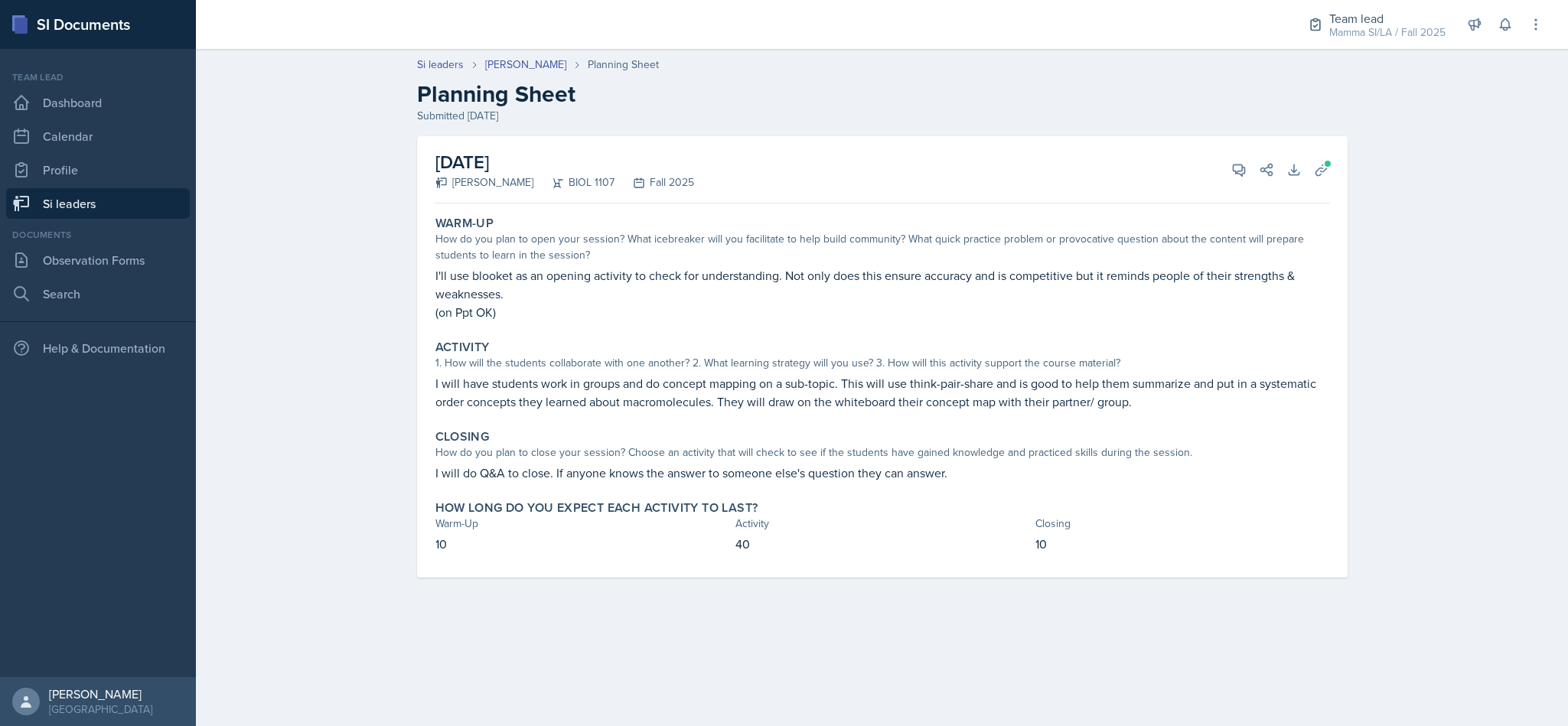
click at [1211, 170] on div "[DATE] [PERSON_NAME] BIOL 1107 Fall 2025 View Comments Comments Send Share Down…" at bounding box center [882, 169] width 893 height 67
click at [1227, 170] on button "View Comments" at bounding box center [1239, 169] width 27 height 27
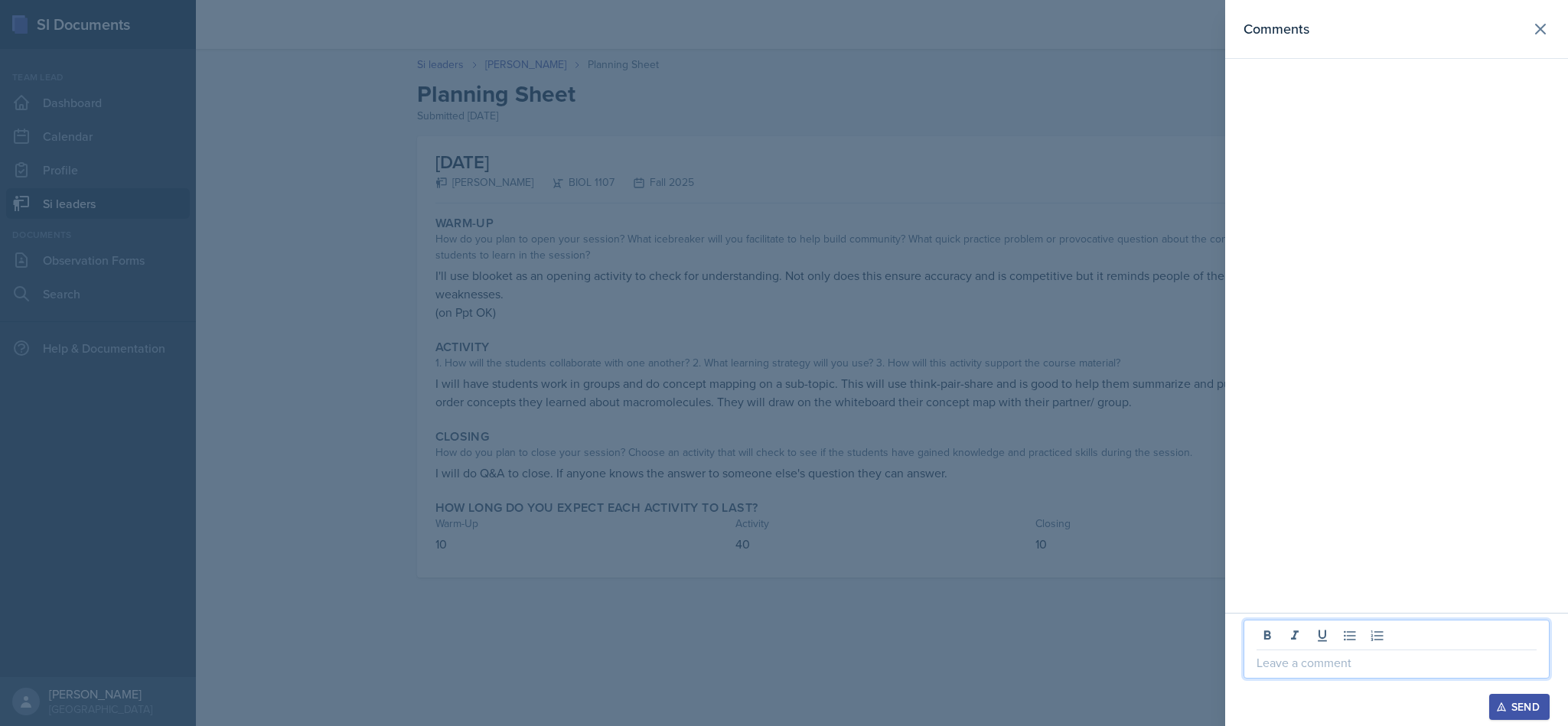
click at [1311, 657] on p at bounding box center [1397, 663] width 280 height 18
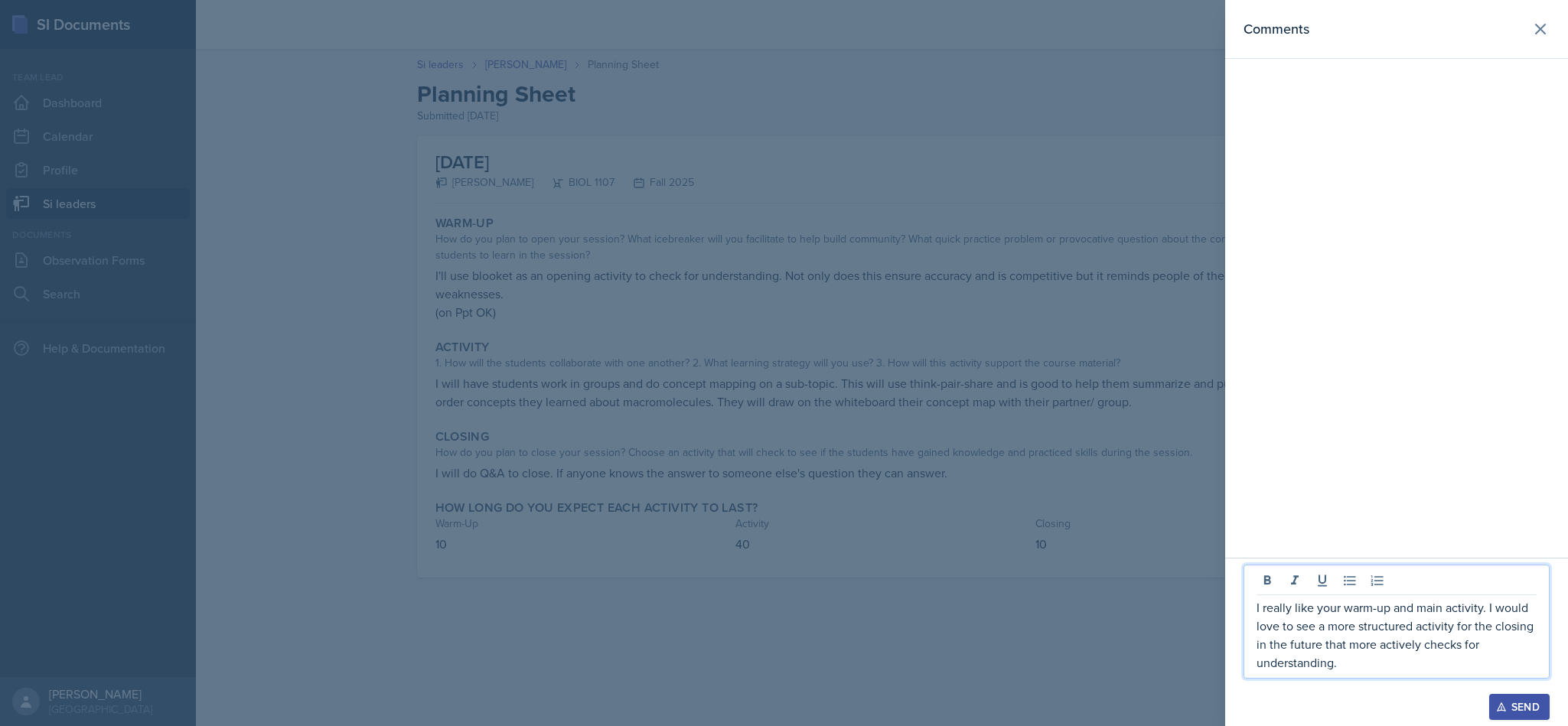
click at [1529, 694] on button "Send" at bounding box center [1519, 707] width 60 height 26
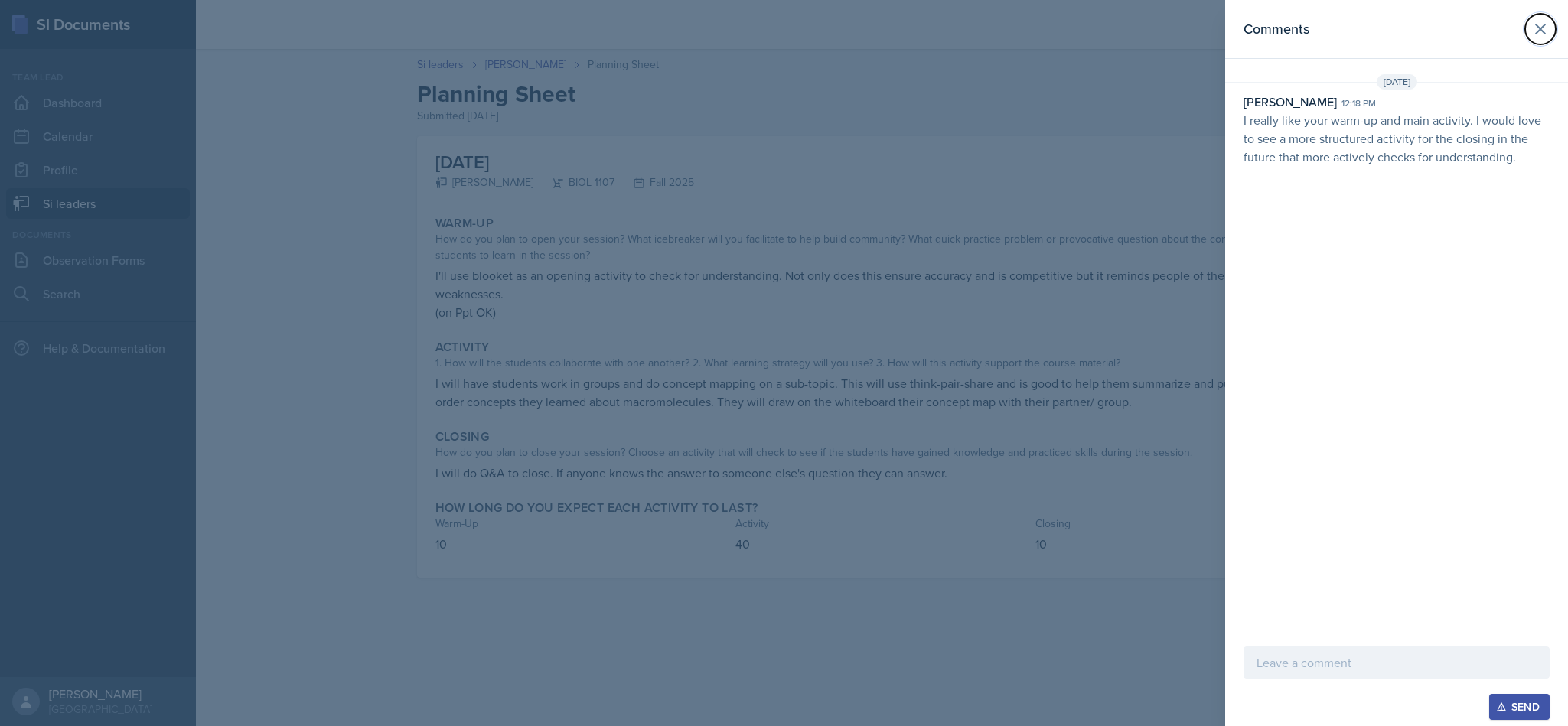
click at [1548, 38] on icon at bounding box center [1540, 28] width 18 height 18
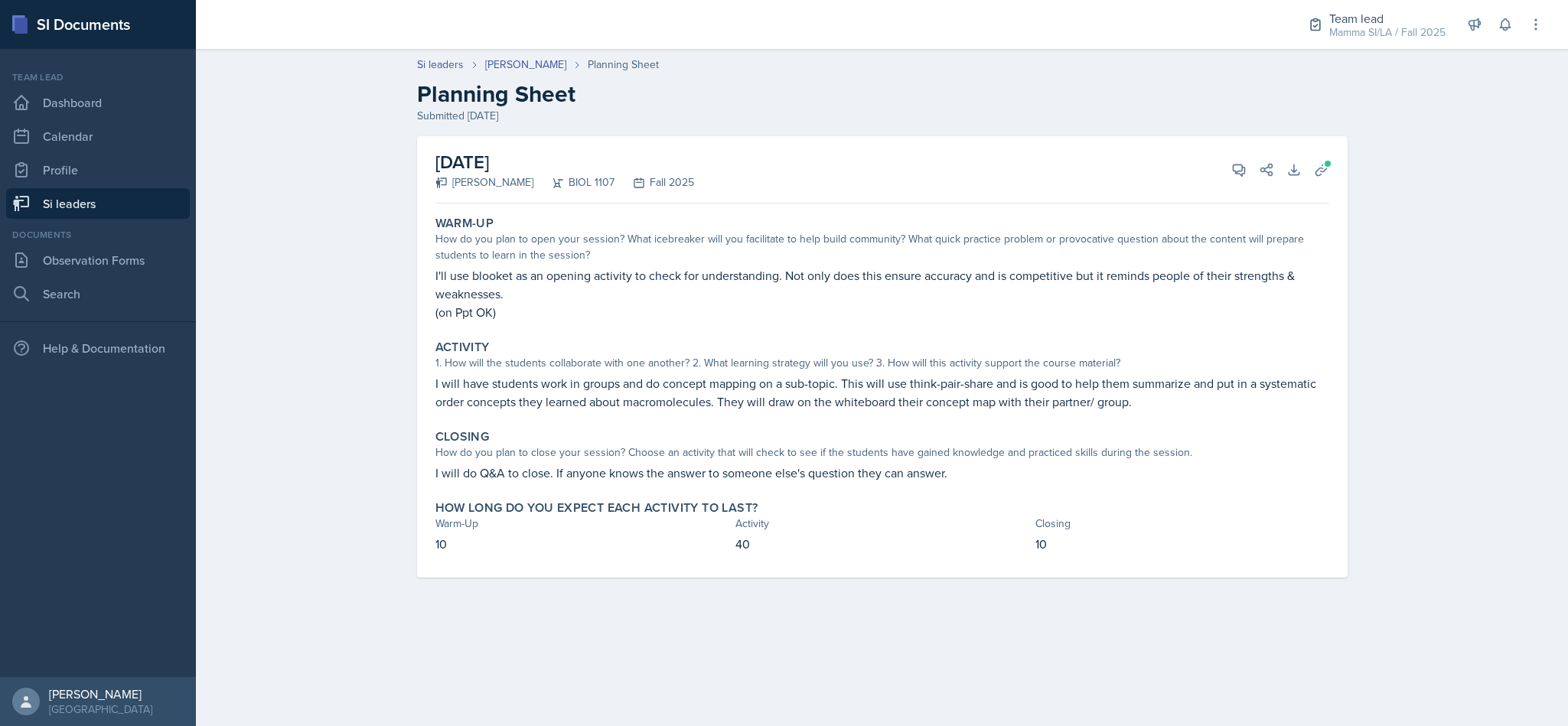
click at [141, 186] on div "Team lead Dashboard Calendar Profile Si leaders" at bounding box center [97, 144] width 184 height 149
click at [142, 209] on link "Si leaders" at bounding box center [97, 202] width 184 height 30
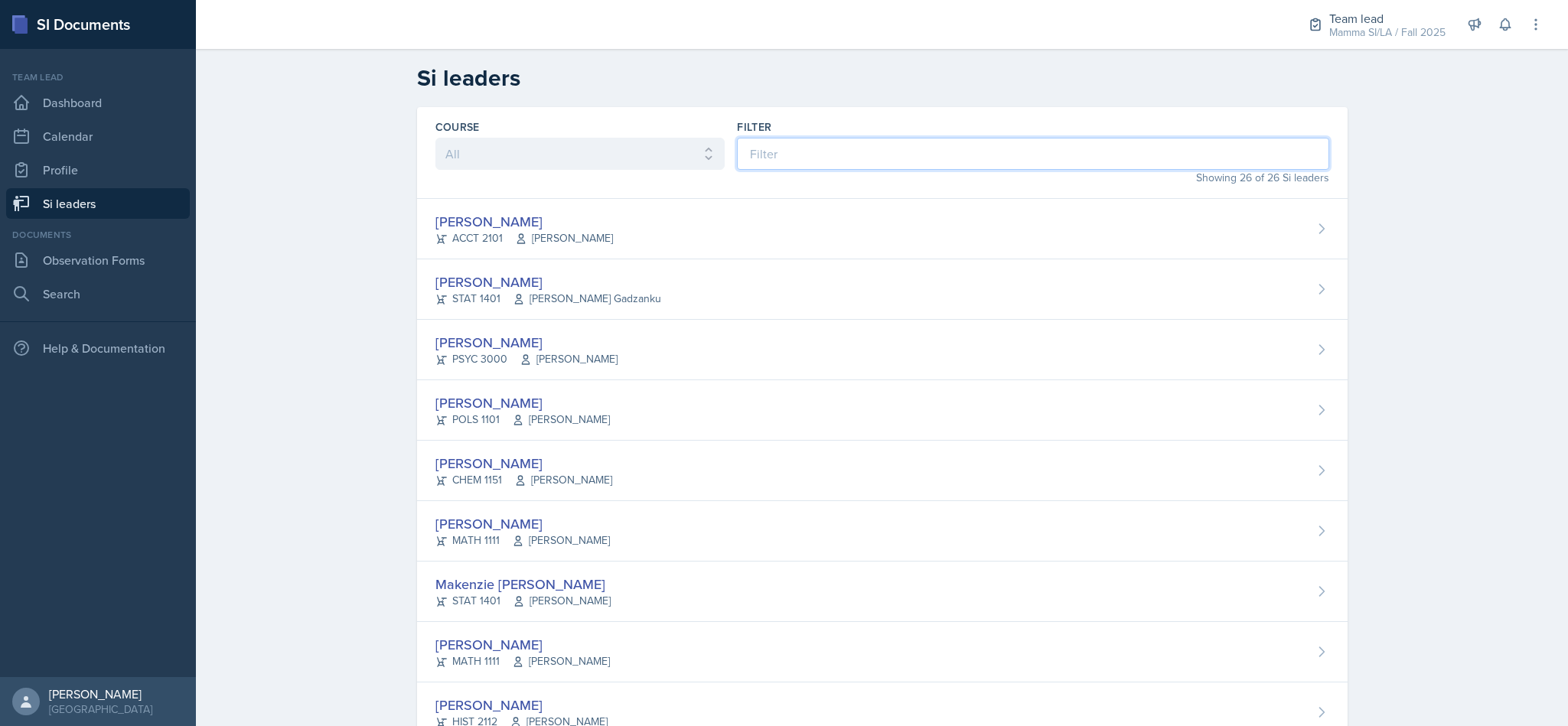
click at [1029, 160] on input at bounding box center [1033, 154] width 592 height 32
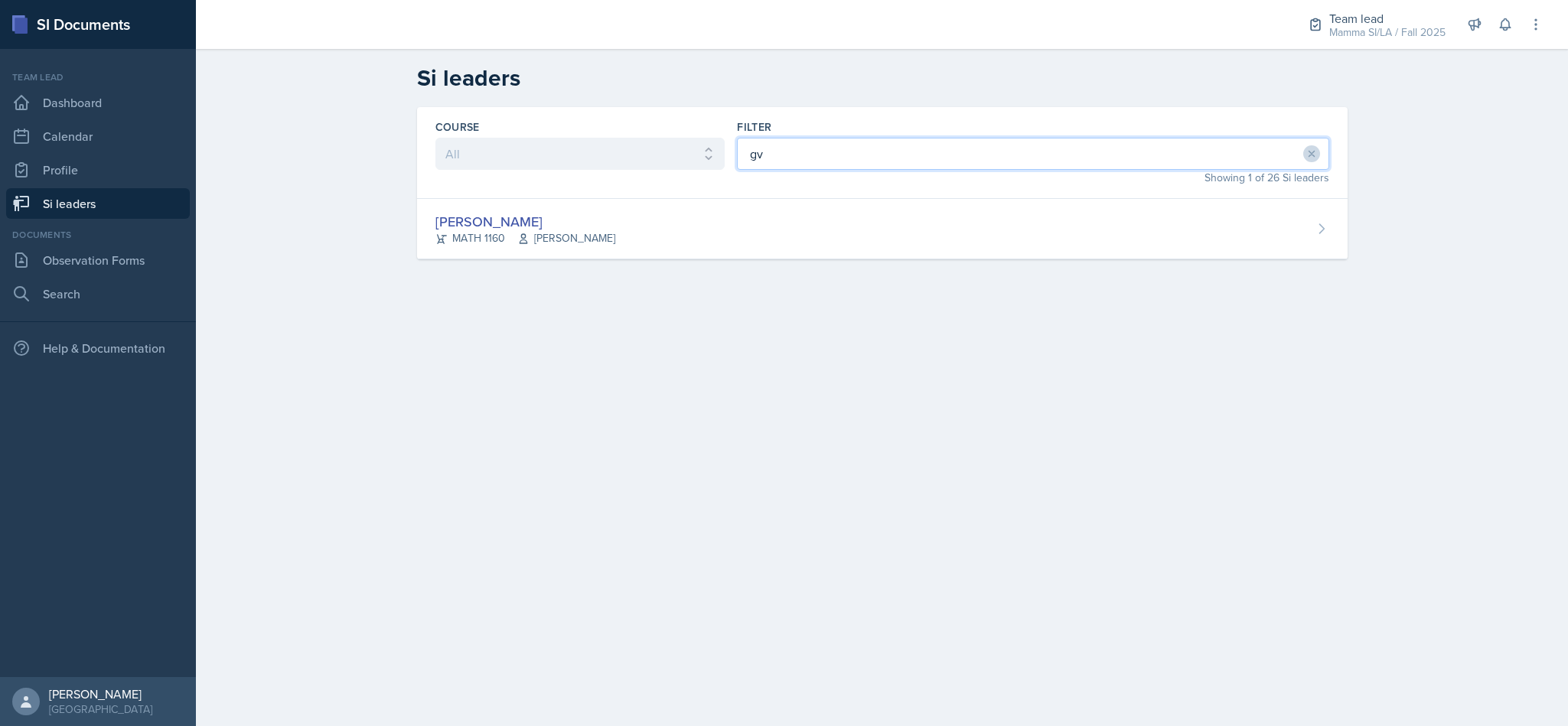
type input "gv"
click at [740, 231] on div "[PERSON_NAME] MATH 1160 [PERSON_NAME]" at bounding box center [883, 229] width 930 height 60
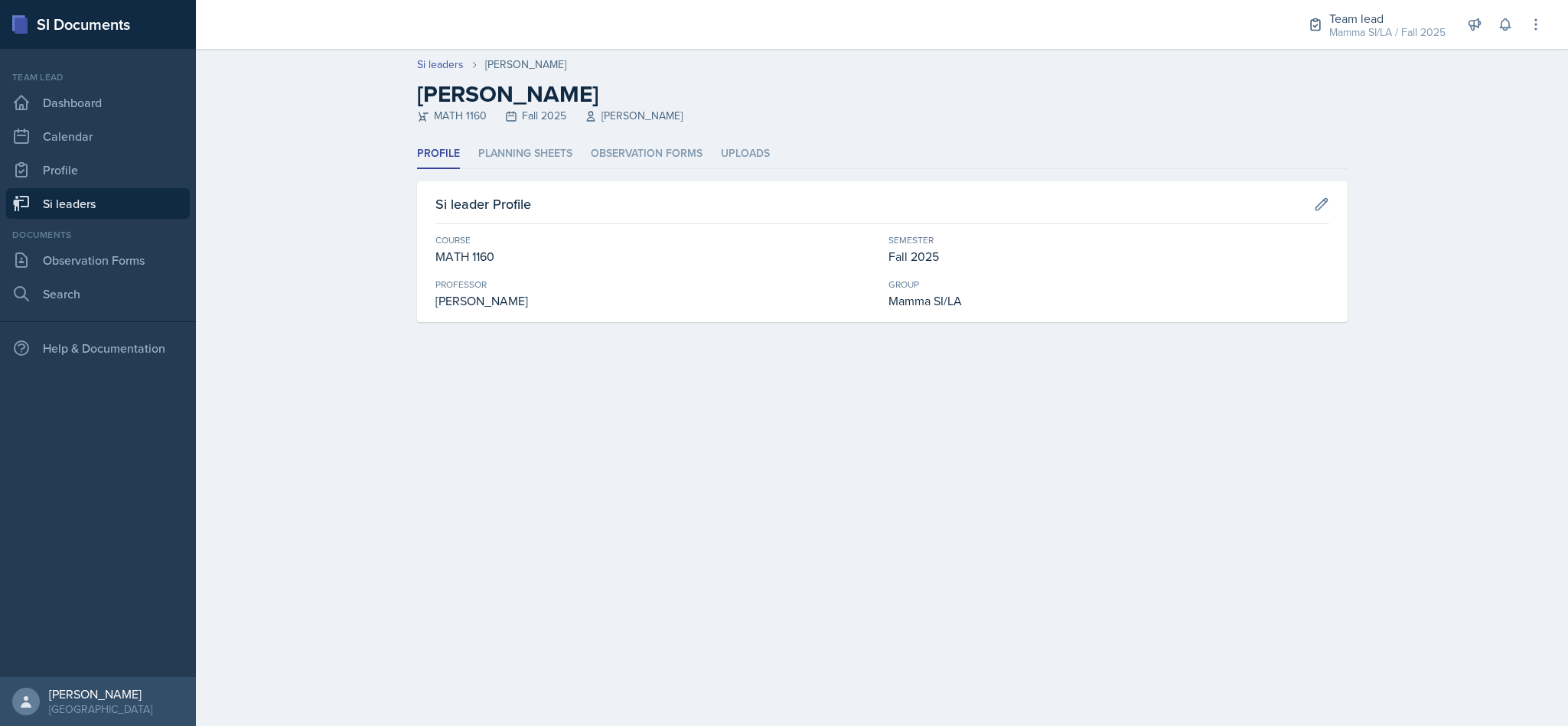
click at [514, 160] on li "Planning Sheets" at bounding box center [525, 154] width 94 height 30
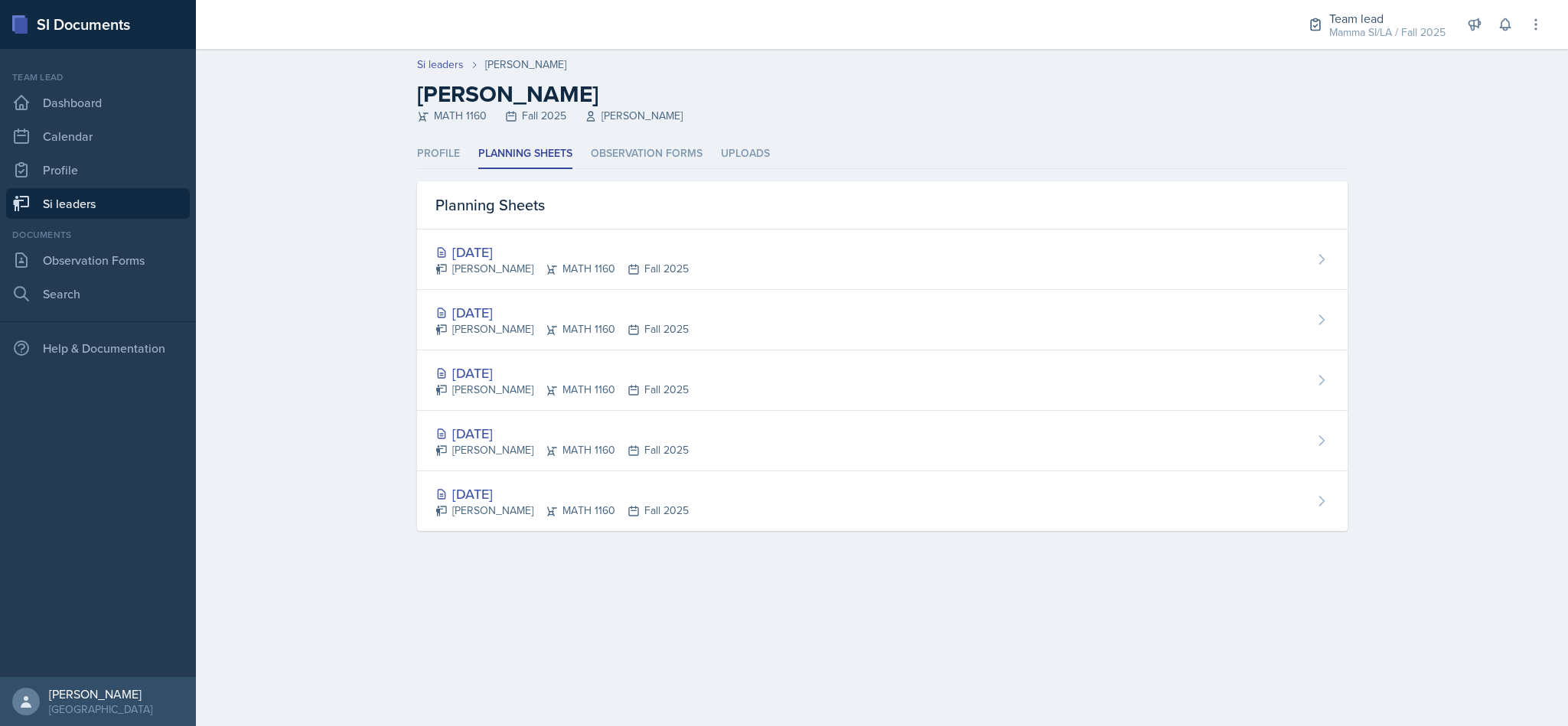
click at [584, 324] on div "[PERSON_NAME] MATH 1160 Fall 2025" at bounding box center [562, 329] width 253 height 17
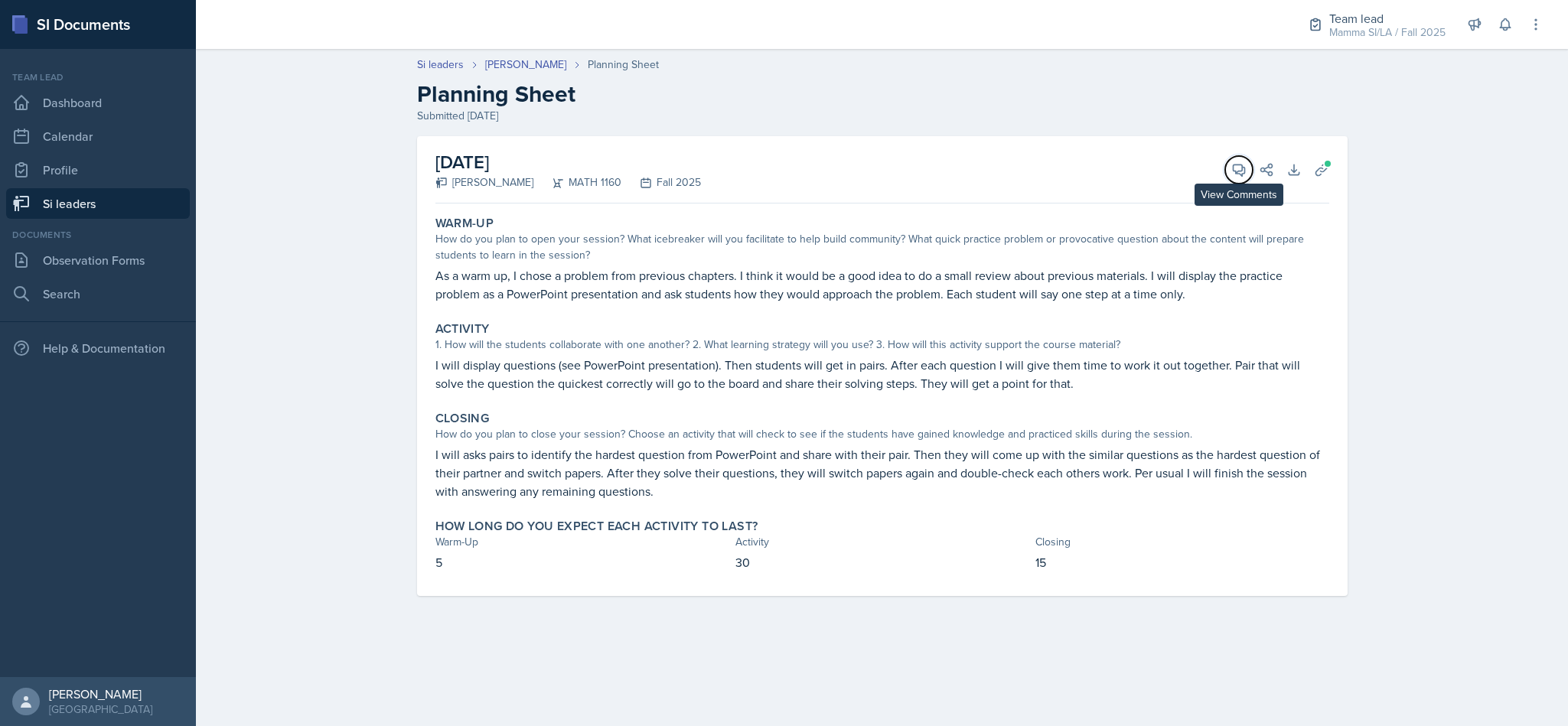
click at [1226, 165] on button "View Comments" at bounding box center [1239, 169] width 27 height 27
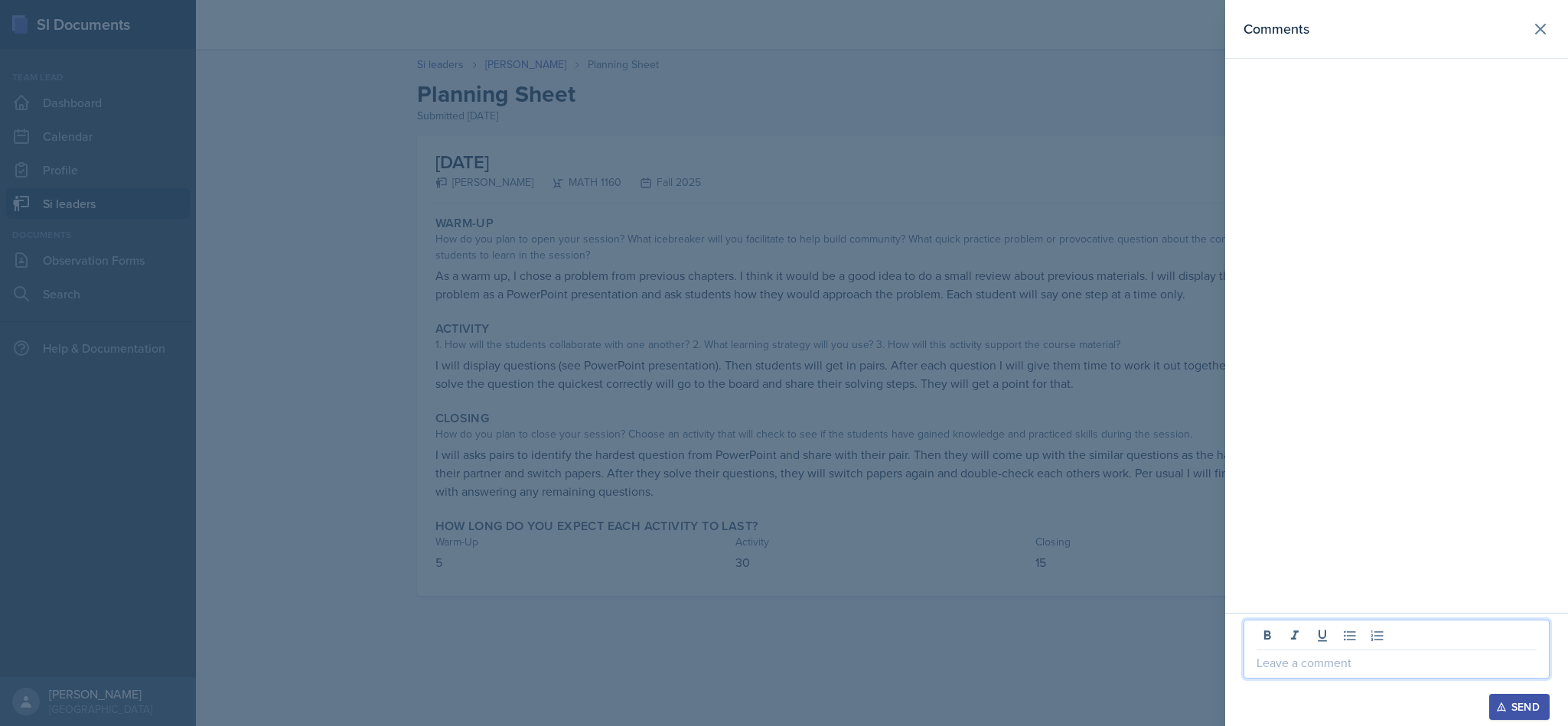
click at [1326, 666] on p at bounding box center [1397, 663] width 280 height 18
click at [1525, 708] on div "Send" at bounding box center [1519, 707] width 41 height 13
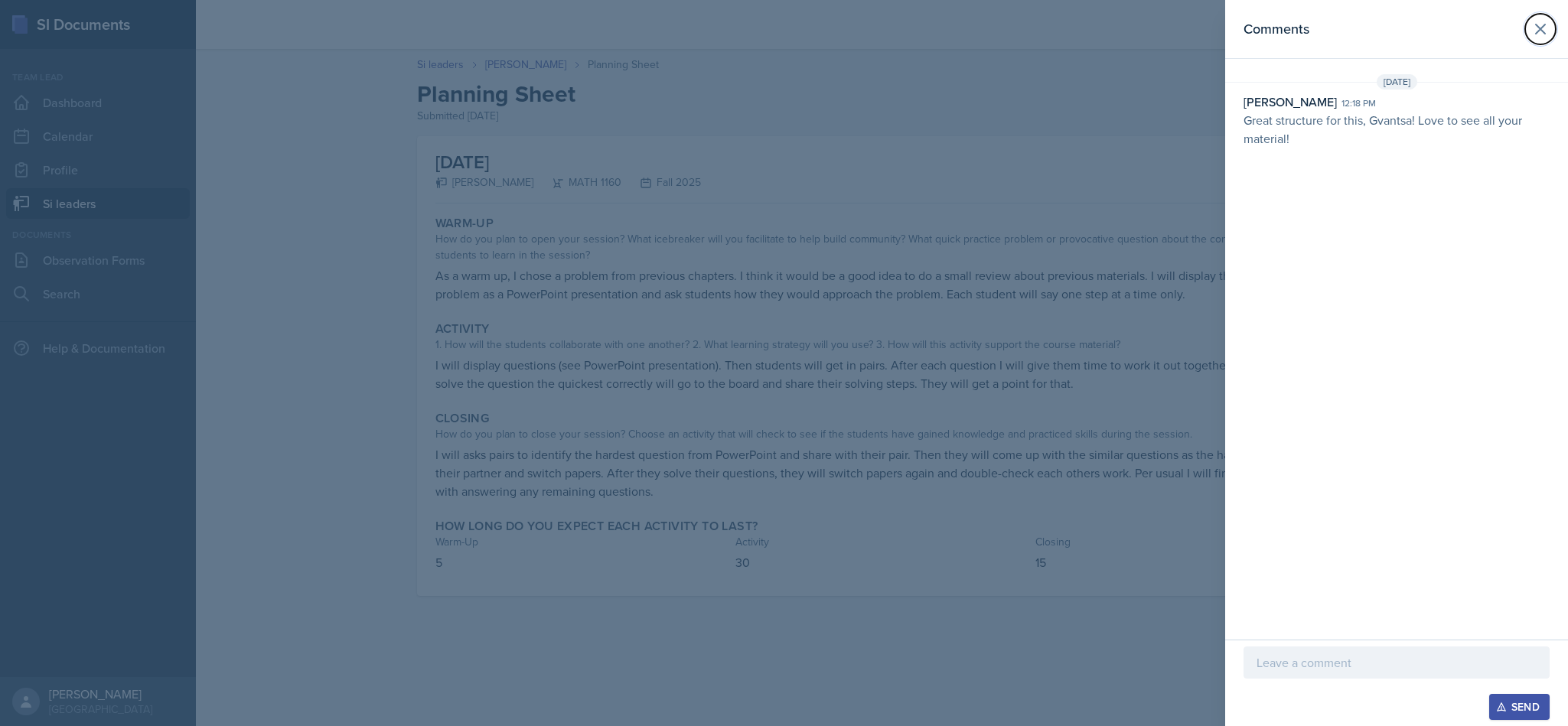
click at [1544, 33] on icon at bounding box center [1540, 28] width 9 height 9
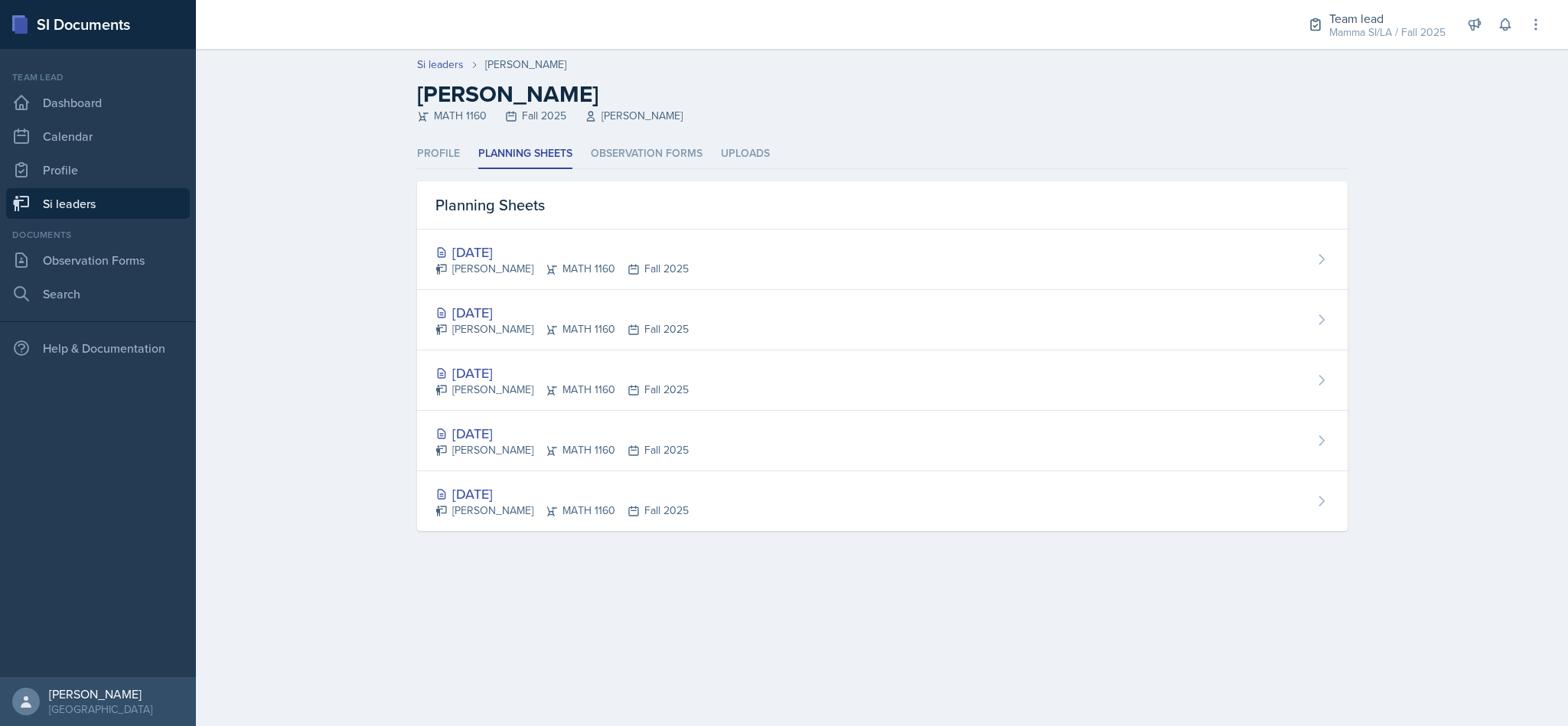
click at [641, 276] on div "[PERSON_NAME] MATH 1160 Fall 2025" at bounding box center [562, 269] width 253 height 17
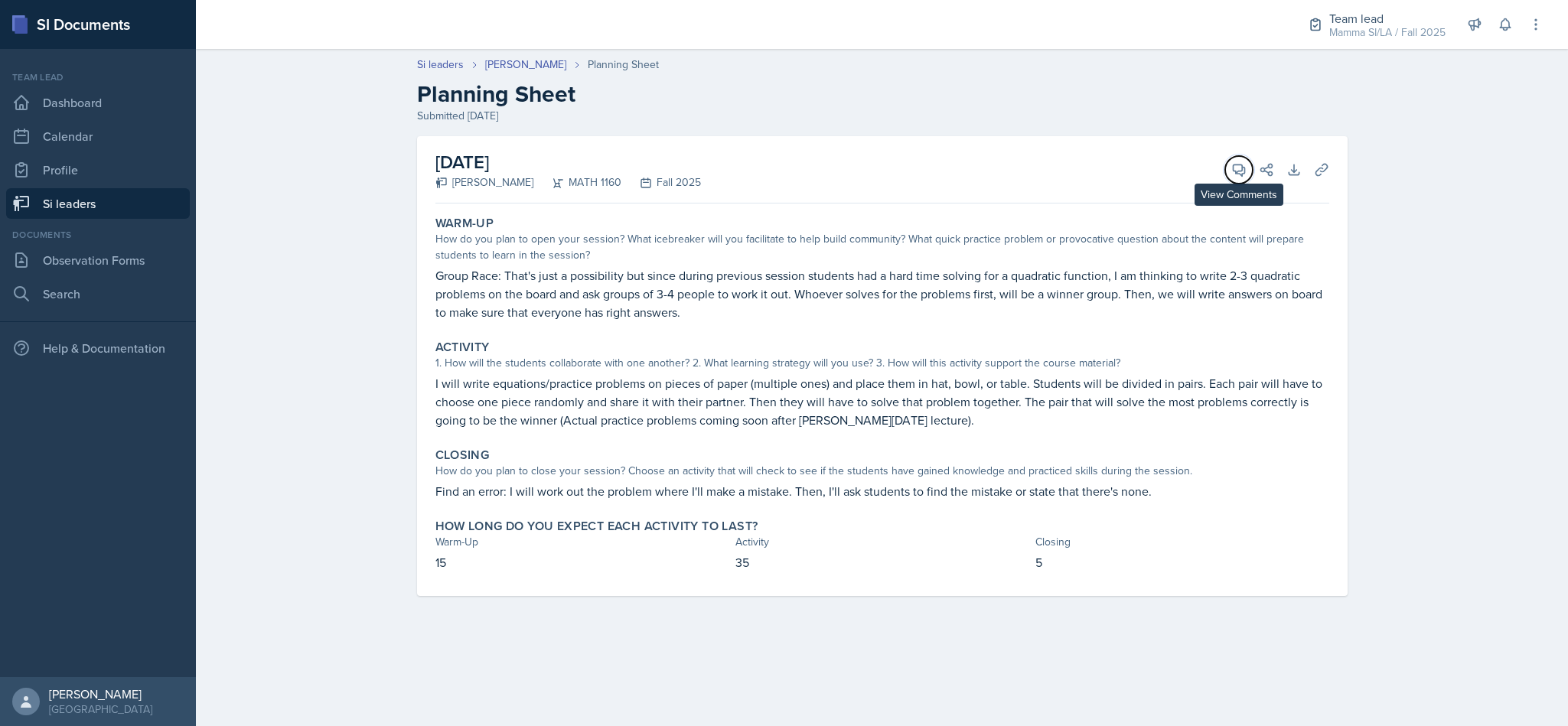
drag, startPoint x: 1235, startPoint y: 177, endPoint x: 1235, endPoint y: 189, distance: 12.0
click at [1235, 177] on button "View Comments" at bounding box center [1239, 169] width 27 height 27
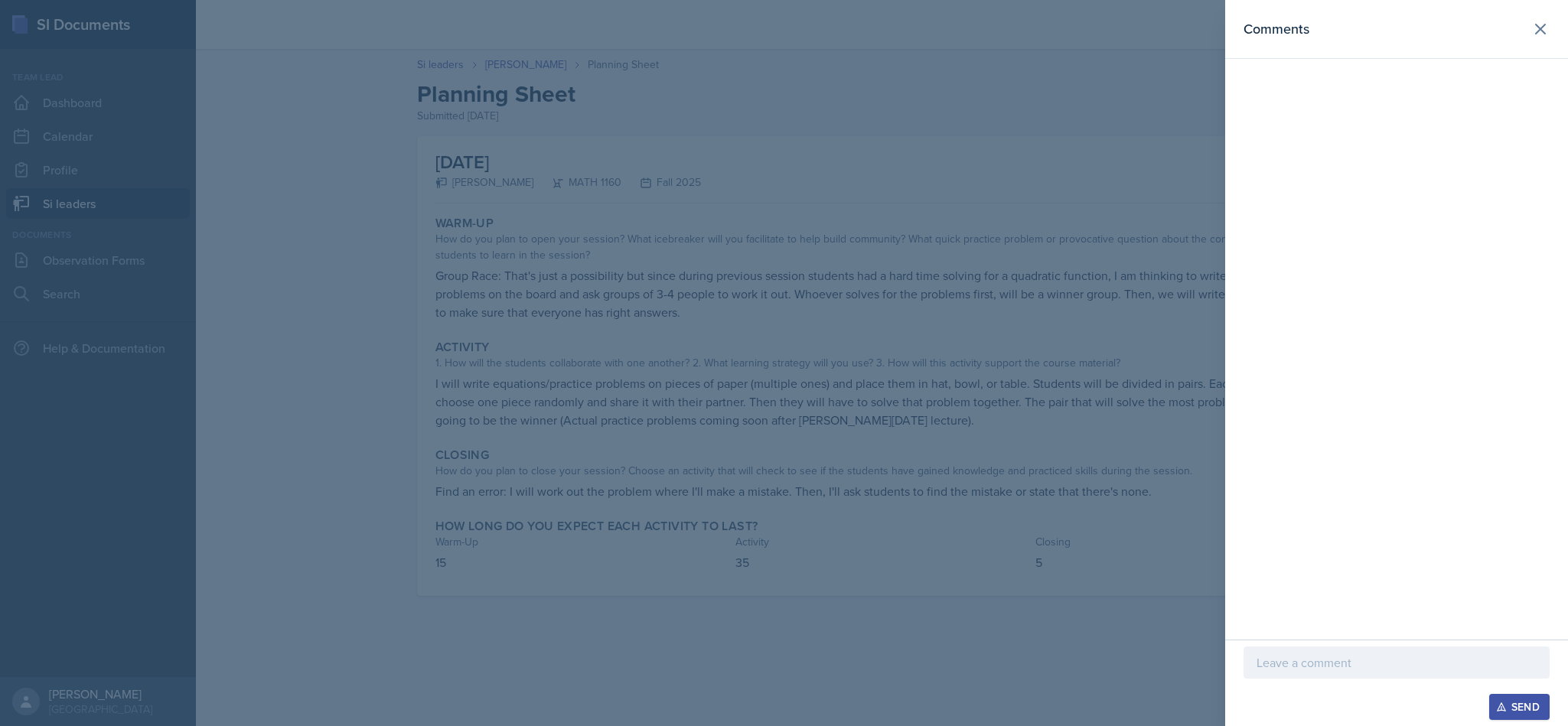
click at [1382, 672] on div at bounding box center [1397, 662] width 307 height 32
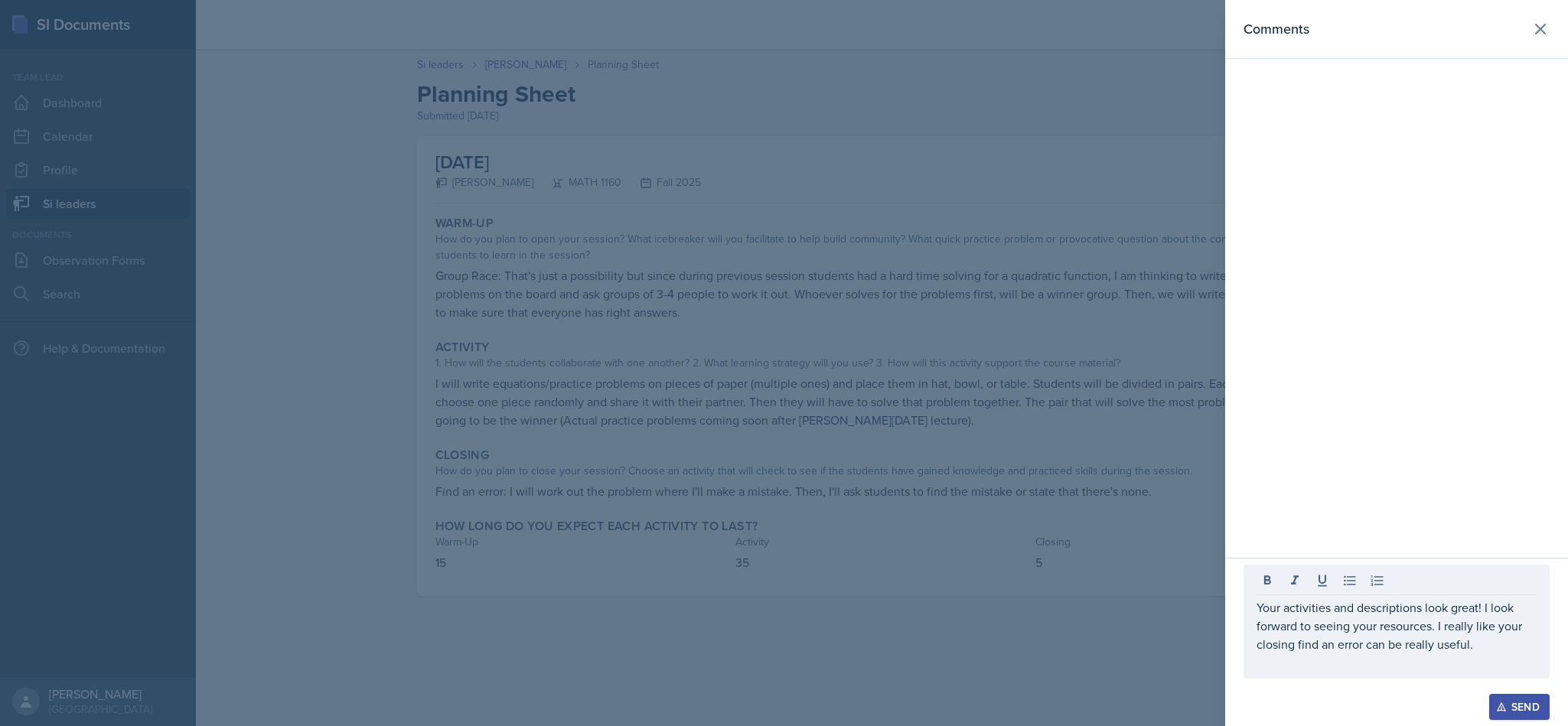
click at [1507, 703] on div "Send" at bounding box center [1519, 707] width 41 height 13
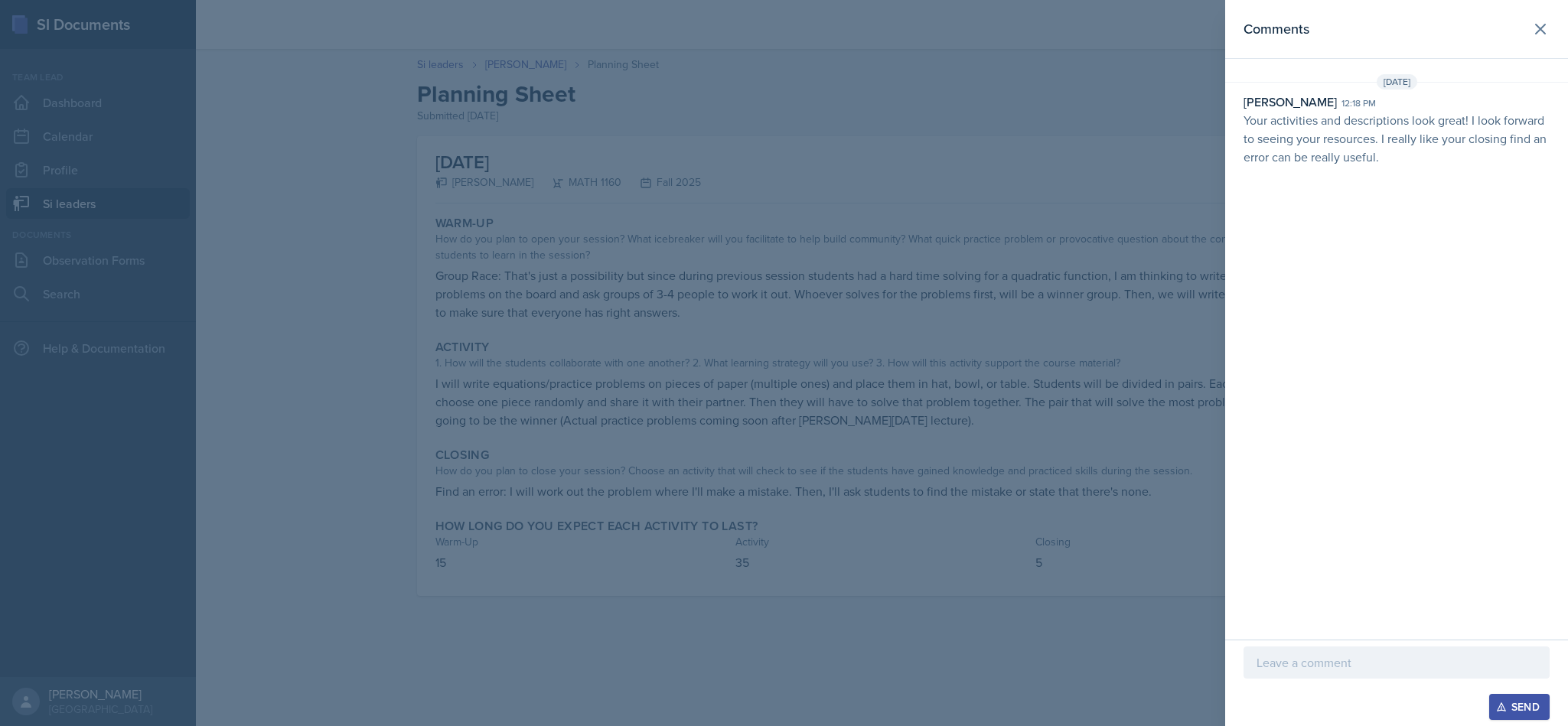
click at [1556, 17] on header "Comments" at bounding box center [1397, 29] width 343 height 59
click at [1537, 32] on icon at bounding box center [1540, 28] width 9 height 9
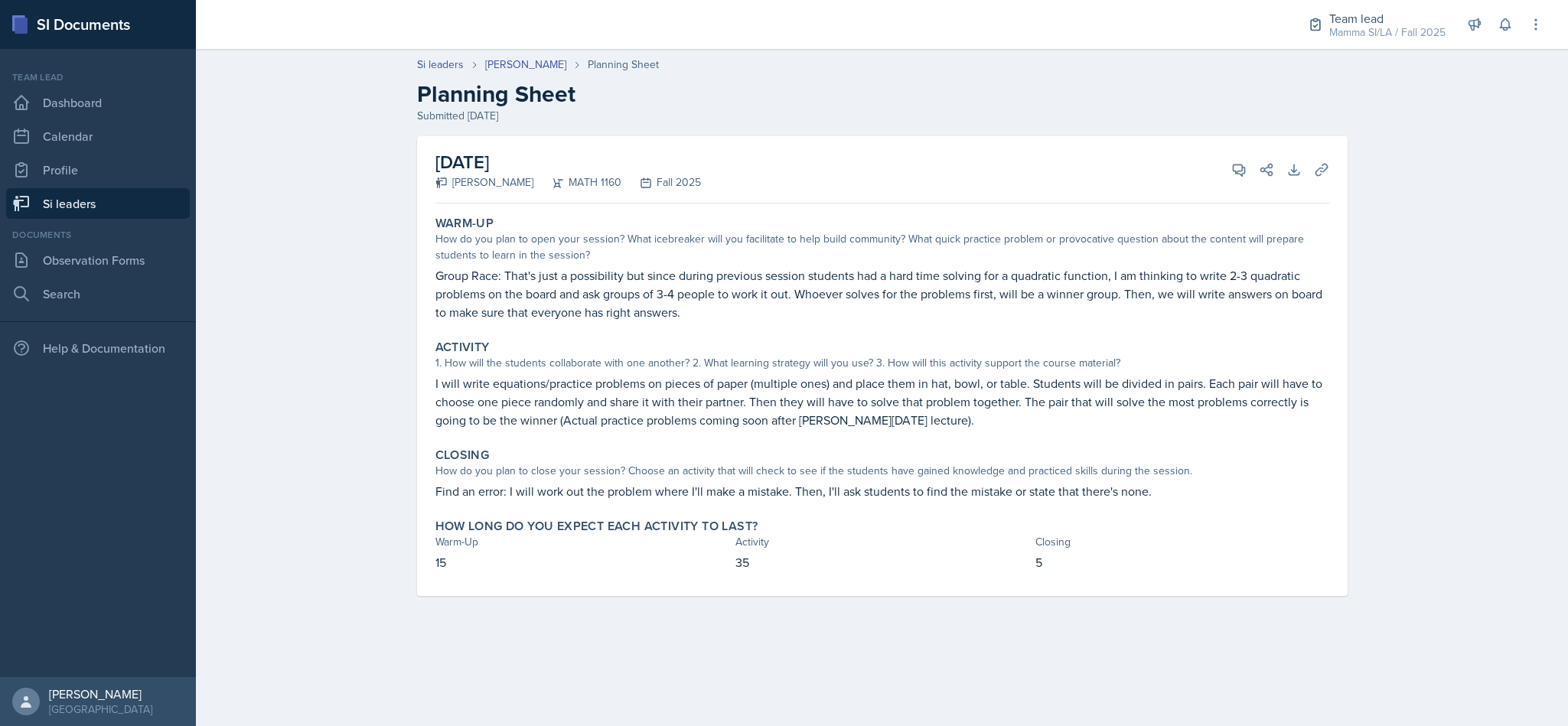
click at [130, 196] on link "Si leaders" at bounding box center [97, 202] width 184 height 30
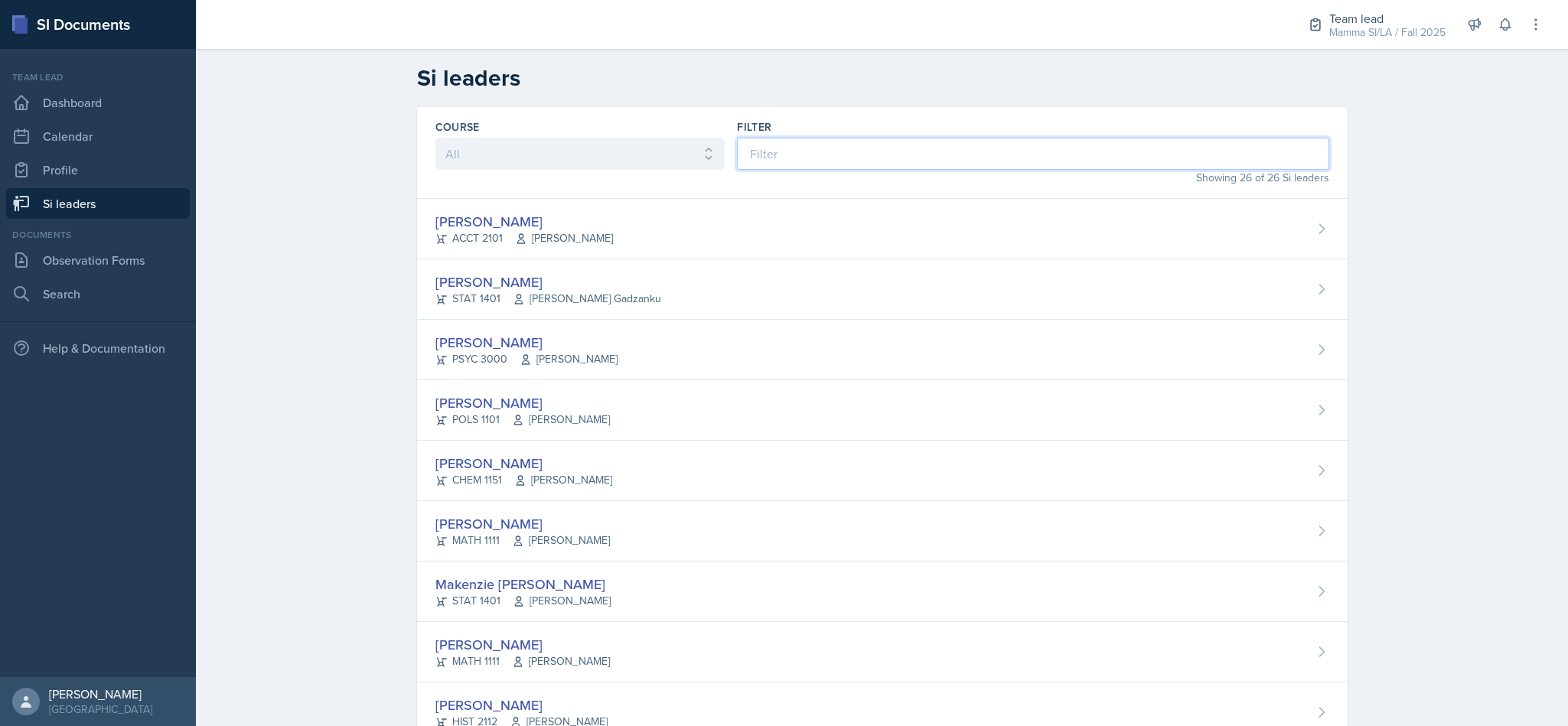
click at [793, 141] on input at bounding box center [1033, 154] width 592 height 32
type input "gi"
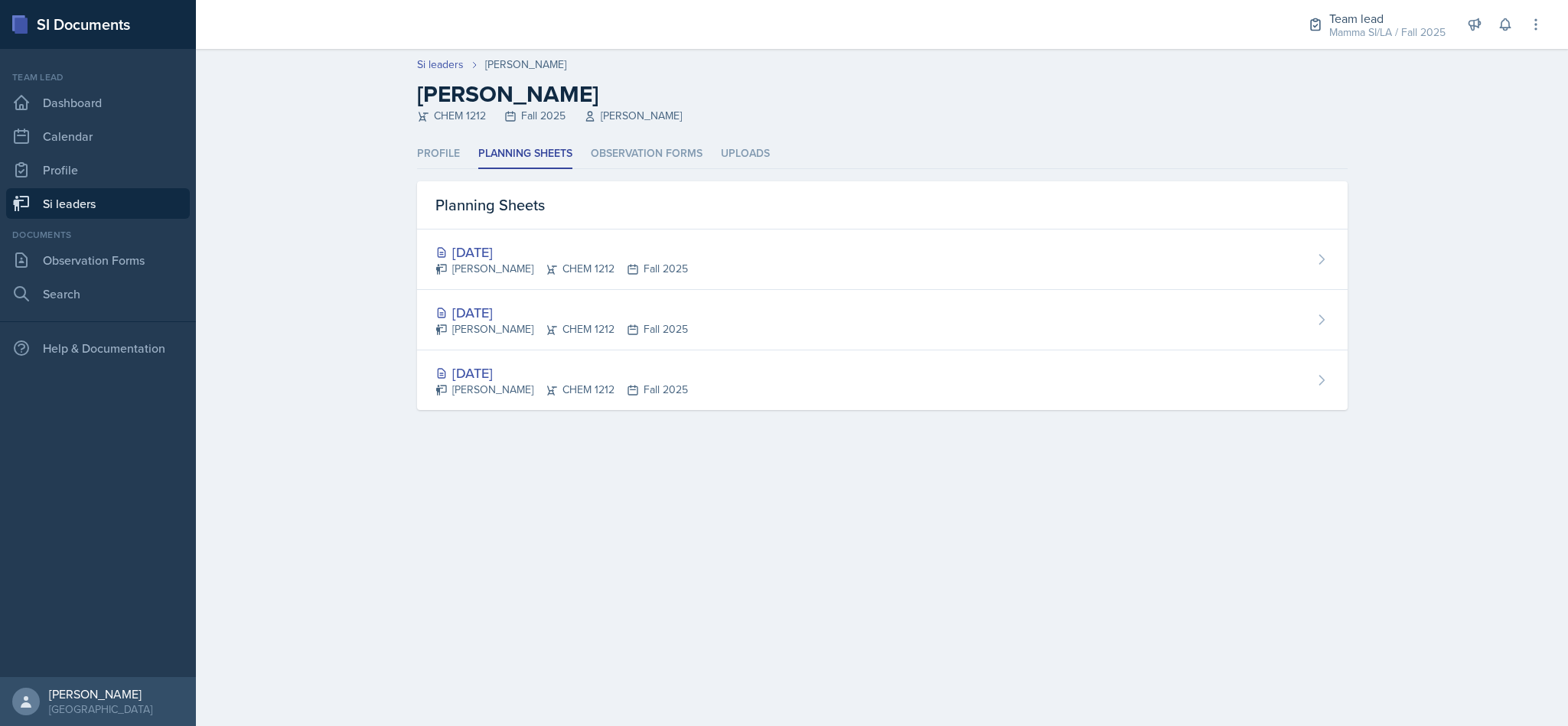
click at [641, 269] on div "Gia Luu CHEM 1212 Fall 2025" at bounding box center [561, 269] width 252 height 17
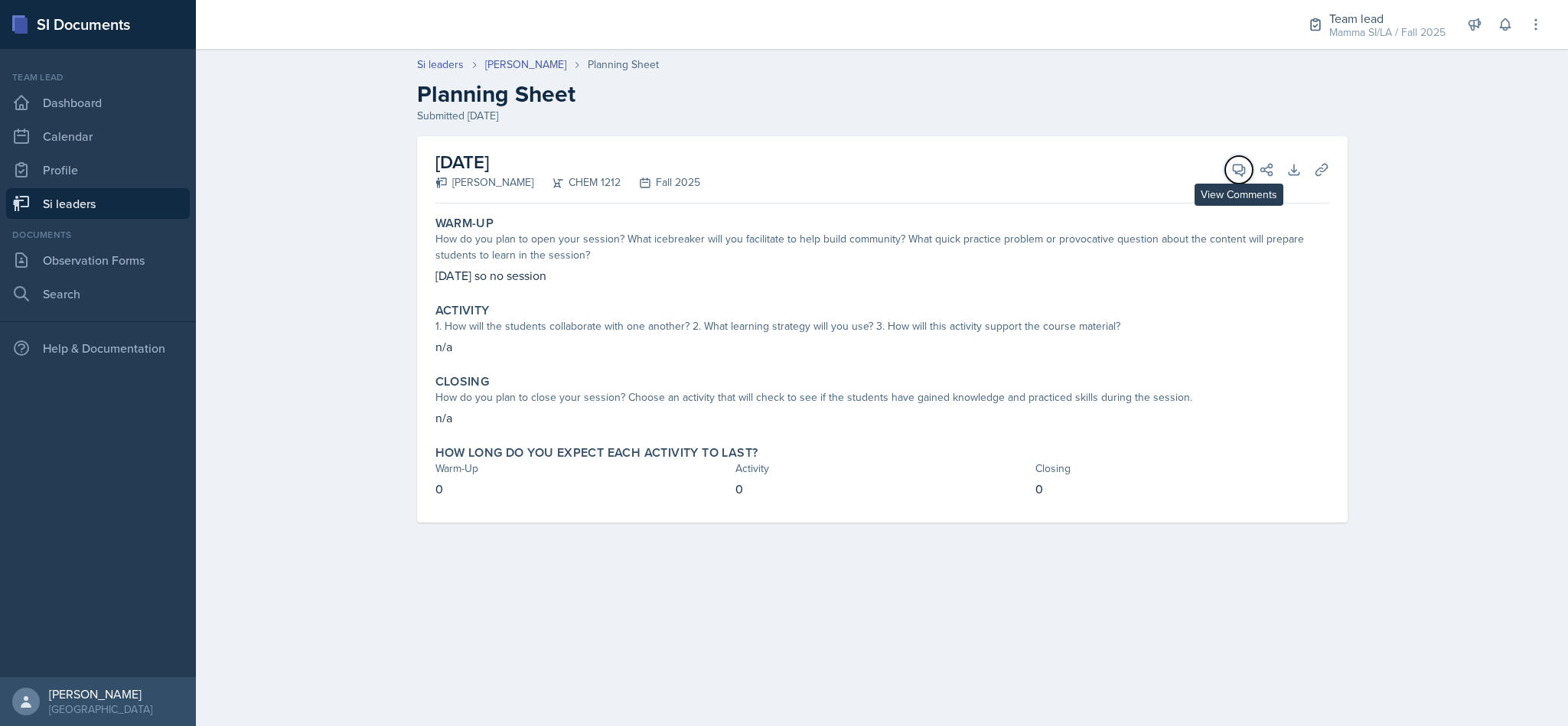
click at [1231, 170] on icon at bounding box center [1239, 170] width 16 height 16
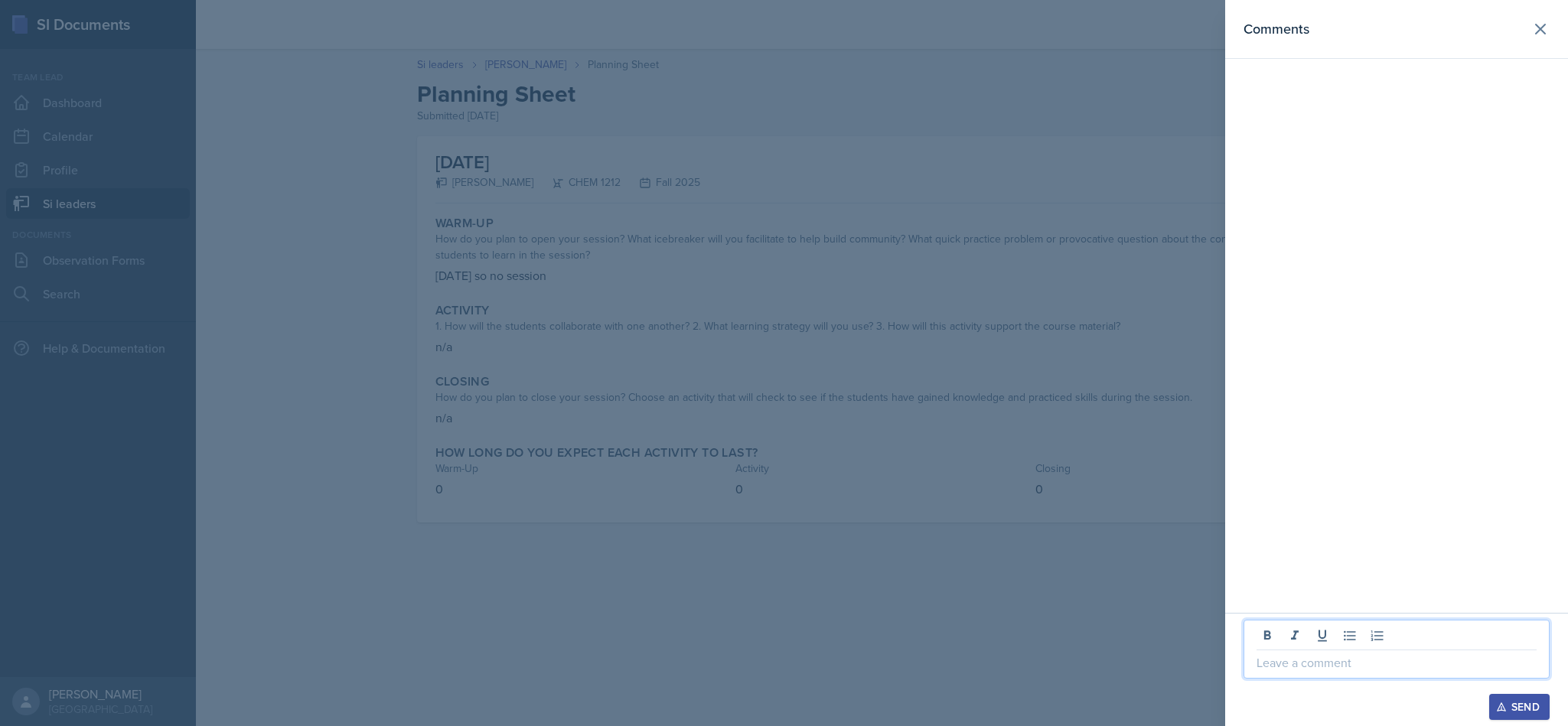
click at [1313, 655] on p at bounding box center [1397, 663] width 280 height 18
click at [1520, 704] on div "Send" at bounding box center [1519, 707] width 41 height 13
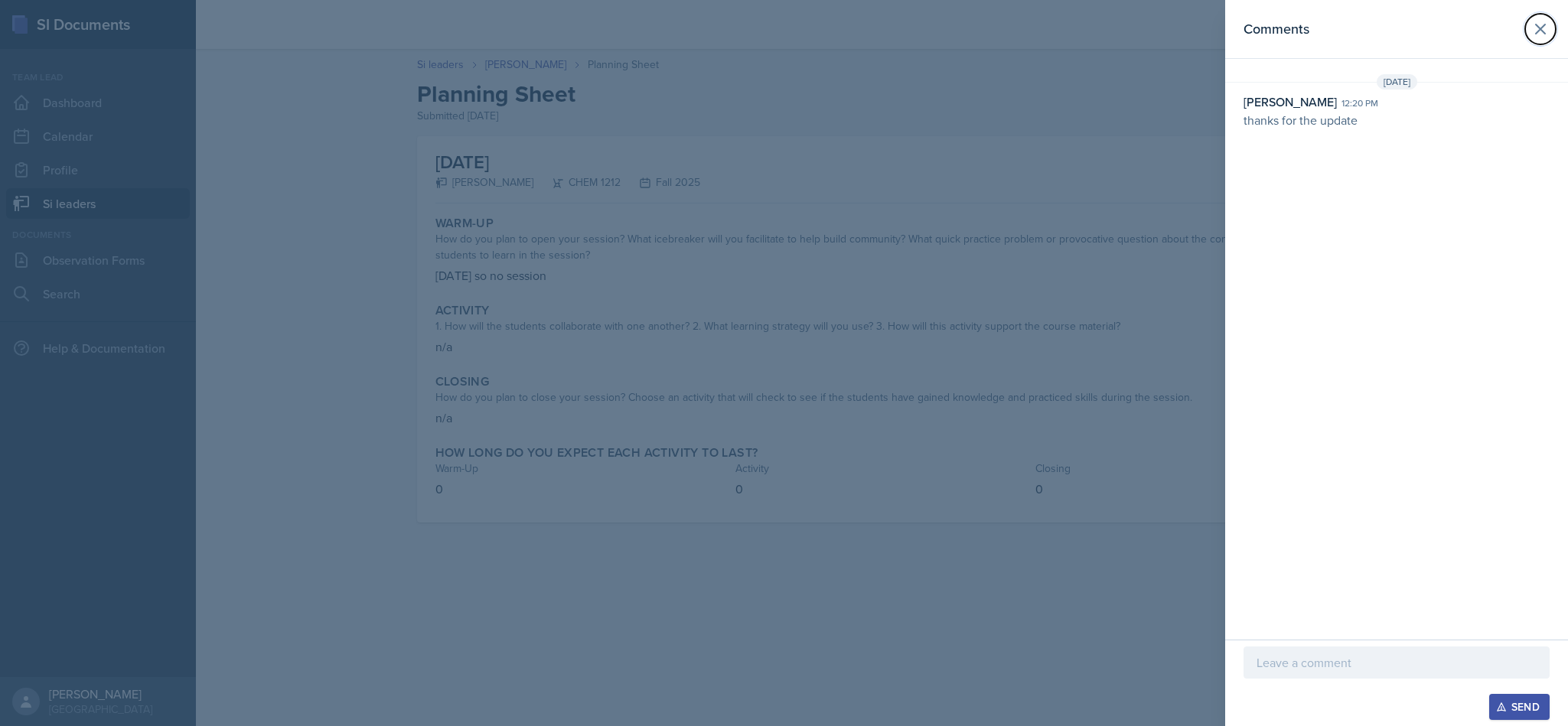
click at [1539, 25] on icon at bounding box center [1540, 28] width 18 height 18
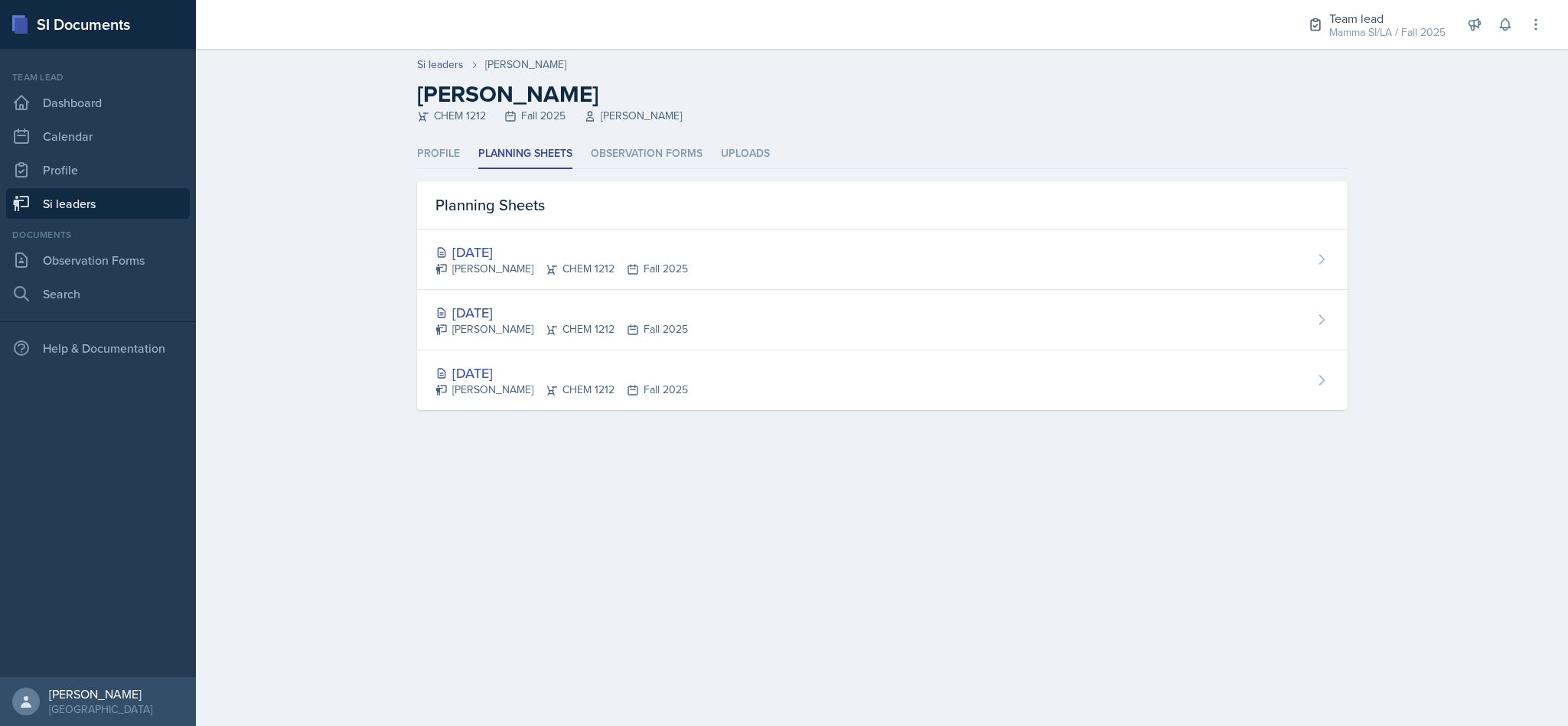
click at [94, 202] on link "Si leaders" at bounding box center [97, 202] width 184 height 30
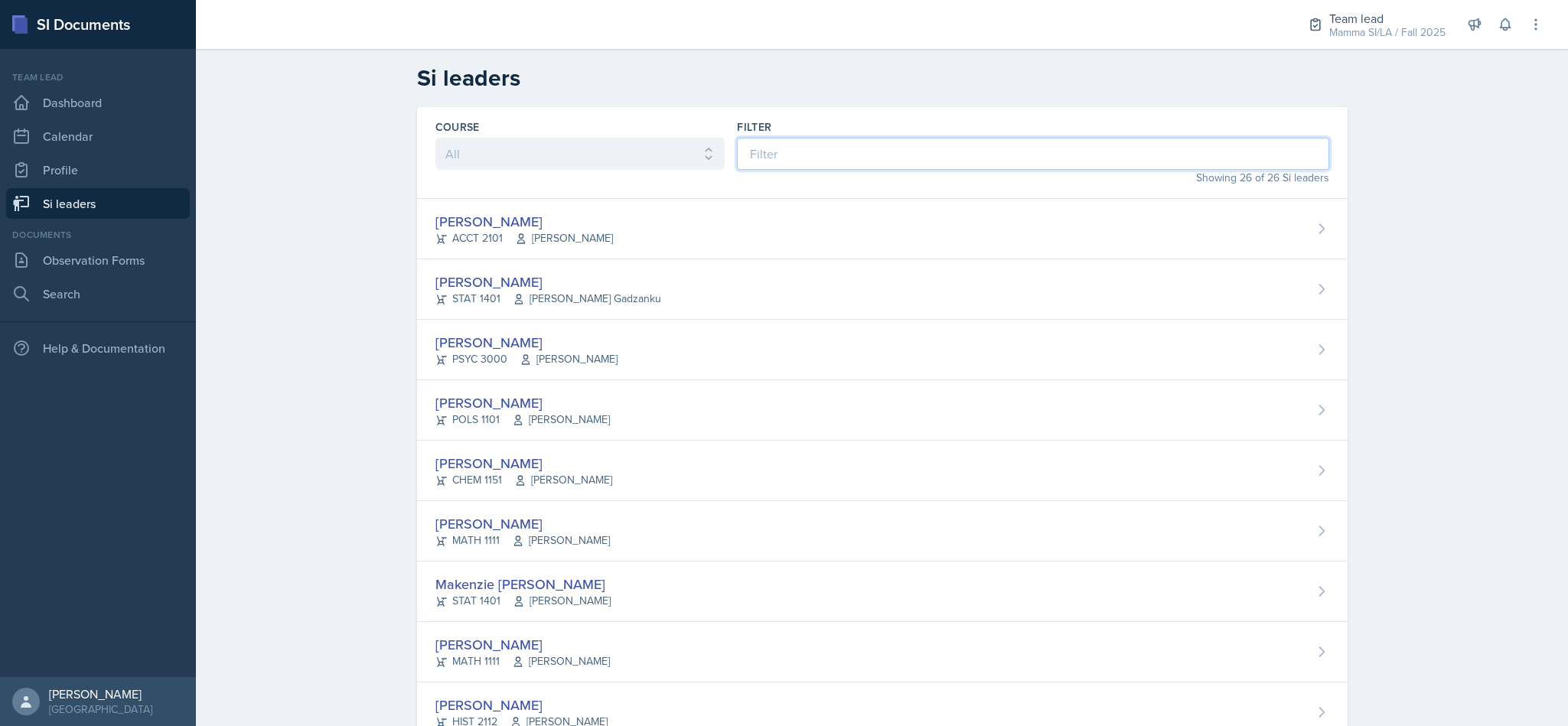
click at [916, 154] on input at bounding box center [1033, 154] width 592 height 32
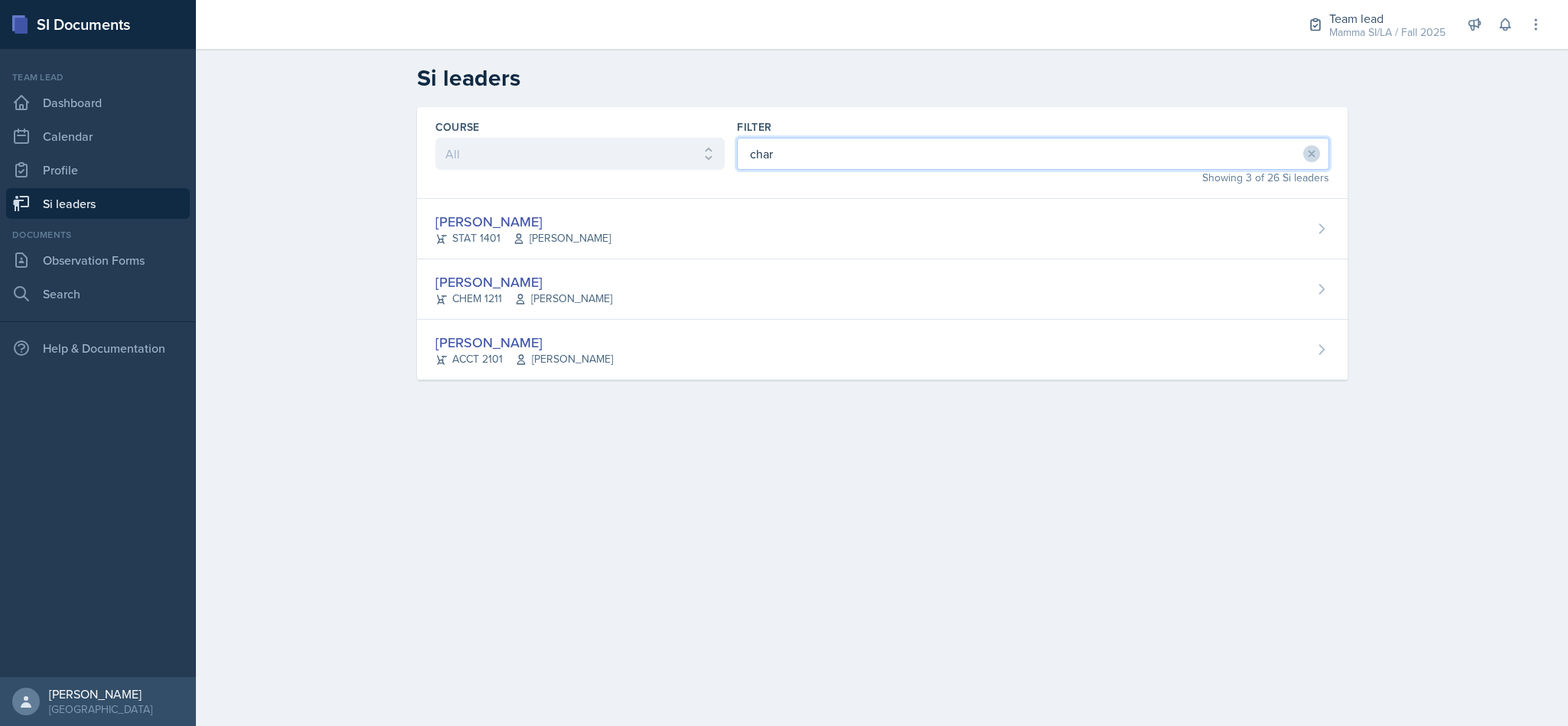
type input "char"
click at [820, 239] on div "[PERSON_NAME] STAT 1401 [PERSON_NAME]" at bounding box center [883, 229] width 930 height 60
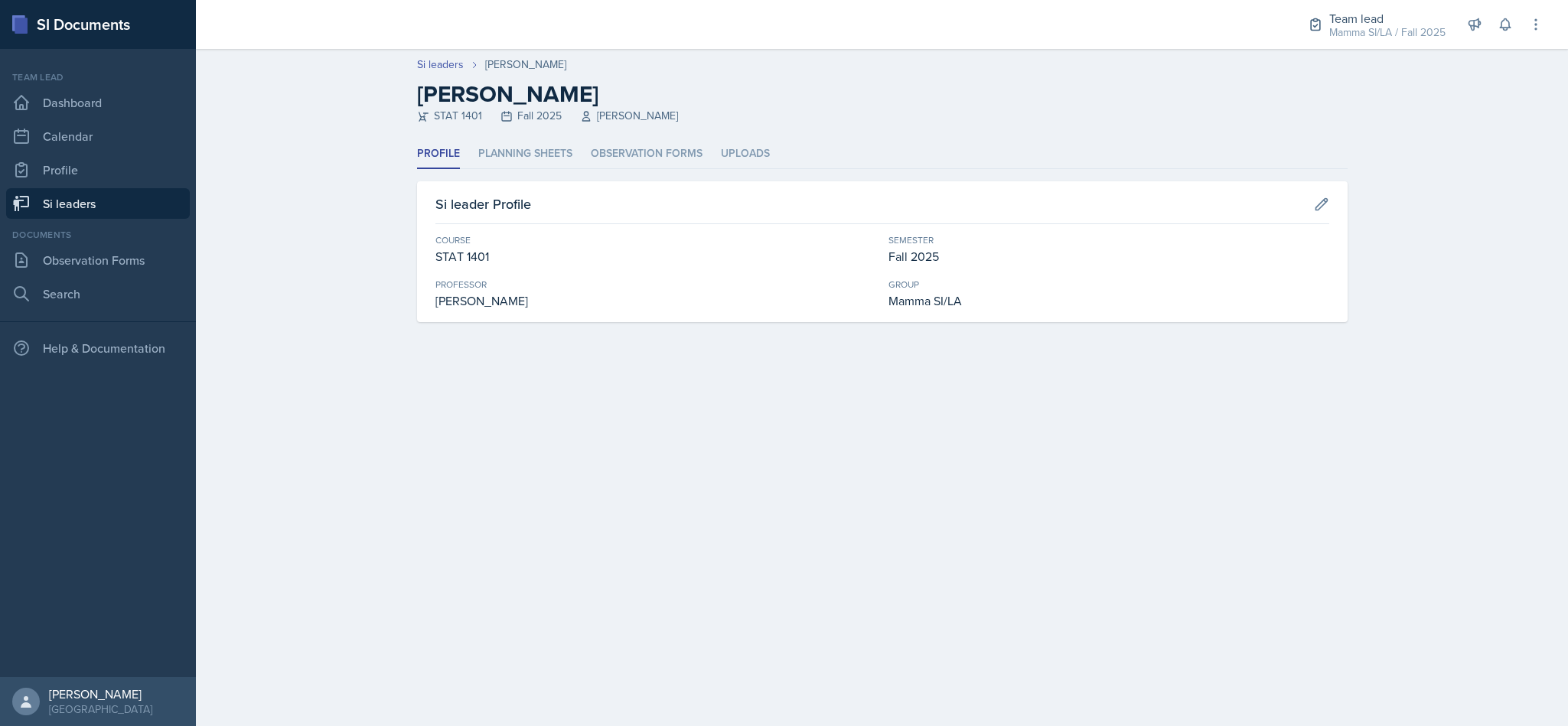
click at [510, 155] on li "Planning Sheets" at bounding box center [525, 154] width 94 height 30
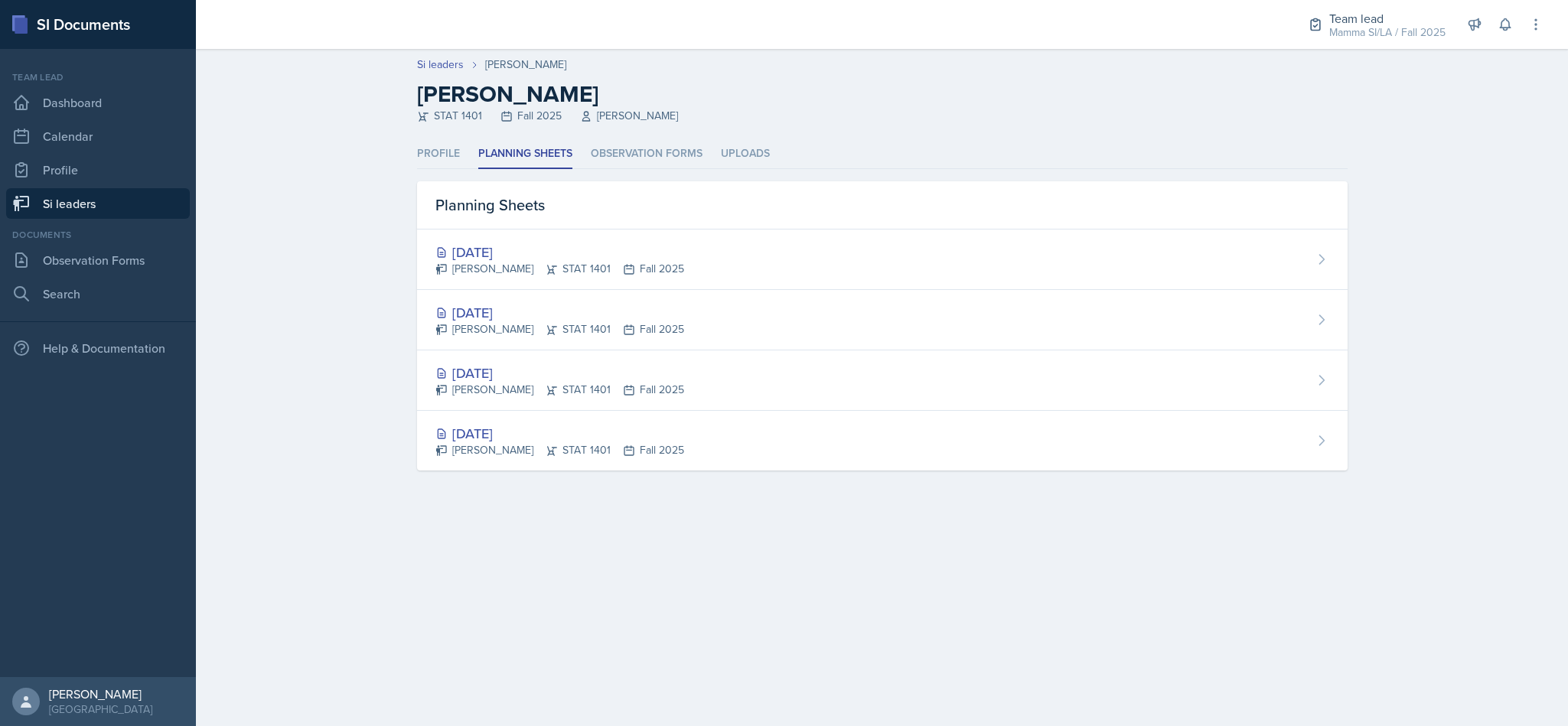
click at [577, 321] on div "[PERSON_NAME] STAT 1401 Fall 2025" at bounding box center [560, 329] width 249 height 17
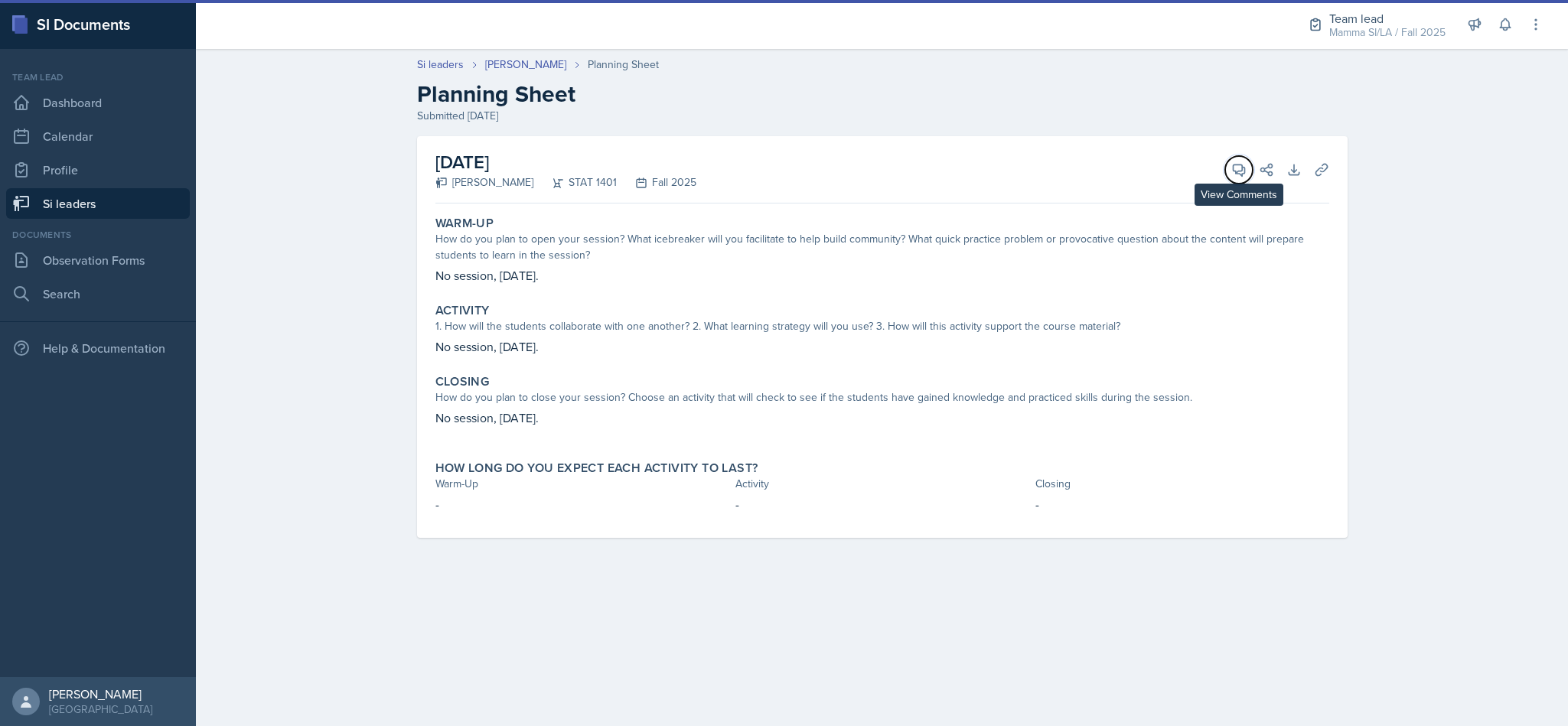
click at [1229, 175] on button "View Comments" at bounding box center [1239, 169] width 27 height 27
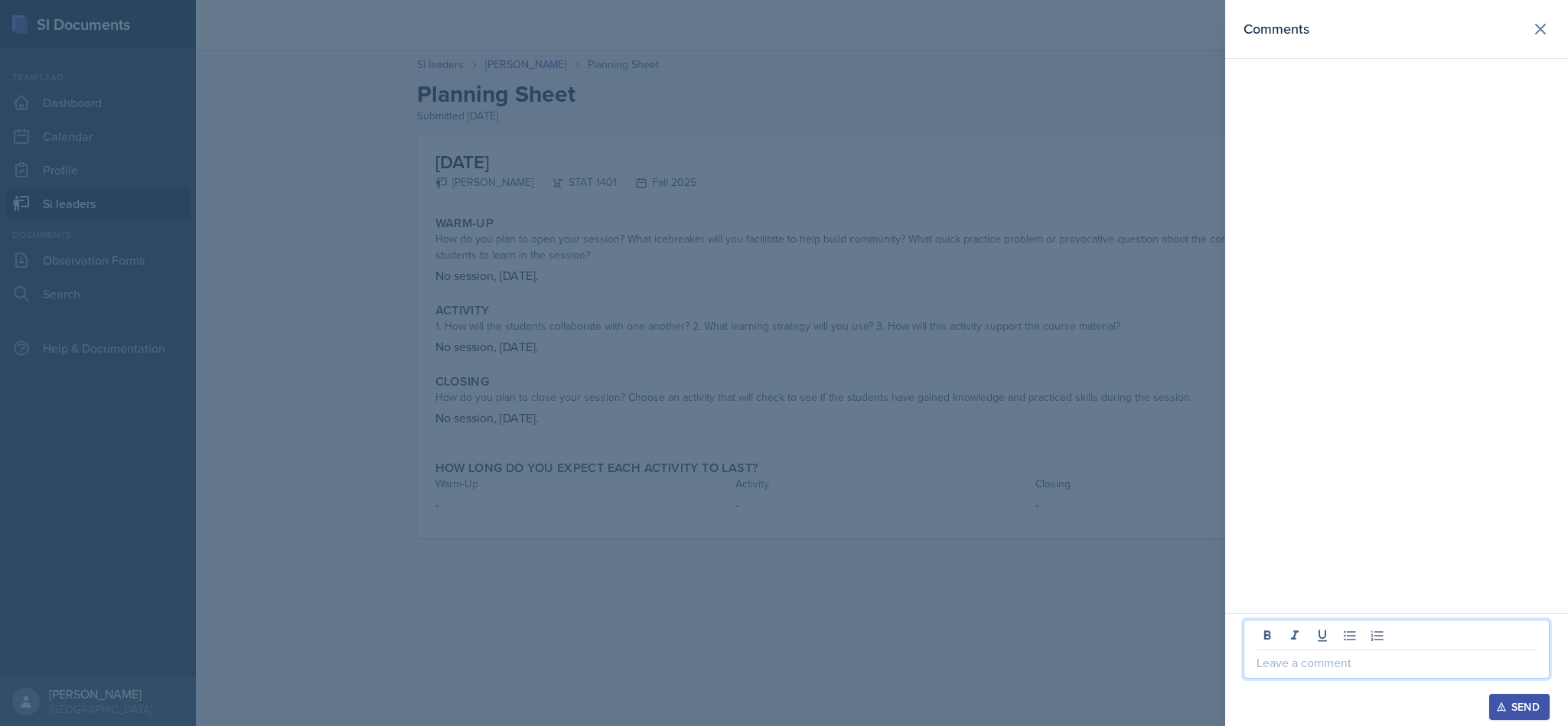
click at [1321, 654] on p at bounding box center [1397, 663] width 280 height 18
click at [1517, 703] on div "Send" at bounding box center [1519, 707] width 41 height 13
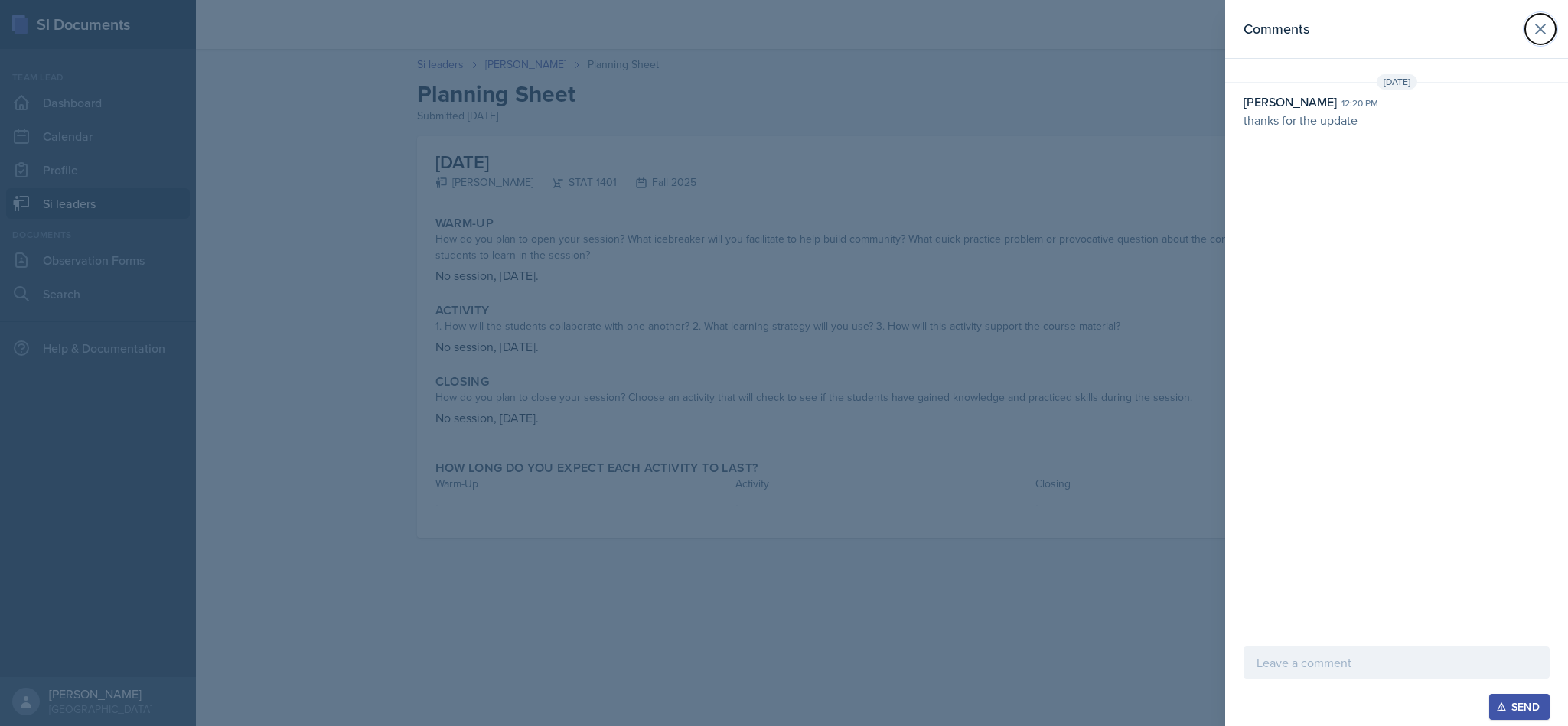
click at [1546, 24] on icon at bounding box center [1540, 28] width 9 height 9
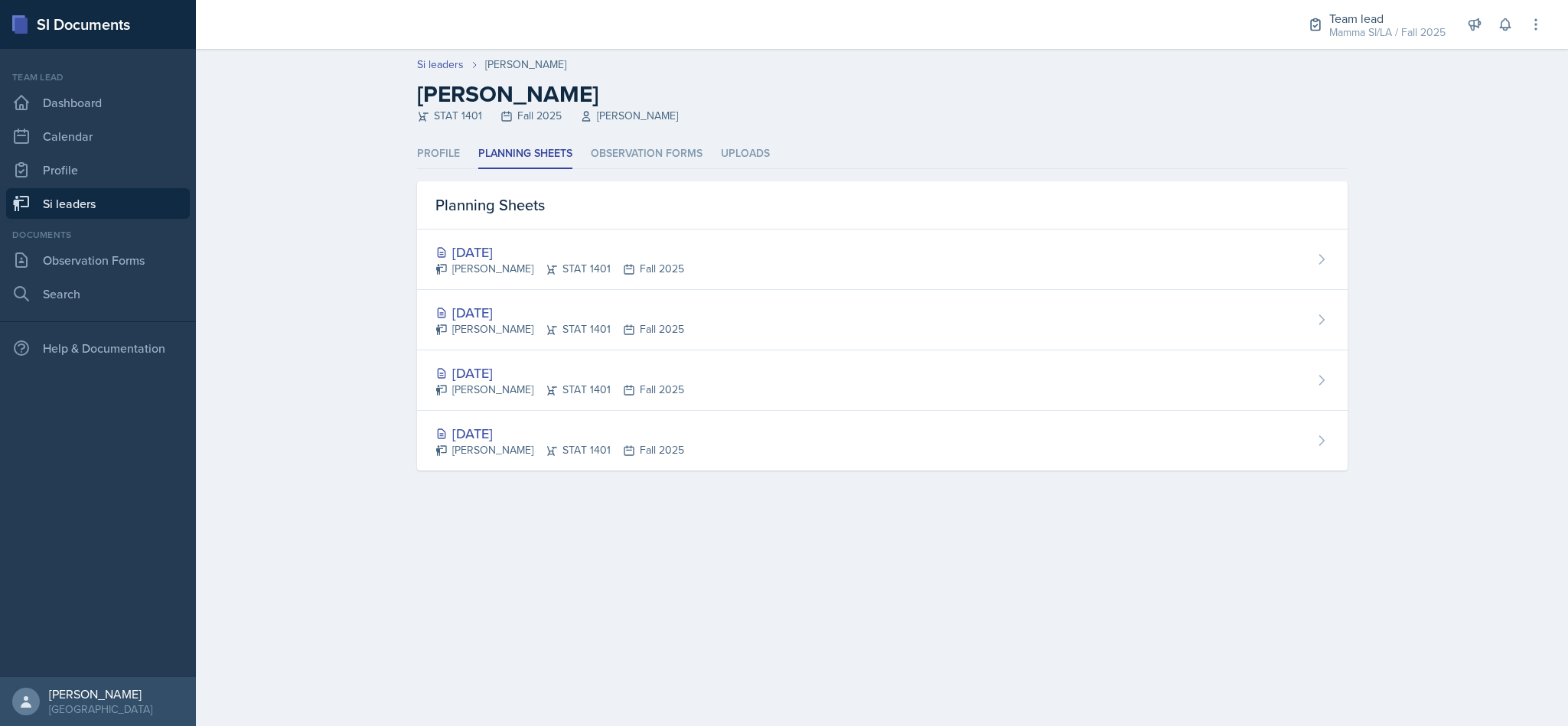
click at [712, 253] on div "[DATE] [PERSON_NAME] STAT 1401 Fall 2025" at bounding box center [883, 260] width 930 height 60
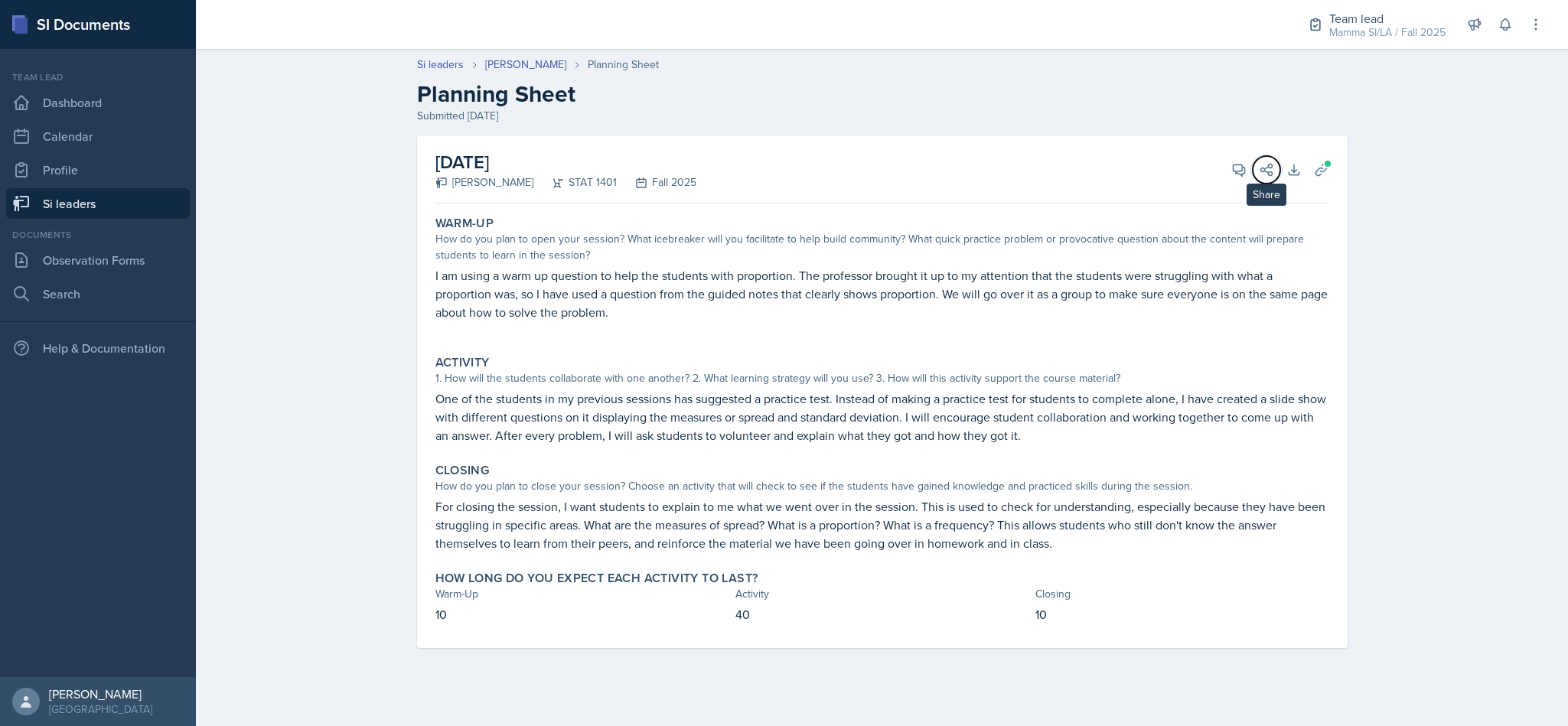
click at [1253, 174] on button "Share" at bounding box center [1266, 169] width 27 height 27
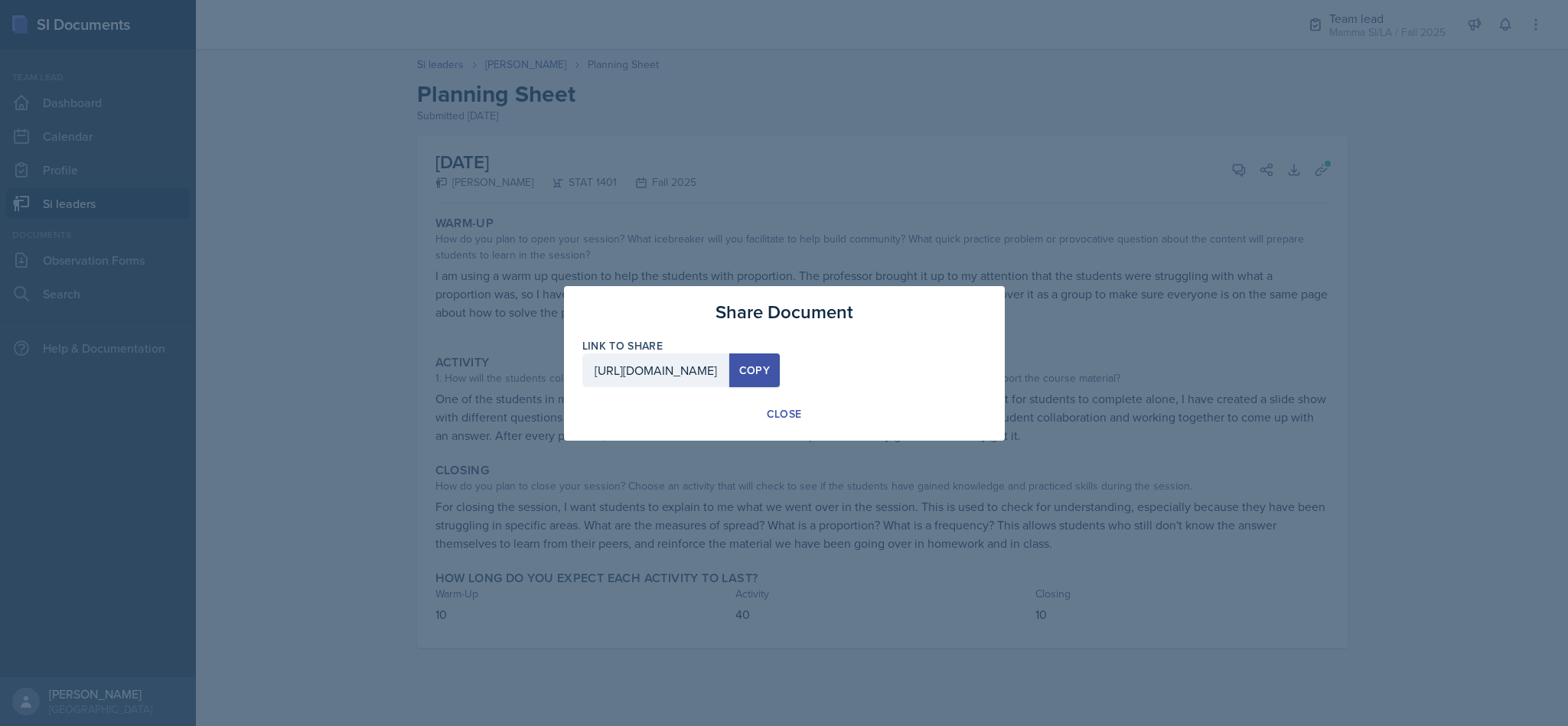
click at [760, 409] on button "Close" at bounding box center [784, 414] width 61 height 29
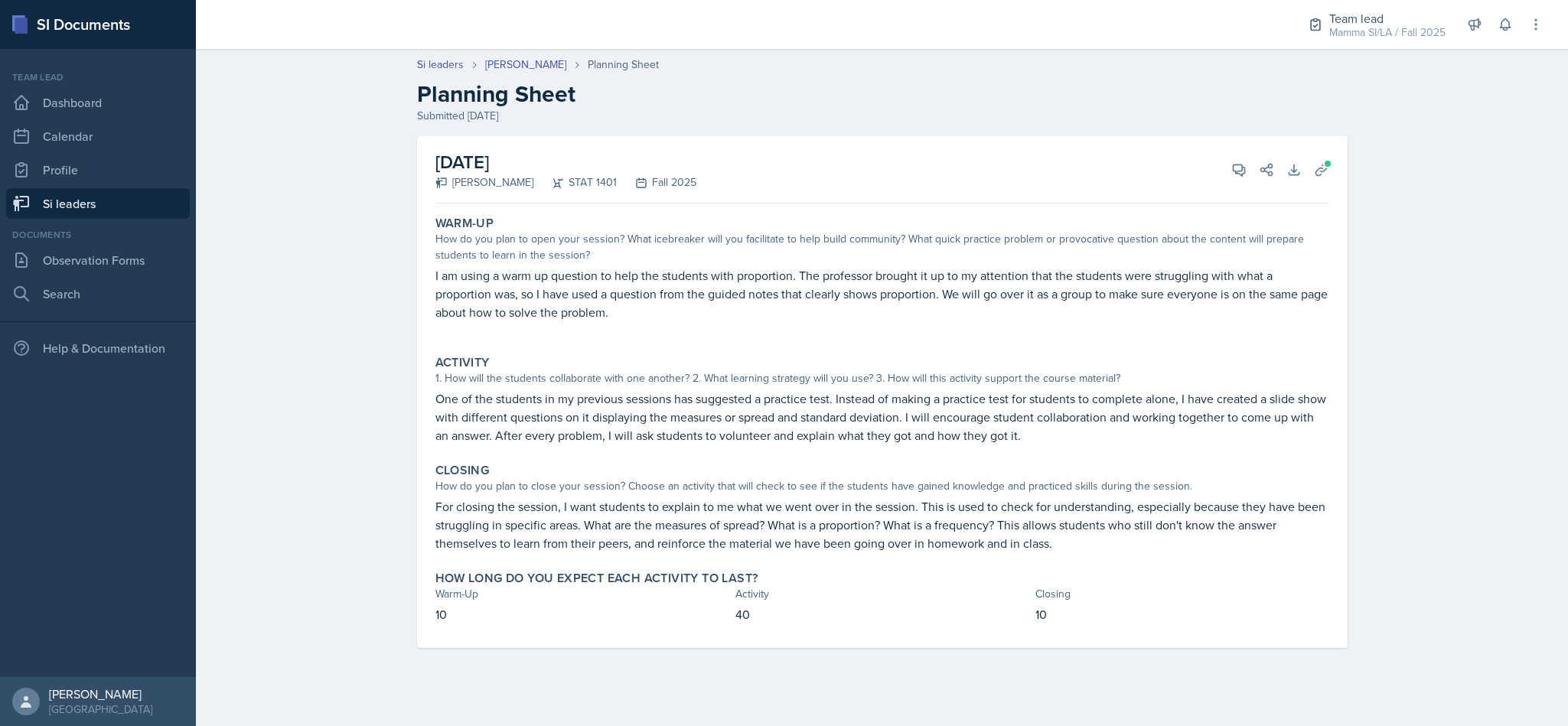
click at [1222, 177] on div "View Comments Comments Send Share" at bounding box center [1247, 170] width 55 height 16
click at [1238, 170] on icon at bounding box center [1239, 170] width 16 height 16
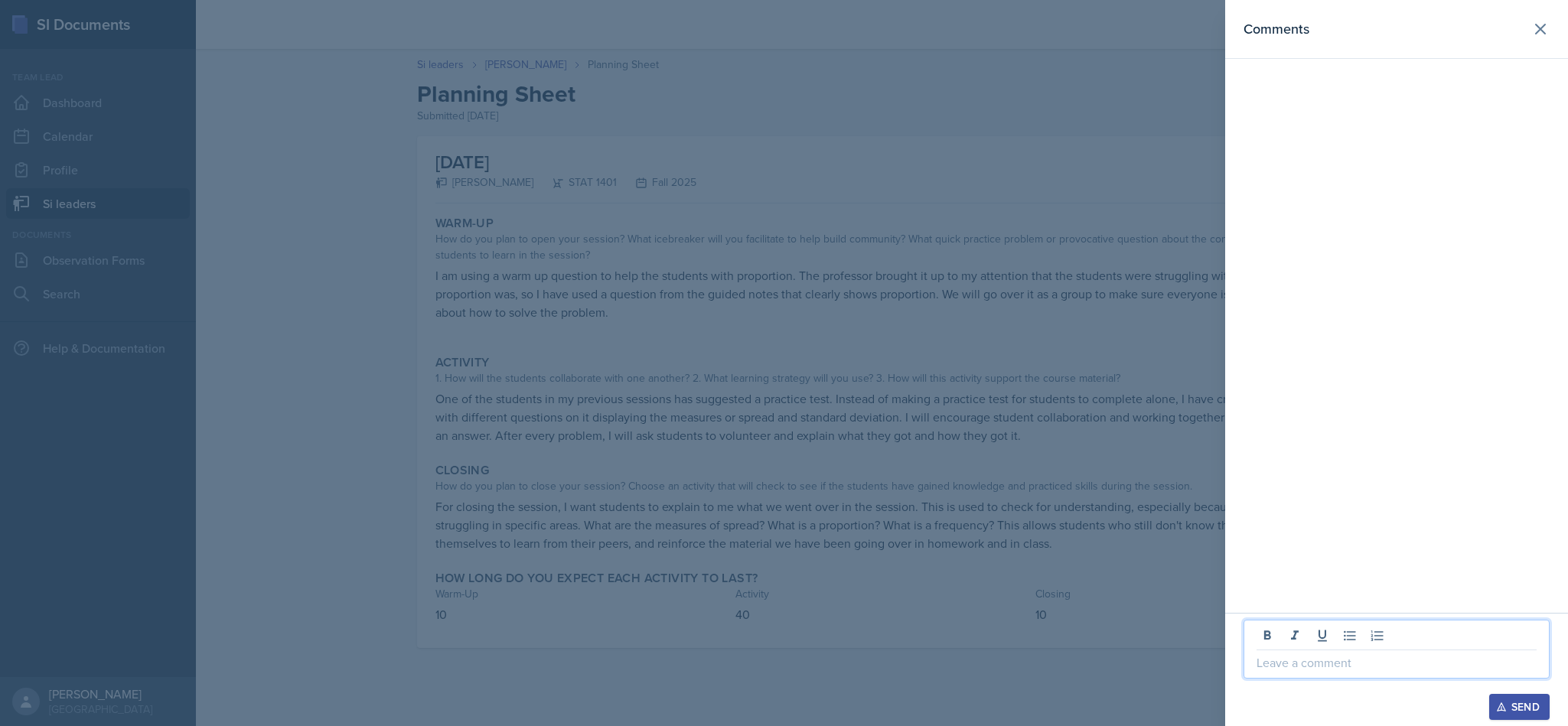
click at [1317, 660] on p at bounding box center [1397, 663] width 280 height 18
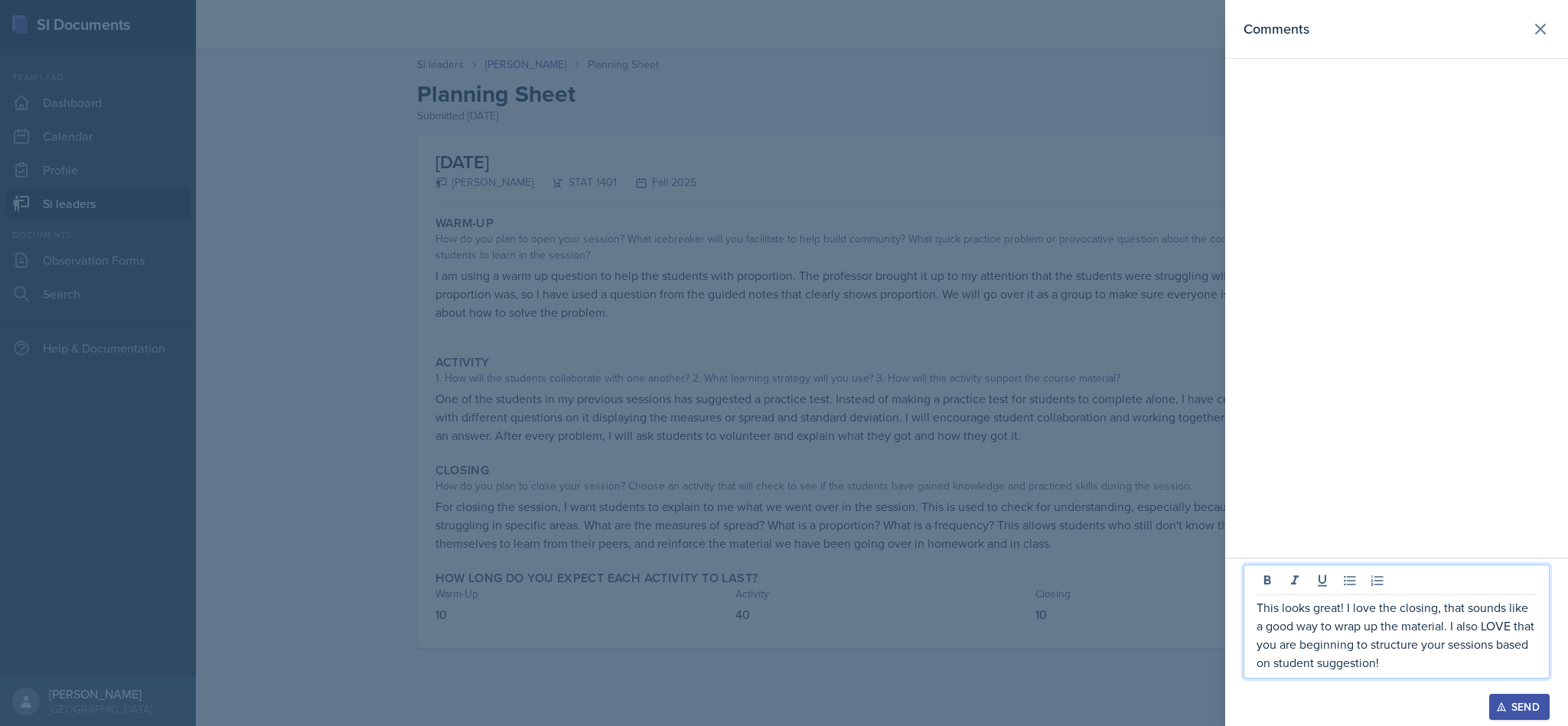
click at [1513, 698] on button "Send" at bounding box center [1519, 707] width 60 height 26
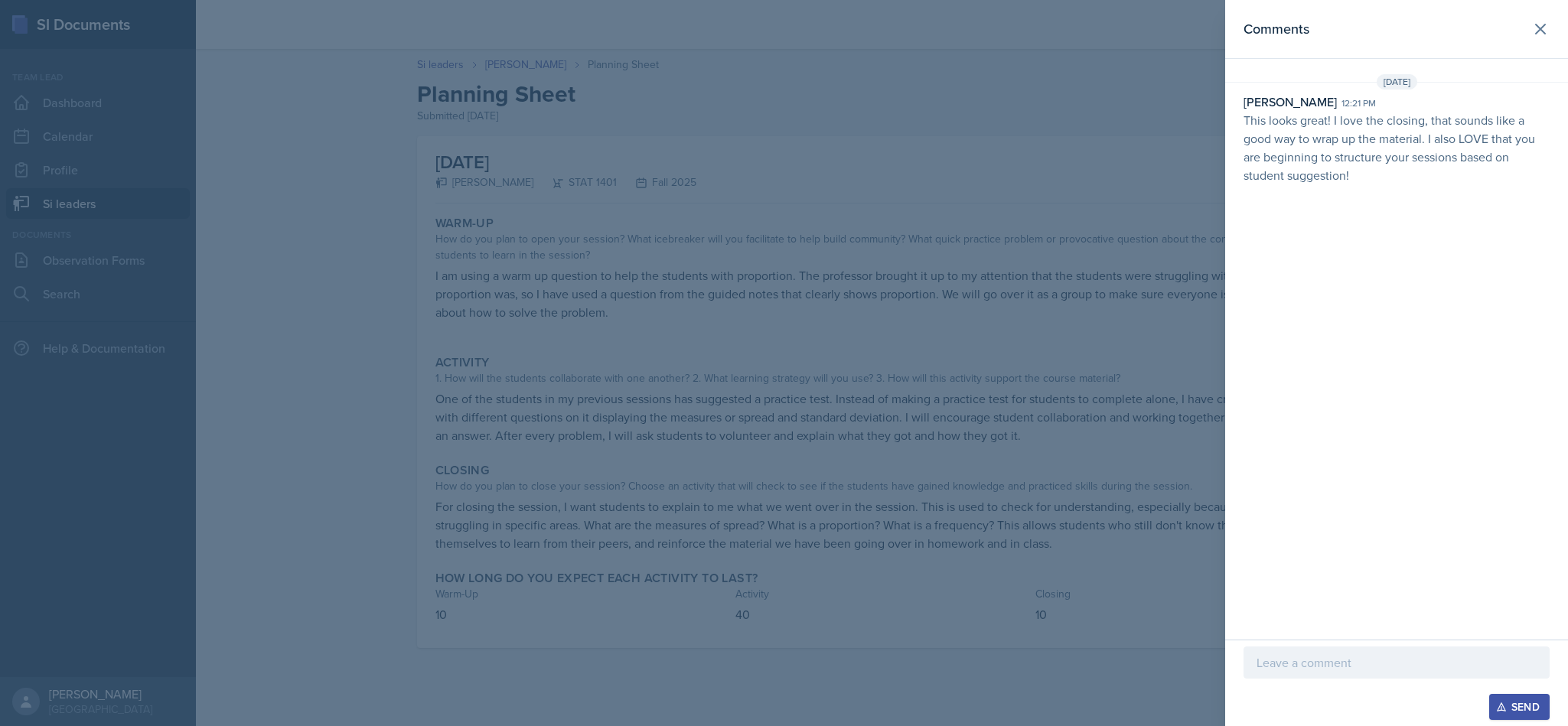
click at [1528, 51] on header "Comments" at bounding box center [1397, 29] width 343 height 59
click at [1536, 51] on header "Comments" at bounding box center [1397, 29] width 343 height 59
click at [1539, 41] on button at bounding box center [1540, 28] width 30 height 30
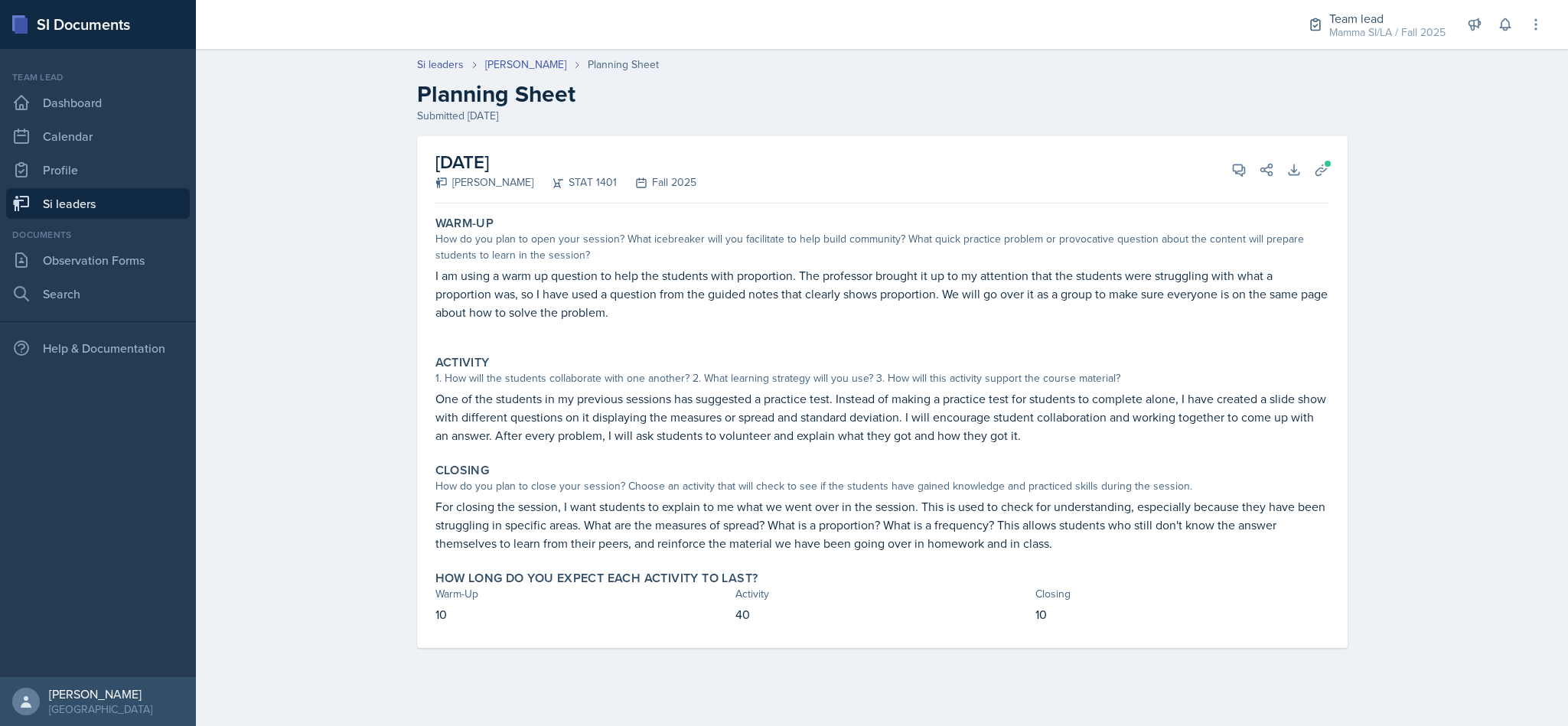
click at [134, 200] on link "Si leaders" at bounding box center [97, 202] width 184 height 30
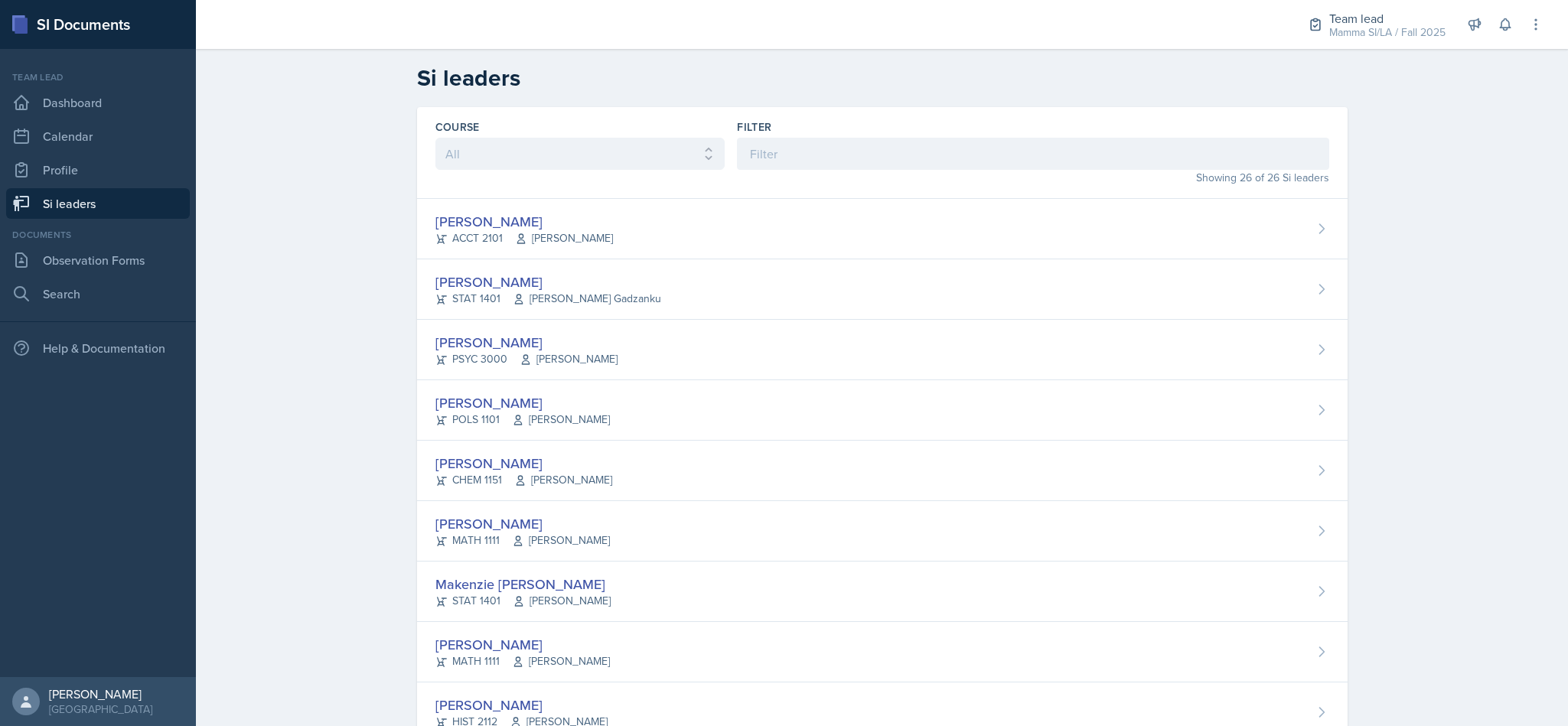
click at [804, 127] on div "Filter" at bounding box center [1033, 127] width 592 height 16
click at [806, 145] on input at bounding box center [1033, 154] width 592 height 32
click at [808, 163] on input at bounding box center [1033, 154] width 592 height 32
click at [756, 149] on input at bounding box center [1033, 154] width 592 height 32
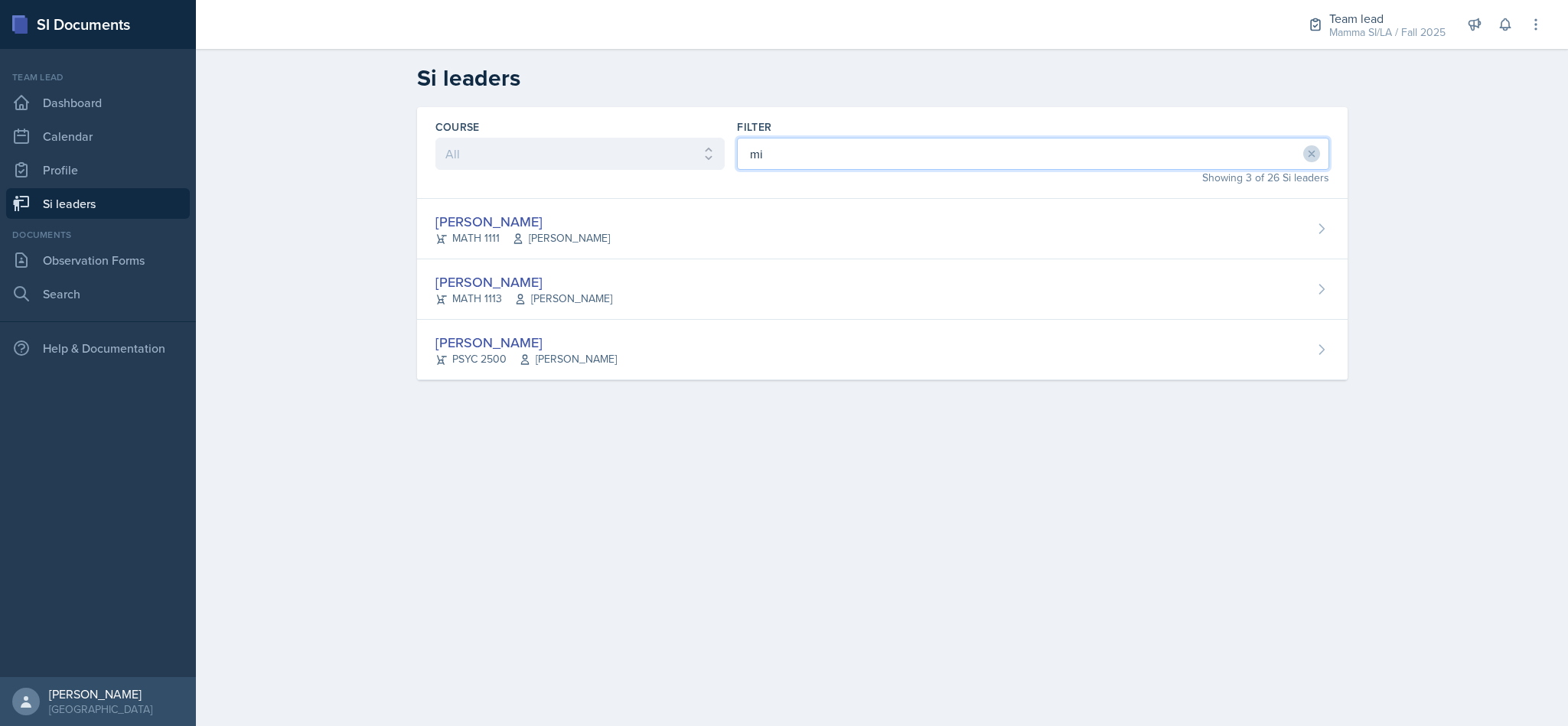
type input "mi"
click at [757, 309] on div "[PERSON_NAME] MATH 1113 [PERSON_NAME]" at bounding box center [883, 290] width 930 height 60
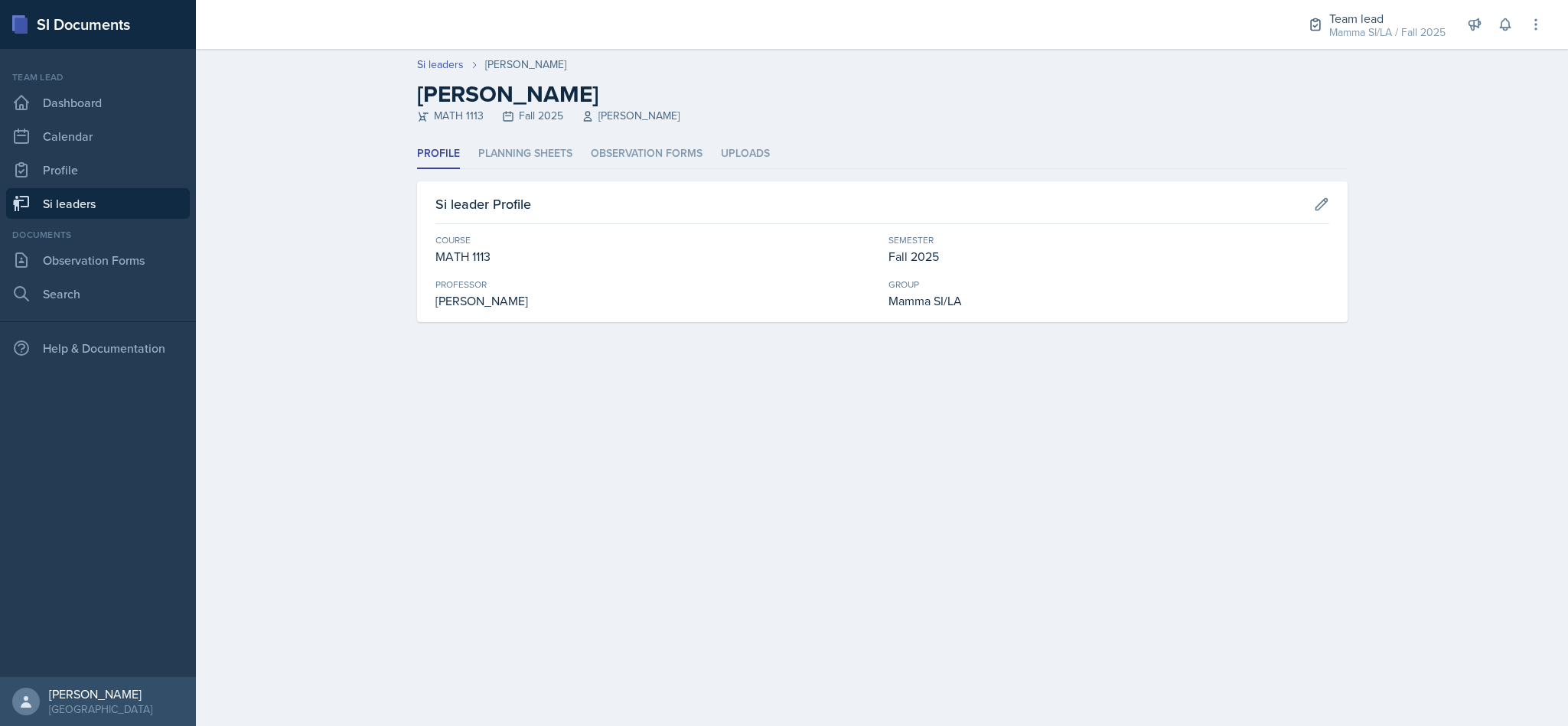
click at [545, 161] on li "Planning Sheets" at bounding box center [525, 154] width 94 height 30
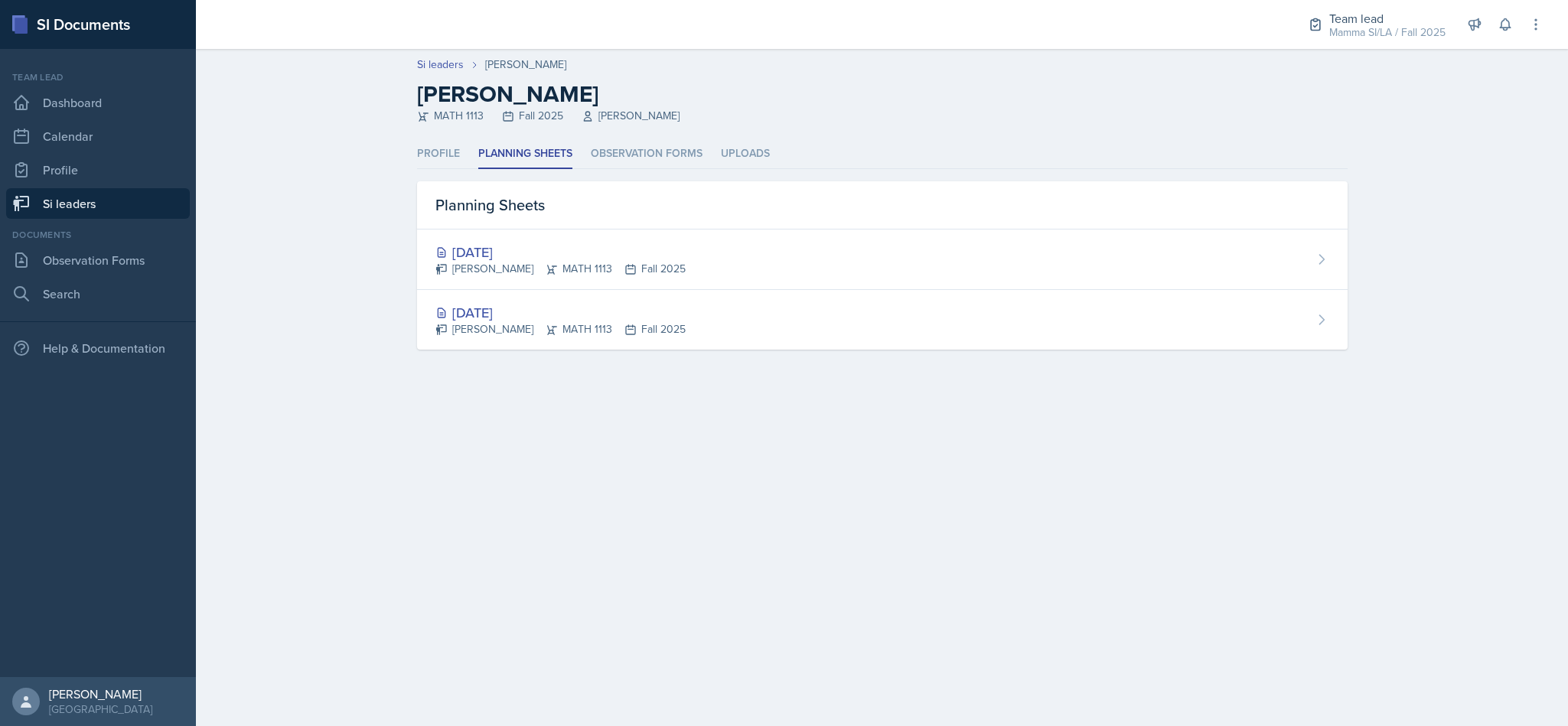
click at [125, 209] on link "Si leaders" at bounding box center [97, 202] width 184 height 30
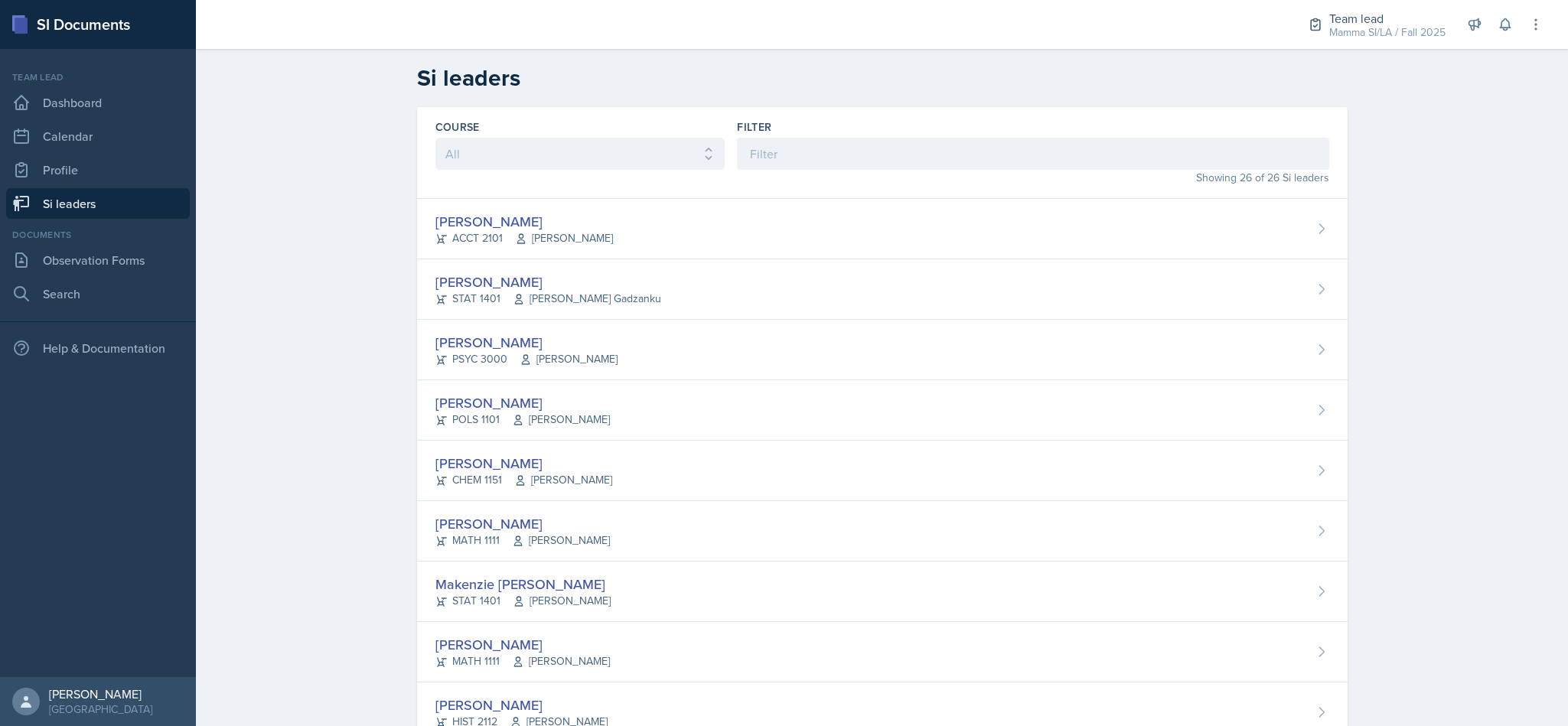
click at [1346, 9] on div "Team lead" at bounding box center [1388, 18] width 117 height 18
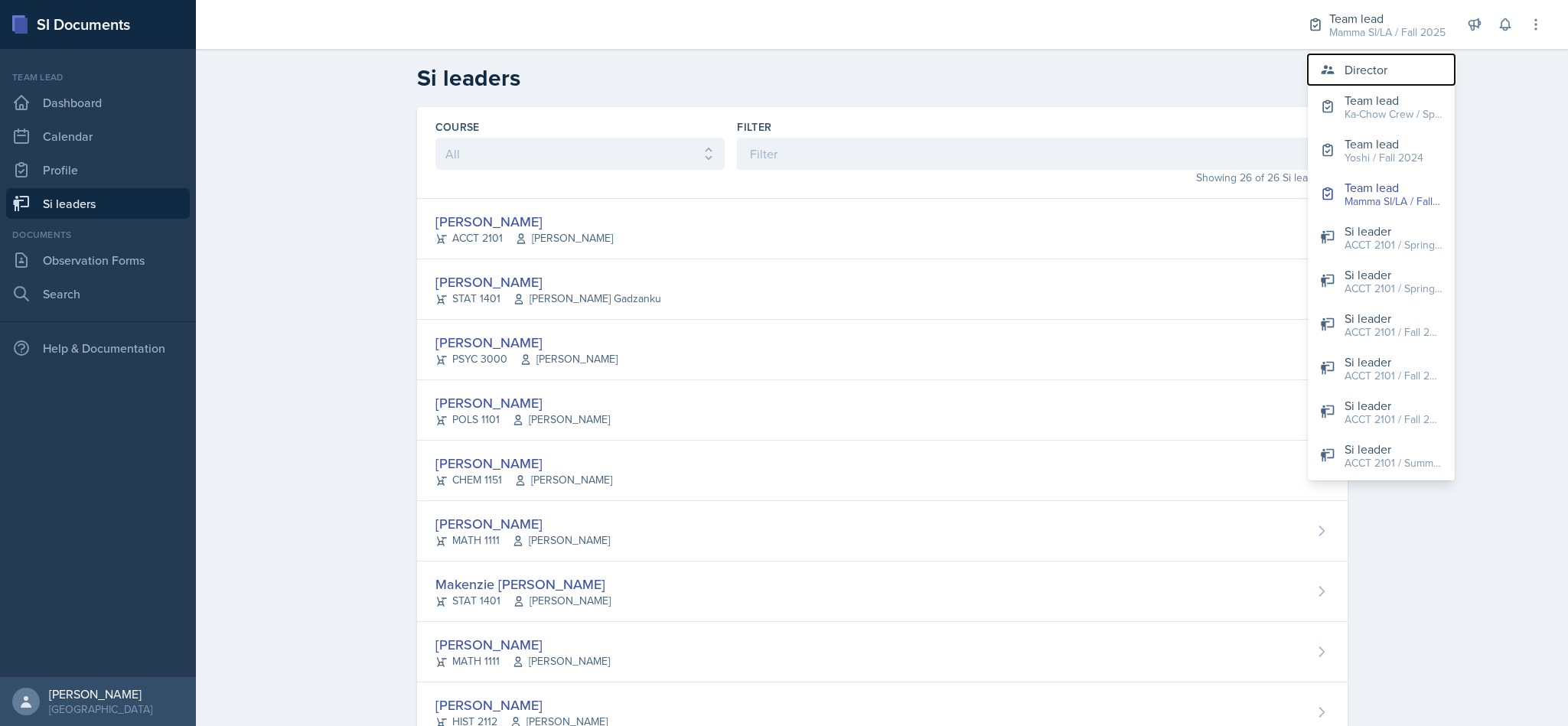
click at [1376, 81] on button "Director" at bounding box center [1381, 69] width 147 height 30
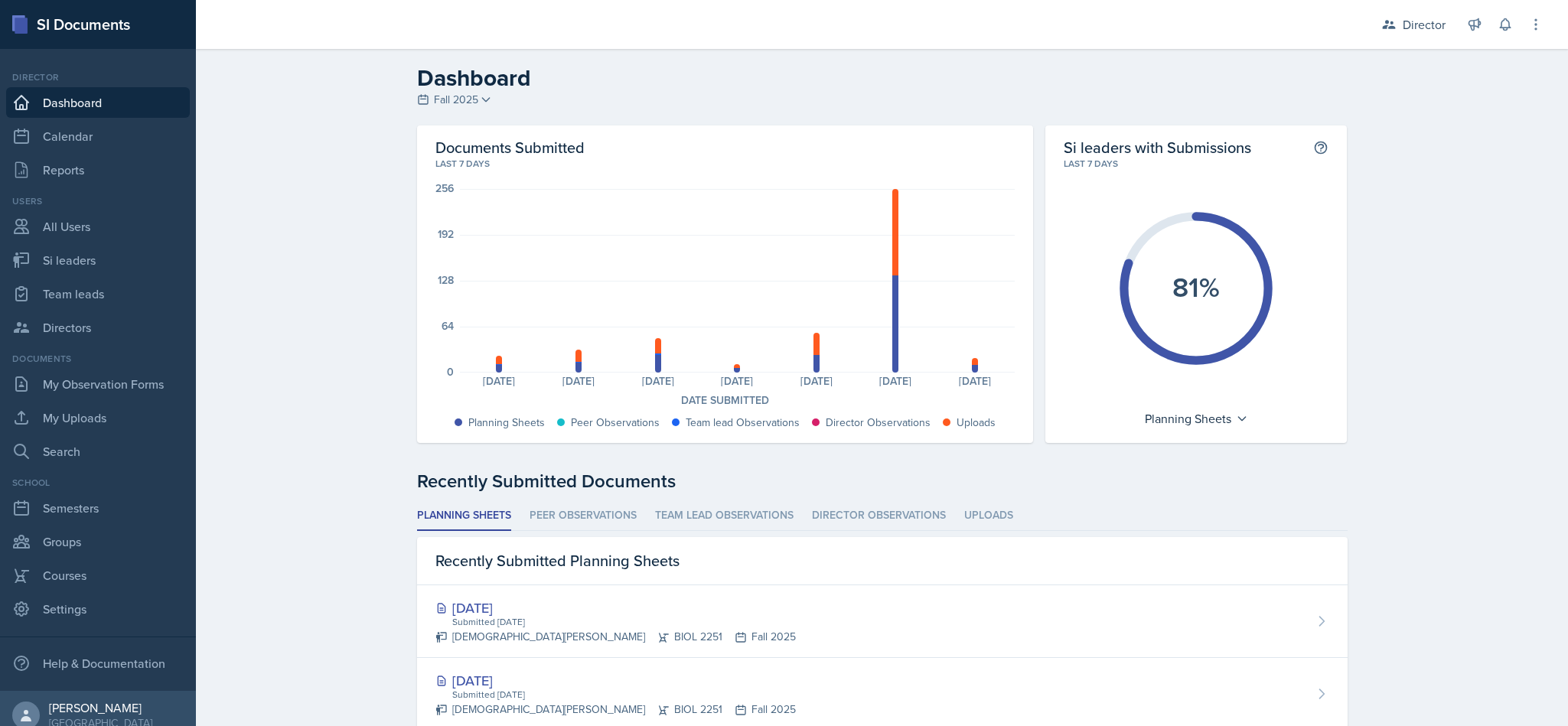
click at [110, 243] on div "Users All Users Si leaders Team leads Directors" at bounding box center [97, 269] width 184 height 149
click at [109, 251] on link "Si leaders" at bounding box center [97, 260] width 184 height 30
select select "2bed604d-1099-4043-b1bc-2365e8740244"
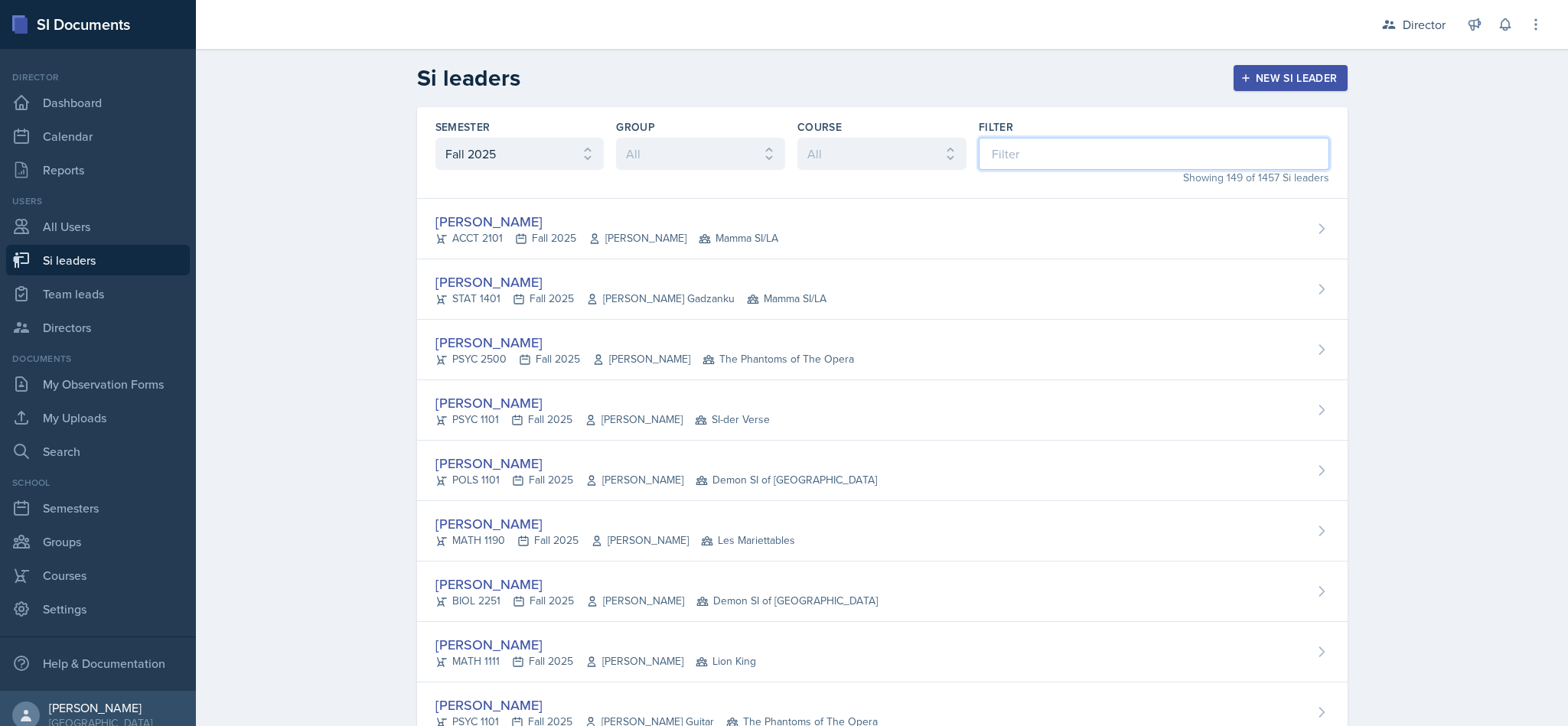
click at [1094, 162] on input at bounding box center [1154, 154] width 350 height 32
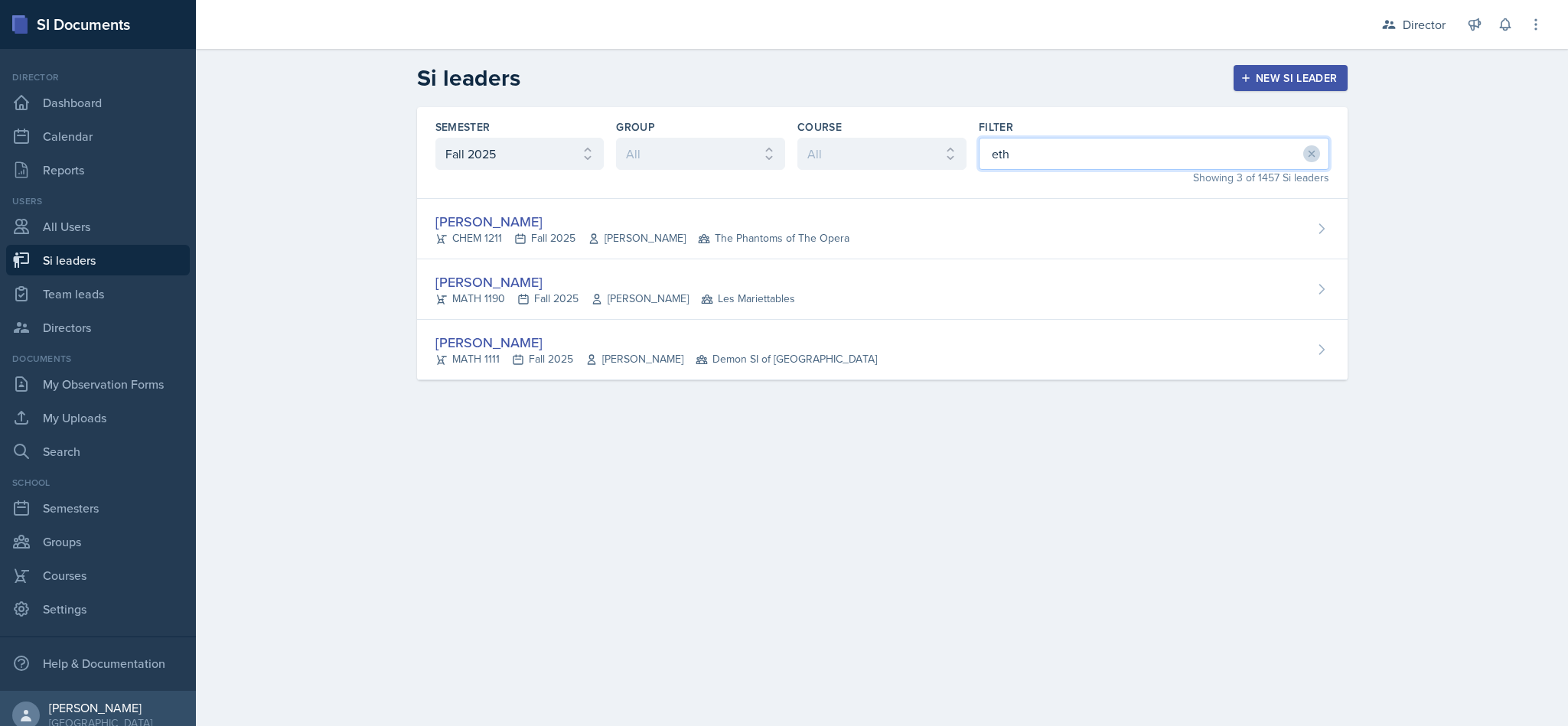
type input "eth"
click at [831, 304] on div "[PERSON_NAME] MATH 1190 Fall 2025 [PERSON_NAME] Les Mariettables" at bounding box center [883, 290] width 930 height 60
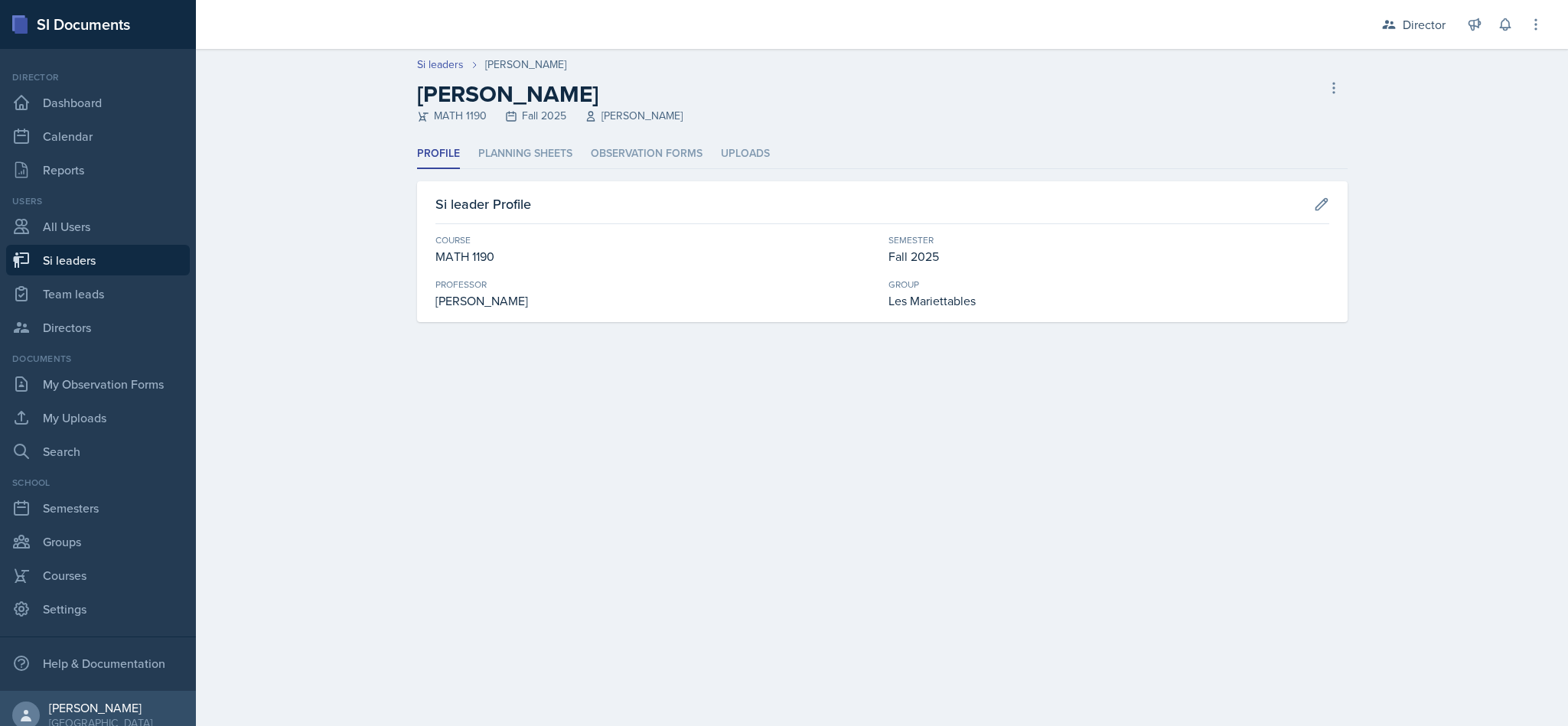
click at [500, 163] on li "Planning Sheets" at bounding box center [525, 154] width 94 height 30
